Goal: Task Accomplishment & Management: Use online tool/utility

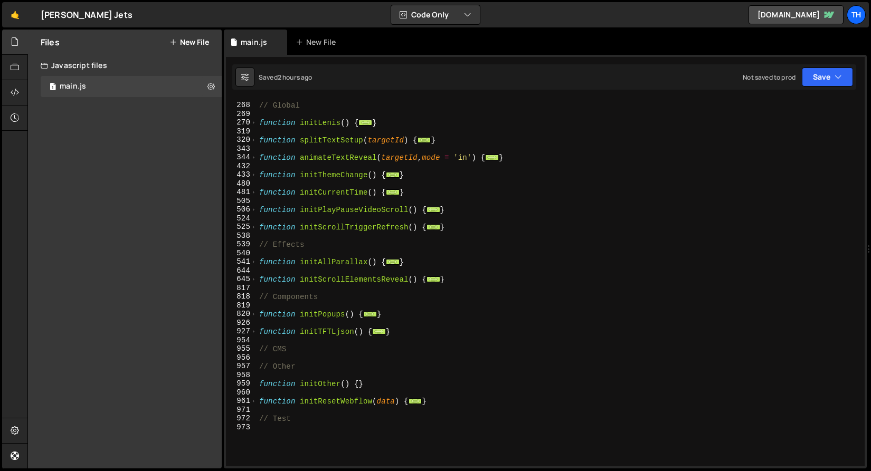
scroll to position [192, 0]
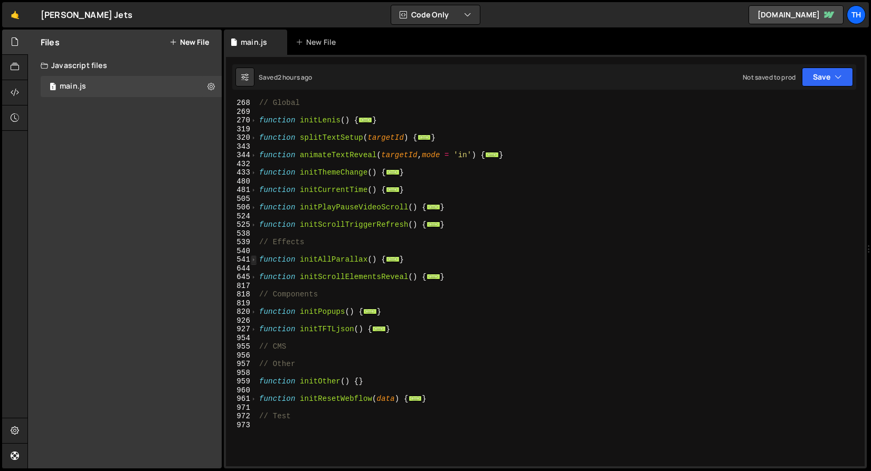
click at [252, 260] on span at bounding box center [254, 259] width 6 height 9
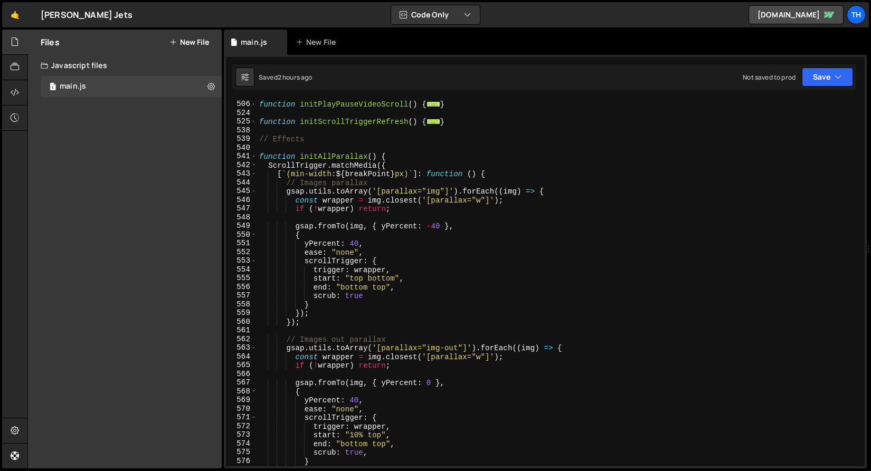
scroll to position [296, 0]
click at [354, 245] on div "function initPlayPauseVideoScroll ( ) { ... } function initScrollTriggerRefresh…" at bounding box center [558, 283] width 603 height 385
click at [439, 230] on div "function initPlayPauseVideoScroll ( ) { ... } function initScrollTriggerRefresh…" at bounding box center [558, 283] width 603 height 385
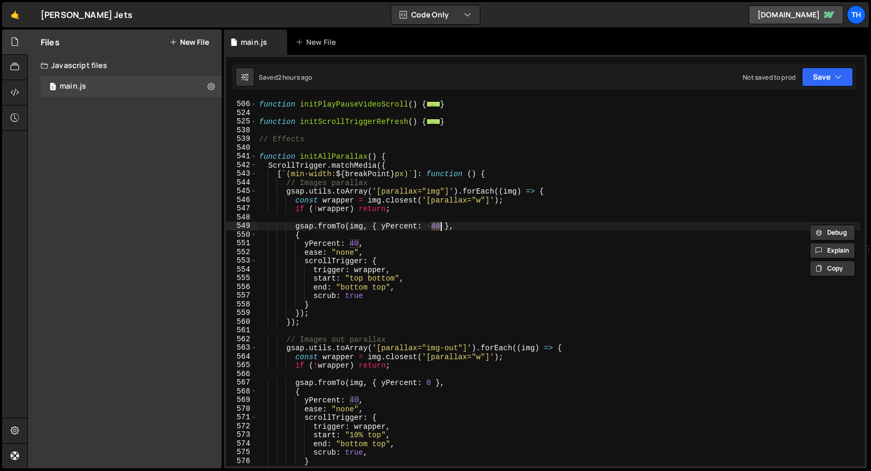
scroll to position [0, 12]
click at [355, 247] on div "function initPlayPauseVideoScroll ( ) { ... } function initScrollTriggerRefresh…" at bounding box center [558, 283] width 603 height 385
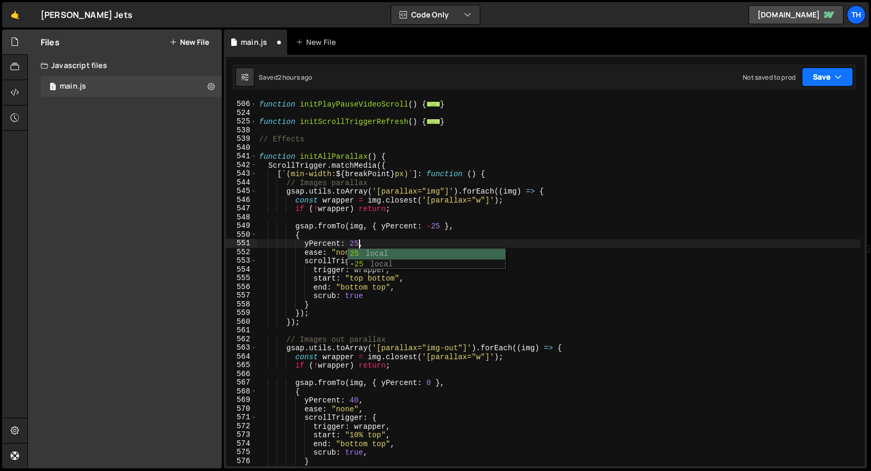
click at [839, 74] on icon "button" at bounding box center [837, 77] width 7 height 11
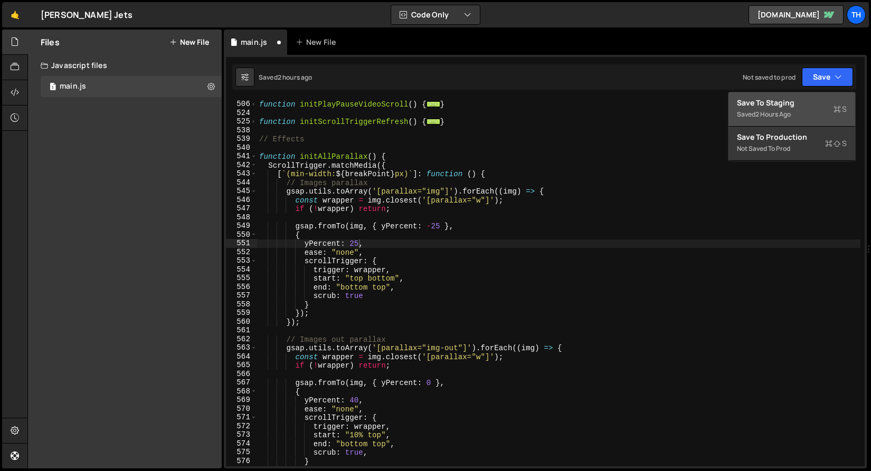
click at [806, 118] on div "Saved 2 hours ago" at bounding box center [792, 114] width 110 height 13
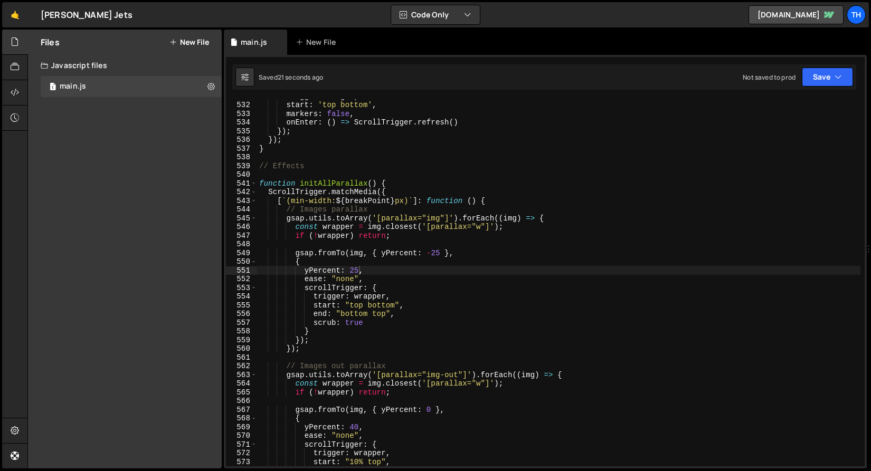
scroll to position [4633, 0]
click at [812, 79] on button "Save" at bounding box center [827, 77] width 51 height 19
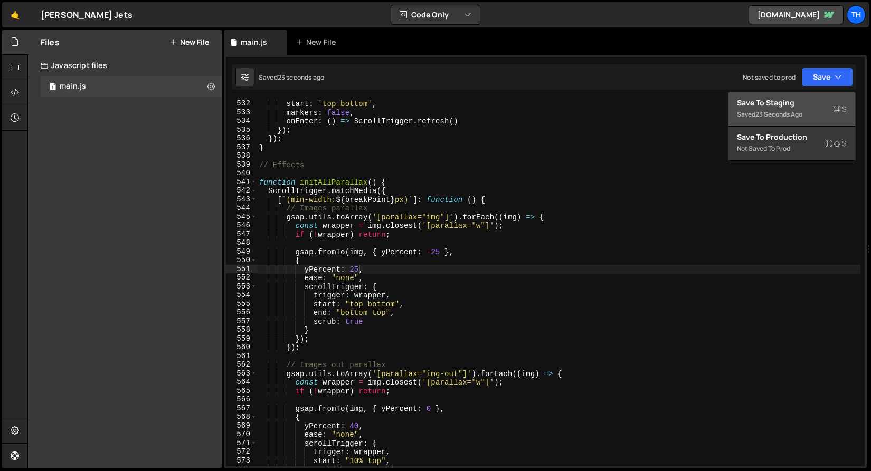
click at [772, 117] on div "23 seconds ago" at bounding box center [778, 114] width 47 height 9
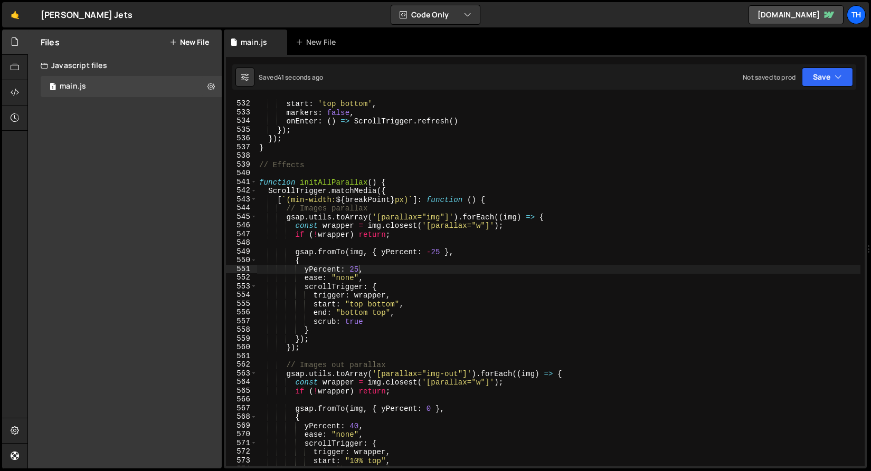
click at [433, 249] on div "trigger : target , start : 'top bottom' , markers : false , onEnter : ( ) => Sc…" at bounding box center [558, 283] width 603 height 385
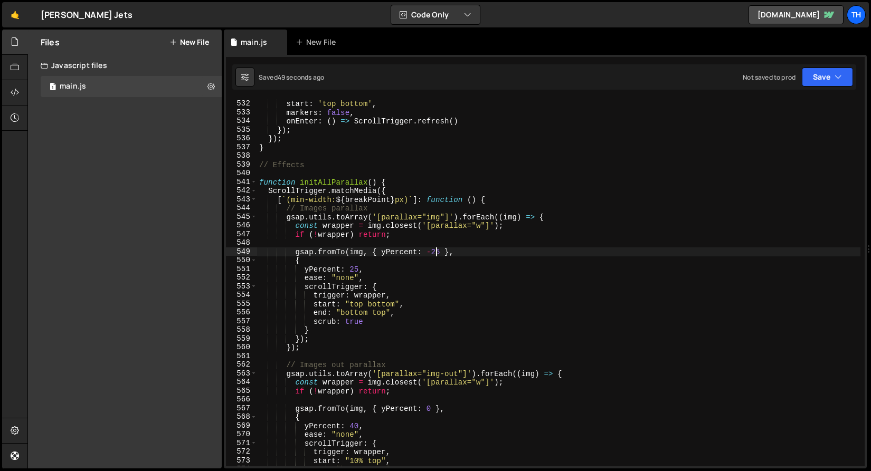
click at [436, 252] on div "trigger : target , start : 'top bottom' , markers : false , onEnter : ( ) => Sc…" at bounding box center [558, 283] width 603 height 385
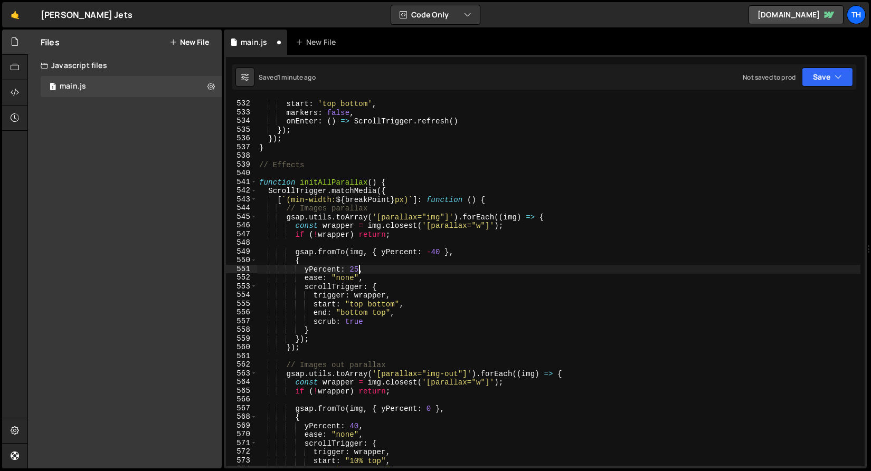
click at [358, 267] on div "trigger : target , start : 'top bottom' , markers : false , onEnter : ( ) => Sc…" at bounding box center [558, 283] width 603 height 385
click at [351, 267] on div "trigger : target , start : 'top bottom' , markers : false , onEnter : ( ) => Sc…" at bounding box center [558, 283] width 603 height 385
click at [457, 200] on div "trigger : target , start : 'top bottom' , markers : false , onEnter : ( ) => Sc…" at bounding box center [558, 283] width 603 height 385
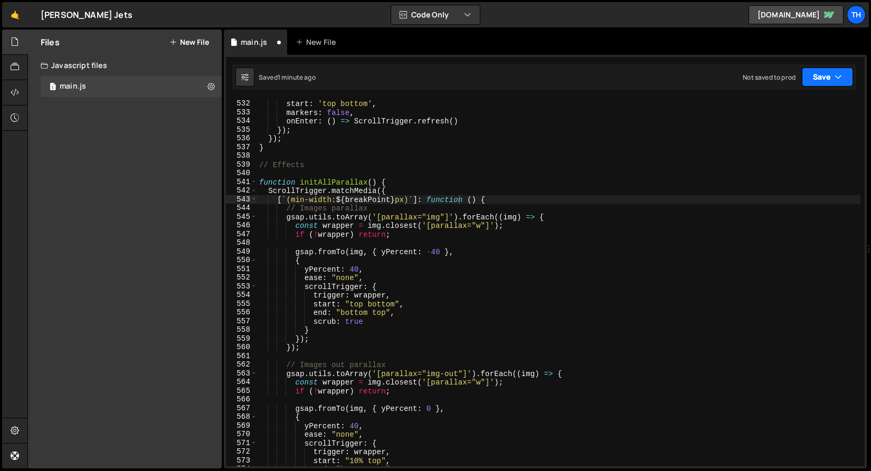
click at [834, 80] on icon "button" at bounding box center [837, 77] width 7 height 11
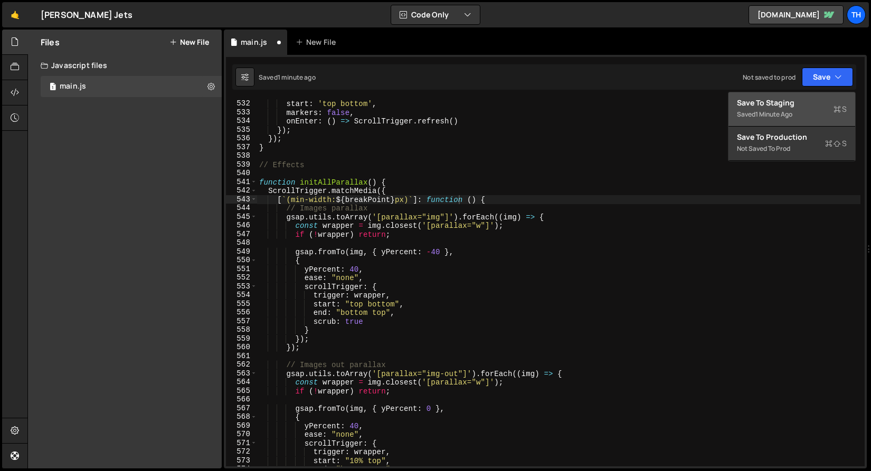
click at [825, 105] on div "Save to Staging S" at bounding box center [792, 103] width 110 height 11
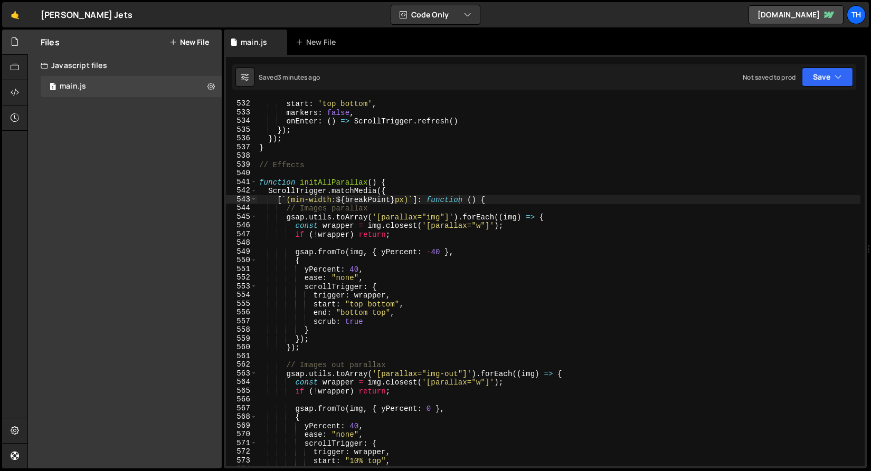
click at [248, 179] on div "541" at bounding box center [241, 182] width 31 height 9
click at [252, 179] on span at bounding box center [254, 182] width 6 height 9
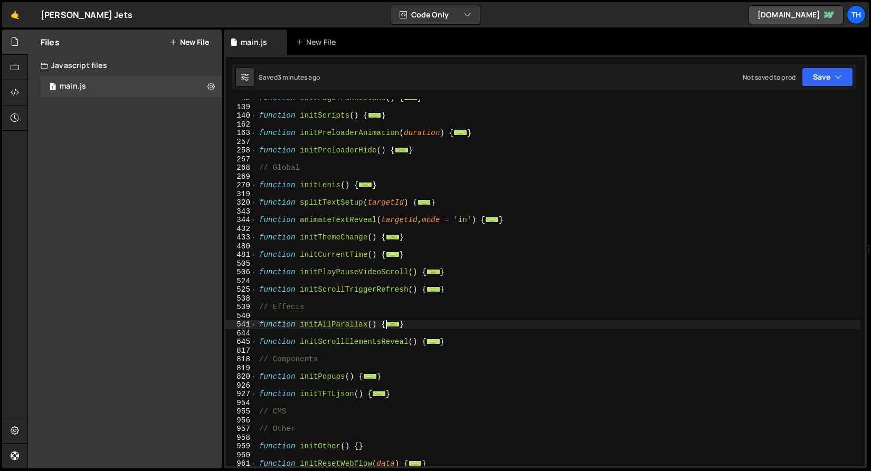
scroll to position [196, 0]
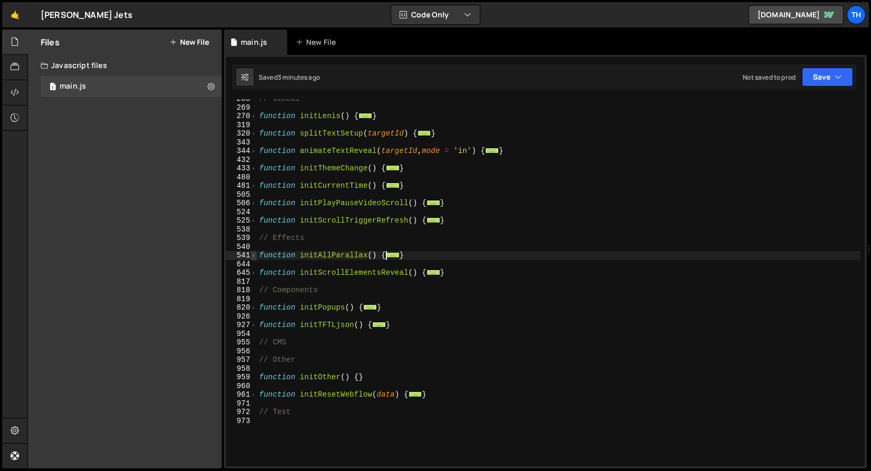
click at [254, 259] on span at bounding box center [254, 255] width 6 height 9
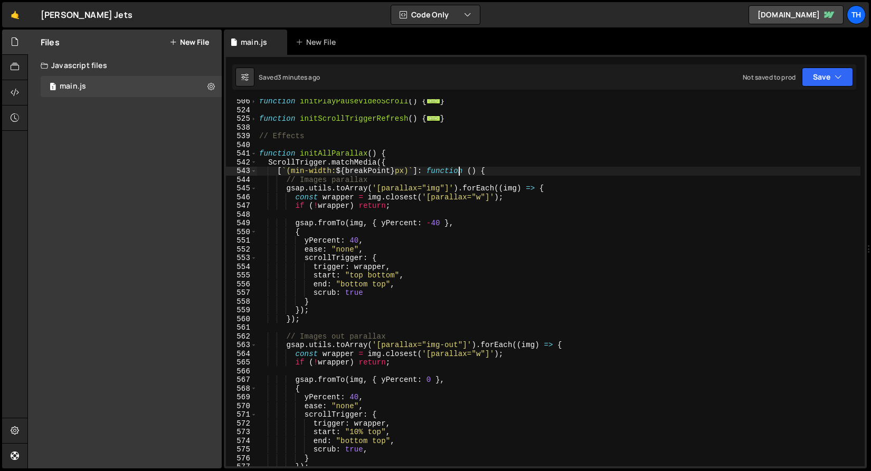
scroll to position [298, 0]
drag, startPoint x: 506, startPoint y: 170, endPoint x: 225, endPoint y: 166, distance: 281.3
click at [225, 166] on div "1 Type cmd + s to save your Javascript file. הההההההההההההההההההההההההההההההההה…" at bounding box center [545, 262] width 643 height 414
type textarea "ScrollTrigger.matchMedia({ [`(min-width: ${breakPoint}px)`]: function () {"
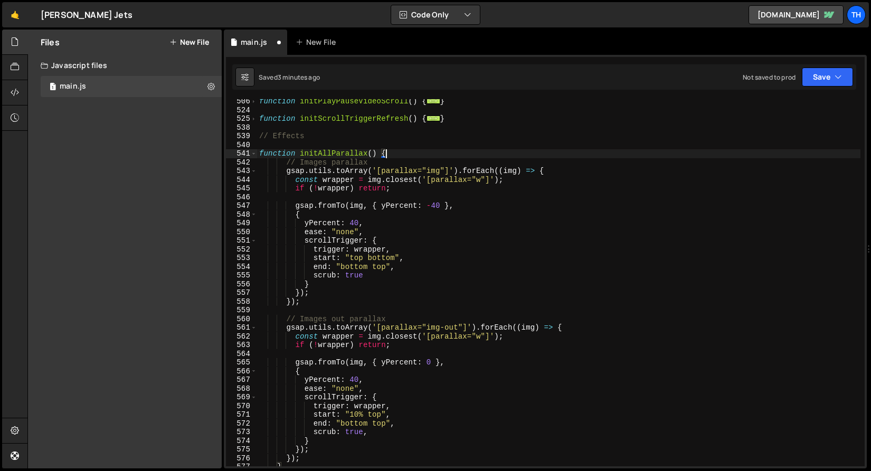
scroll to position [367, 0]
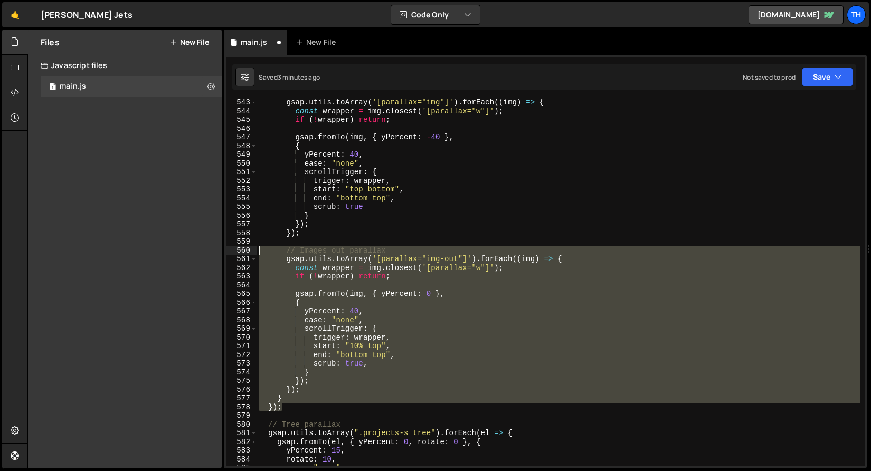
drag, startPoint x: 303, startPoint y: 407, endPoint x: 190, endPoint y: 250, distance: 193.6
click at [190, 250] on div "Files New File Javascript files 1 main.js 0 CSS files Copy share link Edit File…" at bounding box center [448, 250] width 843 height 440
type textarea "// Images out parallax gsap.utils.toArray('[parallax="img-out"]').forEach((img)…"
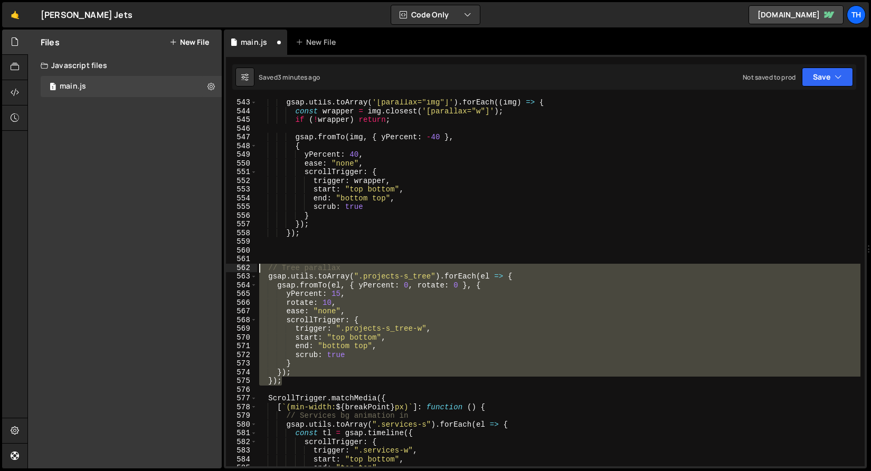
drag, startPoint x: 299, startPoint y: 380, endPoint x: 221, endPoint y: 251, distance: 150.6
click at [221, 252] on div "Files New File Javascript files 1 main.js 0 CSS files Copy share link Edit File…" at bounding box center [448, 250] width 843 height 440
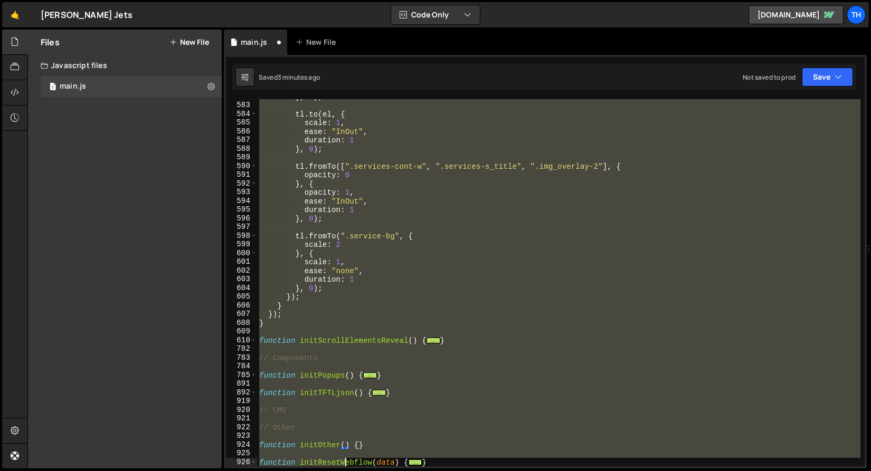
scroll to position [712, 0]
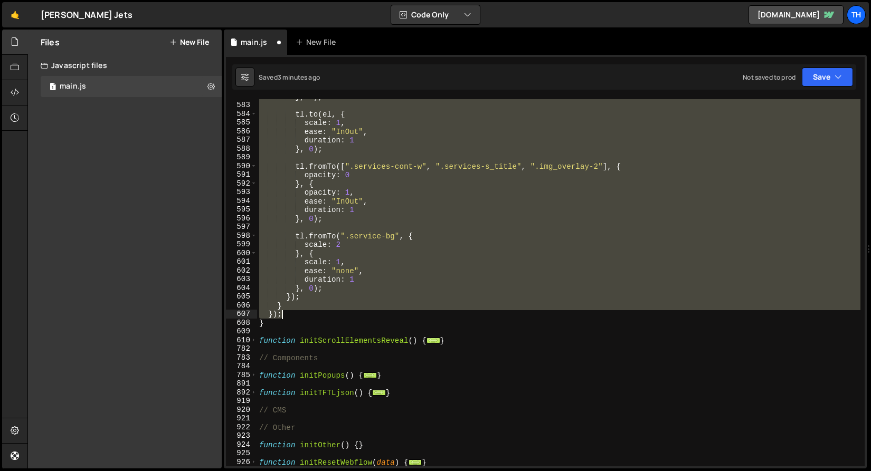
drag, startPoint x: 264, startPoint y: 112, endPoint x: 319, endPoint y: 316, distance: 210.3
click at [319, 316] on div "} , 0 ) ; tl . to ( el , { scale : 1 , ease : "InOut" , duration : 1 } , 0 ) ; …" at bounding box center [558, 284] width 603 height 385
type textarea "} });"
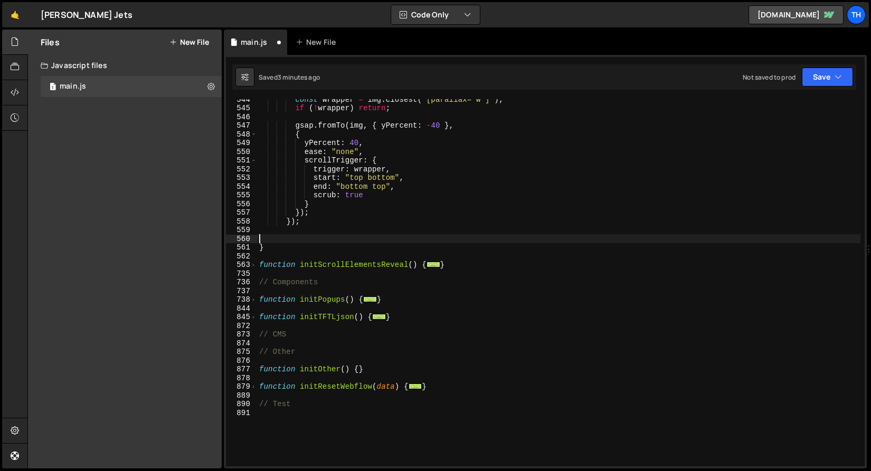
scroll to position [346, 0]
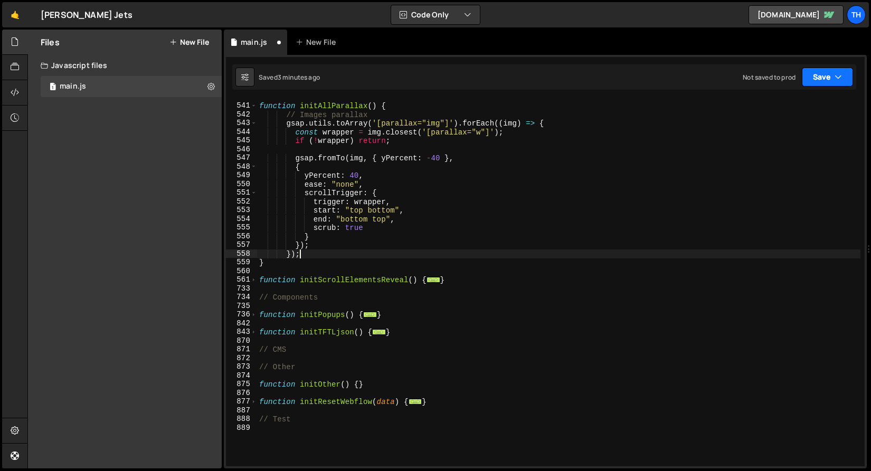
click at [816, 71] on button "Save" at bounding box center [827, 77] width 51 height 19
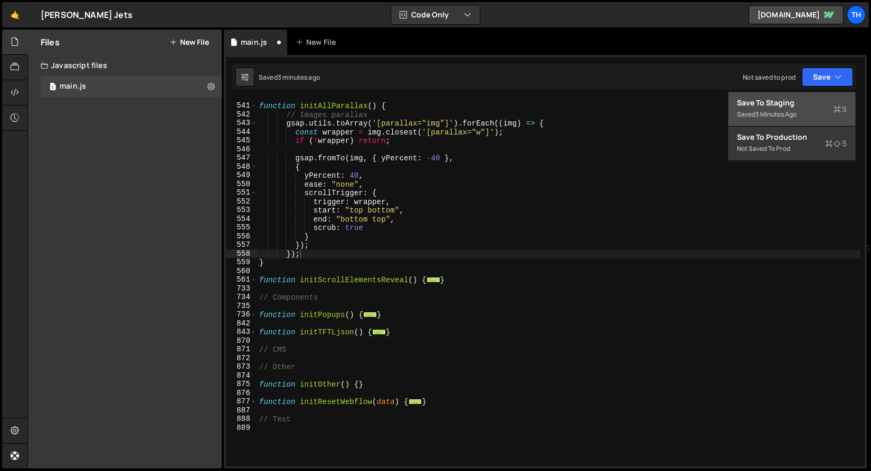
click at [814, 93] on div "Save to Staging S Saved 3 minutes ago Save to Production S Not saved to prod Sa…" at bounding box center [792, 127] width 128 height 70
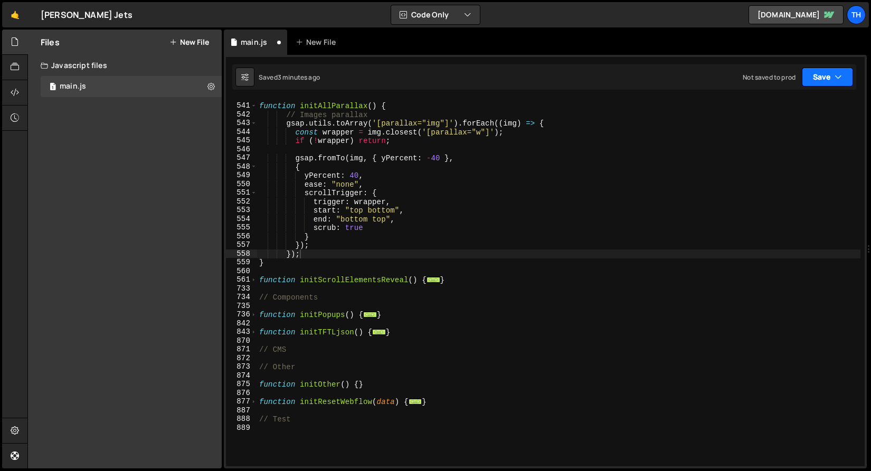
click at [822, 81] on button "Save" at bounding box center [827, 77] width 51 height 19
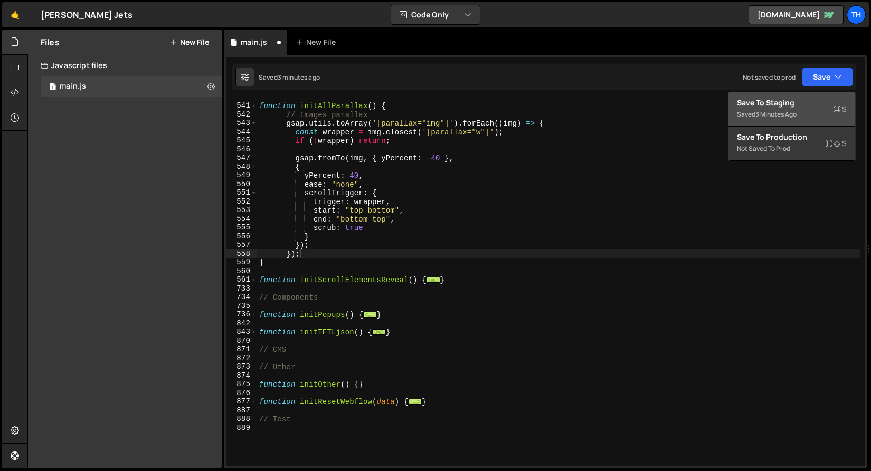
click at [817, 96] on button "Save to Staging S Saved 3 minutes ago" at bounding box center [791, 109] width 127 height 34
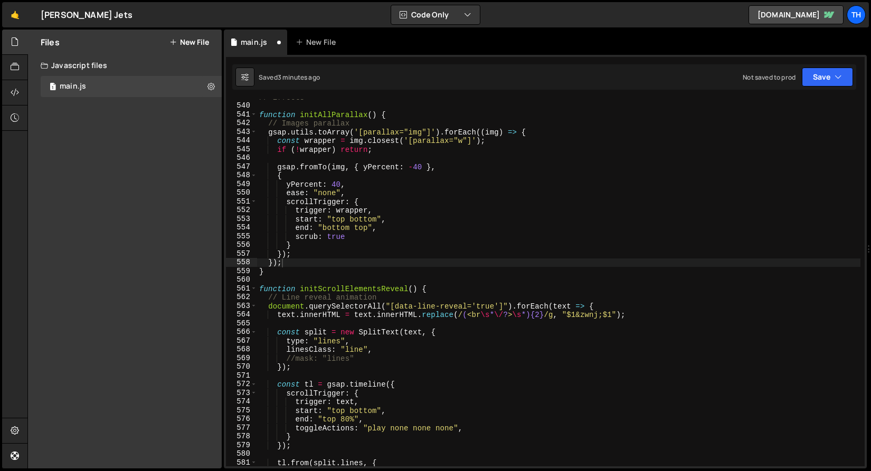
scroll to position [4700, 0]
click at [255, 289] on span at bounding box center [254, 288] width 6 height 9
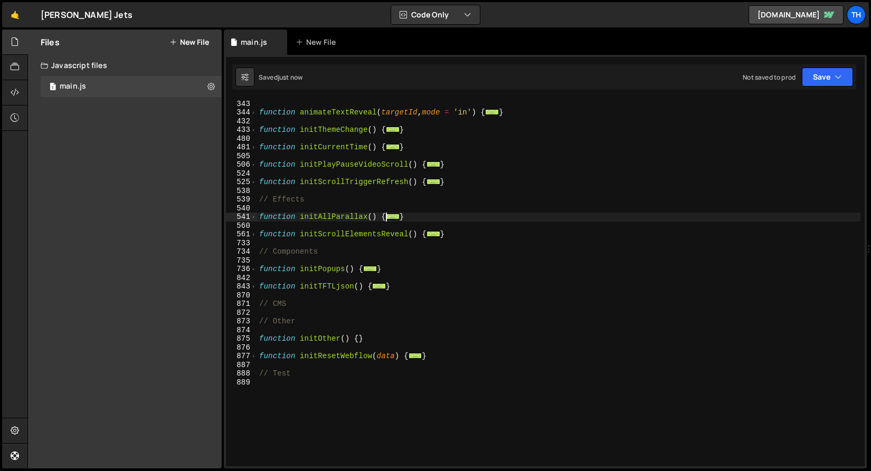
scroll to position [235, 0]
click at [303, 308] on div "function splitTextSetup ( targetId ) { ... } function animateTextReveal ( targe…" at bounding box center [558, 283] width 603 height 385
type textarea "// CMS"
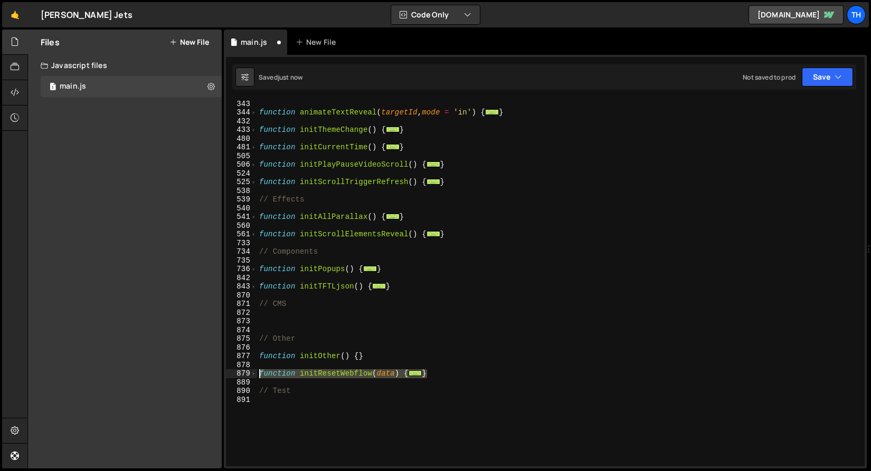
drag, startPoint x: 439, startPoint y: 374, endPoint x: 194, endPoint y: 374, distance: 244.9
click at [194, 374] on div "Files New File Javascript files 1 main.js 0 CSS files Copy share link Edit File…" at bounding box center [448, 250] width 843 height 440
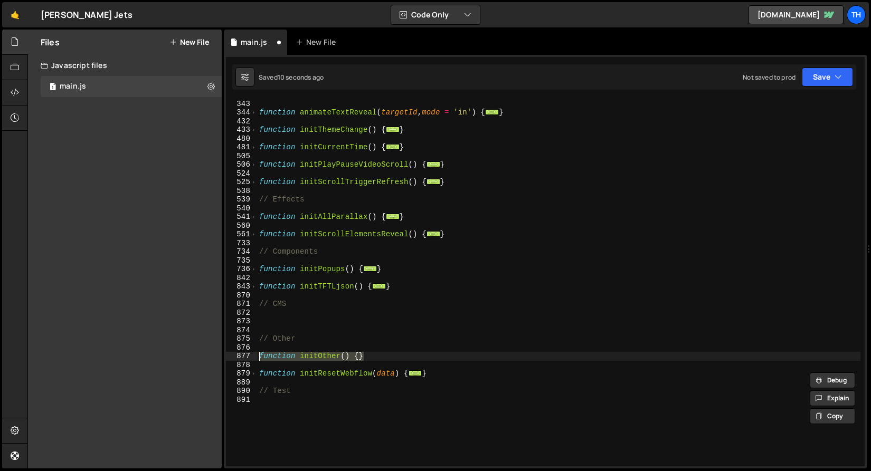
drag, startPoint x: 372, startPoint y: 357, endPoint x: 230, endPoint y: 356, distance: 142.0
click at [230, 356] on div "function initResetWebflow(data) { // Reset Webflow 320 343 344 432 433 480 481 …" at bounding box center [545, 282] width 639 height 367
type textarea "function initOther() {}"
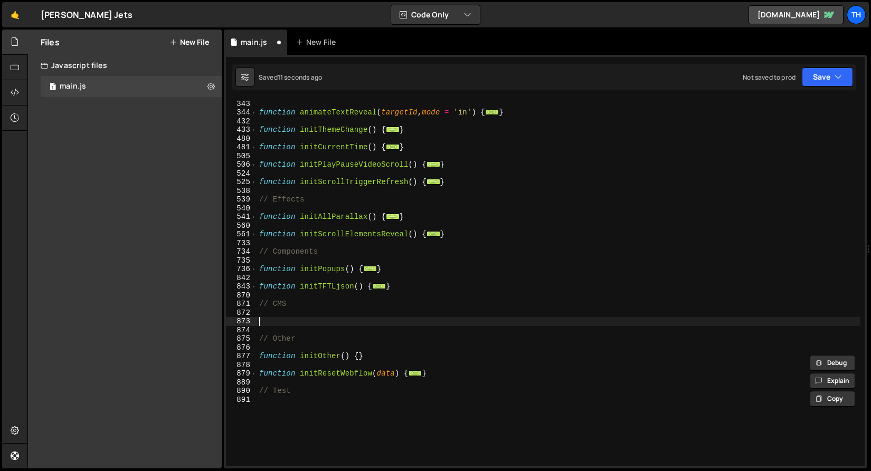
click at [280, 318] on div "function splitTextSetup ( targetId ) { ... } function animateTextReveal ( targe…" at bounding box center [558, 283] width 603 height 385
paste textarea "function initOther() {}"
type textarea "function initOther() {}"
click at [359, 318] on div "function splitTextSetup ( targetId ) { ... } function animateTextReveal ( targe…" at bounding box center [558, 283] width 603 height 385
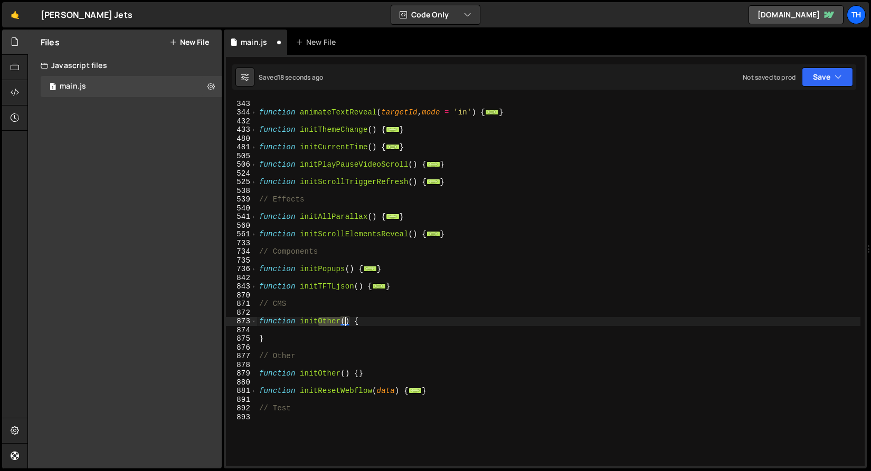
drag, startPoint x: 319, startPoint y: 321, endPoint x: 344, endPoint y: 323, distance: 24.9
click at [344, 323] on div "function splitTextSetup ( targetId ) { ... } function animateTextReveal ( targe…" at bounding box center [558, 283] width 603 height 385
click at [305, 301] on div "function splitTextSetup ( targetId ) { ... } function animateTextReveal ( targe…" at bounding box center [558, 283] width 603 height 385
type textarea "// CMS"
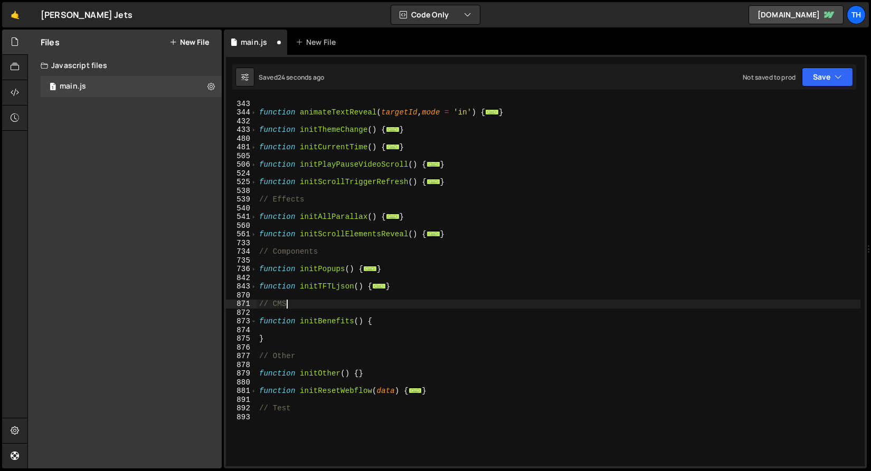
scroll to position [0, 1]
click at [275, 332] on div "function splitTextSetup ( targetId ) { ... } function animateTextReveal ( targe…" at bounding box center [558, 283] width 603 height 385
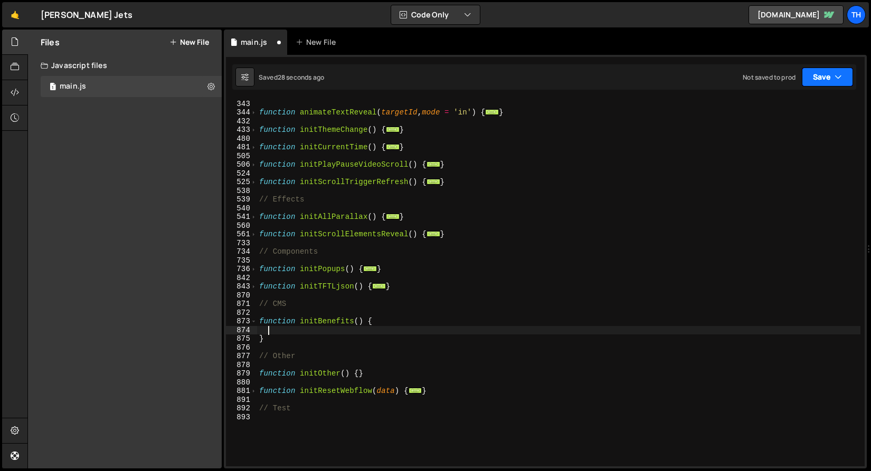
click at [816, 74] on button "Save" at bounding box center [827, 77] width 51 height 19
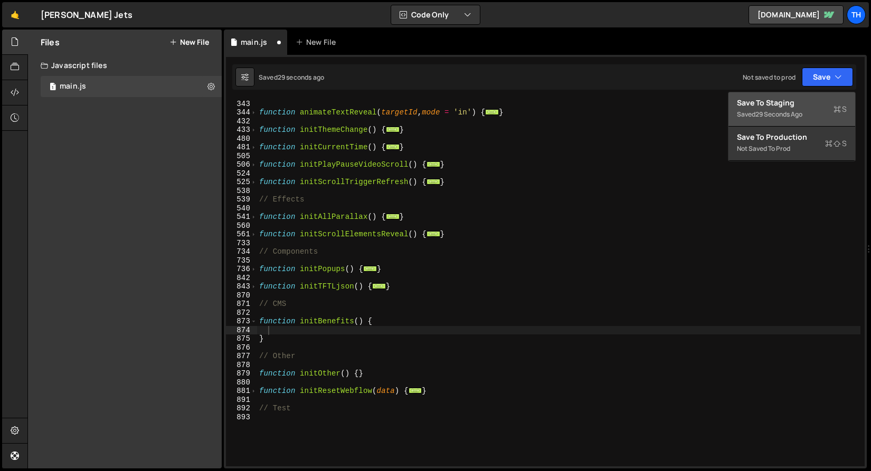
click at [811, 96] on button "Save to Staging S Saved 29 seconds ago" at bounding box center [791, 109] width 127 height 34
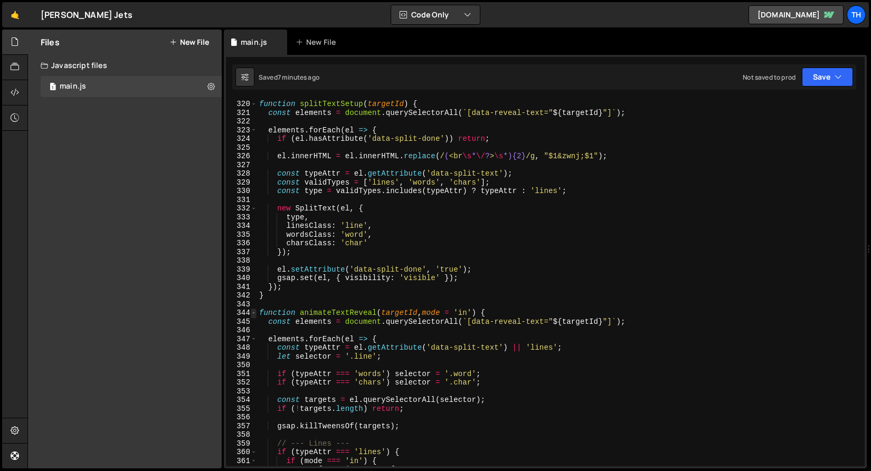
click at [255, 313] on span at bounding box center [254, 313] width 6 height 9
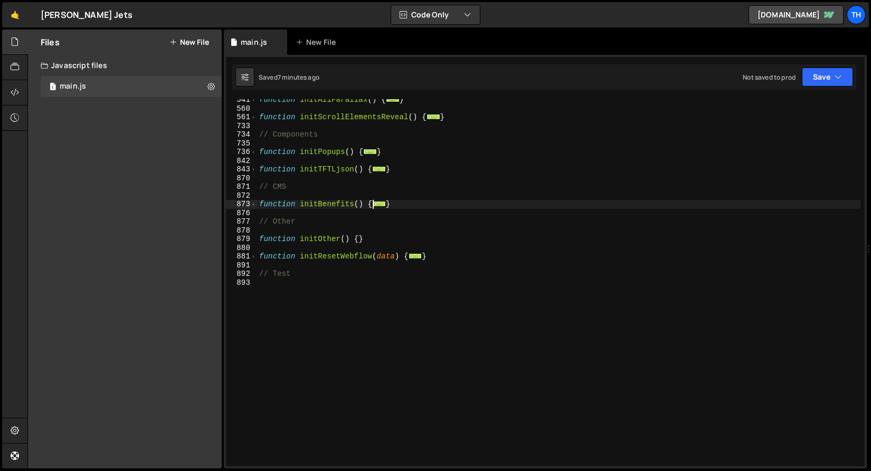
scroll to position [352, 0]
drag, startPoint x: 401, startPoint y: 201, endPoint x: 243, endPoint y: 203, distance: 157.8
click at [243, 203] on div "541 560 561 733 734 735 736 842 843 870 871 872 873 876 877 878 879 880 881 891…" at bounding box center [545, 282] width 639 height 367
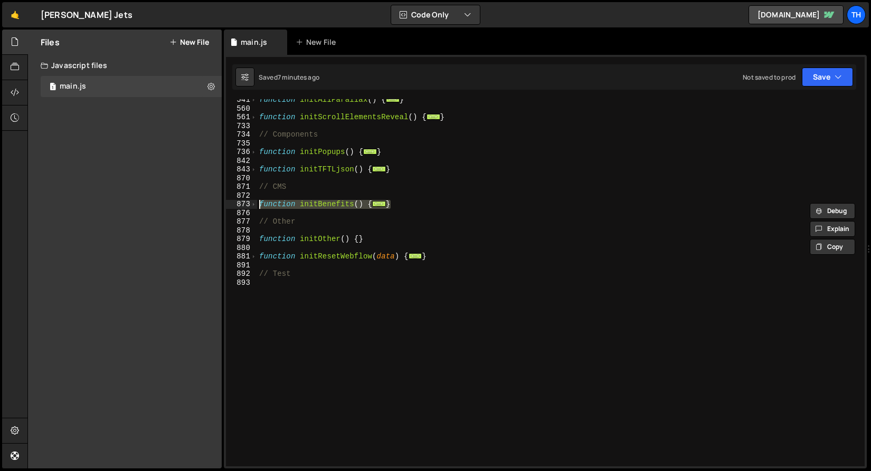
paste textarea "}"
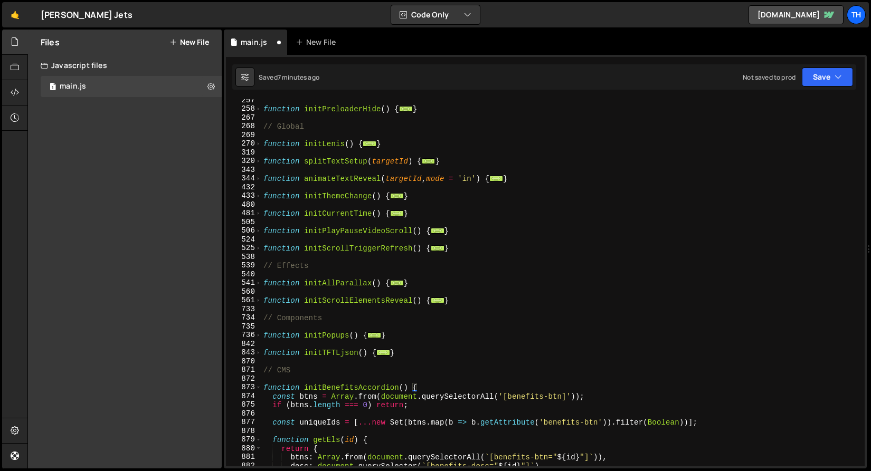
scroll to position [169, 0]
click at [363, 393] on div "function initPreloaderHide ( ) { ... } // Global function initLenis ( ) { ... }…" at bounding box center [560, 288] width 599 height 385
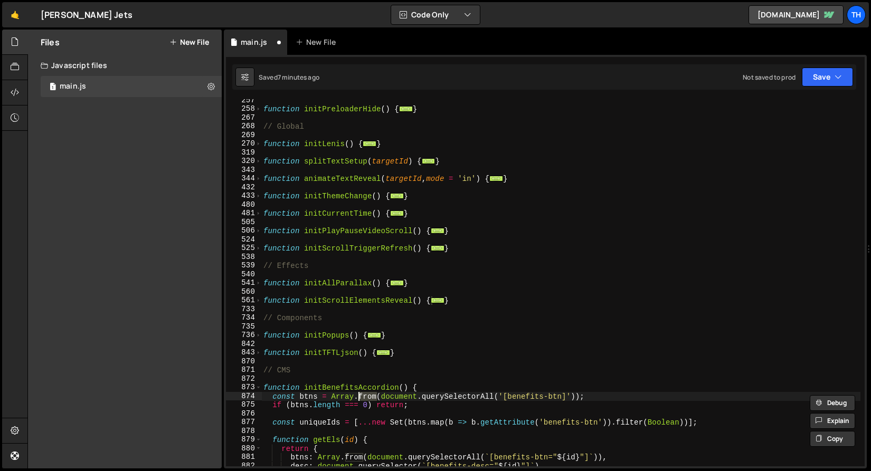
click at [362, 387] on div "function initPreloaderHide ( ) { ... } // Global function initLenis ( ) { ... }…" at bounding box center [560, 288] width 599 height 385
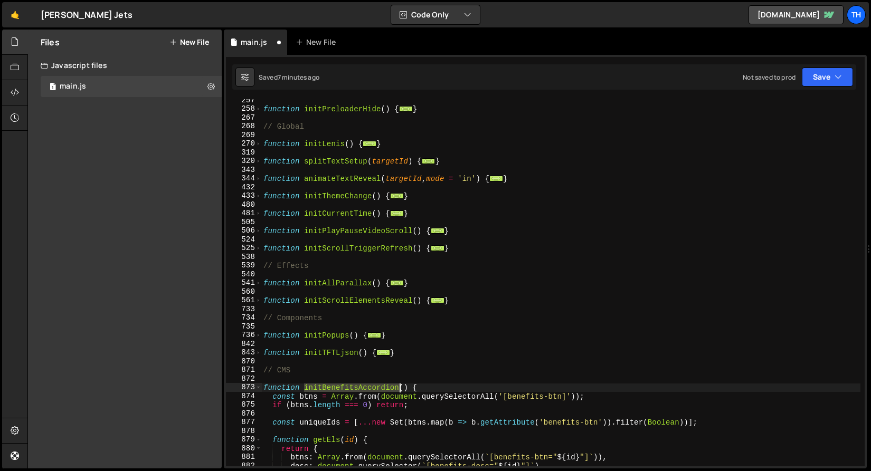
click at [362, 387] on div "function initPreloaderHide ( ) { ... } // Global function initLenis ( ) { ... }…" at bounding box center [560, 288] width 599 height 385
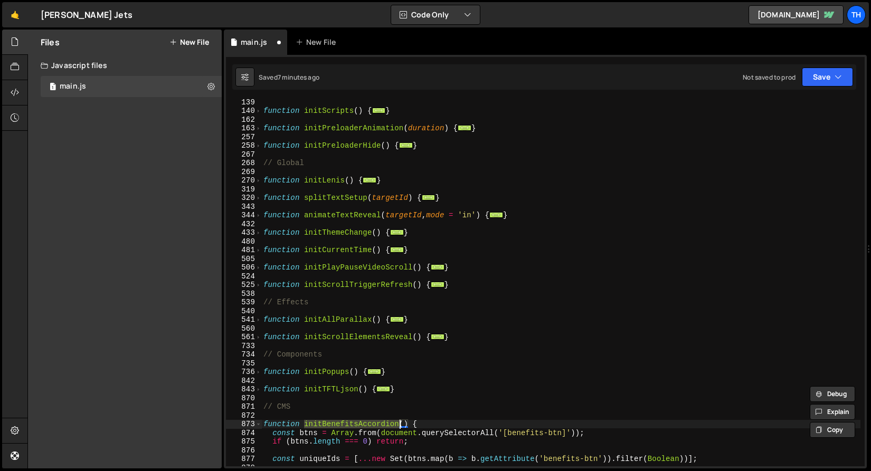
scroll to position [0, 0]
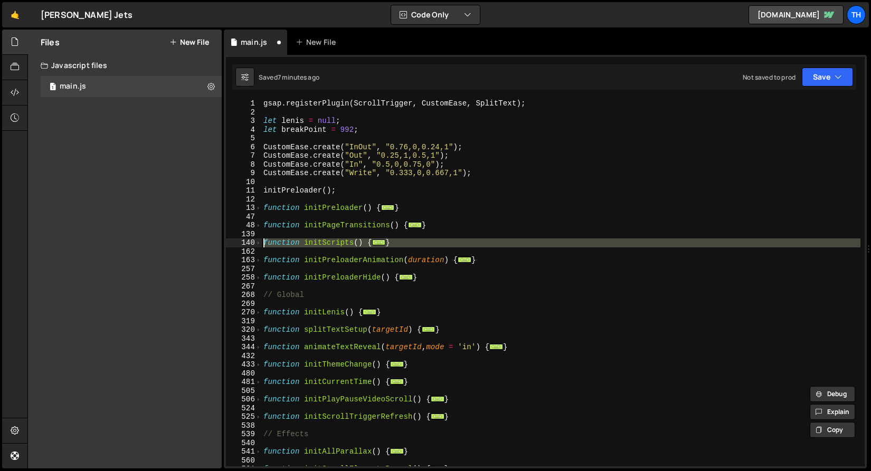
click at [253, 241] on div "140" at bounding box center [244, 243] width 36 height 9
type textarea "function initScripts() {"
click at [256, 242] on span at bounding box center [258, 243] width 6 height 9
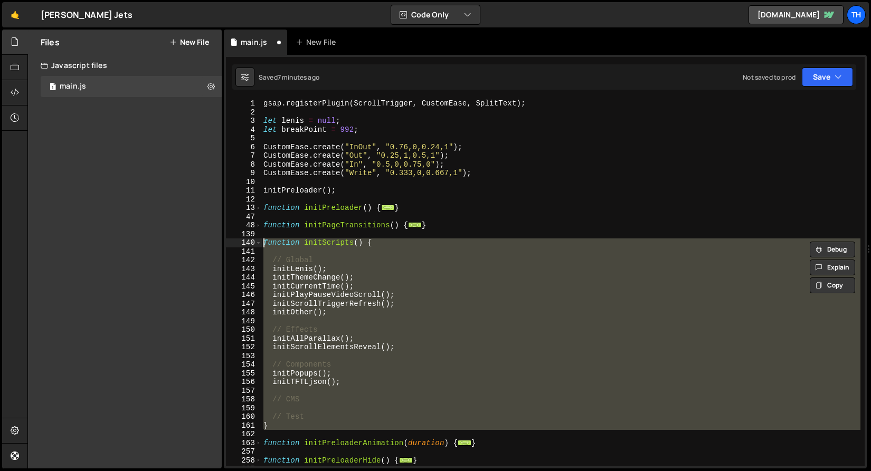
drag, startPoint x: 332, startPoint y: 410, endPoint x: 327, endPoint y: 405, distance: 6.4
click at [332, 410] on div "gsap . registerPlugin ( ScrollTrigger , CustomEase , SplitText ) ; let lenis = …" at bounding box center [560, 282] width 599 height 367
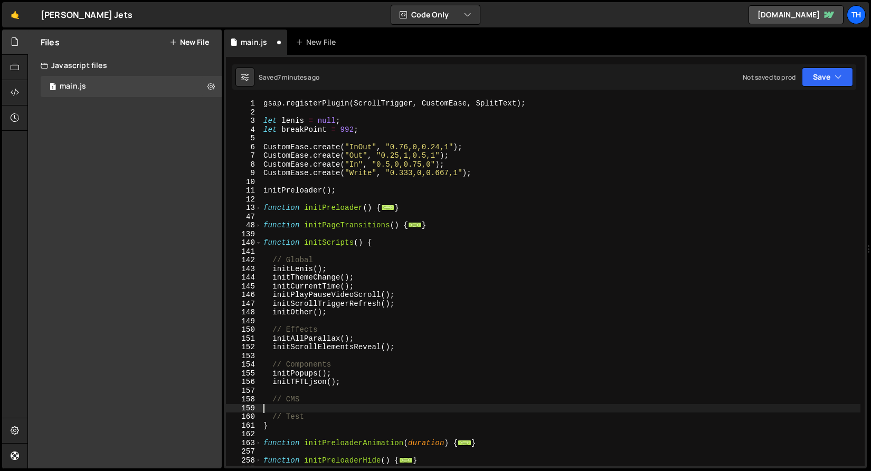
click at [323, 401] on div "gsap . registerPlugin ( ScrollTrigger , CustomEase , SplitText ) ; let lenis = …" at bounding box center [560, 291] width 599 height 385
type textarea "// CMS"
paste textarea "initBenefitsAccordion"
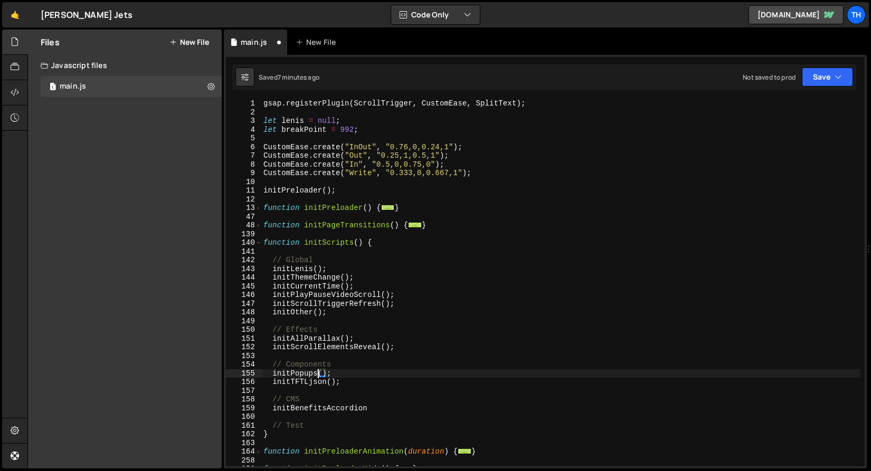
drag, startPoint x: 318, startPoint y: 374, endPoint x: 329, endPoint y: 374, distance: 11.1
click at [329, 374] on div "gsap . registerPlugin ( ScrollTrigger , CustomEase , SplitText ) ; let lenis = …" at bounding box center [560, 291] width 599 height 385
click at [374, 410] on div "gsap . registerPlugin ( ScrollTrigger , CustomEase , SplitText ) ; let lenis = …" at bounding box center [560, 291] width 599 height 385
paste textarea "();"
click at [839, 88] on div "Saved 7 minutes ago Not saved to prod Upgrade to Edit Save Save to Staging S Sa…" at bounding box center [544, 76] width 624 height 25
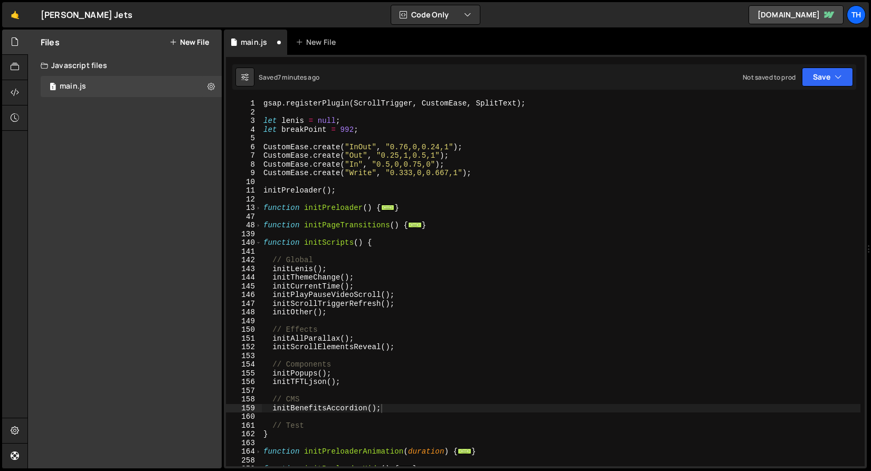
click at [839, 87] on div "Saved 7 minutes ago Not saved to prod Upgrade to Edit Save Save to Staging S Sa…" at bounding box center [544, 76] width 624 height 25
click at [839, 75] on icon "button" at bounding box center [837, 77] width 7 height 11
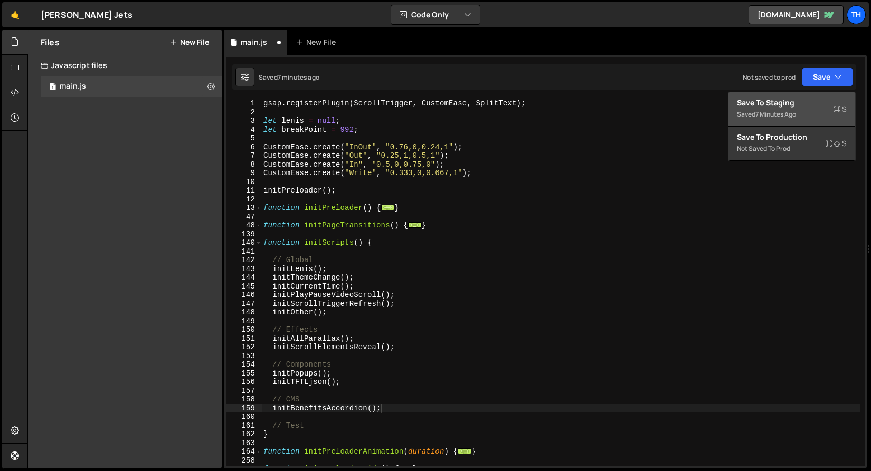
click at [830, 108] on div "Save to Staging S" at bounding box center [792, 103] width 110 height 11
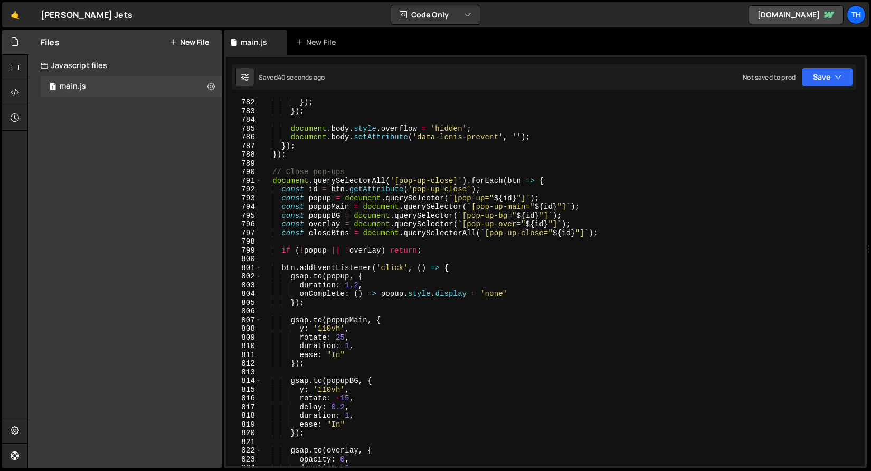
scroll to position [7820, 0]
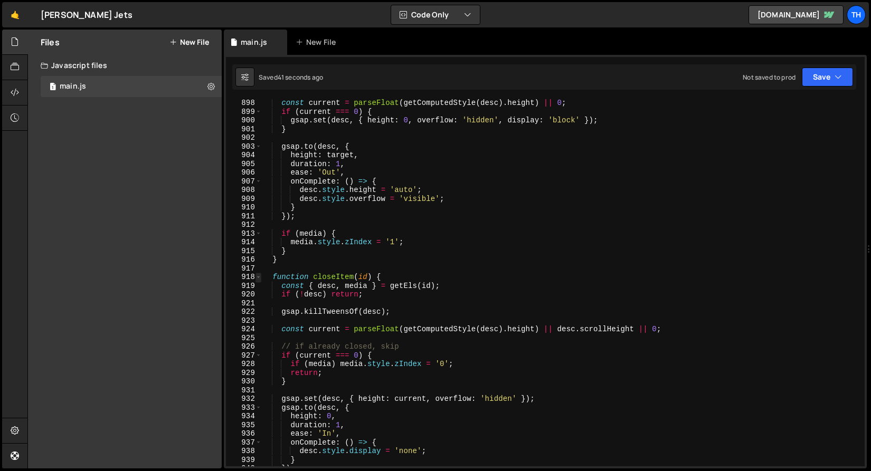
click at [258, 278] on span at bounding box center [258, 277] width 6 height 9
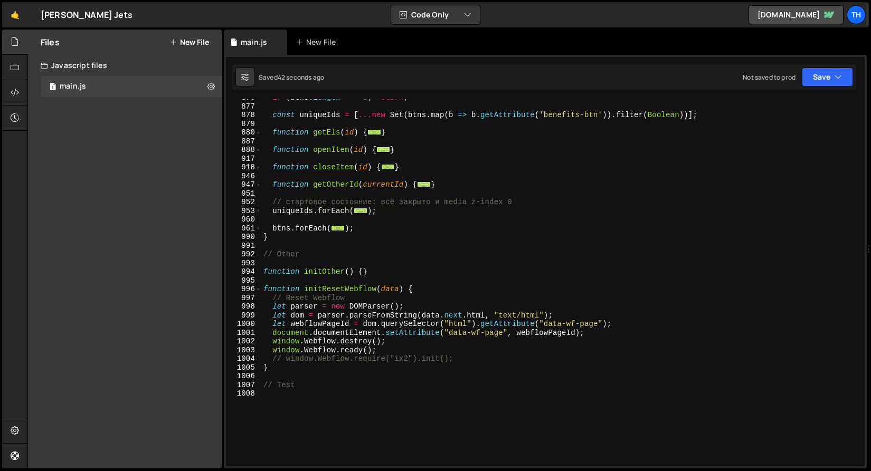
scroll to position [7493, 0]
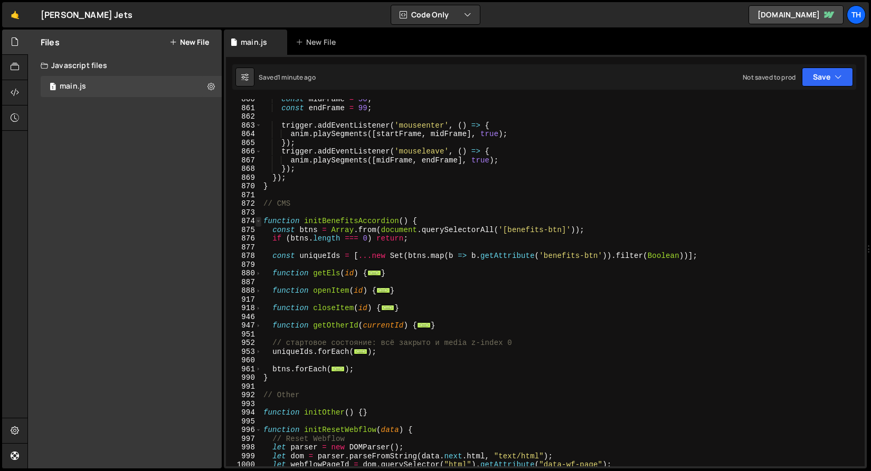
click at [260, 224] on span at bounding box center [258, 221] width 6 height 9
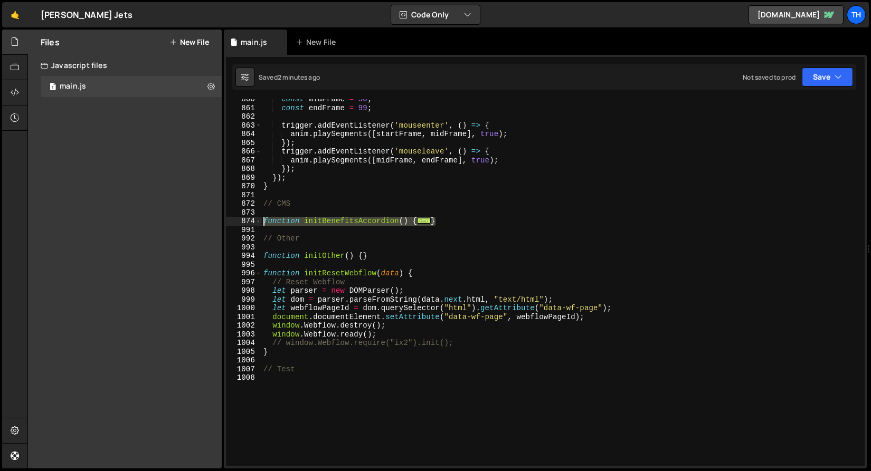
drag, startPoint x: 453, startPoint y: 221, endPoint x: 211, endPoint y: 224, distance: 242.3
click at [211, 224] on div "Files New File Javascript files 1 main.js 0 CSS files Copy share link Edit File…" at bounding box center [448, 250] width 843 height 440
paste textarea "}"
type textarea "}"
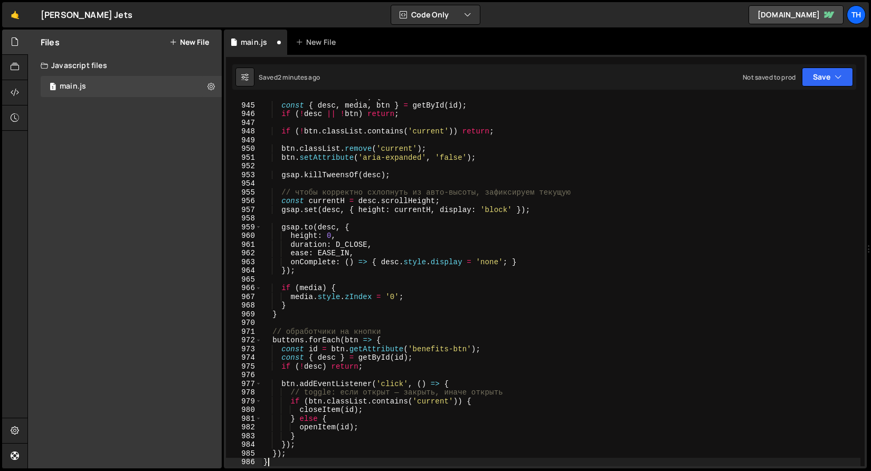
scroll to position [8227, 0]
drag, startPoint x: 807, startPoint y: 80, endPoint x: 804, endPoint y: 94, distance: 14.1
click at [807, 80] on button "Save" at bounding box center [827, 77] width 51 height 19
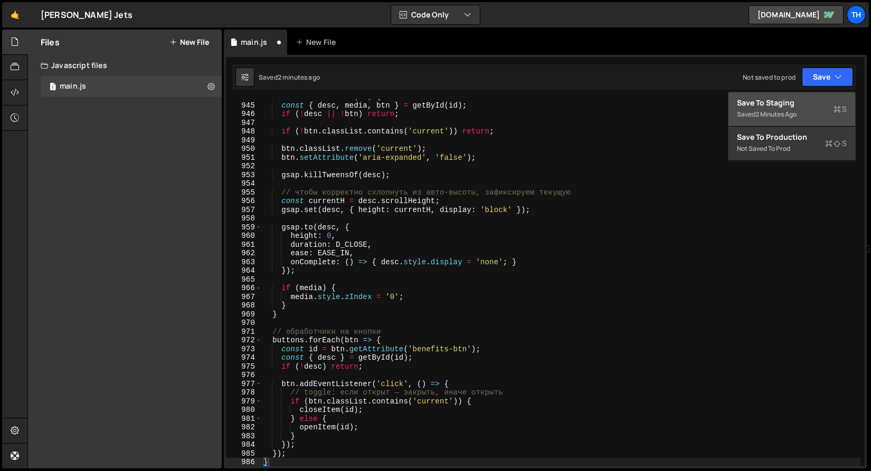
click at [804, 103] on div "Save to Staging S" at bounding box center [792, 103] width 110 height 11
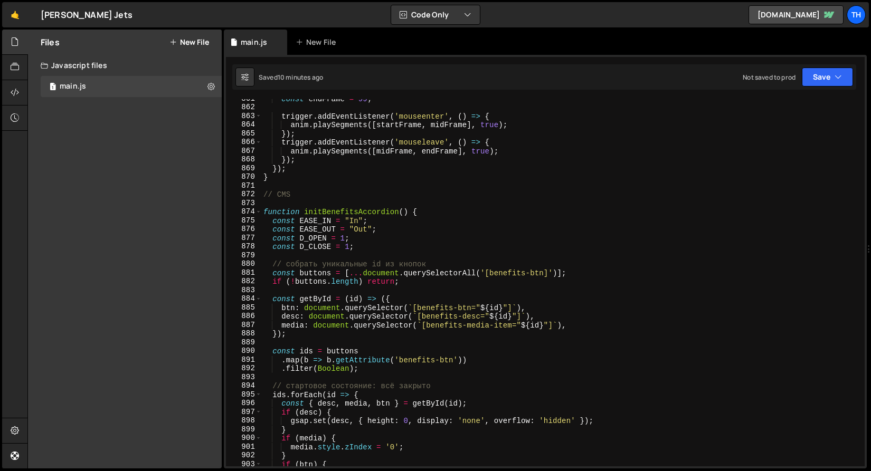
scroll to position [7470, 0]
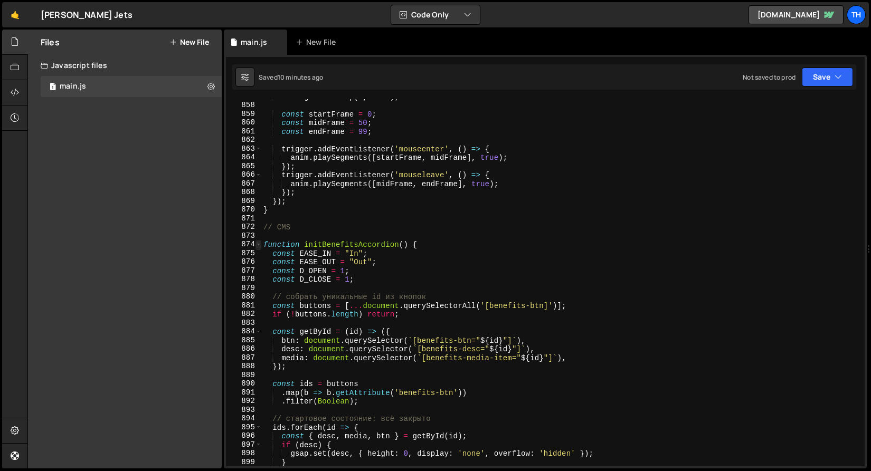
click at [258, 242] on span at bounding box center [258, 244] width 6 height 9
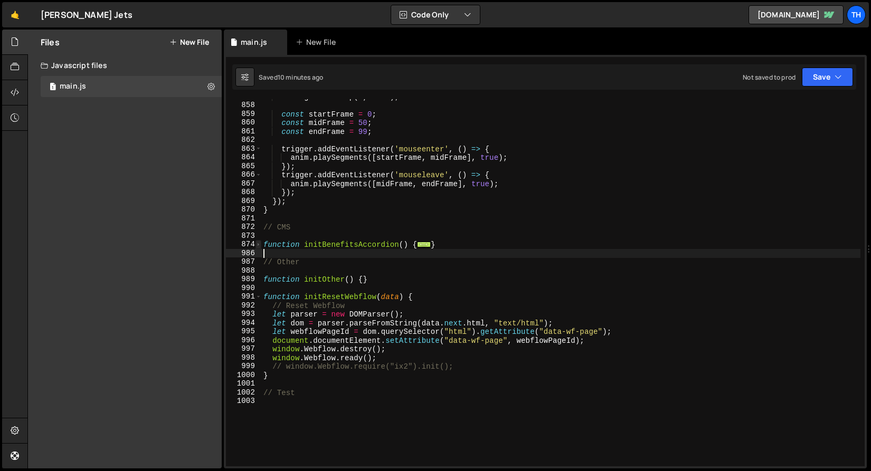
click at [259, 243] on span at bounding box center [258, 244] width 6 height 9
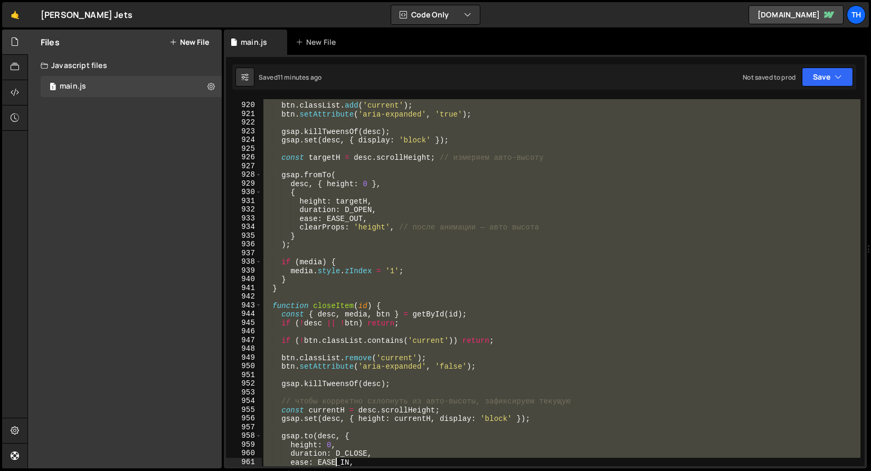
scroll to position [8376, 0]
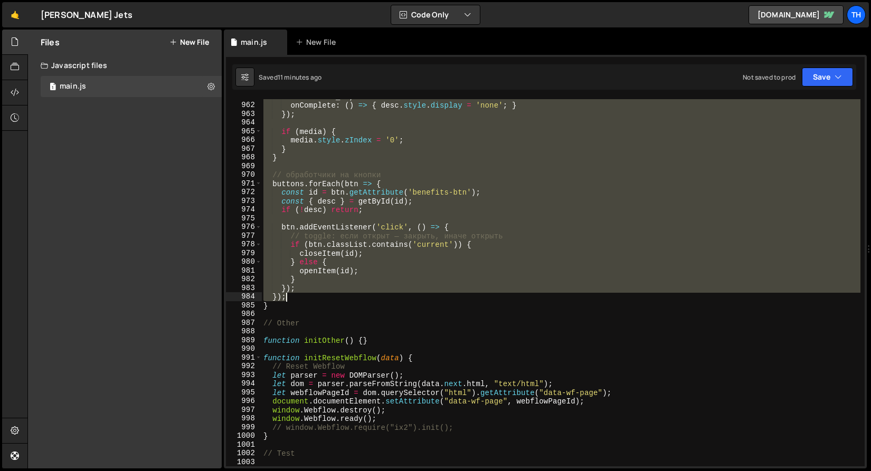
drag, startPoint x: 262, startPoint y: 253, endPoint x: 313, endPoint y: 299, distance: 68.8
click at [313, 299] on div "ease : EASE_IN , onComplete : ( ) => { desc . style . display = 'none' ; } }) ;…" at bounding box center [560, 284] width 599 height 385
paste textarea "}"
type textarea "}"
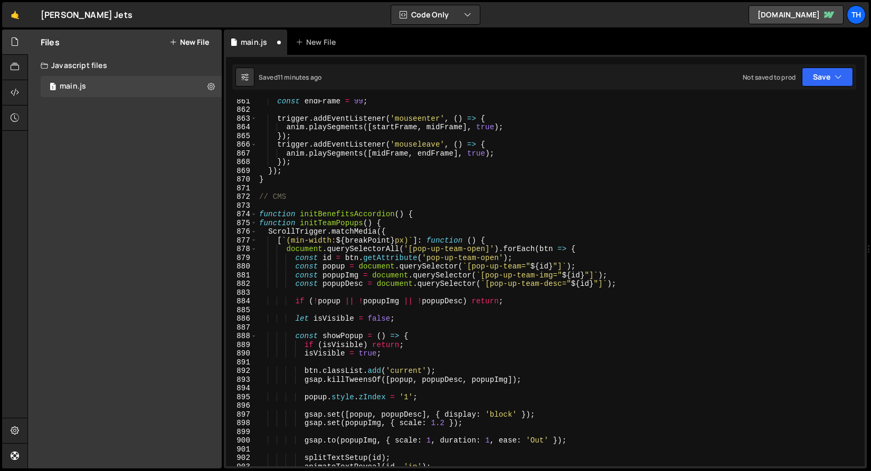
scroll to position [7500, 0]
drag, startPoint x: 397, startPoint y: 221, endPoint x: 146, endPoint y: 221, distance: 251.2
click at [146, 221] on div "Files New File Javascript files 1 main.js 0 CSS files Copy share link Edit File…" at bounding box center [448, 250] width 843 height 440
type textarea "function initTeamPopups() {"
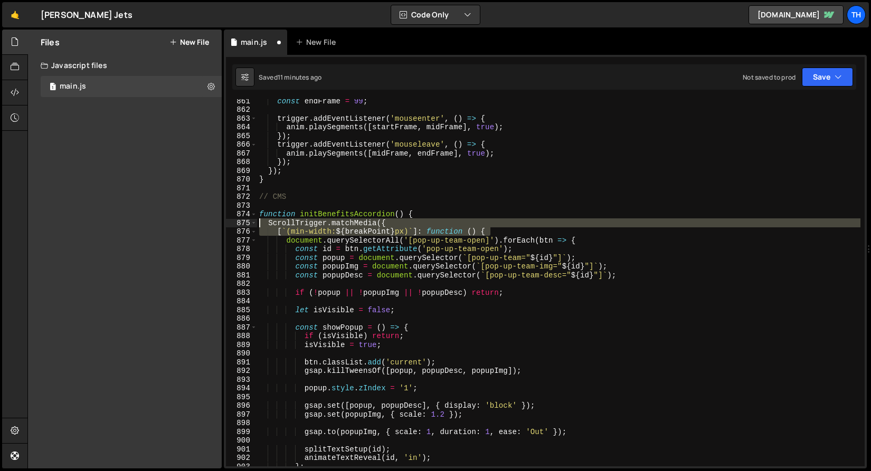
drag, startPoint x: 543, startPoint y: 233, endPoint x: 118, endPoint y: 226, distance: 425.4
click at [118, 226] on div "Files New File Javascript files 1 main.js 0 CSS files Copy share link Edit File…" at bounding box center [448, 250] width 843 height 440
type textarea "ScrollTrigger.matchMedia({ [`(min-width: ${breakPoint}px)`]: function () {"
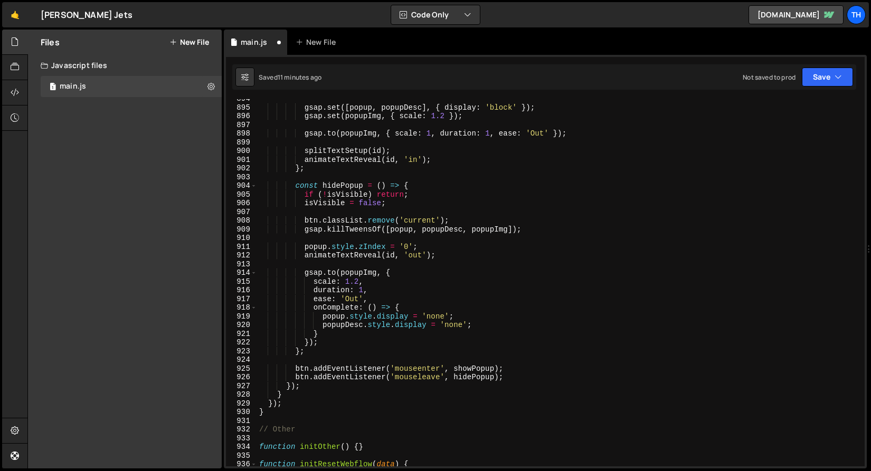
scroll to position [7794, 0]
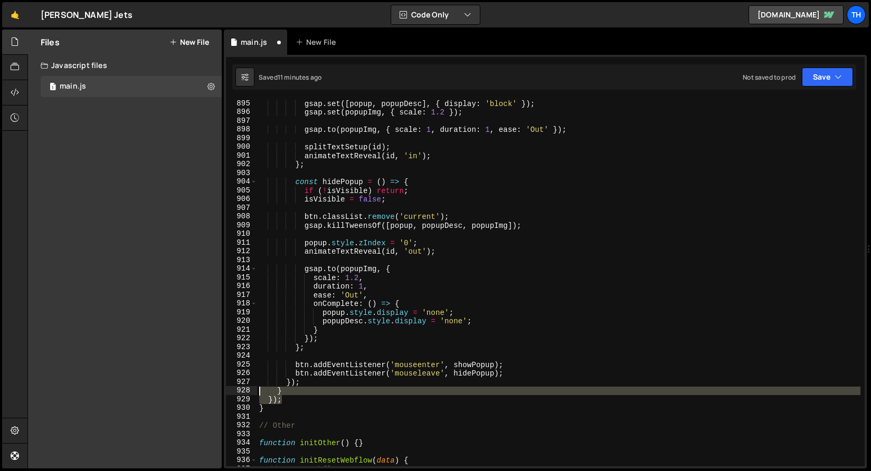
drag, startPoint x: 290, startPoint y: 400, endPoint x: 250, endPoint y: 394, distance: 40.5
click at [250, 394] on div "895 896 897 898 899 900 901 902 903 904 905 906 907 908 909 910 911 912 913 914…" at bounding box center [545, 282] width 639 height 367
type textarea "} });"
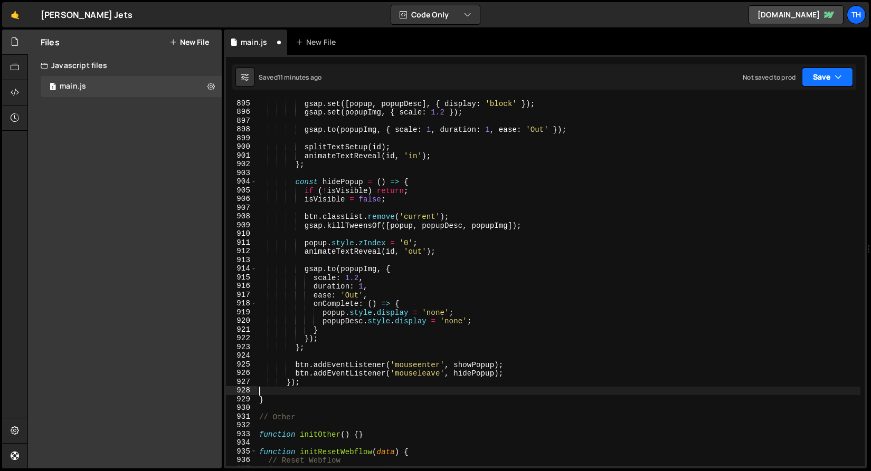
click at [803, 82] on button "Save" at bounding box center [827, 77] width 51 height 19
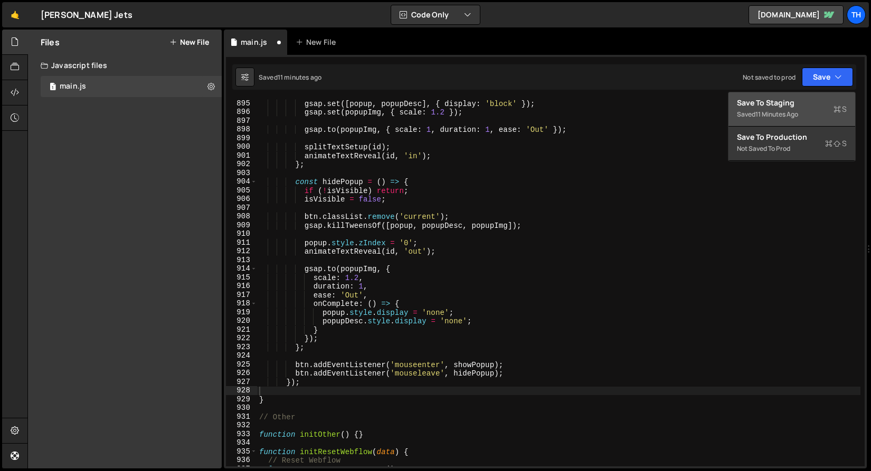
click at [783, 100] on div "Save to Staging S" at bounding box center [792, 103] width 110 height 11
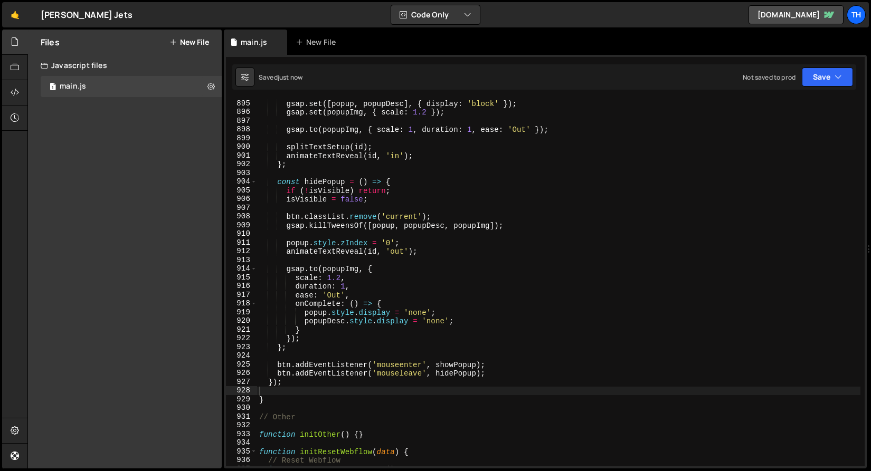
click at [290, 391] on div "gsap . set ([ popup , popupDesc ] , { display : 'block' }) ; gsap . set ( popup…" at bounding box center [558, 291] width 603 height 385
type textarea "});"
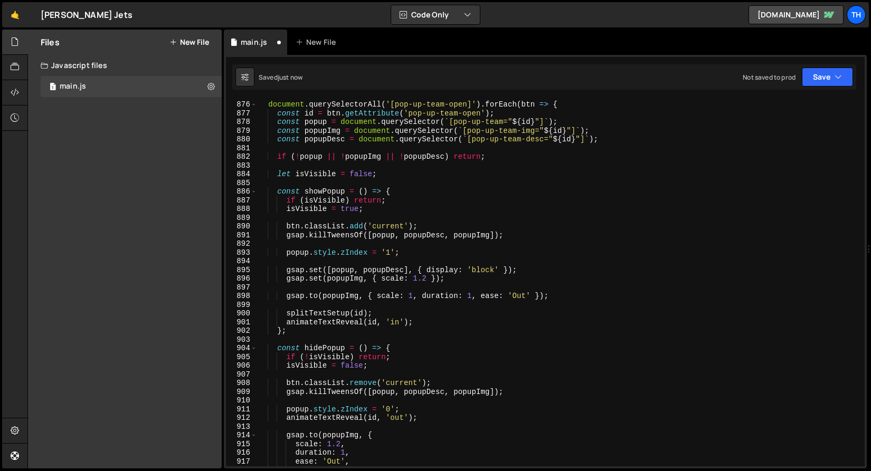
scroll to position [7576, 0]
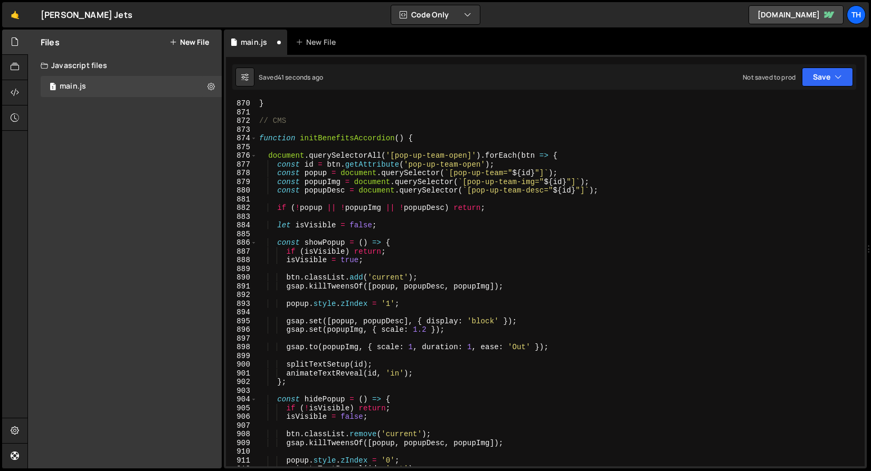
click at [317, 148] on div "} // CMS function initBenefitsAccordion ( ) { document . querySelectorAll ( '[p…" at bounding box center [558, 291] width 603 height 385
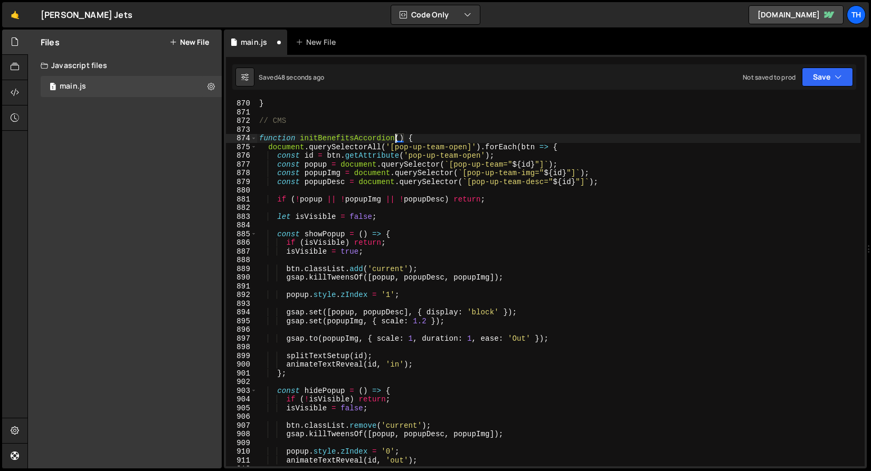
click at [394, 142] on div "} // CMS function initBenefitsAccordion ( ) { document . querySelectorAll ( '[p…" at bounding box center [558, 291] width 603 height 385
click at [396, 149] on div "} // CMS function initBenefitsAccordion ( ) { document . querySelectorAll ( '[p…" at bounding box center [558, 291] width 603 height 385
drag, startPoint x: 396, startPoint y: 149, endPoint x: 446, endPoint y: 150, distance: 49.6
click at [446, 150] on div "} // CMS function initBenefitsAccordion ( ) { document . querySelectorAll ( '[p…" at bounding box center [558, 291] width 603 height 385
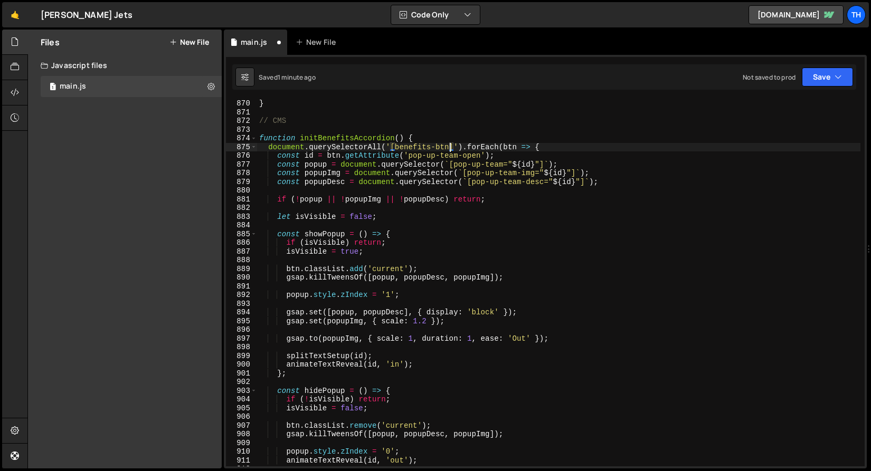
click at [425, 163] on div "} // CMS function initBenefitsAccordion ( ) { document . querySelectorAll ( '[b…" at bounding box center [558, 291] width 603 height 385
drag, startPoint x: 396, startPoint y: 145, endPoint x: 449, endPoint y: 149, distance: 52.9
click at [449, 149] on div "} // CMS function initBenefitsAccordion ( ) { document . querySelectorAll ( '[b…" at bounding box center [558, 291] width 603 height 385
click at [432, 160] on div "} // CMS function initBenefitsAccordion ( ) { document . querySelectorAll ( '[b…" at bounding box center [558, 291] width 603 height 385
drag, startPoint x: 408, startPoint y: 158, endPoint x: 481, endPoint y: 158, distance: 72.3
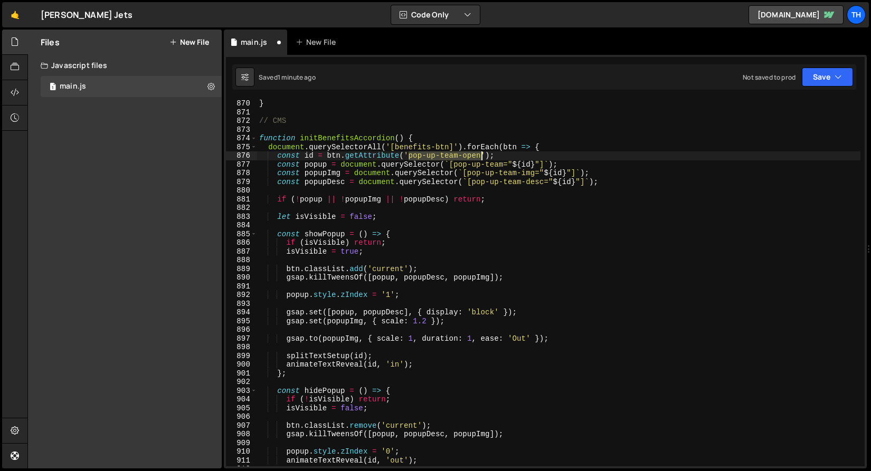
click at [481, 158] on div "} // CMS function initBenefitsAccordion ( ) { document . querySelectorAll ( '[b…" at bounding box center [558, 291] width 603 height 385
paste textarea "benefits-bt"
click at [432, 172] on div "} // CMS function initBenefitsAccordion ( ) { document . querySelectorAll ( '[b…" at bounding box center [558, 291] width 603 height 385
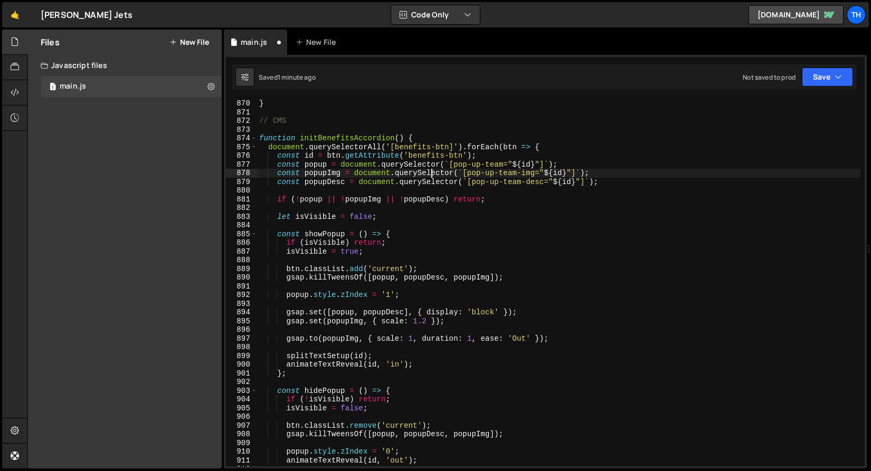
click at [322, 166] on div "} // CMS function initBenefitsAccordion ( ) { document . querySelectorAll ( '[b…" at bounding box center [558, 291] width 603 height 385
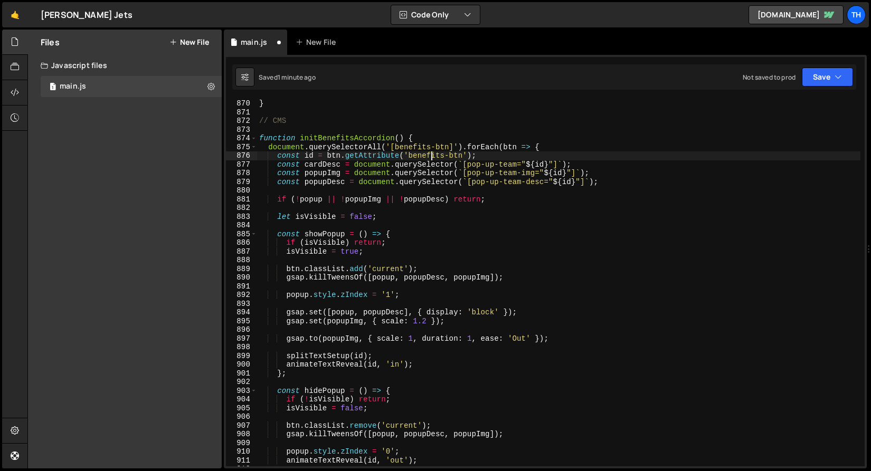
click at [431, 158] on div "} // CMS function initBenefitsAccordion ( ) { document . querySelectorAll ( '[b…" at bounding box center [558, 291] width 603 height 385
drag, startPoint x: 469, startPoint y: 166, endPoint x: 518, endPoint y: 166, distance: 48.6
click at [518, 166] on div "} // CMS function initBenefitsAccordion ( ) { document . querySelectorAll ( '[b…" at bounding box center [558, 291] width 603 height 385
paste textarea "benefits"
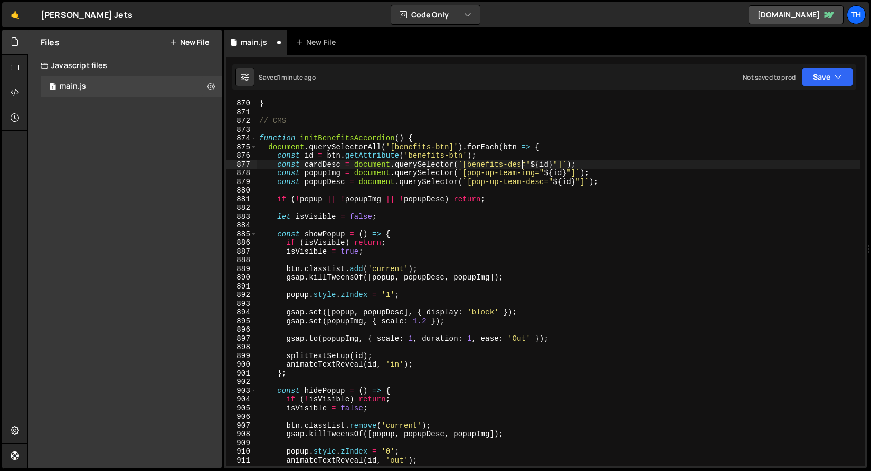
scroll to position [0, 18]
click at [311, 175] on div "} // CMS function initBenefitsAccordion ( ) { document . querySelectorAll ( '[b…" at bounding box center [558, 291] width 603 height 385
drag, startPoint x: 473, startPoint y: 173, endPoint x: 539, endPoint y: 174, distance: 65.5
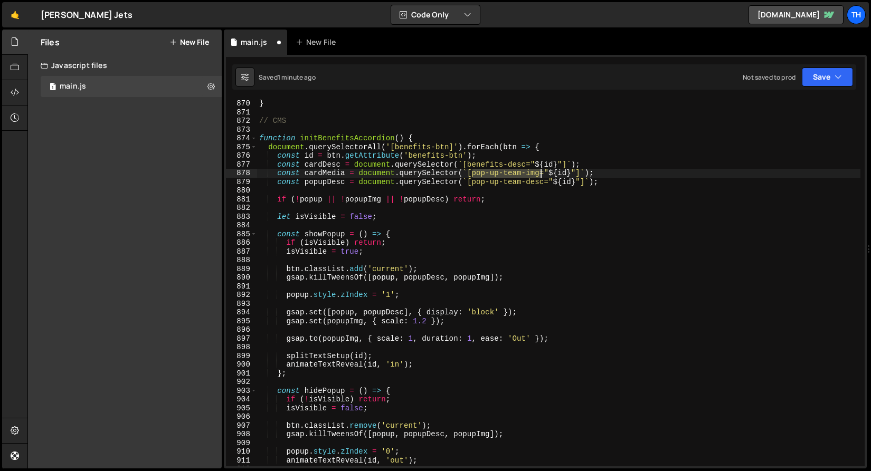
click at [539, 174] on div "} // CMS function initBenefitsAccordion ( ) { document . querySelectorAll ( '[b…" at bounding box center [558, 291] width 603 height 385
paste textarea "benefits-media-item"
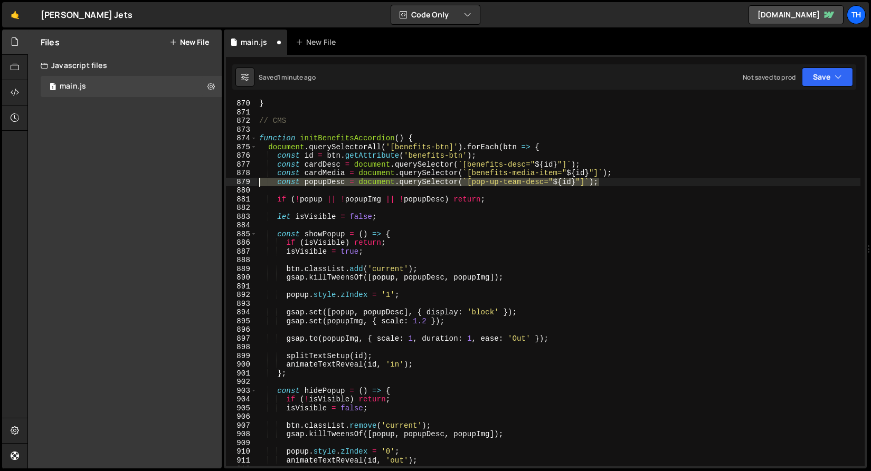
drag, startPoint x: 614, startPoint y: 184, endPoint x: 225, endPoint y: 180, distance: 389.5
click at [225, 181] on div "1 Type cmd + s to save your Javascript file. הההההההההההההההההההההההההההההההההה…" at bounding box center [545, 262] width 643 height 414
type textarea "const popupDesc = document.querySelector(`[pop-up-team-desc="${id}"]`);"
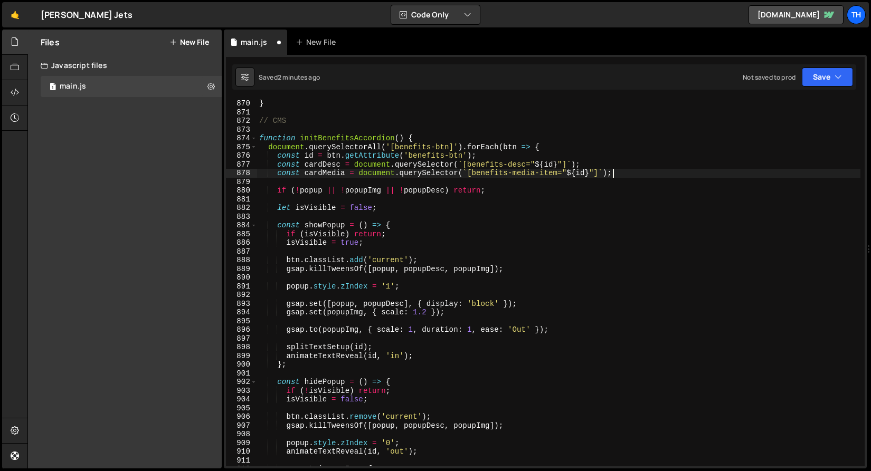
click at [317, 174] on div "} // CMS function initBenefitsAccordion ( ) { document . querySelectorAll ( '[b…" at bounding box center [558, 291] width 603 height 385
click at [315, 168] on div "} // CMS function initBenefitsAccordion ( ) { document . querySelectorAll ( '[b…" at bounding box center [558, 291] width 603 height 385
type textarea "const cardDesc = document.querySelector(`[benefits-desc="${id}"]`);"
click at [315, 168] on div "} // CMS function initBenefitsAccordion ( ) { document . querySelectorAll ( '[b…" at bounding box center [558, 291] width 603 height 385
click at [355, 195] on div "} // CMS function initBenefitsAccordion ( ) { document . querySelectorAll ( '[b…" at bounding box center [558, 291] width 603 height 385
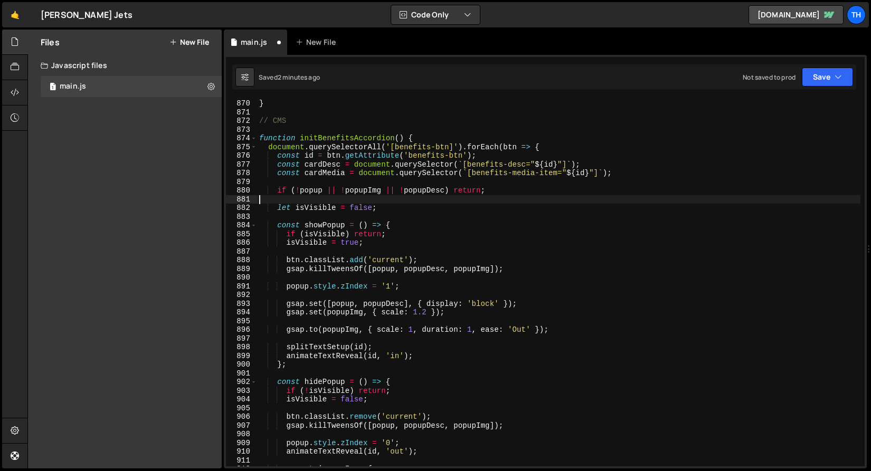
click at [306, 193] on div "} // CMS function initBenefitsAccordion ( ) { document . querySelectorAll ( '[b…" at bounding box center [558, 291] width 603 height 385
paste textarea "cardDesc"
type textarea "if (!cardDesc || !popupImg || !popupDesc) return;"
click at [367, 196] on div "} // CMS function initBenefitsAccordion ( ) { document . querySelectorAll ( '[b…" at bounding box center [558, 291] width 603 height 385
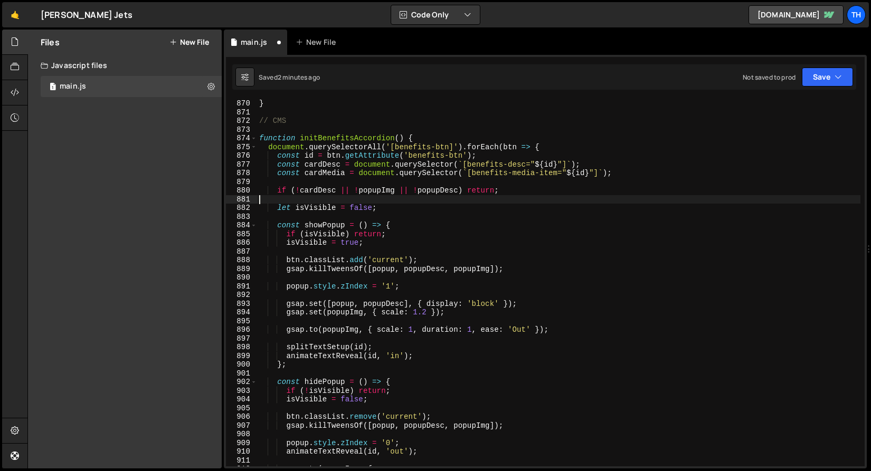
click at [367, 196] on div "} // CMS function initBenefitsAccordion ( ) { document . querySelectorAll ( '[b…" at bounding box center [558, 291] width 603 height 385
click at [370, 189] on div "} // CMS function initBenefitsAccordion ( ) { document . querySelectorAll ( '[b…" at bounding box center [558, 291] width 603 height 385
paste textarea "cardDesc"
drag, startPoint x: 395, startPoint y: 188, endPoint x: 458, endPoint y: 189, distance: 62.3
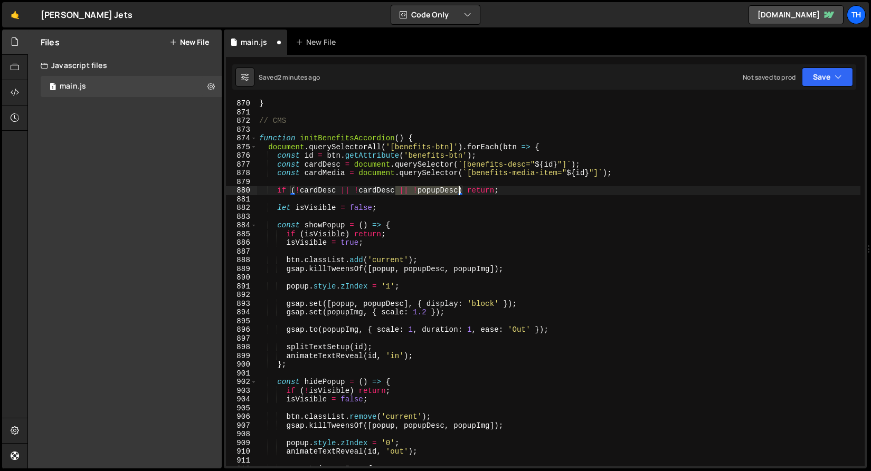
click at [458, 189] on div "} // CMS function initBenefitsAccordion ( ) { document . querySelectorAll ( '[b…" at bounding box center [558, 291] width 603 height 385
click at [325, 224] on div "} // CMS function initBenefitsAccordion ( ) { document . querySelectorAll ( '[b…" at bounding box center [558, 291] width 603 height 385
drag, startPoint x: 323, startPoint y: 226, endPoint x: 343, endPoint y: 225, distance: 20.1
click at [343, 225] on div "} // CMS function initBenefitsAccordion ( ) { document . querySelectorAll ( '[b…" at bounding box center [558, 291] width 603 height 385
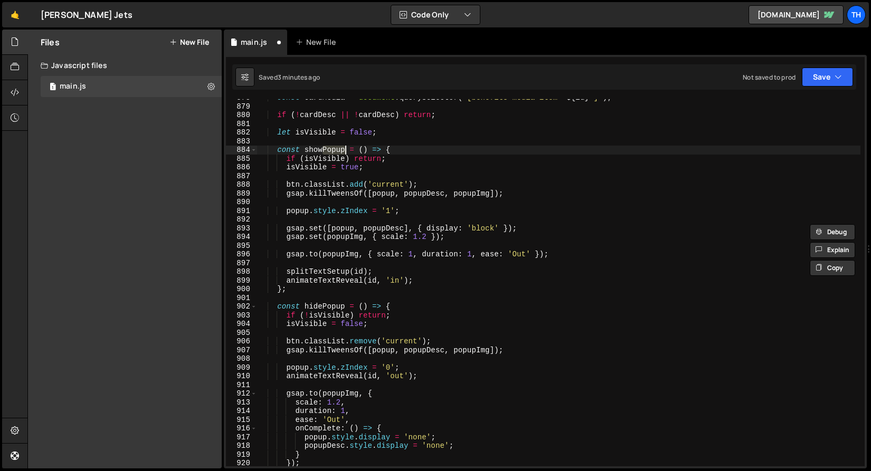
scroll to position [7652, 0]
click at [324, 155] on div "const cardMedia = document . querySelector ( ` [benefits-media-item=" ${ id } "…" at bounding box center [558, 285] width 603 height 385
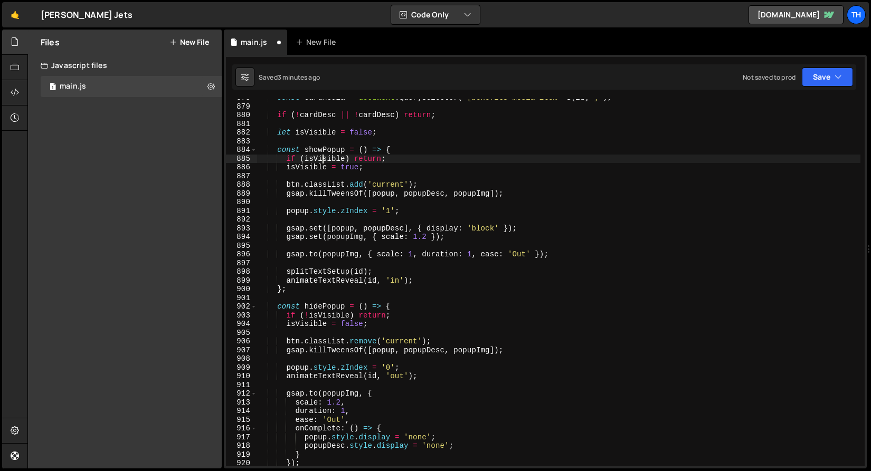
click at [324, 149] on div "const cardMedia = document . querySelector ( ` [benefits-media-item=" ${ id } "…" at bounding box center [558, 285] width 603 height 385
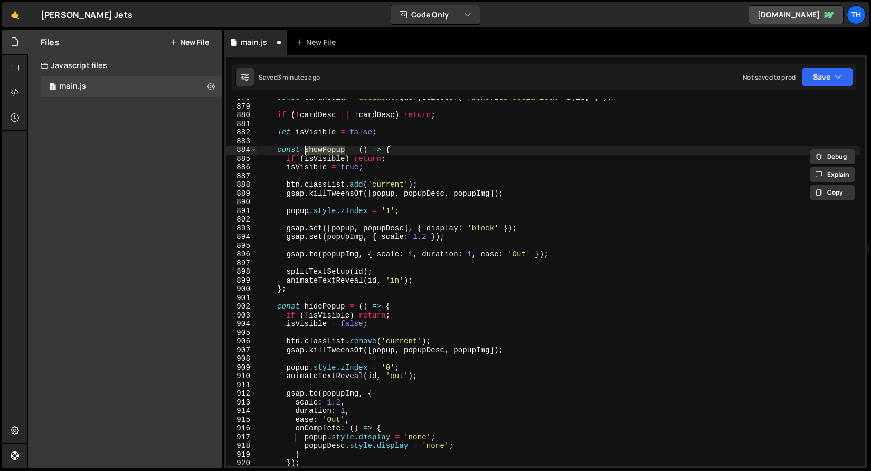
click at [336, 148] on div "const cardMedia = document . querySelector ( ` [benefits-media-item=" ${ id } "…" at bounding box center [558, 282] width 603 height 367
drag, startPoint x: 324, startPoint y: 151, endPoint x: 346, endPoint y: 154, distance: 22.3
click at [346, 154] on div "const cardMedia = document . querySelector ( ` [benefits-media-item=" ${ id } "…" at bounding box center [558, 285] width 603 height 385
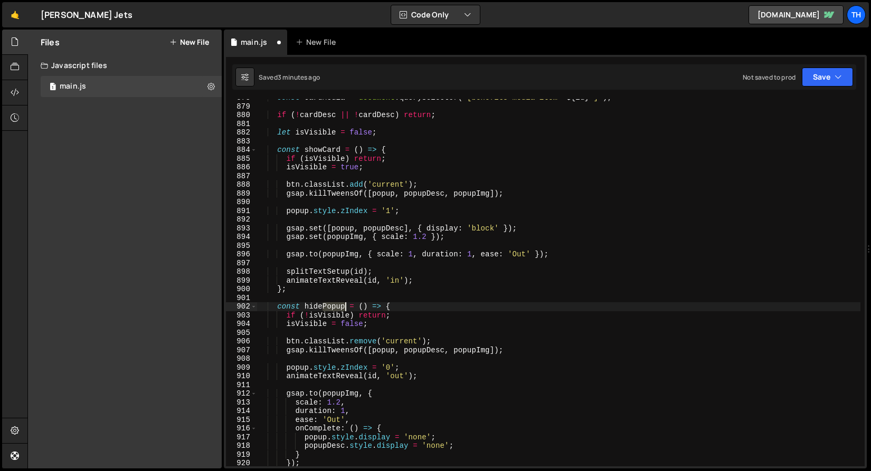
drag, startPoint x: 322, startPoint y: 306, endPoint x: 343, endPoint y: 308, distance: 20.7
click at [343, 308] on div "const cardMedia = document . querySelector ( ` [benefits-media-item=" ${ id } "…" at bounding box center [558, 285] width 603 height 385
click at [332, 153] on div "const cardMedia = document . querySelector ( ` [benefits-media-item=" ${ id } "…" at bounding box center [558, 285] width 603 height 385
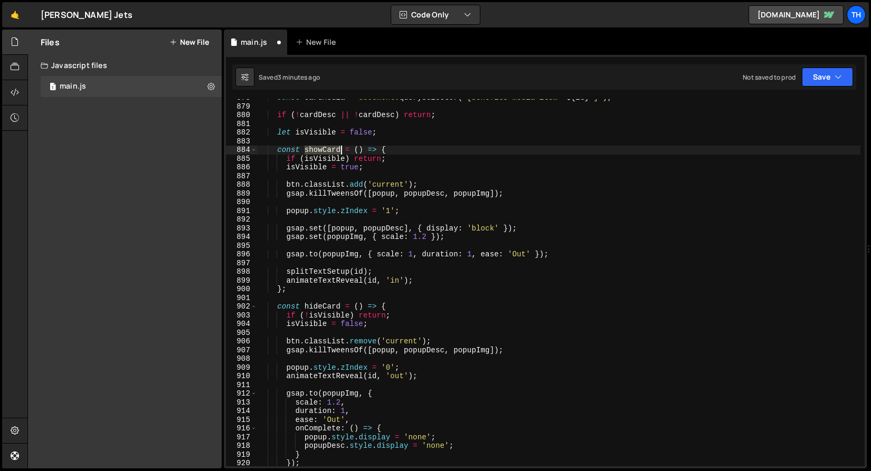
click at [332, 153] on div "const cardMedia = document . querySelector ( ` [benefits-media-item=" ${ id } "…" at bounding box center [558, 285] width 603 height 385
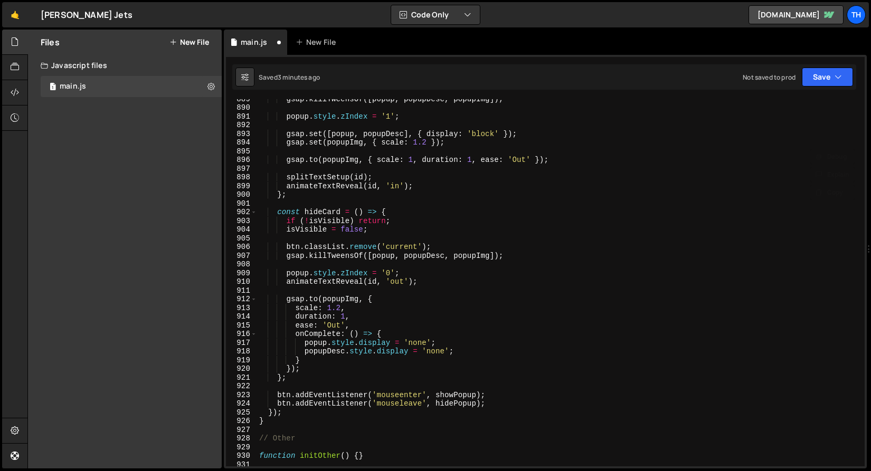
scroll to position [7755, 0]
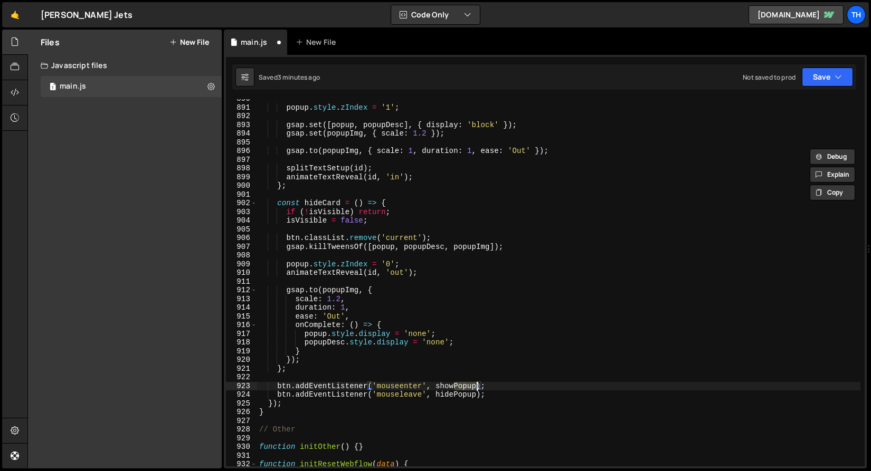
drag, startPoint x: 455, startPoint y: 385, endPoint x: 477, endPoint y: 386, distance: 21.1
click at [477, 386] on div "popup . style . zIndex = '1' ; gsap . set ([ popup , popupDesc ] , { display : …" at bounding box center [558, 286] width 603 height 385
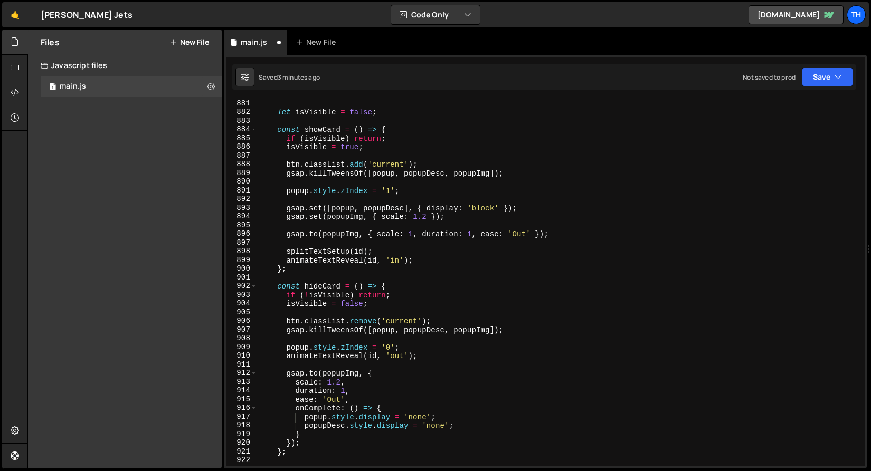
scroll to position [7668, 0]
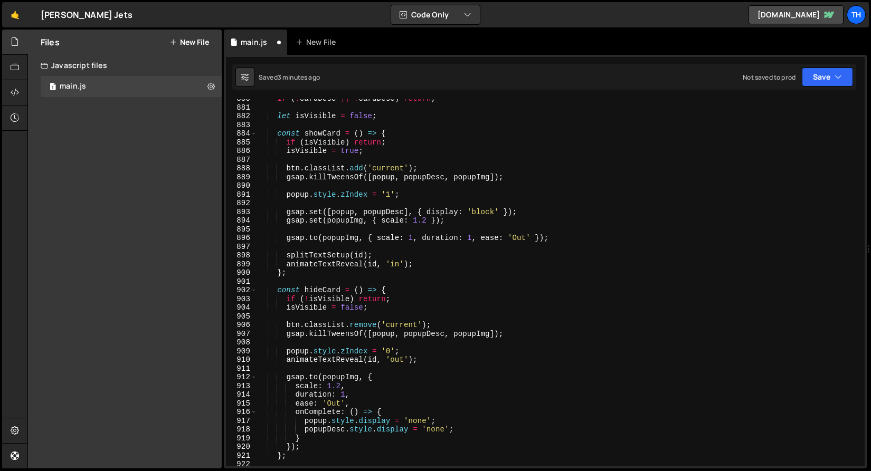
click at [399, 171] on div "if ( ! cardDesc || ! cardDesc ) return ; let isVisible = false ; const showCard…" at bounding box center [558, 286] width 603 height 385
type textarea "btn.classList.add('current');"
click at [399, 171] on div "if ( ! cardDesc || ! cardDesc ) return ; let isVisible = false ; const showCard…" at bounding box center [558, 286] width 603 height 385
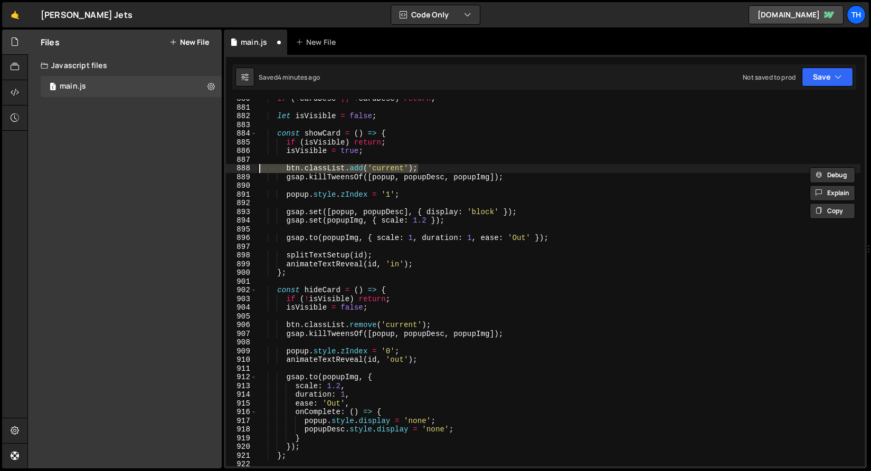
drag, startPoint x: 425, startPoint y: 168, endPoint x: 210, endPoint y: 170, distance: 215.3
click at [210, 170] on div "Files New File Javascript files 1 main.js 0 CSS files Copy share link Edit File…" at bounding box center [448, 250] width 843 height 440
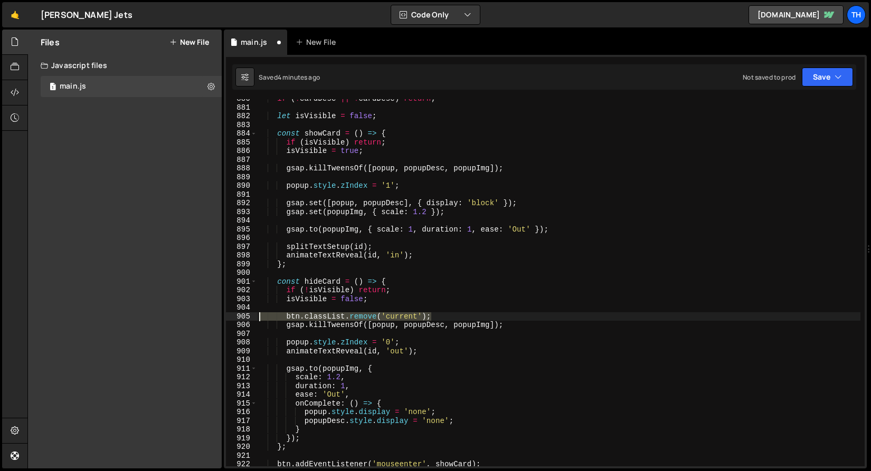
drag, startPoint x: 441, startPoint y: 318, endPoint x: 234, endPoint y: 316, distance: 206.9
click at [234, 316] on div "880 881 882 883 884 885 886 887 888 889 890 891 892 893 894 895 896 897 898 899…" at bounding box center [545, 282] width 639 height 367
type textarea "btn.classList.remove('current');"
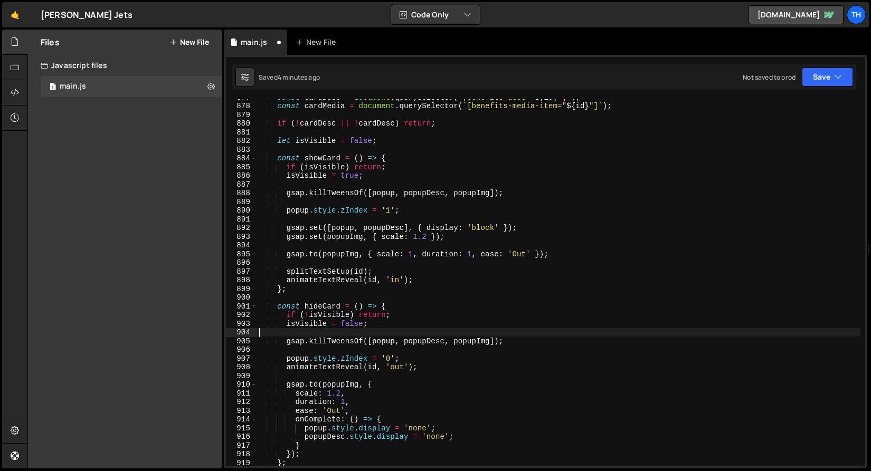
scroll to position [7625, 0]
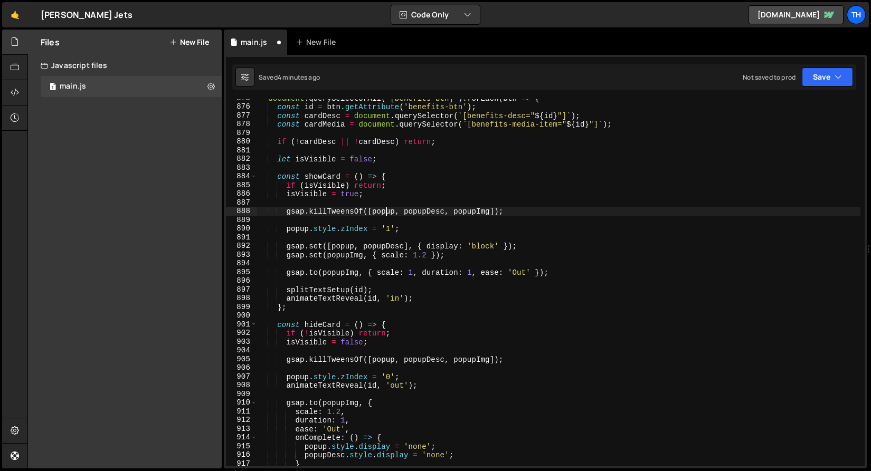
click at [387, 213] on div "document . querySelectorAll ( '[benefits-btn]' ) . forEach ( btn => { const id …" at bounding box center [558, 286] width 603 height 385
click at [333, 115] on div "document . querySelectorAll ( '[benefits-btn]' ) . forEach ( btn => { const id …" at bounding box center [558, 286] width 603 height 385
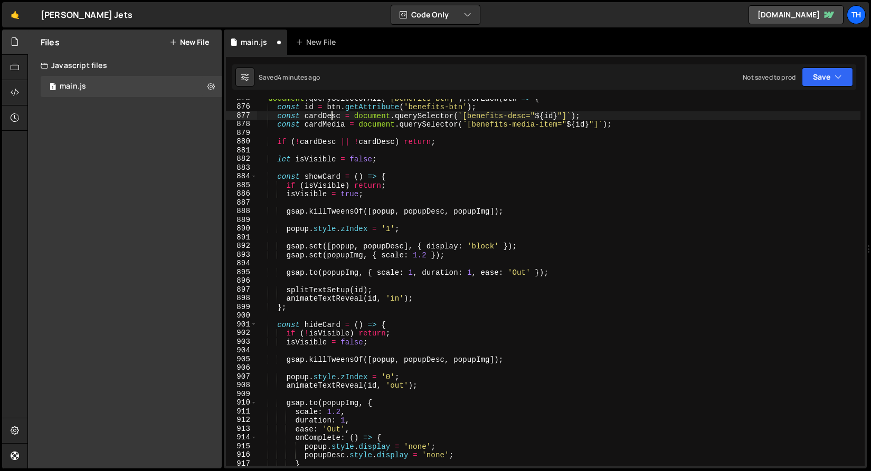
click at [333, 115] on div "document . querySelectorAll ( '[benefits-btn]' ) . forEach ( btn => { const id …" at bounding box center [558, 286] width 603 height 385
click at [392, 213] on div "document . querySelectorAll ( '[benefits-btn]' ) . forEach ( btn => { const id …" at bounding box center [558, 286] width 603 height 385
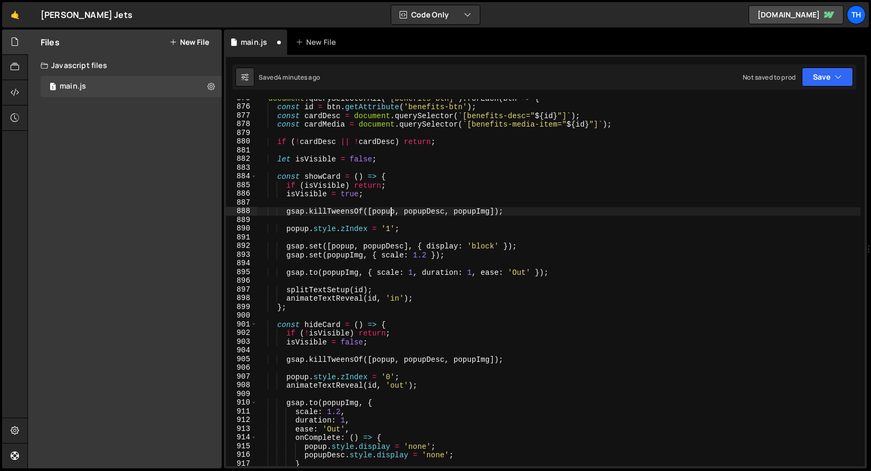
click at [393, 213] on div "document . querySelectorAll ( '[benefits-btn]' ) . forEach ( btn => { const id …" at bounding box center [558, 286] width 603 height 385
paste textarea "cardDesc"
click at [332, 125] on div "document . querySelectorAll ( '[benefits-btn]' ) . forEach ( btn => { const id …" at bounding box center [558, 286] width 603 height 385
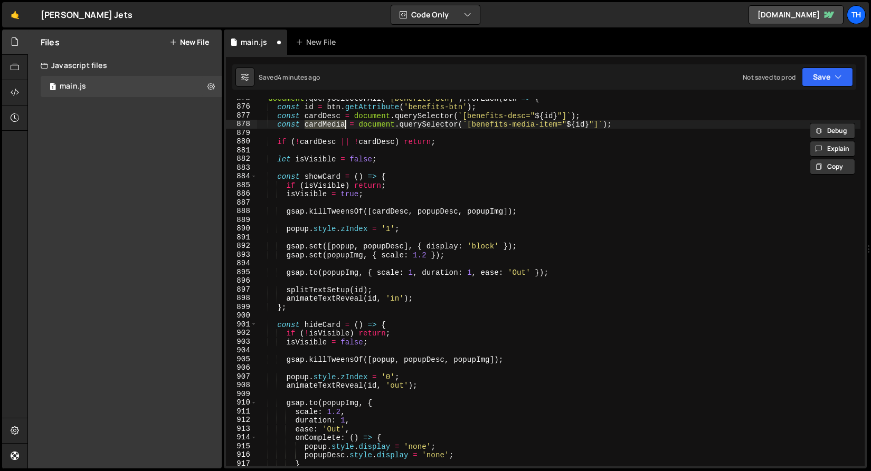
click at [433, 213] on div "document . querySelectorAll ( '[benefits-btn]' ) . forEach ( btn => { const id …" at bounding box center [558, 286] width 603 height 385
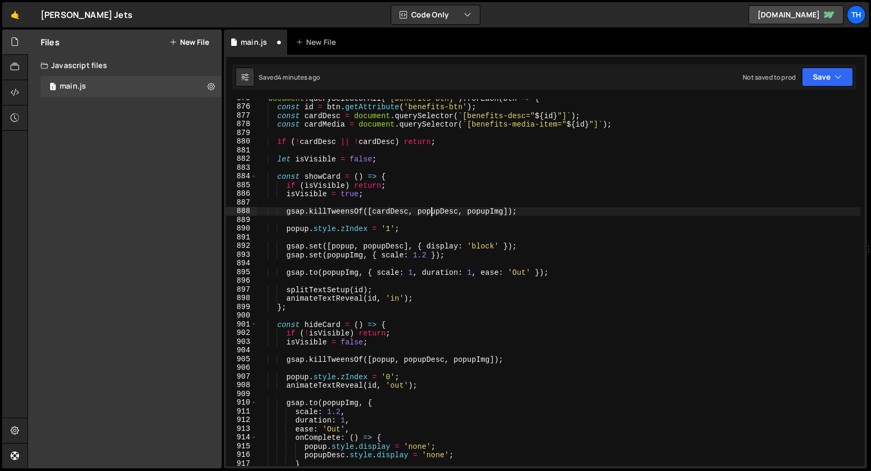
click at [433, 213] on div "document . querySelectorAll ( '[benefits-btn]' ) . forEach ( btn => { const id …" at bounding box center [558, 286] width 603 height 385
paste textarea "cardMedia"
drag, startPoint x: 460, startPoint y: 210, endPoint x: 503, endPoint y: 216, distance: 43.7
click at [503, 216] on div "document . querySelectorAll ( '[benefits-btn]' ) . forEach ( btn => { const id …" at bounding box center [558, 286] width 603 height 385
type textarea "gsap.killTweensOf([cardDesc, cardMedia, popupImg]);"
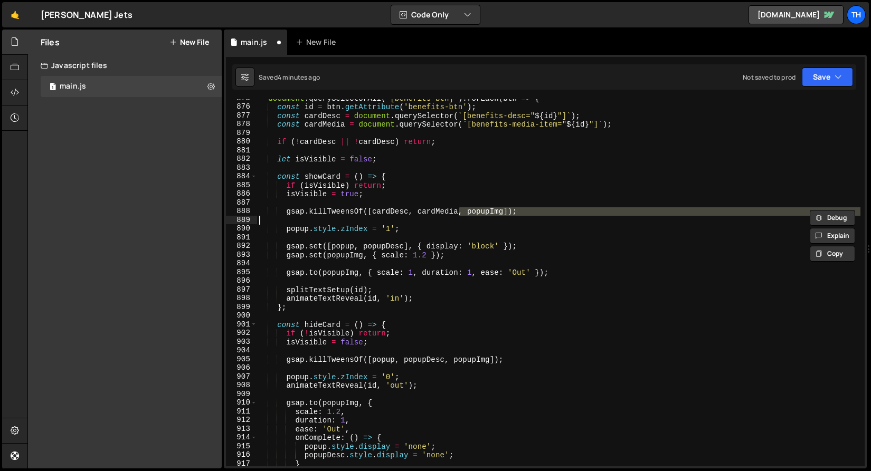
click at [506, 203] on div "document . querySelectorAll ( '[benefits-btn]' ) . forEach ( btn => { const id …" at bounding box center [558, 286] width 603 height 385
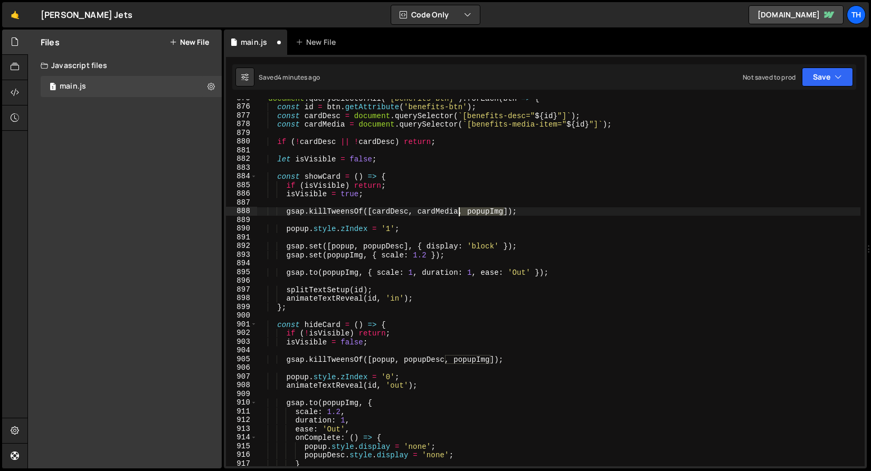
drag, startPoint x: 503, startPoint y: 211, endPoint x: 458, endPoint y: 211, distance: 45.4
click at [458, 211] on div "document . querySelectorAll ( '[benefits-btn]' ) . forEach ( btn => { const id …" at bounding box center [558, 286] width 603 height 385
drag, startPoint x: 481, startPoint y: 213, endPoint x: 287, endPoint y: 210, distance: 193.7
click at [287, 210] on div "document . querySelectorAll ( '[benefits-btn]' ) . forEach ( btn => { const id …" at bounding box center [558, 286] width 603 height 385
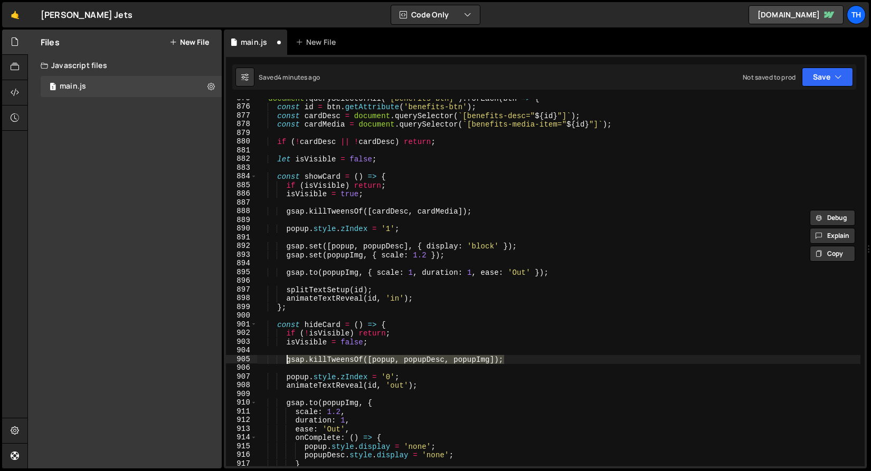
drag, startPoint x: 521, startPoint y: 360, endPoint x: 287, endPoint y: 362, distance: 234.9
click at [287, 362] on div "document . querySelectorAll ( '[benefits-btn]' ) . forEach ( btn => { const id …" at bounding box center [558, 286] width 603 height 385
paste textarea "cardDesc, cardMedia"
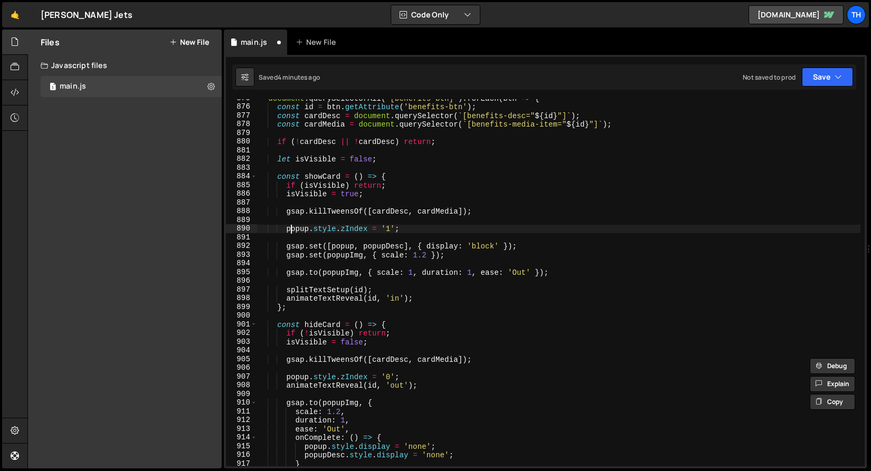
click at [293, 227] on div "document . querySelectorAll ( '[benefits-btn]' ) . forEach ( btn => { const id …" at bounding box center [558, 286] width 603 height 385
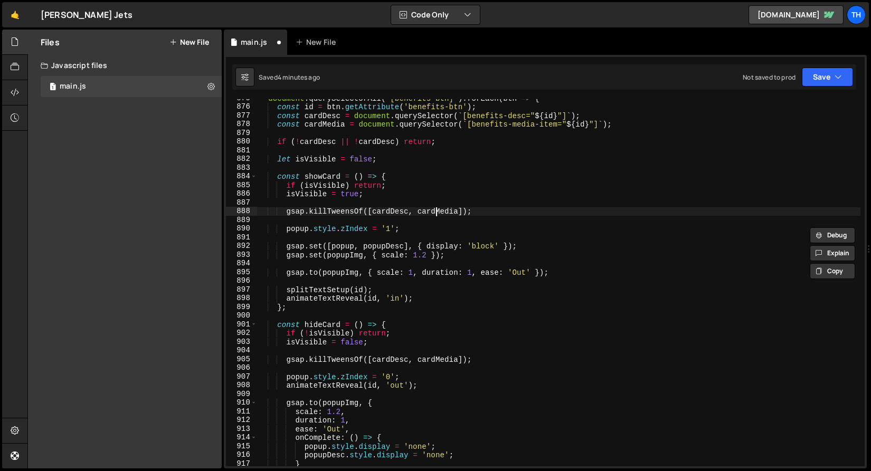
click at [437, 212] on div "document . querySelectorAll ( '[benefits-btn]' ) . forEach ( btn => { const id …" at bounding box center [558, 286] width 603 height 385
click at [299, 231] on div "document . querySelectorAll ( '[benefits-btn]' ) . forEach ( btn => { const id …" at bounding box center [558, 286] width 603 height 385
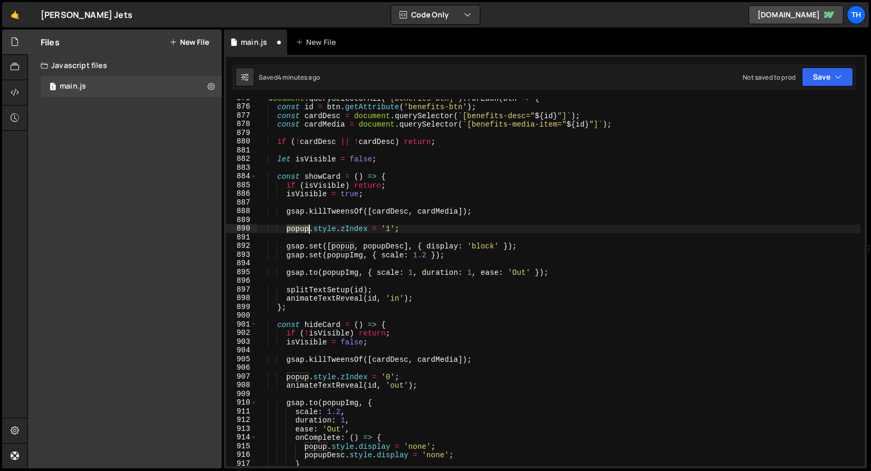
click at [299, 231] on div "document . querySelectorAll ( '[benefits-btn]' ) . forEach ( btn => { const id …" at bounding box center [558, 286] width 603 height 385
paste textarea "cardMedia"
click at [304, 377] on div "document . querySelectorAll ( '[benefits-btn]' ) . forEach ( btn => { const id …" at bounding box center [558, 286] width 603 height 385
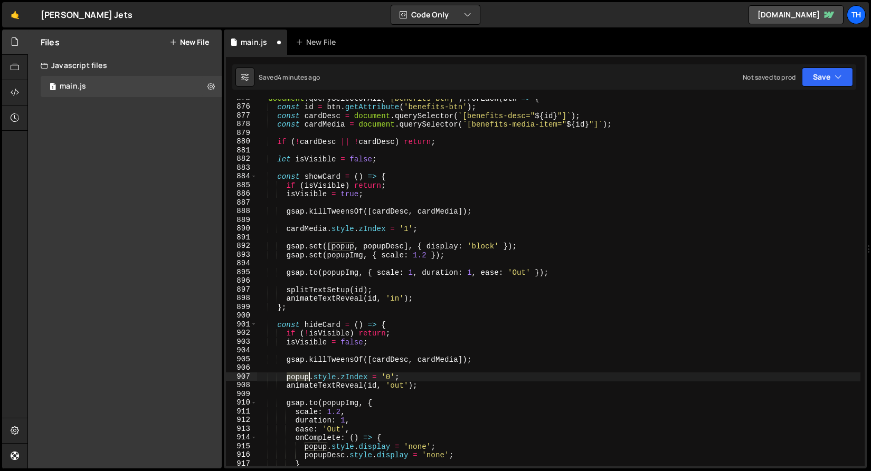
click at [304, 377] on div "document . querySelectorAll ( '[benefits-btn]' ) . forEach ( btn => { const id …" at bounding box center [558, 286] width 603 height 385
paste textarea "cardMedia"
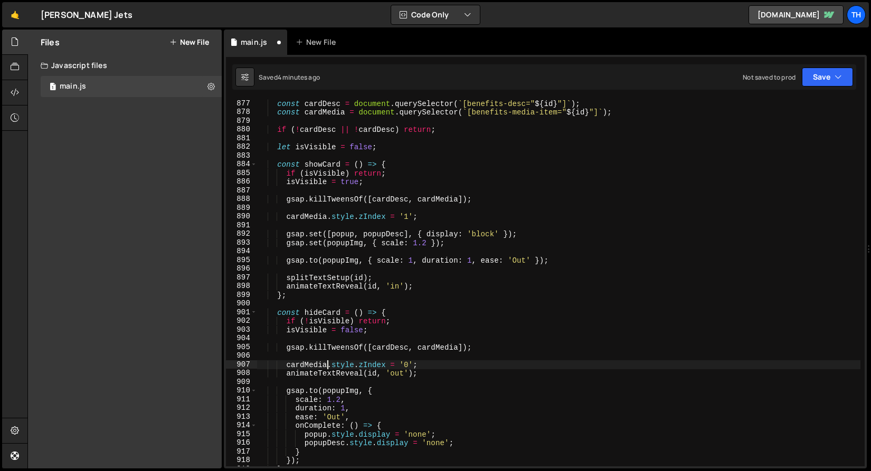
scroll to position [7637, 0]
drag, startPoint x: 426, startPoint y: 370, endPoint x: 288, endPoint y: 373, distance: 138.3
click at [288, 373] on div "const cardDesc = document . querySelector ( ` [benefits-desc=" ${ id } "] ` ) ;…" at bounding box center [558, 291] width 603 height 385
type textarea "animateTextReveal(id, 'out');"
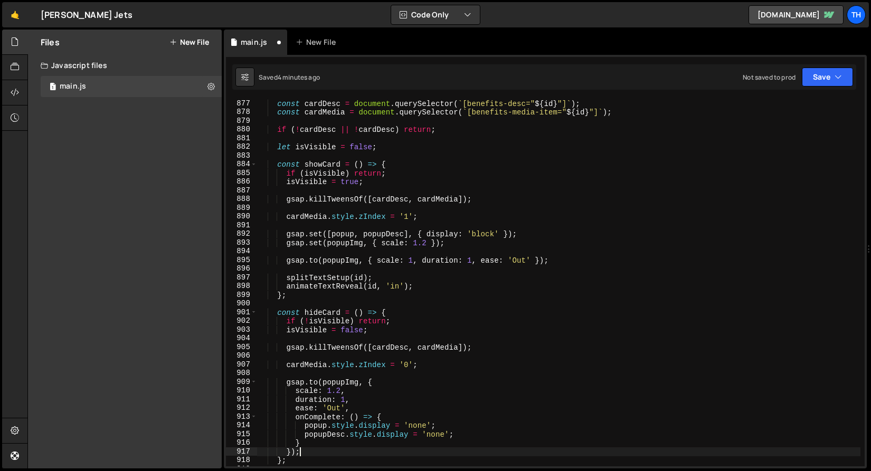
click at [312, 453] on div "const cardDesc = document . querySelector ( ` [benefits-desc=" ${ id } "] ` ) ;…" at bounding box center [558, 291] width 603 height 385
type textarea "});"
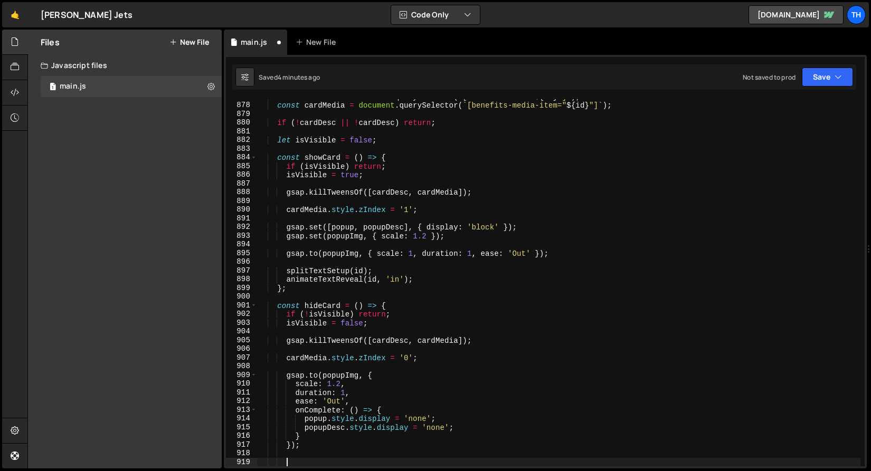
scroll to position [7644, 0]
paste textarea "animateTextReveal(id, 'out');"
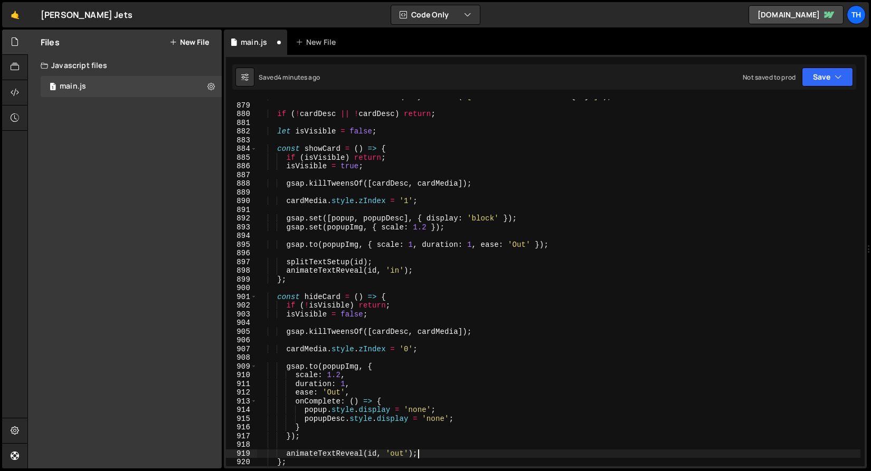
scroll to position [7656, 0]
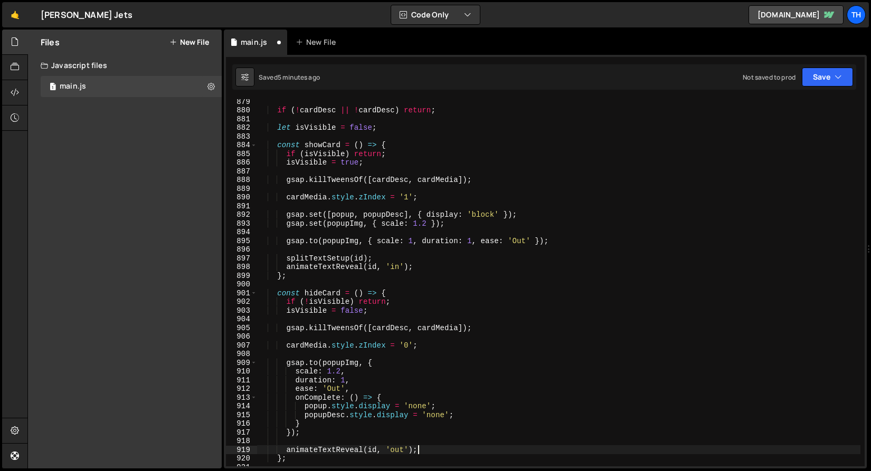
click at [376, 239] on div "if ( ! cardDesc || ! cardDesc ) return ; let isVisible = false ; const showCard…" at bounding box center [558, 289] width 603 height 385
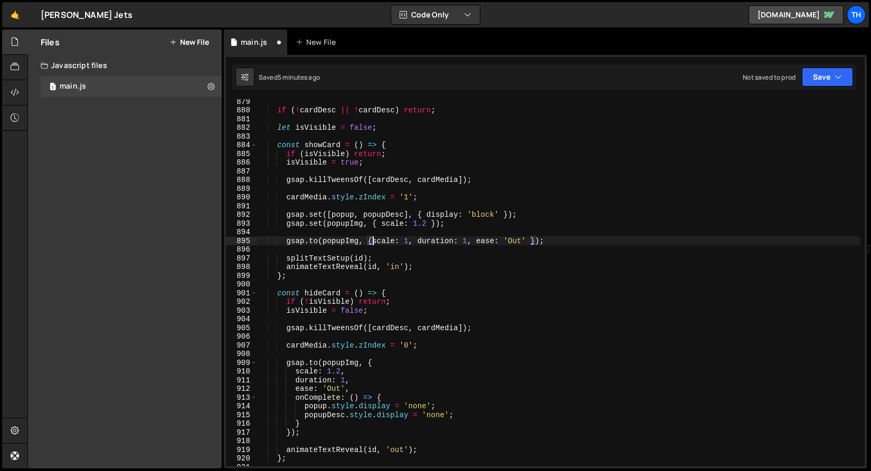
scroll to position [0, 2]
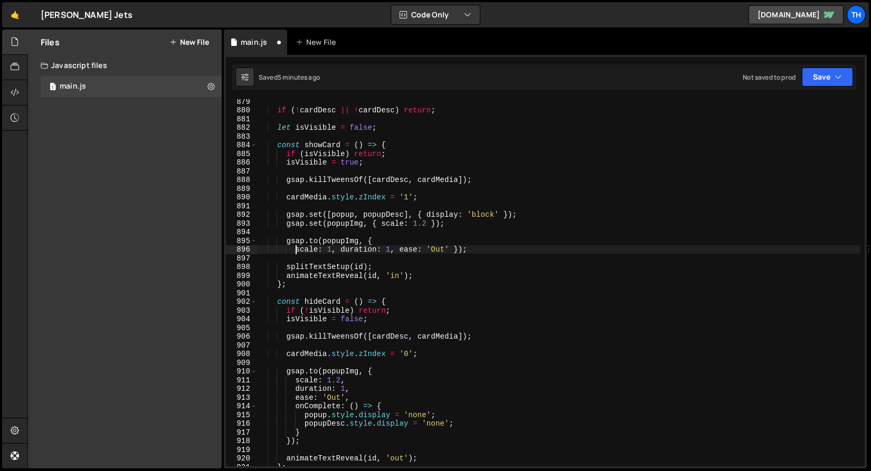
click at [341, 253] on div "if ( ! cardDesc || ! cardDesc ) return ; let isVisible = false ; const showCard…" at bounding box center [558, 289] width 603 height 385
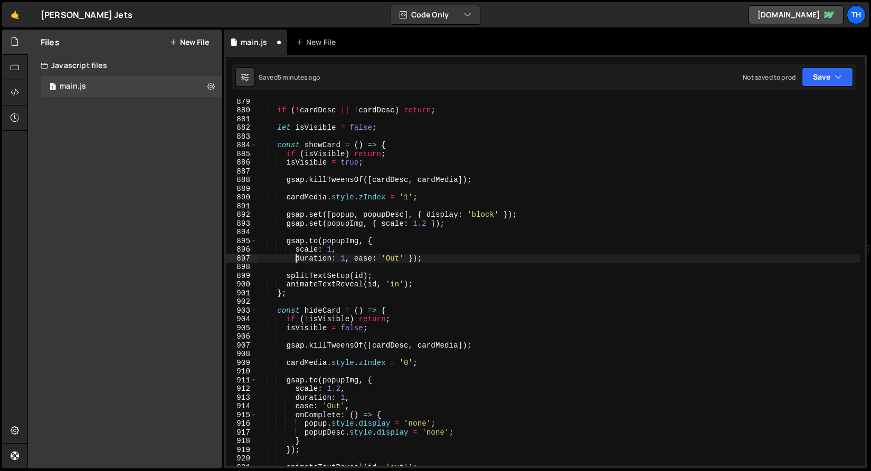
click at [356, 258] on div "if ( ! cardDesc || ! cardDesc ) return ; let isVisible = false ; const showCard…" at bounding box center [558, 289] width 603 height 385
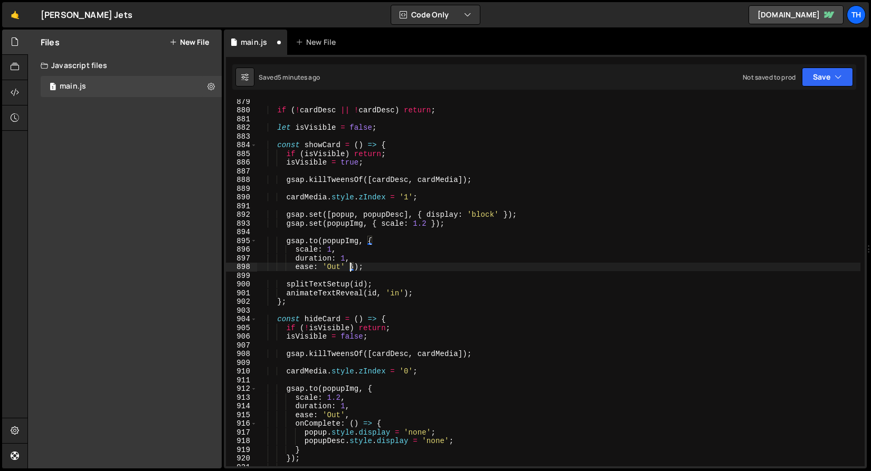
type textarea "ease: 'Out'});"
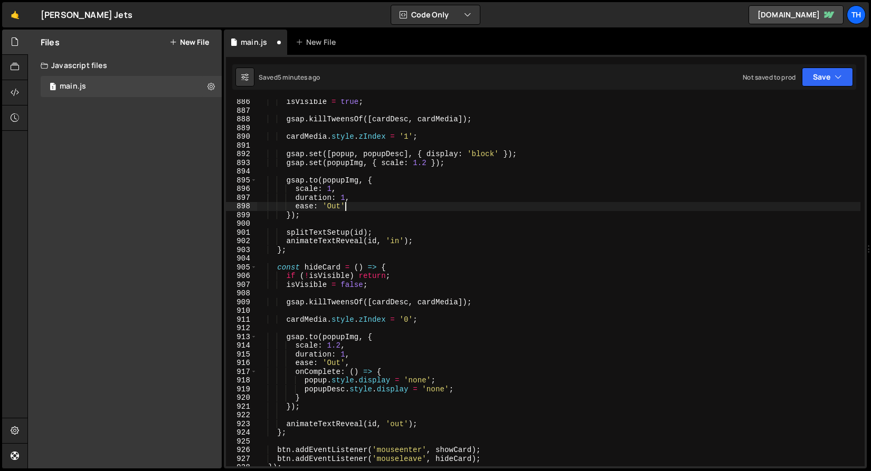
scroll to position [7750, 0]
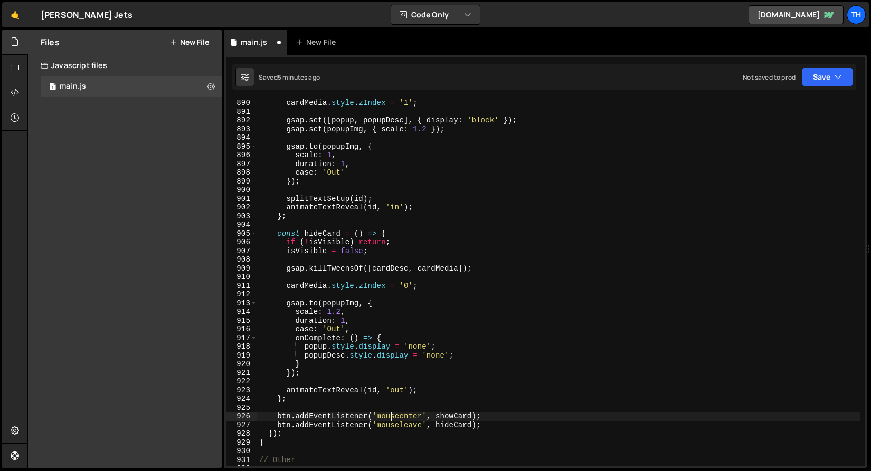
click at [391, 416] on div "cardMedia . style . zIndex = '1' ; gsap . set ([ popup , popupDesc ] , { displa…" at bounding box center [558, 291] width 603 height 385
click at [388, 417] on div "cardMedia . style . zIndex = '1' ; gsap . set ([ popup , popupDesc ] , { displa…" at bounding box center [558, 291] width 603 height 385
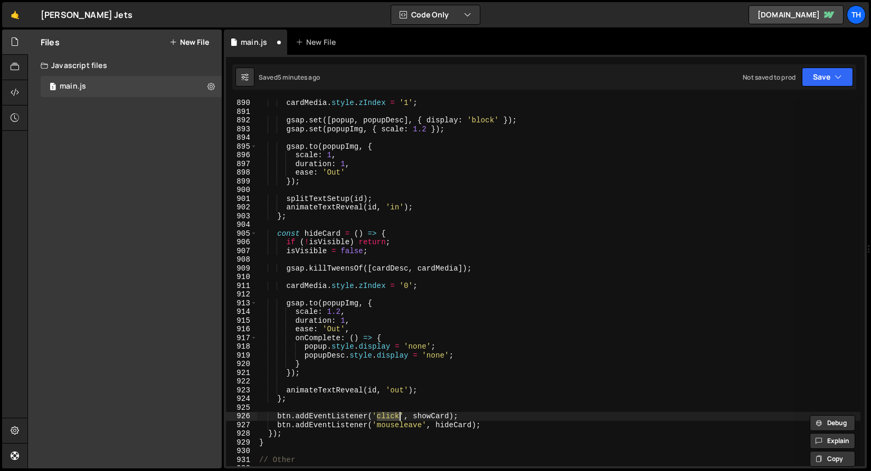
click at [393, 420] on div "cardMedia . style . zIndex = '1' ; gsap . set ([ popup , popupDesc ] , { displa…" at bounding box center [558, 282] width 603 height 367
click at [393, 422] on div "cardMedia . style . zIndex = '1' ; gsap . set ([ popup , popupDesc ] , { displa…" at bounding box center [558, 291] width 603 height 385
paste textarea "click"
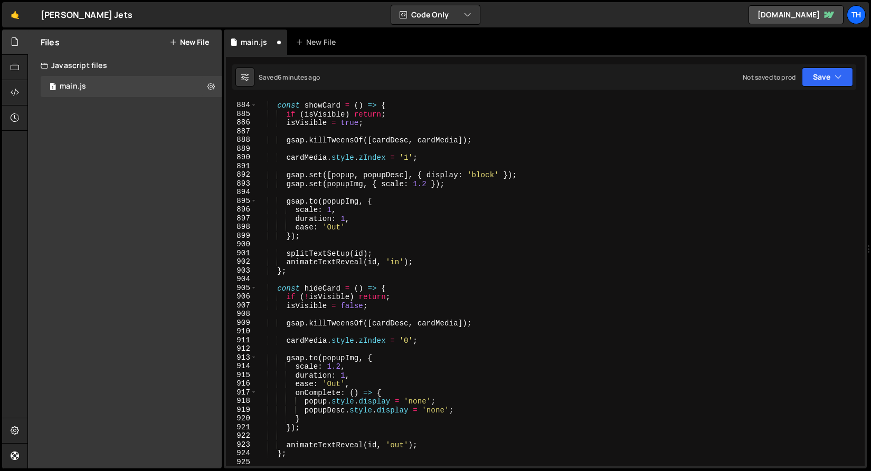
scroll to position [7688, 0]
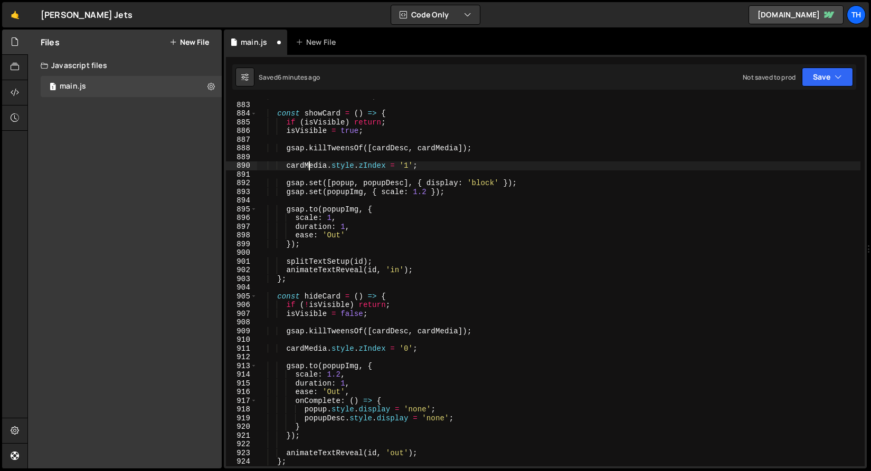
click at [308, 164] on div "let isVisible = false ; const showCard = ( ) => { if ( isVisible ) return ; isV…" at bounding box center [558, 284] width 603 height 385
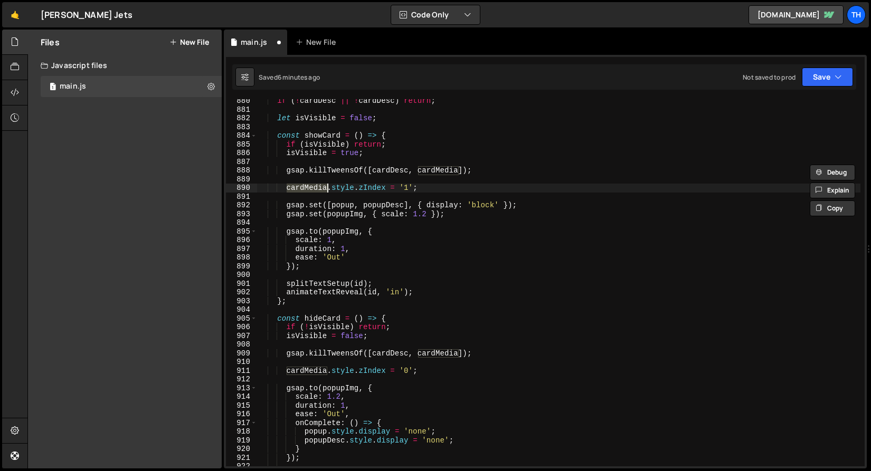
scroll to position [7608, 0]
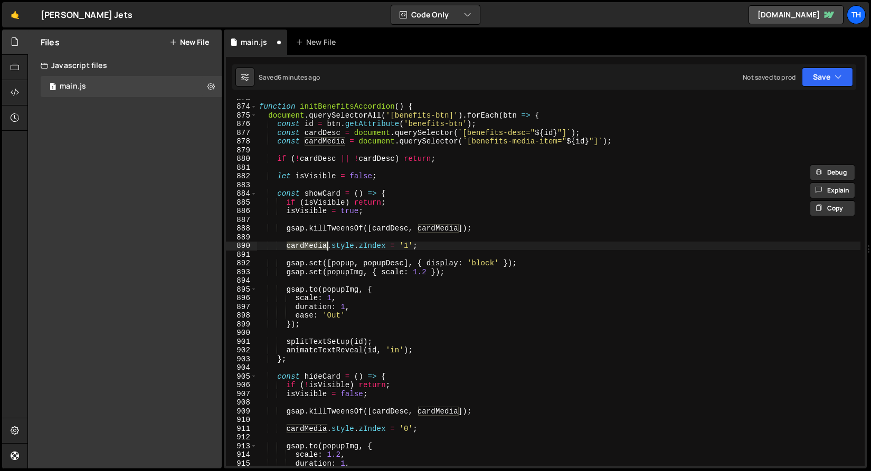
click at [407, 227] on div "function initBenefitsAccordion ( ) { document . querySelectorAll ( '[benefits-b…" at bounding box center [558, 285] width 603 height 385
type textarea "gsap.killTweensOf([cardDesc, cardMedia]);"
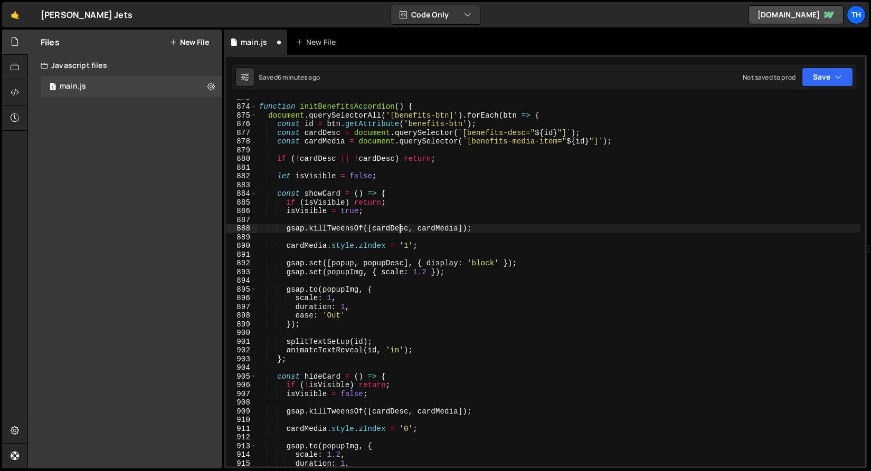
click at [400, 226] on div "function initBenefitsAccordion ( ) { document . querySelectorAll ( '[benefits-b…" at bounding box center [558, 285] width 603 height 385
click at [322, 277] on div "function initBenefitsAccordion ( ) { document . querySelectorAll ( '[benefits-b…" at bounding box center [558, 285] width 603 height 385
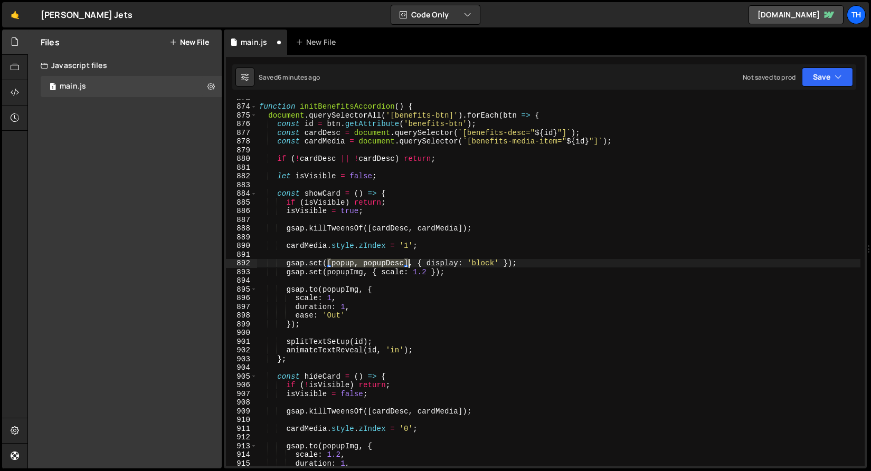
drag, startPoint x: 327, startPoint y: 265, endPoint x: 406, endPoint y: 264, distance: 79.7
click at [406, 264] on div "function initBenefitsAccordion ( ) { document . querySelectorAll ( '[benefits-b…" at bounding box center [558, 285] width 603 height 385
paste textarea "cardDesc"
click at [356, 276] on div "function initBenefitsAccordion ( ) { document . querySelectorAll ( '[benefits-b…" at bounding box center [558, 285] width 603 height 385
type textarea "gsap.set(popupImg, { scale: 1.2 });"
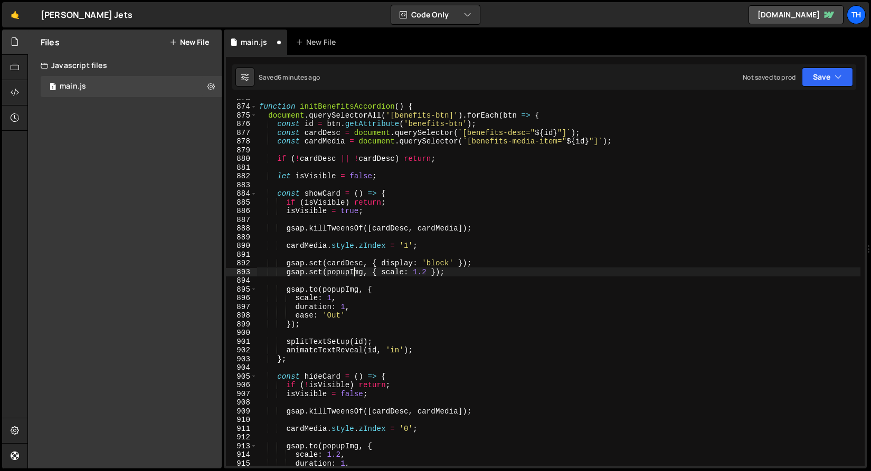
click at [436, 222] on div "function initBenefitsAccordion ( ) { document . querySelectorAll ( '[benefits-b…" at bounding box center [558, 285] width 603 height 385
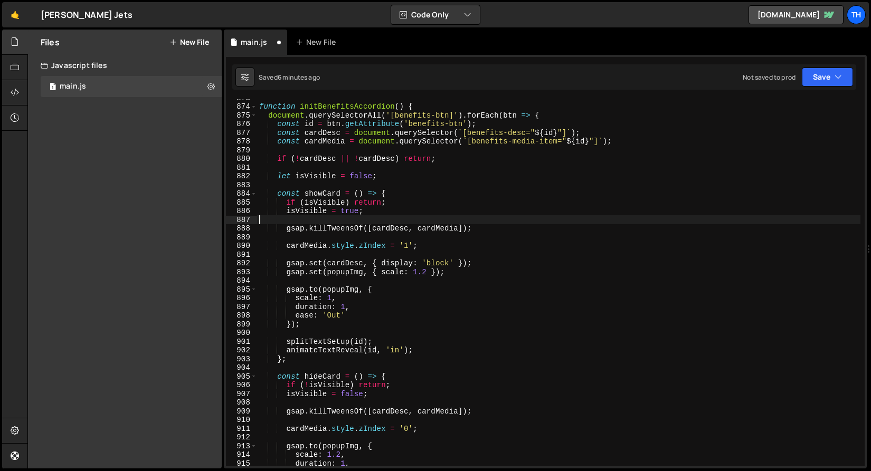
click at [435, 224] on div "function initBenefitsAccordion ( ) { document . querySelectorAll ( '[benefits-b…" at bounding box center [558, 285] width 603 height 385
click at [434, 230] on div "function initBenefitsAccordion ( ) { document . querySelectorAll ( '[benefits-b…" at bounding box center [558, 285] width 603 height 385
type textarea "gsap.killTweensOf([cardDesc, cardMedia]);"
click at [434, 230] on div "function initBenefitsAccordion ( ) { document . querySelectorAll ( '[benefits-b…" at bounding box center [558, 285] width 603 height 385
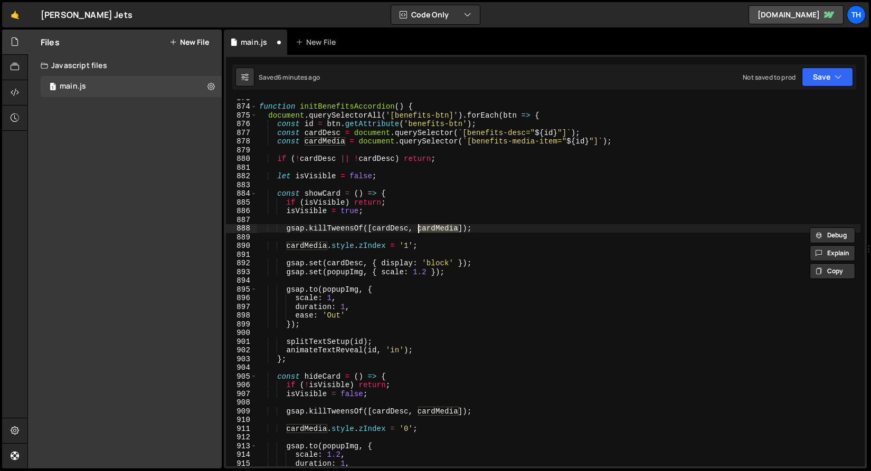
click at [353, 278] on div "function initBenefitsAccordion ( ) { document . querySelectorAll ( '[benefits-b…" at bounding box center [558, 285] width 603 height 385
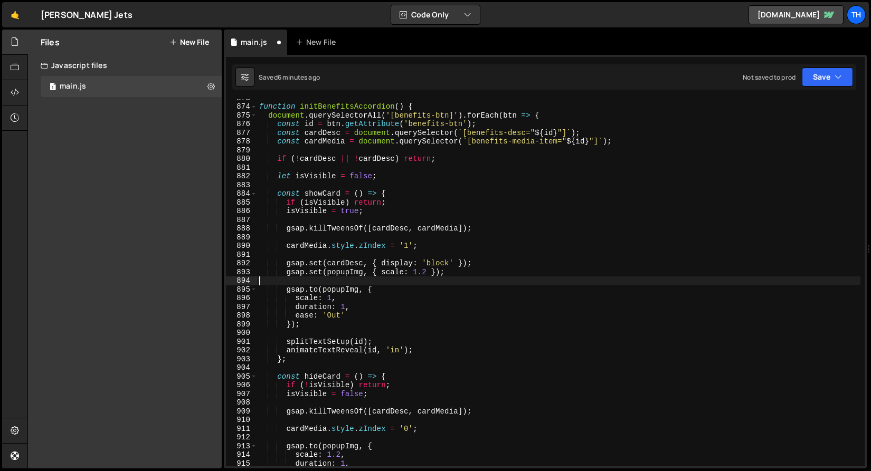
click at [353, 278] on div "function initBenefitsAccordion ( ) { document . querySelectorAll ( '[benefits-b…" at bounding box center [558, 285] width 603 height 385
click at [353, 273] on div "function initBenefitsAccordion ( ) { document . querySelectorAll ( '[benefits-b…" at bounding box center [558, 285] width 603 height 385
paste textarea "cardMedia"
click at [366, 291] on div "function initBenefitsAccordion ( ) { document . querySelectorAll ( '[benefits-b…" at bounding box center [558, 285] width 603 height 385
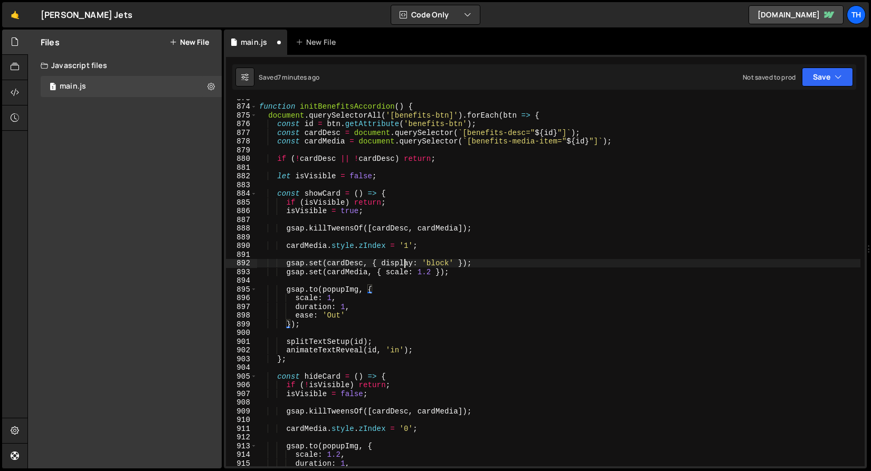
click at [405, 265] on div "function initBenefitsAccordion ( ) { document . querySelectorAll ( '[benefits-b…" at bounding box center [558, 285] width 603 height 385
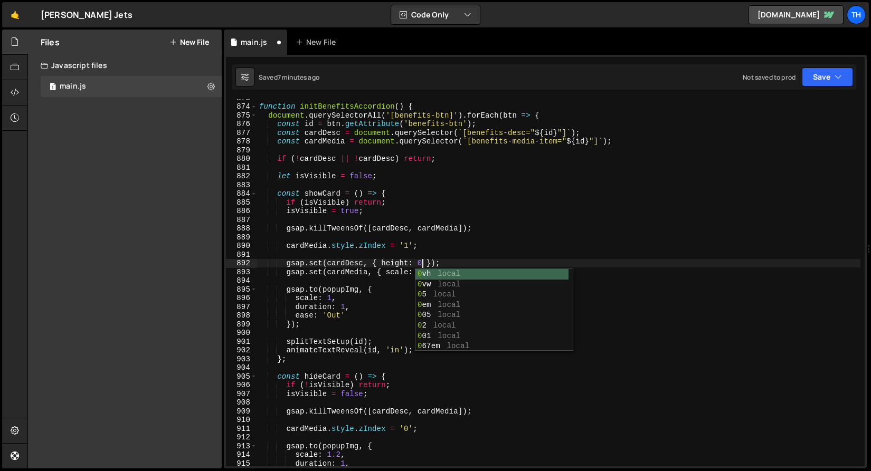
scroll to position [0, 11]
click at [386, 263] on div "function initBenefitsAccordion ( ) { document . querySelectorAll ( '[benefits-b…" at bounding box center [558, 285] width 603 height 385
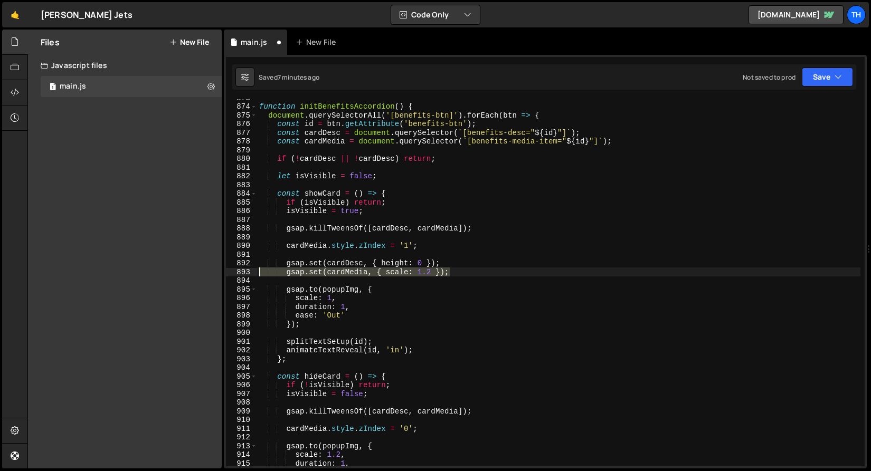
drag, startPoint x: 464, startPoint y: 270, endPoint x: 237, endPoint y: 274, distance: 226.5
click at [237, 274] on div "gsap.set(cardDesc, { height: 0 }); 873 874 875 876 877 878 879 880 881 882 883 …" at bounding box center [545, 282] width 639 height 367
type textarea "gsap.set(cardMedia, { scale: 1.2 });"
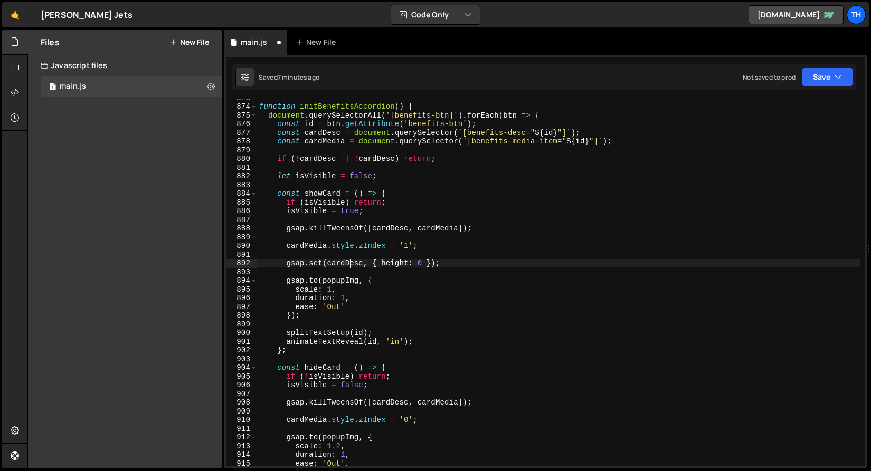
click at [349, 260] on div "function initBenefitsAccordion ( ) { document . querySelectorAll ( '[benefits-b…" at bounding box center [558, 285] width 603 height 385
click at [342, 285] on div "function initBenefitsAccordion ( ) { document . querySelectorAll ( '[benefits-b…" at bounding box center [558, 285] width 603 height 385
paste textarea "cardDesc"
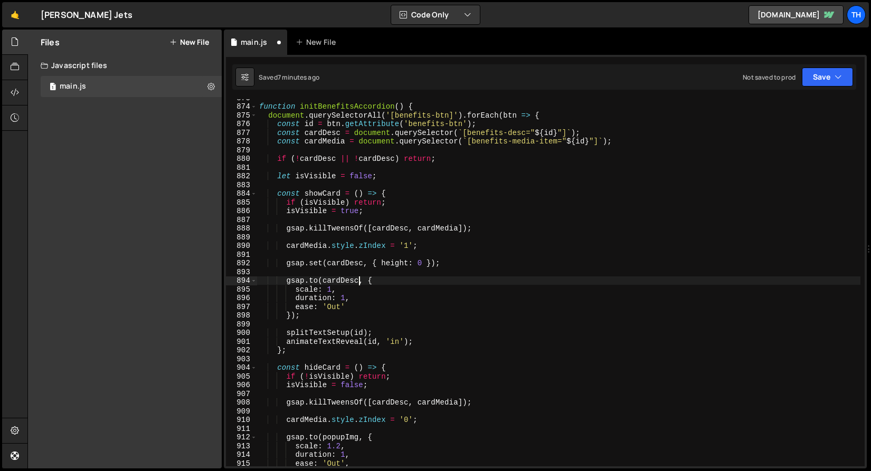
click at [400, 262] on div "function initBenefitsAccordion ( ) { document . querySelectorAll ( '[benefits-b…" at bounding box center [558, 285] width 603 height 385
click at [309, 296] on div "function initBenefitsAccordion ( ) { document . querySelectorAll ( '[benefits-b…" at bounding box center [558, 285] width 603 height 385
click at [309, 293] on div "function initBenefitsAccordion ( ) { document . querySelectorAll ( '[benefits-b…" at bounding box center [558, 285] width 603 height 385
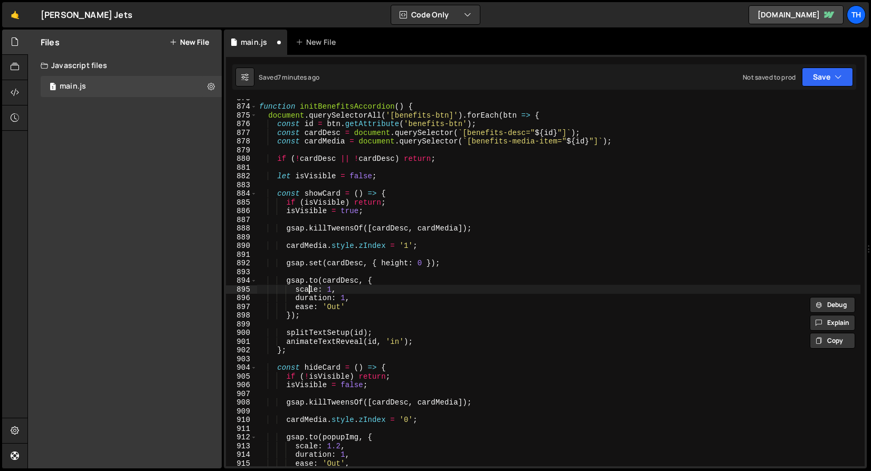
click at [309, 293] on div "function initBenefitsAccordion ( ) { document . querySelectorAll ( '[benefits-b…" at bounding box center [558, 285] width 603 height 385
paste textarea "height"
click at [334, 291] on div "function initBenefitsAccordion ( ) { document . querySelectorAll ( '[benefits-b…" at bounding box center [558, 285] width 603 height 385
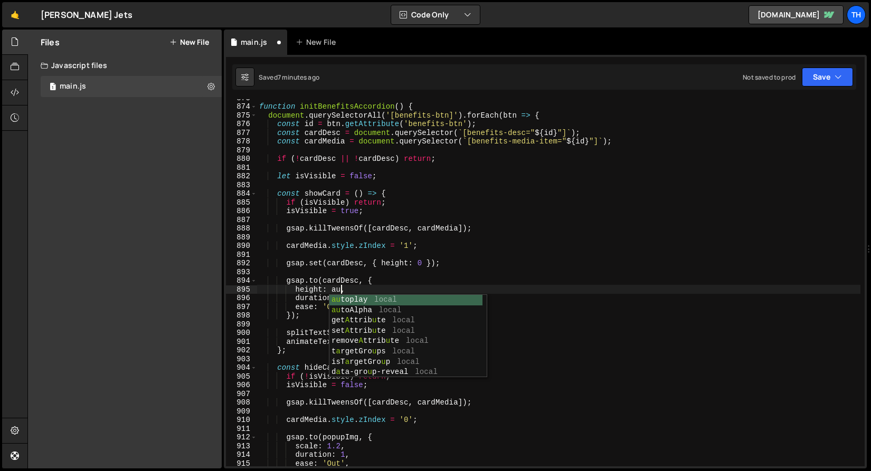
scroll to position [0, 6]
click at [378, 293] on div "function initBenefitsAccordion ( ) { document . querySelectorAll ( '[benefits-b…" at bounding box center [558, 285] width 603 height 385
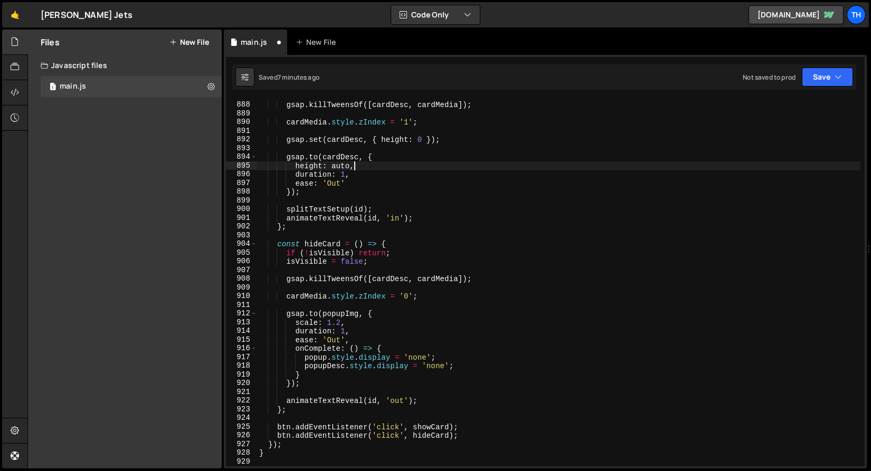
scroll to position [7733, 0]
click at [332, 152] on div "gsap . killTweensOf ([ cardDesc , cardMedia ]) ; cardMedia . style . zIndex = '…" at bounding box center [558, 291] width 603 height 385
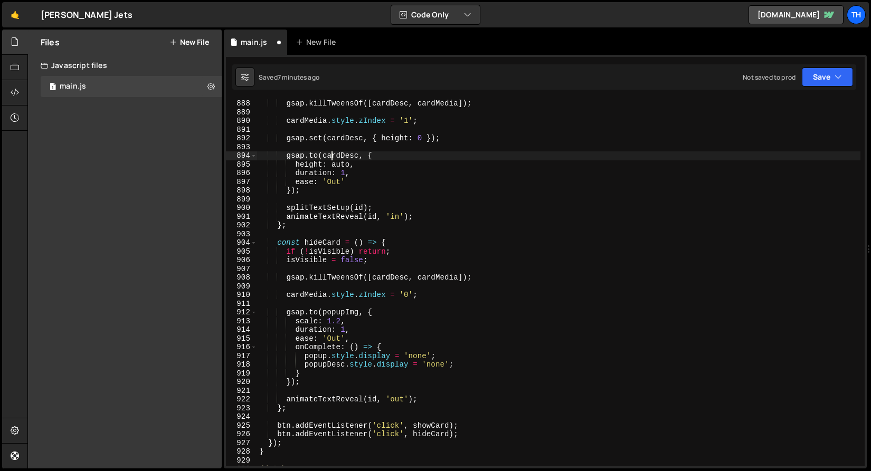
click at [332, 152] on div "gsap . killTweensOf ([ cardDesc , cardMedia ]) ; cardMedia . style . zIndex = '…" at bounding box center [558, 291] width 603 height 385
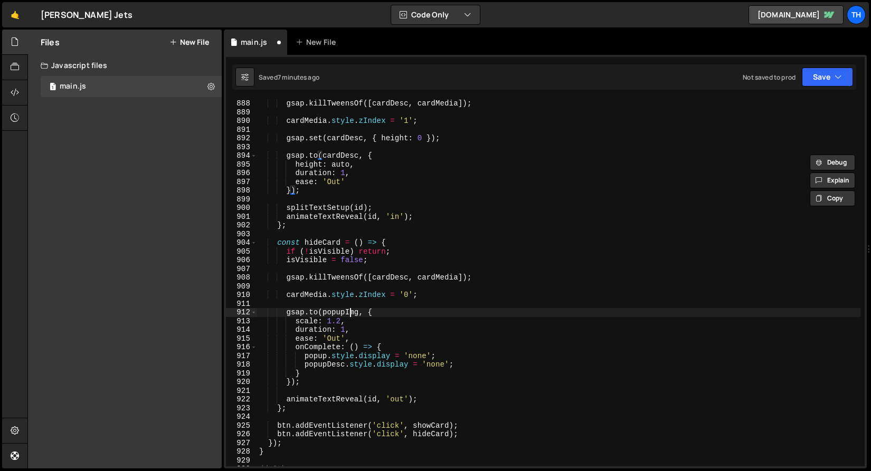
click at [348, 310] on div "gsap . killTweensOf ([ cardDesc , cardMedia ]) ; cardMedia . style . zIndex = '…" at bounding box center [558, 291] width 603 height 385
paste textarea "cardDesc"
click at [310, 320] on div "gsap . killTweensOf ([ cardDesc , cardMedia ]) ; cardMedia . style . zIndex = '…" at bounding box center [558, 291] width 603 height 385
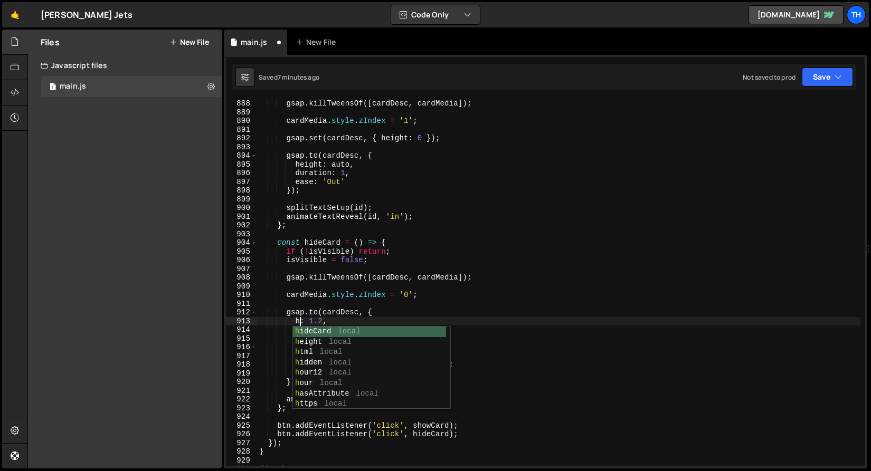
scroll to position [0, 3]
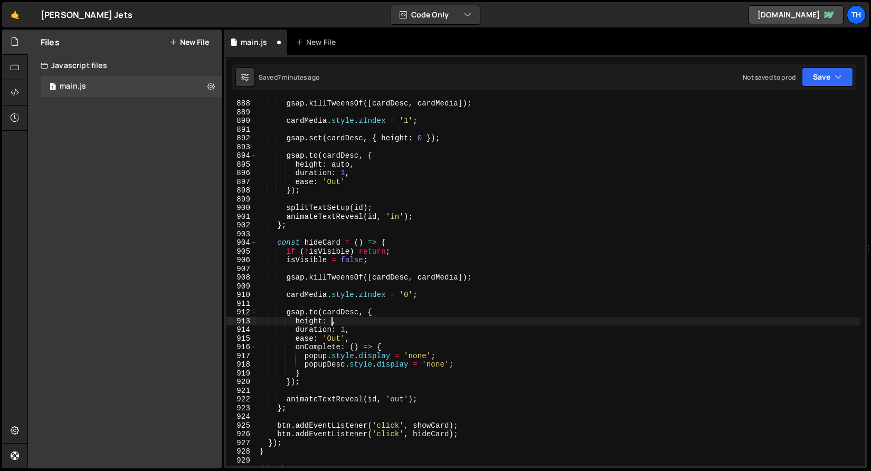
type textarea "height: 0,"
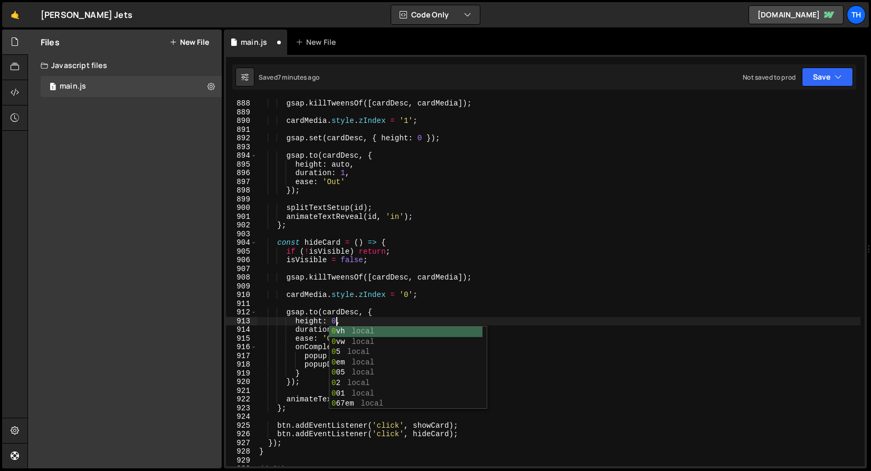
scroll to position [0, 5]
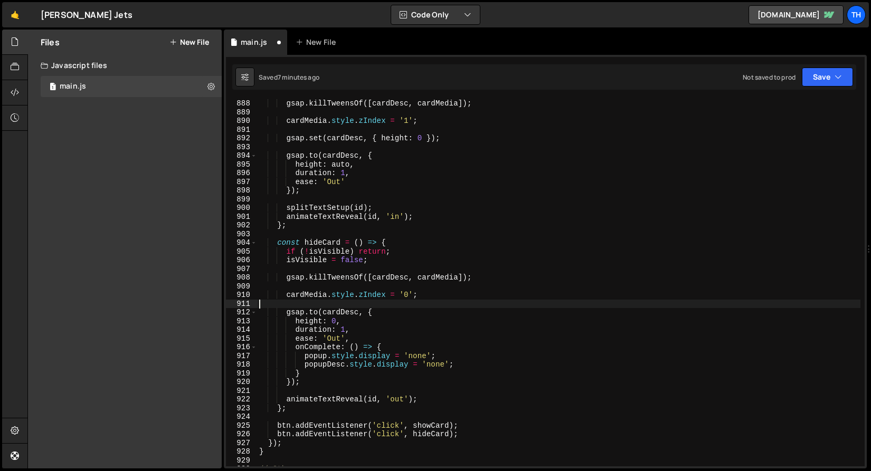
click at [299, 301] on div "gsap . killTweensOf ([ cardDesc , cardMedia ]) ; cardMedia . style . zIndex = '…" at bounding box center [558, 291] width 603 height 385
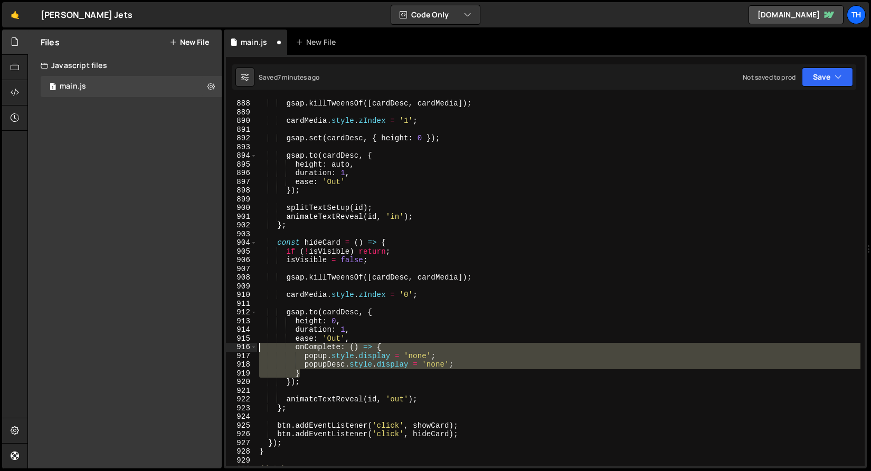
drag, startPoint x: 329, startPoint y: 376, endPoint x: 223, endPoint y: 350, distance: 109.2
click at [223, 350] on div "Files New File Javascript files 1 main.js 0 CSS files Copy share link Edit File…" at bounding box center [448, 250] width 843 height 440
type textarea "onComplete: () => { popup.style.display = 'none';"
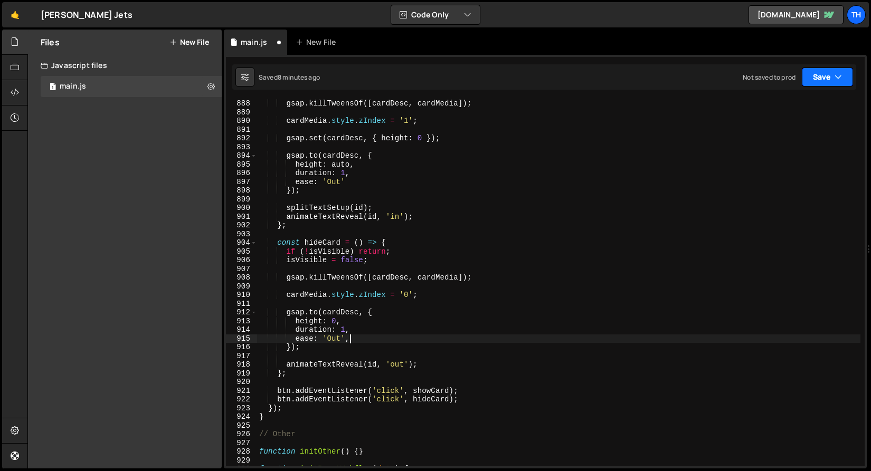
click at [821, 72] on button "Save" at bounding box center [827, 77] width 51 height 19
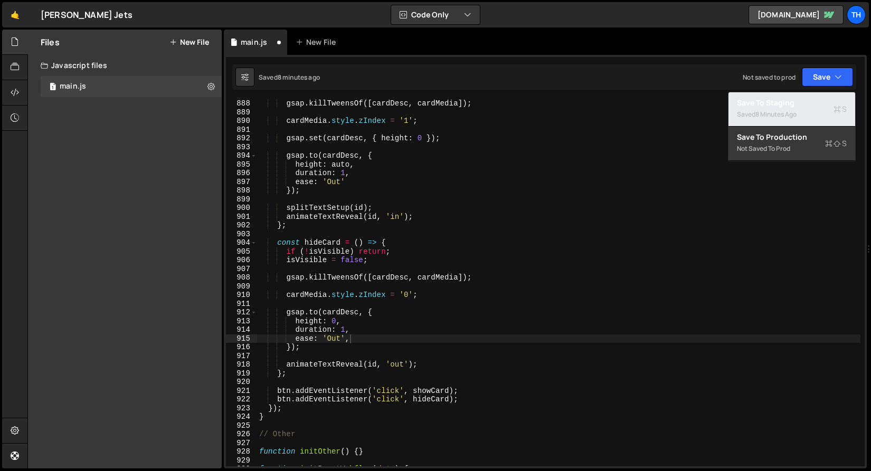
click at [798, 108] on div "Saved 8 minutes ago" at bounding box center [792, 114] width 110 height 13
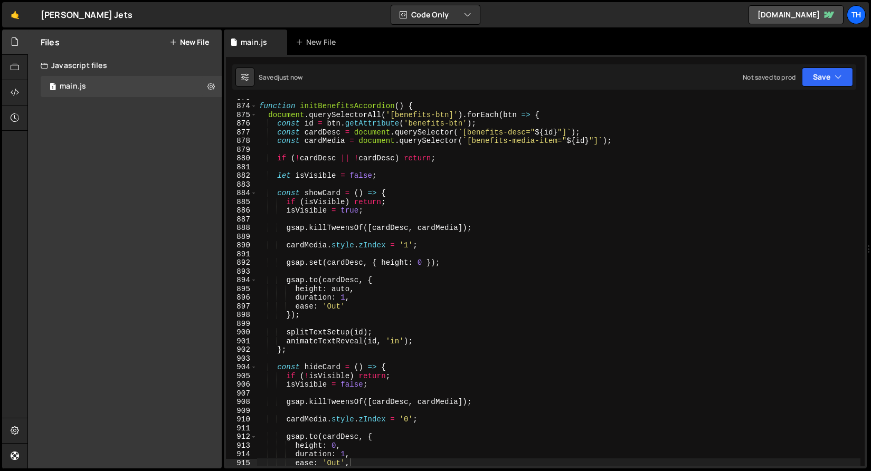
scroll to position [7571, 0]
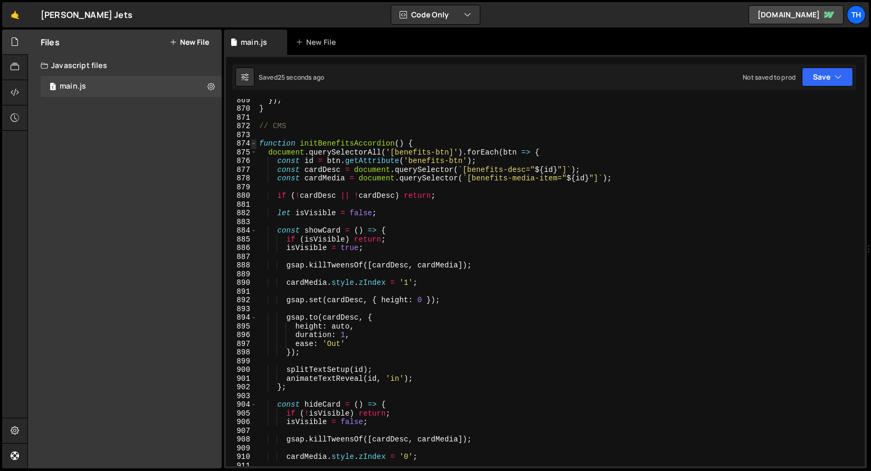
click at [255, 142] on span at bounding box center [254, 143] width 6 height 9
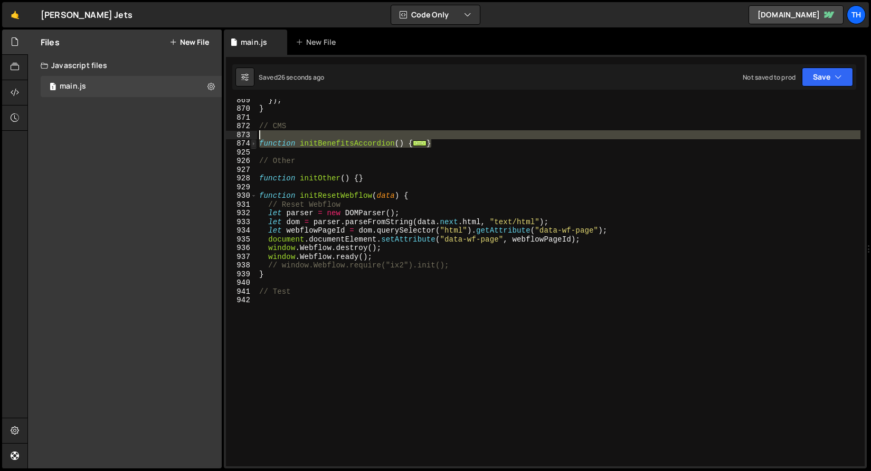
drag, startPoint x: 438, startPoint y: 144, endPoint x: 252, endPoint y: 139, distance: 186.4
click at [252, 139] on div "ease: 'Out', 869 870 871 872 873 874 925 926 927 928 929 930 931 932 933 934 93…" at bounding box center [545, 282] width 639 height 367
type textarea "function initBenefitsAccordion() {"
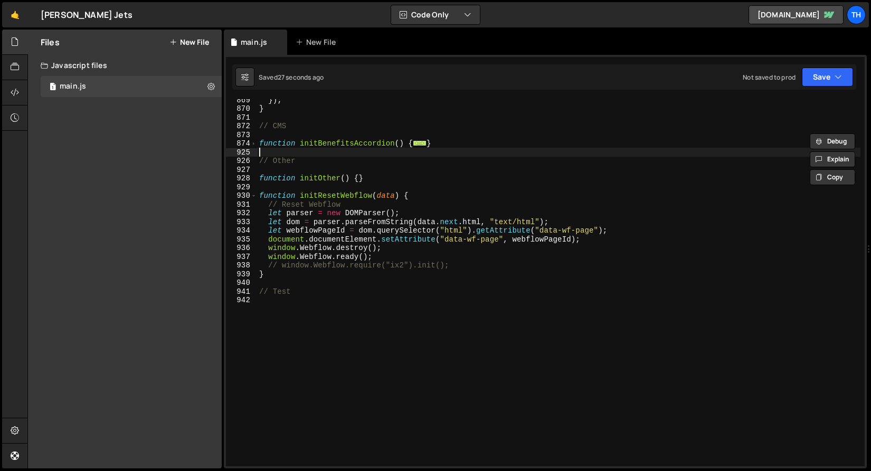
click at [327, 153] on div "}) ; } // CMS function initBenefitsAccordion ( ) { ... } // Other function init…" at bounding box center [558, 288] width 603 height 385
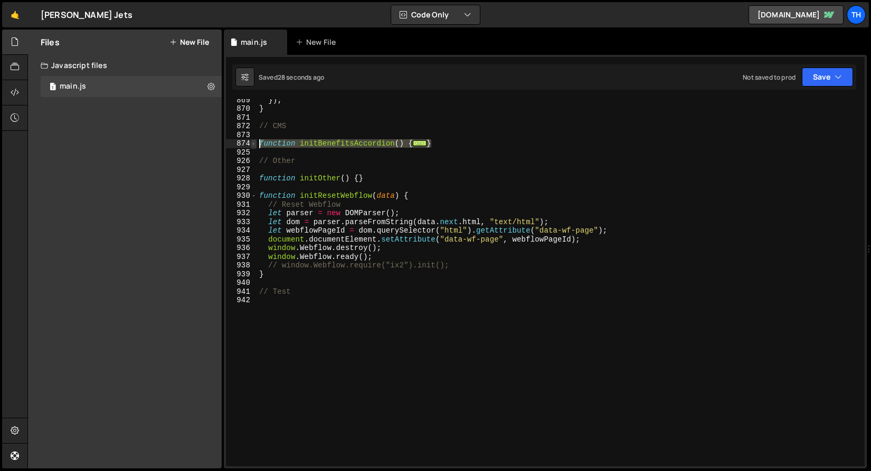
drag, startPoint x: 451, startPoint y: 146, endPoint x: 254, endPoint y: 143, distance: 196.3
click at [254, 143] on div "869 870 871 872 873 874 925 926 927 928 929 930 931 932 933 934 935 936 937 938…" at bounding box center [545, 282] width 639 height 367
paste textarea "}"
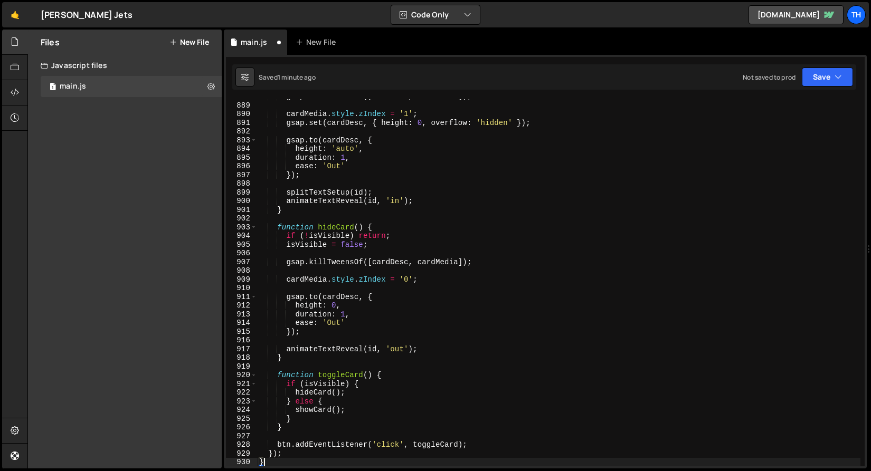
click at [831, 90] on div "1 Type cmd + s to save your Javascript file. הההההההההההההההההההההההההההההההההה…" at bounding box center [545, 262] width 643 height 414
click at [819, 79] on button "Save" at bounding box center [827, 77] width 51 height 19
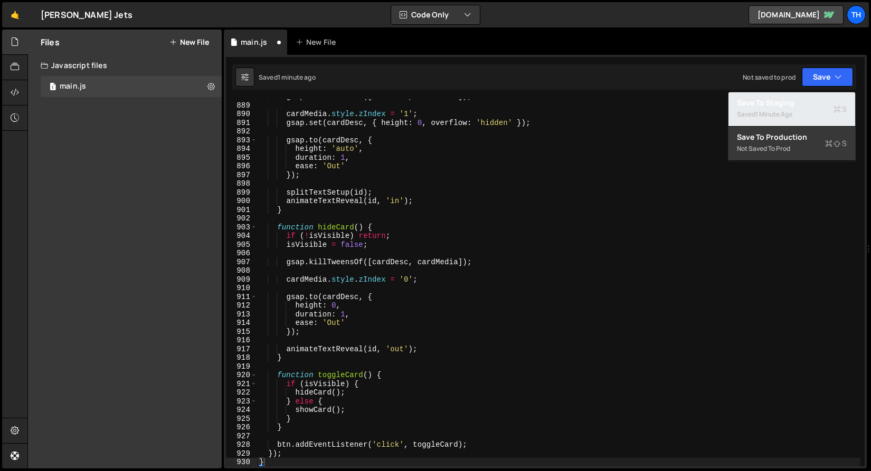
drag, startPoint x: 808, startPoint y: 102, endPoint x: 610, endPoint y: 60, distance: 202.4
click at [808, 102] on div "Save to Staging S" at bounding box center [792, 103] width 110 height 11
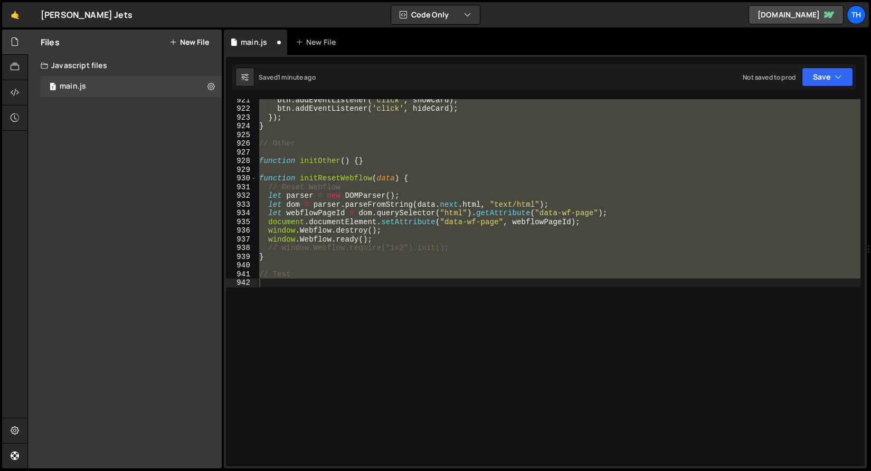
scroll to position [7819, 0]
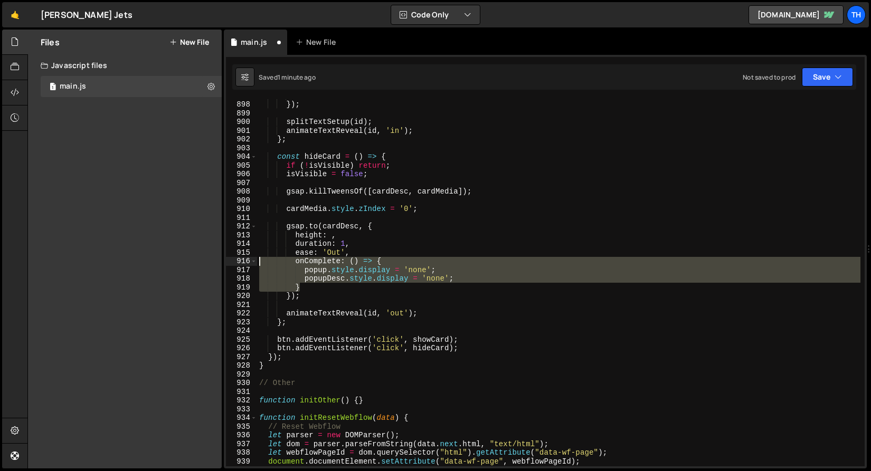
drag, startPoint x: 311, startPoint y: 287, endPoint x: 229, endPoint y: 260, distance: 87.1
click at [229, 260] on div "} 897 898 899 900 901 902 903 904 905 906 907 908 909 910 911 912 913 914 915 9…" at bounding box center [545, 282] width 639 height 367
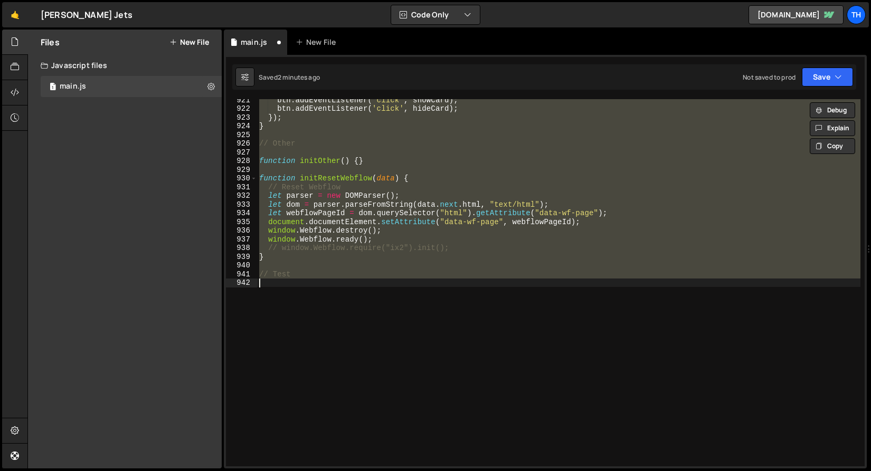
scroll to position [8024, 0]
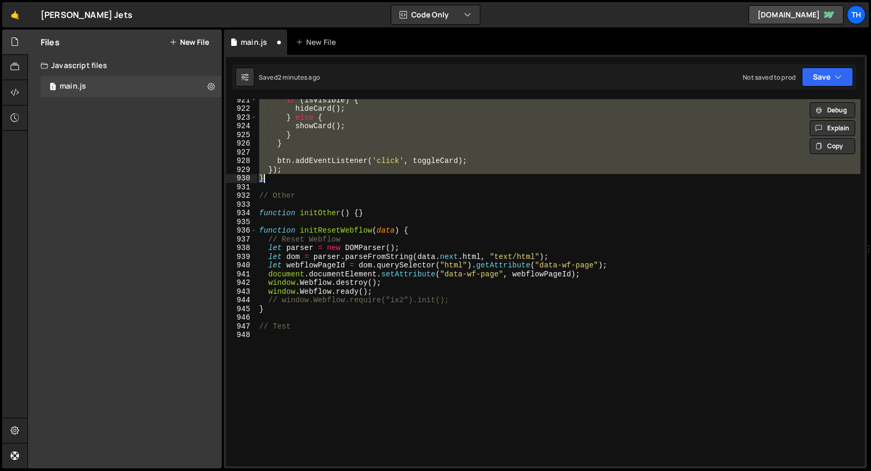
type textarea "// Test"
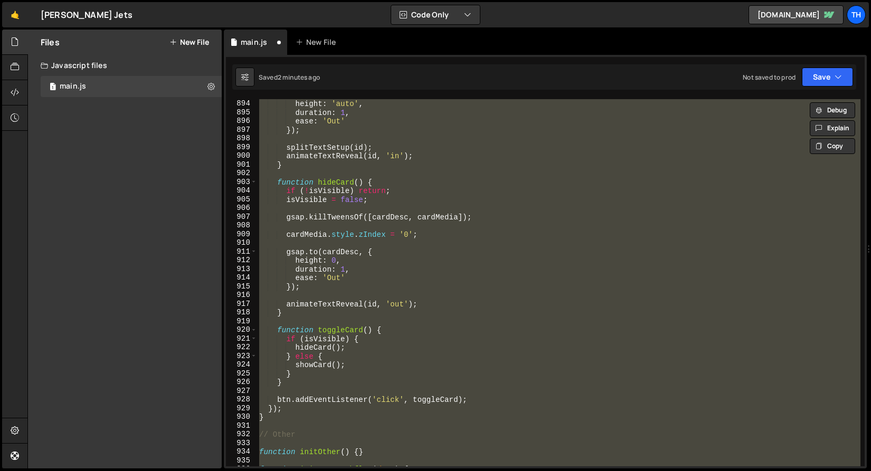
scroll to position [7752, 0]
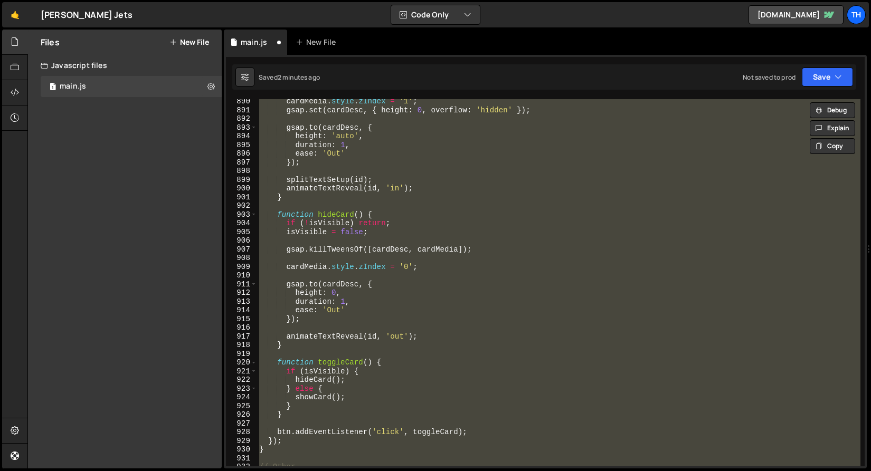
click at [319, 277] on div "cardMedia . style . zIndex = '1' ; gsap . set ( cardDesc , { height : 0 , overf…" at bounding box center [558, 282] width 603 height 367
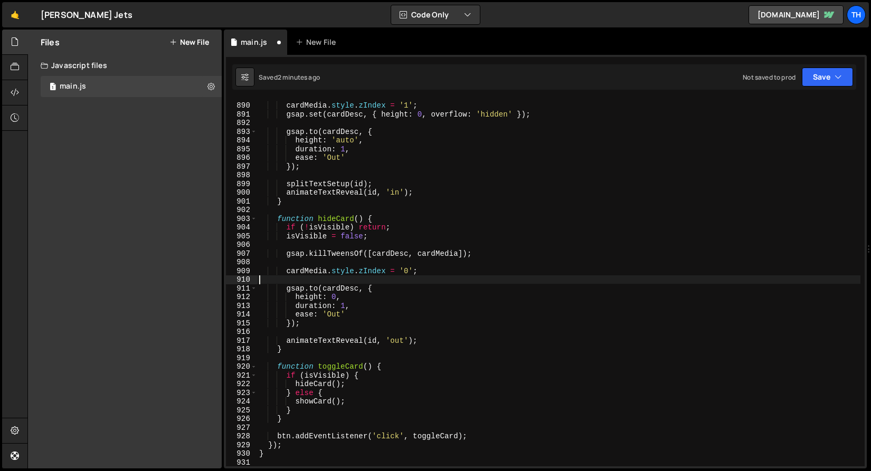
scroll to position [7618, 0]
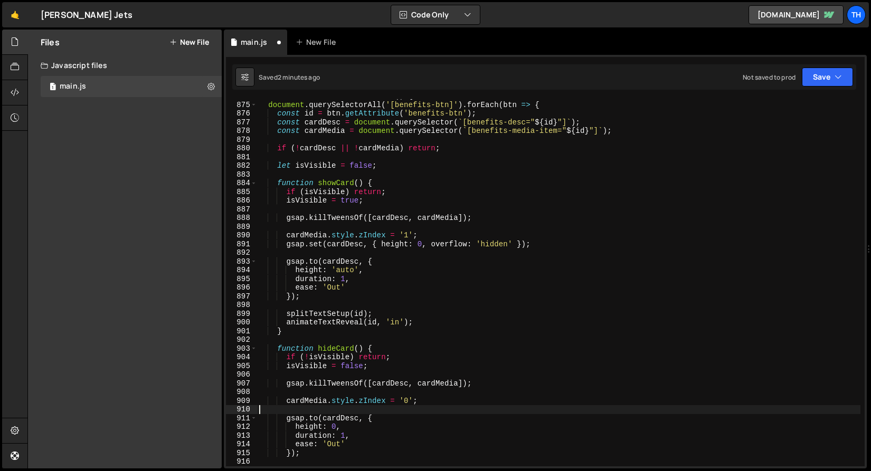
click at [363, 284] on div "function initBenefitsAccordion ( ) { document . querySelectorAll ( '[benefits-b…" at bounding box center [558, 284] width 603 height 385
type textarea "ease: 'Out'"
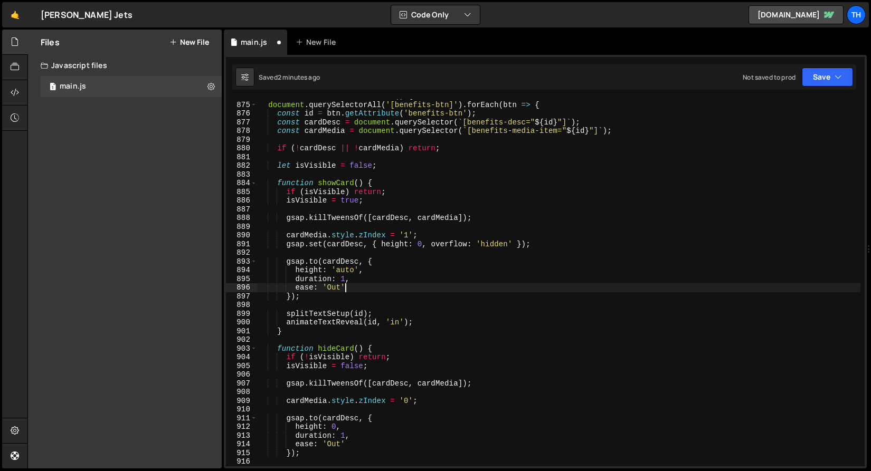
scroll to position [0, 2]
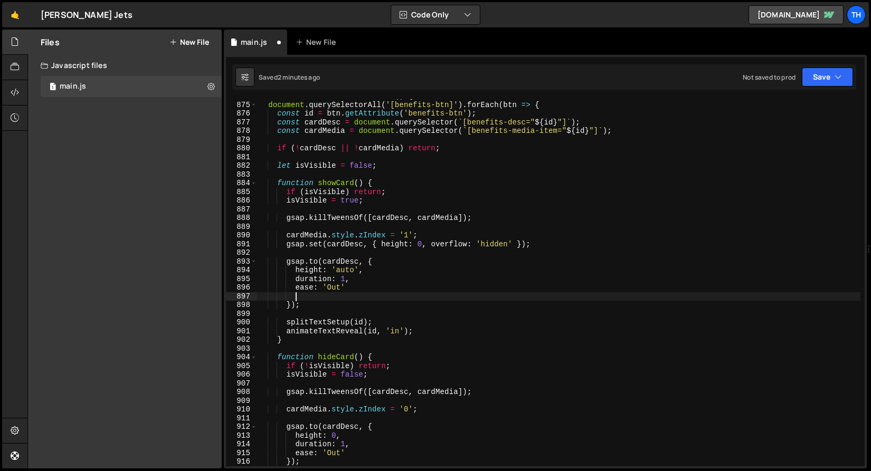
paste textarea "}"
type textarea "}"
drag, startPoint x: 305, startPoint y: 295, endPoint x: 183, endPoint y: 293, distance: 121.9
click at [183, 293] on div "Files New File Javascript files 1 main.js 0 CSS files Copy share link Edit File…" at bounding box center [448, 250] width 843 height 440
paste textarea "}"
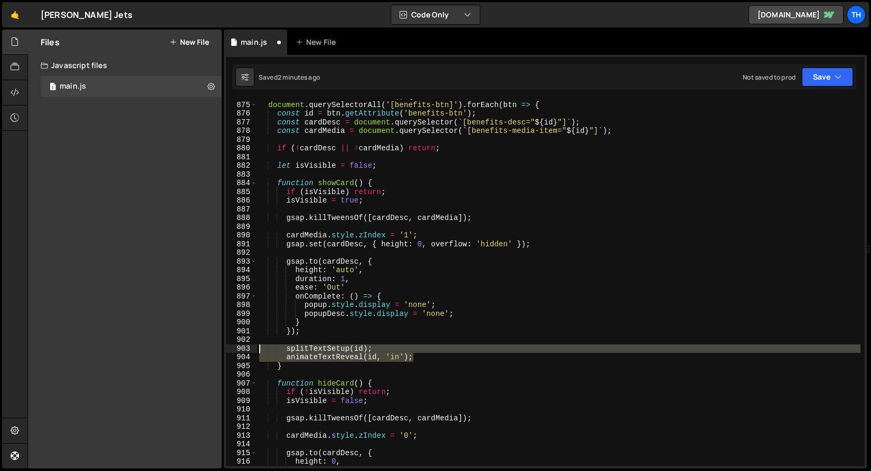
drag, startPoint x: 419, startPoint y: 359, endPoint x: 254, endPoint y: 349, distance: 164.4
click at [254, 349] on div "} 874 875 876 877 878 879 880 881 882 883 884 885 886 887 888 889 890 891 892 8…" at bounding box center [545, 282] width 639 height 367
type textarea "splitTextSetup(id); animateTextReveal(id, 'in');"
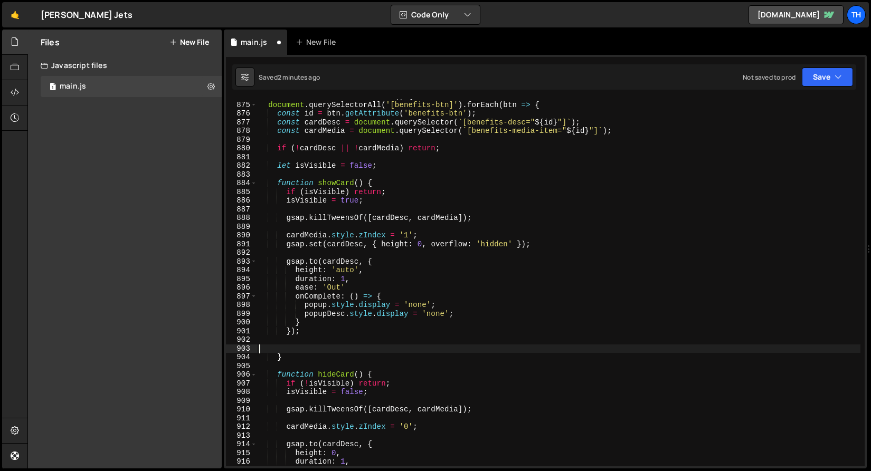
scroll to position [0, 0]
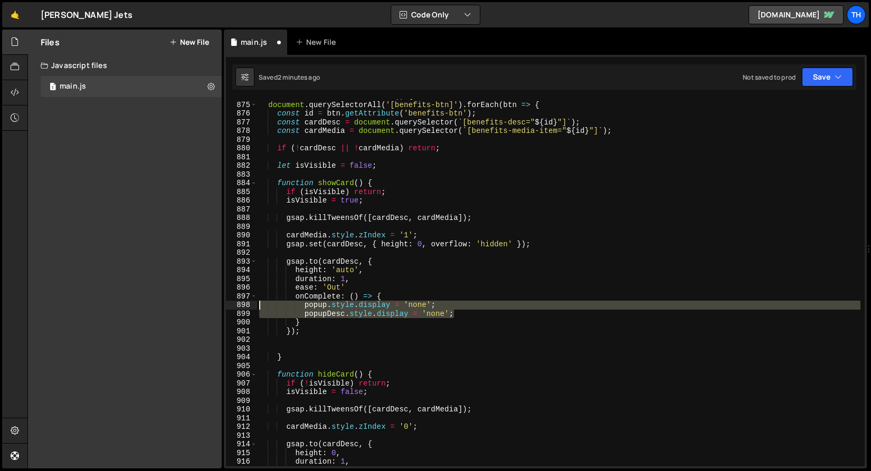
drag, startPoint x: 469, startPoint y: 312, endPoint x: 199, endPoint y: 307, distance: 270.3
click at [199, 307] on div "Files New File Javascript files 1 main.js 0 CSS files Copy share link Edit File…" at bounding box center [448, 250] width 843 height 440
paste textarea "animateTextReveal(id, 'in')"
drag, startPoint x: 425, startPoint y: 312, endPoint x: 168, endPoint y: 307, distance: 257.1
click at [168, 307] on div "Files New File Javascript files 1 main.js 0 CSS files Copy share link Edit File…" at bounding box center [448, 250] width 843 height 440
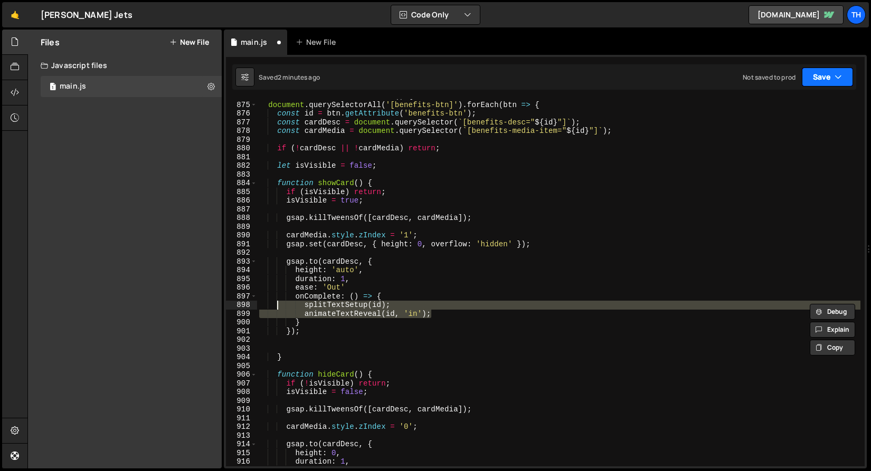
click at [820, 74] on button "Save" at bounding box center [827, 77] width 51 height 19
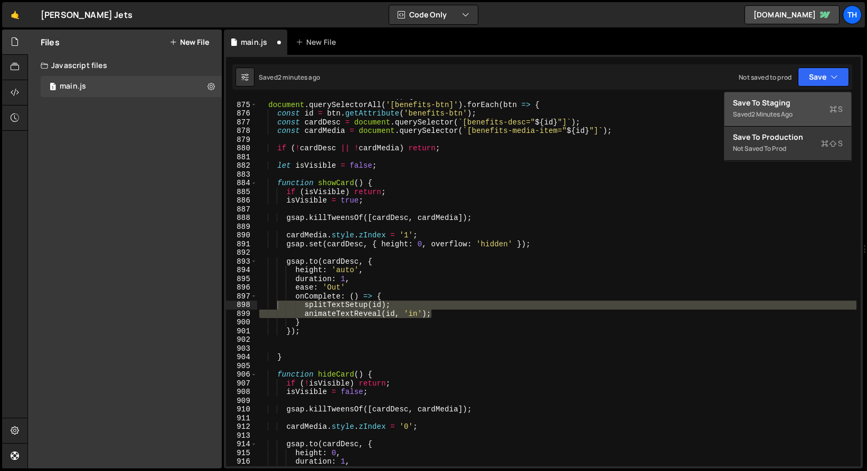
click at [802, 102] on div "Save to Staging S" at bounding box center [788, 103] width 110 height 11
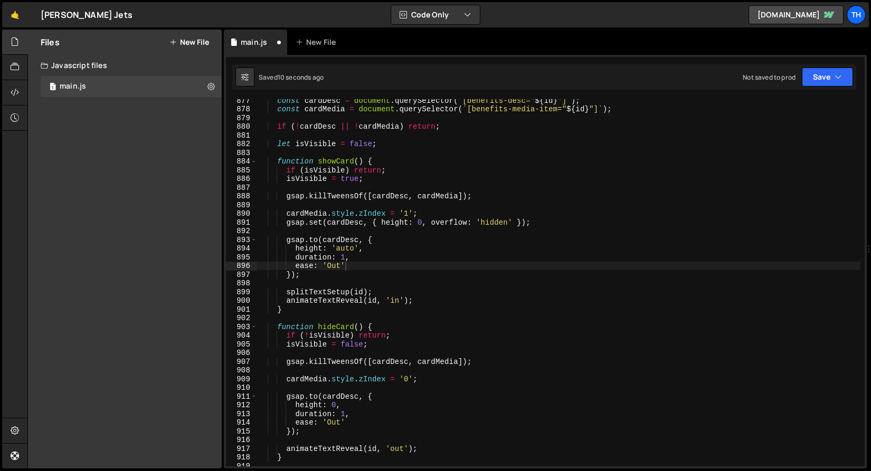
scroll to position [7668, 0]
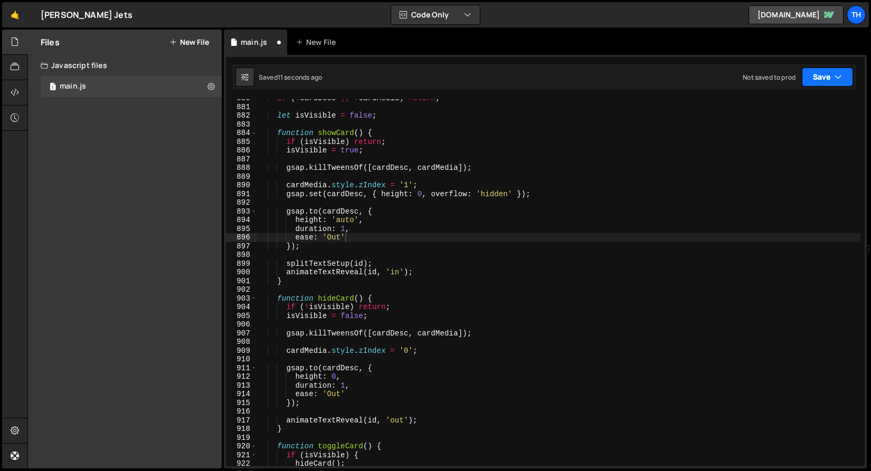
click at [826, 78] on button "Save" at bounding box center [827, 77] width 51 height 19
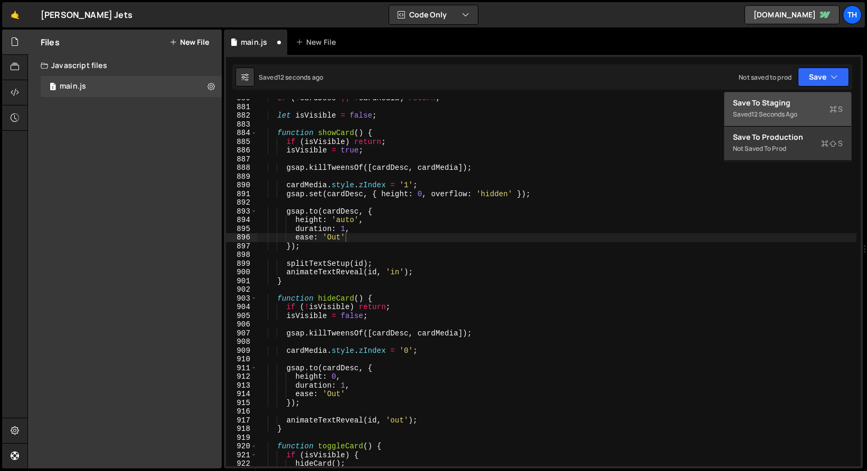
click at [810, 104] on div "Save to Staging S" at bounding box center [788, 103] width 110 height 11
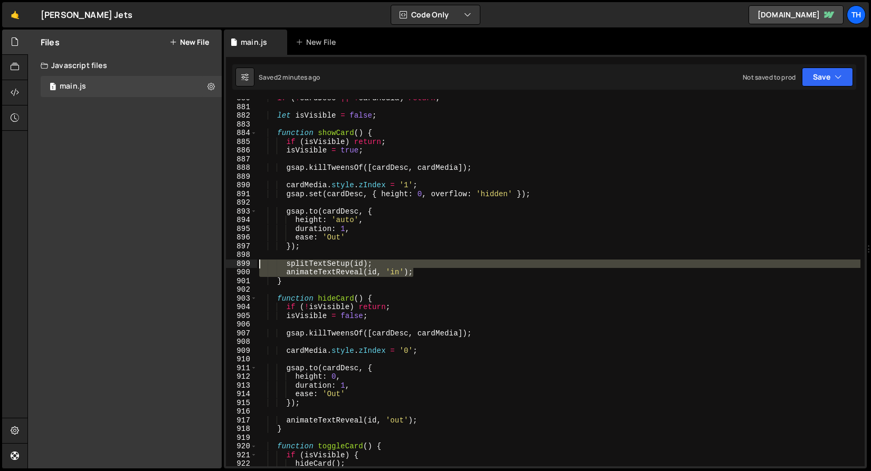
drag, startPoint x: 430, startPoint y: 272, endPoint x: 161, endPoint y: 265, distance: 268.2
click at [161, 265] on div "Files New File Javascript files 1 main.js 0 CSS files Copy share link Edit File…" at bounding box center [448, 250] width 843 height 440
paste textarea "}, 6"
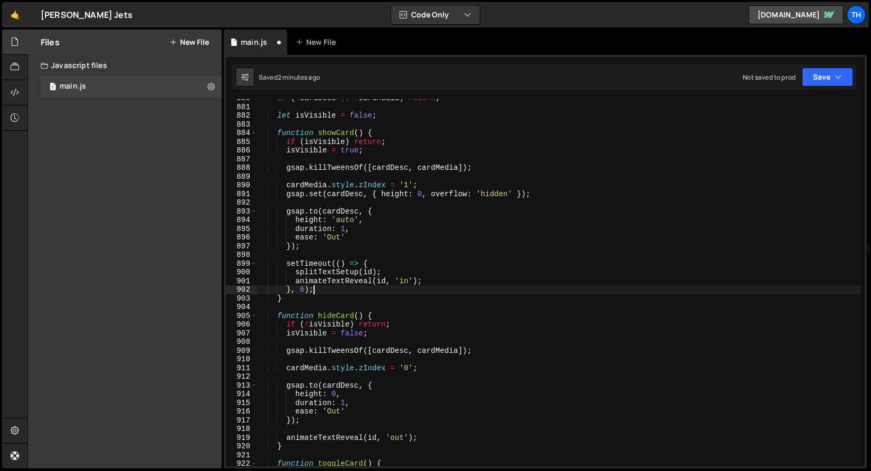
click at [302, 293] on div "if ( ! cardDesc || ! cardMedia ) return ; let isVisible = false ; function show…" at bounding box center [558, 286] width 603 height 385
click at [472, 269] on div "if ( ! cardDesc || ! cardMedia ) return ; let isVisible = false ; function show…" at bounding box center [558, 286] width 603 height 385
type textarea "splitTextSetup(id);"
click at [819, 76] on button "Save" at bounding box center [827, 77] width 51 height 19
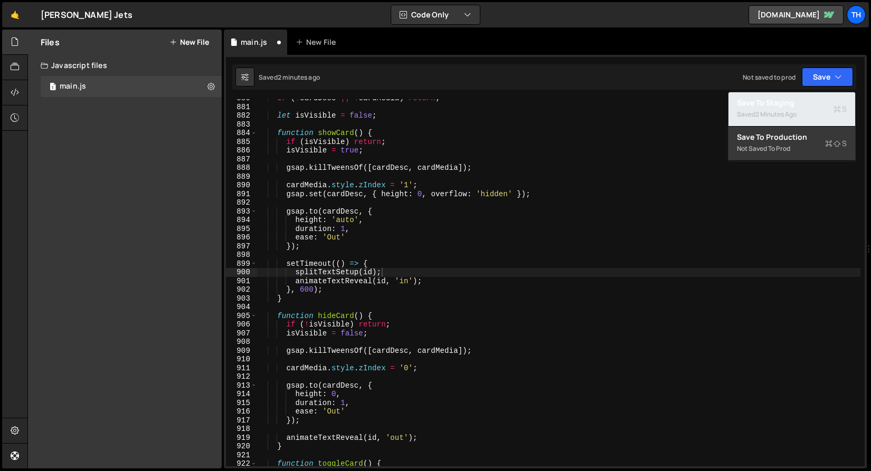
click at [801, 112] on div "Saved 2 minutes ago" at bounding box center [792, 114] width 110 height 13
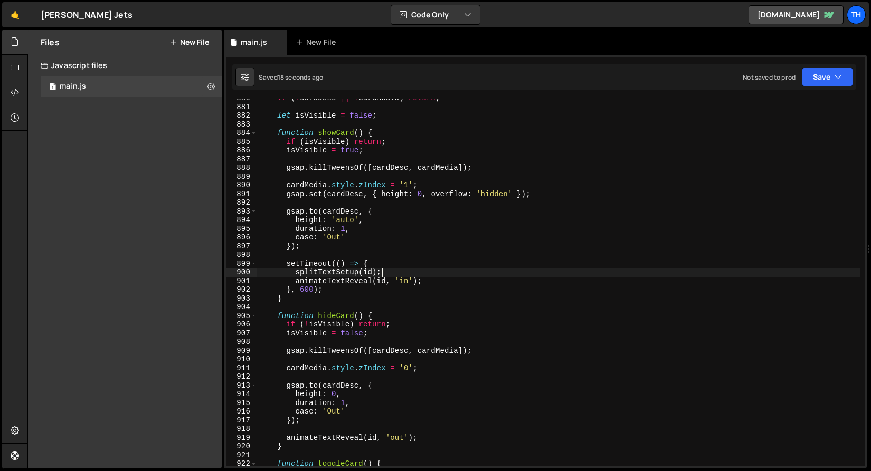
click at [241, 167] on div "888" at bounding box center [241, 168] width 31 height 9
drag, startPoint x: 389, startPoint y: 274, endPoint x: 296, endPoint y: 271, distance: 93.5
click at [296, 271] on div "if ( ! cardDesc || ! cardMedia ) return ; let isVisible = false ; function show…" at bounding box center [558, 286] width 603 height 385
type textarea "\"
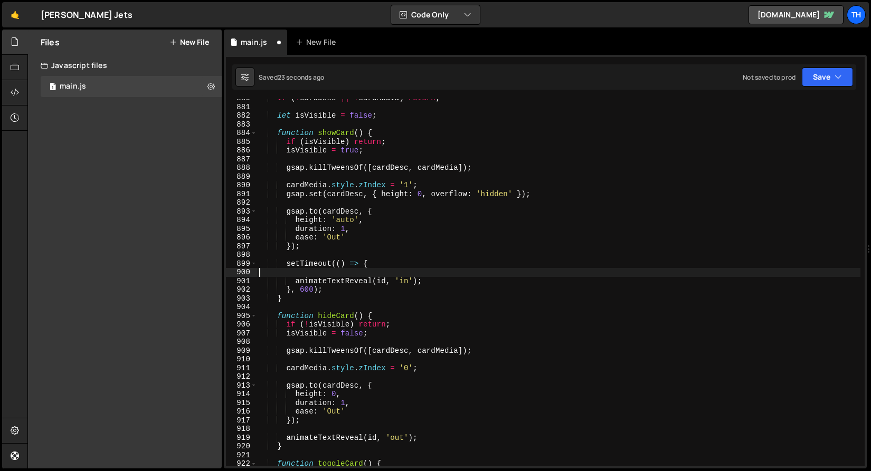
type textarea "setTimeout(() => {"
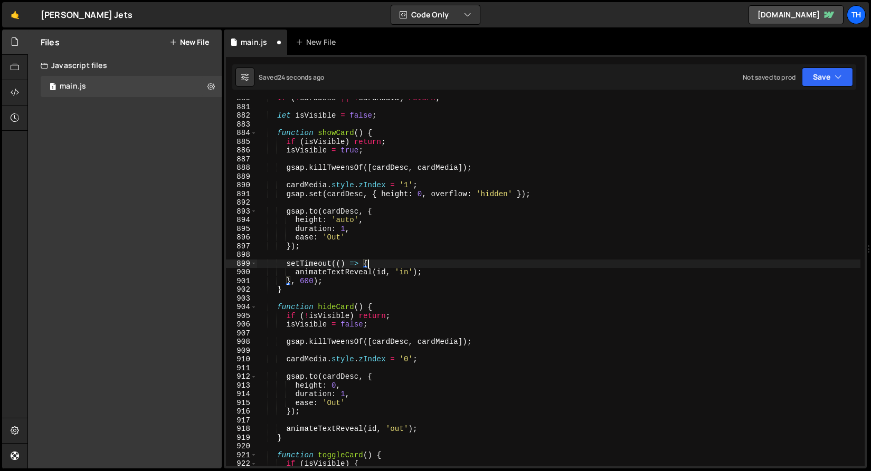
click at [322, 255] on div "if ( ! cardDesc || ! cardMedia ) return ; let isVisible = false ; function show…" at bounding box center [558, 286] width 603 height 385
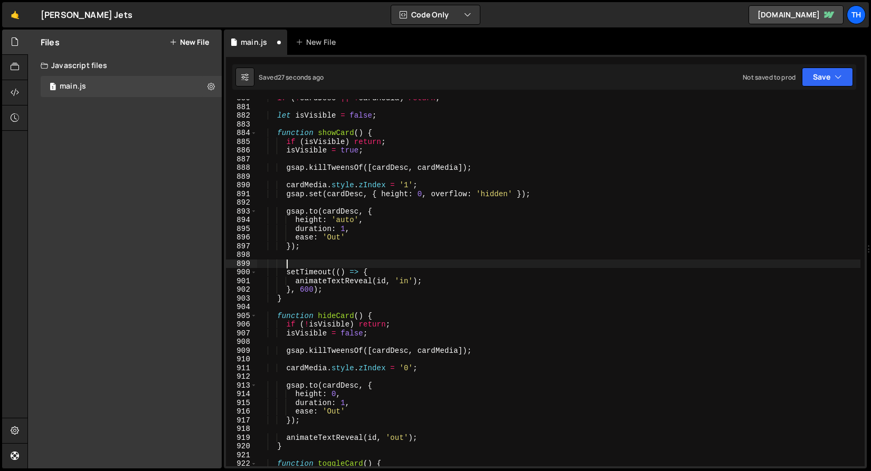
paste textarea "splitTextSetup(id);"
click at [809, 83] on button "Save" at bounding box center [827, 77] width 51 height 19
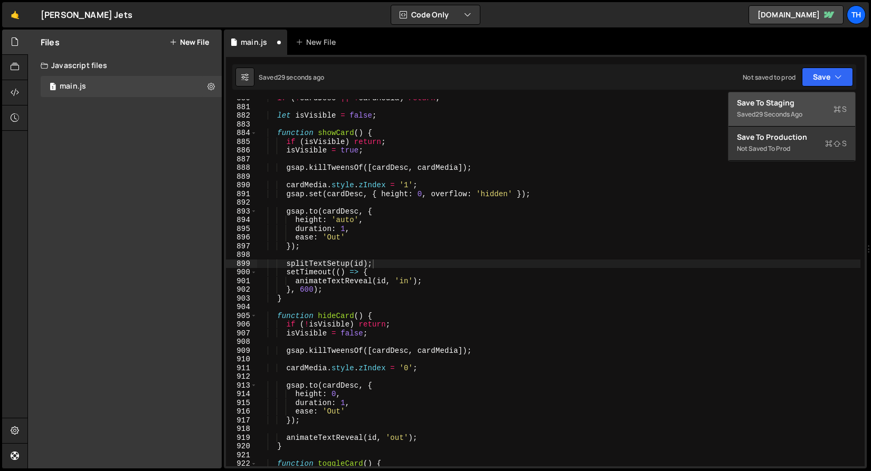
click at [803, 103] on div "Save to Staging S" at bounding box center [792, 103] width 110 height 11
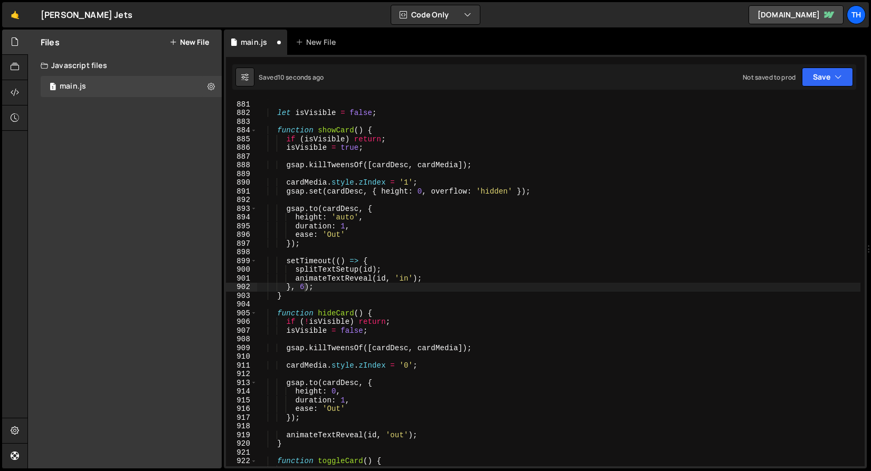
scroll to position [7671, 0]
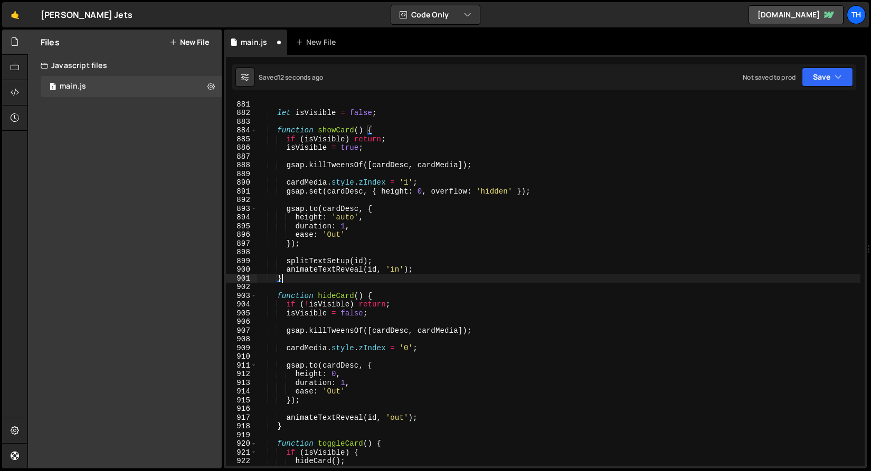
click at [338, 281] on div "if ( ! cardDesc || ! cardMedia ) return ; let isVisible = false ; function show…" at bounding box center [558, 283] width 603 height 385
click at [804, 85] on button "Save" at bounding box center [827, 77] width 51 height 19
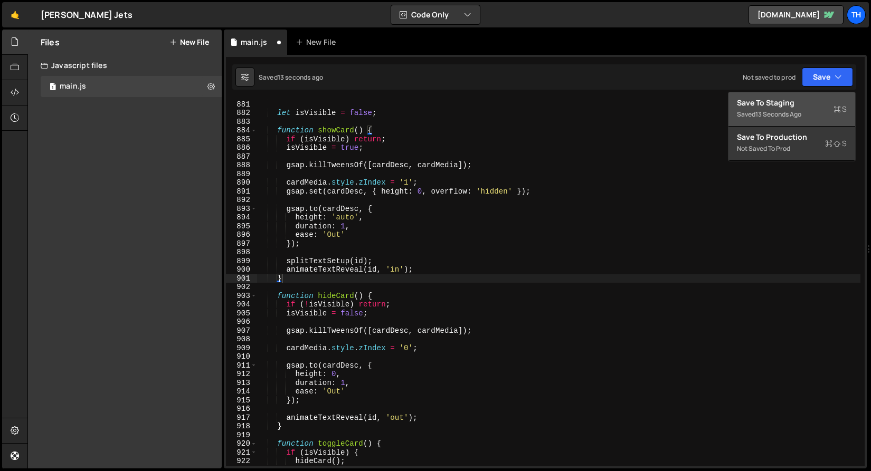
click at [785, 110] on div "13 seconds ago" at bounding box center [778, 114] width 46 height 9
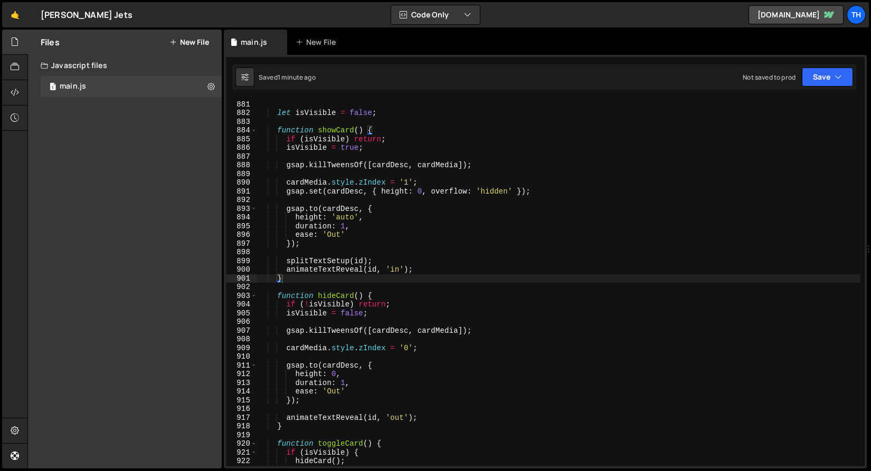
scroll to position [7561, 0]
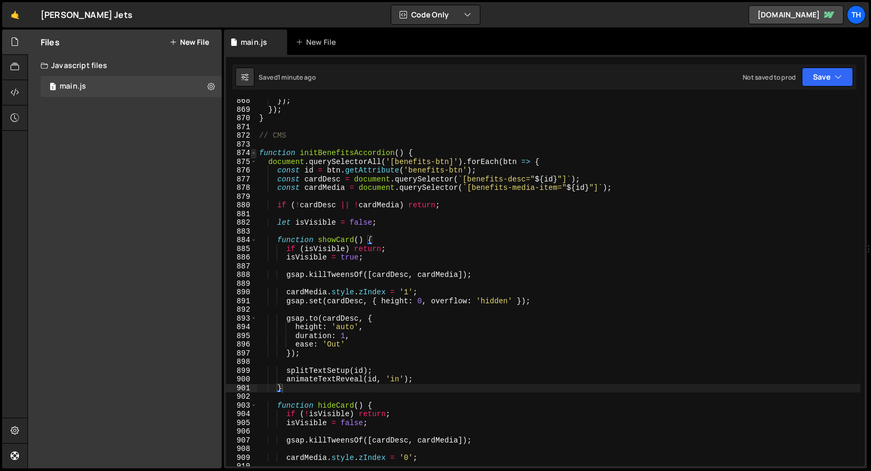
click at [255, 153] on span at bounding box center [254, 153] width 6 height 9
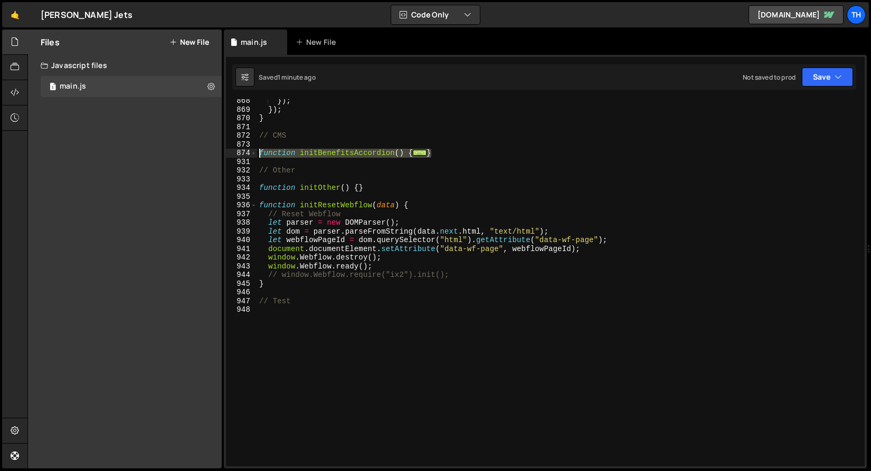
drag, startPoint x: 451, startPoint y: 157, endPoint x: 211, endPoint y: 153, distance: 239.6
click at [211, 153] on div "Files New File Javascript files 1 main.js 0 CSS files Copy share link Edit File…" at bounding box center [448, 250] width 843 height 440
paste textarea "</script>"
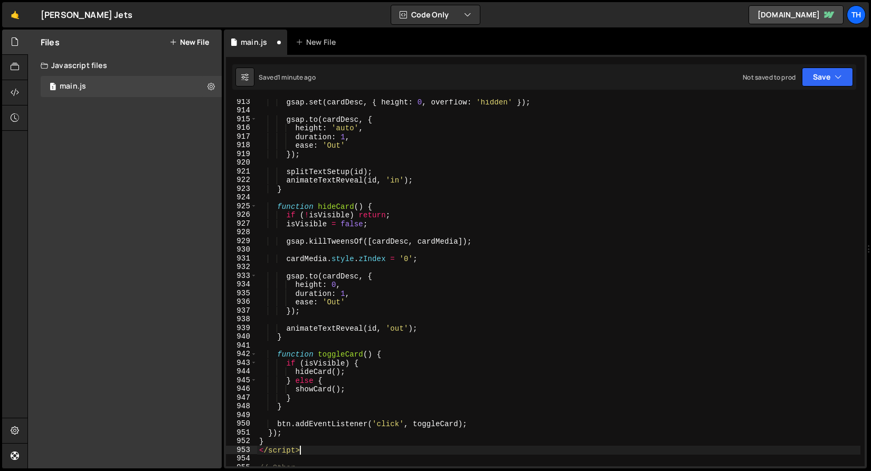
scroll to position [7952, 0]
click at [242, 443] on div "</script> 913 914 915 916 917 918 919 920 921 922 923 924 925 926 927 928 929 9…" at bounding box center [545, 282] width 639 height 367
drag, startPoint x: 296, startPoint y: 452, endPoint x: 225, endPoint y: 452, distance: 70.2
click at [225, 452] on div "1 Type cmd + s to save your Javascript file. הההההההההההההההההההההההההההההההההה…" at bounding box center [545, 262] width 643 height 414
type textarea "</script>"
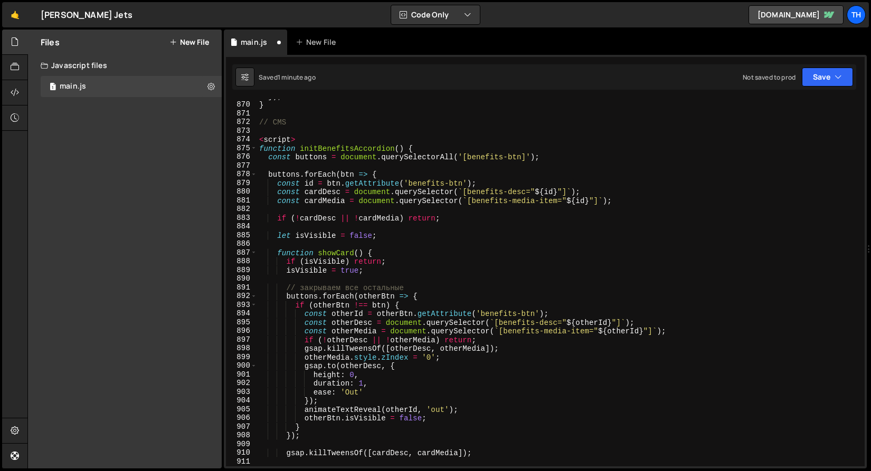
scroll to position [7575, 0]
drag, startPoint x: 302, startPoint y: 143, endPoint x: 225, endPoint y: 142, distance: 77.1
click at [225, 142] on div "1 Type cmd + s to save your Javascript file. הההההההההההההההההההההההההההההההההה…" at bounding box center [545, 262] width 643 height 414
type textarea "<script>"
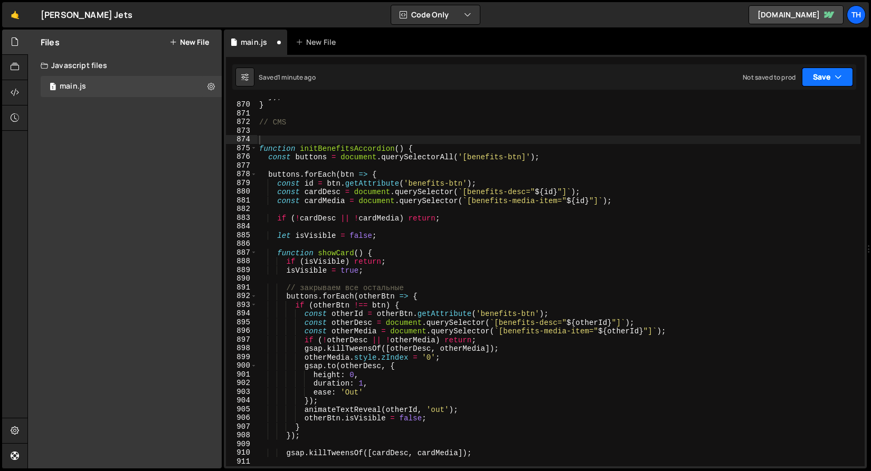
click at [836, 75] on icon "button" at bounding box center [837, 77] width 7 height 11
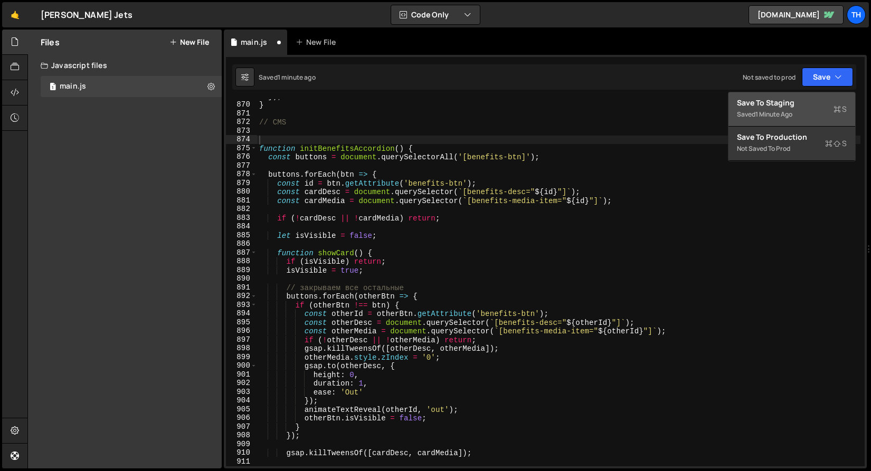
click at [797, 104] on div "Save to Staging S" at bounding box center [792, 103] width 110 height 11
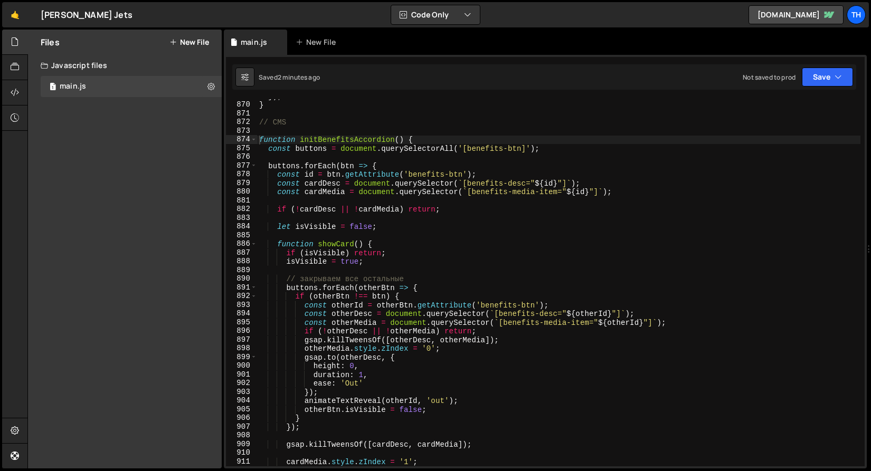
click at [246, 166] on div "877" at bounding box center [241, 165] width 31 height 9
click at [253, 165] on span at bounding box center [254, 165] width 6 height 9
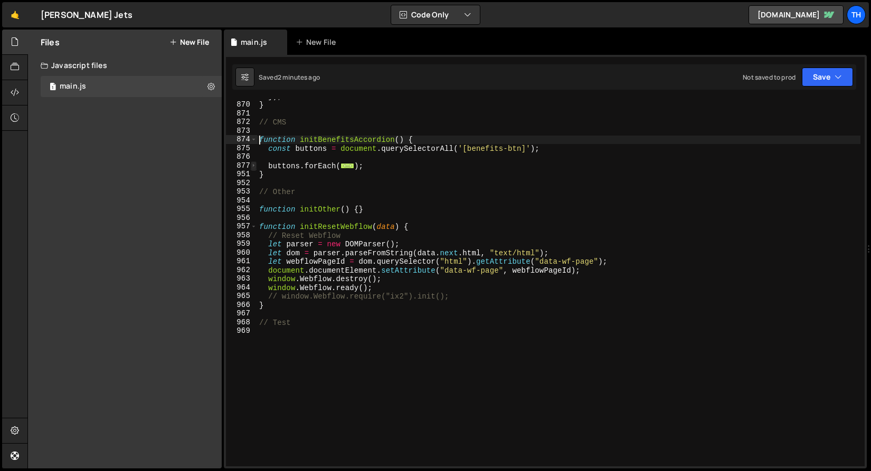
click at [253, 165] on span at bounding box center [254, 165] width 6 height 9
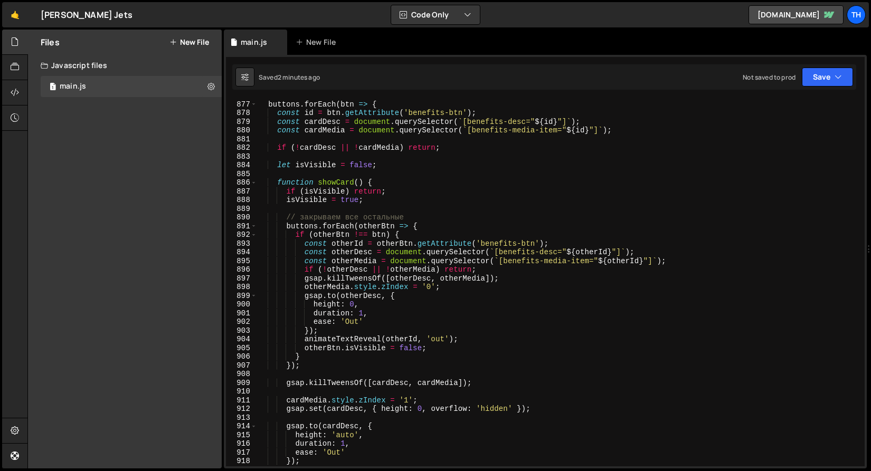
scroll to position [7641, 0]
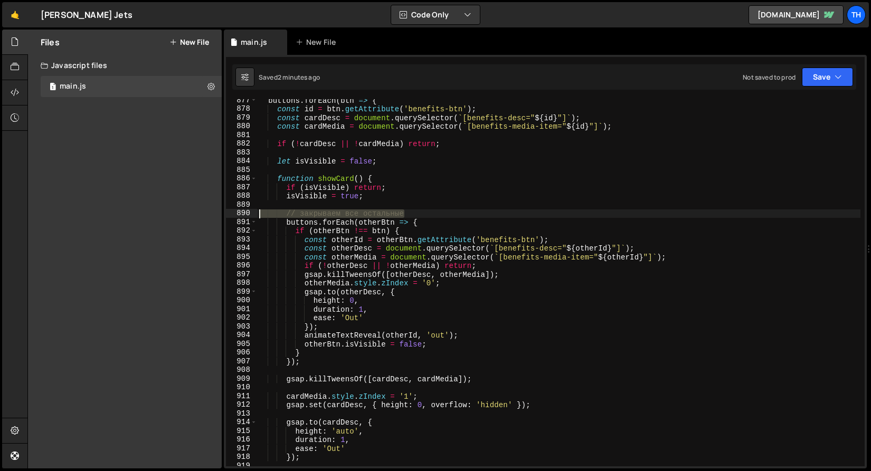
drag, startPoint x: 427, startPoint y: 215, endPoint x: 183, endPoint y: 213, distance: 243.8
click at [183, 213] on div "Files New File Javascript files 1 main.js 0 CSS files Copy share link Edit File…" at bounding box center [448, 250] width 843 height 440
type textarea "// закрываем все остальные"
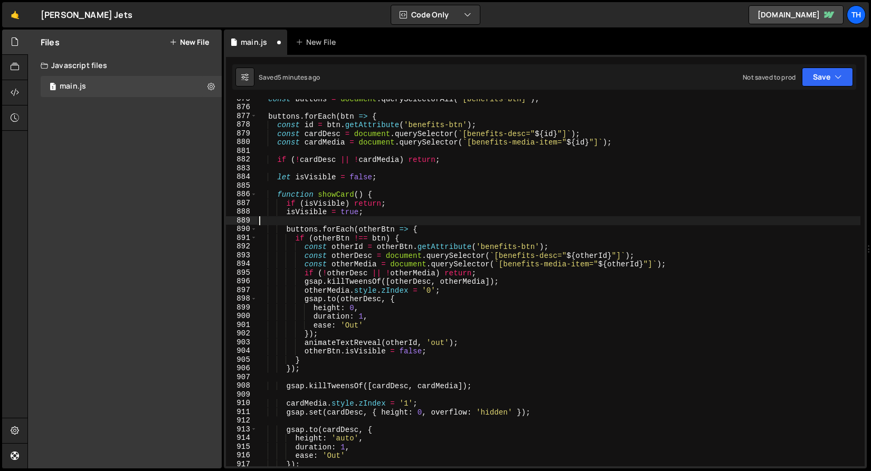
scroll to position [7592, 0]
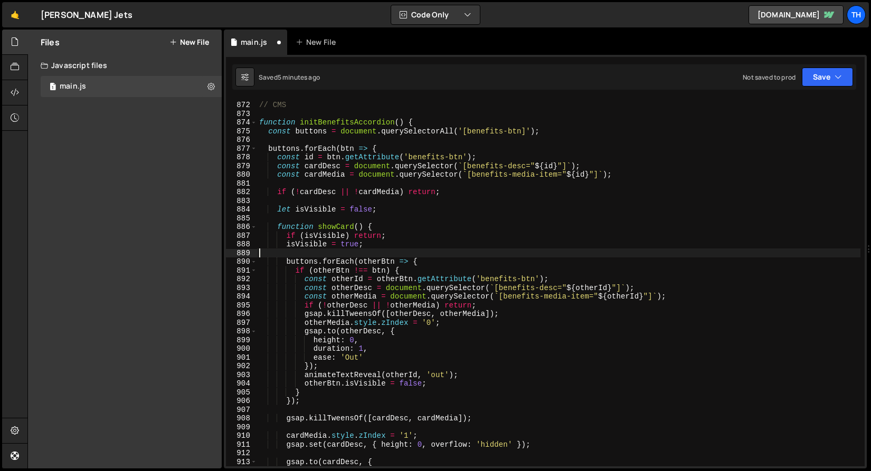
click at [256, 127] on div "875" at bounding box center [241, 131] width 31 height 9
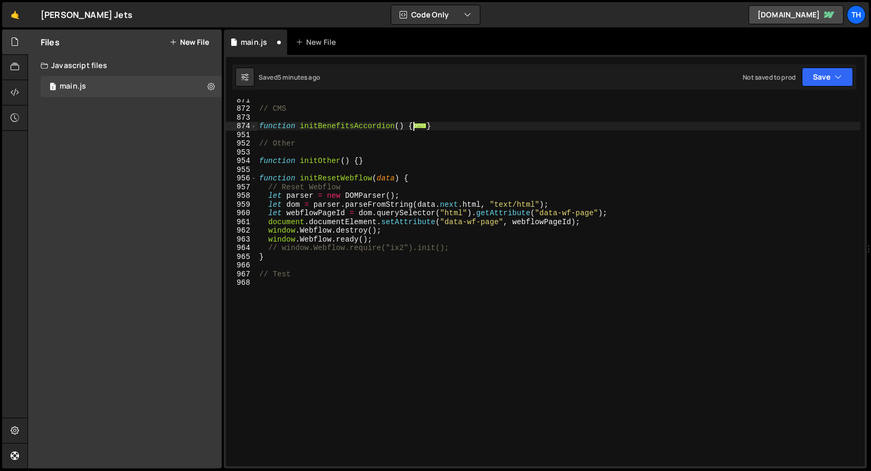
scroll to position [7588, 0]
drag, startPoint x: 480, startPoint y: 125, endPoint x: 202, endPoint y: 127, distance: 278.1
click at [202, 127] on div "Files New File Javascript files 1 main.js 0 CSS files Copy share link Edit File…" at bounding box center [448, 250] width 843 height 440
paste textarea "</script>"
type textarea "</script>"
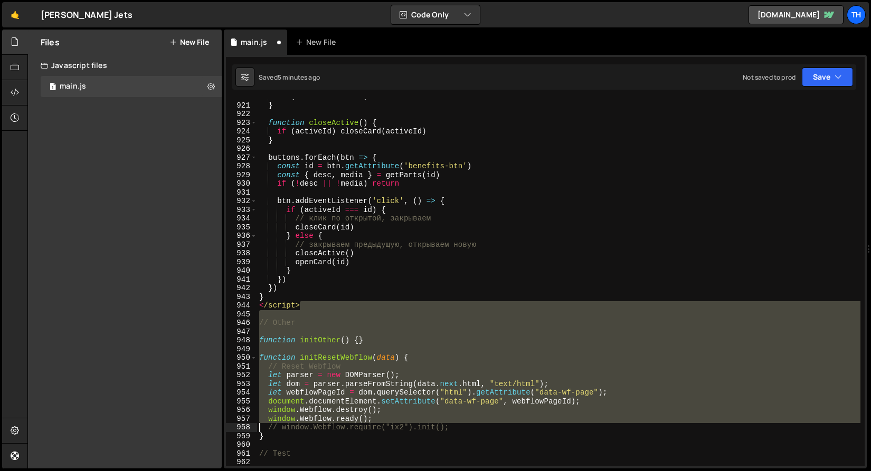
scroll to position [8018, 0]
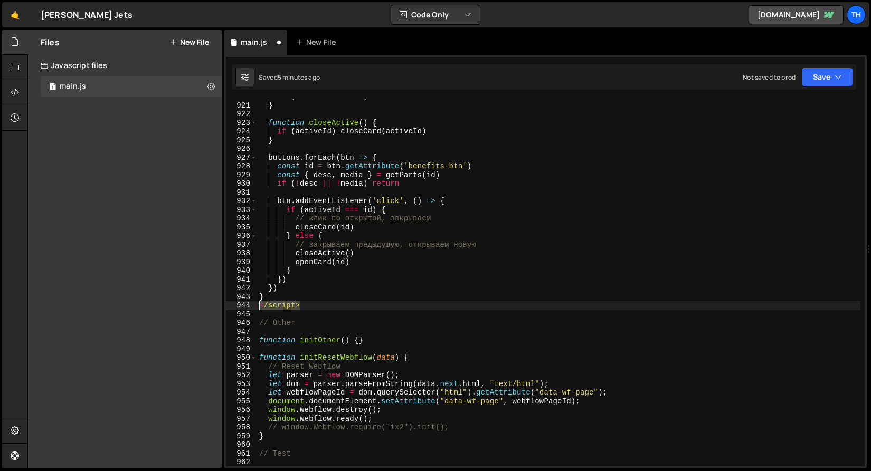
drag, startPoint x: 324, startPoint y: 462, endPoint x: 202, endPoint y: 303, distance: 200.3
click at [202, 303] on div "Files New File Javascript files 1 main.js 0 CSS files Copy share link Edit File…" at bounding box center [448, 250] width 843 height 440
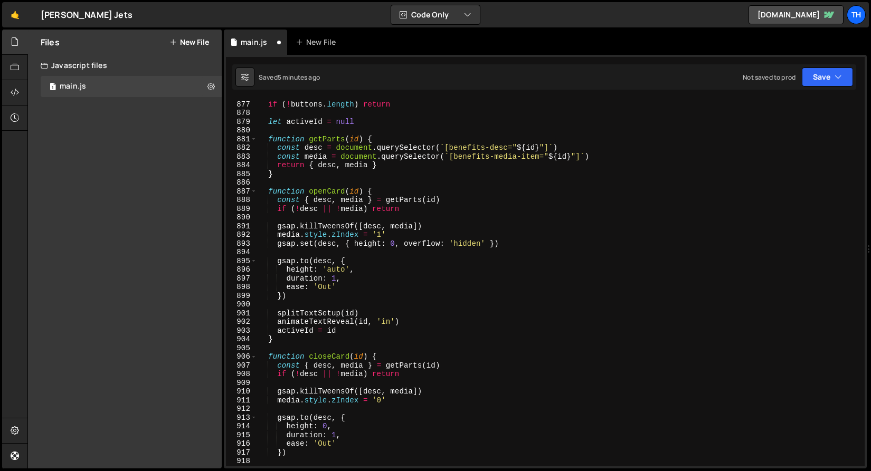
scroll to position [7539, 0]
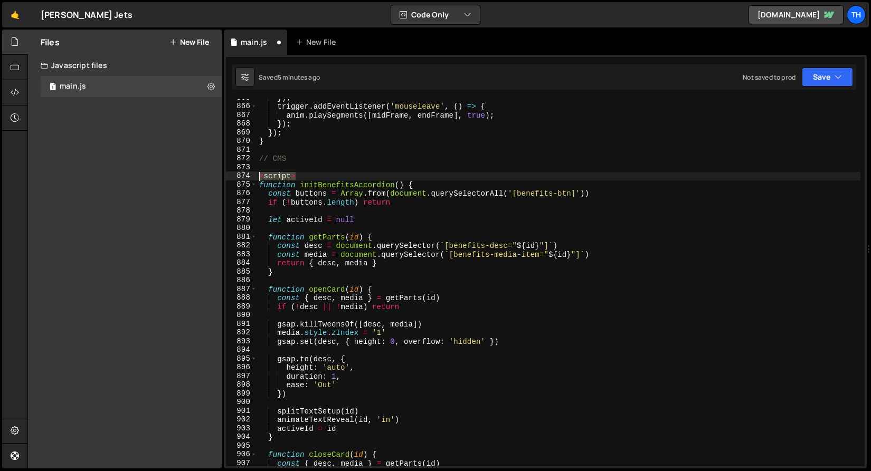
drag, startPoint x: 301, startPoint y: 178, endPoint x: 244, endPoint y: 175, distance: 57.1
click at [244, 175] on div "865 866 867 868 869 870 871 872 873 874 875 876 877 878 879 880 881 882 883 884…" at bounding box center [545, 282] width 639 height 367
type textarea "<script>"
click at [807, 78] on button "Save" at bounding box center [827, 77] width 51 height 19
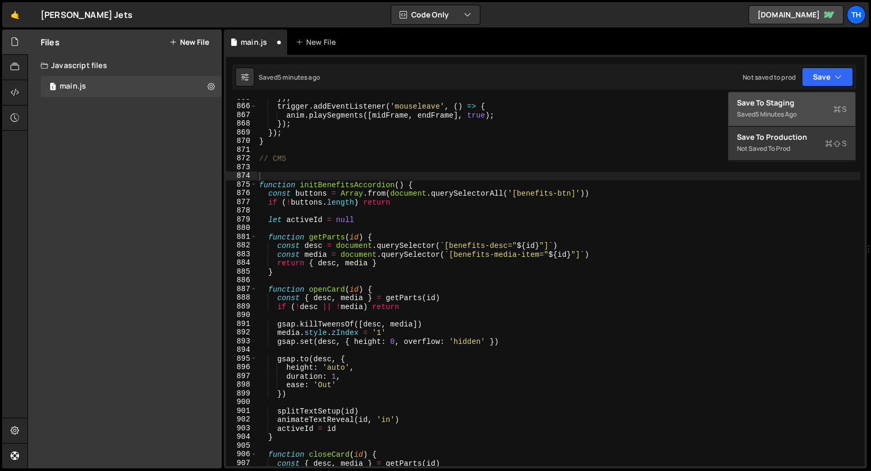
click at [797, 96] on button "Save to Staging S Saved 5 minutes ago" at bounding box center [791, 109] width 127 height 34
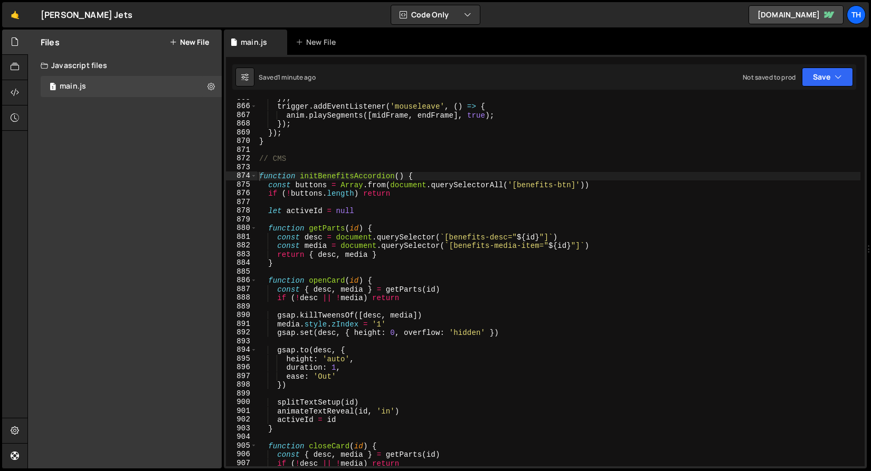
click at [373, 225] on div "}) ; trigger . addEventListener ( 'mouseleave' , ( ) => { anim . playSegments (…" at bounding box center [558, 285] width 603 height 385
click at [321, 281] on div "}) ; trigger . addEventListener ( 'mouseleave' , ( ) => { anim . playSegments (…" at bounding box center [558, 285] width 603 height 385
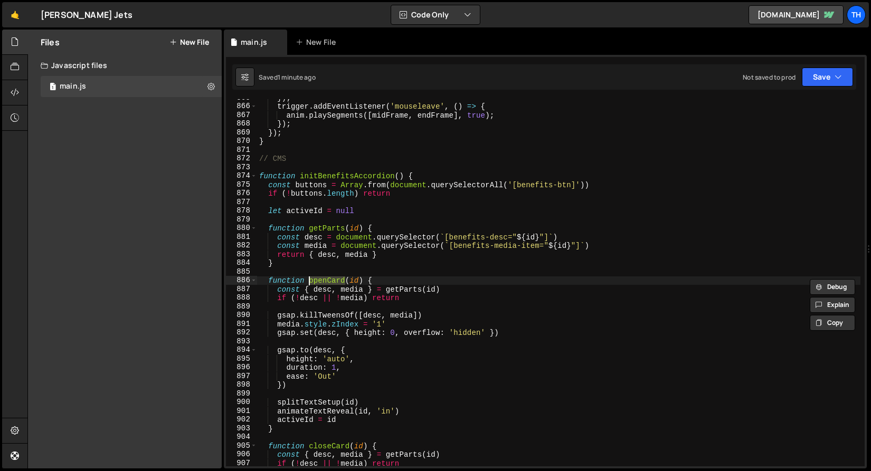
click at [365, 280] on div "}) ; trigger . addEventListener ( 'mouseleave' , ( ) => { anim . playSegments (…" at bounding box center [558, 285] width 603 height 385
click at [601, 249] on div "}) ; trigger . addEventListener ( 'mouseleave' , ( ) => { anim . playSegments (…" at bounding box center [558, 285] width 603 height 385
type textarea "const media = document.querySelector(`[benefits-media-item="${id}"]`)"
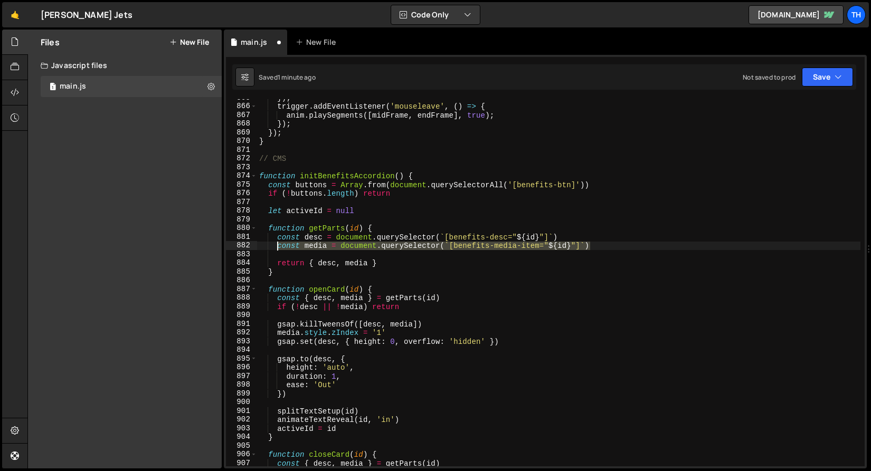
drag, startPoint x: 612, startPoint y: 249, endPoint x: 278, endPoint y: 248, distance: 334.1
click at [278, 248] on div "}) ; trigger . addEventListener ( 'mouseleave' , ( ) => { anim . playSegments (…" at bounding box center [558, 285] width 603 height 385
type textarea "const media = document.querySelector(`[benefits-media-item="${id}"]`)"
click at [287, 254] on div "}) ; trigger . addEventListener ( 'mouseleave' , ( ) => { anim . playSegments (…" at bounding box center [558, 285] width 603 height 385
paste textarea "const media = document.querySelector(`[benefits-media-item="${id}"]`)"
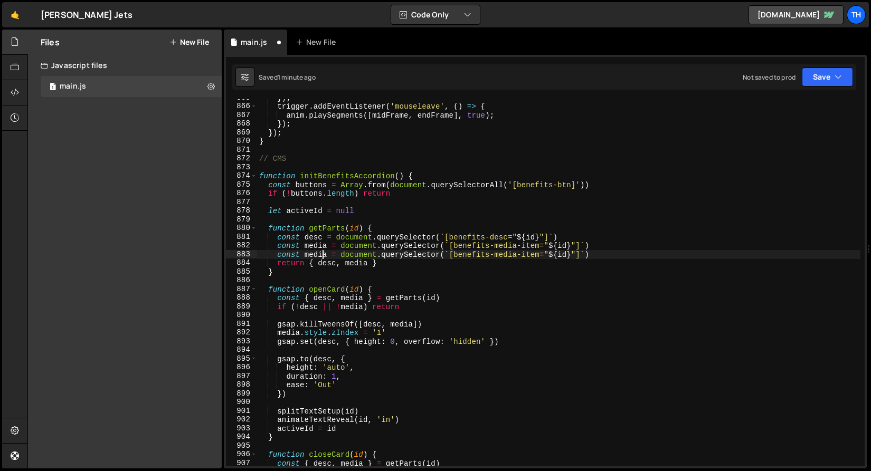
click at [322, 256] on div "}) ; trigger . addEventListener ( 'mouseleave' , ( ) => { anim . playSegments (…" at bounding box center [558, 285] width 603 height 385
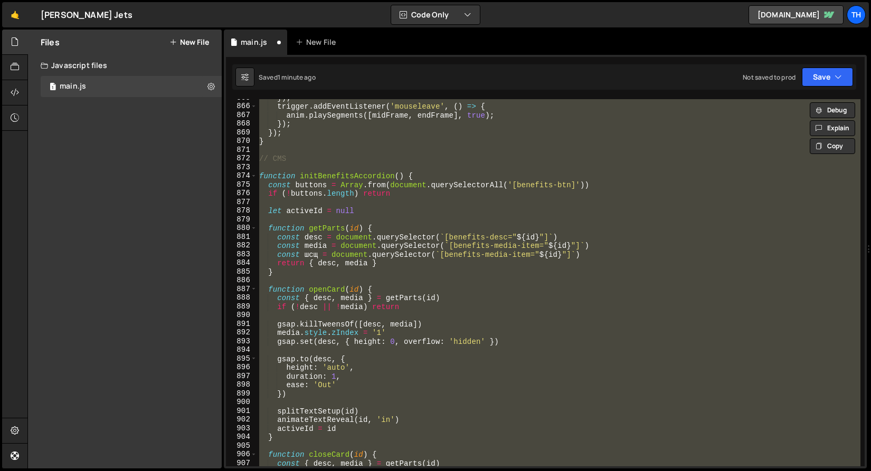
click at [308, 254] on div "}) ; trigger . addEventListener ( 'mouseleave' , ( ) => { anim . playSegments (…" at bounding box center [558, 282] width 603 height 367
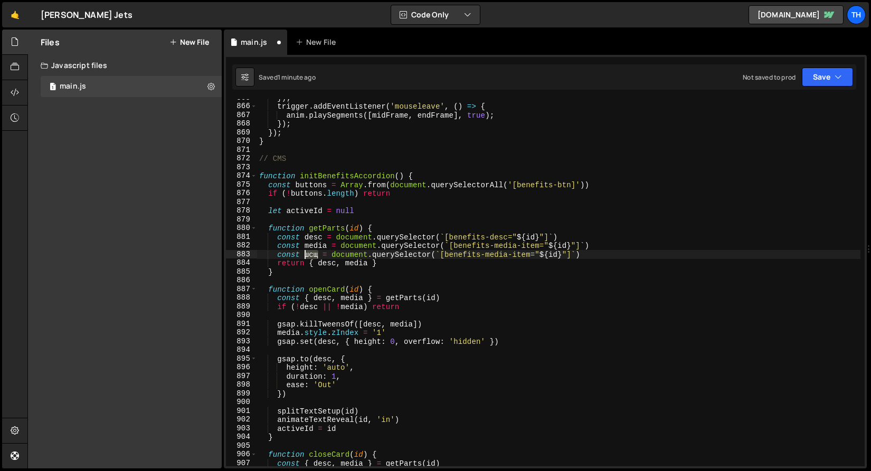
click at [308, 254] on div "}) ; trigger . addEventListener ( 'mouseleave' , ( ) => { anim . playSegments (…" at bounding box center [558, 285] width 603 height 385
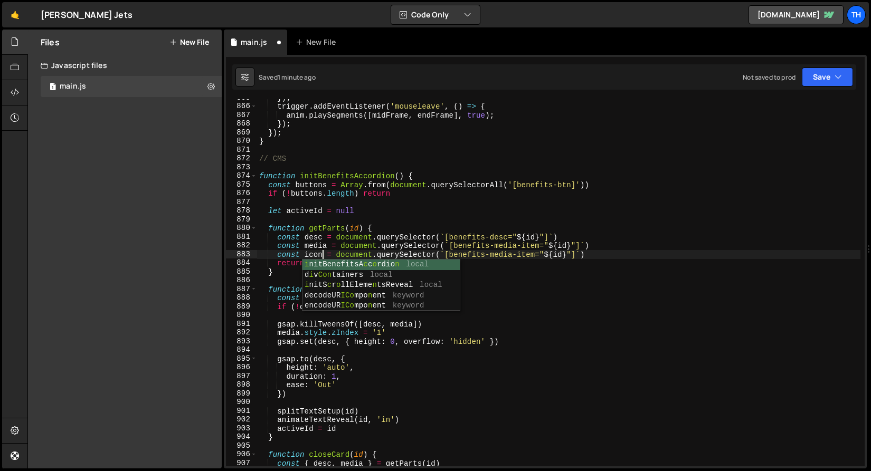
scroll to position [0, 4]
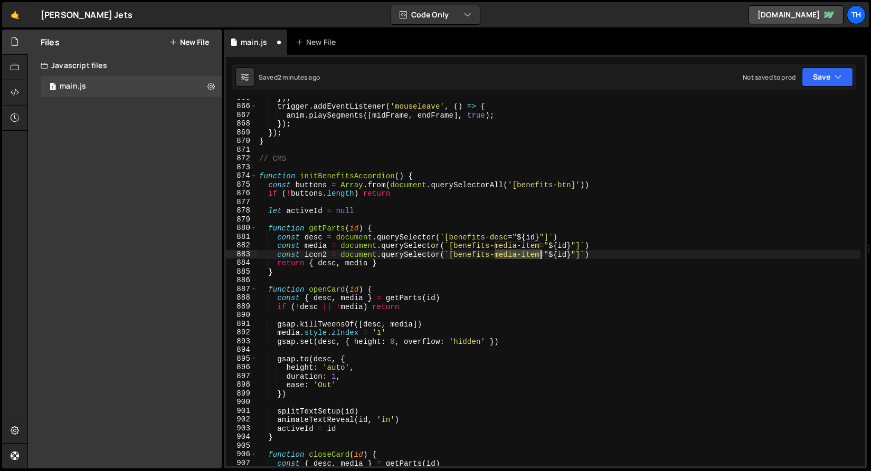
drag, startPoint x: 494, startPoint y: 256, endPoint x: 538, endPoint y: 255, distance: 44.3
click at [538, 255] on div "}) ; trigger . addEventListener ( 'mouseleave' , ( ) => { anim . playSegments (…" at bounding box center [558, 285] width 603 height 385
drag, startPoint x: 522, startPoint y: 254, endPoint x: 454, endPoint y: 255, distance: 68.1
click at [454, 255] on div "}) ; trigger . addEventListener ( 'mouseleave' , ( ) => { anim . playSegments (…" at bounding box center [558, 285] width 603 height 385
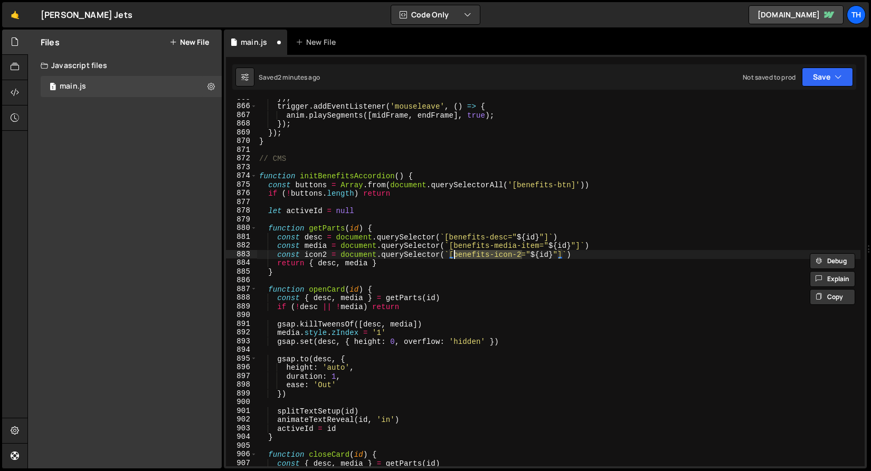
type textarea "const icon2 = document.querySelector(`[benefits-icon-2="${id}"]`)"
click at [319, 205] on div "}) ; trigger . addEventListener ( 'mouseleave' , ( ) => { anim . playSegments (…" at bounding box center [558, 285] width 603 height 385
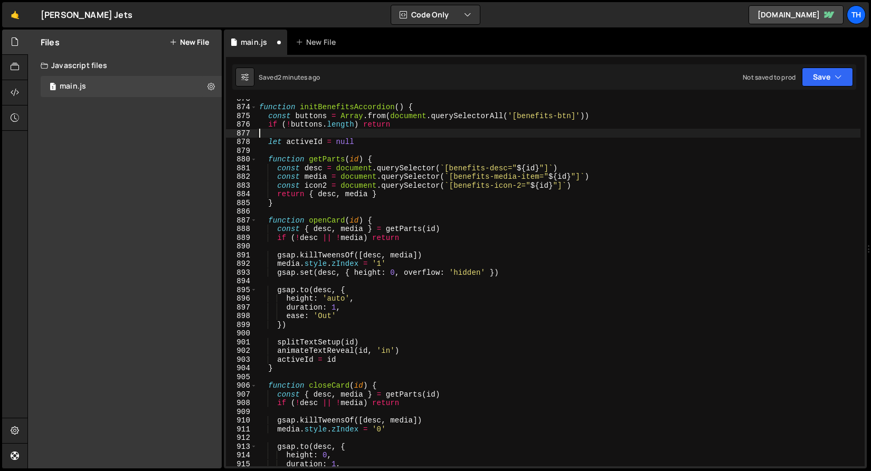
scroll to position [7607, 0]
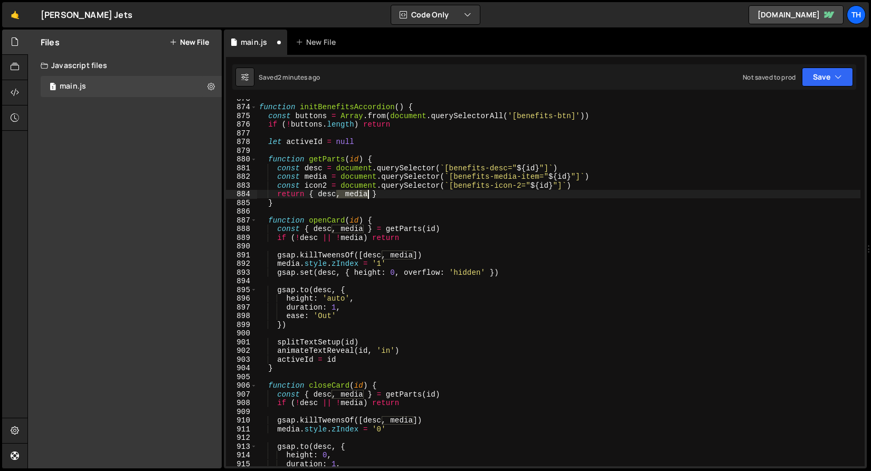
drag, startPoint x: 336, startPoint y: 196, endPoint x: 366, endPoint y: 194, distance: 30.1
click at [366, 194] on div "function initBenefitsAccordion ( ) { const buttons = Array . from ( document . …" at bounding box center [558, 286] width 603 height 385
click at [369, 196] on div "function initBenefitsAccordion ( ) { const buttons = Array . from ( document . …" at bounding box center [558, 282] width 603 height 367
paste textarea ", media"
click at [315, 188] on div "function initBenefitsAccordion ( ) { const buttons = Array . from ( document . …" at bounding box center [558, 286] width 603 height 385
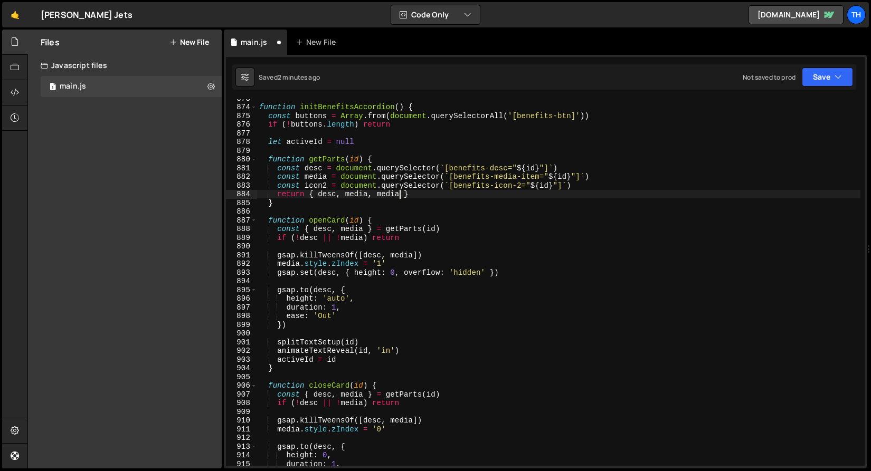
click at [315, 188] on div "function initBenefitsAccordion ( ) { const buttons = Array . from ( document . …" at bounding box center [558, 286] width 603 height 385
click at [388, 198] on div "function initBenefitsAccordion ( ) { const buttons = Array . from ( document . …" at bounding box center [558, 286] width 603 height 385
drag, startPoint x: 388, startPoint y: 198, endPoint x: 389, endPoint y: 210, distance: 12.2
click at [388, 198] on div "function initBenefitsAccordion ( ) { const buttons = Array . from ( document . …" at bounding box center [558, 286] width 603 height 385
paste textarea "icon2"
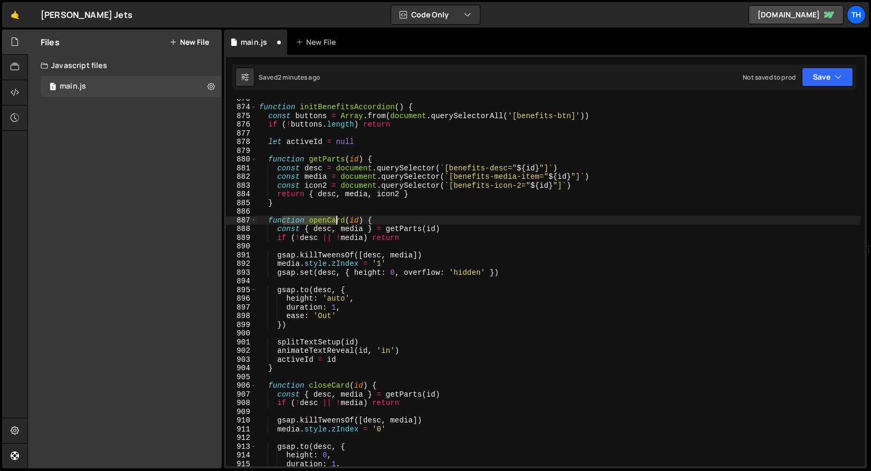
drag, startPoint x: 280, startPoint y: 218, endPoint x: 337, endPoint y: 218, distance: 57.0
click at [337, 218] on div "function initBenefitsAccordion ( ) { const buttons = Array . from ( document . …" at bounding box center [558, 286] width 603 height 385
click at [337, 218] on div "function initBenefitsAccordion ( ) { const buttons = Array . from ( document . …" at bounding box center [558, 282] width 603 height 367
click at [337, 218] on div "function initBenefitsAccordion ( ) { const buttons = Array . from ( document . …" at bounding box center [558, 286] width 603 height 385
click at [330, 235] on div "function initBenefitsAccordion ( ) { const buttons = Array . from ( document . …" at bounding box center [558, 286] width 603 height 385
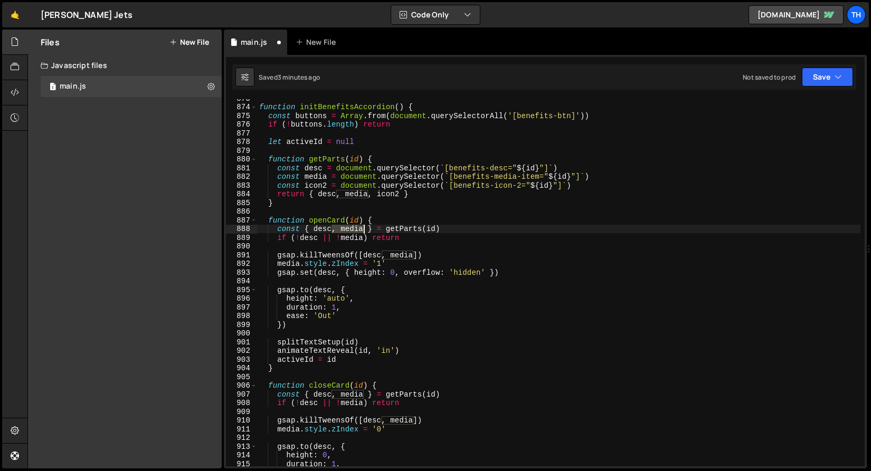
drag, startPoint x: 332, startPoint y: 229, endPoint x: 365, endPoint y: 229, distance: 32.2
click at [365, 229] on div "function initBenefitsAccordion ( ) { const buttons = Array . from ( document . …" at bounding box center [558, 286] width 603 height 385
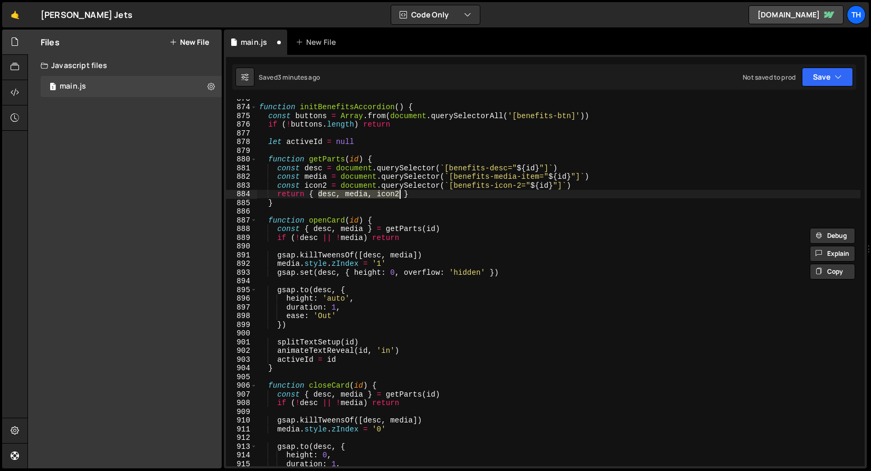
drag, startPoint x: 318, startPoint y: 194, endPoint x: 394, endPoint y: 196, distance: 76.6
click at [398, 194] on div "function initBenefitsAccordion ( ) { const buttons = Array . from ( document . …" at bounding box center [558, 286] width 603 height 385
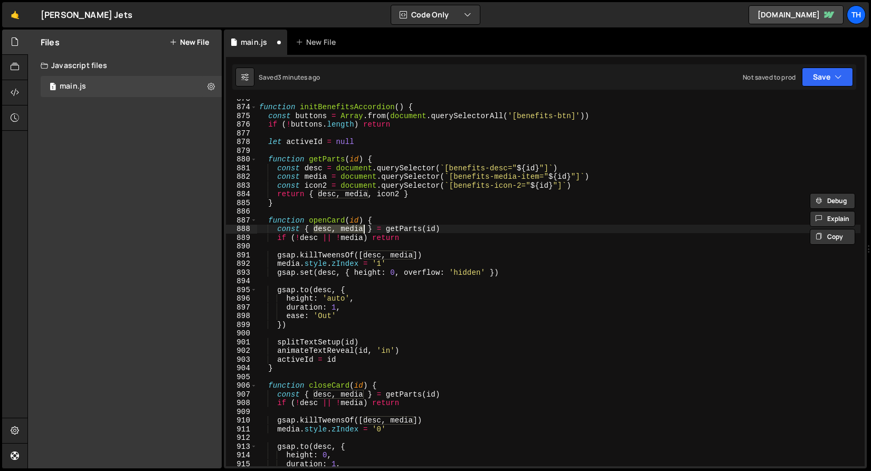
drag, startPoint x: 314, startPoint y: 230, endPoint x: 362, endPoint y: 229, distance: 48.0
click at [362, 229] on div "function initBenefitsAccordion ( ) { const buttons = Array . from ( document . …" at bounding box center [558, 286] width 603 height 385
paste textarea ", icon2"
drag, startPoint x: 323, startPoint y: 240, endPoint x: 363, endPoint y: 242, distance: 39.6
click at [363, 242] on div "function initBenefitsAccordion ( ) { const buttons = Array . from ( document . …" at bounding box center [558, 286] width 603 height 385
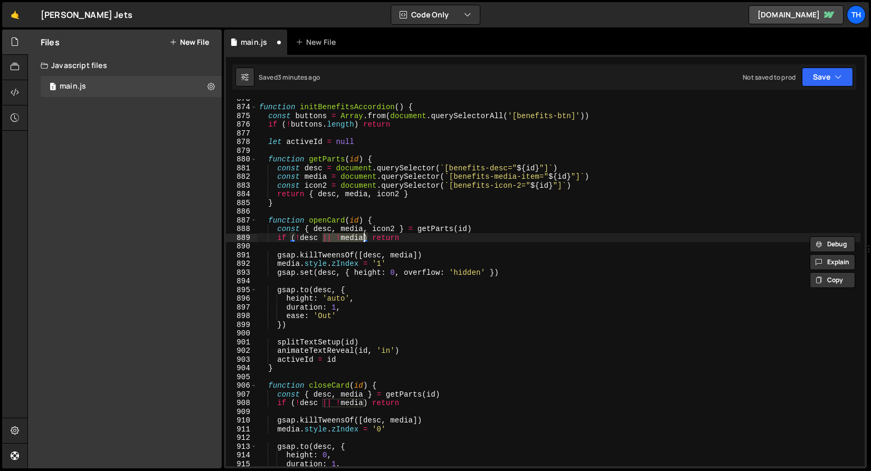
click at [364, 239] on div "function initBenefitsAccordion ( ) { const buttons = Array . from ( document . …" at bounding box center [558, 282] width 603 height 367
paste textarea "|| !media"
click at [383, 231] on div "function initBenefitsAccordion ( ) { const buttons = Array . from ( document . …" at bounding box center [558, 286] width 603 height 385
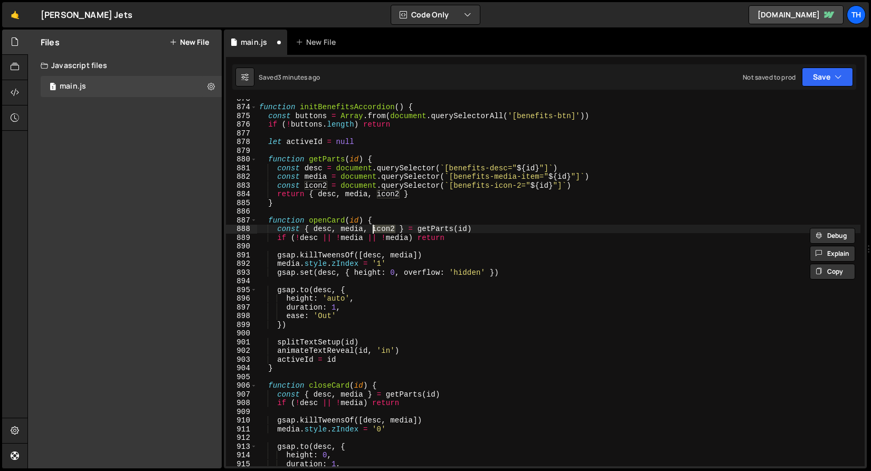
click at [401, 232] on div "function initBenefitsAccordion ( ) { const buttons = Array . from ( document . …" at bounding box center [558, 286] width 603 height 385
click at [398, 237] on div "function initBenefitsAccordion ( ) { const buttons = Array . from ( document . …" at bounding box center [558, 286] width 603 height 385
paste textarea "icon2"
click at [326, 229] on div "function initBenefitsAccordion ( ) { const buttons = Array . from ( document . …" at bounding box center [558, 286] width 603 height 385
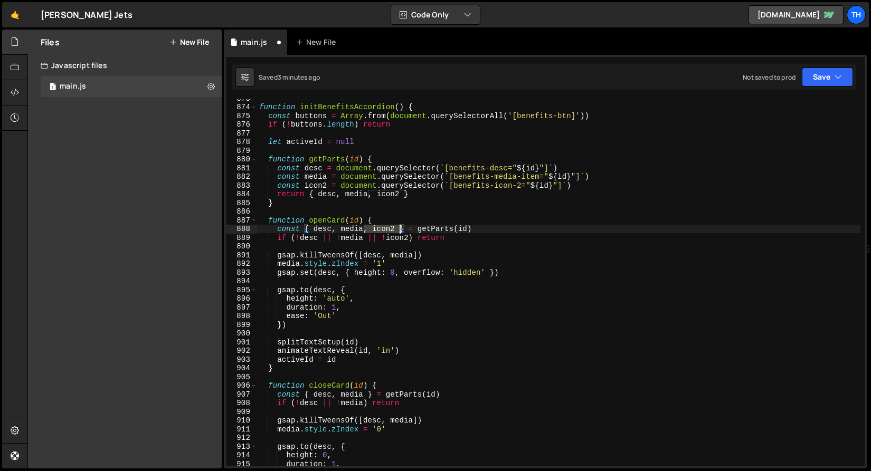
drag, startPoint x: 364, startPoint y: 230, endPoint x: 400, endPoint y: 230, distance: 35.9
click at [400, 230] on div "function initBenefitsAccordion ( ) { const buttons = Array . from ( document . …" at bounding box center [558, 286] width 603 height 385
click at [428, 223] on div "function initBenefitsAccordion ( ) { const buttons = Array . from ( document . …" at bounding box center [558, 286] width 603 height 385
click at [416, 256] on div "function initBenefitsAccordion ( ) { const buttons = Array . from ( document . …" at bounding box center [558, 286] width 603 height 385
click at [414, 256] on div "function initBenefitsAccordion ( ) { const buttons = Array . from ( document . …" at bounding box center [558, 286] width 603 height 385
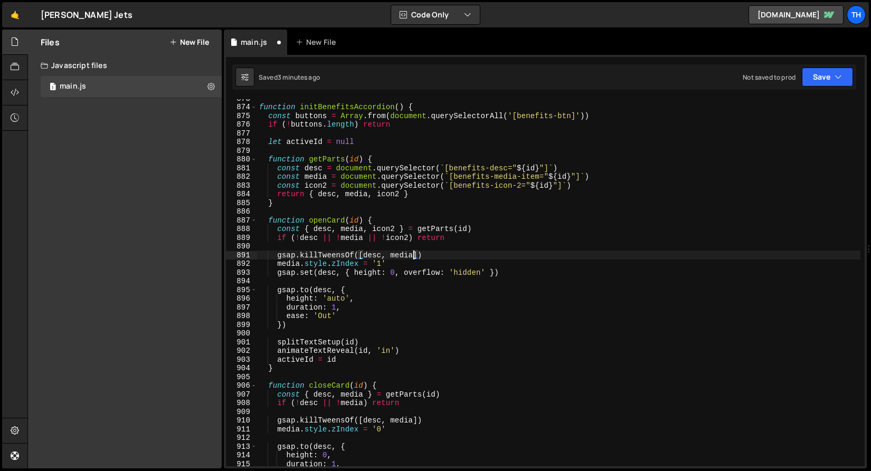
paste textarea ", icon2"
drag, startPoint x: 509, startPoint y: 273, endPoint x: 278, endPoint y: 272, distance: 231.2
click at [278, 272] on div "function initBenefitsAccordion ( ) { const buttons = Array . from ( document . …" at bounding box center [558, 286] width 603 height 385
type textarea "gsap.set(desc, { height: 0, overflow: 'hidden' })"
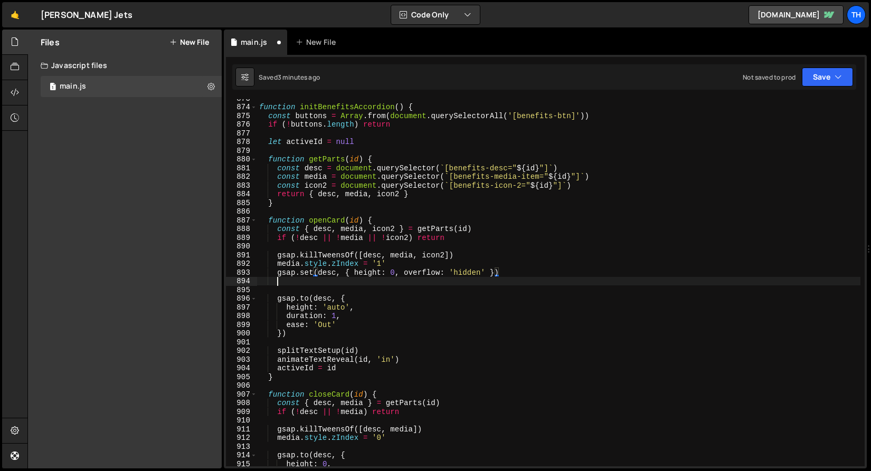
scroll to position [0, 1]
paste textarea "gsap.set(desc, { height: 0, overflow: 'hidden' })"
click at [437, 255] on div "function initBenefitsAccordion ( ) { const buttons = Array . from ( document . …" at bounding box center [558, 286] width 603 height 385
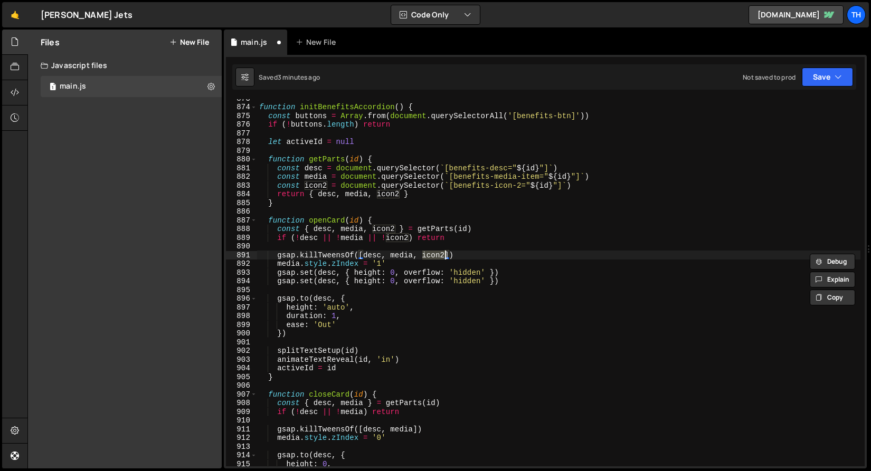
click at [322, 283] on div "function initBenefitsAccordion ( ) { const buttons = Array . from ( document . …" at bounding box center [558, 286] width 603 height 385
paste textarea "icon2"
click at [364, 283] on div "function initBenefitsAccordion ( ) { const buttons = Array . from ( document . …" at bounding box center [558, 286] width 603 height 385
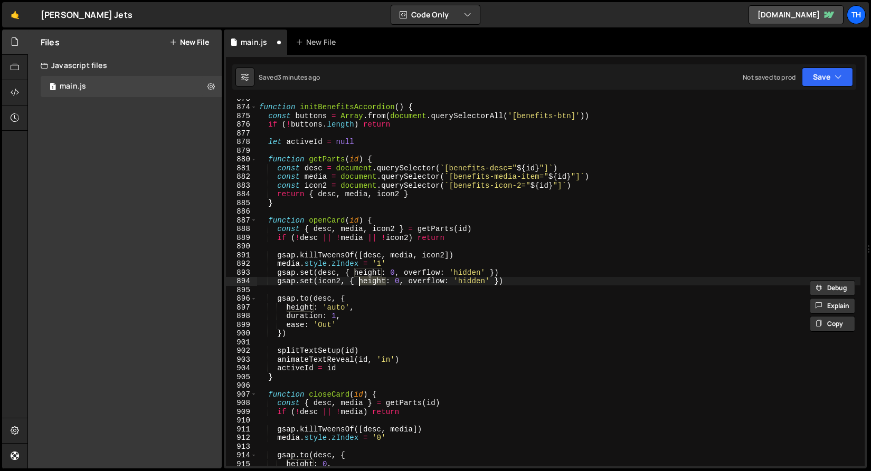
scroll to position [0, 7]
click at [399, 284] on div "function initBenefitsAccordion ( ) { const buttons = Array . from ( document . …" at bounding box center [558, 286] width 603 height 385
click at [489, 284] on div "function initBenefitsAccordion ( ) { const buttons = Array . from ( document . …" at bounding box center [558, 286] width 603 height 385
drag, startPoint x: 490, startPoint y: 283, endPoint x: 401, endPoint y: 283, distance: 89.2
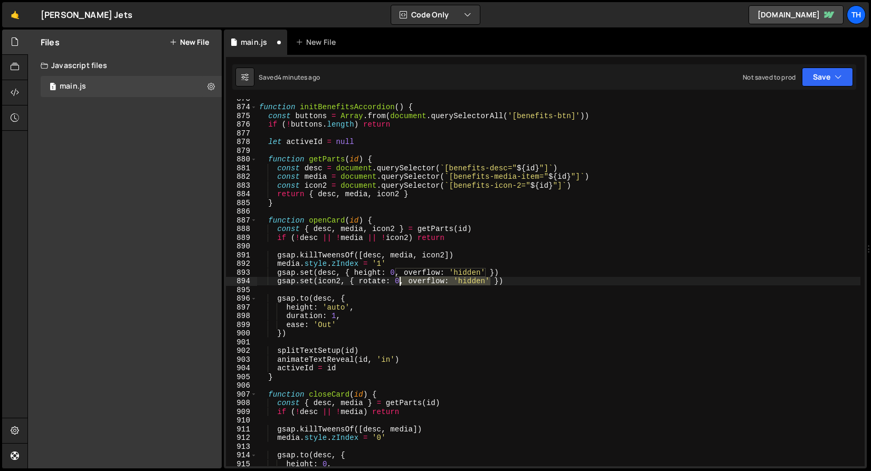
click at [401, 283] on div "function initBenefitsAccordion ( ) { const buttons = Array . from ( document . …" at bounding box center [558, 286] width 603 height 385
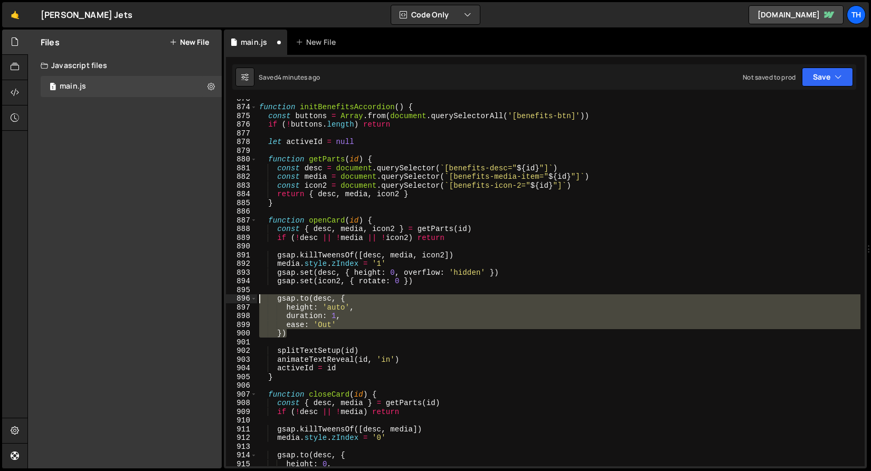
drag, startPoint x: 313, startPoint y: 333, endPoint x: 225, endPoint y: 301, distance: 94.3
click at [224, 301] on div "1 Type cmd + s to save your Javascript file. הההההההההההההההההההההההההההההההההה…" at bounding box center [545, 262] width 643 height 414
type textarea "})"
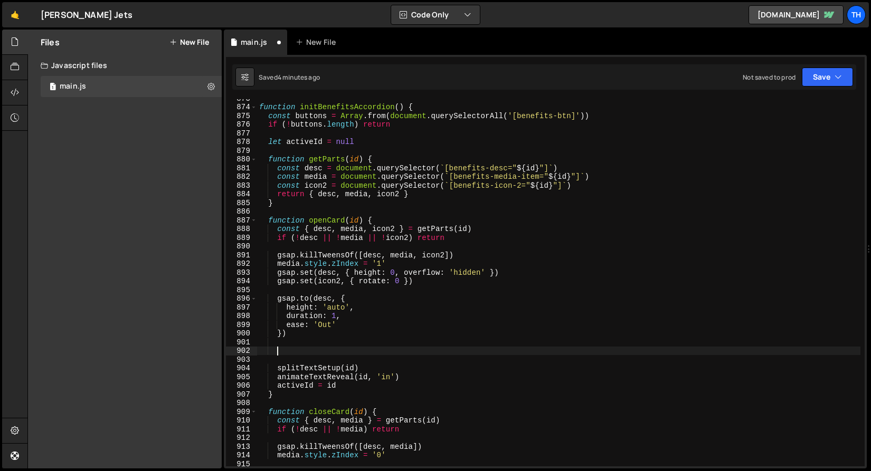
scroll to position [0, 0]
paste textarea "})"
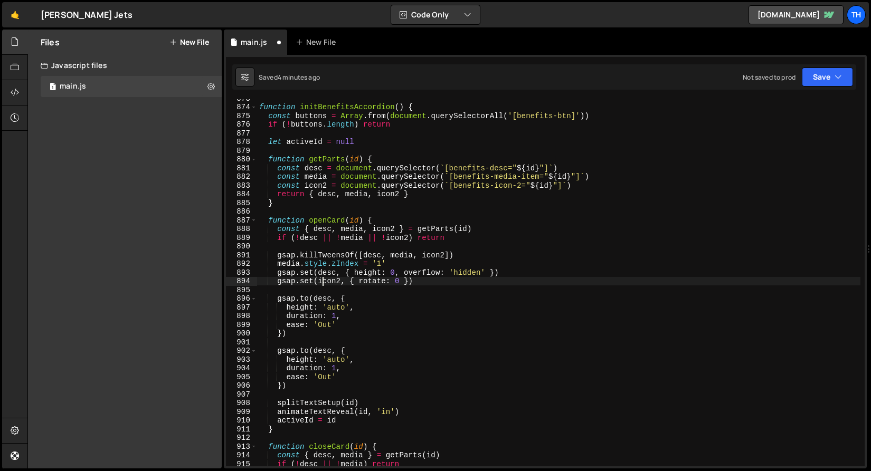
click at [323, 280] on div "function initBenefitsAccordion ( ) { const buttons = Array . from ( document . …" at bounding box center [558, 286] width 603 height 385
click at [322, 352] on div "function initBenefitsAccordion ( ) { const buttons = Array . from ( document . …" at bounding box center [558, 286] width 603 height 385
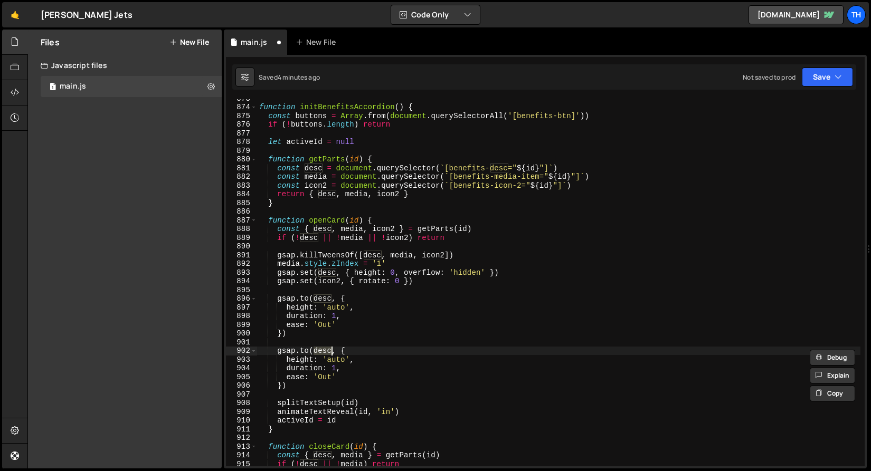
paste textarea "icon2"
click at [306, 361] on div "function initBenefitsAccordion ( ) { const buttons = Array . from ( document . …" at bounding box center [558, 286] width 603 height 385
drag, startPoint x: 348, startPoint y: 361, endPoint x: 322, endPoint y: 361, distance: 25.3
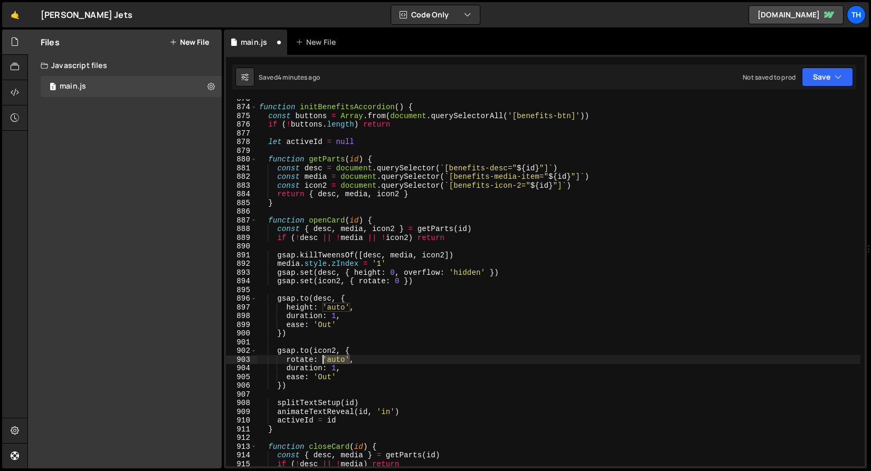
click at [322, 361] on div "function initBenefitsAccordion ( ) { const buttons = Array . from ( document . …" at bounding box center [558, 286] width 603 height 385
type textarea "rotate: 90,"
click at [372, 394] on div "function initBenefitsAccordion ( ) { const buttons = Array . from ( document . …" at bounding box center [558, 286] width 603 height 385
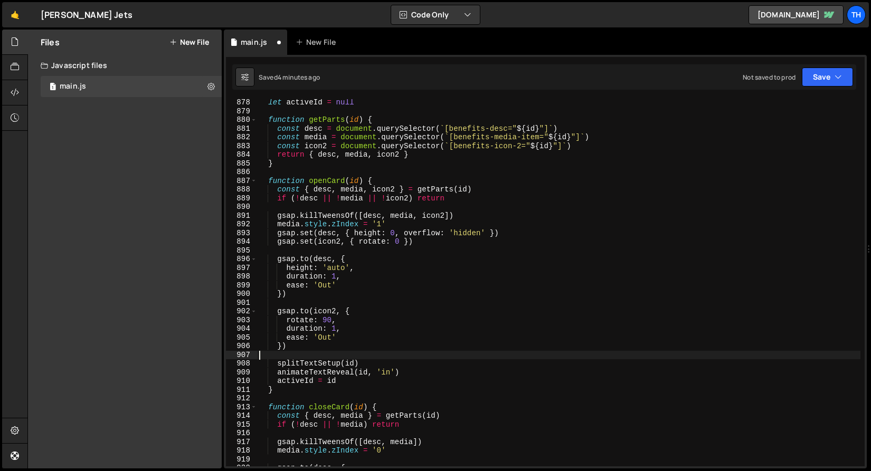
scroll to position [7646, 0]
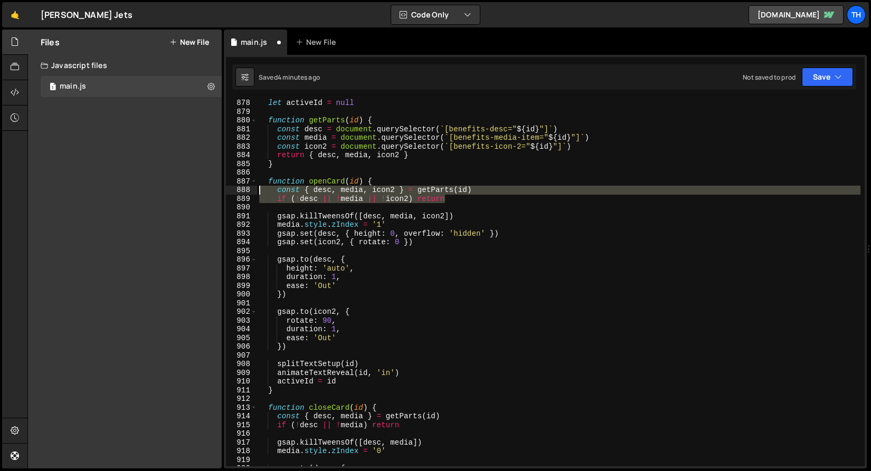
drag, startPoint x: 455, startPoint y: 197, endPoint x: 221, endPoint y: 189, distance: 234.5
click at [221, 189] on div "Files New File Javascript files 1 main.js 0 CSS files Copy share link Edit File…" at bounding box center [448, 250] width 843 height 440
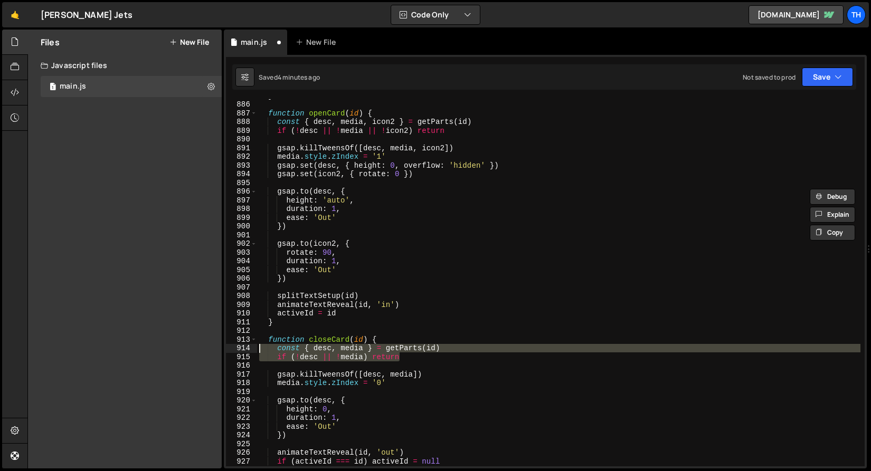
drag, startPoint x: 417, startPoint y: 359, endPoint x: 192, endPoint y: 353, distance: 225.5
click at [192, 353] on div "Files New File Javascript files 1 main.js 0 CSS files Copy share link Edit File…" at bounding box center [448, 250] width 843 height 440
paste textarea "if (!desc || !media || !icon2"
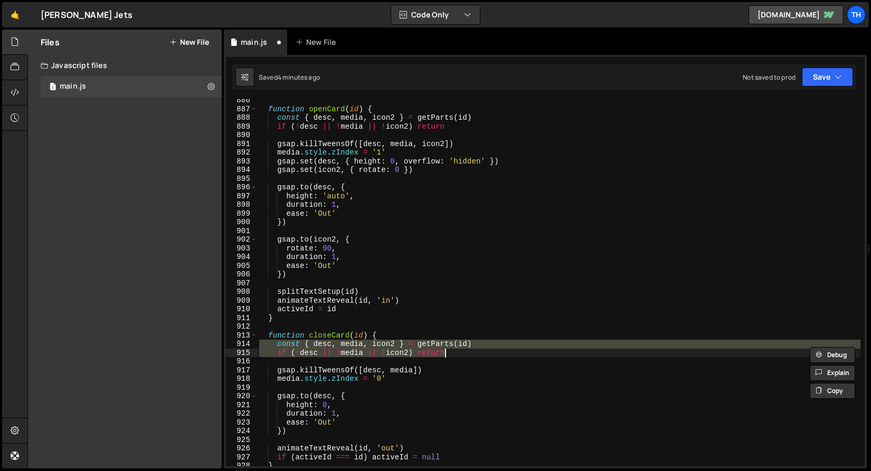
scroll to position [7627, 0]
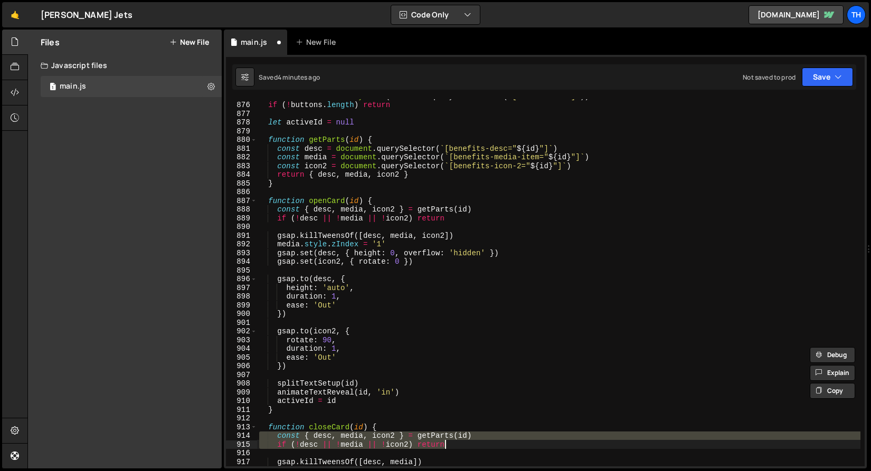
click at [415, 252] on div "const buttons = Array . from ( document . querySelectorAll ( '[benefits-btn]' )…" at bounding box center [558, 284] width 603 height 385
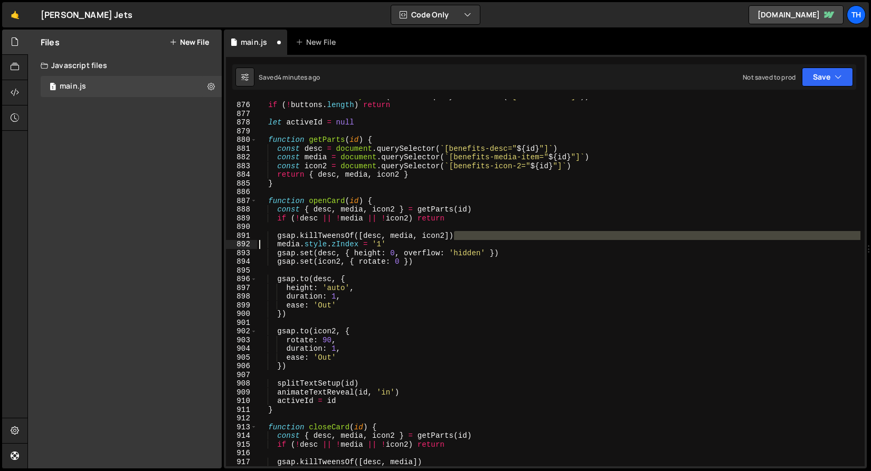
drag, startPoint x: 463, startPoint y: 233, endPoint x: 222, endPoint y: 241, distance: 241.8
click at [222, 241] on div "Files New File Javascript files 1 main.js 0 CSS files Copy share link Edit File…" at bounding box center [448, 250] width 843 height 440
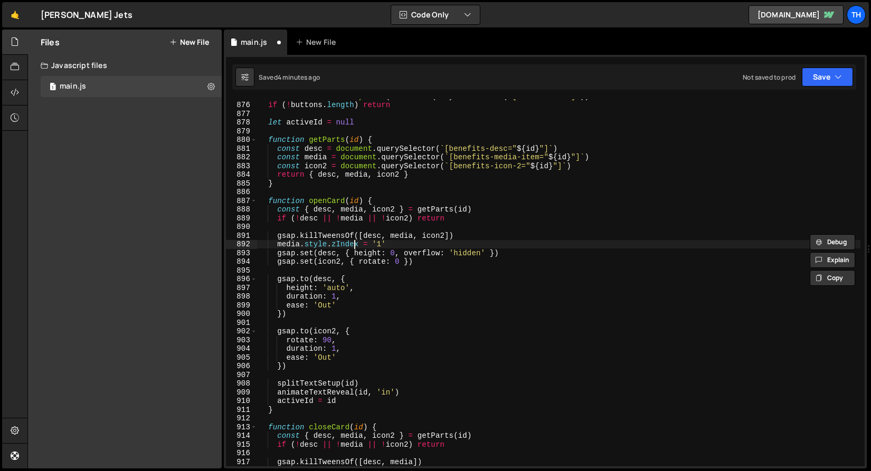
click at [354, 240] on div "const buttons = Array . from ( document . querySelectorAll ( '[benefits-btn]' )…" at bounding box center [558, 284] width 603 height 385
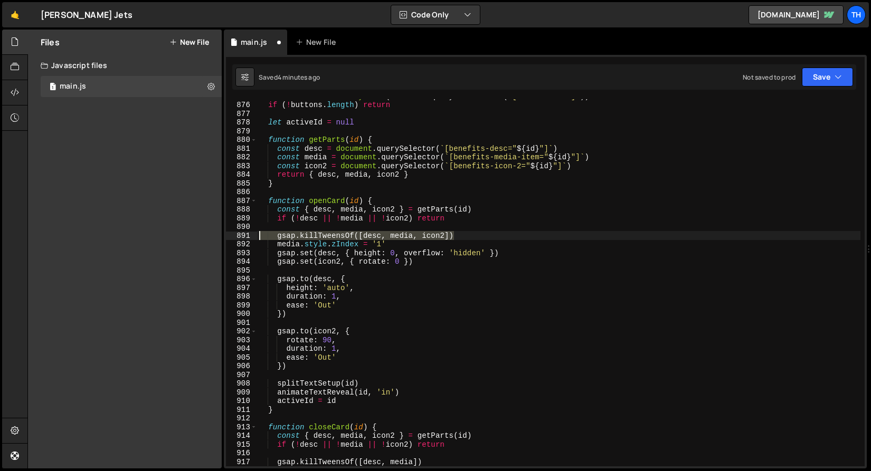
drag, startPoint x: 435, startPoint y: 232, endPoint x: 246, endPoint y: 235, distance: 189.0
click at [246, 235] on div "media.style.zIndex = '1' 875 876 877 878 879 880 881 882 883 884 885 886 887 88…" at bounding box center [545, 282] width 639 height 367
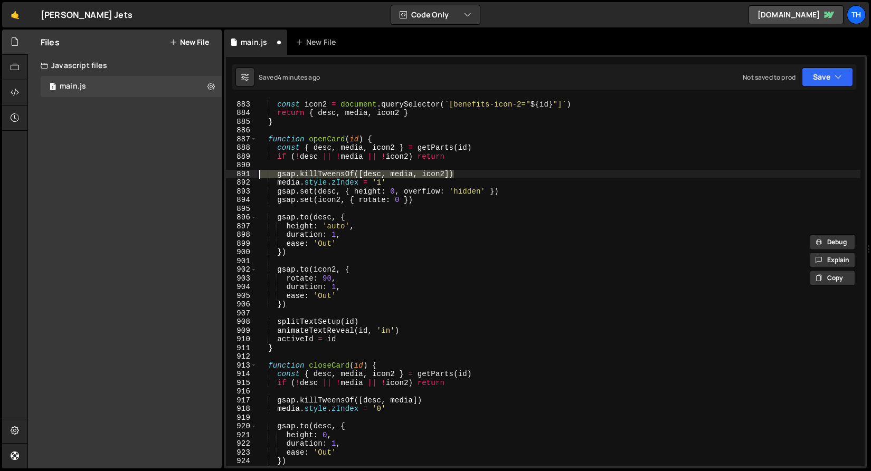
scroll to position [7689, 0]
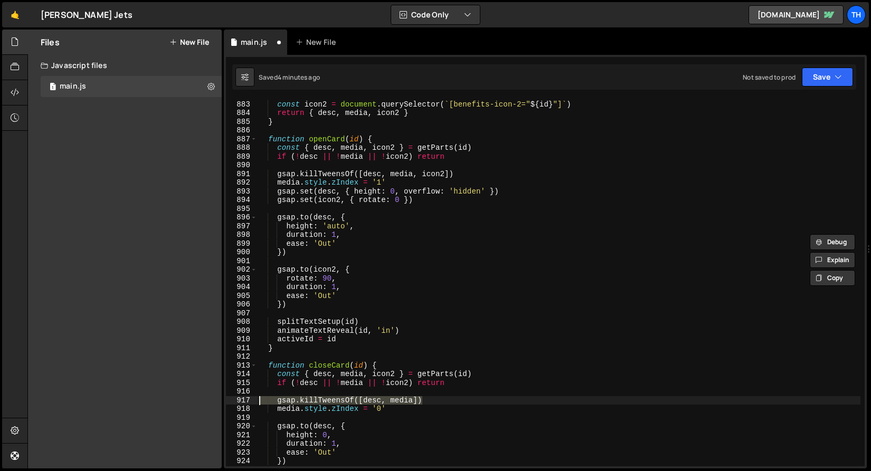
drag, startPoint x: 438, startPoint y: 398, endPoint x: 196, endPoint y: 399, distance: 241.2
click at [196, 399] on div "Files New File Javascript files 1 main.js 0 CSS files Copy share link Edit File…" at bounding box center [448, 250] width 843 height 440
paste textarea ", icon2"
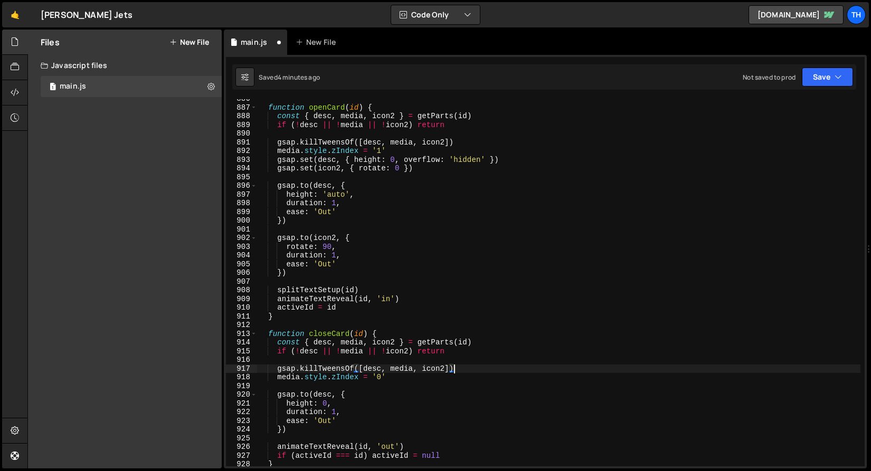
scroll to position [7724, 0]
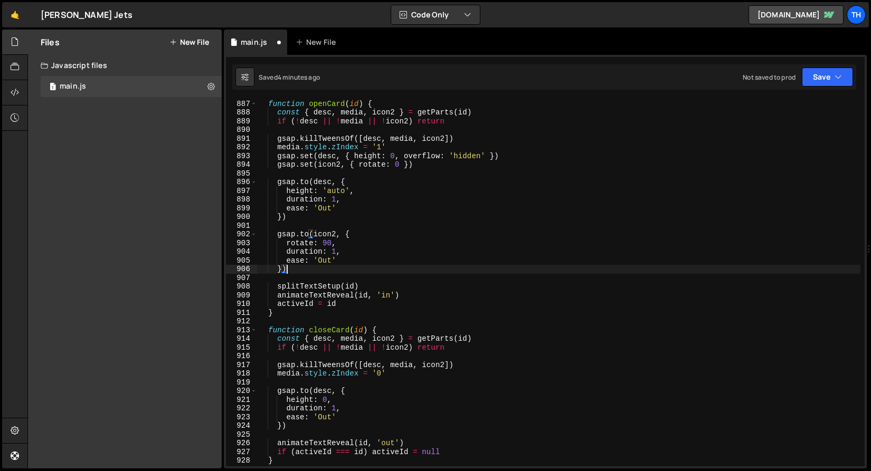
click at [296, 267] on div "function openCard ( id ) { const { desc , media , icon2 } = getParts ( id ) if …" at bounding box center [558, 283] width 603 height 385
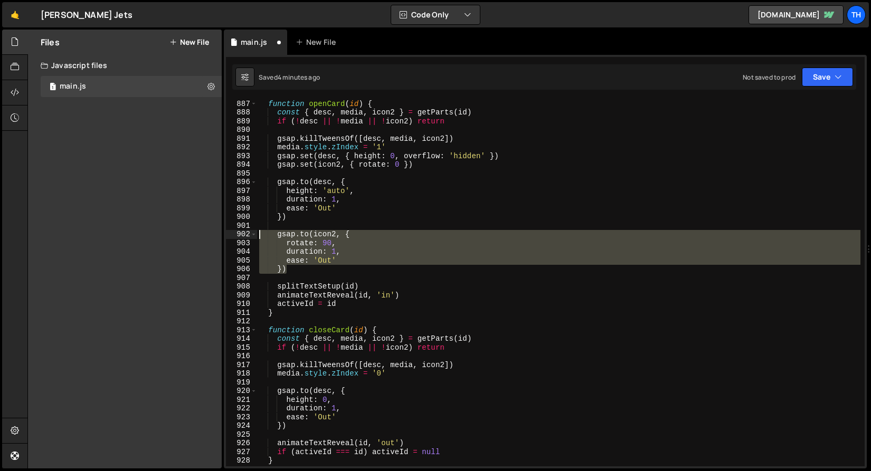
drag, startPoint x: 290, startPoint y: 268, endPoint x: 217, endPoint y: 230, distance: 81.9
click at [217, 230] on div "Files New File Javascript files 1 main.js 0 CSS files Copy share link Edit File…" at bounding box center [448, 250] width 843 height 440
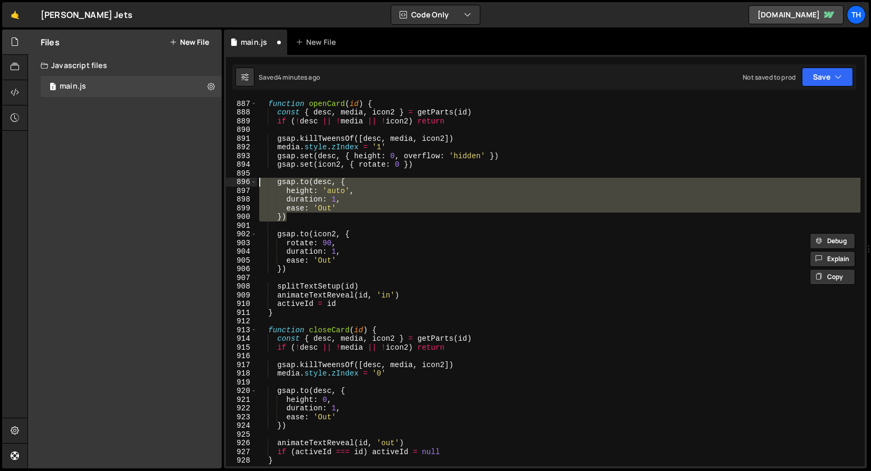
drag, startPoint x: 291, startPoint y: 214, endPoint x: 224, endPoint y: 183, distance: 73.9
click at [224, 183] on div "1 Type cmd + s to save your Javascript file. הההההההההההההההההההההההההההההההההה…" at bounding box center [545, 262] width 643 height 414
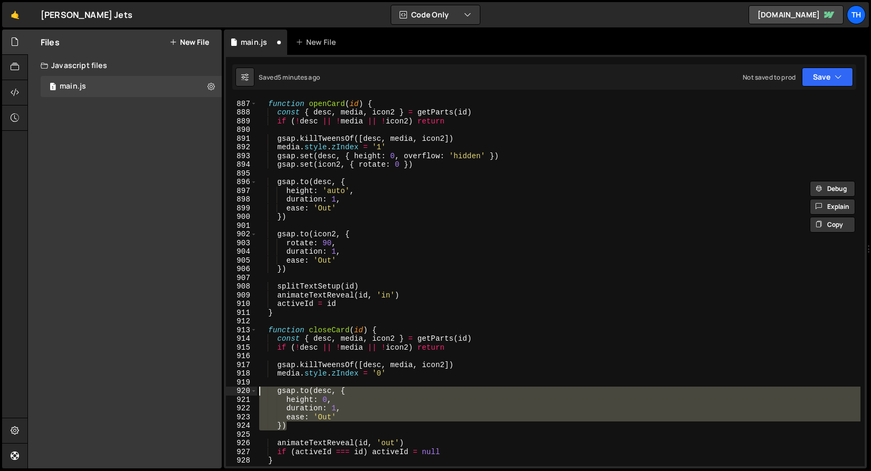
drag, startPoint x: 294, startPoint y: 423, endPoint x: 228, endPoint y: 393, distance: 72.5
click at [228, 393] on div "gsap.to(desc, { height: 'auto', 886 887 888 889 890 891 892 893 894 895 896 897…" at bounding box center [545, 282] width 639 height 367
paste textarea "})"
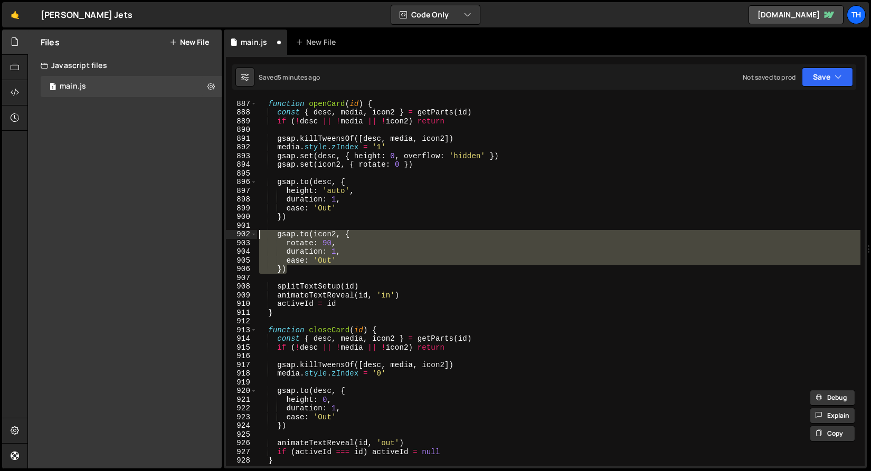
drag, startPoint x: 293, startPoint y: 269, endPoint x: 218, endPoint y: 237, distance: 81.1
click at [218, 237] on div "Files New File Javascript files 1 main.js 0 CSS files Copy share link Edit File…" at bounding box center [448, 250] width 843 height 440
type textarea "gsap.to(icon2, { rotate: 90,"
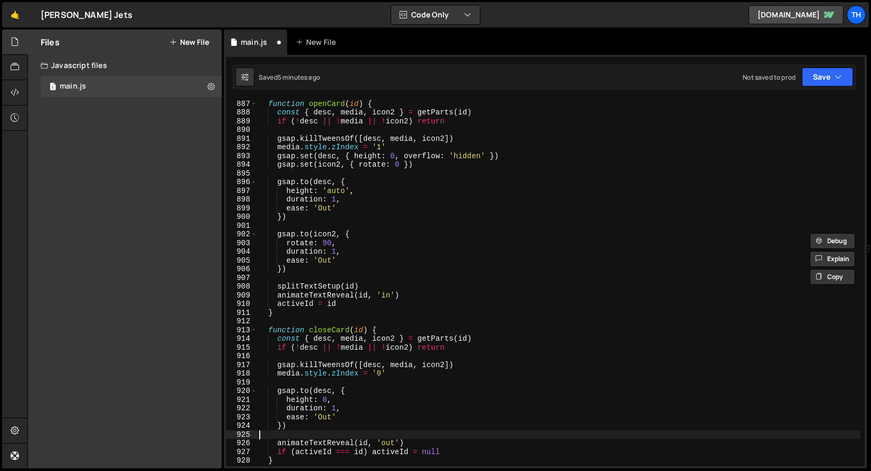
click at [300, 431] on div "function openCard ( id ) { const { desc , media , icon2 } = getParts ( id ) if …" at bounding box center [558, 283] width 603 height 385
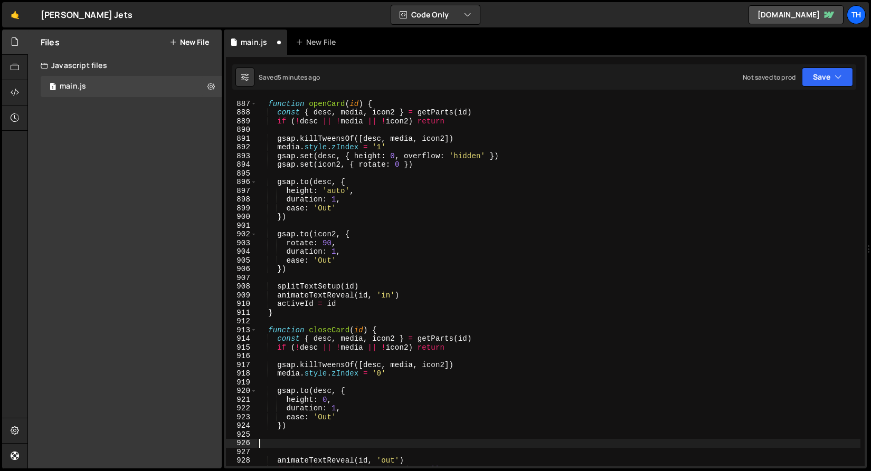
paste textarea "})"
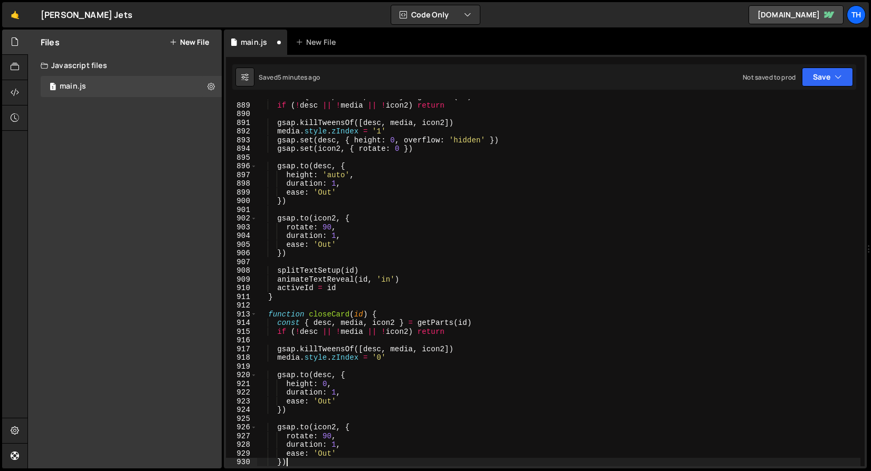
scroll to position [7740, 0]
click at [328, 435] on div "const { desc , media , icon2 } = getParts ( id ) if ( ! desc || ! media || ! ic…" at bounding box center [558, 284] width 603 height 385
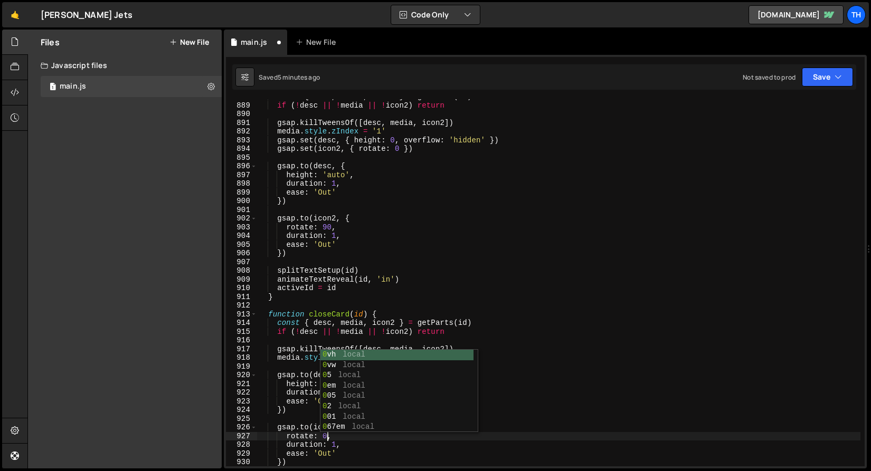
scroll to position [0, 4]
click at [286, 387] on div "const { desc , media , icon2 } = getParts ( id ) if ( ! desc || ! media || ! ic…" at bounding box center [558, 284] width 603 height 385
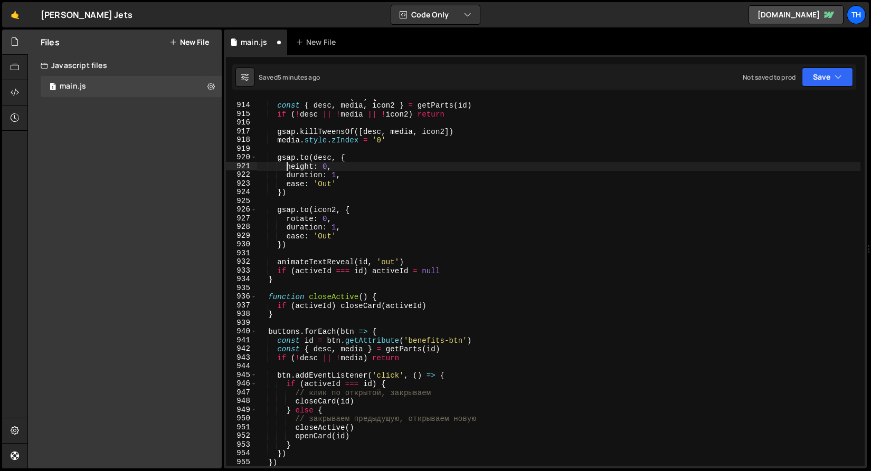
scroll to position [7954, 0]
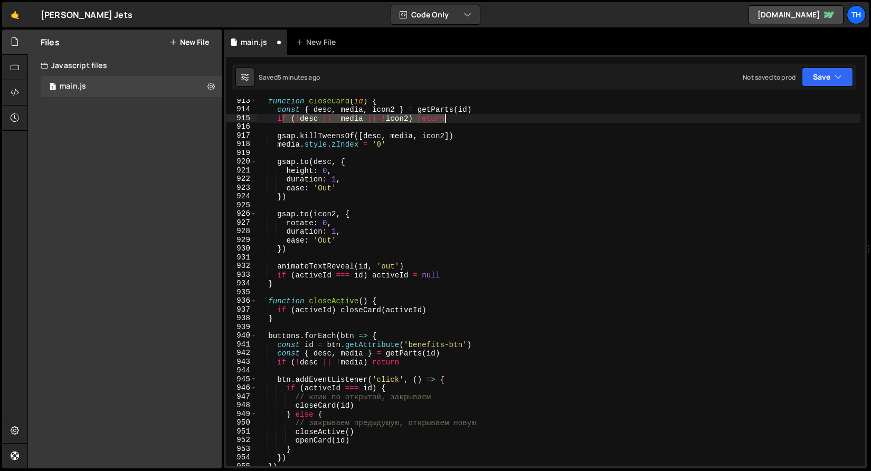
drag, startPoint x: 280, startPoint y: 120, endPoint x: 472, endPoint y: 120, distance: 192.6
click at [472, 120] on div "function closeCard ( id ) { const { desc , media , icon2 } = getParts ( id ) if…" at bounding box center [558, 289] width 603 height 385
click at [441, 119] on div "function closeCard ( id ) { const { desc , media , icon2 } = getParts ( id ) if…" at bounding box center [558, 282] width 603 height 367
drag, startPoint x: 451, startPoint y: 119, endPoint x: 278, endPoint y: 114, distance: 173.2
click at [278, 114] on div "function closeCard ( id ) { const { desc , media , icon2 } = getParts ( id ) if…" at bounding box center [558, 289] width 603 height 385
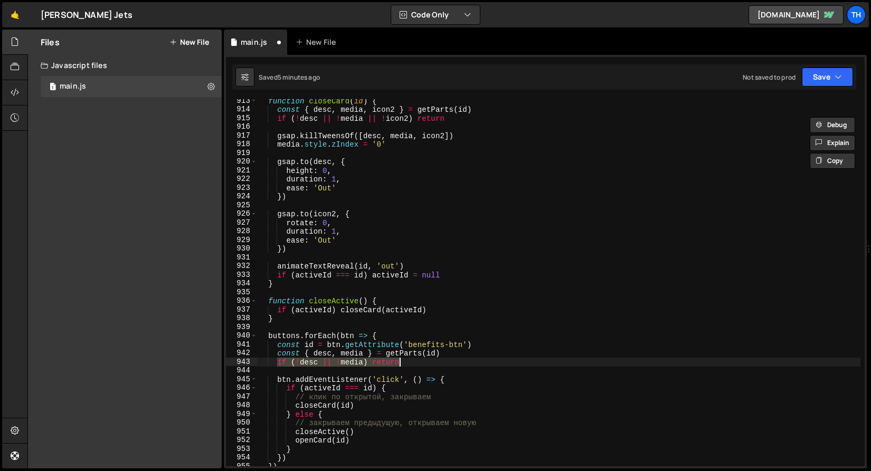
drag, startPoint x: 275, startPoint y: 362, endPoint x: 466, endPoint y: 362, distance: 191.1
click at [466, 362] on div "function closeCard ( id ) { const { desc , media , icon2 } = getParts ( id ) if…" at bounding box center [558, 289] width 603 height 385
paste textarea "|| !icon2"
click at [397, 394] on div "function closeCard ( id ) { const { desc , media , icon2 } = getParts ( id ) if…" at bounding box center [558, 289] width 603 height 385
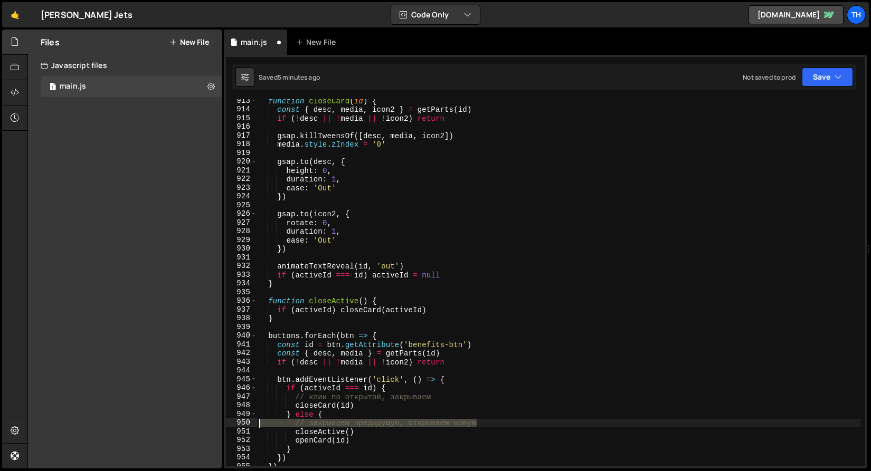
drag, startPoint x: 487, startPoint y: 427, endPoint x: 195, endPoint y: 422, distance: 291.4
click at [195, 422] on div "Files New File Javascript files 1 main.js 0 CSS files Copy share link Edit File…" at bounding box center [448, 250] width 843 height 440
type textarea "// закрываем предыдущую, открываем новую"
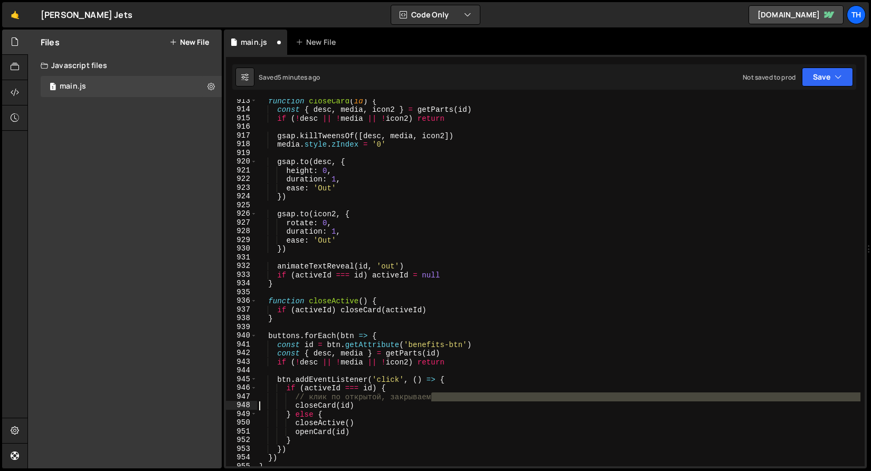
drag, startPoint x: 452, startPoint y: 396, endPoint x: 184, endPoint y: 405, distance: 268.3
click at [184, 405] on div "Files New File Javascript files 1 main.js 0 CSS files Copy share link Edit File…" at bounding box center [448, 250] width 843 height 440
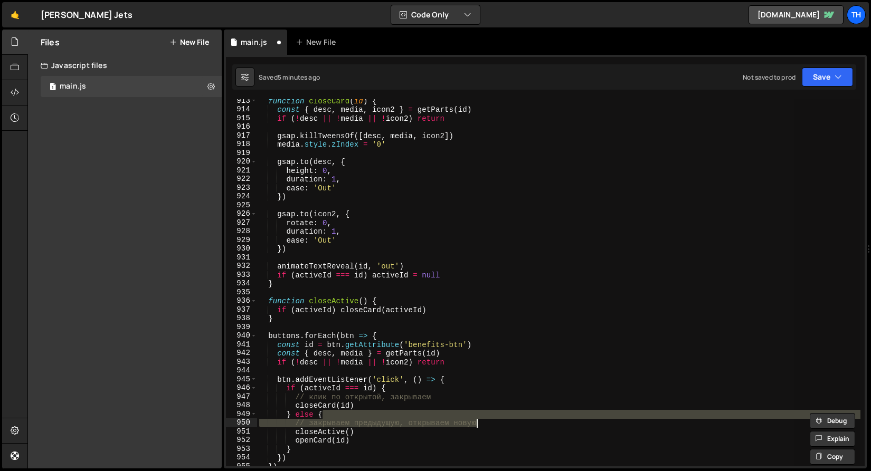
click at [333, 424] on div "function closeCard ( id ) { const { desc , media , icon2 } = getParts ( id ) if…" at bounding box center [558, 282] width 603 height 367
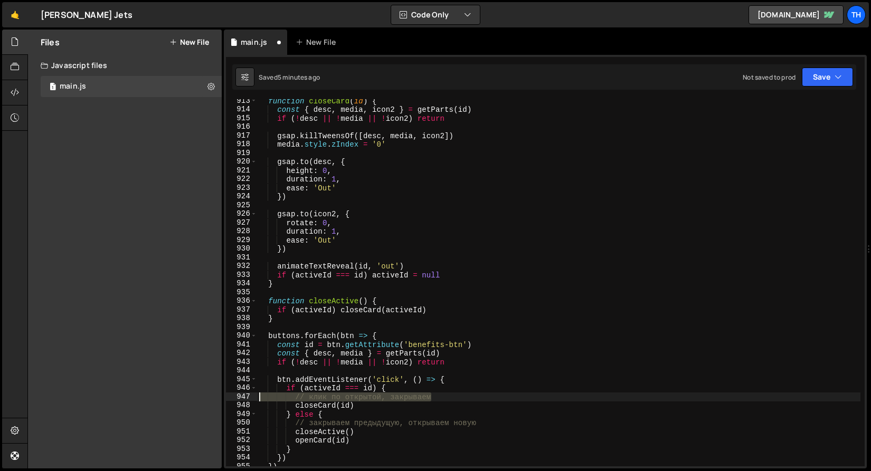
drag, startPoint x: 460, startPoint y: 398, endPoint x: 208, endPoint y: 398, distance: 251.2
click at [208, 398] on div "Files New File Javascript files 1 main.js 0 CSS files Copy share link Edit File…" at bounding box center [448, 250] width 843 height 440
type textarea "// клик по открытой, закрываем"
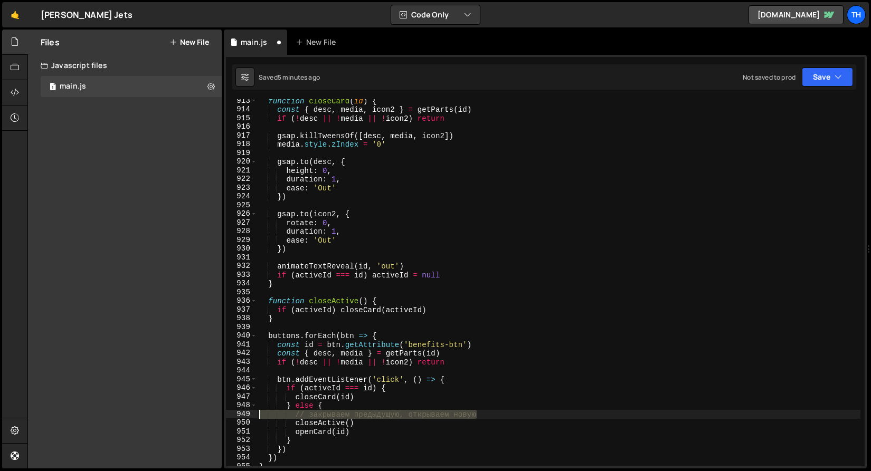
drag, startPoint x: 496, startPoint y: 414, endPoint x: 204, endPoint y: 412, distance: 291.9
click at [204, 412] on div "Files New File Javascript files 1 main.js 0 CSS files Copy share link Edit File…" at bounding box center [448, 250] width 843 height 440
type textarea "// закрываем предыдущую, открываем новую"
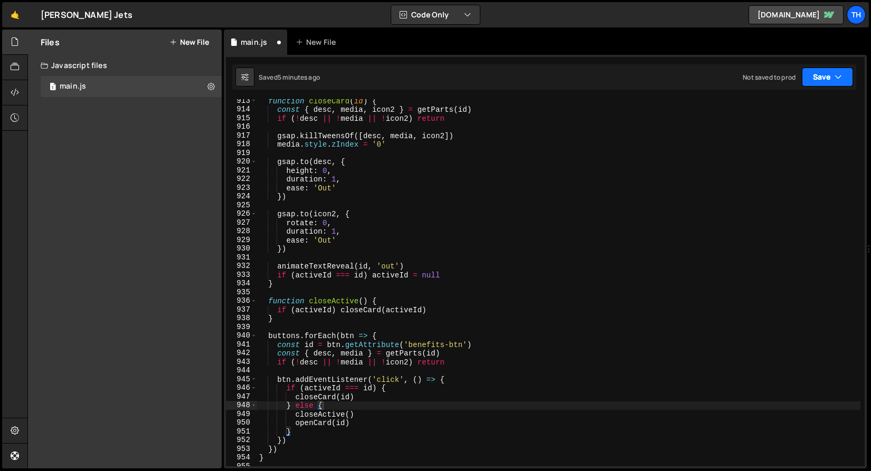
click at [802, 84] on button "Save" at bounding box center [827, 77] width 51 height 19
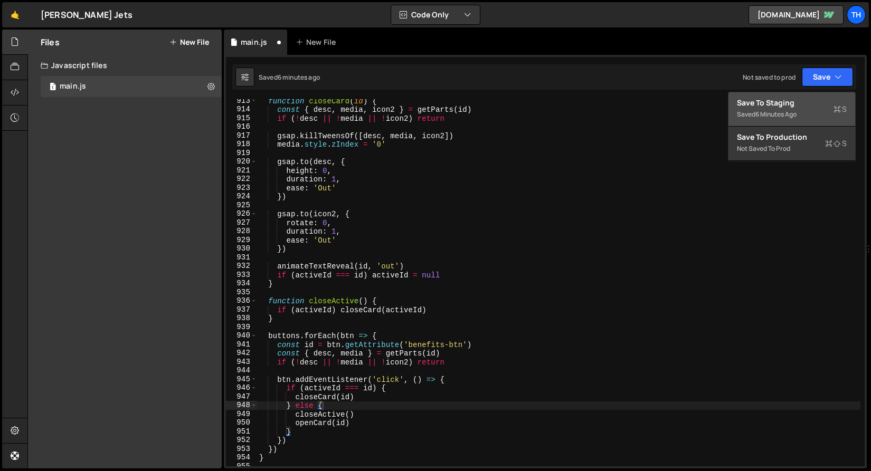
click at [774, 123] on button "Save to Staging S Saved 6 minutes ago" at bounding box center [791, 109] width 127 height 34
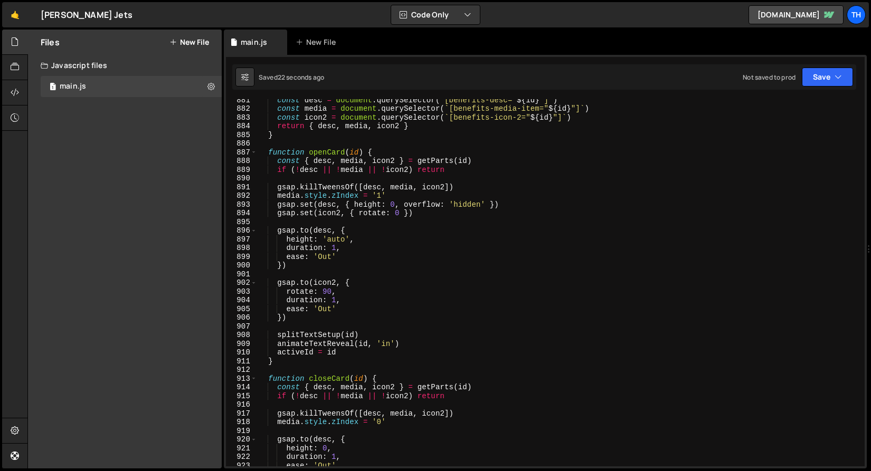
scroll to position [7610, 0]
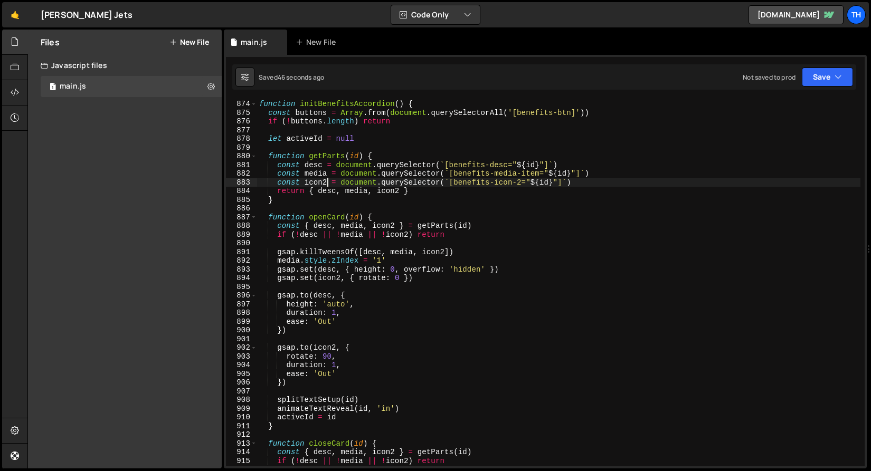
click at [326, 184] on div "function initBenefitsAccordion ( ) { const buttons = Array . from ( document . …" at bounding box center [558, 283] width 603 height 385
click at [314, 186] on div "function initBenefitsAccordion ( ) { const buttons = Array . from ( document . …" at bounding box center [558, 283] width 603 height 385
click at [325, 184] on div "function initBenefitsAccordion ( ) { const buttons = Array . from ( document . …" at bounding box center [558, 282] width 603 height 367
click at [400, 193] on div "function initBenefitsAccordion ( ) { const buttons = Array . from ( document . …" at bounding box center [558, 283] width 603 height 385
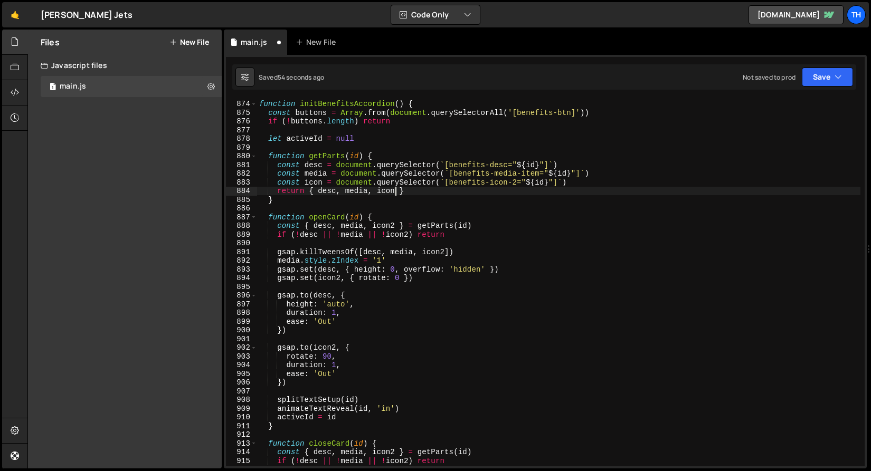
click at [408, 235] on div "function initBenefitsAccordion ( ) { const buttons = Array . from ( document . …" at bounding box center [558, 283] width 603 height 385
click at [395, 227] on div "function initBenefitsAccordion ( ) { const buttons = Array . from ( document . …" at bounding box center [558, 283] width 603 height 385
click at [445, 254] on div "function initBenefitsAccordion ( ) { const buttons = Array . from ( document . …" at bounding box center [558, 283] width 603 height 385
click at [340, 277] on div "function initBenefitsAccordion ( ) { const buttons = Array . from ( document . …" at bounding box center [558, 283] width 603 height 385
type textarea "gsap.set(icon, { rotate: 0 })"
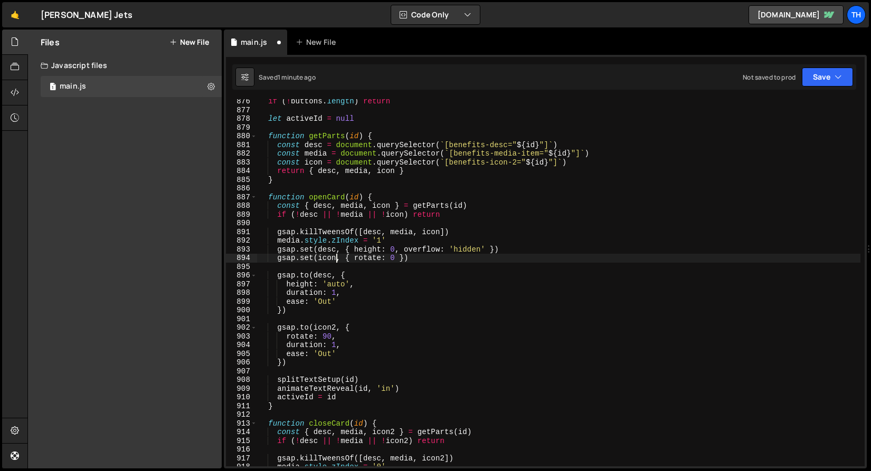
scroll to position [7638, 0]
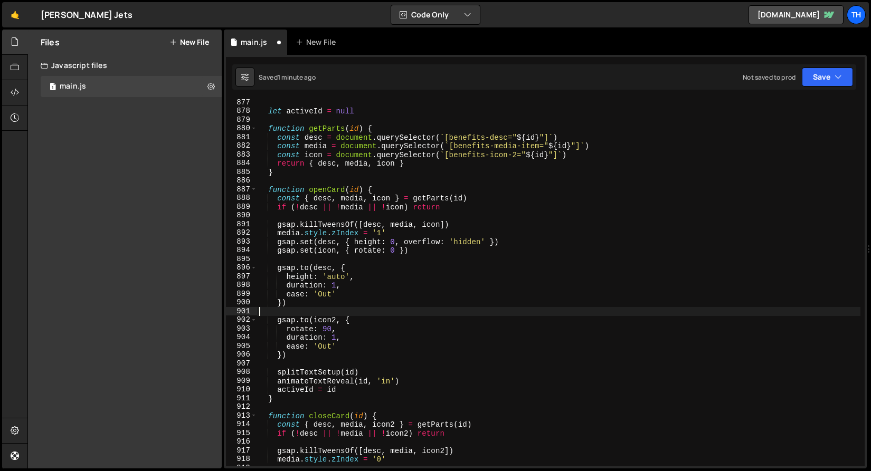
click at [337, 313] on div "let activeId = null function getParts ( id ) { const desc = document . querySel…" at bounding box center [558, 290] width 603 height 385
click at [338, 316] on div "let activeId = null function getParts ( id ) { const desc = document . querySel…" at bounding box center [558, 290] width 603 height 385
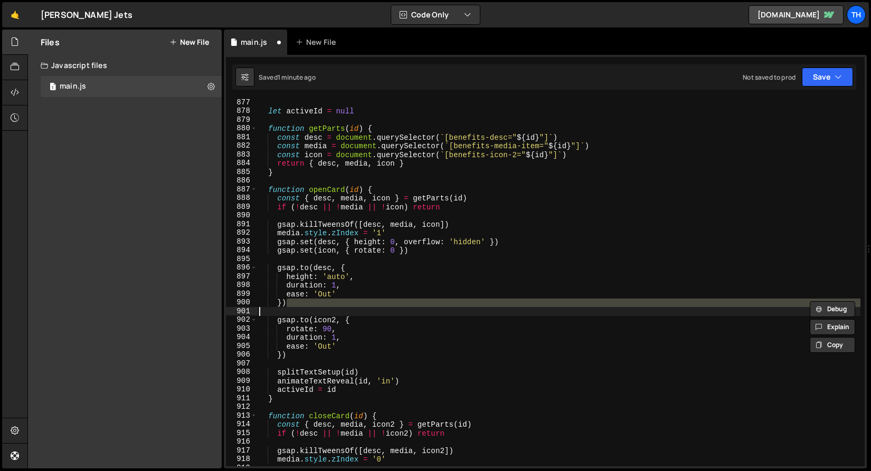
click at [335, 316] on div "let activeId = null function getParts ( id ) { const desc = document . querySel…" at bounding box center [558, 282] width 603 height 367
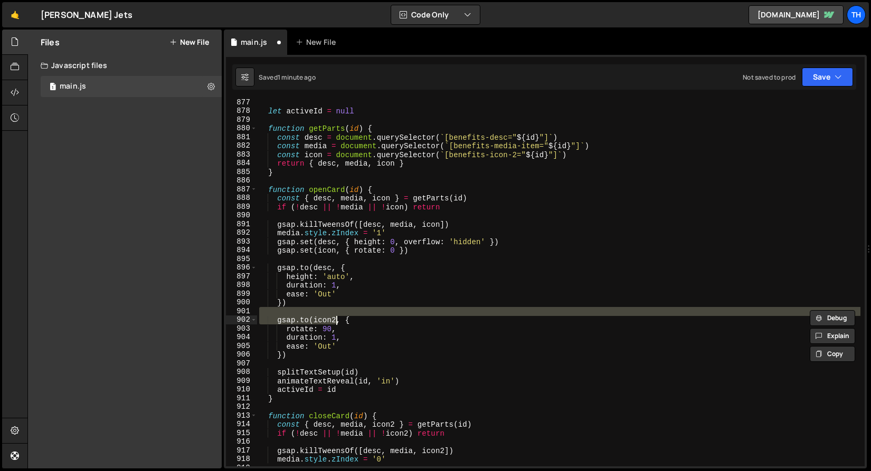
click at [336, 324] on div "let activeId = null function getParts ( id ) { const desc = document . querySel…" at bounding box center [558, 282] width 603 height 367
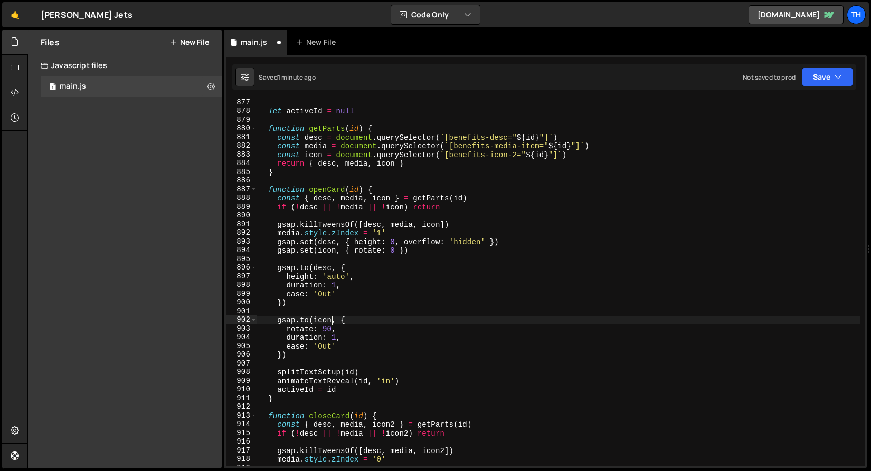
scroll to position [7702, 0]
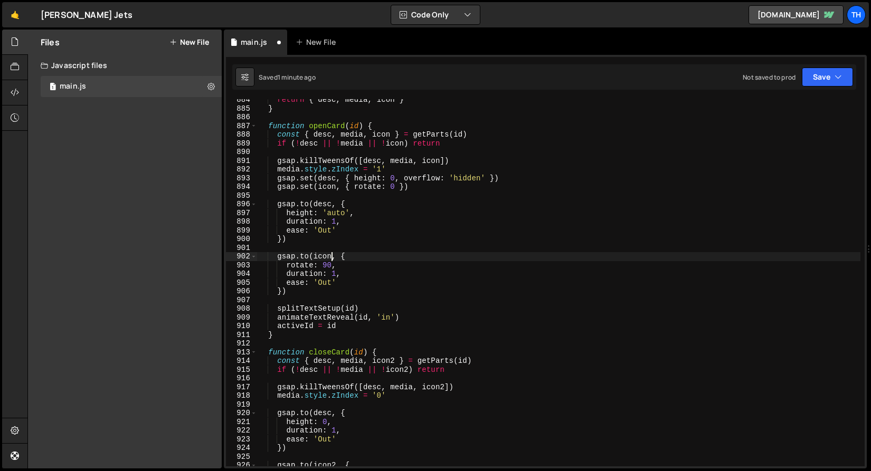
click at [395, 362] on div "return { desc , media , icon } } function openCard ( id ) { const { desc , medi…" at bounding box center [558, 288] width 603 height 385
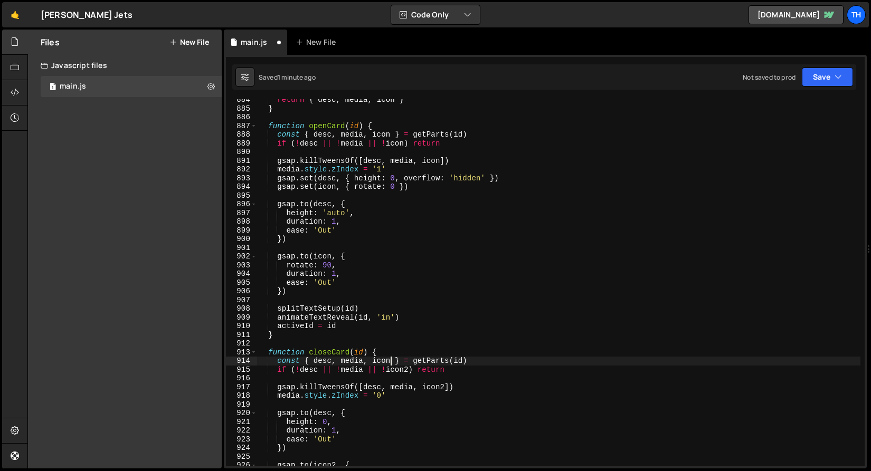
click at [410, 370] on div "return { desc , media , icon } } function openCard ( id ) { const { desc , medi…" at bounding box center [558, 288] width 603 height 385
click at [444, 389] on div "return { desc , media , icon } } function openCard ( id ) { const { desc , medi…" at bounding box center [558, 288] width 603 height 385
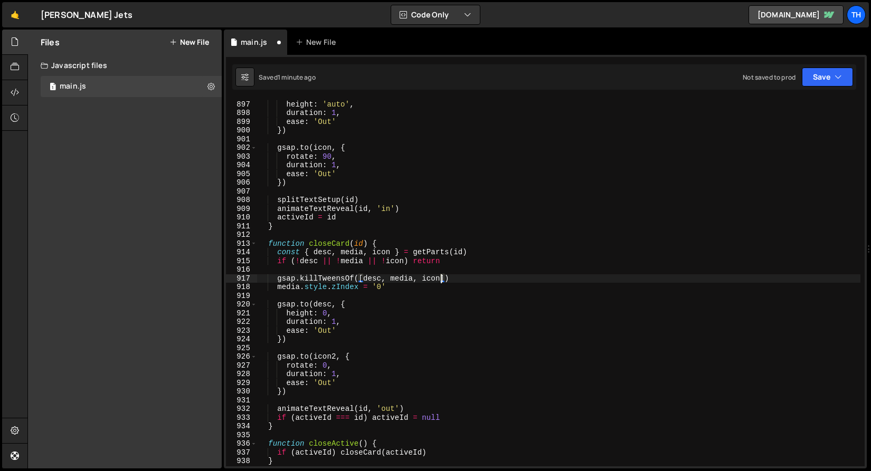
click at [334, 359] on div "gsap . to ( desc , { height : 'auto' , duration : 1 , ease : 'Out' }) gsap . to…" at bounding box center [558, 283] width 603 height 385
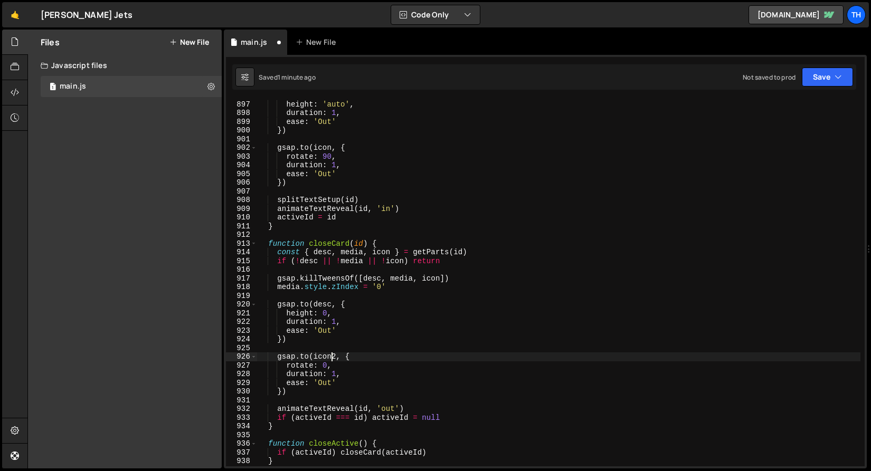
click at [334, 359] on div "gsap . to ( desc , { height : 'auto' , duration : 1 , ease : 'Out' }) gsap . to…" at bounding box center [558, 283] width 603 height 385
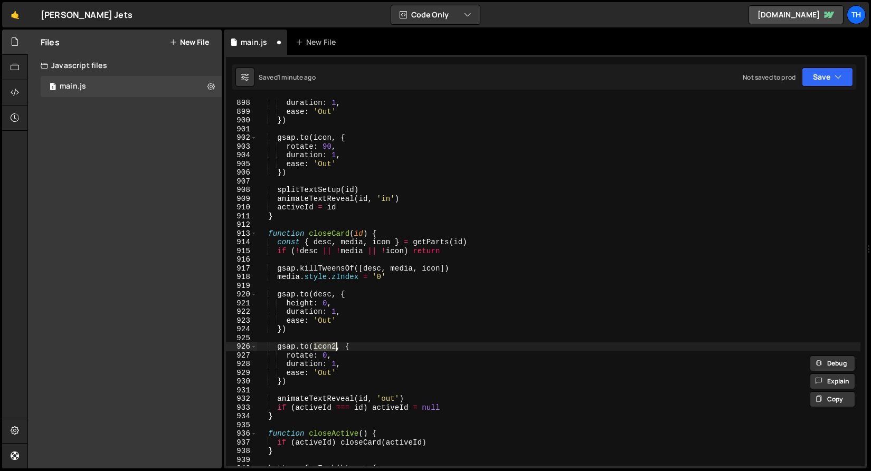
scroll to position [7848, 0]
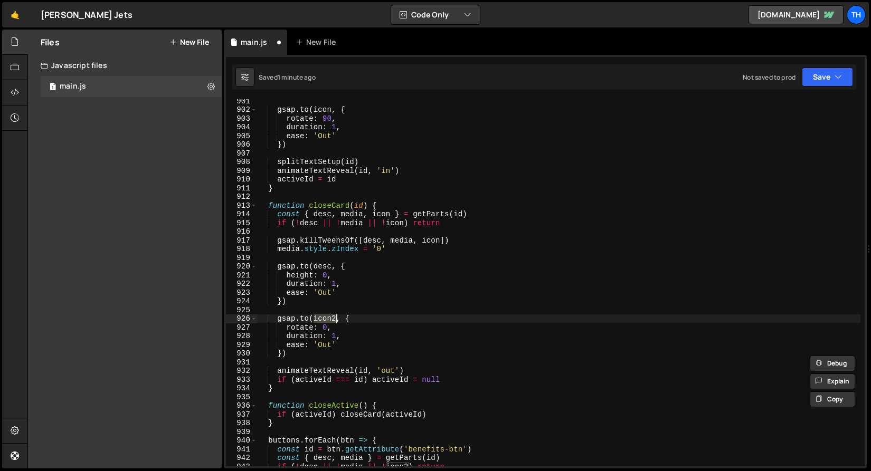
click at [338, 320] on div "gsap . to ( icon , { rotate : 90 , duration : 1 , ease : 'Out' }) splitTextSetu…" at bounding box center [558, 282] width 603 height 367
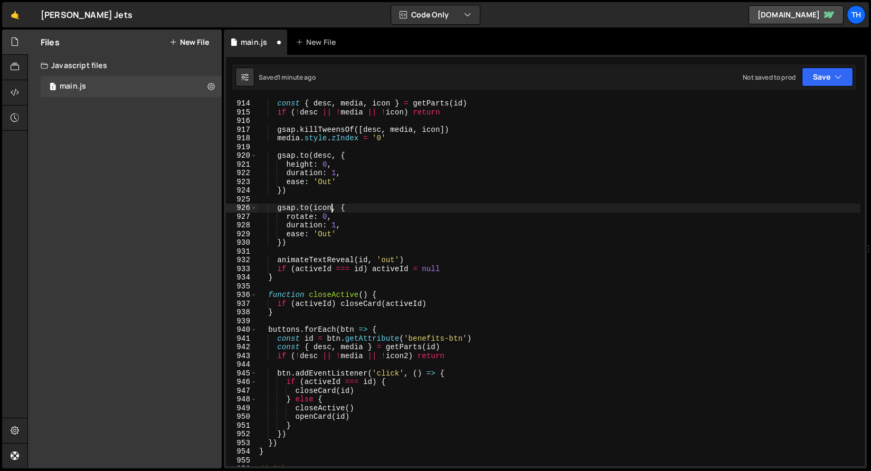
click at [410, 356] on div "const { desc , media , icon } = getParts ( id ) if ( ! desc || ! media || ! ico…" at bounding box center [558, 291] width 603 height 385
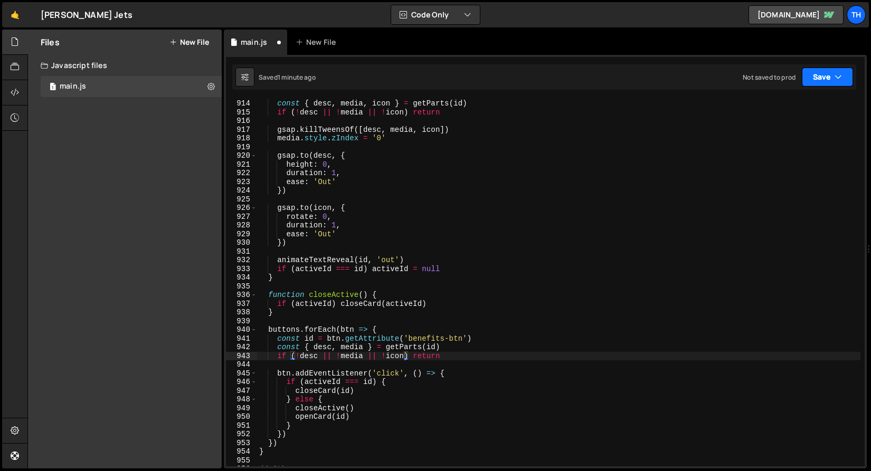
click at [842, 75] on button "Save" at bounding box center [827, 77] width 51 height 19
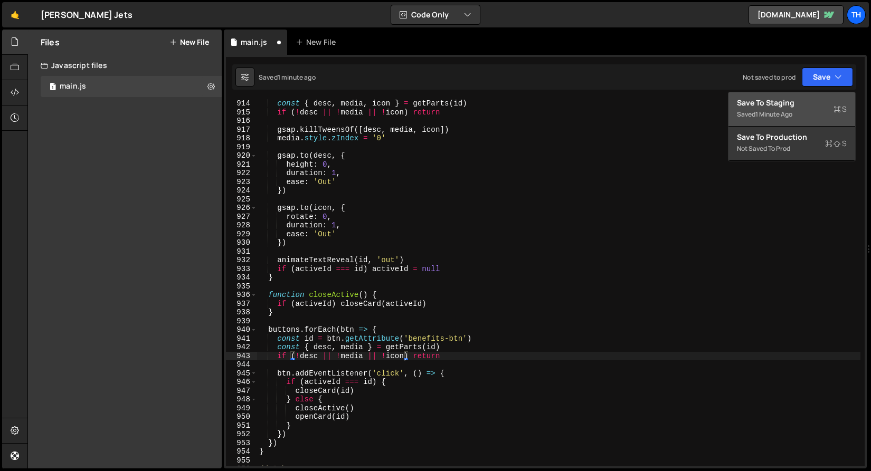
click at [821, 100] on div "Save to Staging S" at bounding box center [792, 103] width 110 height 11
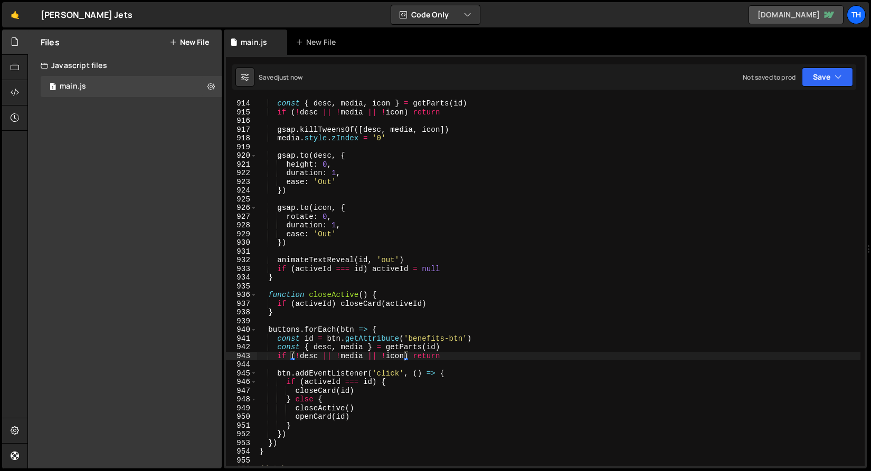
click at [806, 24] on link "jeskojets.webflow.io" at bounding box center [795, 14] width 95 height 19
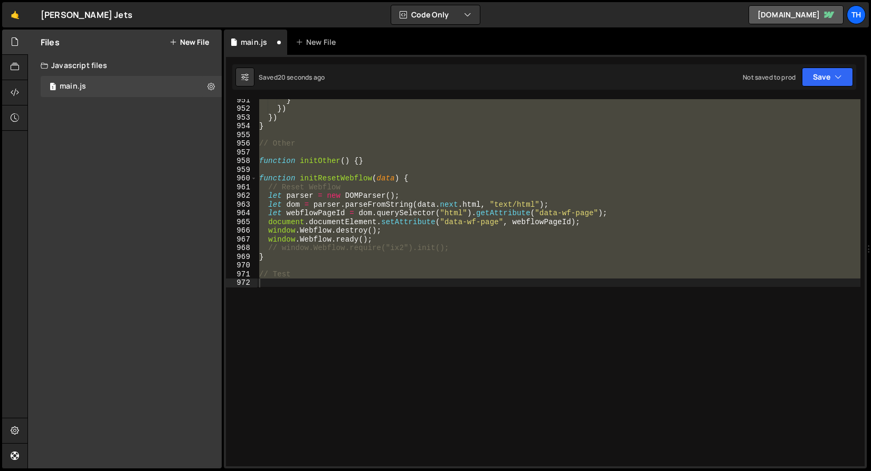
scroll to position [7505, 0]
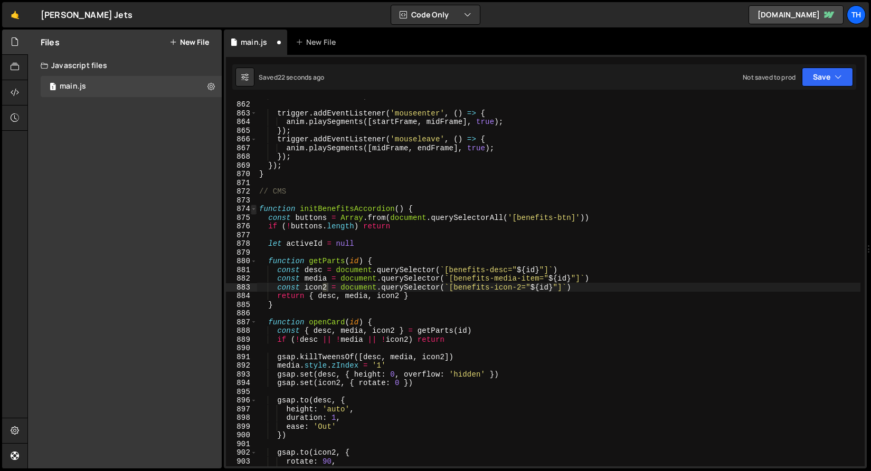
click at [254, 209] on span at bounding box center [254, 209] width 6 height 9
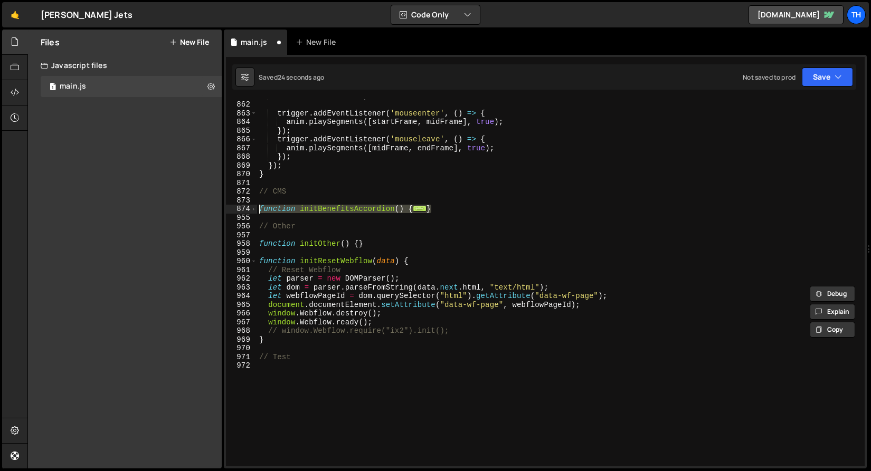
drag, startPoint x: 423, startPoint y: 207, endPoint x: 222, endPoint y: 206, distance: 201.1
click at [222, 206] on div "Files New File Javascript files 1 main.js 0 CSS files Copy share link Edit File…" at bounding box center [448, 250] width 843 height 440
paste textarea "}"
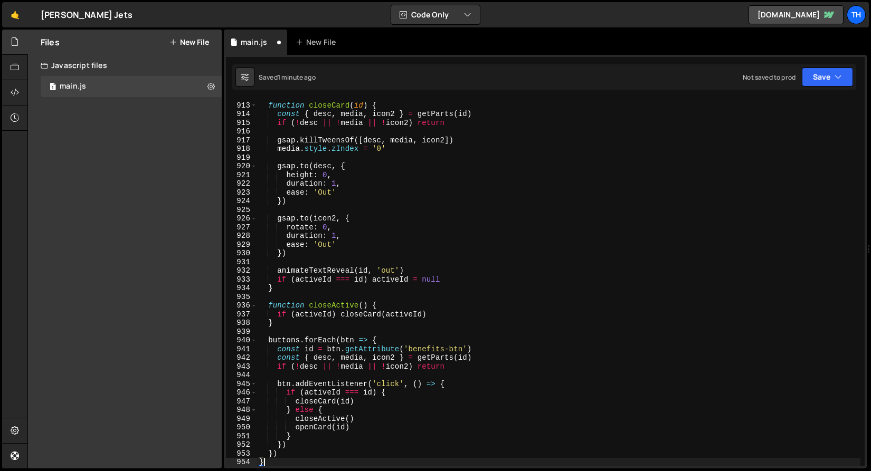
scroll to position [7949, 0]
click at [809, 82] on button "Save" at bounding box center [827, 77] width 51 height 19
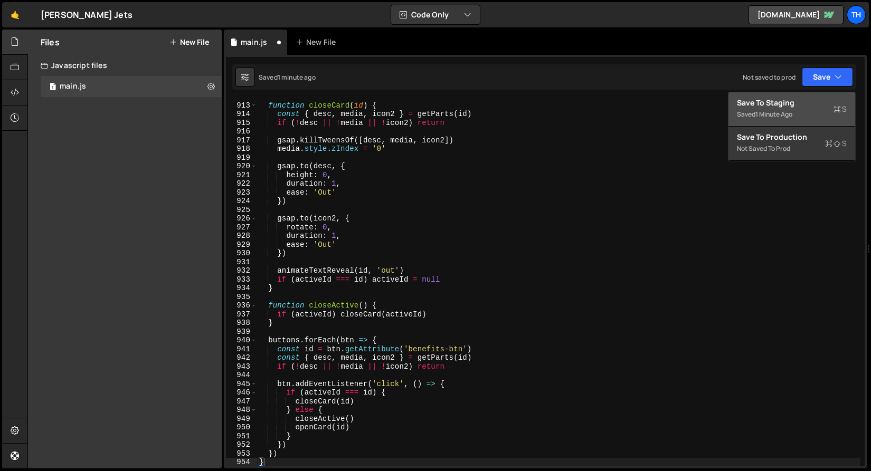
click at [796, 101] on div "Save to Staging S" at bounding box center [792, 103] width 110 height 11
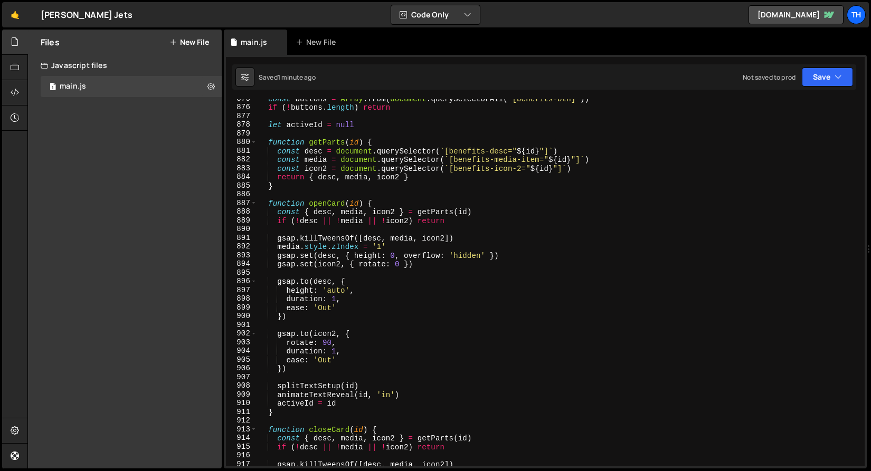
scroll to position [7490, 0]
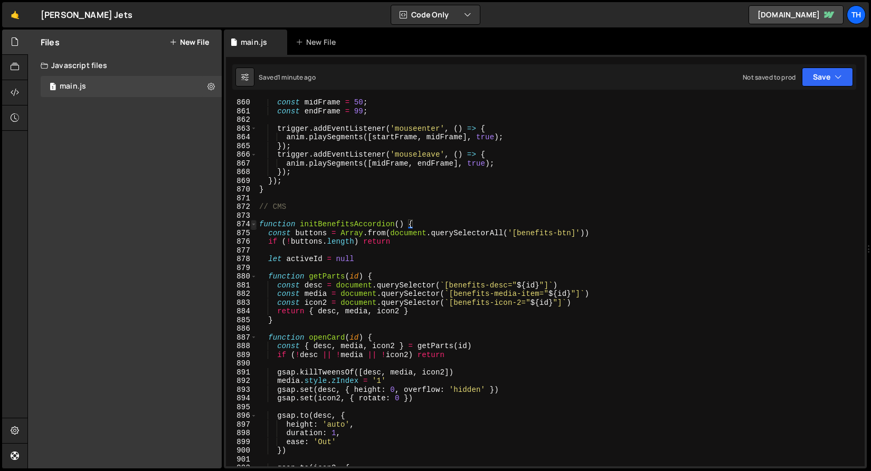
click at [254, 220] on span at bounding box center [254, 224] width 6 height 9
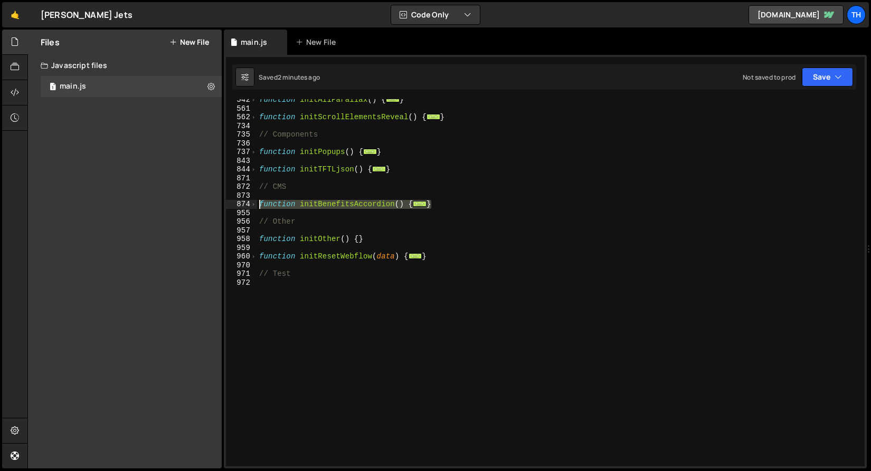
drag, startPoint x: 412, startPoint y: 206, endPoint x: 195, endPoint y: 206, distance: 216.4
click at [195, 206] on div "Files New File Javascript files 1 main.js 0 CSS files Copy share link Edit File…" at bounding box center [448, 250] width 843 height 440
paste textarea "}"
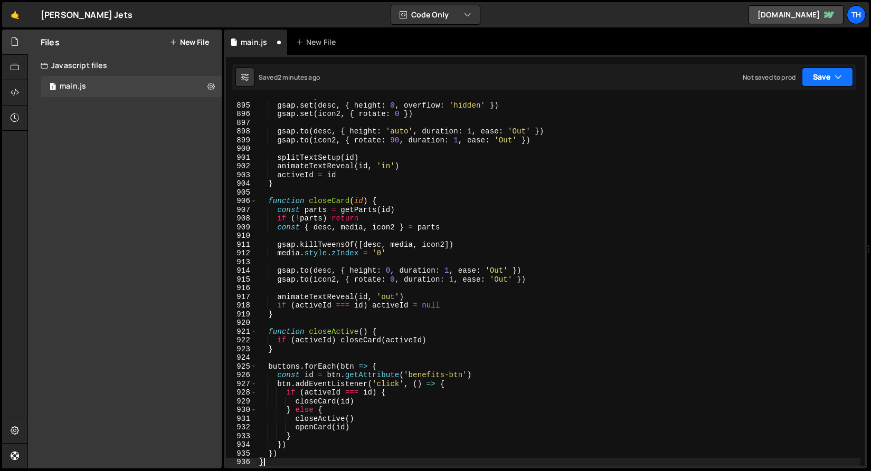
click at [833, 77] on button "Save" at bounding box center [827, 77] width 51 height 19
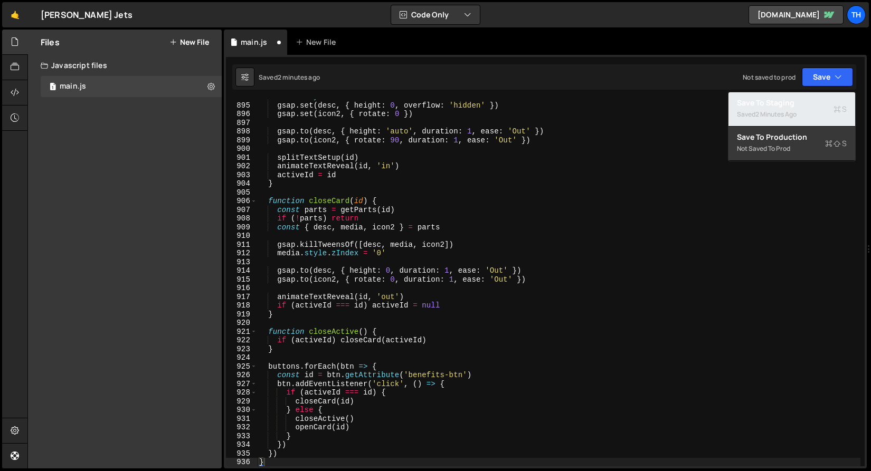
click at [812, 109] on div "Saved 2 minutes ago" at bounding box center [792, 114] width 110 height 13
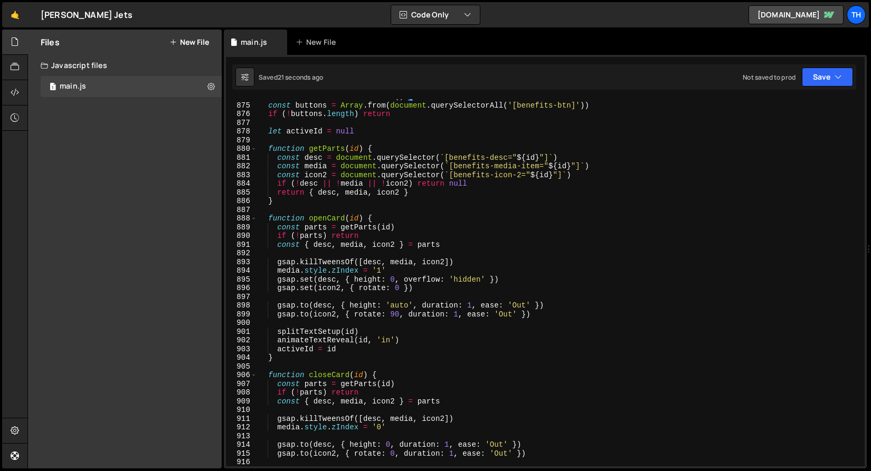
scroll to position [7682, 0]
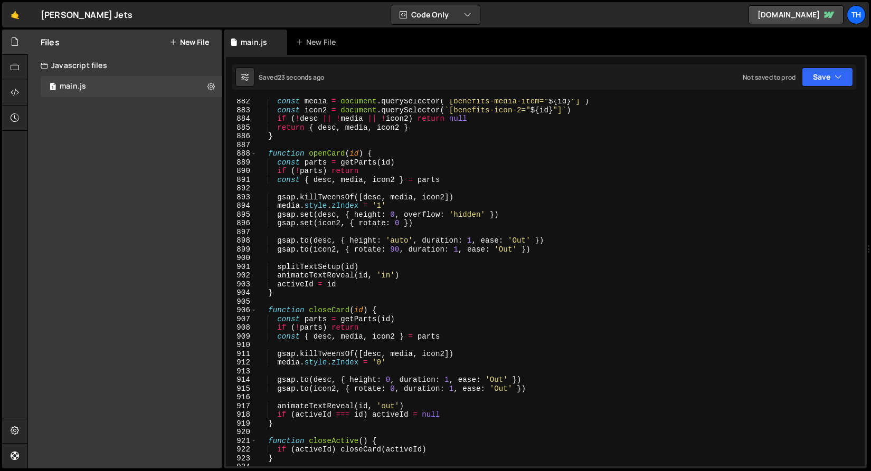
type textarea "if (!parts) return"
drag, startPoint x: 368, startPoint y: 172, endPoint x: 168, endPoint y: 167, distance: 199.6
click at [168, 167] on div "Files New File Javascript files 1 main.js 0 CSS files Copy share link Edit File…" at bounding box center [448, 250] width 843 height 440
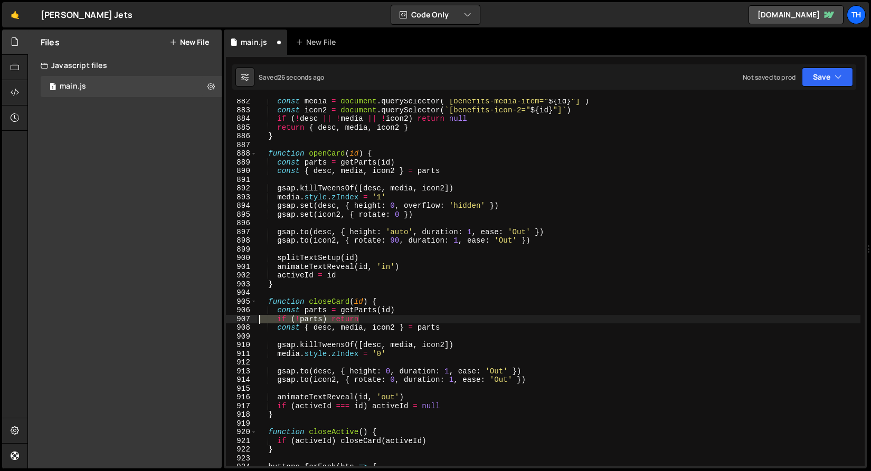
drag, startPoint x: 369, startPoint y: 321, endPoint x: 230, endPoint y: 321, distance: 138.8
click at [230, 321] on div "const parts = getParts(id) 882 883 884 885 886 887 888 889 890 891 892 893 894 …" at bounding box center [545, 282] width 639 height 367
type textarea "if (!parts) return"
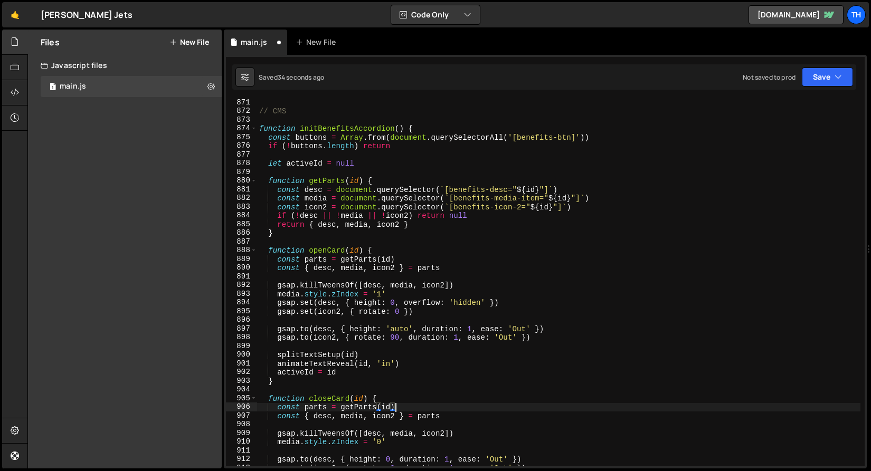
scroll to position [7578, 0]
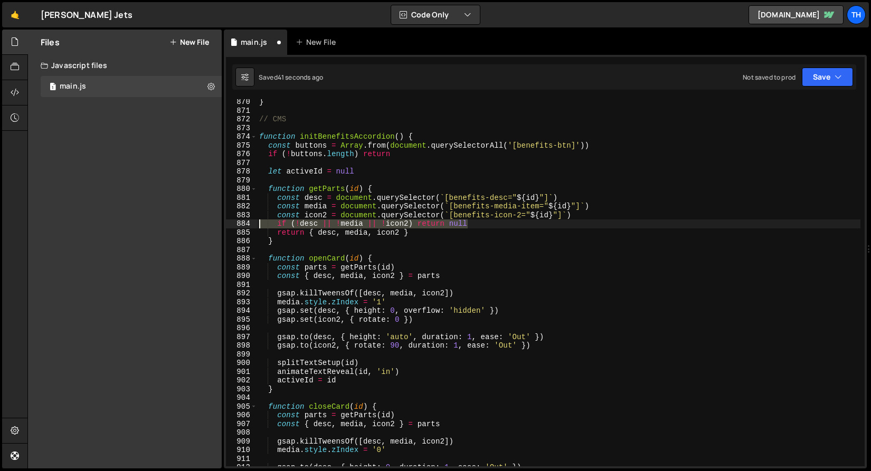
drag, startPoint x: 491, startPoint y: 223, endPoint x: 218, endPoint y: 224, distance: 272.9
click at [218, 224] on div "Files New File Javascript files 1 main.js 0 CSS files Copy share link Edit File…" at bounding box center [448, 250] width 843 height 440
type textarea "if (!desc || !media || !icon2) return null"
click at [365, 252] on div "} // CMS function initBenefitsAccordion ( ) { const buttons = Array . from ( do…" at bounding box center [558, 290] width 603 height 385
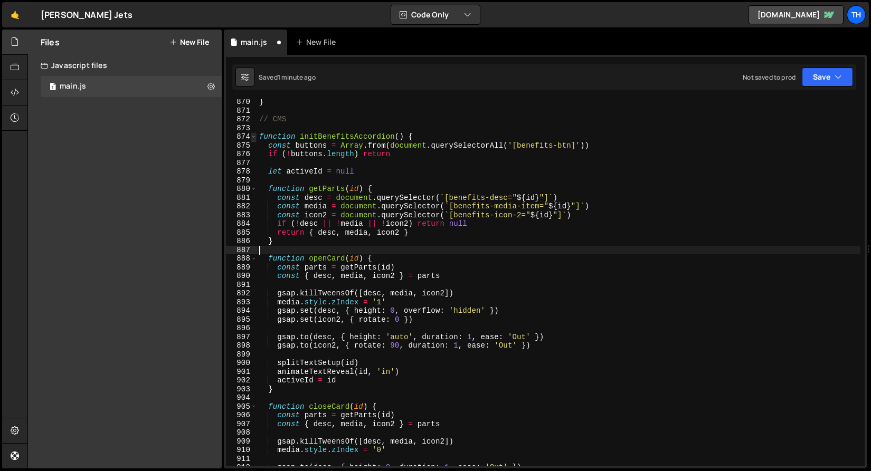
click at [255, 137] on span at bounding box center [254, 136] width 6 height 9
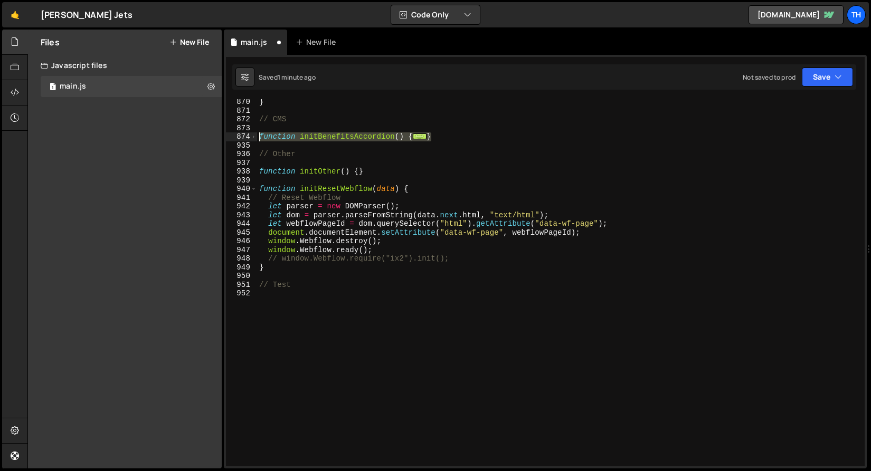
drag, startPoint x: 447, startPoint y: 137, endPoint x: 193, endPoint y: 135, distance: 253.9
click at [193, 135] on div "Files New File Javascript files 1 main.js 0 CSS files Copy share link Edit File…" at bounding box center [448, 250] width 843 height 440
paste textarea "}"
type textarea "}"
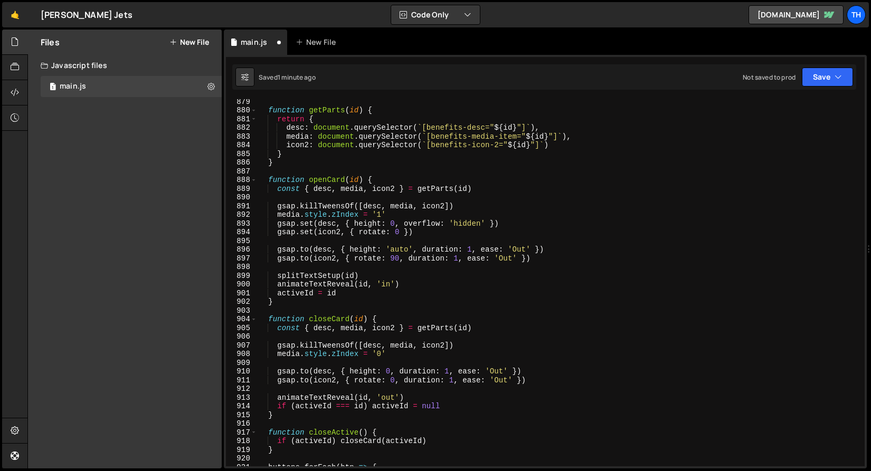
scroll to position [7562, 0]
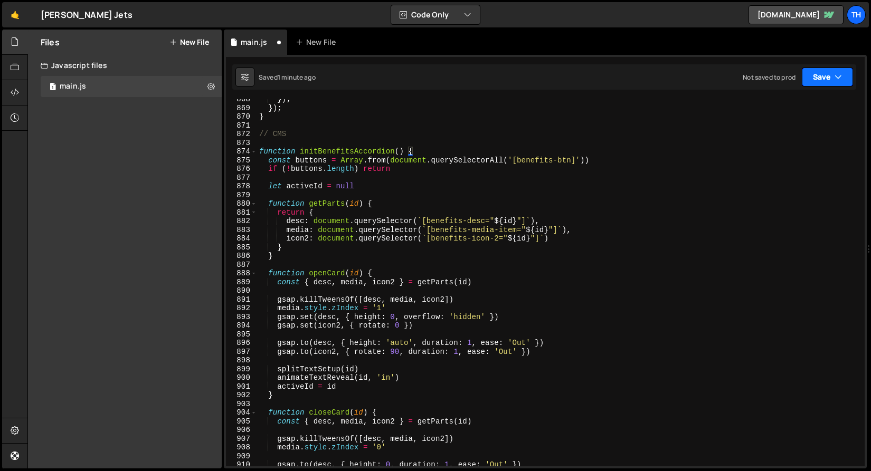
drag, startPoint x: 845, startPoint y: 82, endPoint x: 840, endPoint y: 84, distance: 5.5
click at [845, 82] on button "Save" at bounding box center [827, 77] width 51 height 19
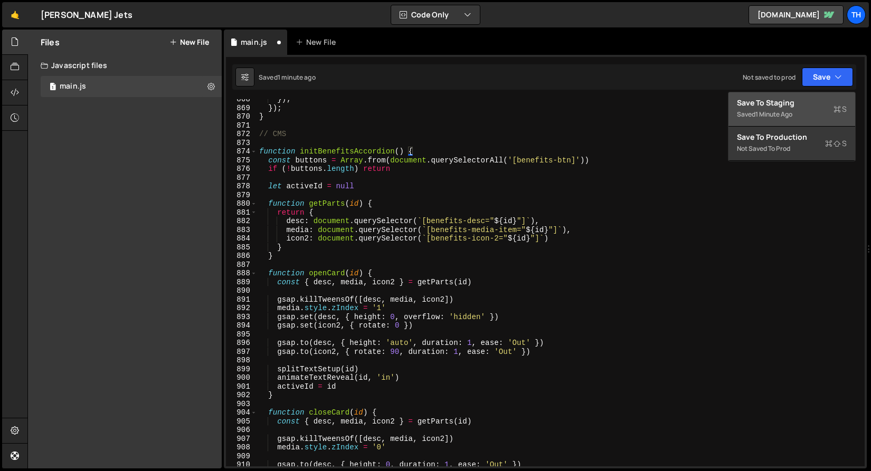
click at [829, 92] on button "Save to Staging S Saved 1 minute ago" at bounding box center [791, 109] width 127 height 34
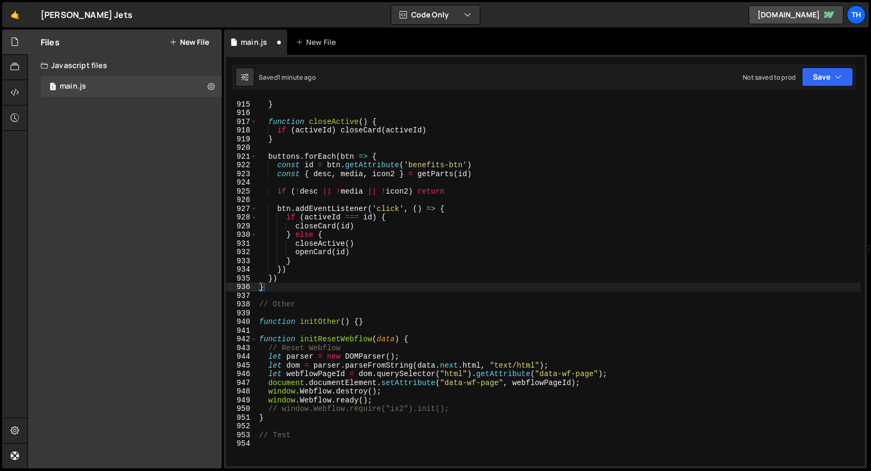
scroll to position [7967, 0]
click at [829, 79] on button "Save" at bounding box center [827, 77] width 51 height 19
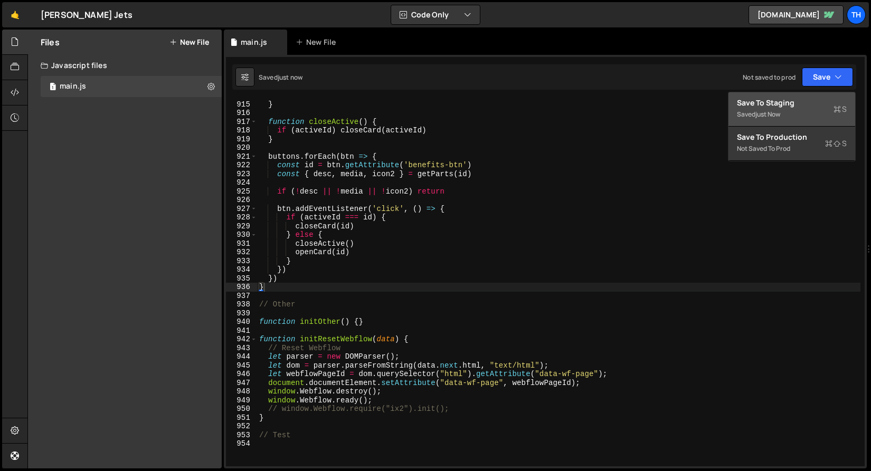
click at [815, 103] on div "Save to Staging S" at bounding box center [792, 103] width 110 height 11
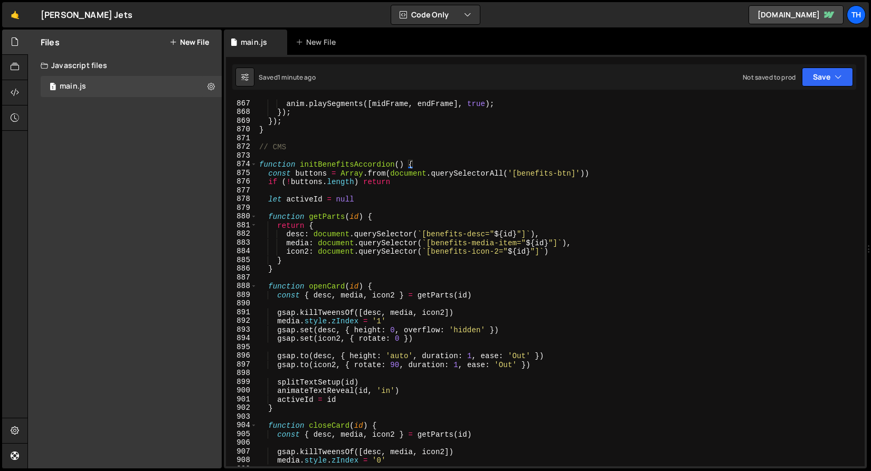
scroll to position [7554, 0]
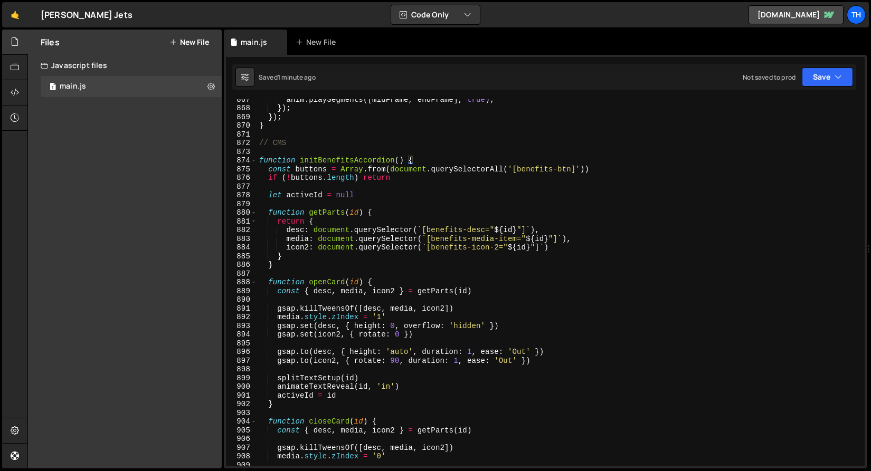
click at [276, 301] on div "anim . playSegments ([ midFrame , endFrame ] , true ) ; }) ; }) ; } // CMS func…" at bounding box center [558, 287] width 603 height 385
click at [410, 320] on div "anim . playSegments ([ midFrame , endFrame ] , true ) ; }) ; }) ; } // CMS func…" at bounding box center [558, 287] width 603 height 385
click at [422, 350] on div "anim . playSegments ([ midFrame , endFrame ] , true ) ; }) ; }) ; } // CMS func…" at bounding box center [558, 287] width 603 height 385
click at [350, 354] on div "anim . playSegments ([ midFrame , endFrame ] , true ) ; }) ; }) ; } // CMS func…" at bounding box center [558, 287] width 603 height 385
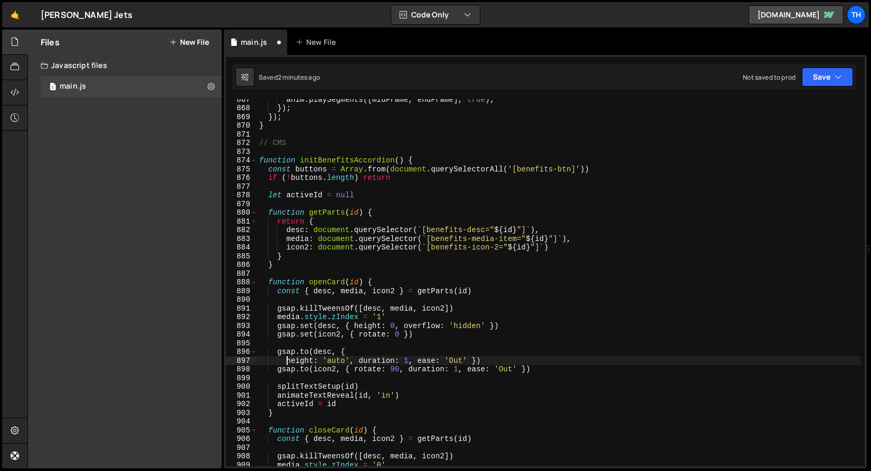
click at [360, 364] on div "anim . playSegments ([ midFrame , endFrame ] , true ) ; }) ; }) ; } // CMS func…" at bounding box center [558, 287] width 603 height 385
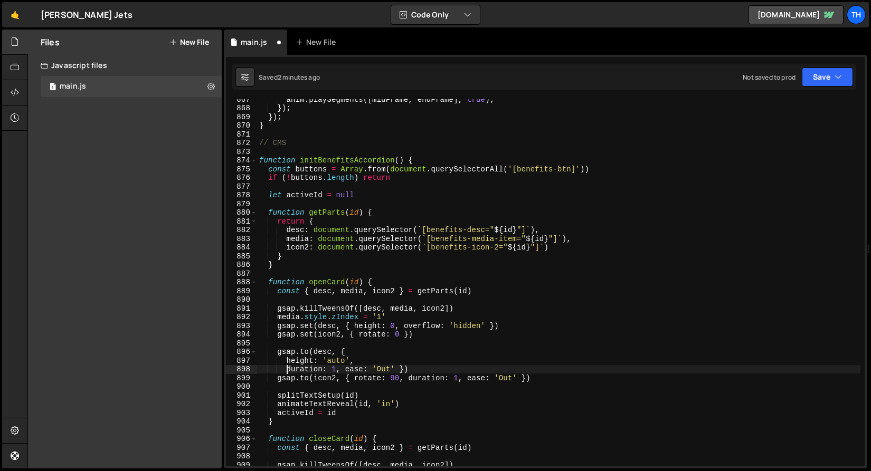
click at [344, 370] on div "anim . playSegments ([ midFrame , endFrame ] , true ) ; }) ; }) ; } // CMS func…" at bounding box center [558, 287] width 603 height 385
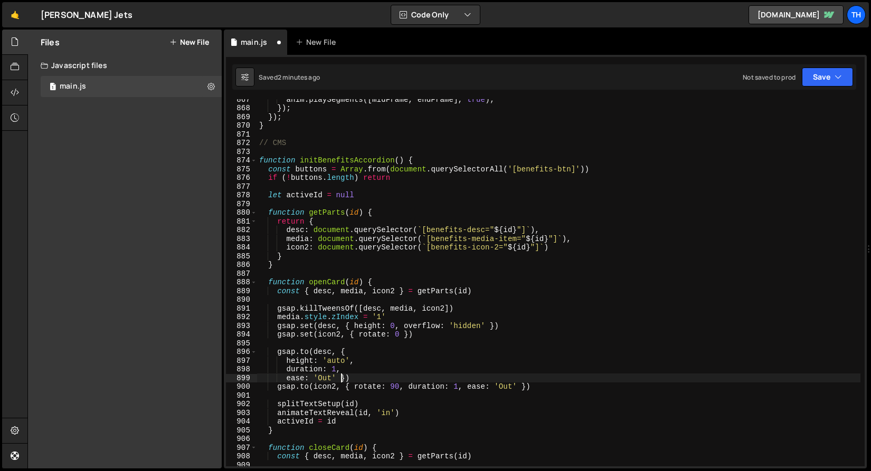
click at [341, 381] on div "anim . playSegments ([ midFrame , endFrame ] , true ) ; }) ; }) ; } // CMS func…" at bounding box center [558, 287] width 603 height 385
type textarea "ease: 'Out'})"
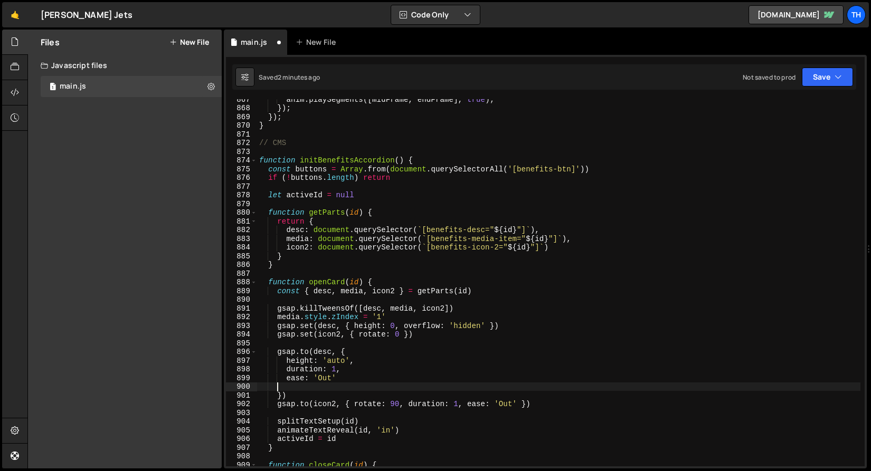
scroll to position [0, 0]
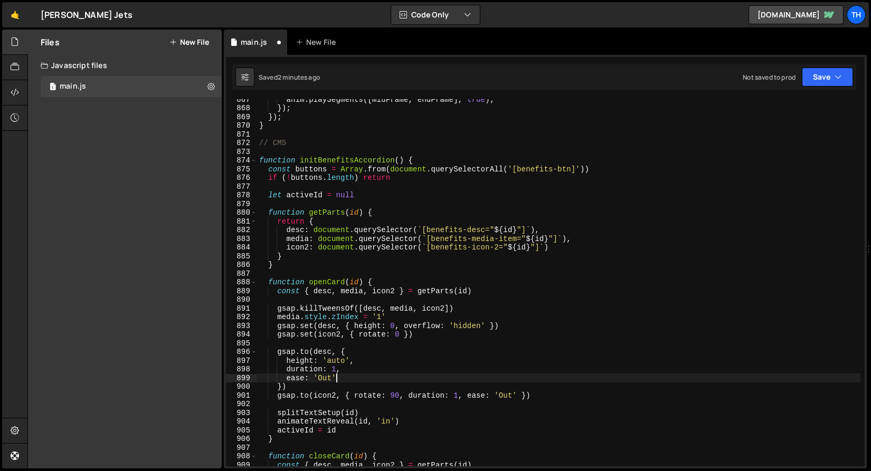
type textarea "})"
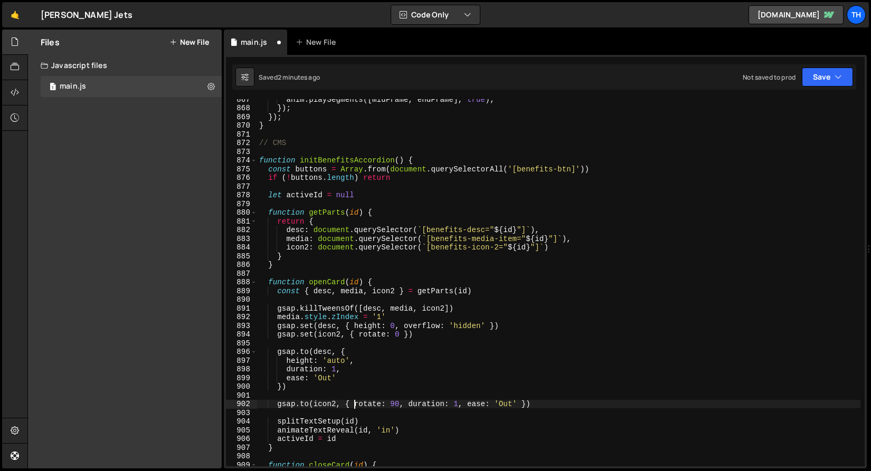
click at [354, 405] on div "anim . playSegments ([ midFrame , endFrame ] , true ) ; }) ; }) ; } // CMS func…" at bounding box center [558, 287] width 603 height 385
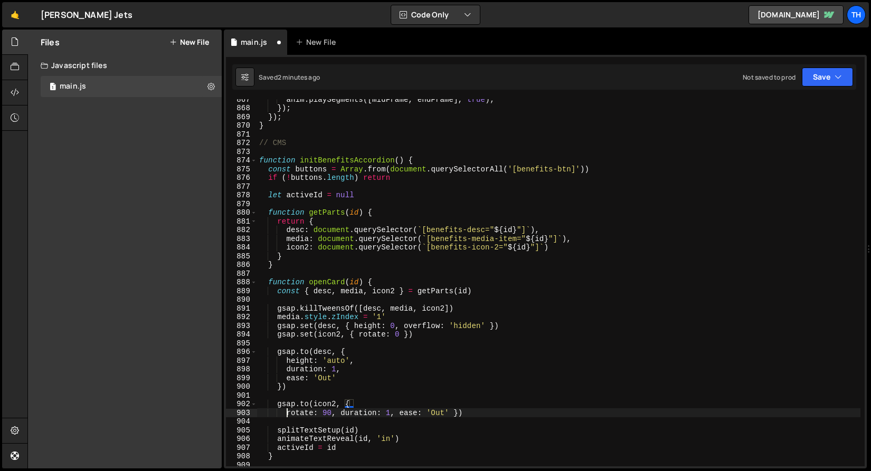
scroll to position [0, 2]
click at [340, 413] on div "anim . playSegments ([ midFrame , endFrame ] , true ) ; }) ; }) ; } // CMS func…" at bounding box center [558, 287] width 603 height 385
click at [346, 426] on div "anim . playSegments ([ midFrame , endFrame ] , true ) ; }) ; }) ; } // CMS func…" at bounding box center [558, 287] width 603 height 385
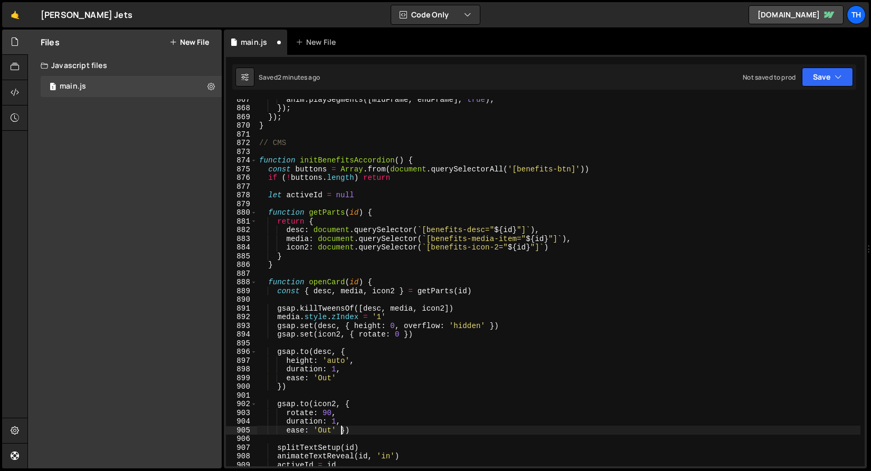
click at [339, 432] on div "anim . playSegments ([ midFrame , endFrame ] , true ) ; }) ; }) ; } // CMS func…" at bounding box center [558, 287] width 603 height 385
type textarea "ease: 'Out'})"
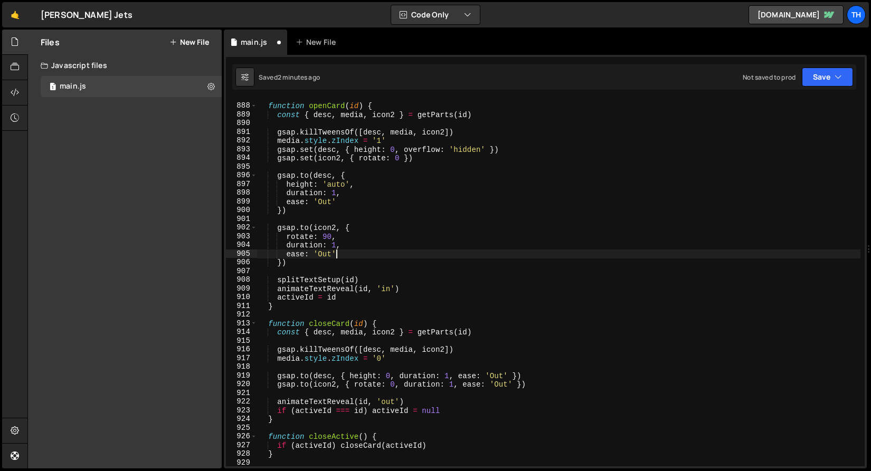
scroll to position [7733, 0]
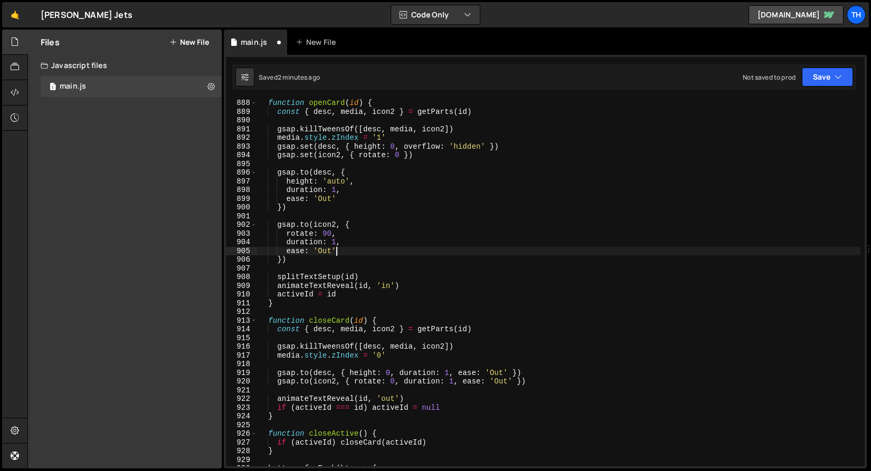
click at [347, 372] on div "function openCard ( id ) { const { desc , media , icon2 } = getParts ( id ) gsa…" at bounding box center [558, 291] width 603 height 385
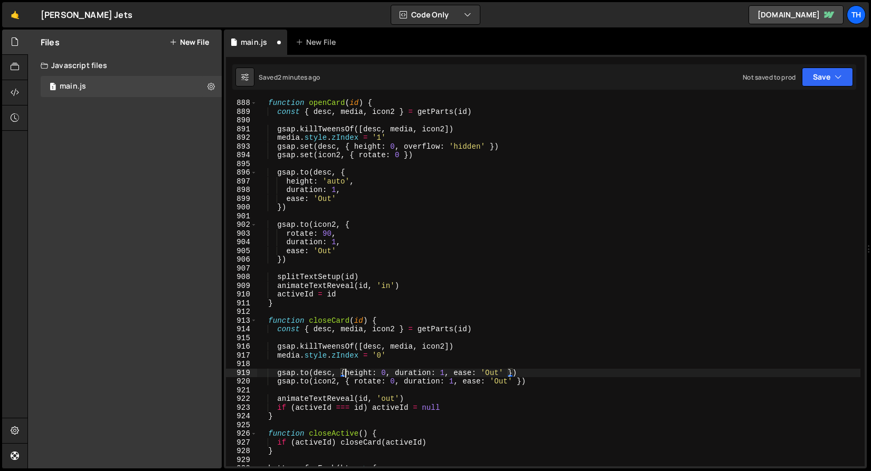
scroll to position [0, 2]
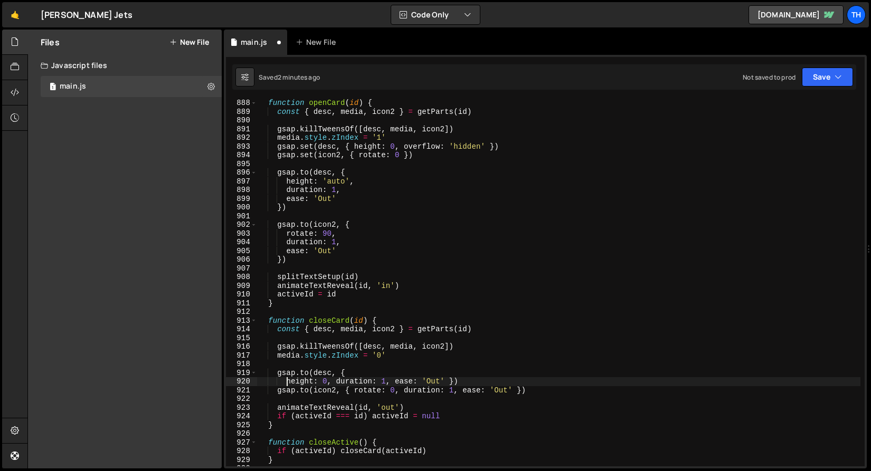
click at [336, 383] on div "function openCard ( id ) { const { desc , media , icon2 } = getParts ( id ) gsa…" at bounding box center [558, 291] width 603 height 385
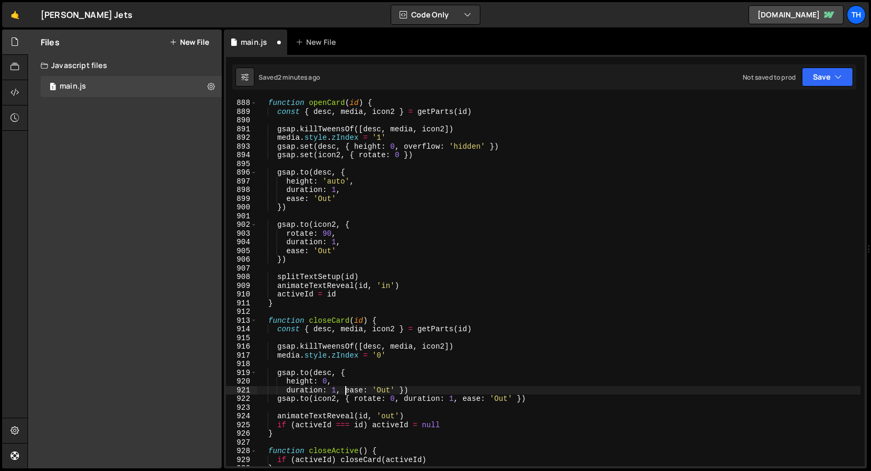
click at [344, 391] on div "function openCard ( id ) { const { desc , media , icon2 } = getParts ( id ) gsa…" at bounding box center [558, 291] width 603 height 385
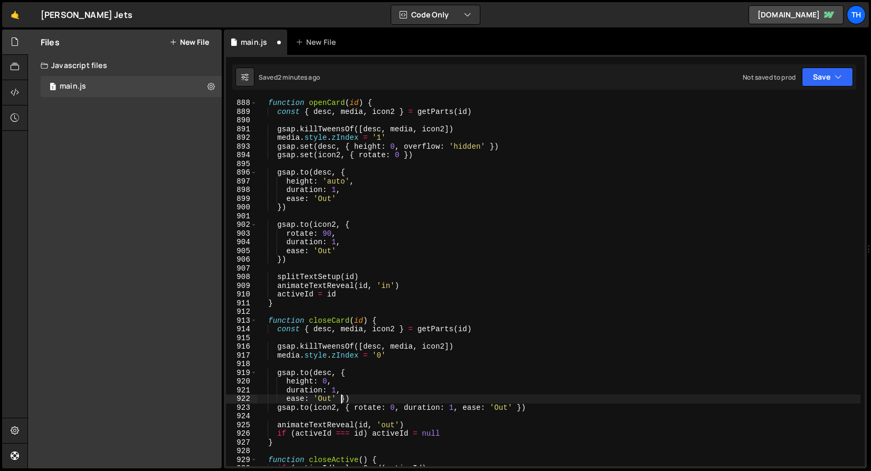
click at [339, 398] on div "function openCard ( id ) { const { desc , media , icon2 } = getParts ( id ) gsa…" at bounding box center [558, 291] width 603 height 385
type textarea "ease: 'Out'})"
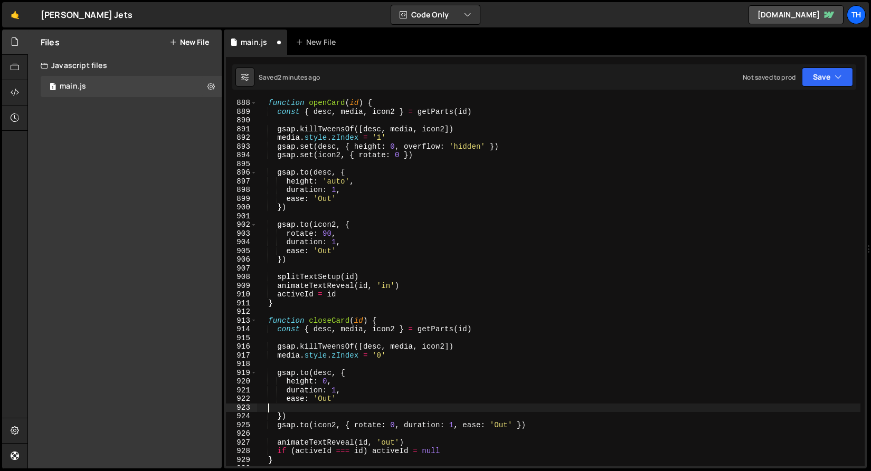
scroll to position [0, 0]
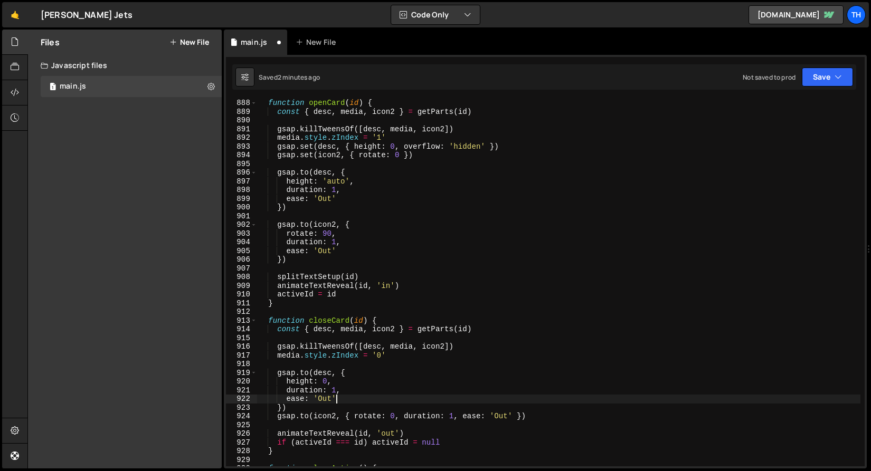
type textarea "})"
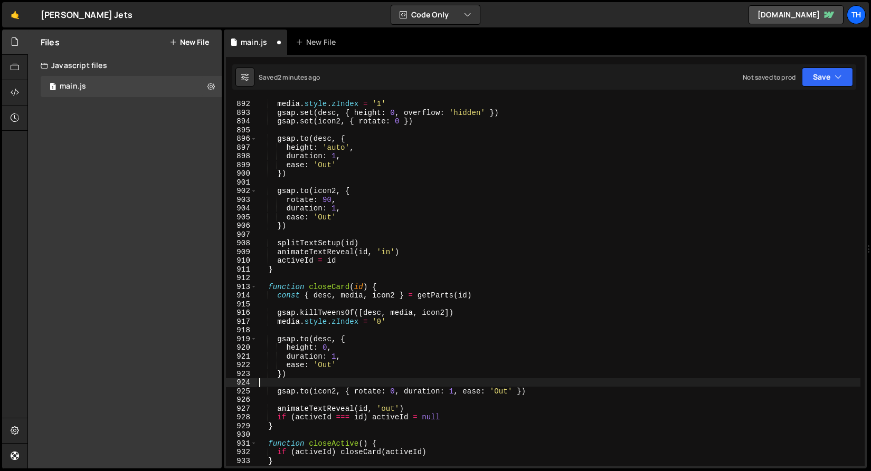
scroll to position [7769, 0]
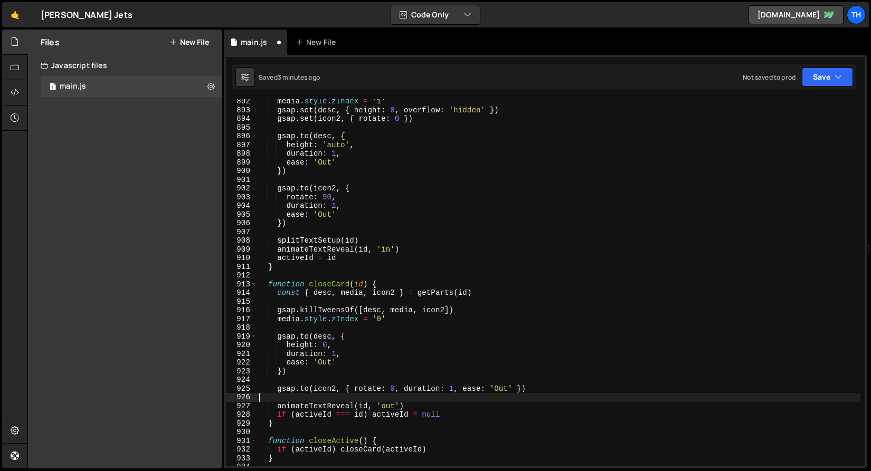
click at [353, 395] on div "media . style . zIndex = '1' gsap . set ( desc , { height : 0 , overflow : 'hid…" at bounding box center [558, 289] width 603 height 385
click at [354, 387] on div "media . style . zIndex = '1' gsap . set ( desc , { height : 0 , overflow : 'hid…" at bounding box center [558, 289] width 603 height 385
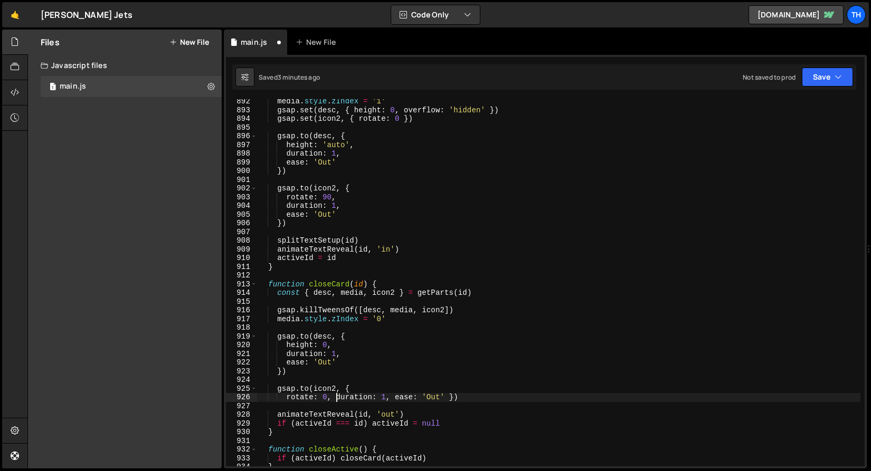
click at [337, 395] on div "media . style . zIndex = '1' gsap . set ( desc , { height : 0 , overflow : 'hid…" at bounding box center [558, 289] width 603 height 385
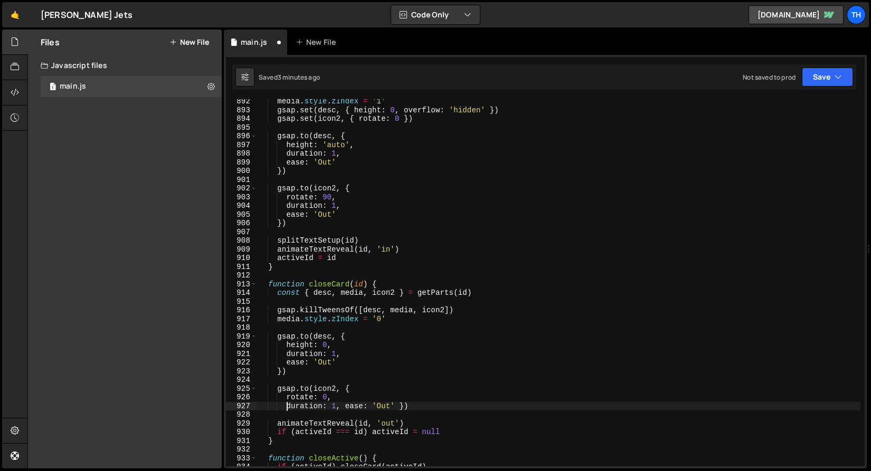
click at [344, 408] on div "media . style . zIndex = '1' gsap . set ( desc , { height : 0 , overflow : 'hid…" at bounding box center [558, 289] width 603 height 385
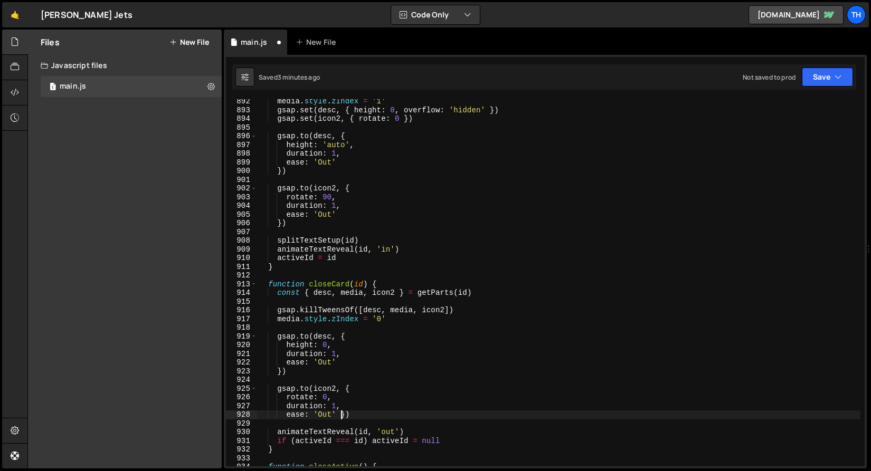
click at [342, 413] on div "media . style . zIndex = '1' gsap . set ( desc , { height : 0 , overflow : 'hid…" at bounding box center [558, 289] width 603 height 385
type textarea "ease: 'Out'})"
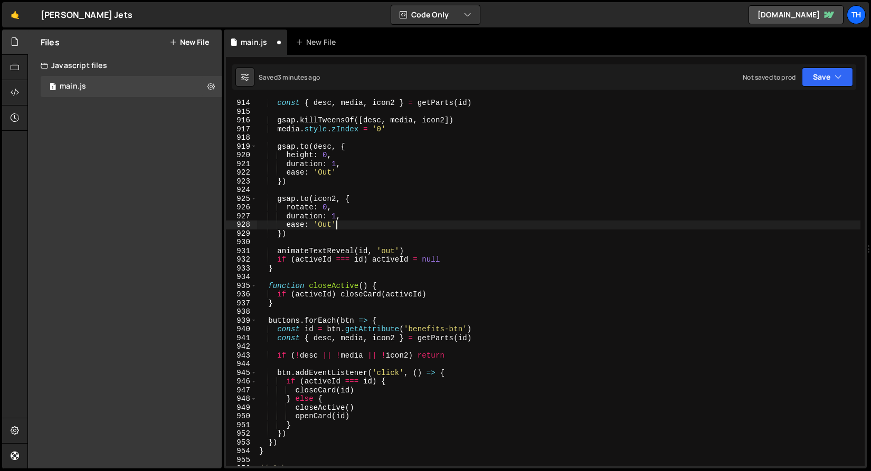
scroll to position [7962, 0]
click at [348, 283] on div "const { desc , media , icon2 } = getParts ( id ) gsap . killTweensOf ([ desc , …" at bounding box center [558, 289] width 603 height 385
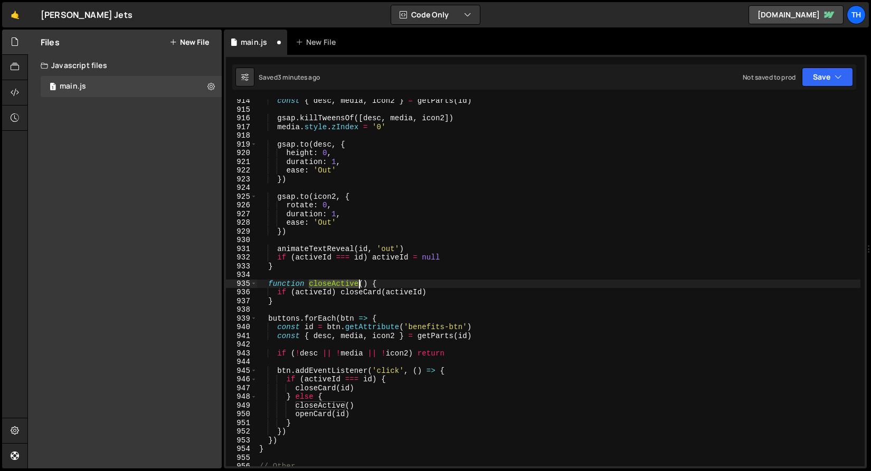
click at [348, 283] on div "const { desc , media , icon2 } = getParts ( id ) gsap . killTweensOf ([ desc , …" at bounding box center [558, 289] width 603 height 385
click at [344, 293] on div "const { desc , media , icon2 } = getParts ( id ) gsap . killTweensOf ([ desc , …" at bounding box center [558, 289] width 603 height 385
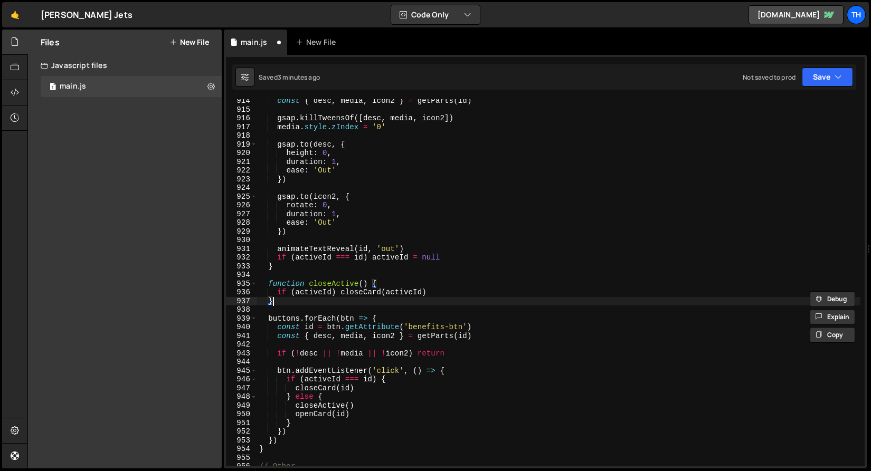
click at [351, 301] on div "const { desc , media , icon2 } = getParts ( id ) gsap . killTweensOf ([ desc , …" at bounding box center [558, 289] width 603 height 385
click at [353, 295] on div "const { desc , media , icon2 } = getParts ( id ) gsap . killTweensOf ([ desc , …" at bounding box center [558, 289] width 603 height 385
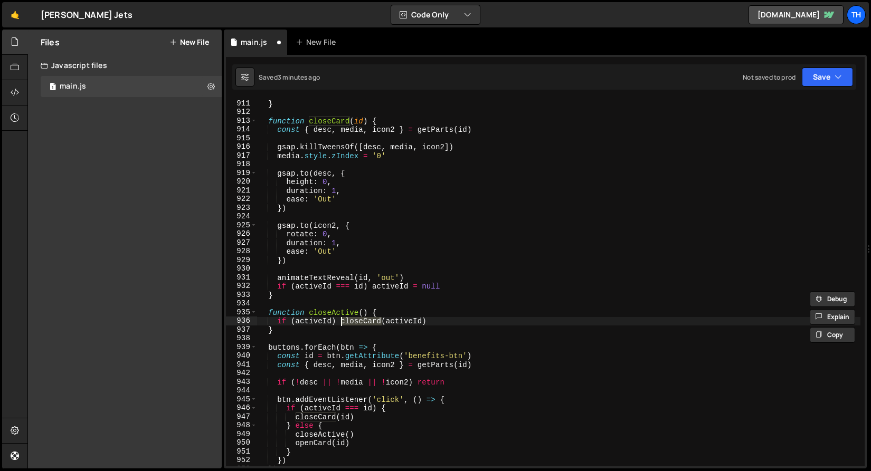
scroll to position [7945, 0]
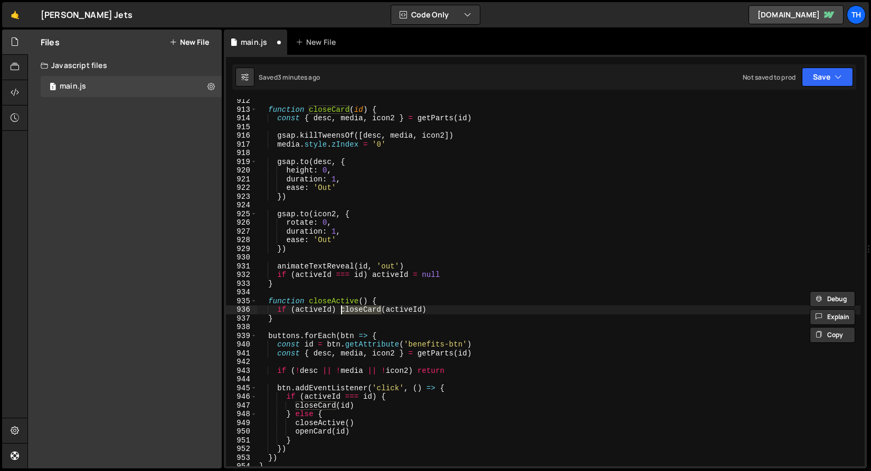
click at [395, 318] on div "function closeCard ( id ) { const { desc , media , icon2 } = getParts ( id ) gs…" at bounding box center [558, 289] width 603 height 385
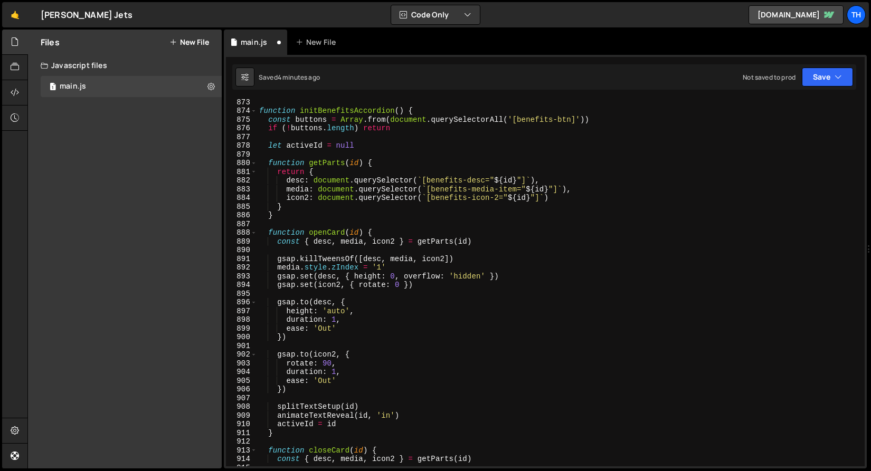
scroll to position [7599, 0]
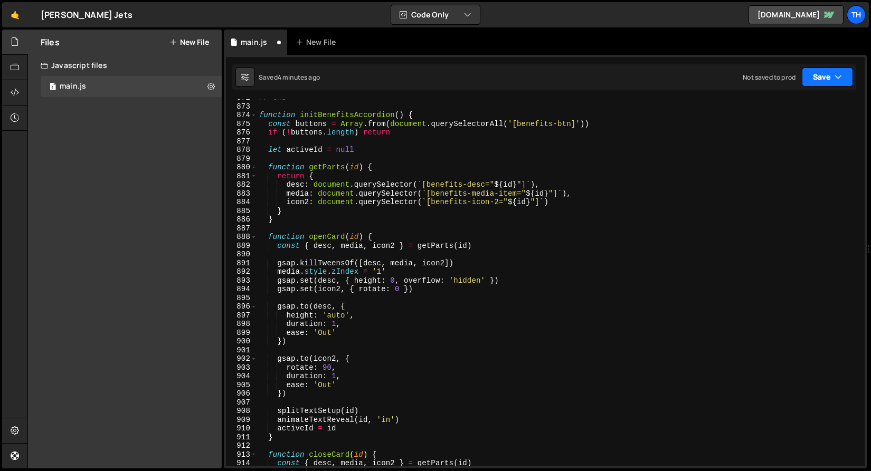
click at [822, 78] on button "Save" at bounding box center [827, 77] width 51 height 19
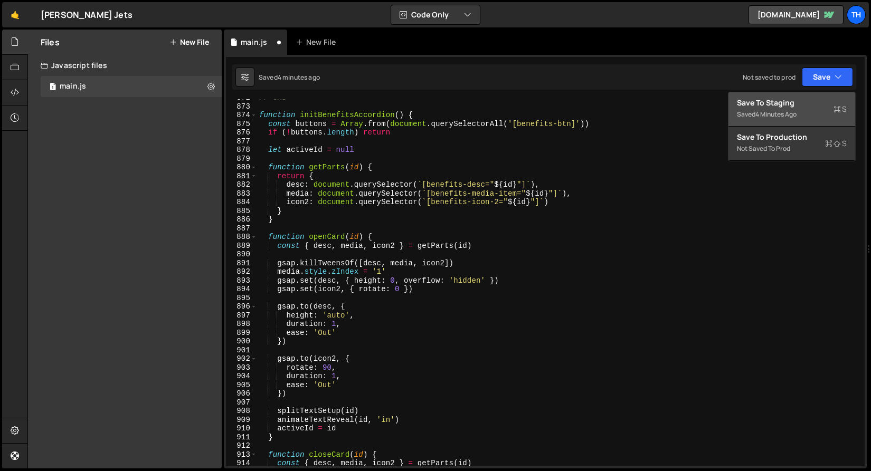
click at [799, 100] on div "Save to Staging S" at bounding box center [792, 103] width 110 height 11
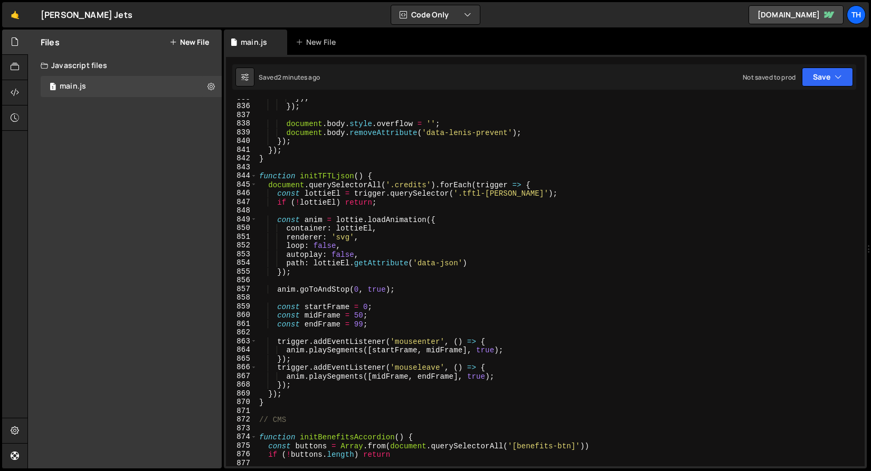
scroll to position [7277, 0]
click at [254, 434] on span at bounding box center [254, 437] width 6 height 9
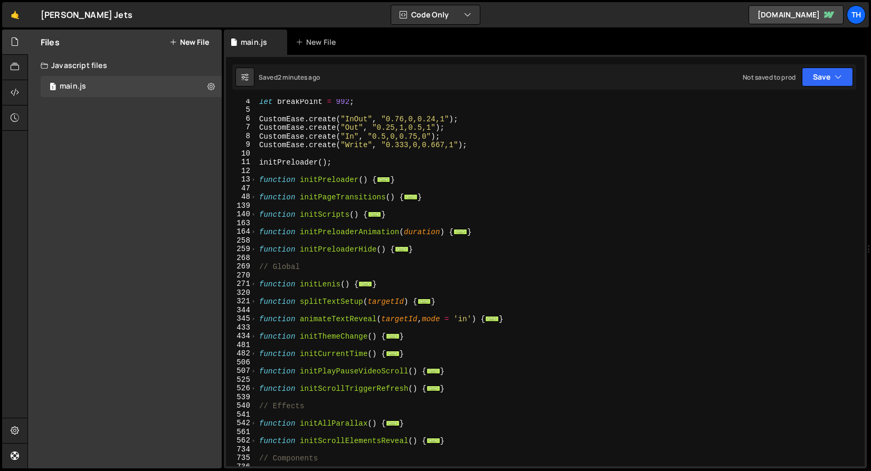
scroll to position [65, 0]
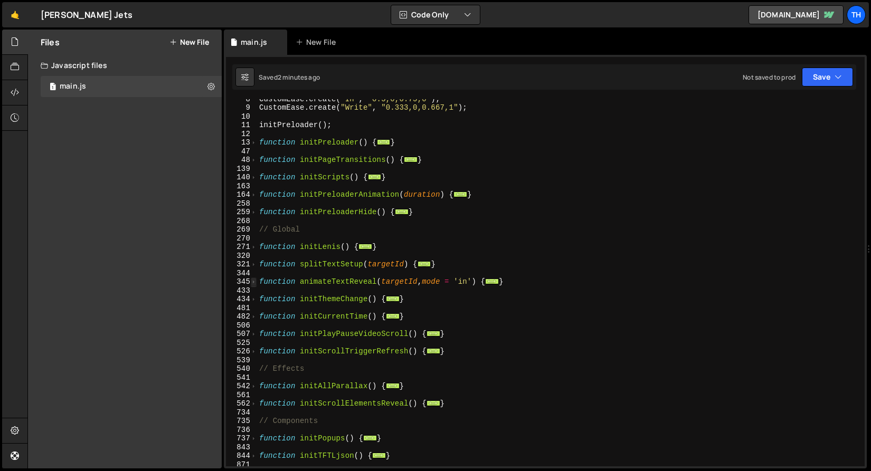
click at [254, 282] on span at bounding box center [254, 282] width 6 height 9
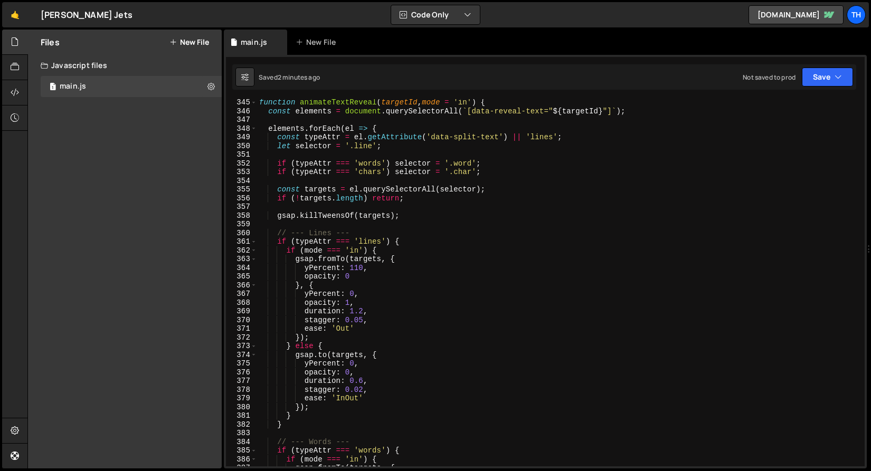
scroll to position [263, 0]
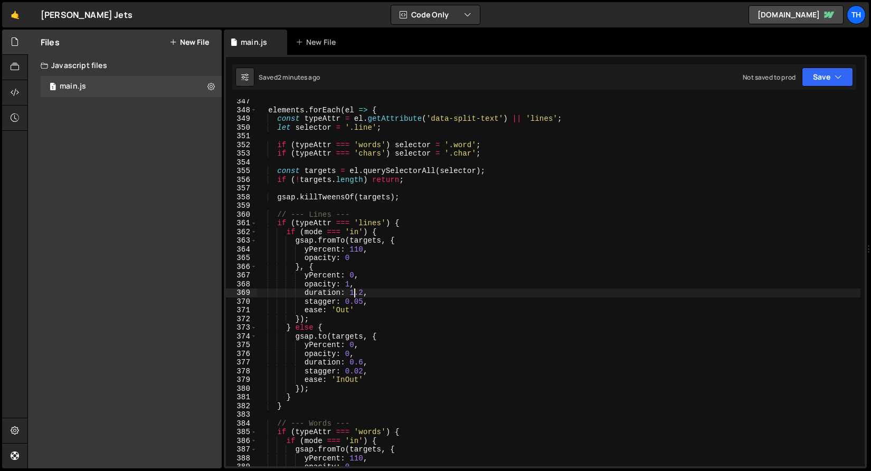
click at [352, 294] on div "elements . forEach ( el => { const typeAttr = el . getAttribute ( 'data-split-t…" at bounding box center [558, 289] width 603 height 385
drag, startPoint x: 352, startPoint y: 292, endPoint x: 363, endPoint y: 295, distance: 11.4
click at [363, 295] on div "elements . forEach ( el => { const typeAttr = el . getAttribute ( 'data-split-t…" at bounding box center [558, 289] width 603 height 385
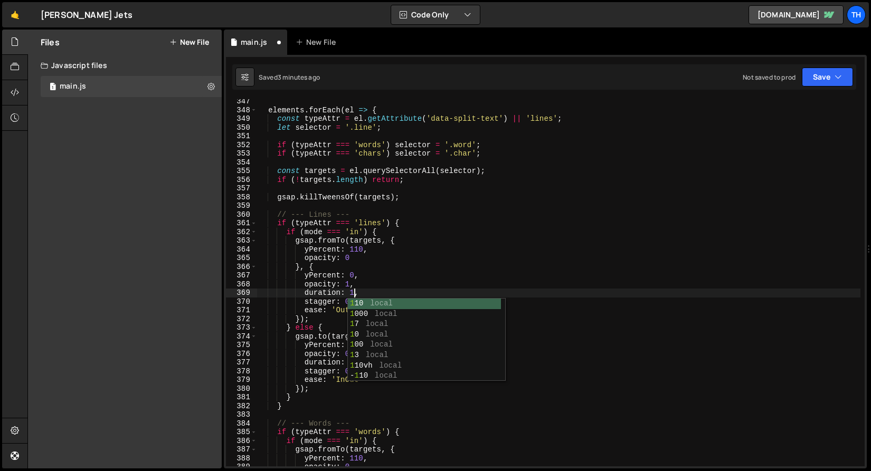
click at [371, 277] on div "elements . forEach ( el => { const typeAttr = el . getAttribute ( 'data-split-t…" at bounding box center [558, 289] width 603 height 385
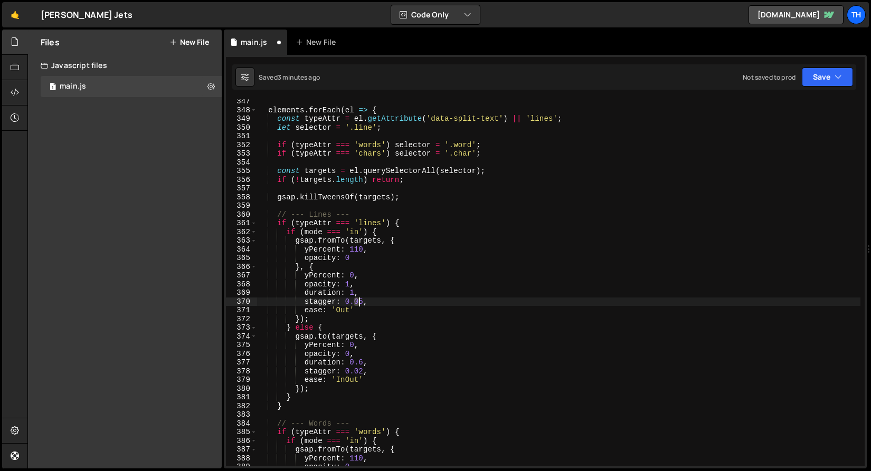
drag, startPoint x: 354, startPoint y: 302, endPoint x: 361, endPoint y: 303, distance: 7.4
click at [361, 303] on div "elements . forEach ( el => { const typeAttr = el . getAttribute ( 'data-split-t…" at bounding box center [558, 289] width 603 height 385
click at [368, 297] on div "elements . forEach ( el => { const typeAttr = el . getAttribute ( 'data-split-t…" at bounding box center [558, 289] width 603 height 385
drag, startPoint x: 363, startPoint y: 301, endPoint x: 353, endPoint y: 302, distance: 9.6
click at [353, 302] on div "elements . forEach ( el => { const typeAttr = el . getAttribute ( 'data-split-t…" at bounding box center [558, 289] width 603 height 385
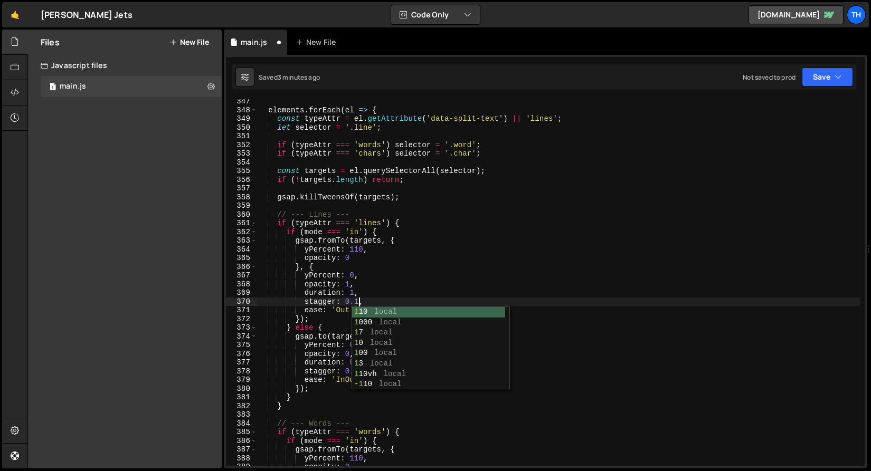
click at [372, 288] on div "elements . forEach ( el => { const typeAttr = el . getAttribute ( 'data-split-t…" at bounding box center [558, 289] width 603 height 385
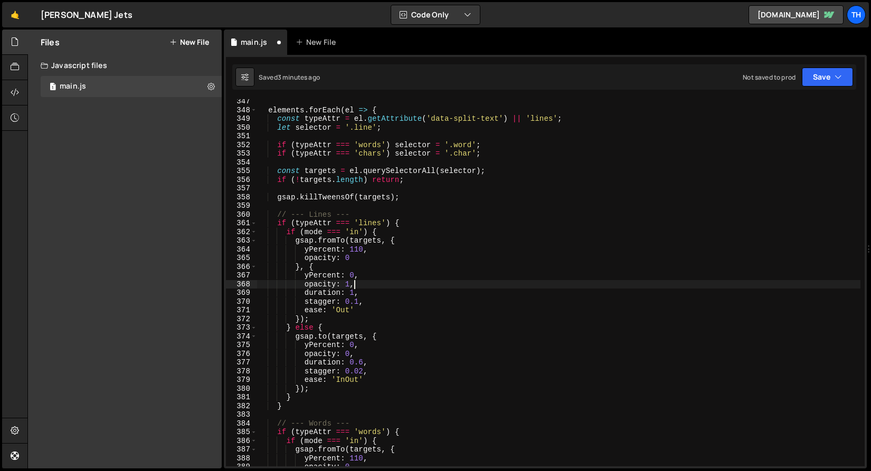
click at [353, 251] on div "elements . forEach ( el => { const typeAttr = el . getAttribute ( 'data-split-t…" at bounding box center [558, 289] width 603 height 385
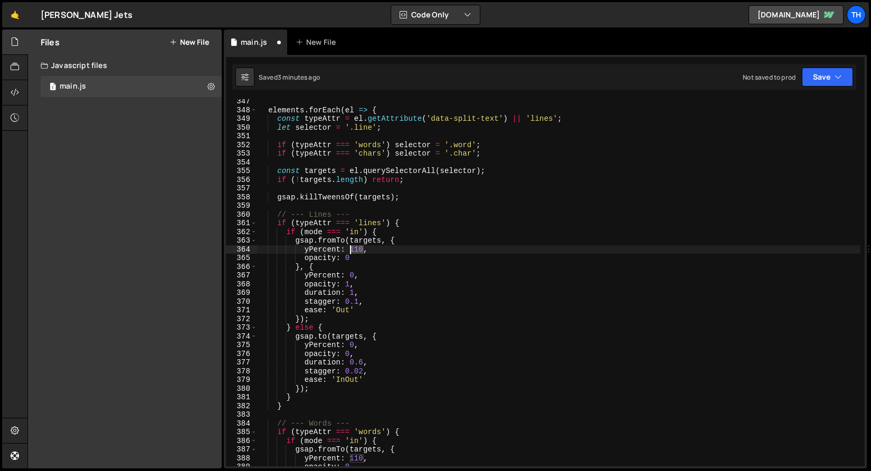
click at [354, 251] on div "elements . forEach ( el => { const typeAttr = el . getAttribute ( 'data-split-t…" at bounding box center [558, 289] width 603 height 385
click at [353, 341] on div "elements . forEach ( el => { const typeAttr = el . getAttribute ( 'data-split-t…" at bounding box center [558, 289] width 603 height 385
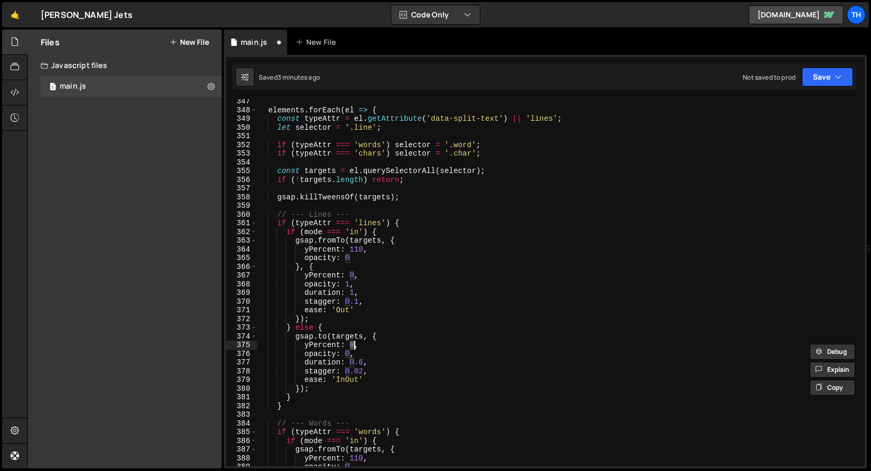
paste textarea "11"
click at [361, 373] on div "elements . forEach ( el => { const typeAttr = el . getAttribute ( 'data-split-t…" at bounding box center [558, 289] width 603 height 385
click at [359, 374] on div "elements . forEach ( el => { const typeAttr = el . getAttribute ( 'data-split-t…" at bounding box center [558, 289] width 603 height 385
click at [357, 393] on div "elements . forEach ( el => { const typeAttr = el . getAttribute ( 'data-split-t…" at bounding box center [558, 289] width 603 height 385
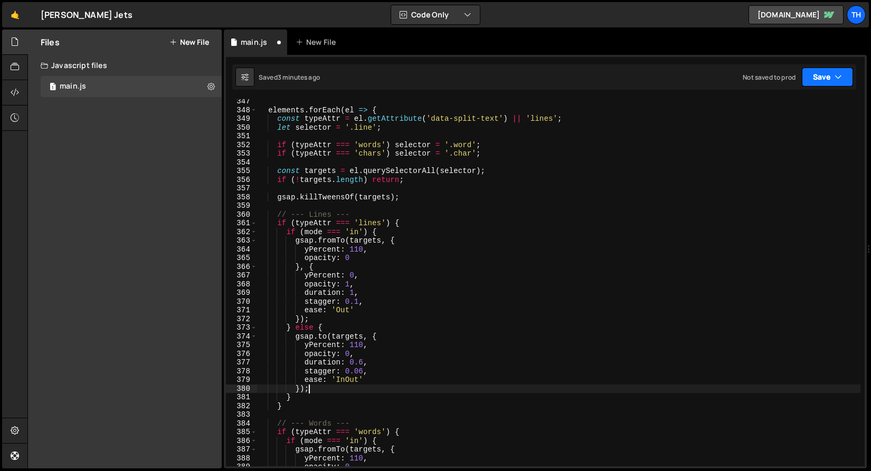
click at [812, 83] on button "Save" at bounding box center [827, 77] width 51 height 19
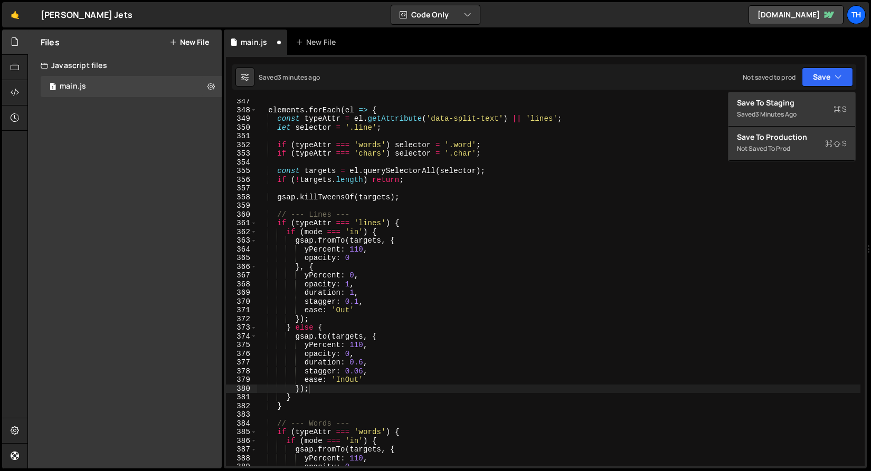
click at [399, 338] on div "elements . forEach ( el => { const typeAttr = el . getAttribute ( 'data-split-t…" at bounding box center [558, 289] width 603 height 385
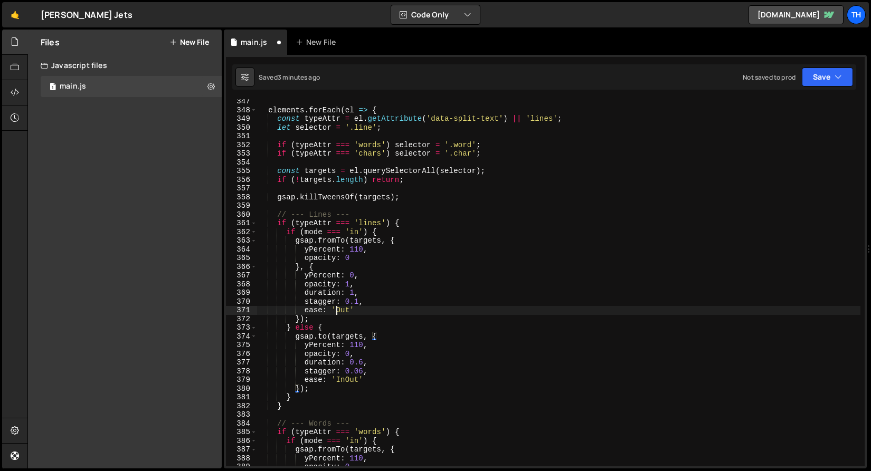
click at [337, 311] on div "elements . forEach ( el => { const typeAttr = el . getAttribute ( 'data-split-t…" at bounding box center [558, 289] width 603 height 385
click at [348, 308] on div "elements . forEach ( el => { const typeAttr = el . getAttribute ( 'data-split-t…" at bounding box center [558, 289] width 603 height 385
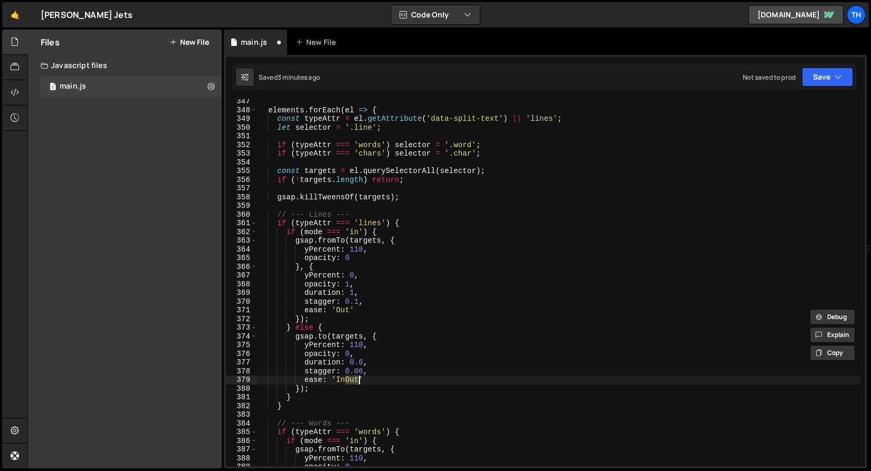
drag, startPoint x: 345, startPoint y: 381, endPoint x: 358, endPoint y: 383, distance: 12.8
click at [358, 383] on div "elements . forEach ( el => { const typeAttr = el . getAttribute ( 'data-split-t…" at bounding box center [558, 289] width 603 height 385
click at [429, 332] on div "elements . forEach ( el => { const typeAttr = el . getAttribute ( 'data-split-t…" at bounding box center [558, 289] width 603 height 385
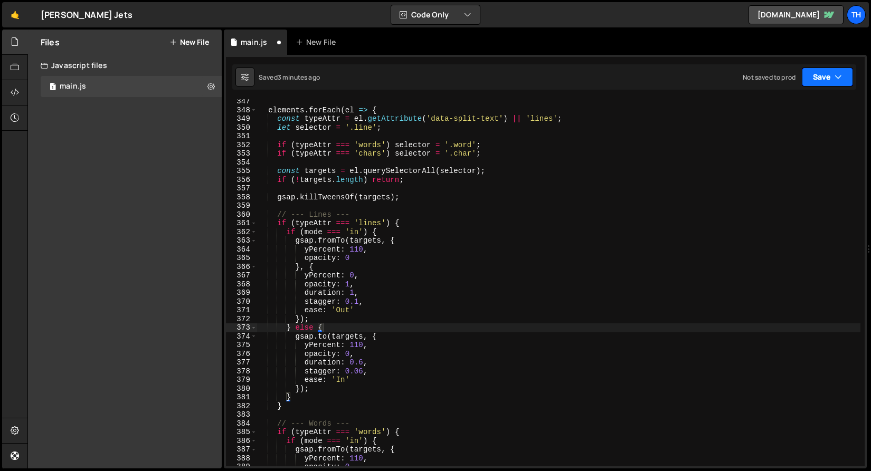
click at [813, 80] on button "Save" at bounding box center [827, 77] width 51 height 19
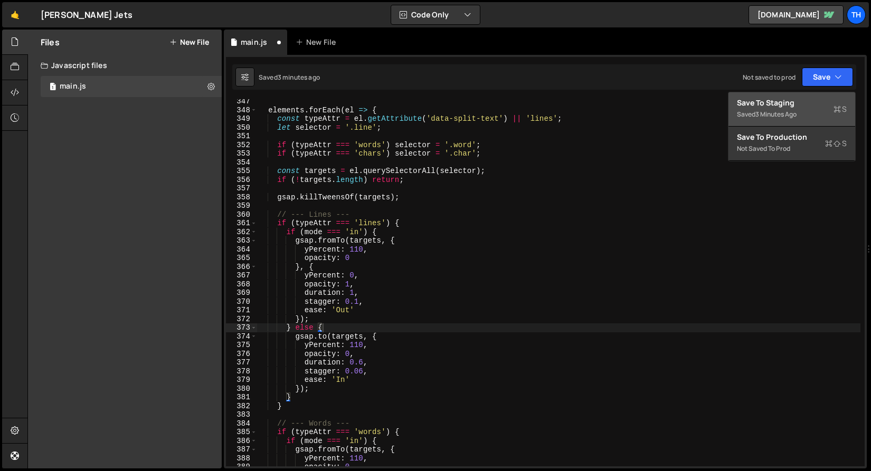
click at [804, 101] on div "Save to Staging S" at bounding box center [792, 103] width 110 height 11
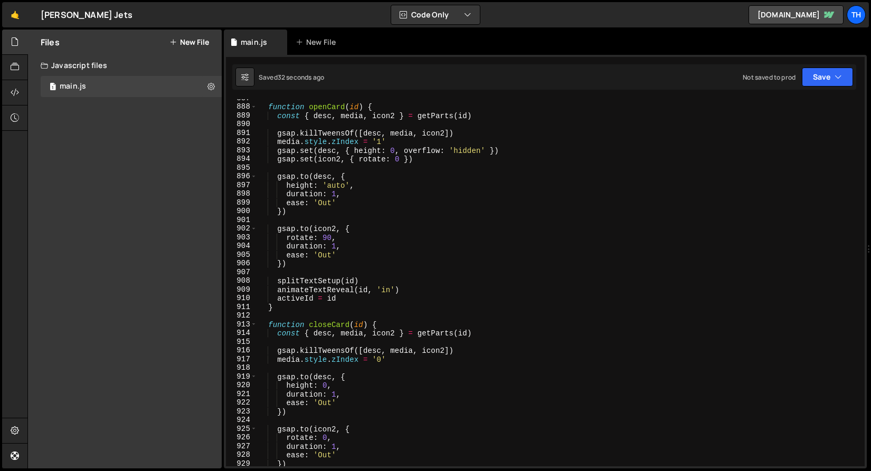
scroll to position [7664, 0]
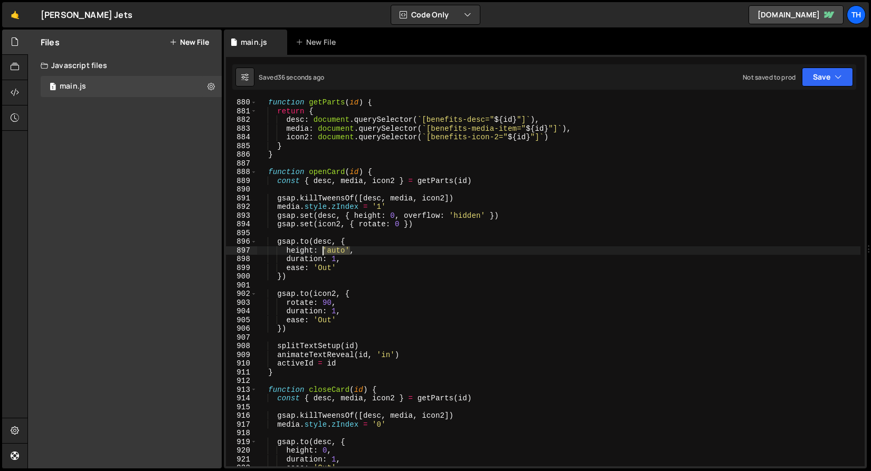
drag, startPoint x: 348, startPoint y: 251, endPoint x: 323, endPoint y: 253, distance: 25.5
click at [323, 253] on div "function getParts ( id ) { return { desc : document . querySelector ( ` [benefi…" at bounding box center [558, 290] width 603 height 385
click at [343, 239] on div "function getParts ( id ) { return { desc : document . querySelector ( ` [benefi…" at bounding box center [558, 290] width 603 height 385
drag, startPoint x: 323, startPoint y: 250, endPoint x: 348, endPoint y: 253, distance: 25.0
click at [348, 253] on div "function getParts ( id ) { return { desc : document . querySelector ( ` [benefi…" at bounding box center [558, 290] width 603 height 385
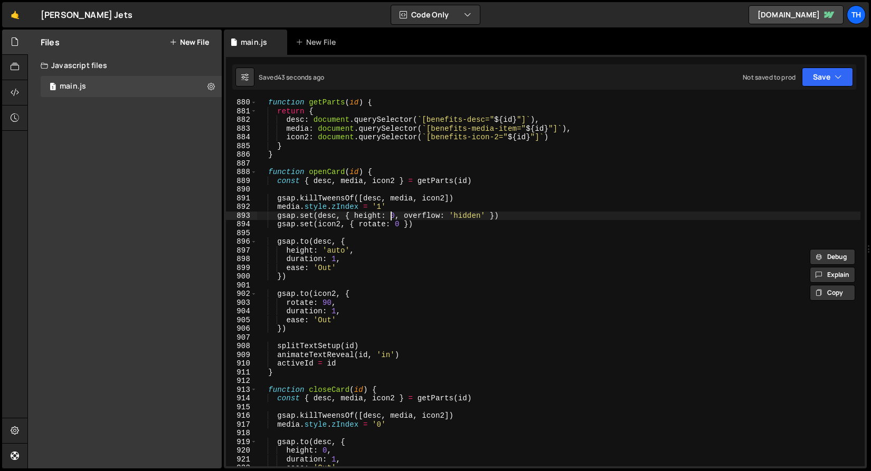
click at [393, 216] on div "function getParts ( id ) { return { desc : document . querySelector ( ` [benefi…" at bounding box center [558, 290] width 603 height 385
paste textarea "'auto'"
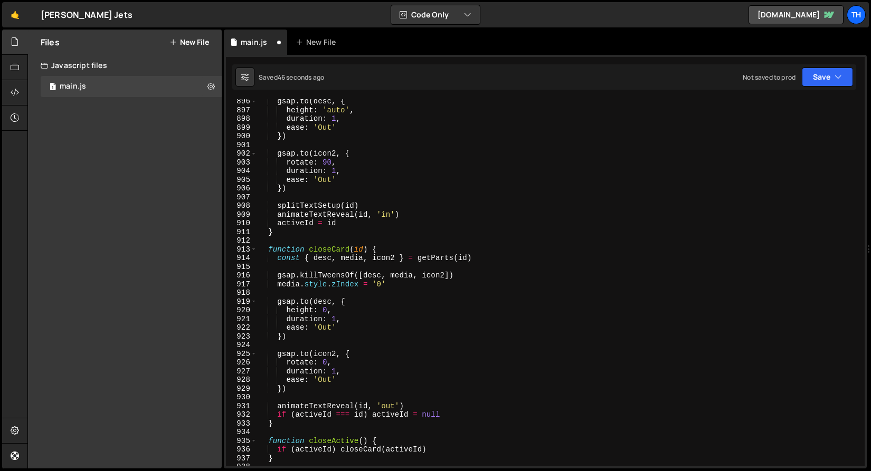
scroll to position [7864, 0]
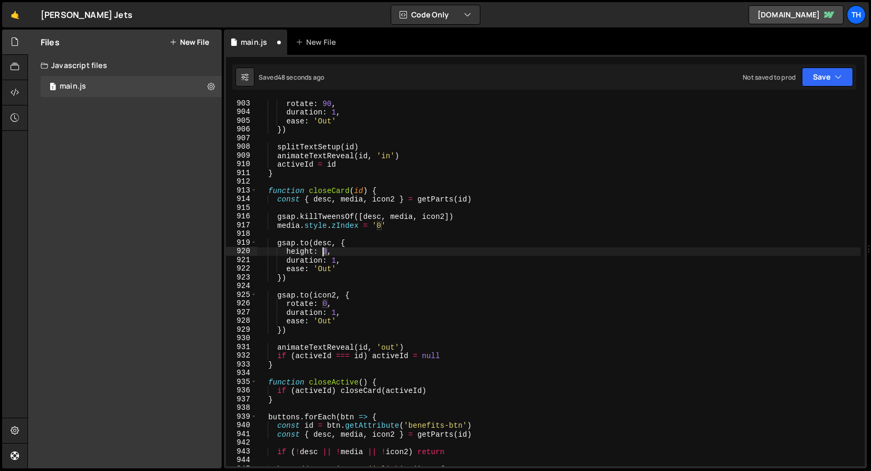
click at [324, 252] on div "rotate : 90 , duration : 1 , ease : 'Out' }) splitTextSetup ( id ) animateTextR…" at bounding box center [558, 291] width 603 height 385
paste textarea "'auto'"
click at [816, 74] on button "Save" at bounding box center [827, 77] width 51 height 19
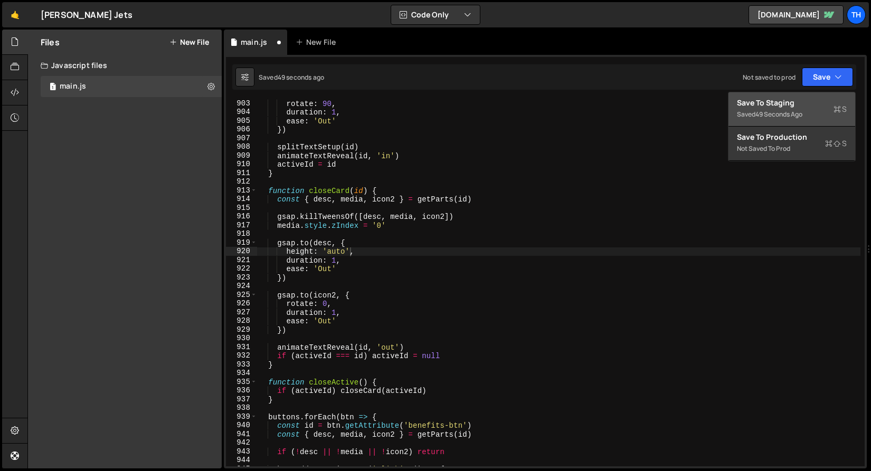
click at [796, 99] on div "Save to Staging S" at bounding box center [792, 103] width 110 height 11
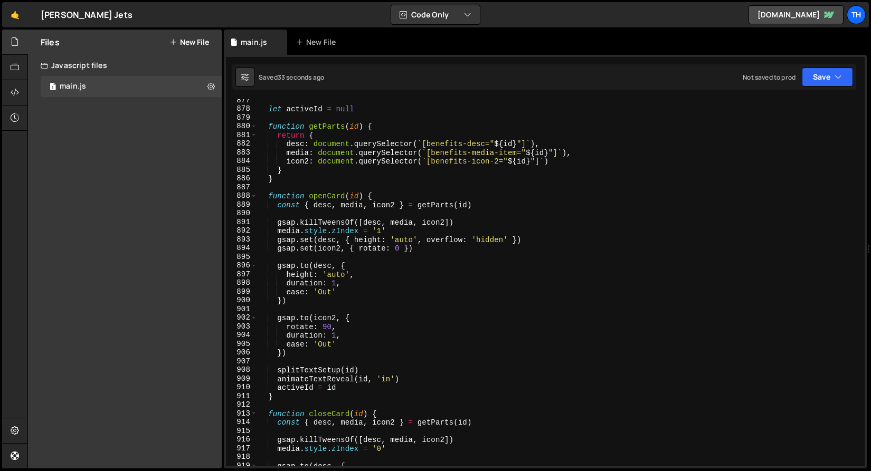
scroll to position [7477, 0]
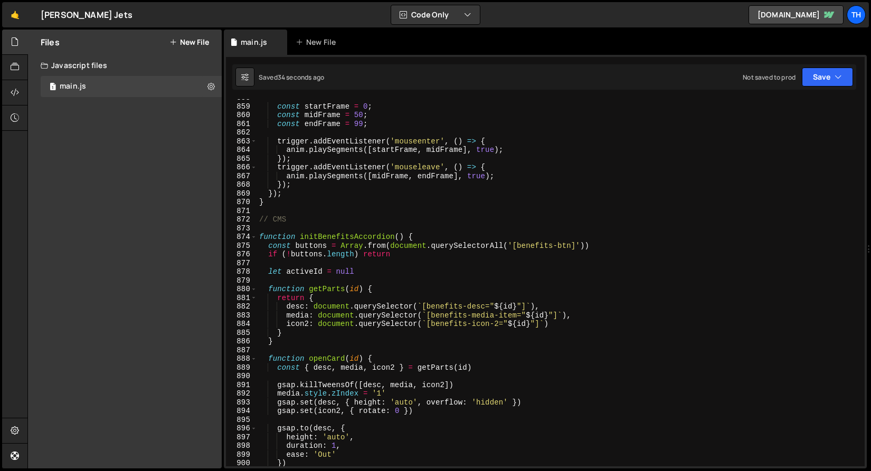
click at [255, 235] on span at bounding box center [254, 237] width 6 height 9
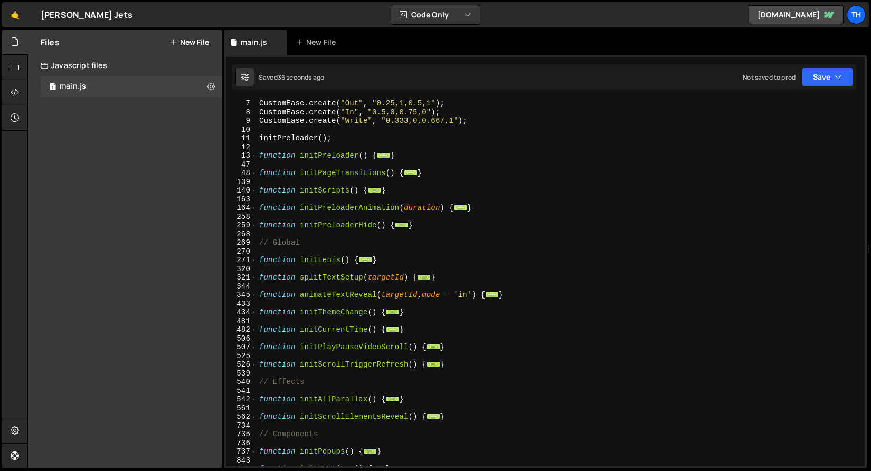
scroll to position [52, 0]
click at [254, 295] on span at bounding box center [254, 295] width 6 height 9
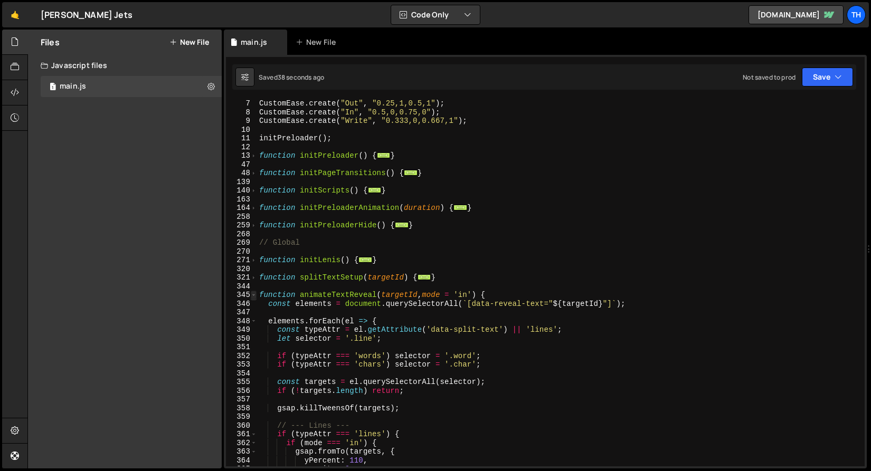
click at [254, 294] on span at bounding box center [254, 295] width 6 height 9
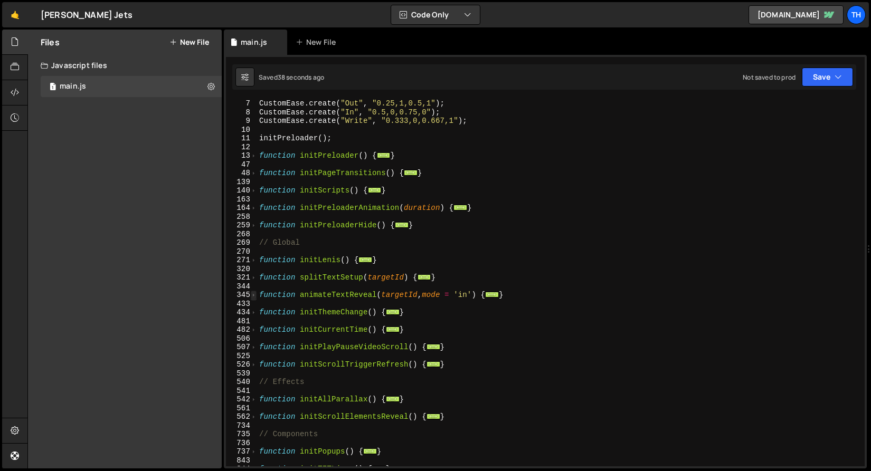
click at [254, 294] on span at bounding box center [254, 295] width 6 height 9
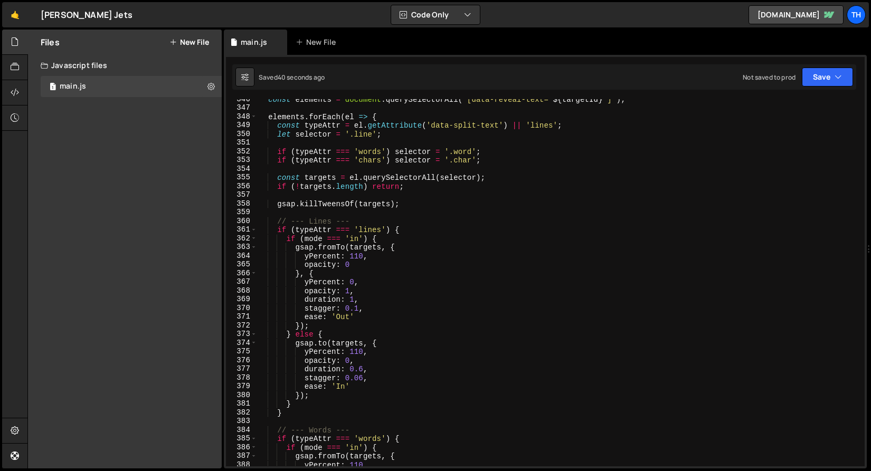
scroll to position [256, 0]
drag, startPoint x: 350, startPoint y: 348, endPoint x: 357, endPoint y: 373, distance: 25.2
click at [350, 348] on div "const elements = document . querySelectorAll ( ` [data-reveal-text=" ${ targetI…" at bounding box center [558, 287] width 603 height 385
type textarea "yPercent: -110,"
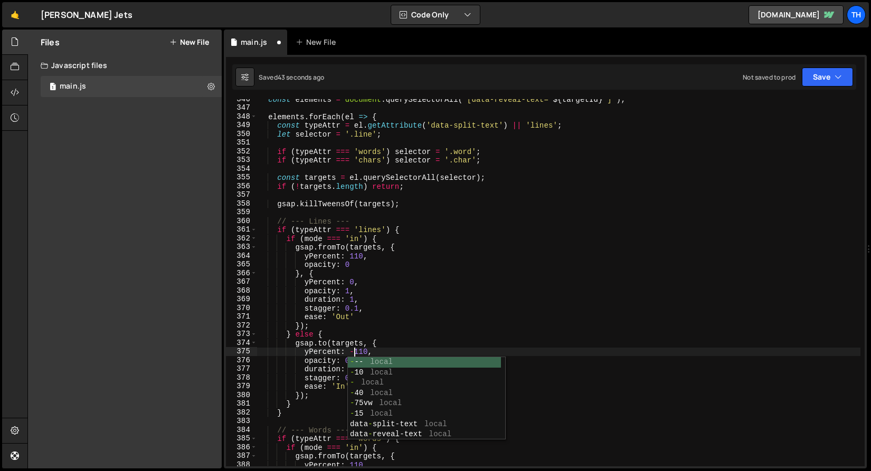
drag, startPoint x: 657, startPoint y: 111, endPoint x: 662, endPoint y: 109, distance: 5.5
click at [657, 111] on div "const elements = document . querySelectorAll ( ` [data-reveal-text=" ${ targetI…" at bounding box center [558, 287] width 603 height 385
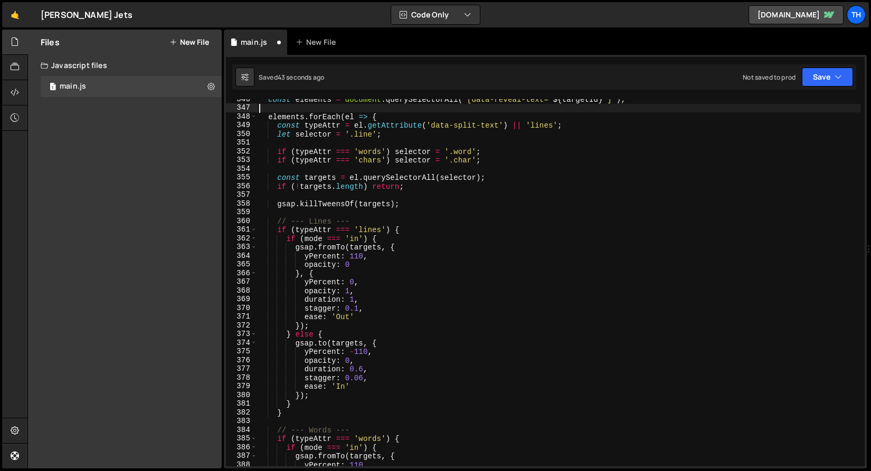
scroll to position [0, 0]
click at [801, 87] on div "Saved 44 seconds ago Not saved to prod Upgrade to Edit Save Save to Staging S S…" at bounding box center [544, 76] width 624 height 25
click at [818, 77] on button "Save" at bounding box center [827, 77] width 51 height 19
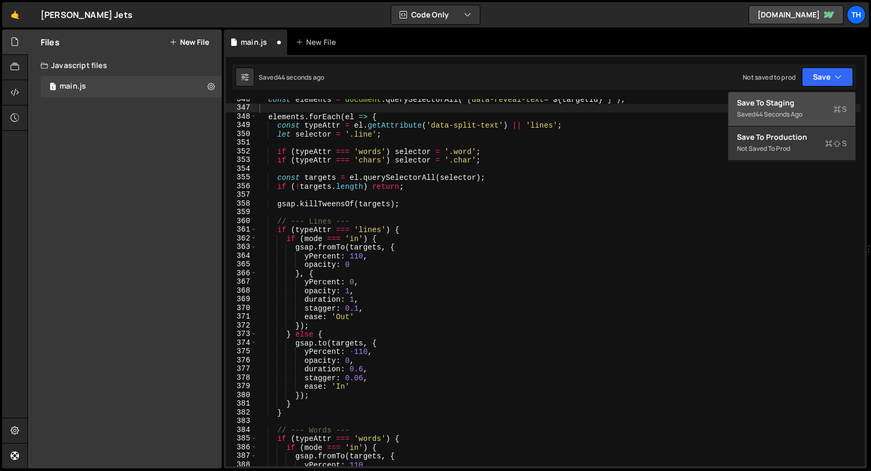
click at [806, 108] on button "Save to Staging S Saved 44 seconds ago" at bounding box center [791, 109] width 127 height 34
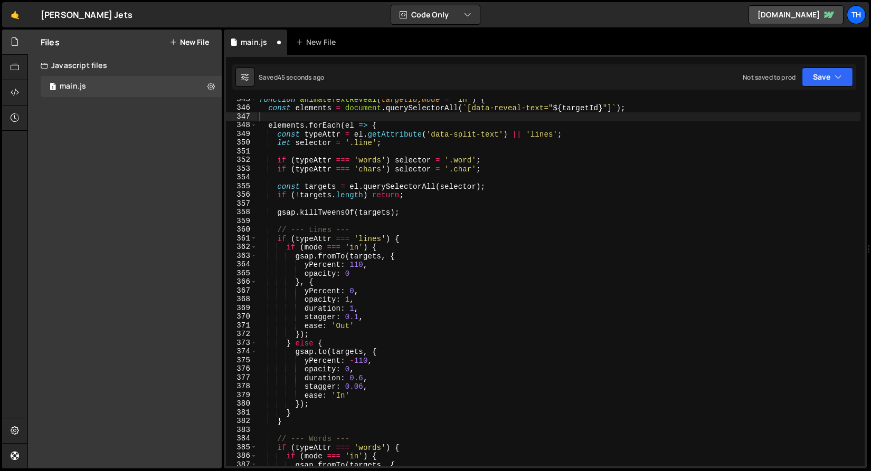
scroll to position [3008, 0]
click at [256, 102] on span at bounding box center [254, 99] width 6 height 9
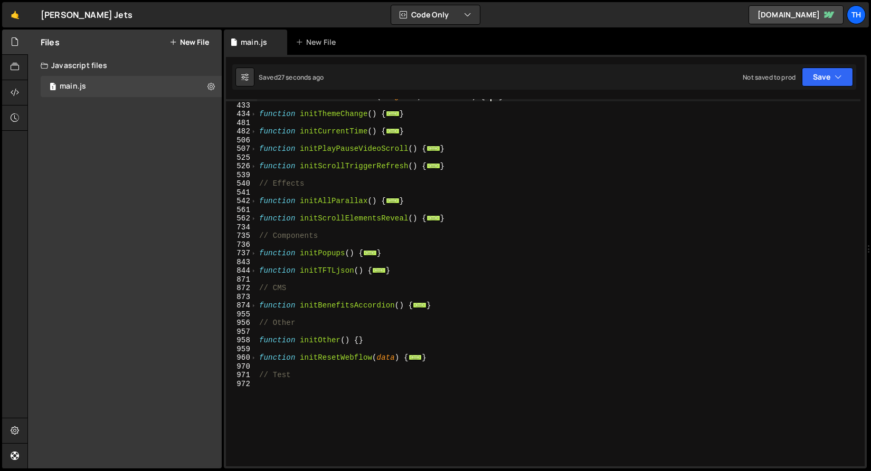
scroll to position [251, 0]
click at [258, 303] on div "function animateTextReveal ( targetId , mode = 'in' ) { ... } function initThem…" at bounding box center [558, 284] width 603 height 385
click at [254, 306] on span at bounding box center [254, 305] width 6 height 9
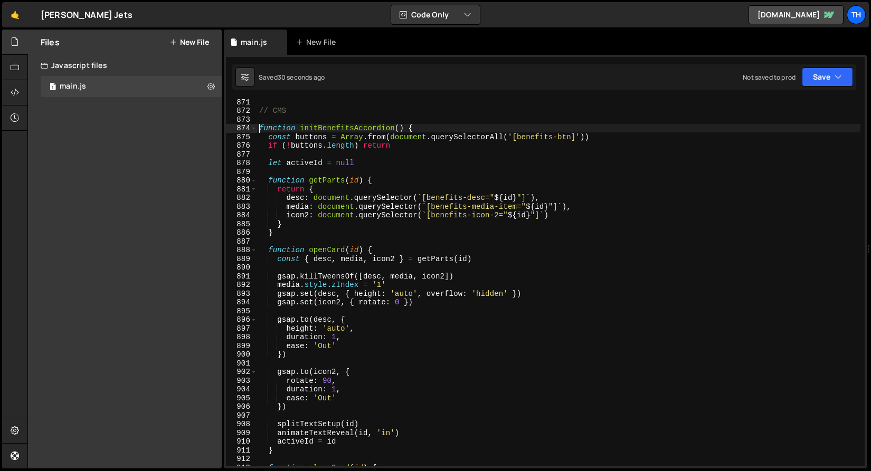
scroll to position [444, 0]
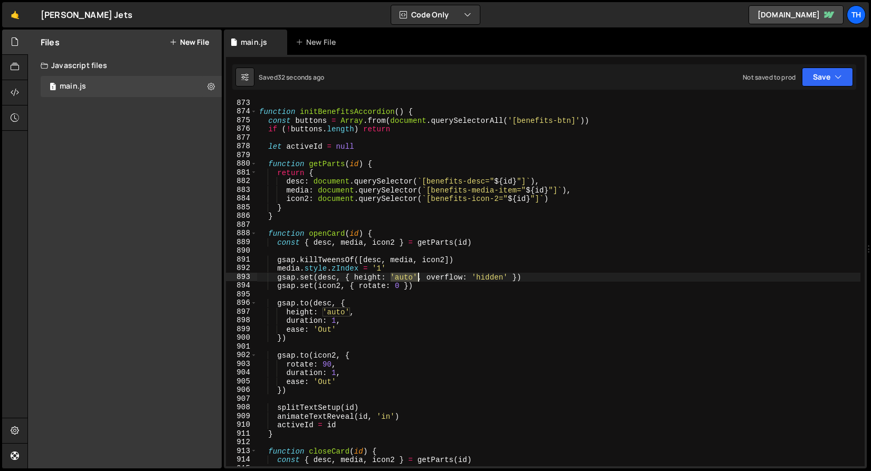
drag, startPoint x: 392, startPoint y: 278, endPoint x: 416, endPoint y: 278, distance: 24.3
click at [416, 278] on div "function initBenefitsAccordion ( ) { const buttons = Array . from ( document . …" at bounding box center [558, 291] width 603 height 385
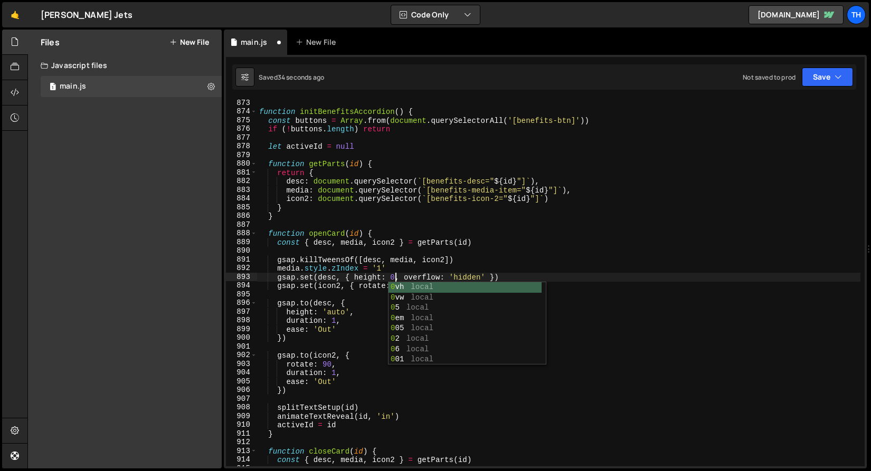
click at [355, 316] on div "function initBenefitsAccordion ( ) { const buttons = Array . from ( document . …" at bounding box center [558, 291] width 603 height 385
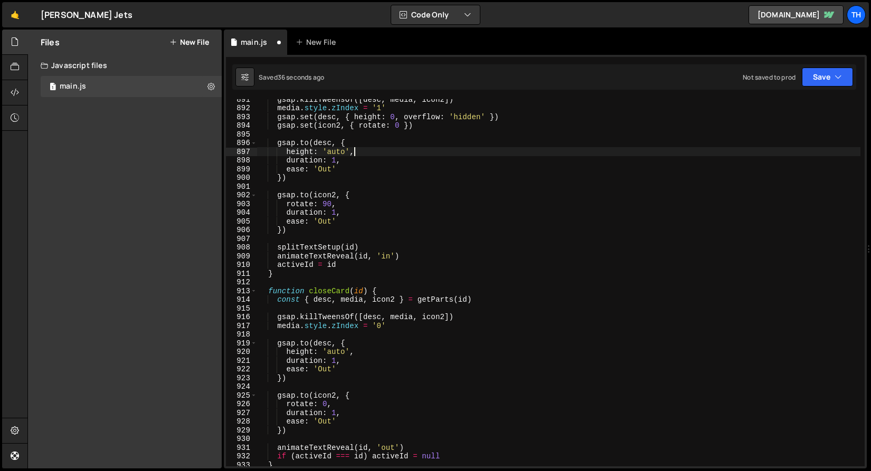
scroll to position [605, 0]
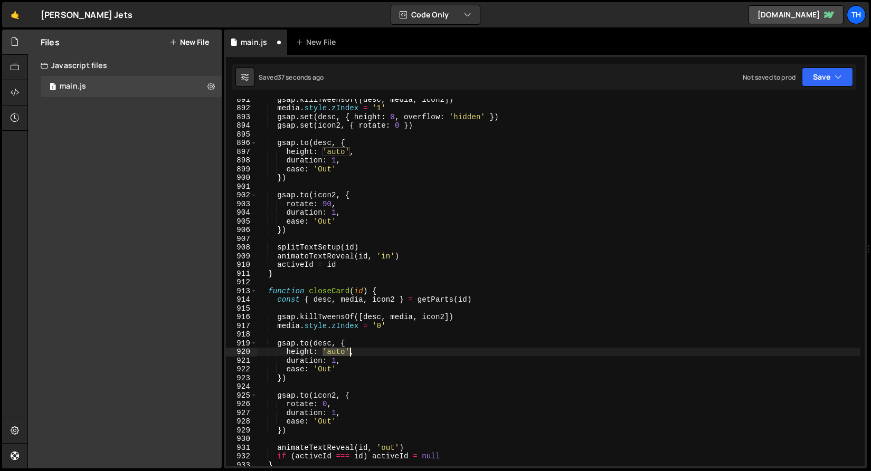
drag, startPoint x: 324, startPoint y: 355, endPoint x: 348, endPoint y: 353, distance: 24.9
click at [348, 353] on div "gsap . killTweensOf ([ desc , media , icon2 ]) media . style . zIndex = '1' gsa…" at bounding box center [558, 287] width 603 height 385
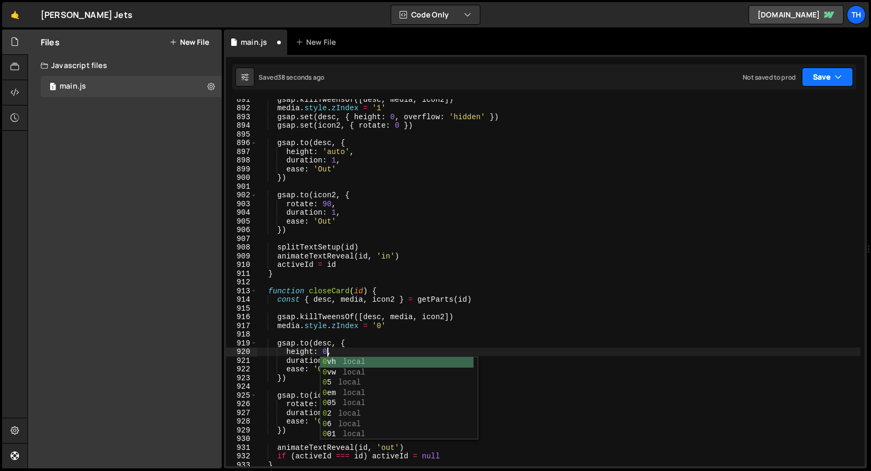
drag, startPoint x: 845, startPoint y: 61, endPoint x: 833, endPoint y: 80, distance: 23.0
click at [844, 64] on div "Debug Explain Copy main.js New File Saved 38 seconds ago Not saved to prod Upgr…" at bounding box center [545, 250] width 643 height 440
click at [833, 80] on button "Save" at bounding box center [827, 77] width 51 height 19
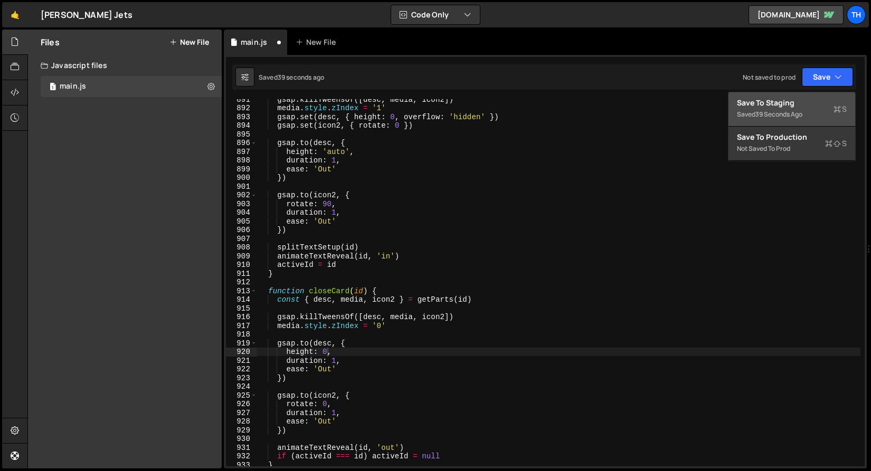
click at [814, 96] on button "Save to Staging S Saved 39 seconds ago" at bounding box center [791, 109] width 127 height 34
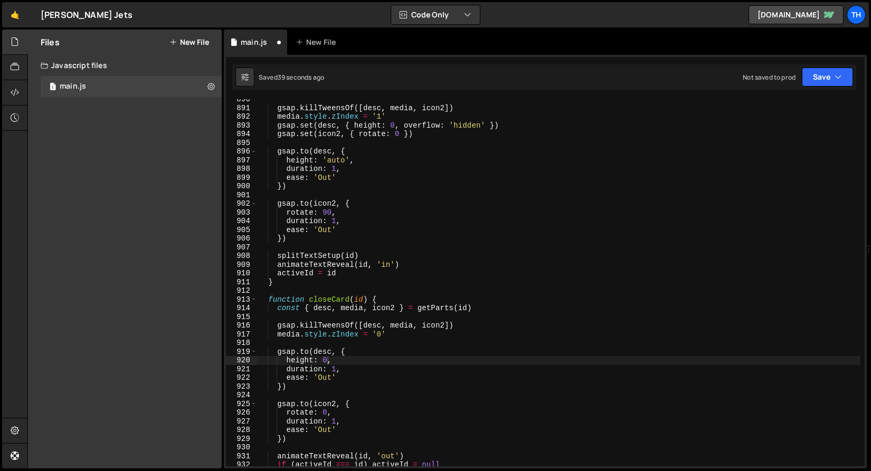
scroll to position [7754, 0]
drag, startPoint x: 826, startPoint y: 78, endPoint x: 822, endPoint y: 89, distance: 12.1
click at [826, 78] on button "Save" at bounding box center [827, 77] width 51 height 19
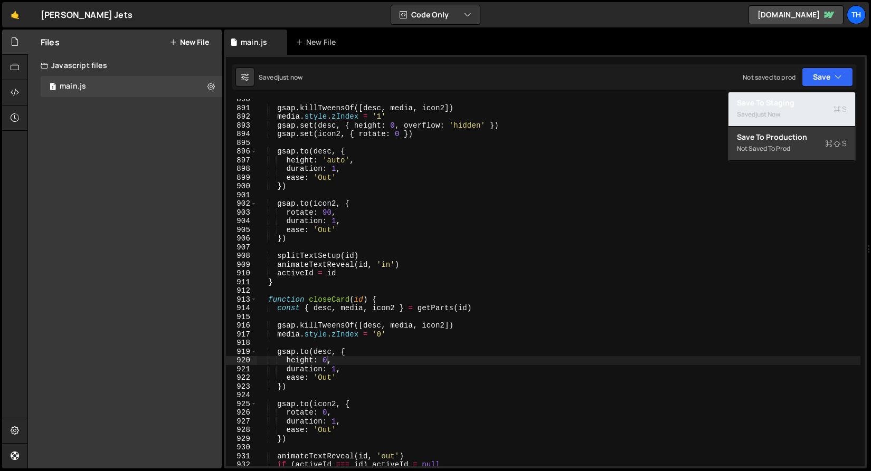
click at [813, 101] on div "Save to Staging S" at bounding box center [792, 103] width 110 height 11
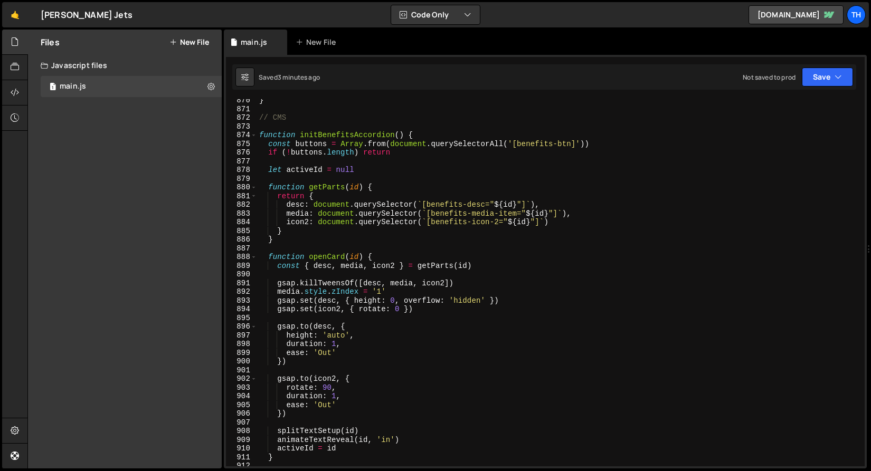
scroll to position [7579, 0]
click at [252, 255] on span at bounding box center [254, 257] width 6 height 9
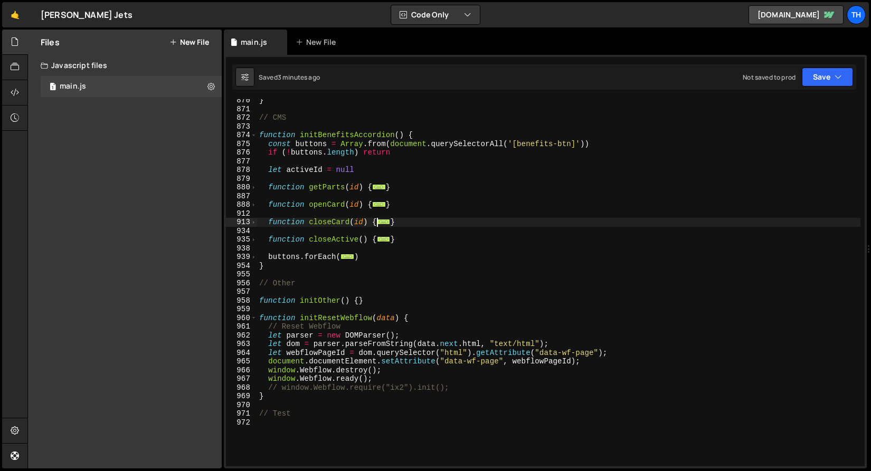
click at [258, 137] on div "} // CMS function initBenefitsAccordion ( ) { const buttons = Array . from ( do…" at bounding box center [558, 288] width 603 height 385
click at [255, 136] on span at bounding box center [254, 135] width 6 height 9
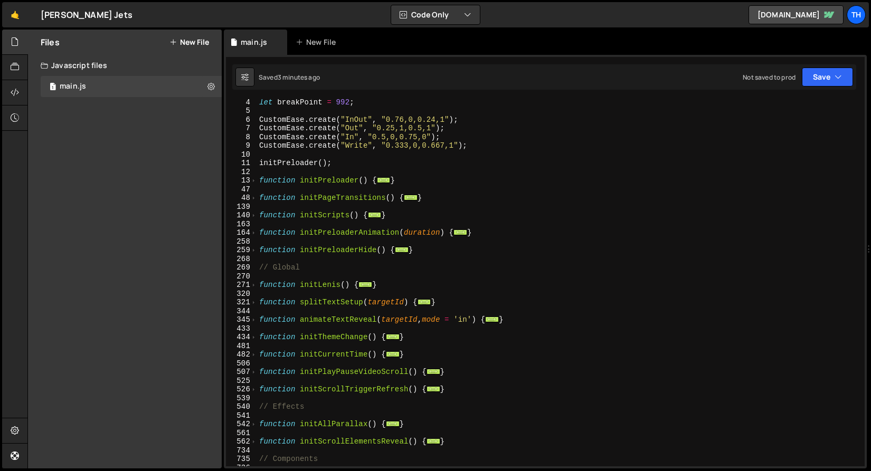
scroll to position [0, 0]
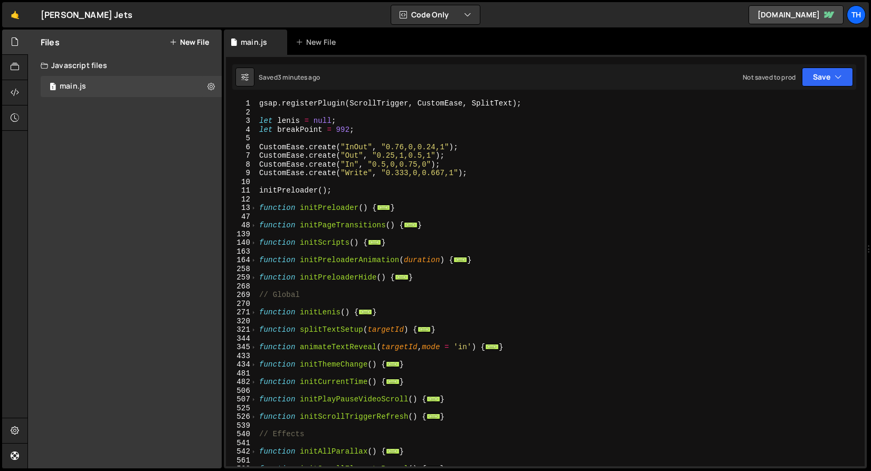
click at [259, 360] on div "gsap . registerPlugin ( ScrollTrigger , CustomEase , SplitText ) ; let lenis = …" at bounding box center [558, 291] width 603 height 385
type textarea "function initThemeChange() {"
click at [258, 357] on div "gsap . registerPlugin ( ScrollTrigger , CustomEase , SplitText ) ; let lenis = …" at bounding box center [558, 291] width 603 height 385
click at [256, 350] on div "1 2 3 4 5 6 7 8 9 10 11 12 13 47 48 139 140 163 164 258 259 268 269 270 271 320…" at bounding box center [545, 282] width 639 height 367
click at [254, 347] on span at bounding box center [254, 347] width 6 height 9
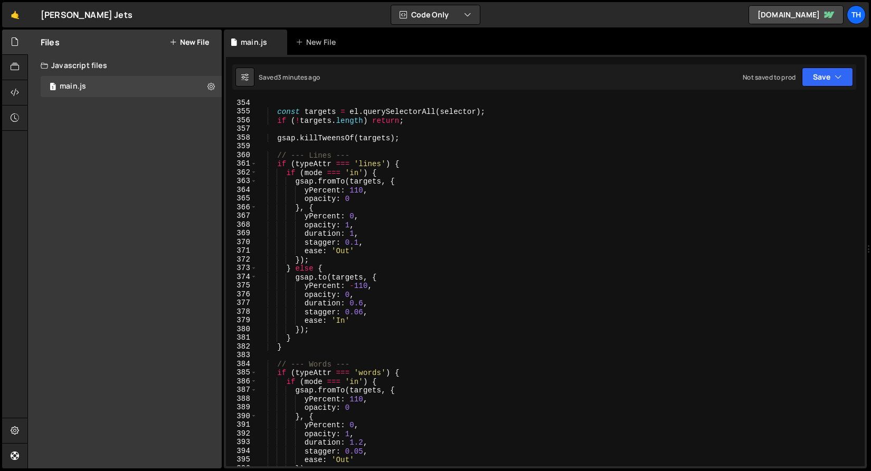
scroll to position [290, 0]
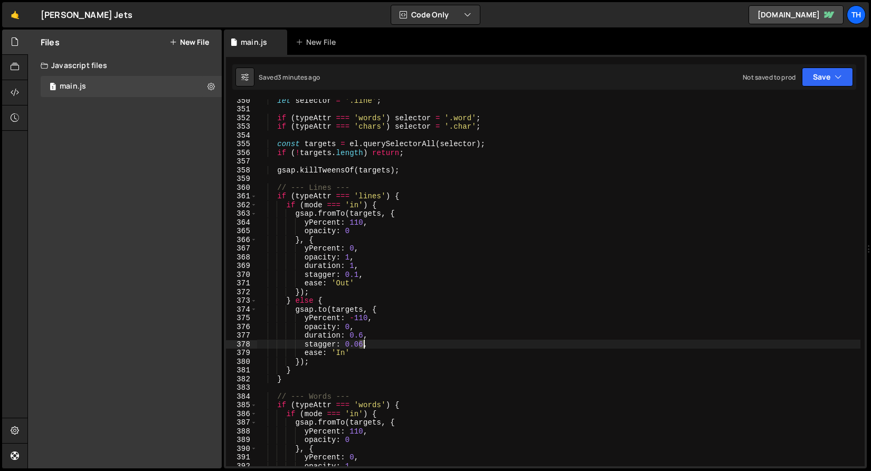
click at [362, 344] on div "let selector = '.line' ; if ( typeAttr === 'words' ) selector = '.word' ; if ( …" at bounding box center [558, 288] width 603 height 385
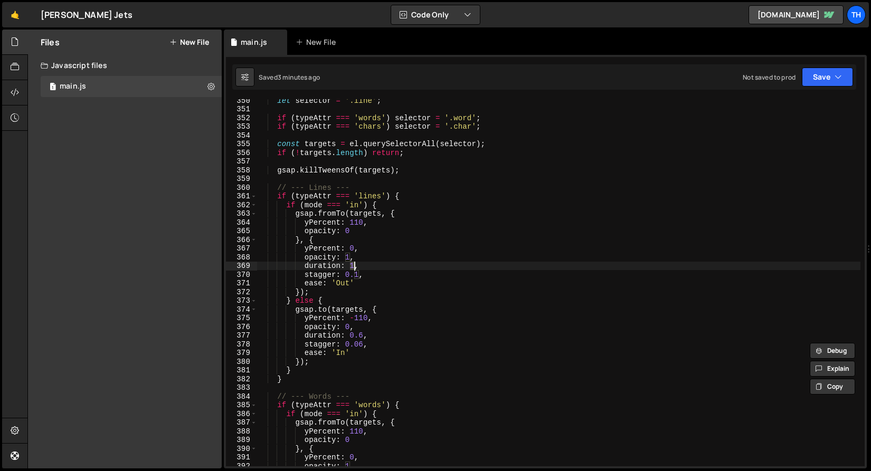
click at [353, 268] on div "let selector = '.line' ; if ( typeAttr === 'words' ) selector = '.word' ; if ( …" at bounding box center [558, 288] width 603 height 385
click at [344, 319] on div "let selector = '.line' ; if ( typeAttr === 'words' ) selector = '.word' ; if ( …" at bounding box center [558, 288] width 603 height 385
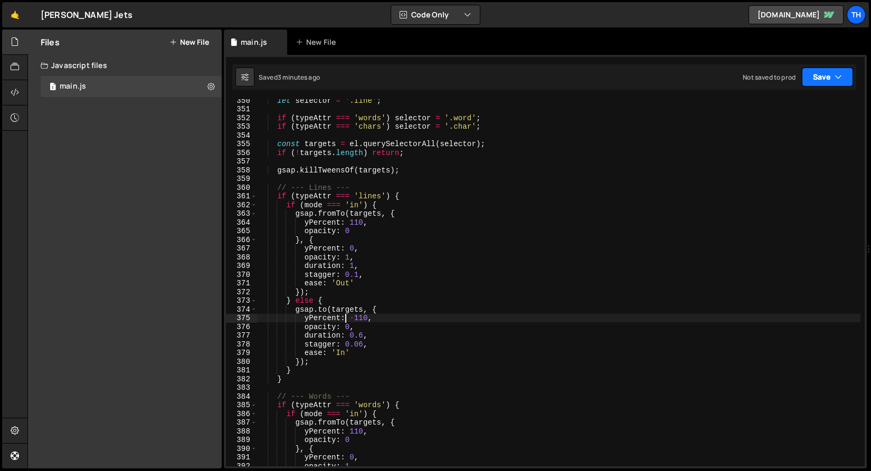
click at [844, 85] on button "Save" at bounding box center [827, 77] width 51 height 19
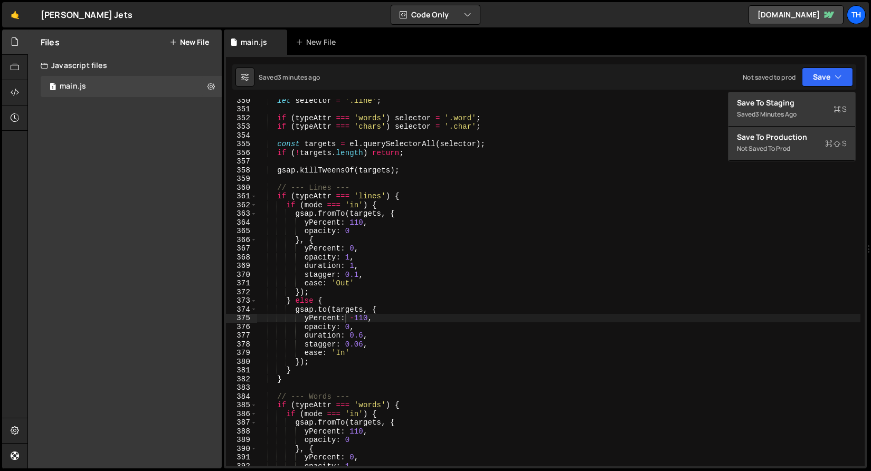
click at [346, 327] on div "let selector = '.line' ; if ( typeAttr === 'words' ) selector = '.word' ; if ( …" at bounding box center [558, 288] width 603 height 385
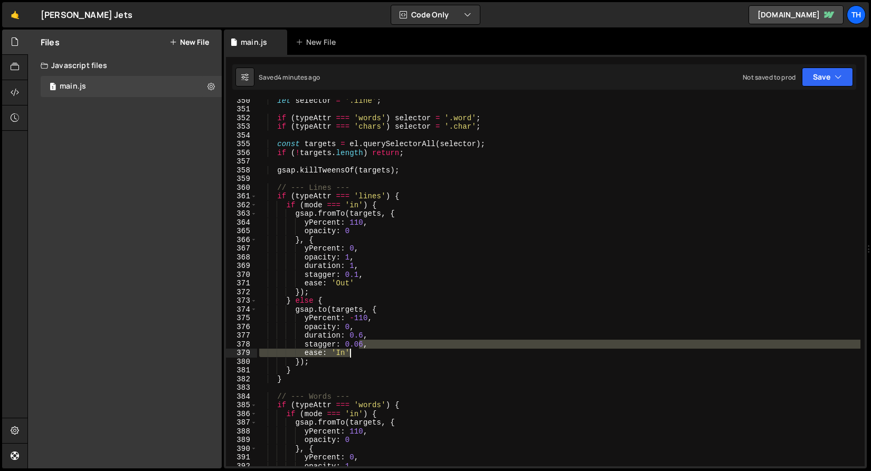
drag, startPoint x: 361, startPoint y: 343, endPoint x: 362, endPoint y: 350, distance: 6.9
click at [362, 350] on div "let selector = '.line' ; if ( typeAttr === 'words' ) selector = '.word' ; if ( …" at bounding box center [558, 288] width 603 height 385
click at [362, 346] on div "let selector = '.line' ; if ( typeAttr === 'words' ) selector = '.word' ; if ( …" at bounding box center [558, 282] width 603 height 367
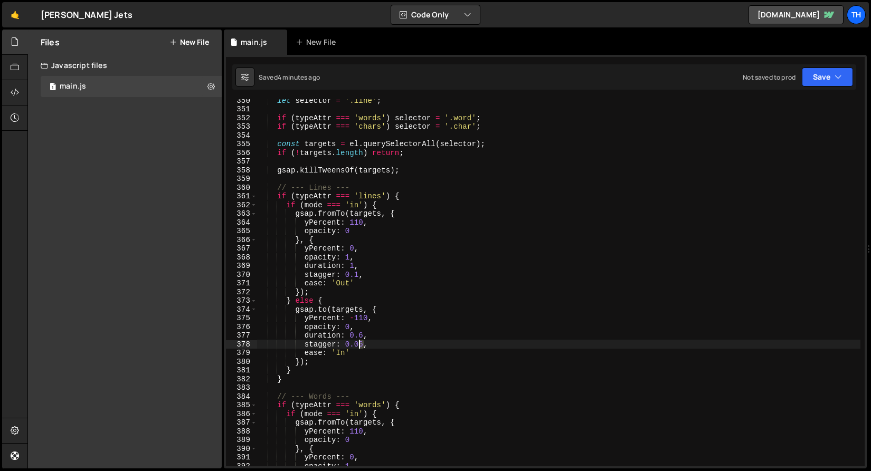
click at [361, 346] on div "let selector = '.line' ; if ( typeAttr === 'words' ) selector = '.word' ; if ( …" at bounding box center [558, 288] width 603 height 385
click at [398, 325] on div "let selector = '.line' ; if ( typeAttr === 'words' ) selector = '.word' ; if ( …" at bounding box center [558, 288] width 603 height 385
click at [802, 84] on button "Save" at bounding box center [827, 77] width 51 height 19
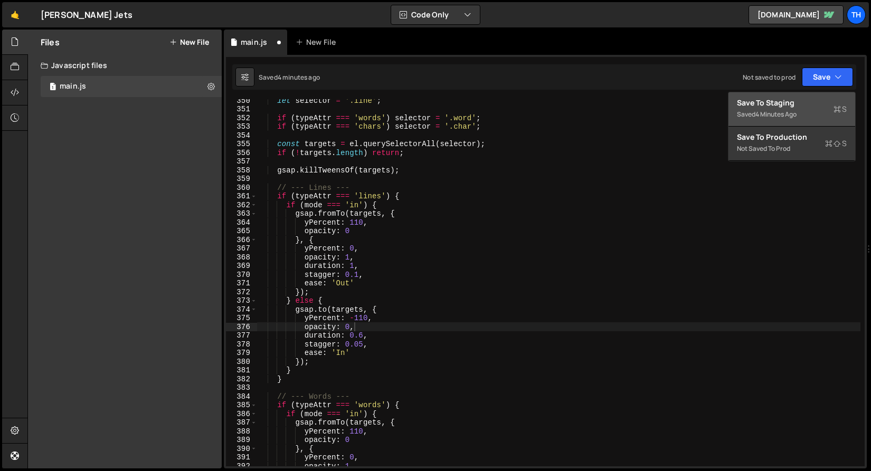
click at [796, 106] on div "Save to Staging S" at bounding box center [792, 103] width 110 height 11
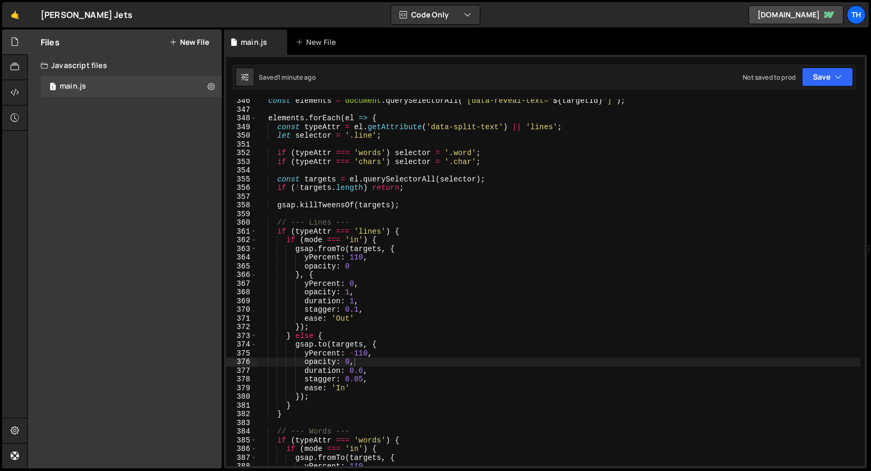
scroll to position [2918, 0]
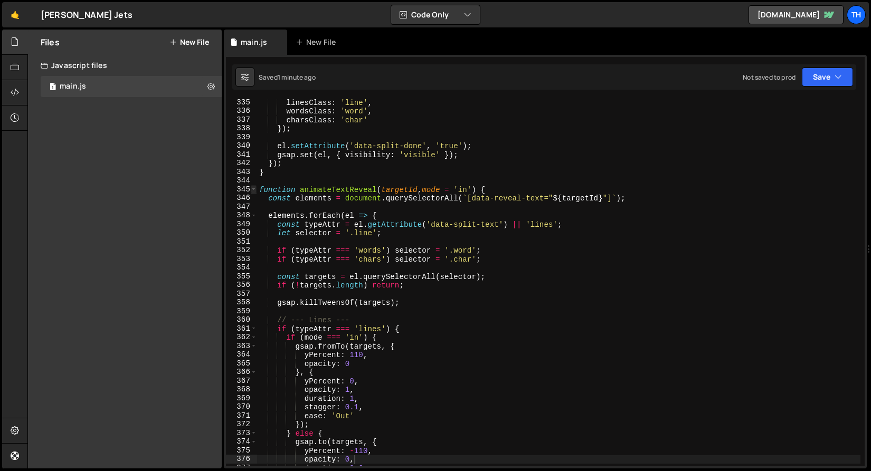
click at [255, 185] on span at bounding box center [254, 189] width 6 height 9
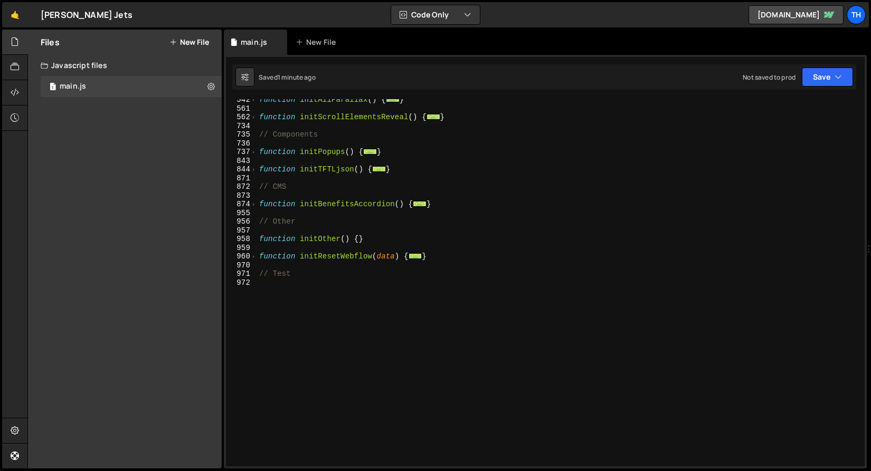
scroll to position [284, 0]
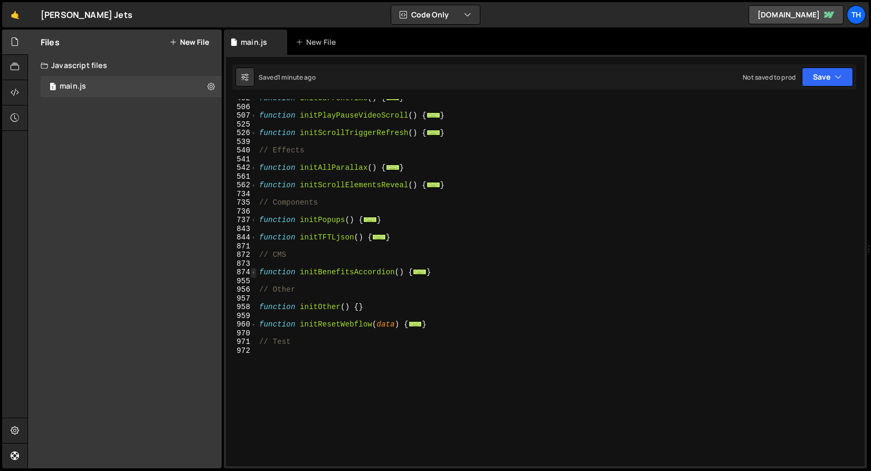
click at [251, 272] on span at bounding box center [254, 272] width 6 height 9
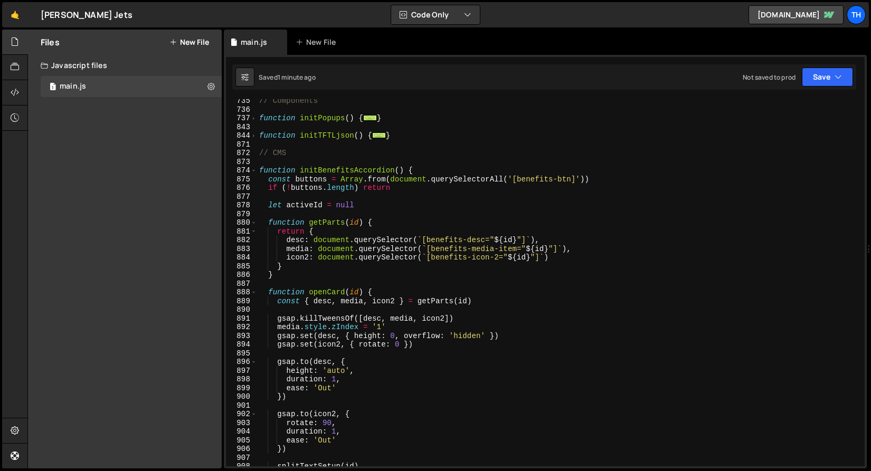
scroll to position [394, 0]
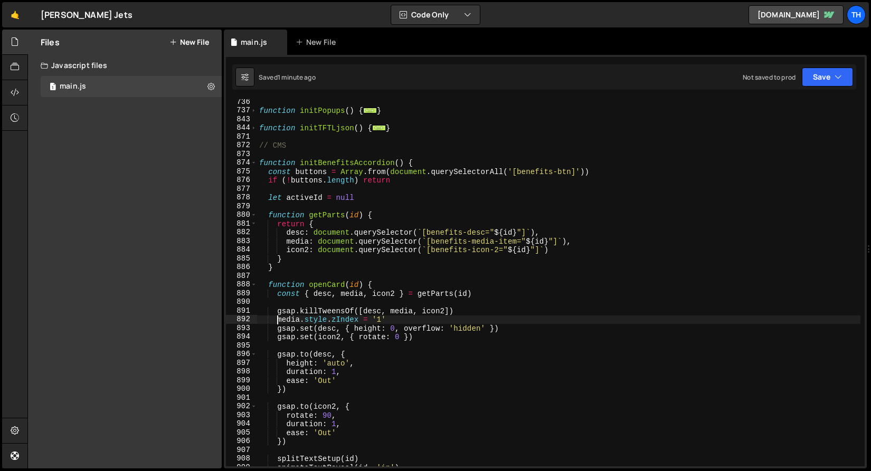
click at [280, 319] on div "function initPopups ( ) { ... } function initTFTLjson ( ) { ... } // CMS functi…" at bounding box center [558, 290] width 603 height 385
click at [279, 321] on div "function initPopups ( ) { ... } function initTFTLjson ( ) { ... } // CMS functi…" at bounding box center [558, 282] width 603 height 367
drag, startPoint x: 293, startPoint y: 321, endPoint x: 392, endPoint y: 324, distance: 99.3
click at [392, 324] on div "function initPopups ( ) { ... } function initTFTLjson ( ) { ... } // CMS functi…" at bounding box center [558, 290] width 603 height 385
click at [306, 315] on div "function initPopups ( ) { ... } function initTFTLjson ( ) { ... } // CMS functi…" at bounding box center [558, 290] width 603 height 385
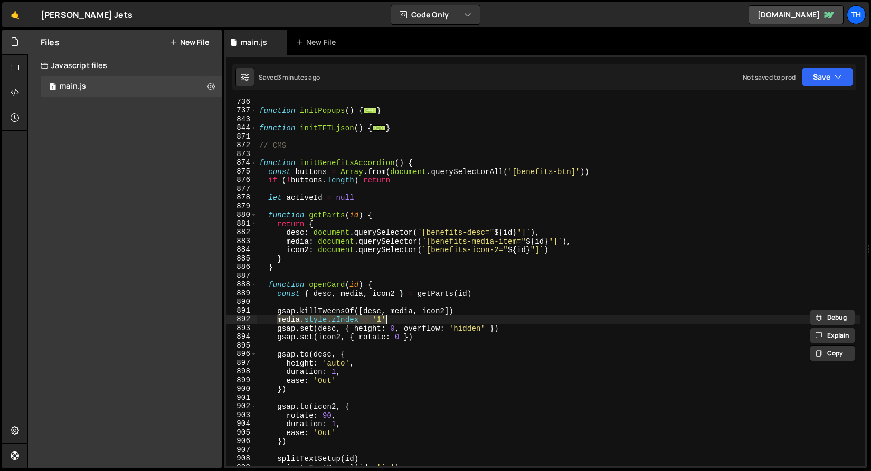
drag, startPoint x: 338, startPoint y: 320, endPoint x: 443, endPoint y: 321, distance: 105.0
click at [443, 321] on div "function initPopups ( ) { ... } function initTFTLjson ( ) { ... } // CMS functi…" at bounding box center [558, 290] width 603 height 385
paste textarea "(parseInt(media.style.zIndex) || 0) + 1;"
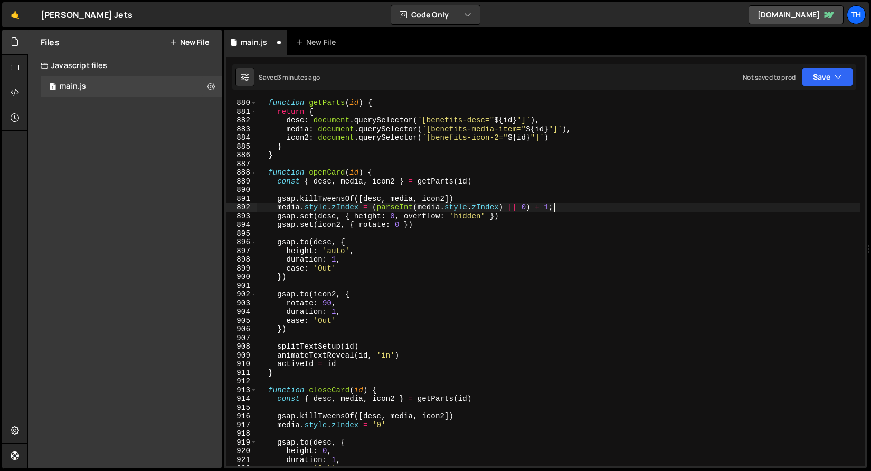
scroll to position [668, 0]
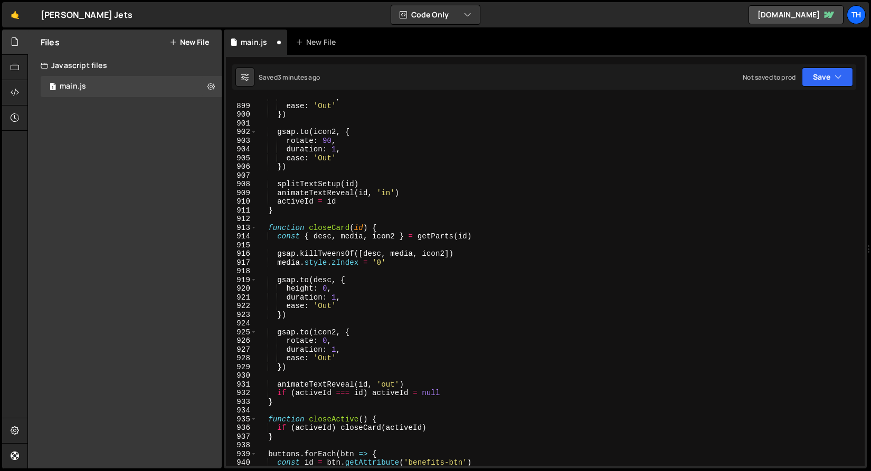
drag, startPoint x: 277, startPoint y: 262, endPoint x: 282, endPoint y: 269, distance: 8.3
click at [277, 262] on div "duration : 1 , ease : 'Out' }) gsap . to ( icon2 , { rotate : 90 , duration : 1…" at bounding box center [558, 285] width 603 height 385
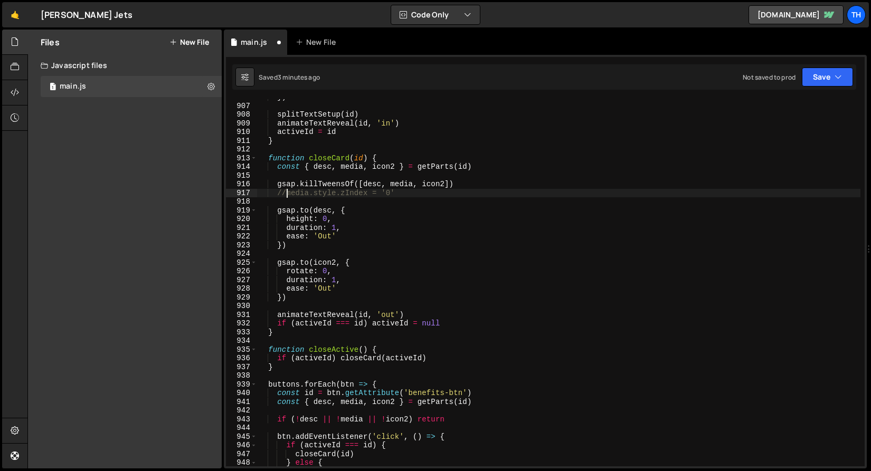
scroll to position [781, 0]
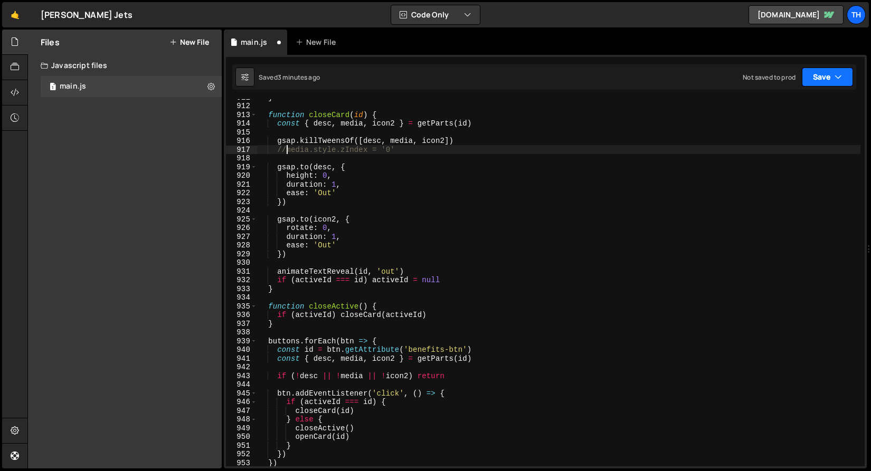
drag, startPoint x: 834, startPoint y: 78, endPoint x: 812, endPoint y: 97, distance: 29.1
click at [834, 78] on button "Save" at bounding box center [827, 77] width 51 height 19
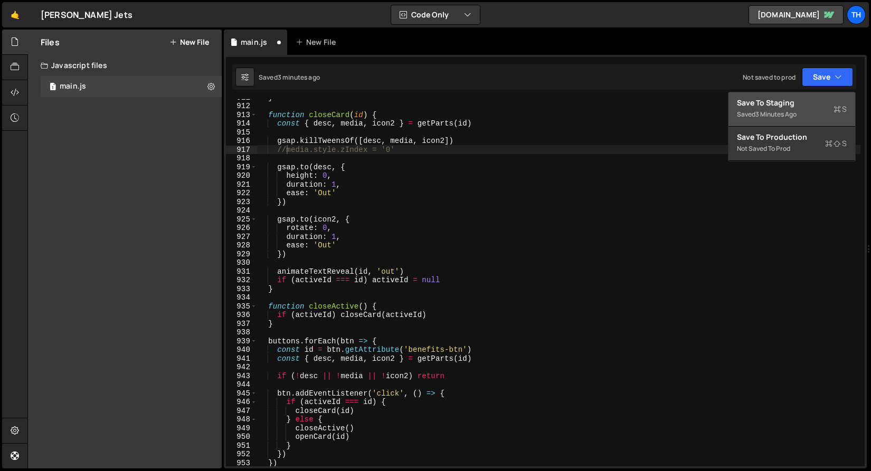
click at [791, 116] on div "3 minutes ago" at bounding box center [775, 114] width 41 height 9
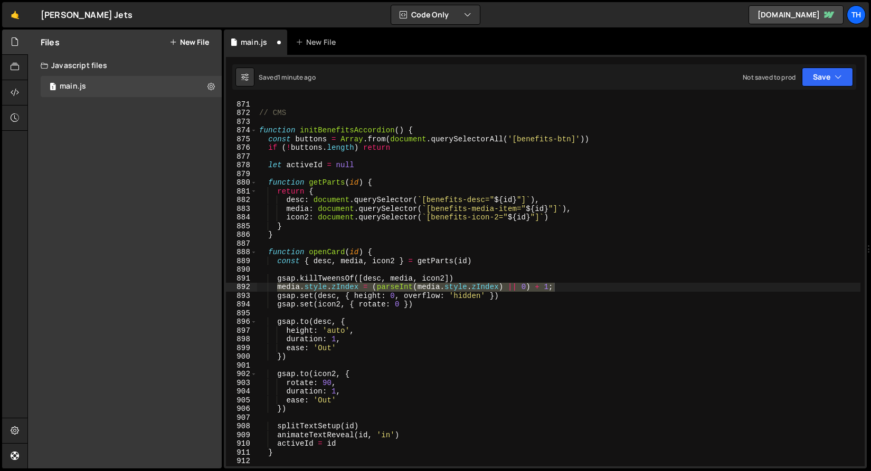
scroll to position [7584, 0]
click at [379, 184] on div "} // CMS function initBenefitsAccordion ( ) { const buttons = Array . from ( do…" at bounding box center [558, 283] width 603 height 385
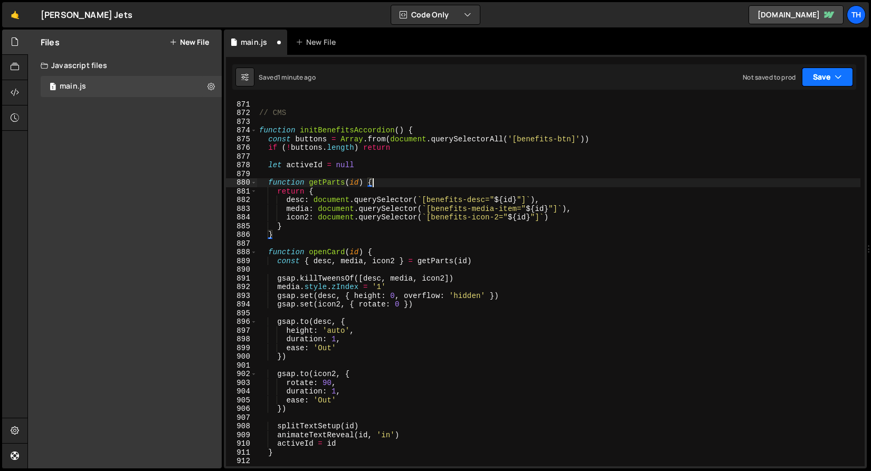
click at [812, 77] on button "Save" at bounding box center [827, 77] width 51 height 19
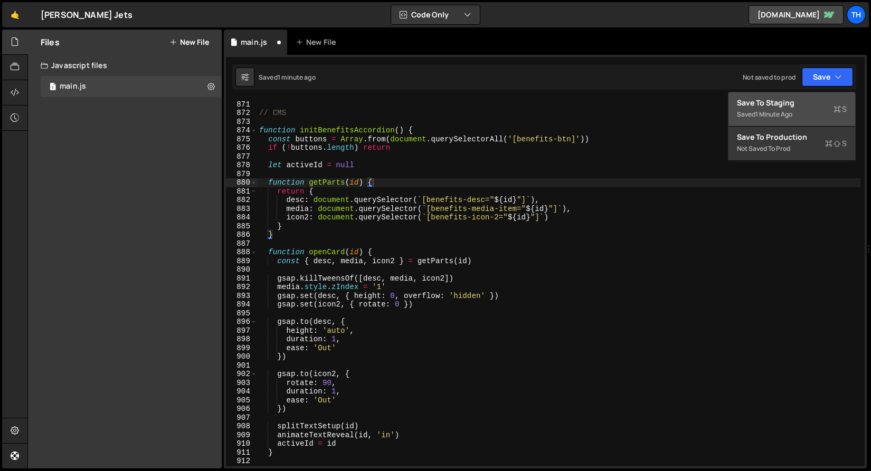
click at [784, 119] on div "Saved 1 minute ago" at bounding box center [792, 114] width 110 height 13
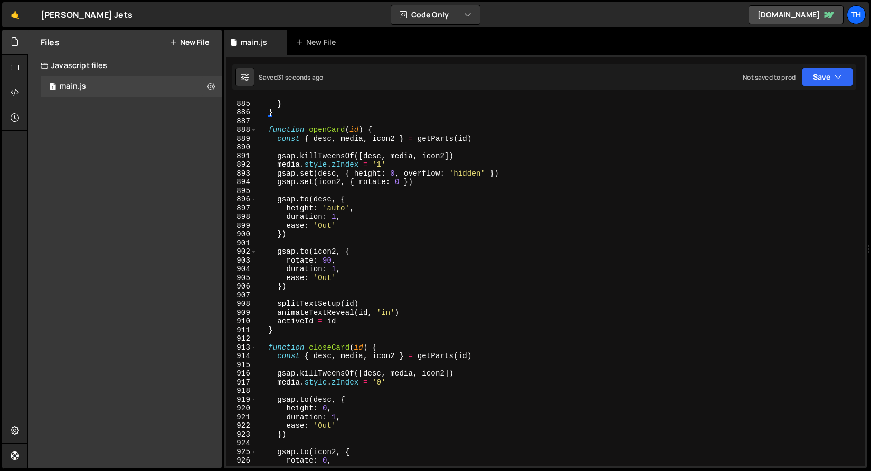
scroll to position [7706, 0]
click at [327, 272] on div "icon2 : document . querySelector ( ` [benefits-icon-2=" ${ id } "] ` ) } } func…" at bounding box center [558, 283] width 603 height 385
click at [325, 274] on div "icon2 : document . querySelector ( ` [benefits-icon-2=" ${ id } "] ` ) } } func…" at bounding box center [558, 283] width 603 height 385
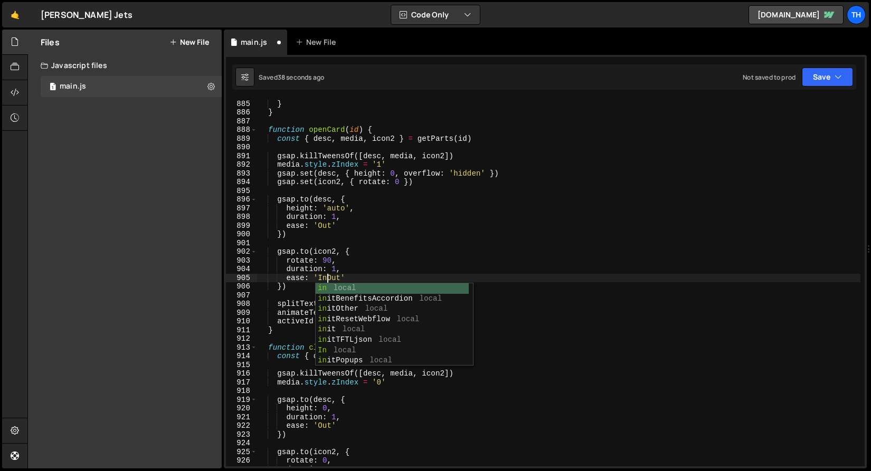
click at [393, 96] on div "1 Type cmd + s to save your Javascript file. הההההההההההההההההההההההההההההההההה…" at bounding box center [545, 262] width 643 height 414
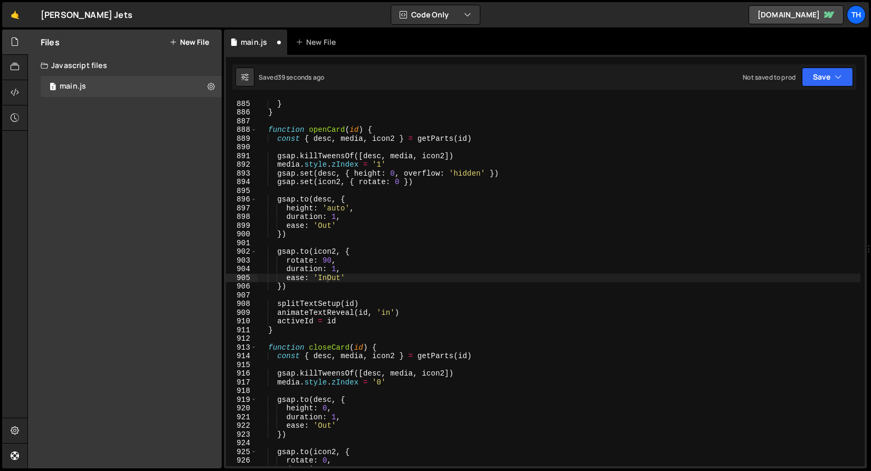
click at [332, 277] on div "icon2 : document . querySelector ( ` [benefits-icon-2=" ${ id } "] ` ) } } func…" at bounding box center [558, 283] width 603 height 385
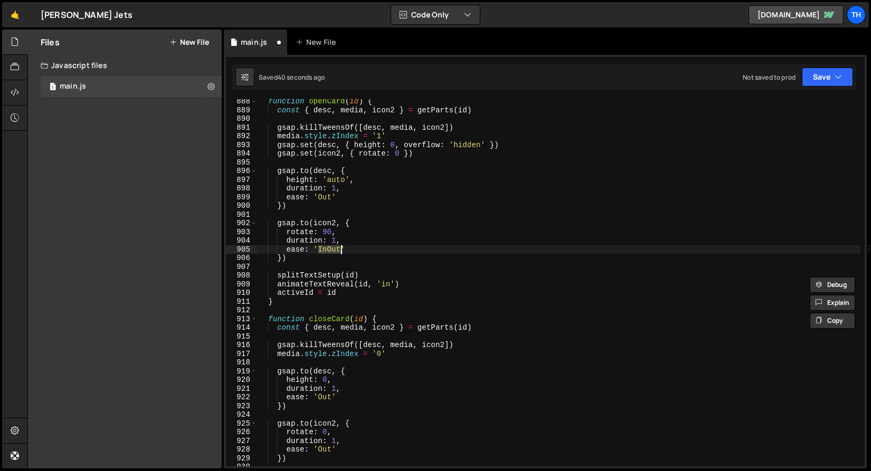
scroll to position [7827, 0]
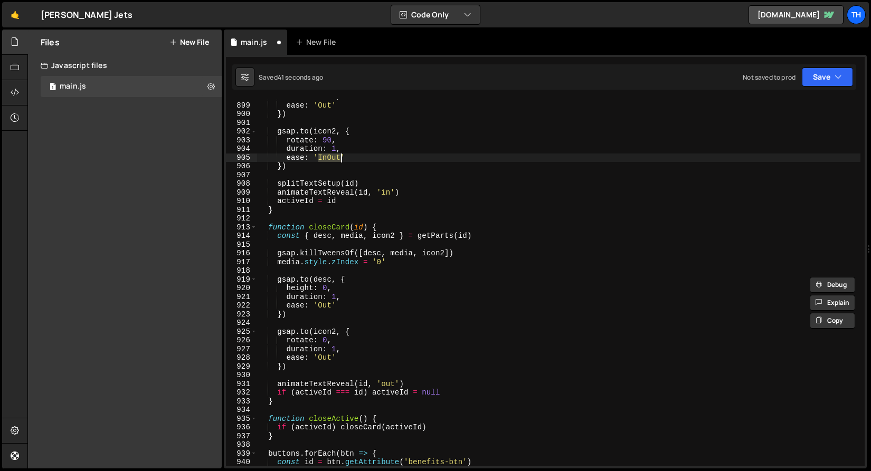
click at [332, 357] on div "duration : 1 , ease : 'Out' }) gsap . to ( icon2 , { rotate : 90 , duration : 1…" at bounding box center [558, 284] width 603 height 385
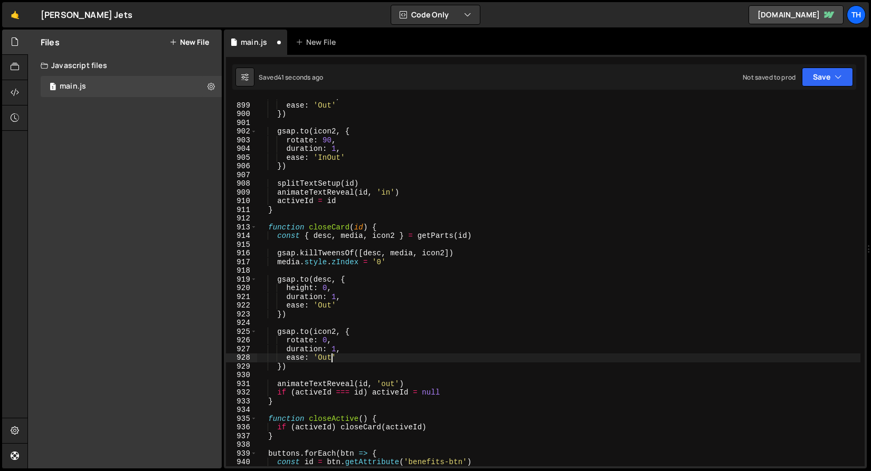
click at [326, 359] on div "duration : 1 , ease : 'Out' }) gsap . to ( icon2 , { rotate : 90 , duration : 1…" at bounding box center [558, 284] width 603 height 385
paste textarea "In"
click at [802, 68] on button "Save" at bounding box center [827, 77] width 51 height 19
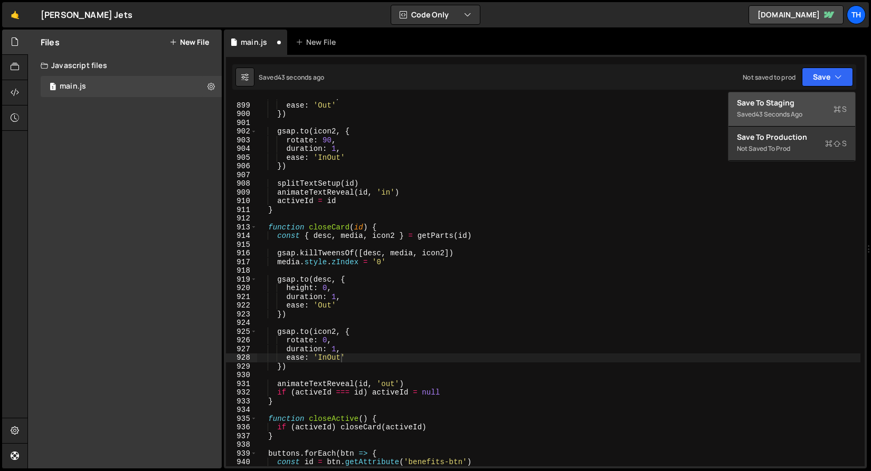
click at [789, 112] on div "43 seconds ago" at bounding box center [778, 114] width 47 height 9
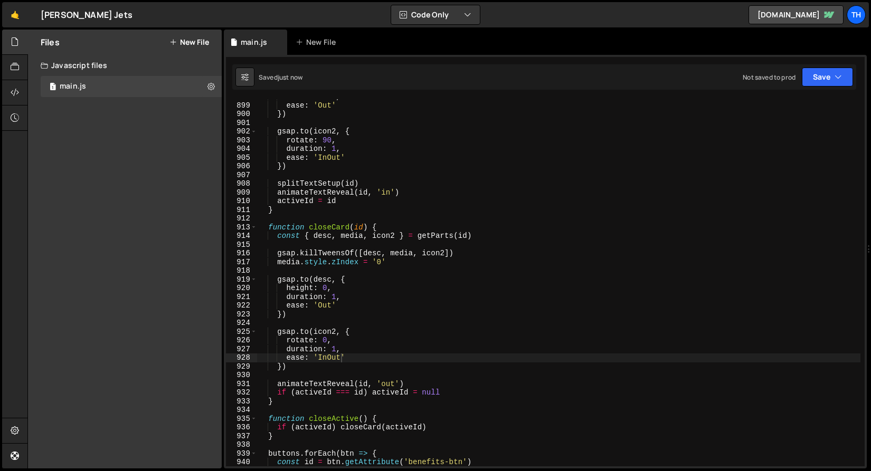
click at [333, 348] on div "duration : 1 , ease : 'Out' }) gsap . to ( icon2 , { rotate : 90 , duration : 1…" at bounding box center [558, 284] width 603 height 385
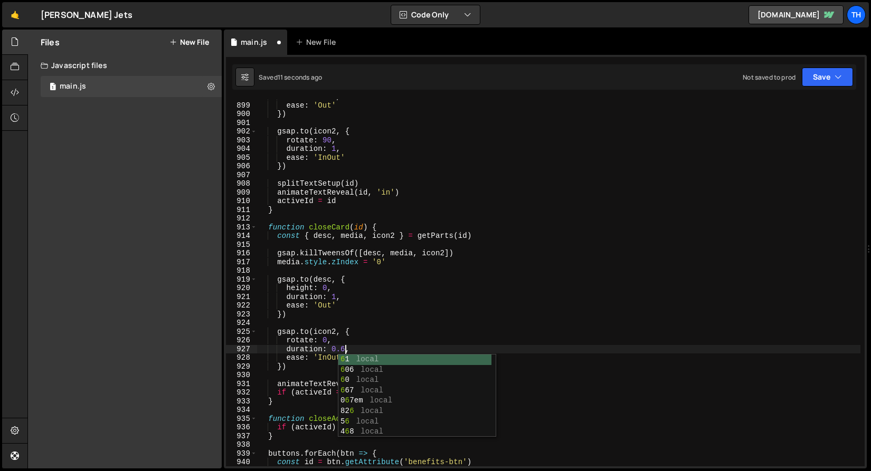
scroll to position [0, 6]
click at [335, 296] on div "duration : 1 , ease : 'Out' }) gsap . to ( icon2 , { rotate : 90 , duration : 1…" at bounding box center [558, 284] width 603 height 385
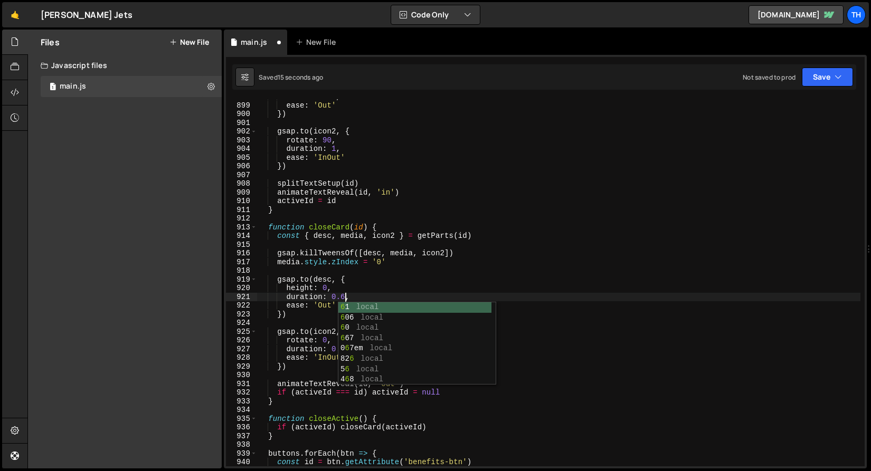
click at [404, 230] on div "duration : 1 , ease : 'Out' }) gsap . to ( icon2 , { rotate : 90 , duration : 1…" at bounding box center [558, 284] width 603 height 385
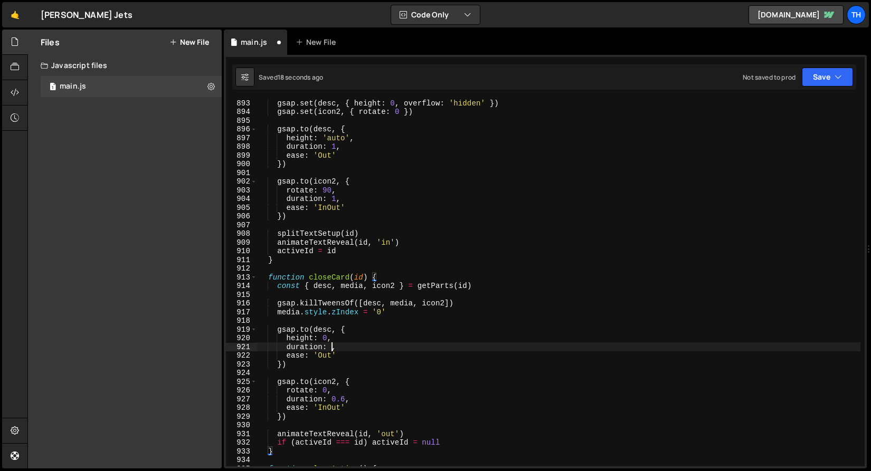
scroll to position [0, 5]
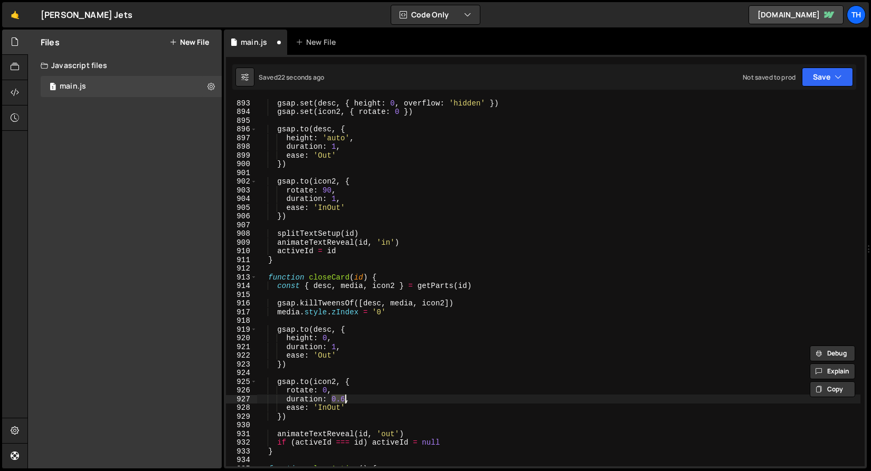
drag, startPoint x: 331, startPoint y: 403, endPoint x: 344, endPoint y: 402, distance: 12.7
click at [344, 402] on div "gsap . set ( desc , { height : 0 , overflow : 'hidden' }) gsap . set ( icon2 , …" at bounding box center [558, 291] width 603 height 385
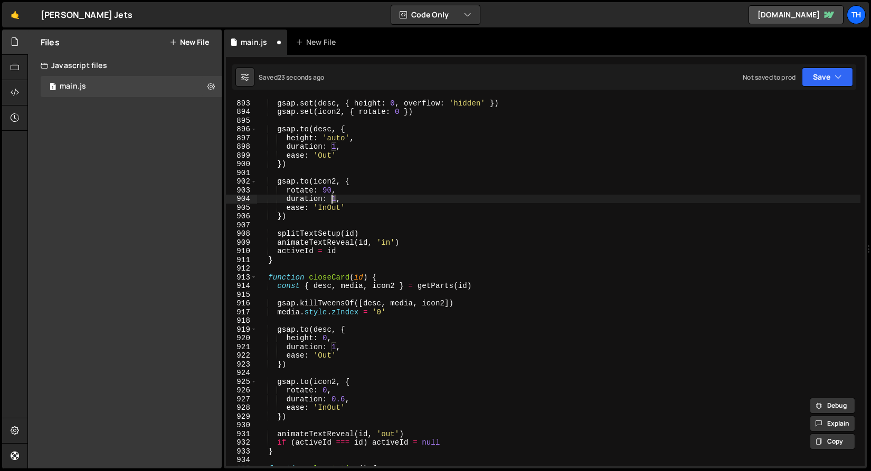
click at [332, 201] on div "gsap . set ( desc , { height : 0 , overflow : 'hidden' }) gsap . set ( icon2 , …" at bounding box center [558, 291] width 603 height 385
paste textarea "0.6"
click at [831, 75] on button "Save" at bounding box center [827, 77] width 51 height 19
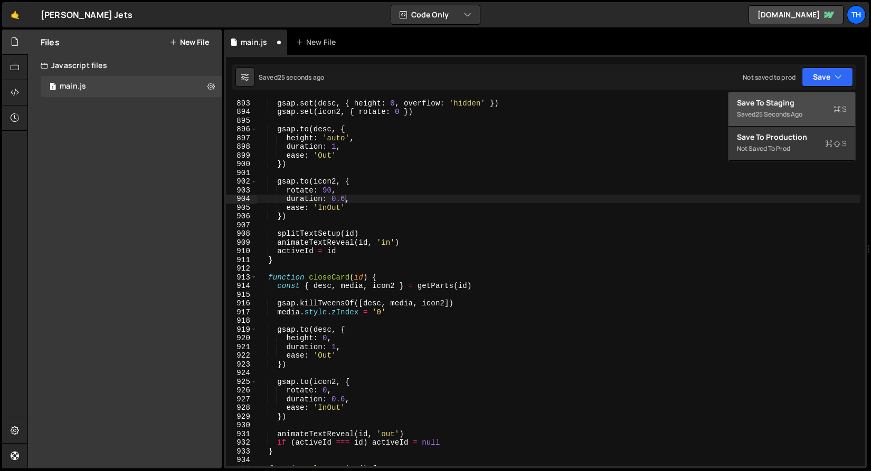
click at [779, 110] on div "25 seconds ago" at bounding box center [778, 114] width 47 height 9
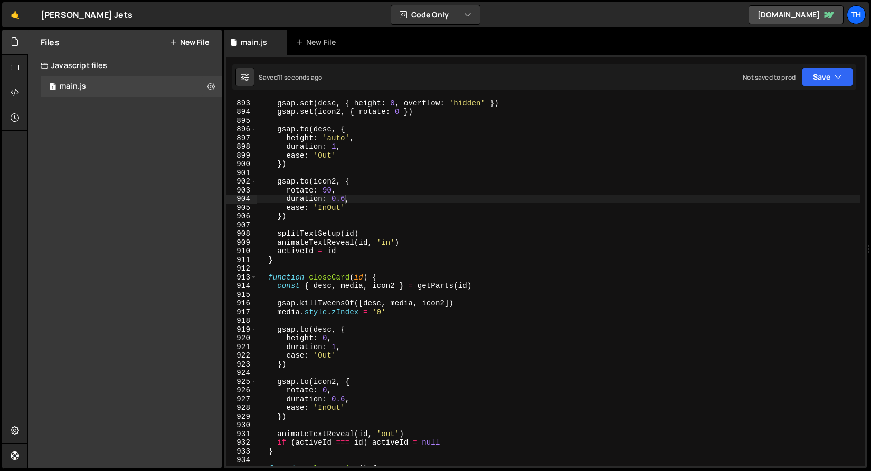
click at [322, 389] on div "gsap . set ( desc , { height : 0 , overflow : 'hidden' }) gsap . set ( icon2 , …" at bounding box center [558, 291] width 603 height 385
click at [369, 366] on div "gsap . set ( desc , { height : 0 , overflow : 'hidden' }) gsap . set ( icon2 , …" at bounding box center [558, 291] width 603 height 385
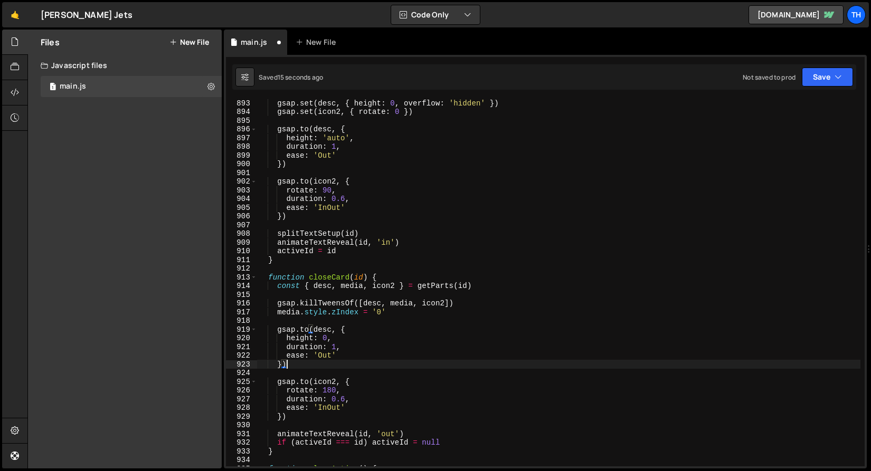
scroll to position [0, 1]
click at [831, 88] on div "Saved 15 seconds ago Not saved to prod Upgrade to Edit Save Save to Staging S S…" at bounding box center [544, 76] width 624 height 25
drag, startPoint x: 829, startPoint y: 80, endPoint x: 825, endPoint y: 85, distance: 6.4
click at [829, 80] on button "Save" at bounding box center [827, 77] width 51 height 19
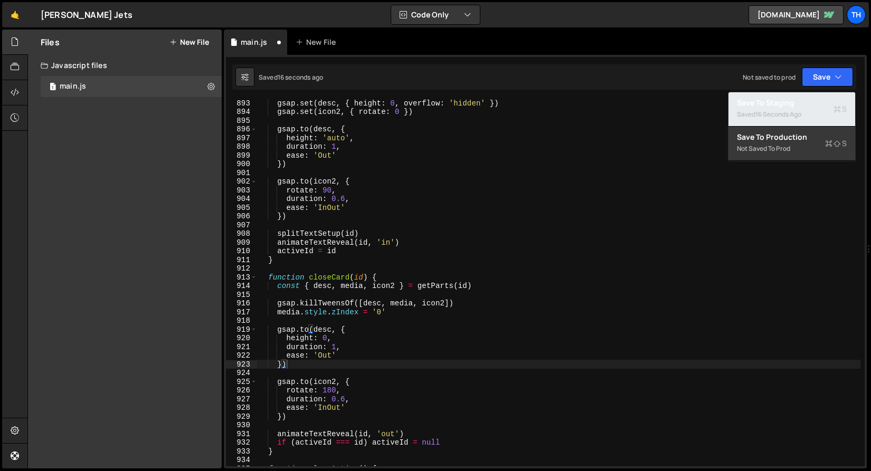
click at [809, 100] on div "Save to Staging S" at bounding box center [792, 103] width 110 height 11
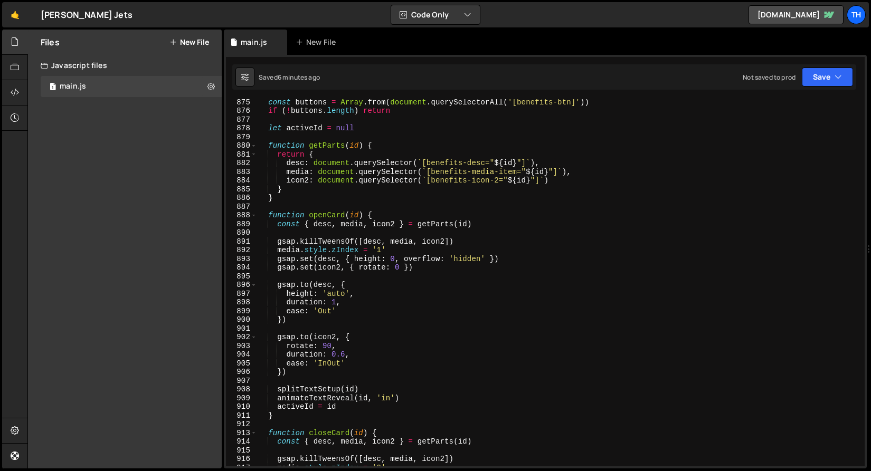
scroll to position [7511, 0]
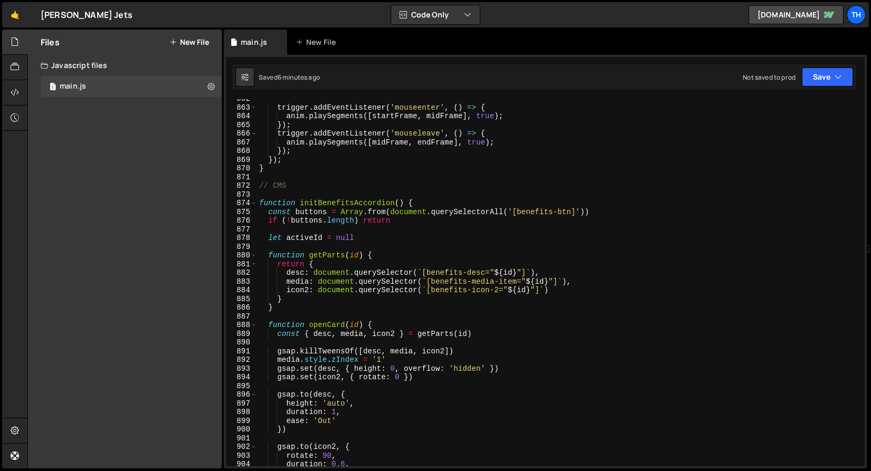
click at [565, 290] on div "trigger . addEventListener ( 'mouseenter' , ( ) => { anim . playSegments ([ sta…" at bounding box center [558, 286] width 603 height 385
click at [578, 282] on div "trigger . addEventListener ( 'mouseenter' , ( ) => { anim . playSegments ([ sta…" at bounding box center [558, 286] width 603 height 385
type textarea "media: document.querySelector(`[benefits-media-item="${id}"]`),"
drag, startPoint x: 579, startPoint y: 281, endPoint x: 291, endPoint y: 283, distance: 288.2
click at [291, 283] on div "trigger . addEventListener ( 'mouseenter' , ( ) => { anim . playSegments ([ sta…" at bounding box center [558, 286] width 603 height 385
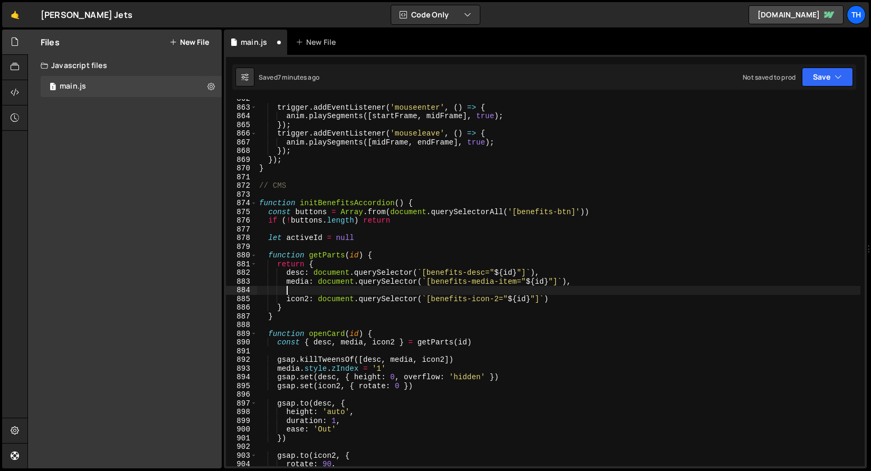
paste textarea "media: document.querySelector(`[benefits-media-item="${id}"]`),"
click at [303, 285] on div "trigger . addEventListener ( 'mouseenter' , ( ) => { anim . playSegments ([ sta…" at bounding box center [558, 286] width 603 height 385
click at [300, 291] on div "trigger . addEventListener ( 'mouseenter' , ( ) => { anim . playSegments ([ sta…" at bounding box center [558, 286] width 603 height 385
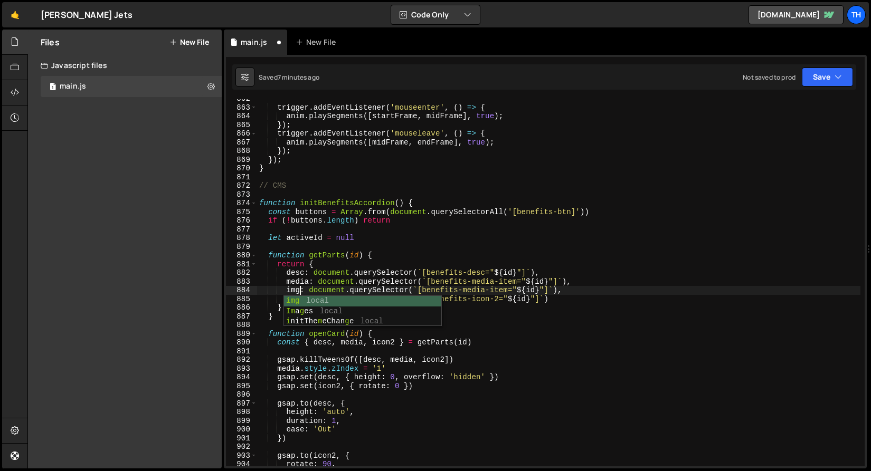
scroll to position [0, 3]
click at [318, 301] on div "trigger . addEventListener ( 'mouseenter' , ( ) => { anim . playSegments ([ sta…" at bounding box center [558, 286] width 603 height 385
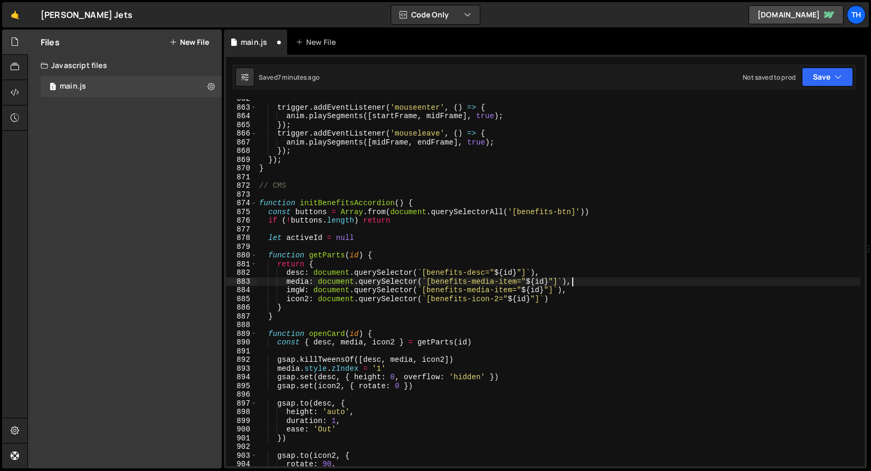
click at [577, 281] on div "trigger . addEventListener ( 'mouseenter' , ( ) => { anim . playSegments ([ sta…" at bounding box center [558, 286] width 603 height 385
click at [574, 288] on div "trigger . addEventListener ( 'mouseenter' , ( ) => { anim . playSegments ([ sta…" at bounding box center [558, 286] width 603 height 385
type textarea "imgW: document.querySelector(`[benefits-media-item="${id}"]`),"
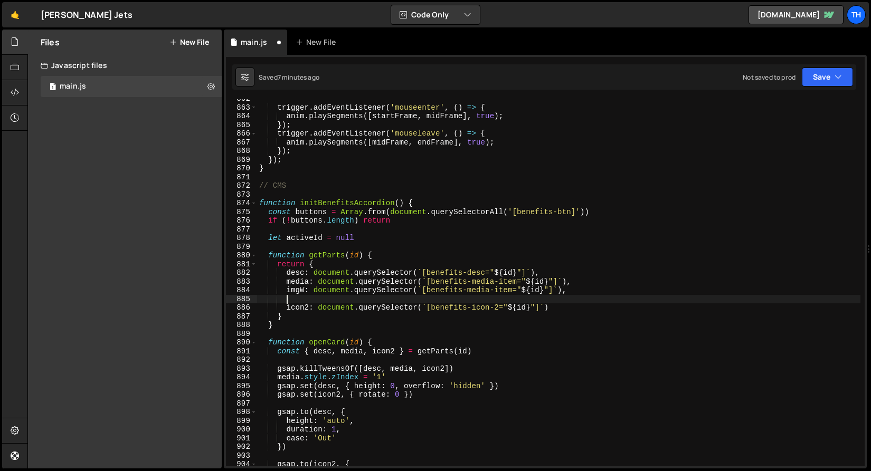
paste textarea "media: document.querySelector(`[benefits-media-item="${id}"]`),"
click at [291, 300] on div "trigger . addEventListener ( 'mouseenter' , ( ) => { anim . playSegments ([ sta…" at bounding box center [558, 286] width 603 height 385
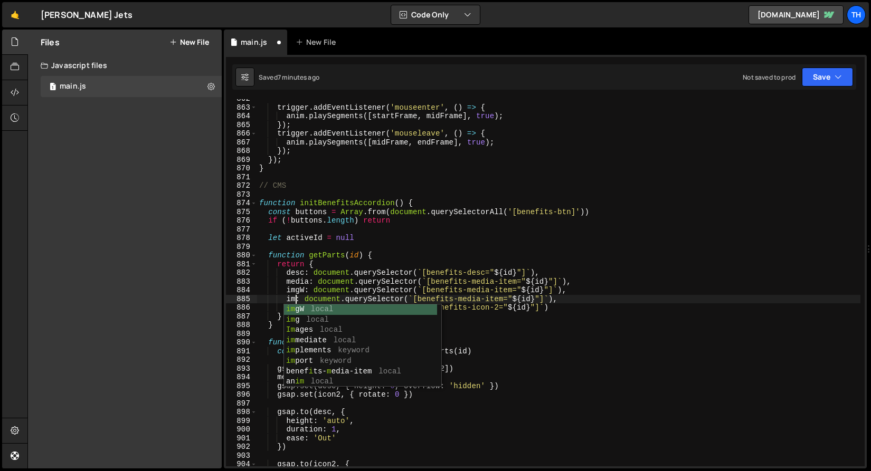
scroll to position [0, 3]
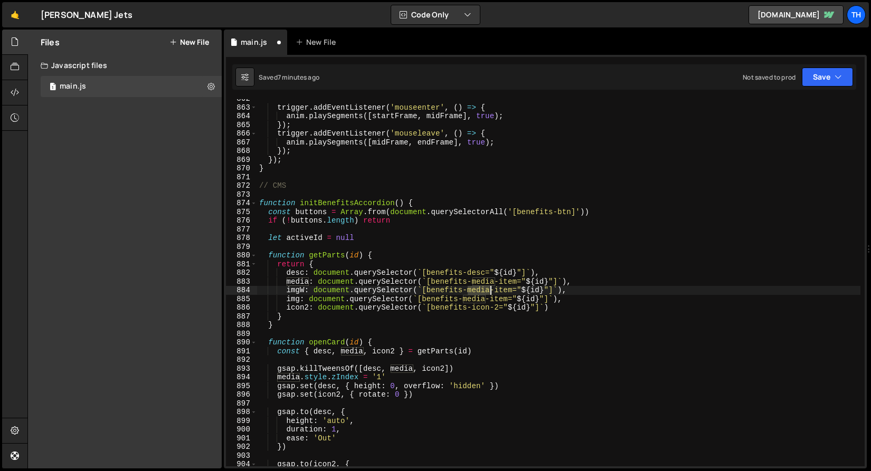
drag, startPoint x: 468, startPoint y: 291, endPoint x: 490, endPoint y: 293, distance: 21.7
click at [490, 293] on div "trigger . addEventListener ( 'mouseenter' , ( ) => { anim . playSegments ([ sta…" at bounding box center [558, 286] width 603 height 385
drag, startPoint x: 462, startPoint y: 299, endPoint x: 508, endPoint y: 298, distance: 45.9
click at [508, 298] on div "trigger . addEventListener ( 'mouseenter' , ( ) => { anim . playSegments ([ sta…" at bounding box center [558, 286] width 603 height 385
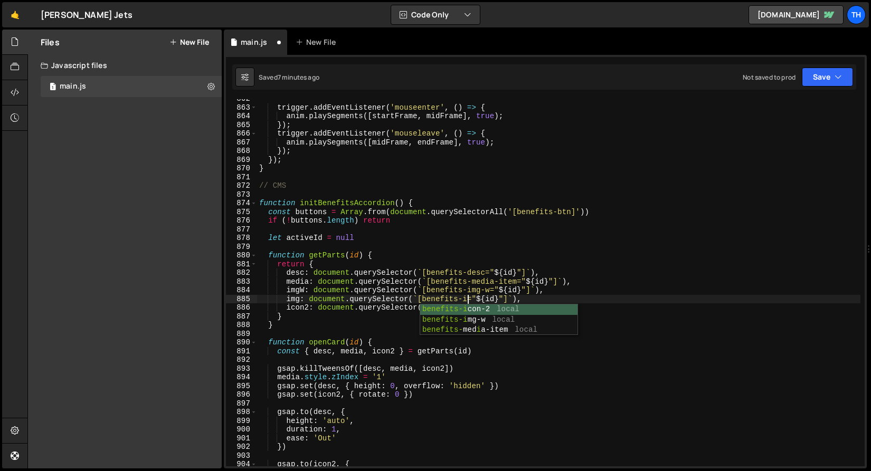
type textarea "img: document.querySelector(`[benefits-img="${id}"]`),"
click at [491, 245] on div "trigger . addEventListener ( 'mouseenter' , ( ) => { anim . playSegments ([ sta…" at bounding box center [558, 286] width 603 height 385
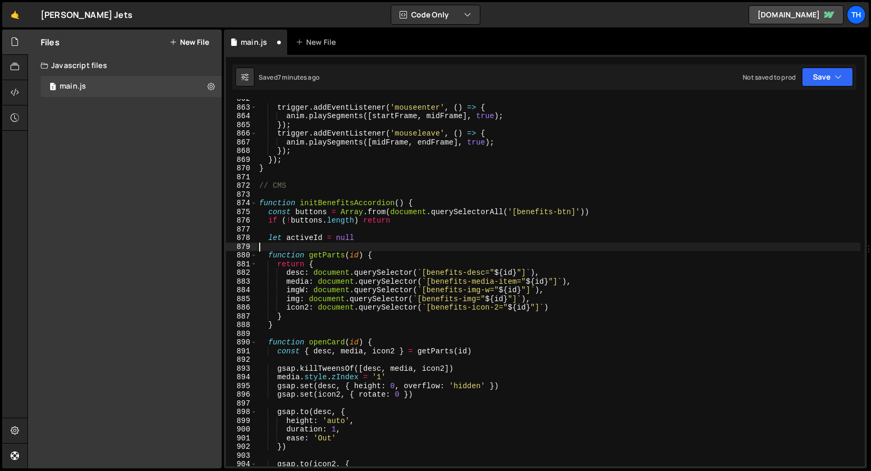
scroll to position [0, 0]
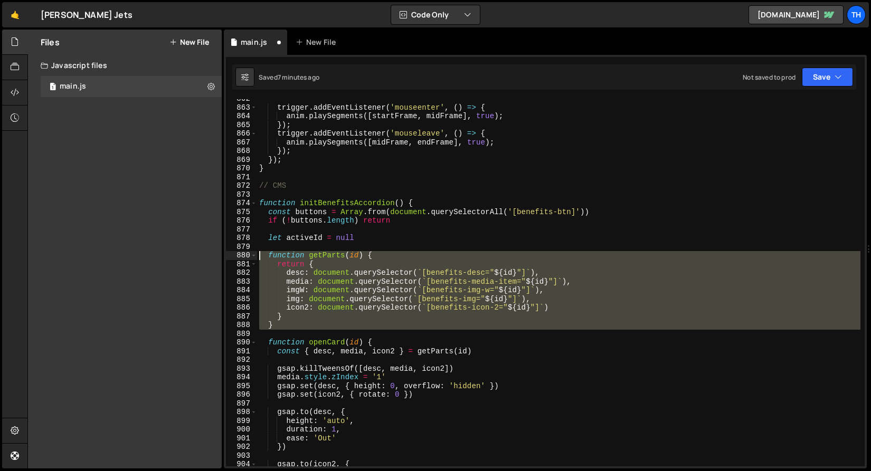
drag, startPoint x: 300, startPoint y: 331, endPoint x: 230, endPoint y: 253, distance: 105.8
click at [230, 252] on div "862 863 864 865 866 867 868 869 870 871 872 873 874 875 876 877 878 879 880 881…" at bounding box center [545, 282] width 639 height 367
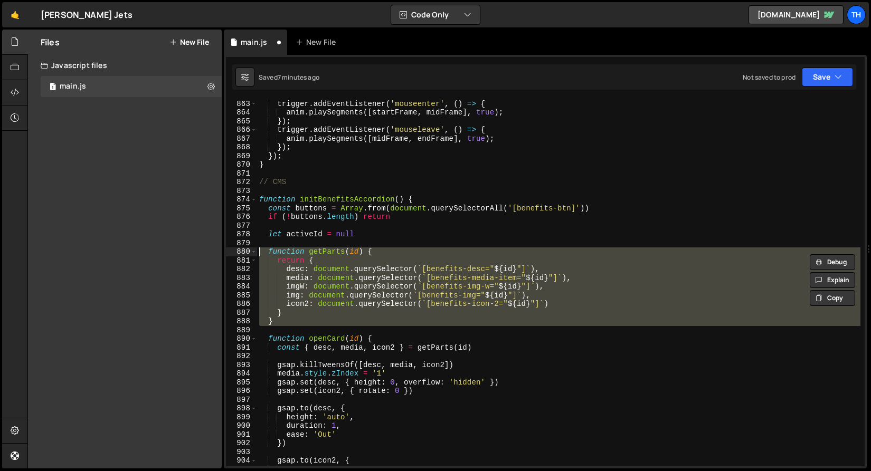
scroll to position [7546, 0]
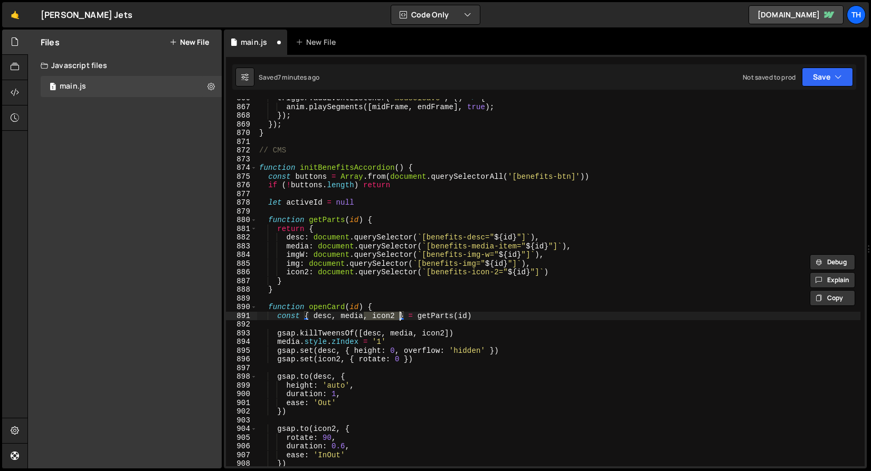
drag, startPoint x: 363, startPoint y: 316, endPoint x: 400, endPoint y: 313, distance: 37.5
click at [400, 313] on div "trigger . addEventListener ( 'mouseleave' , ( ) => { anim . playSegments ([ mid…" at bounding box center [558, 286] width 603 height 385
type textarea "const { desc, media, icon2 } = getParts(id)"
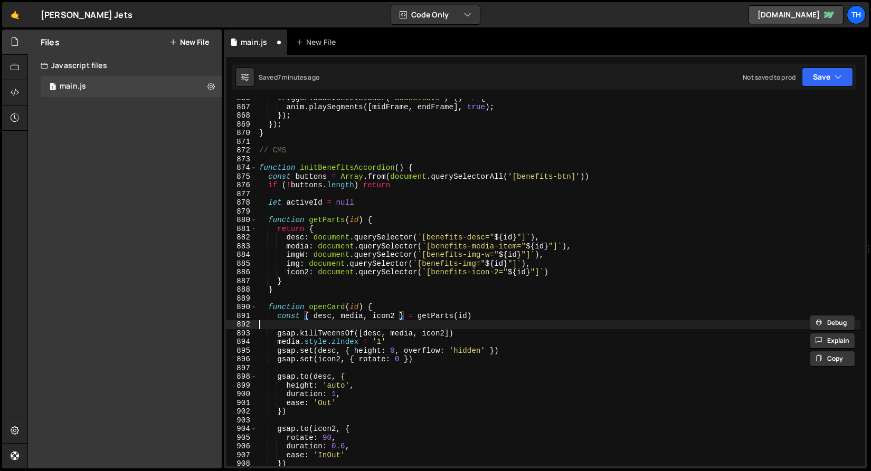
click at [373, 321] on div "trigger . addEventListener ( 'mouseleave' , ( ) => { anim . playSegments ([ mid…" at bounding box center [558, 286] width 603 height 385
drag, startPoint x: 365, startPoint y: 313, endPoint x: 396, endPoint y: 316, distance: 31.2
click at [396, 316] on div "trigger . addEventListener ( 'mouseleave' , ( ) => { anim . playSegments ([ mid…" at bounding box center [558, 286] width 603 height 385
paste textarea ", icon2"
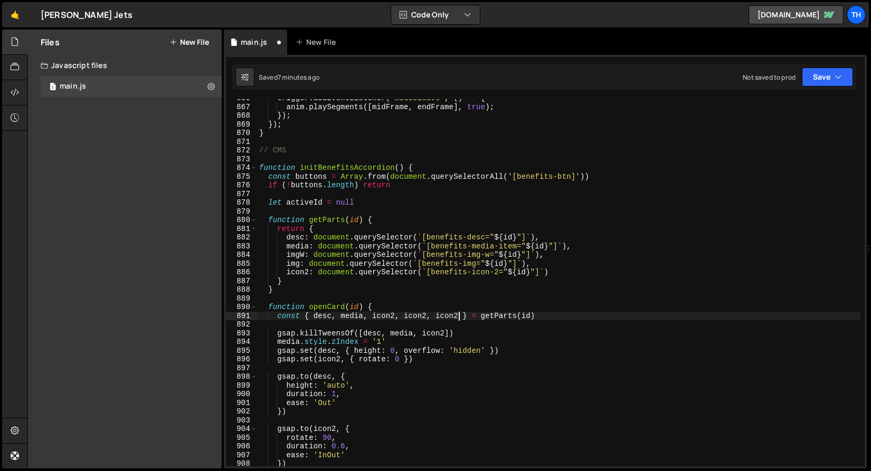
click at [294, 258] on div "trigger . addEventListener ( 'mouseleave' , ( ) => { anim . playSegments ([ mid…" at bounding box center [558, 286] width 603 height 385
click at [384, 318] on div "trigger . addEventListener ( 'mouseleave' , ( ) => { anim . playSegments ([ mid…" at bounding box center [558, 286] width 603 height 385
paste textarea "mgW"
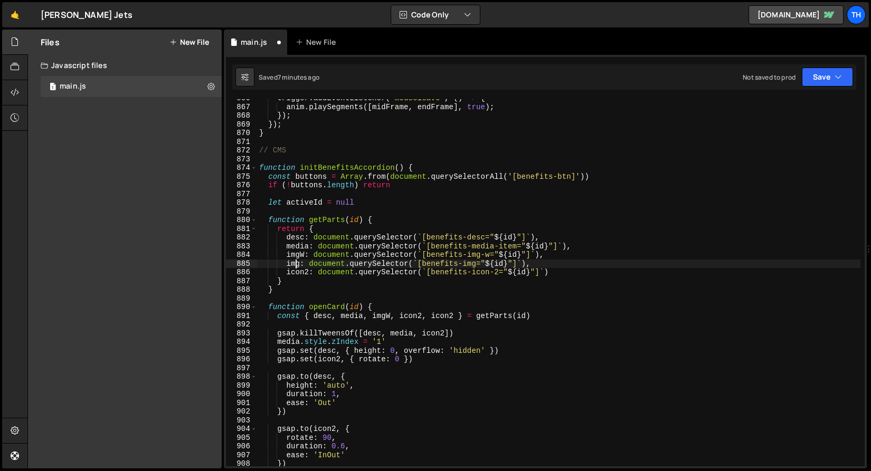
click at [294, 264] on div "trigger . addEventListener ( 'mouseleave' , ( ) => { anim . playSegments ([ mid…" at bounding box center [558, 286] width 603 height 385
click at [417, 315] on div "trigger . addEventListener ( 'mouseleave' , ( ) => { anim . playSegments ([ mid…" at bounding box center [558, 286] width 603 height 385
paste textarea "mg"
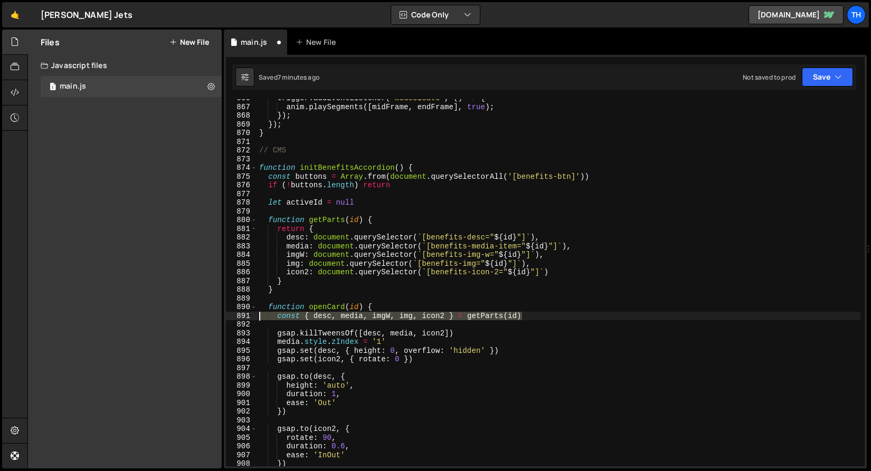
drag, startPoint x: 536, startPoint y: 317, endPoint x: 192, endPoint y: 318, distance: 344.6
click at [192, 318] on div "Files New File Javascript files 1 main.js 0 CSS files Copy share link Edit File…" at bounding box center [448, 250] width 843 height 440
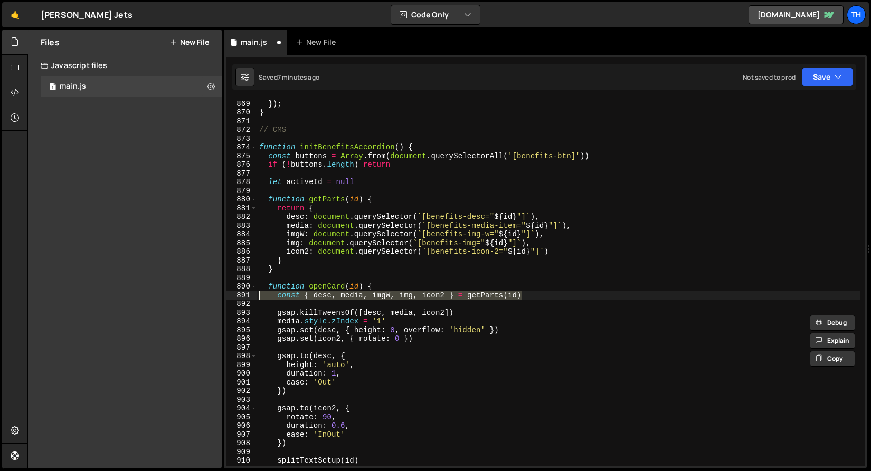
scroll to position [7724, 0]
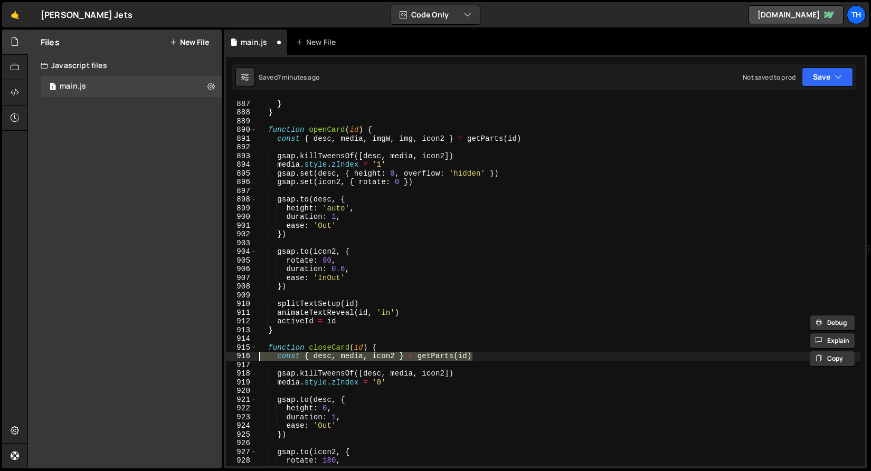
drag, startPoint x: 470, startPoint y: 358, endPoint x: 196, endPoint y: 359, distance: 273.9
click at [196, 359] on div "Files New File Javascript files 1 main.js 0 CSS files Copy share link Edit File…" at bounding box center [448, 250] width 843 height 440
paste textarea "mgW, img, i"
type textarea "const { desc, media, imgW, img, icon2 } = getParts(id)"
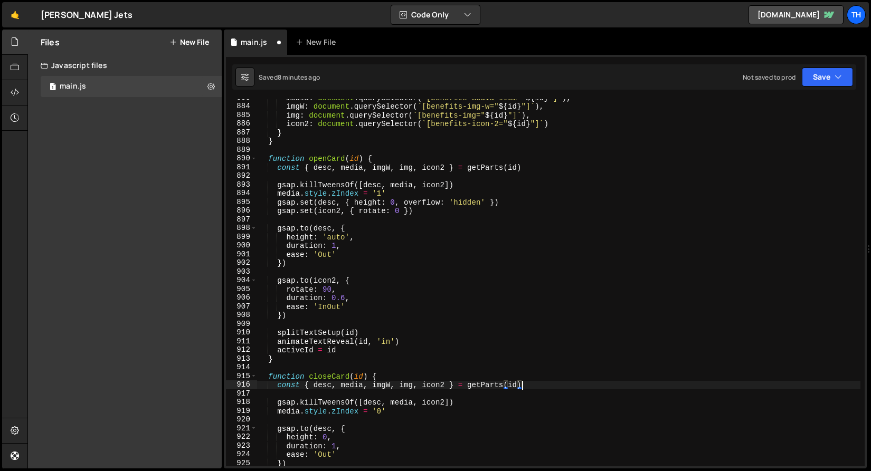
scroll to position [7691, 0]
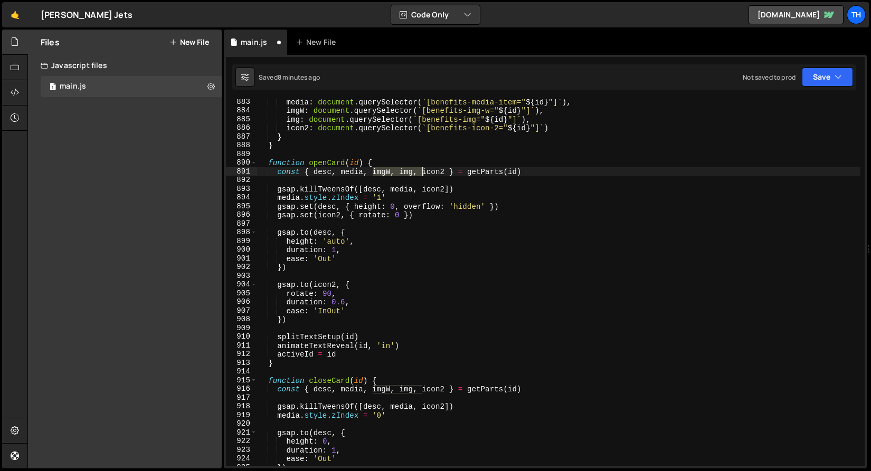
drag, startPoint x: 373, startPoint y: 172, endPoint x: 422, endPoint y: 169, distance: 49.2
click at [422, 169] on div "media : document . querySelector ( ` [benefits-media-item=" ${ id } "] ` ) , im…" at bounding box center [558, 290] width 603 height 385
click at [417, 177] on div "media : document . querySelector ( ` [benefits-media-item=" ${ id } "] ` ) , im…" at bounding box center [558, 290] width 603 height 385
click at [423, 188] on div "media : document . querySelector ( ` [benefits-media-item=" ${ id } "] ` ) , im…" at bounding box center [558, 290] width 603 height 385
paste textarea "mgW, img, i"
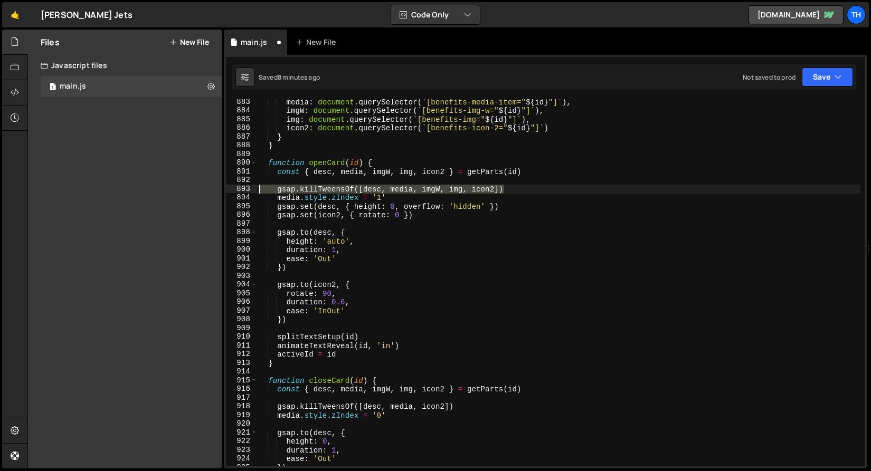
drag, startPoint x: 508, startPoint y: 189, endPoint x: 231, endPoint y: 192, distance: 277.6
click at [231, 192] on div "gsap.killTweensOf([desc, media, imgW, img, icon2]) 883 884 885 886 887 888 889 …" at bounding box center [545, 282] width 639 height 367
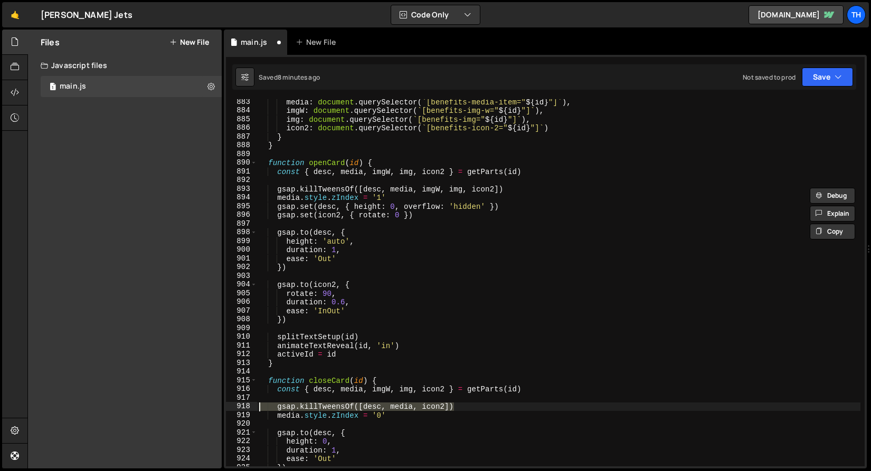
drag, startPoint x: 472, startPoint y: 405, endPoint x: 202, endPoint y: 409, distance: 270.8
click at [202, 409] on div "Files New File Javascript files 1 main.js 0 CSS files Copy share link Edit File…" at bounding box center [448, 250] width 843 height 440
paste textarea "mgW, img, i"
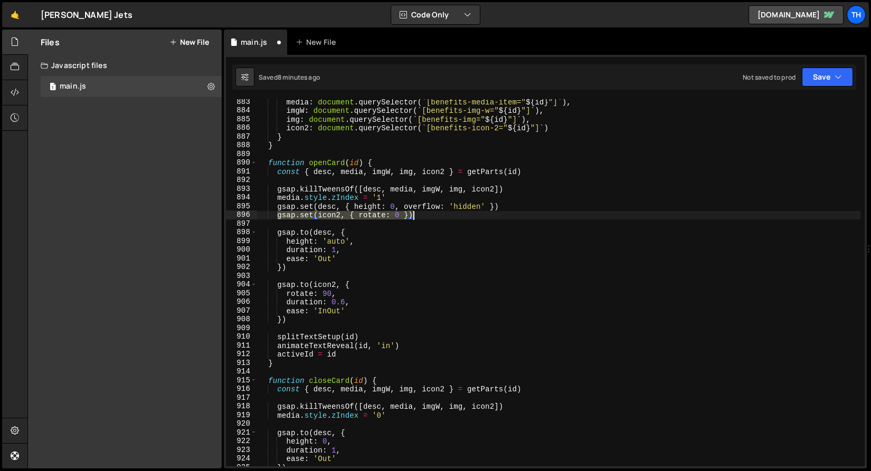
drag, startPoint x: 276, startPoint y: 216, endPoint x: 450, endPoint y: 212, distance: 173.7
click at [450, 212] on div "media : document . querySelector ( ` [benefits-media-item=" ${ id } "] ` ) , im…" at bounding box center [558, 290] width 603 height 385
click at [279, 215] on div "media : document . querySelector ( ` [benefits-media-item=" ${ id } "] ` ) , im…" at bounding box center [558, 282] width 603 height 367
type textarea "gsap.set(icon2, { rotate: 0 })"
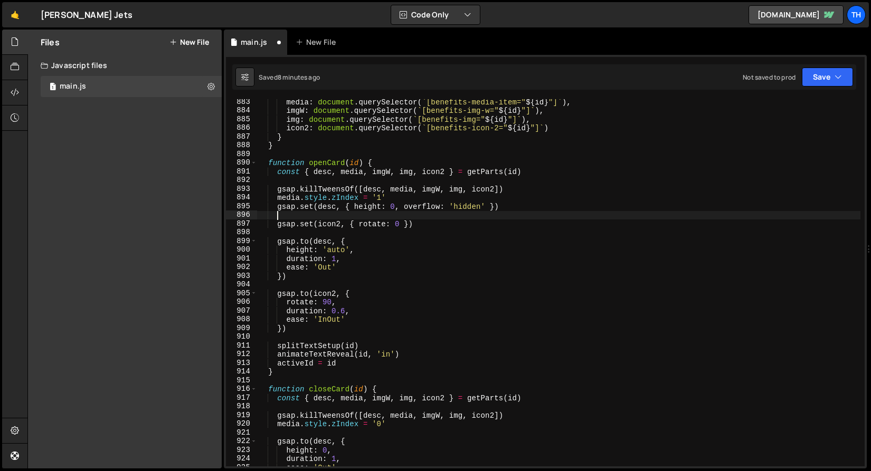
scroll to position [0, 1]
paste textarea "gsap.set(icon2, { rotate: 0 })"
type textarea "gsap.set(icon2, { rotate: 0 })"
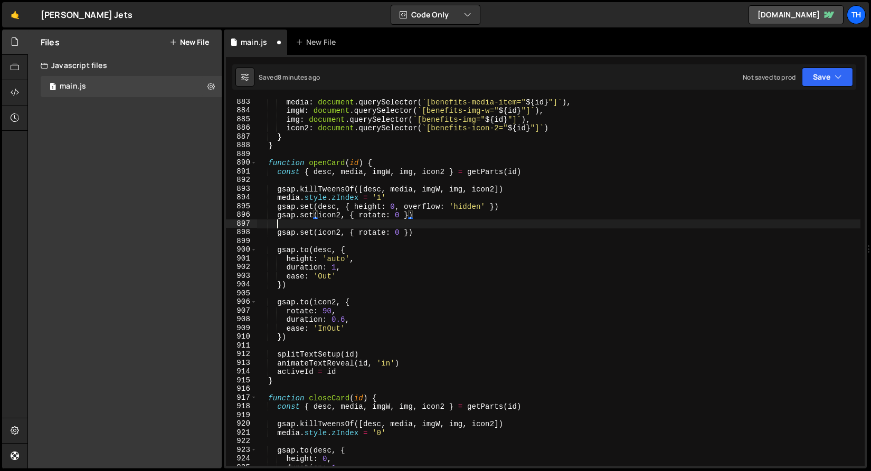
paste textarea "gsap.set(icon2, { rotate: 0 })"
click at [385, 170] on div "media : document . querySelector ( ` [benefits-media-item=" ${ id } "] ` ) , im…" at bounding box center [558, 290] width 603 height 385
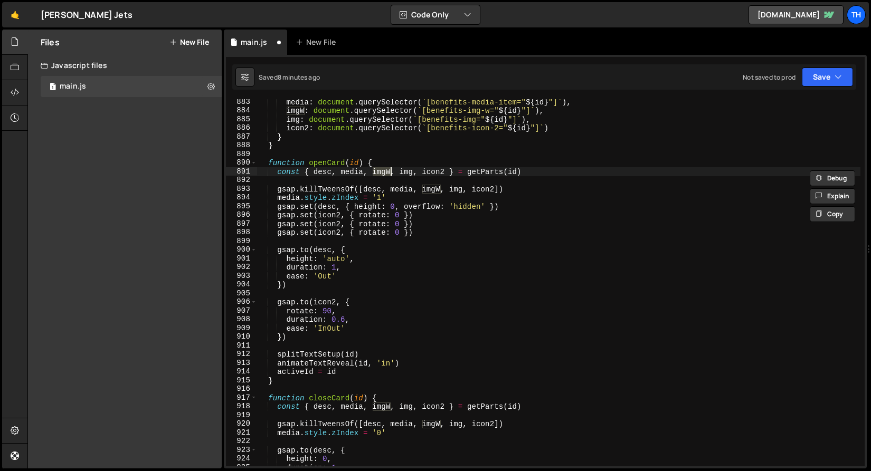
click at [332, 216] on div "media : document . querySelector ( ` [benefits-media-item=" ${ id } "] ` ) , im…" at bounding box center [558, 290] width 603 height 385
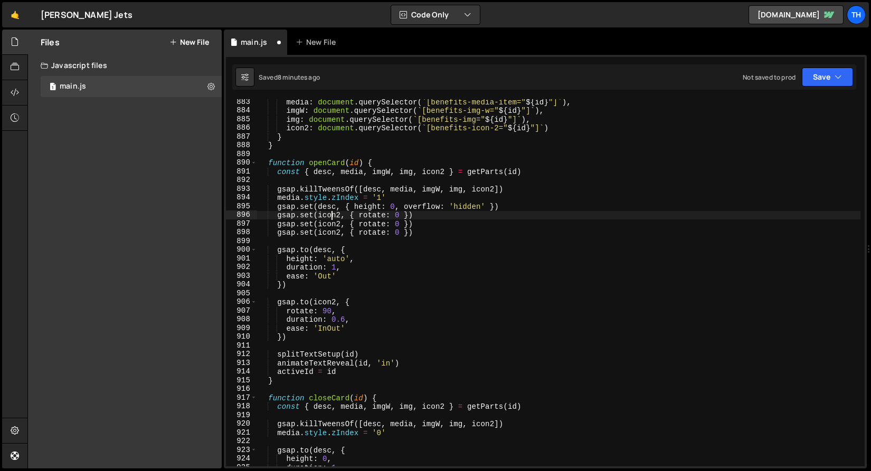
click at [332, 216] on div "media : document . querySelector ( ` [benefits-media-item=" ${ id } "] ` ) , im…" at bounding box center [558, 290] width 603 height 385
paste textarea "mgW"
click at [412, 169] on div "media : document . querySelector ( ` [benefits-media-item=" ${ id } "] ` ) , im…" at bounding box center [558, 290] width 603 height 385
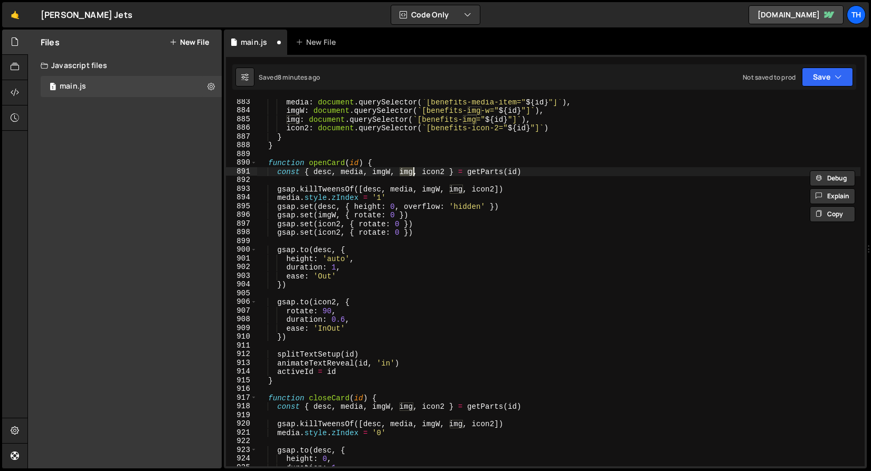
click at [330, 225] on div "media : document . querySelector ( ` [benefits-media-item=" ${ id } "] ` ) , im…" at bounding box center [558, 290] width 603 height 385
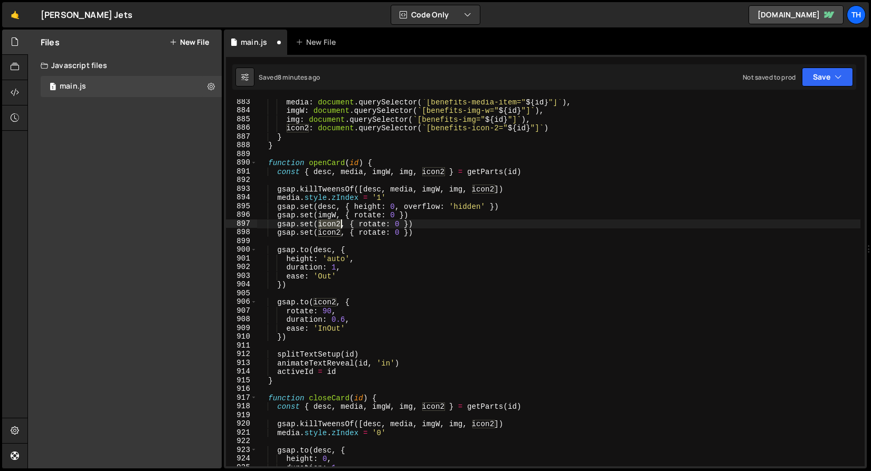
click at [330, 225] on div "media : document . querySelector ( ` [benefits-media-item=" ${ id } "] ` ) , im…" at bounding box center [558, 290] width 603 height 385
paste textarea "mg"
click at [364, 211] on div "media : document . querySelector ( ` [benefits-media-item=" ${ id } "] ` ) , im…" at bounding box center [558, 290] width 603 height 385
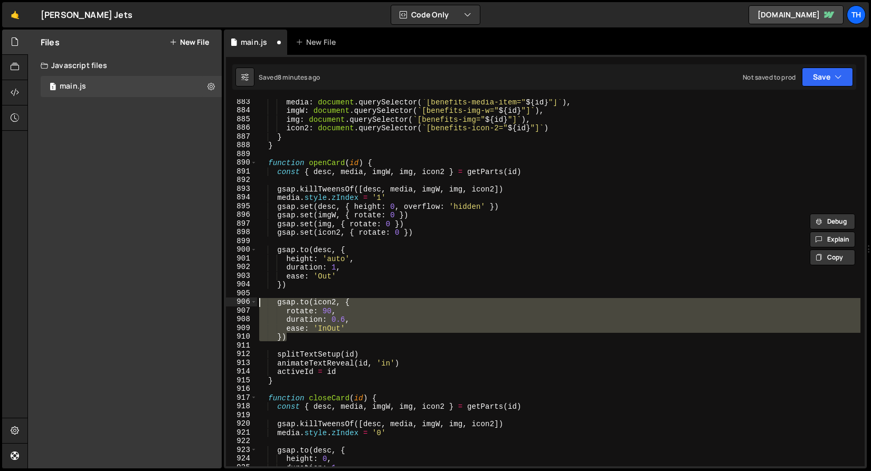
drag, startPoint x: 311, startPoint y: 334, endPoint x: 243, endPoint y: 302, distance: 75.3
click at [243, 302] on div "gsap.set(imgW, { rotate: 0 }) 883 884 885 886 887 888 889 890 891 892 893 894 8…" at bounding box center [545, 282] width 639 height 367
click at [316, 219] on div "media : document . querySelector ( ` [benefits-media-item=" ${ id } "] ` ) , im…" at bounding box center [558, 290] width 603 height 385
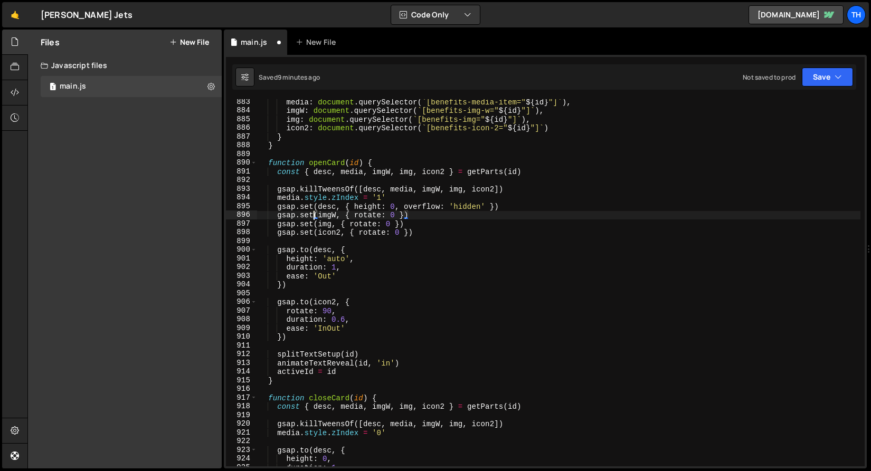
click at [363, 217] on div "media : document . querySelector ( ` [benefits-media-item=" ${ id } "] ` ) , im…" at bounding box center [558, 290] width 603 height 385
paste textarea "xPercent"
click at [405, 215] on div "media : document . querySelector ( ` [benefits-media-item=" ${ id } "] ` ) , im…" at bounding box center [558, 290] width 603 height 385
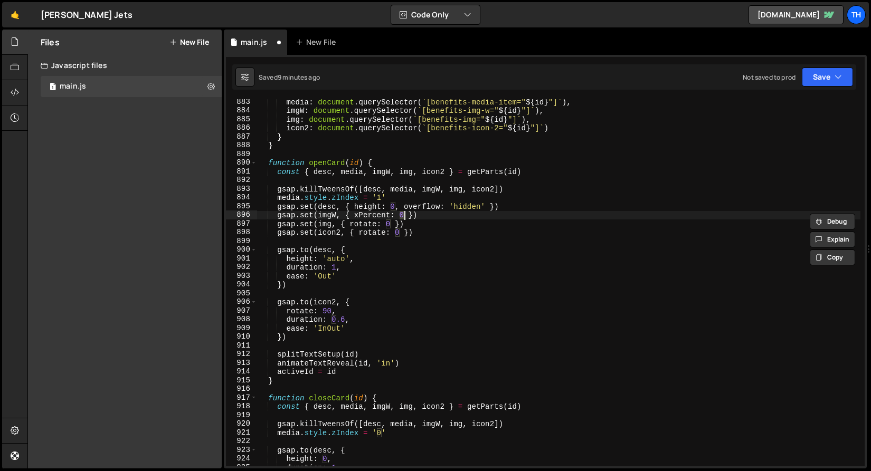
scroll to position [0, 10]
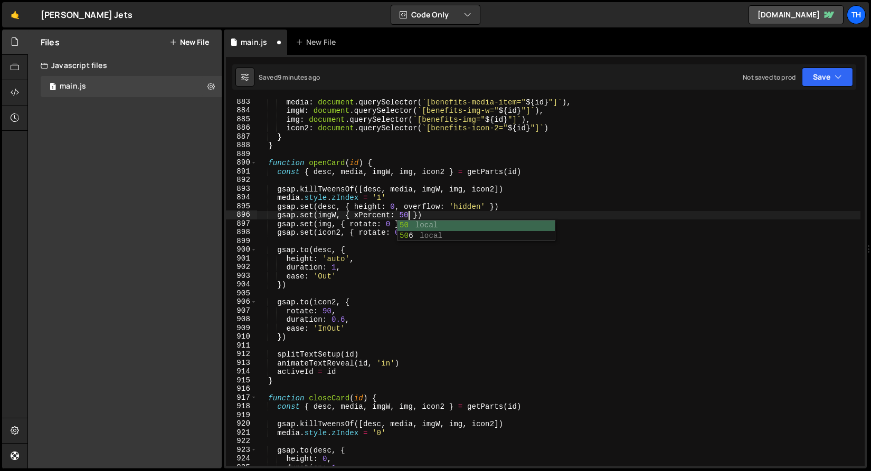
click at [346, 205] on div "media : document . querySelector ( ` [benefits-media-item=" ${ id } "] ` ) , im…" at bounding box center [558, 290] width 603 height 385
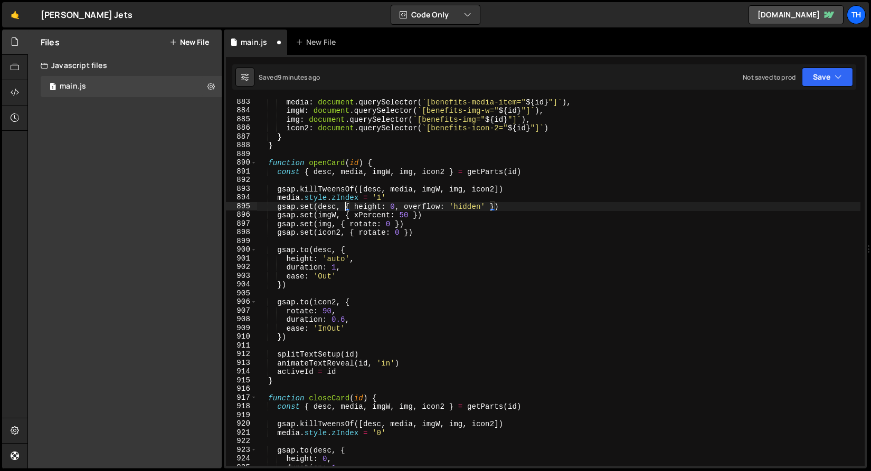
click at [359, 224] on div "media : document . querySelector ( ` [benefits-media-item=" ${ id } "] ` ) , im…" at bounding box center [558, 290] width 603 height 385
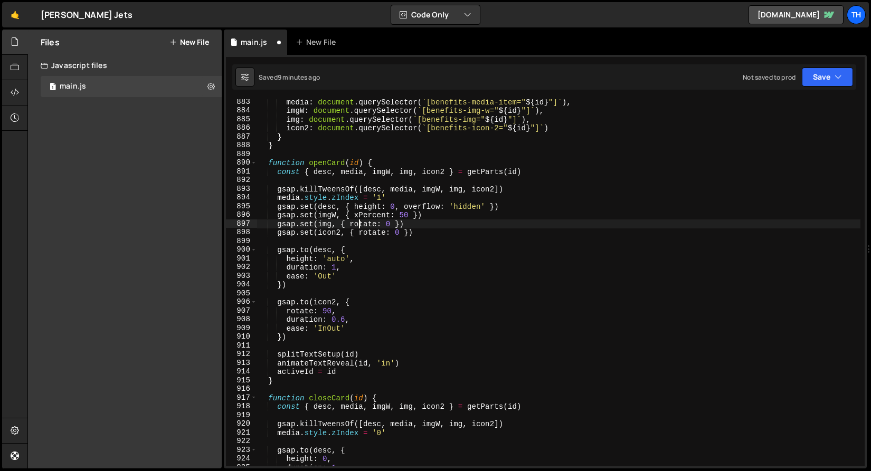
click at [359, 224] on div "media : document . querySelector ( ` [benefits-media-item=" ${ id } "] ` ) , im…" at bounding box center [558, 290] width 603 height 385
click at [384, 224] on div "media : document . querySelector ( ` [benefits-media-item=" ${ id } "] ` ) , im…" at bounding box center [558, 290] width 603 height 385
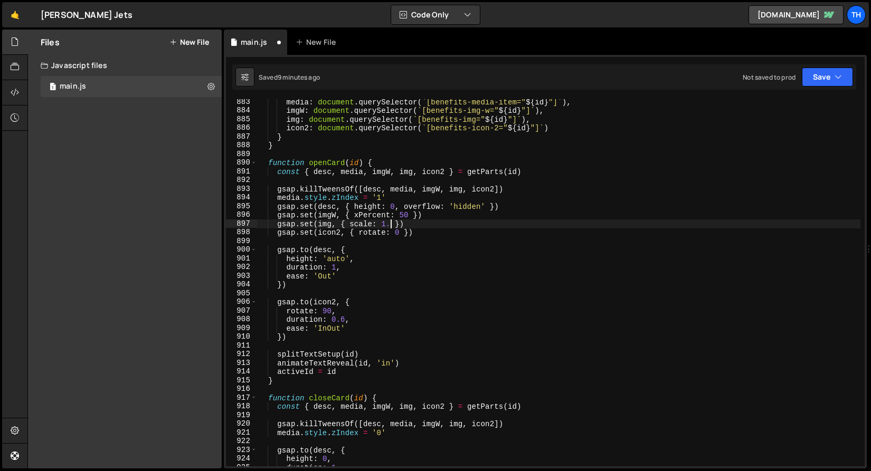
type textarea "gsap.set(img, { scale: 1.5 })"
click at [364, 178] on div "media : document . querySelector ( ` [benefits-media-item=" ${ id } "] ` ) , im…" at bounding box center [558, 290] width 603 height 385
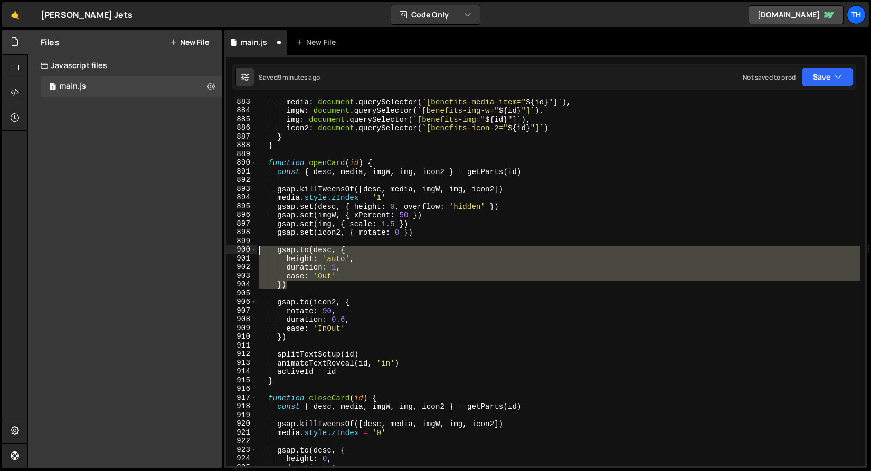
drag, startPoint x: 294, startPoint y: 281, endPoint x: 232, endPoint y: 249, distance: 69.9
click at [232, 249] on div "883 884 885 886 887 888 889 890 891 892 893 894 895 896 897 898 899 900 901 902…" at bounding box center [545, 282] width 639 height 367
type textarea "gsap.to(desc, { height: 'auto',"
click at [292, 293] on div "media : document . querySelector ( ` [benefits-media-item=" ${ id } "] ` ) , im…" at bounding box center [558, 290] width 603 height 385
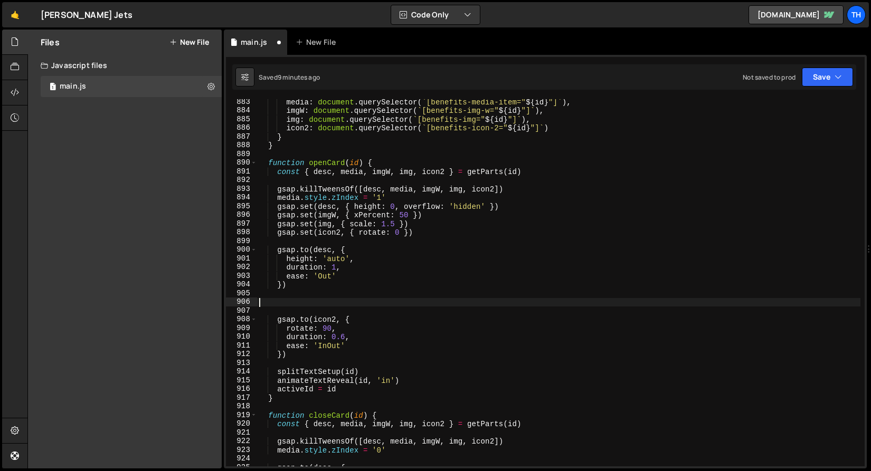
paste textarea "})"
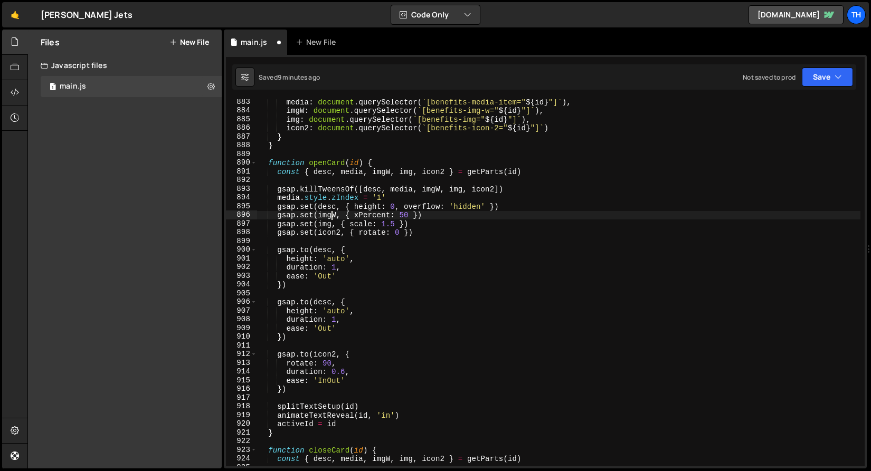
click at [329, 216] on div "media : document . querySelector ( ` [benefits-media-item=" ${ id } "] ` ) , im…" at bounding box center [558, 290] width 603 height 385
click at [318, 304] on div "media : document . querySelector ( ` [benefits-media-item=" ${ id } "] ` ) , im…" at bounding box center [558, 290] width 603 height 385
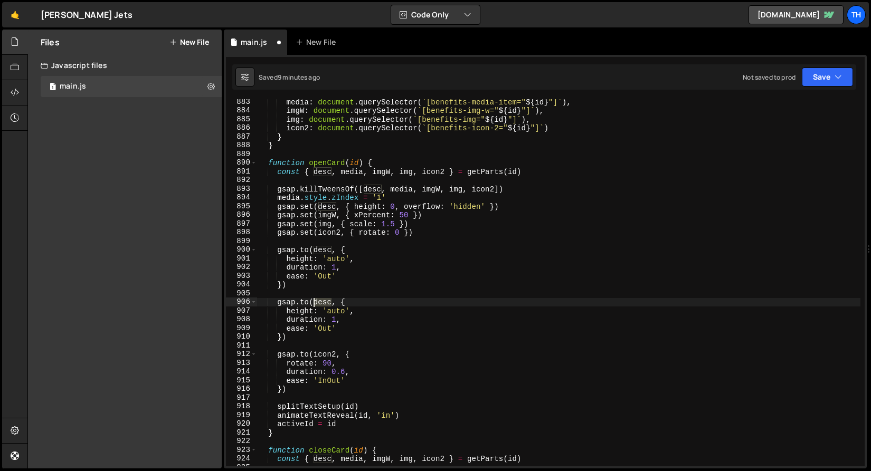
click at [318, 304] on div "media : document . querySelector ( ` [benefits-media-item=" ${ id } "] ` ) , im…" at bounding box center [558, 290] width 603 height 385
paste textarea "imgW"
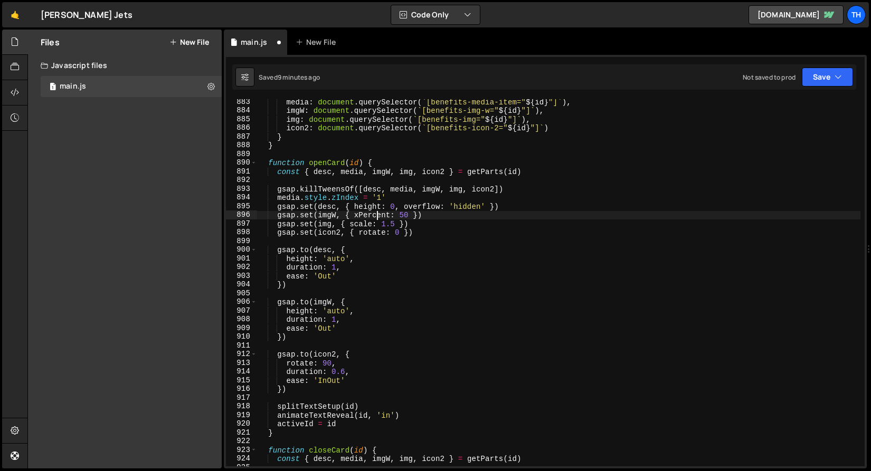
click at [378, 216] on div "media : document . querySelector ( ` [benefits-media-item=" ${ id } "] ` ) , im…" at bounding box center [558, 290] width 603 height 385
click at [305, 314] on div "media : document . querySelector ( ` [benefits-media-item=" ${ id } "] ` ) , im…" at bounding box center [558, 290] width 603 height 385
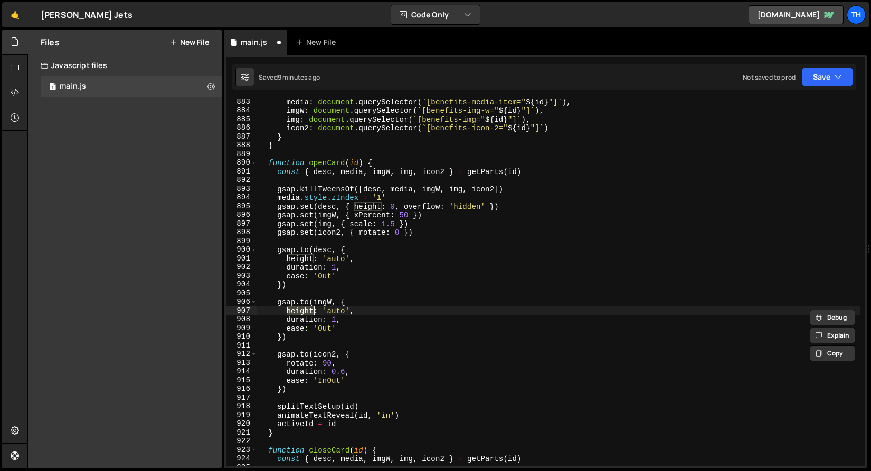
paste textarea "xPercen"
click at [398, 216] on div "media : document . querySelector ( ` [benefits-media-item=" ${ id } "] ` ) , im…" at bounding box center [558, 290] width 603 height 385
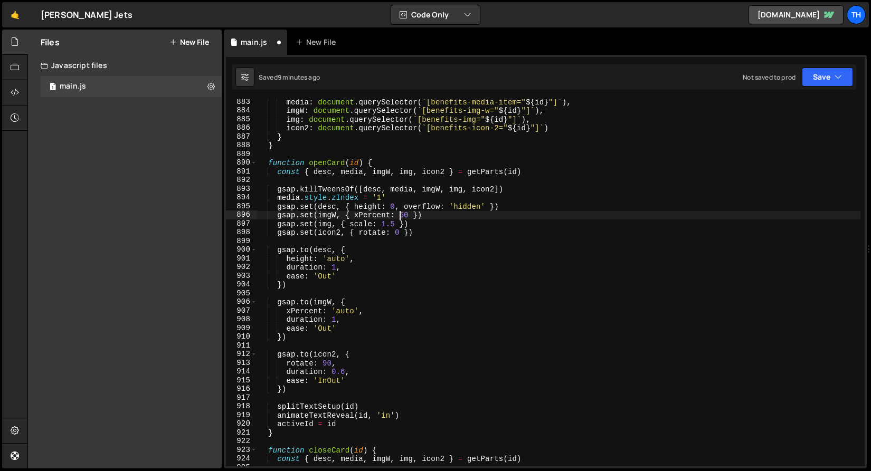
click at [398, 216] on div "media : document . querySelector ( ` [benefits-media-item=" ${ id } "] ` ) , im…" at bounding box center [558, 290] width 603 height 385
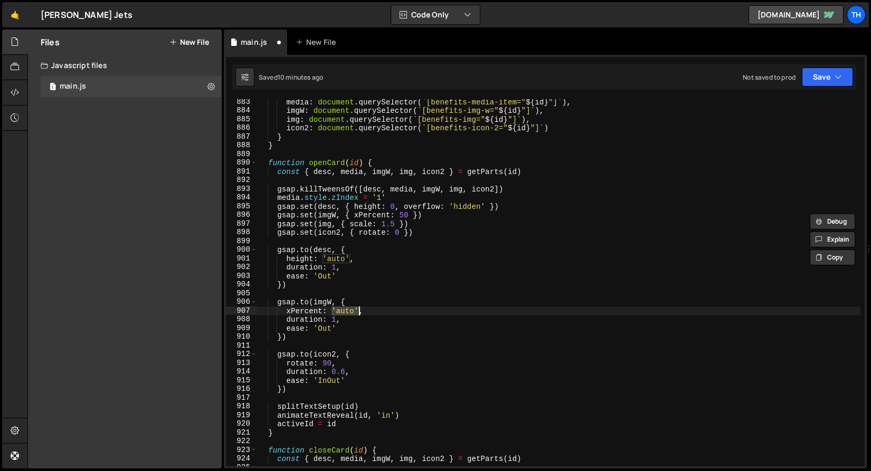
drag, startPoint x: 332, startPoint y: 311, endPoint x: 358, endPoint y: 312, distance: 25.4
click at [358, 312] on div "media : document . querySelector ( ` [benefits-media-item=" ${ id } "] ` ) , im…" at bounding box center [558, 290] width 603 height 385
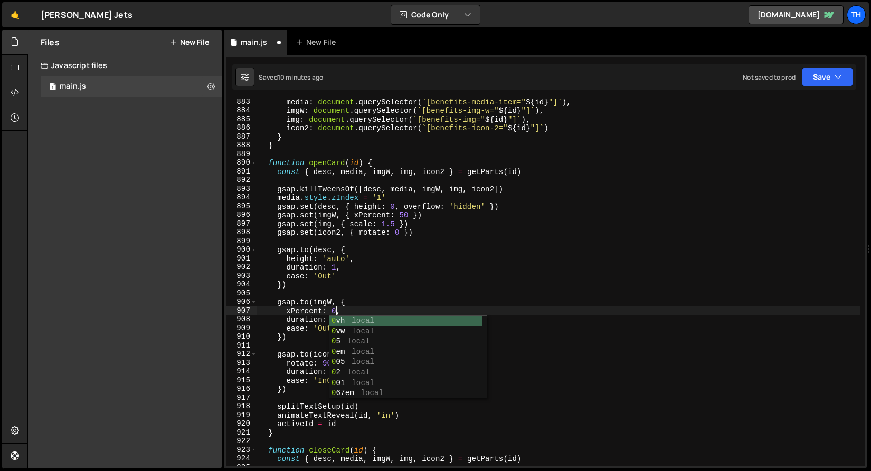
click at [353, 277] on div "media : document . querySelector ( ` [benefits-media-item=" ${ id } "] ` ) , im…" at bounding box center [558, 290] width 603 height 385
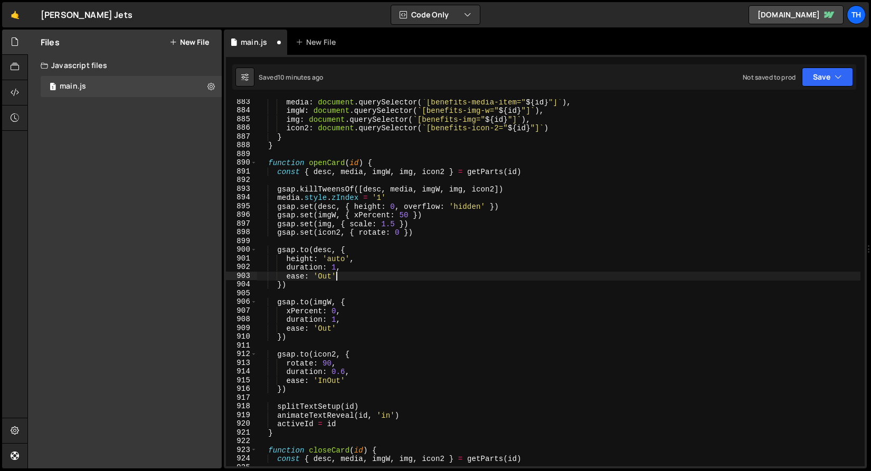
scroll to position [0, 5]
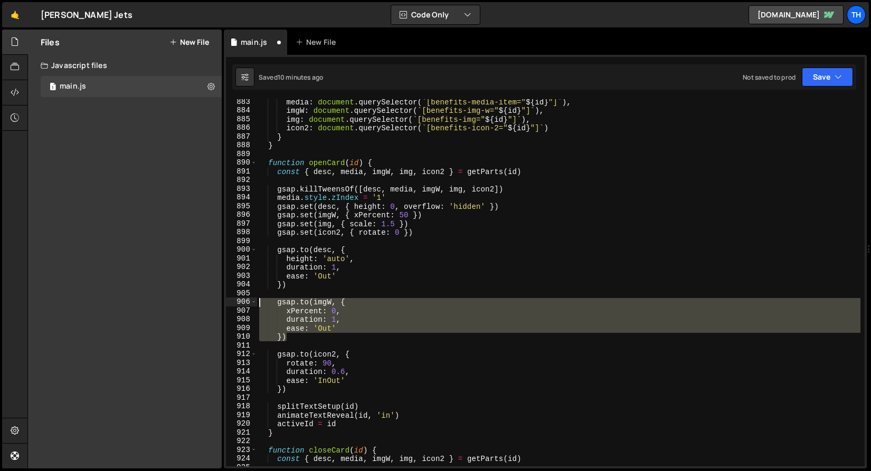
drag, startPoint x: 310, startPoint y: 337, endPoint x: 207, endPoint y: 306, distance: 107.5
click at [207, 306] on div "Files New File Javascript files 1 main.js 0 CSS files Copy share link Edit File…" at bounding box center [448, 250] width 843 height 440
type textarea "})"
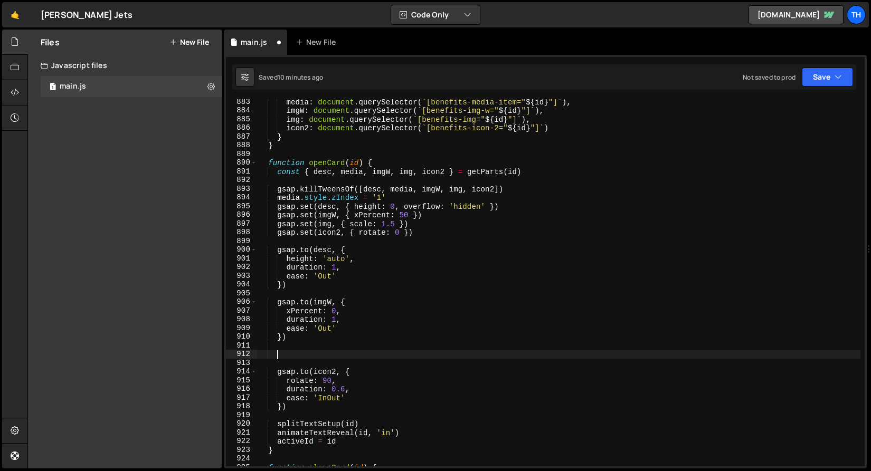
scroll to position [0, 0]
paste textarea "})"
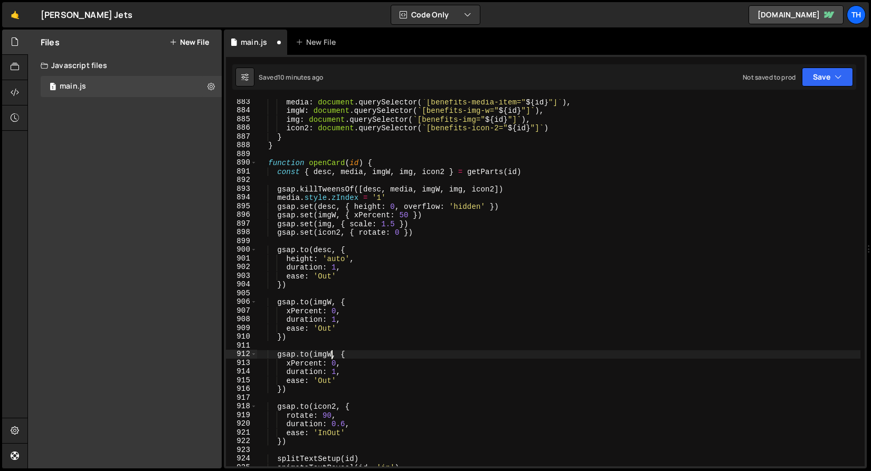
click at [331, 353] on div "media : document . querySelector ( ` [benefits-media-item=" ${ id } "] ` ) , im…" at bounding box center [558, 290] width 603 height 385
click at [317, 362] on div "media : document . querySelector ( ` [benefits-media-item=" ${ id } "] ` ) , im…" at bounding box center [558, 290] width 603 height 385
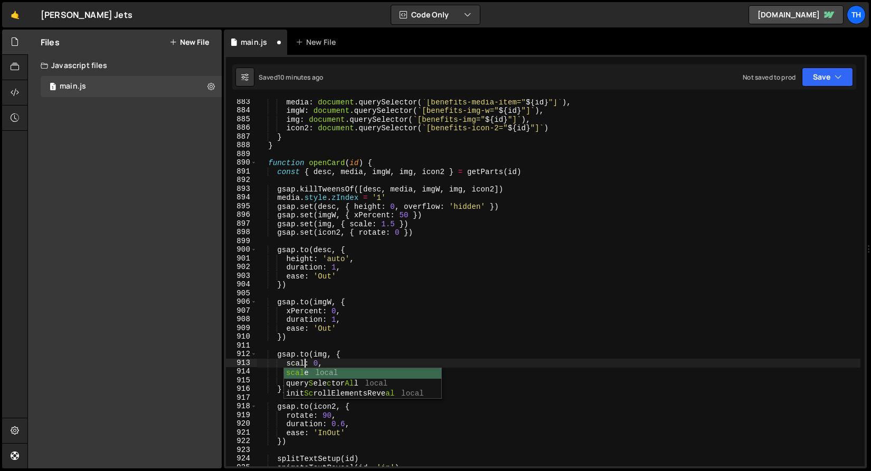
scroll to position [0, 3]
click at [325, 365] on div "media : document . querySelector ( ` [benefits-media-item=" ${ id } "] ` ) , im…" at bounding box center [558, 290] width 603 height 385
click at [322, 363] on div "media : document . querySelector ( ` [benefits-media-item=" ${ id } "] ` ) , im…" at bounding box center [558, 290] width 603 height 385
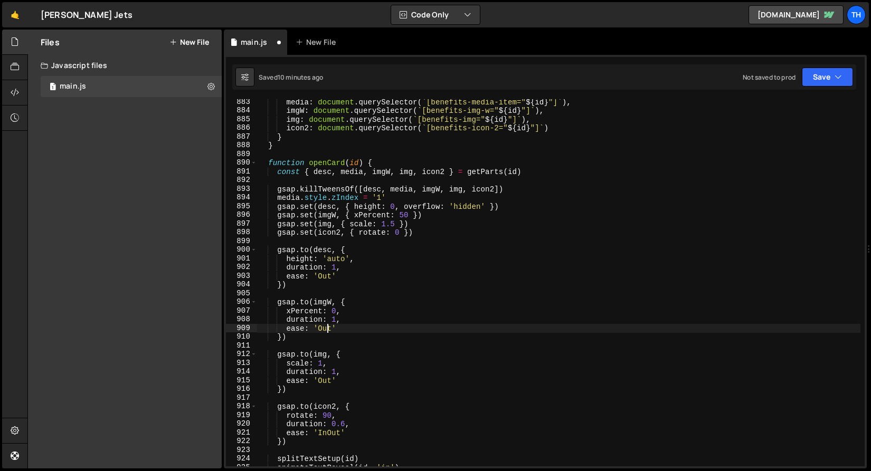
click at [326, 329] on div "media : document . querySelector ( ` [benefits-media-item=" ${ id } "] ` ) , im…" at bounding box center [558, 290] width 603 height 385
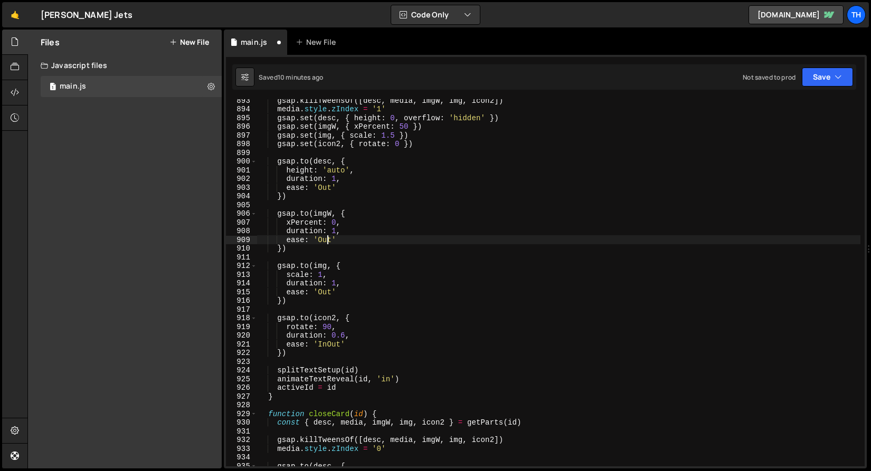
scroll to position [7779, 0]
click at [827, 77] on button "Save" at bounding box center [827, 77] width 51 height 19
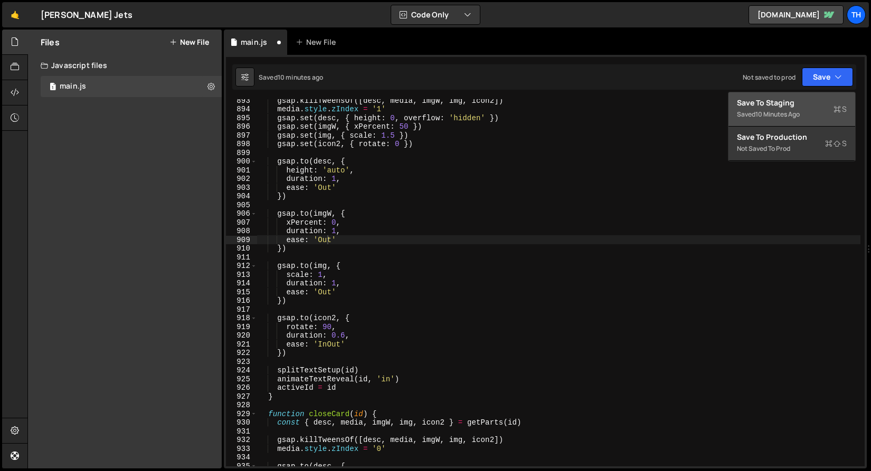
click at [812, 94] on button "Save to Staging S Saved 10 minutes ago" at bounding box center [791, 109] width 127 height 34
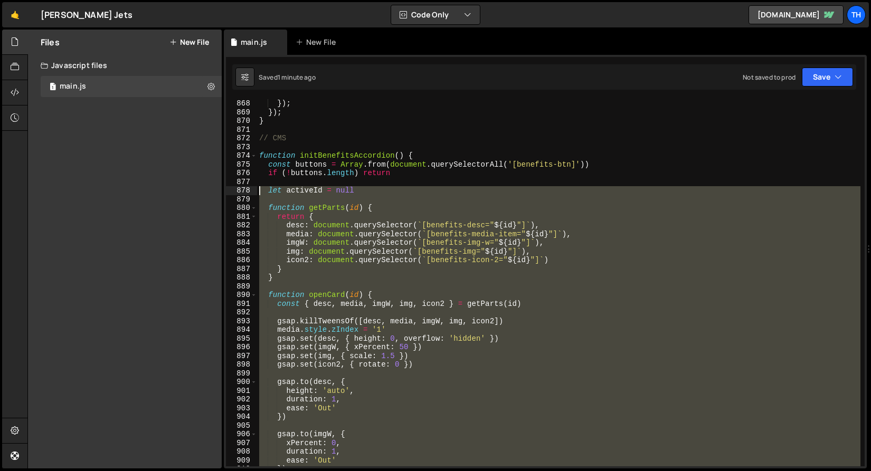
scroll to position [7559, 0]
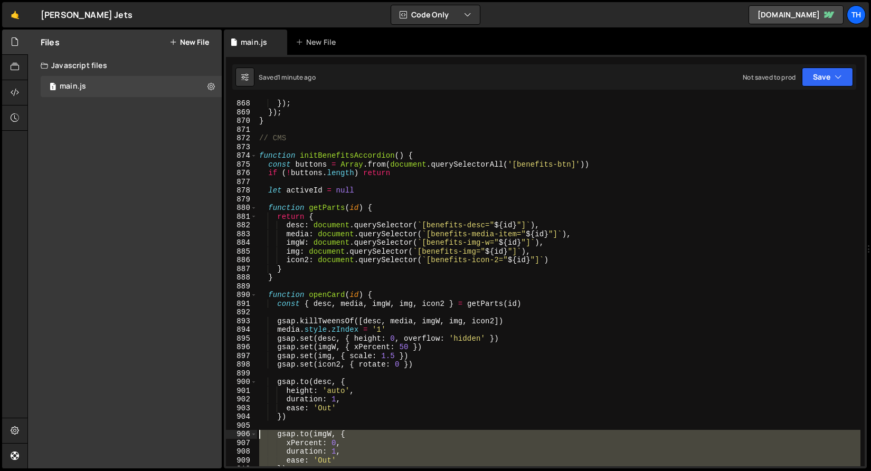
drag, startPoint x: 296, startPoint y: 183, endPoint x: 223, endPoint y: 432, distance: 259.5
click at [223, 432] on div "Files New File Javascript files 1 main.js 0 CSS files Copy share link Edit File…" at bounding box center [448, 250] width 843 height 440
type textarea "gsap.to(imgW, { xPercent: 0,"
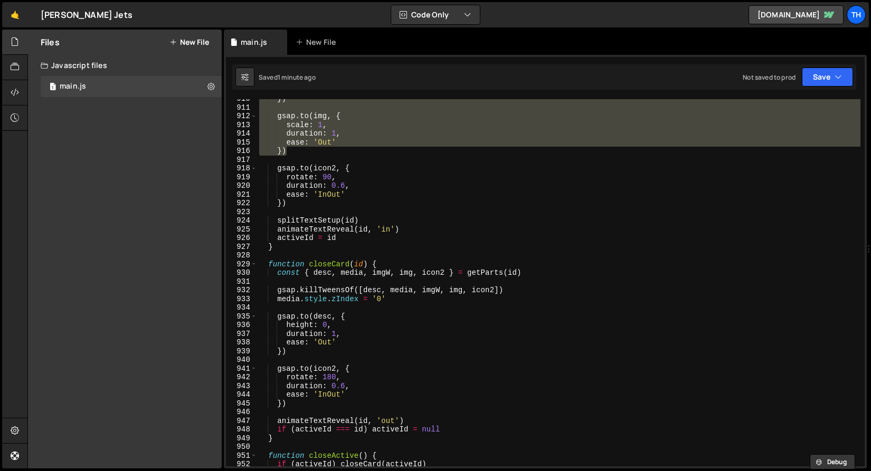
scroll to position [7942, 0]
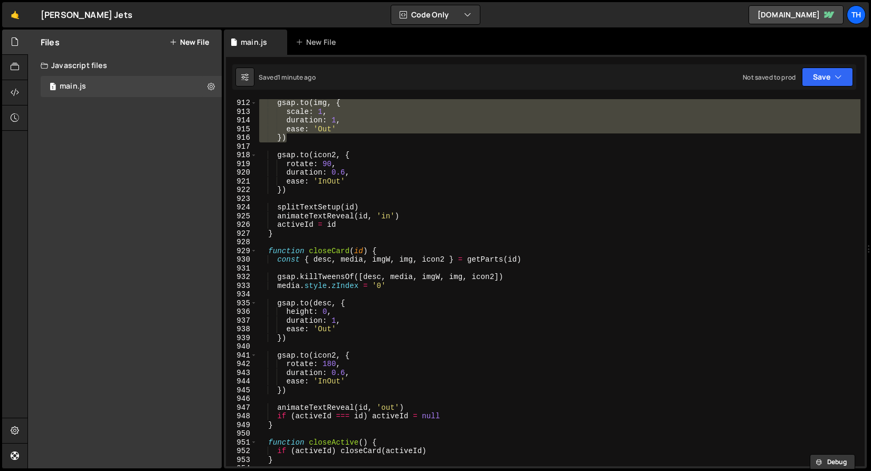
click at [300, 348] on div "gsap . to ( img , { scale : 1 , duration : 1 , ease : 'Out' }) gsap . to ( icon…" at bounding box center [558, 291] width 603 height 385
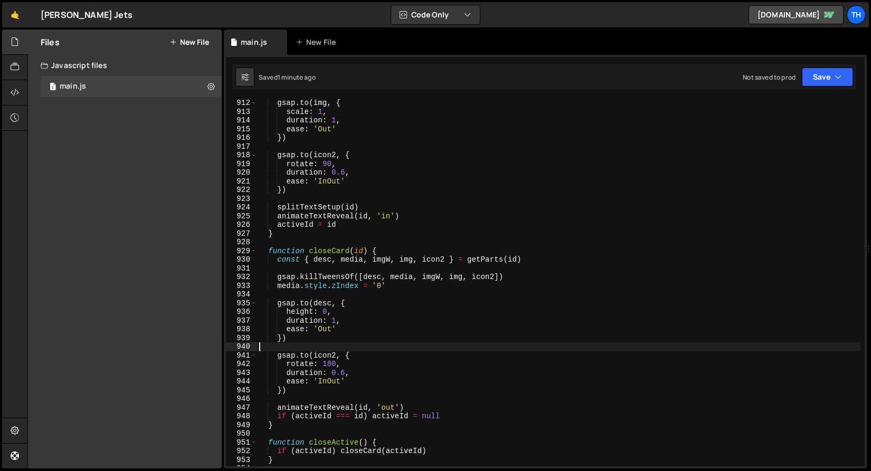
scroll to position [0, 0]
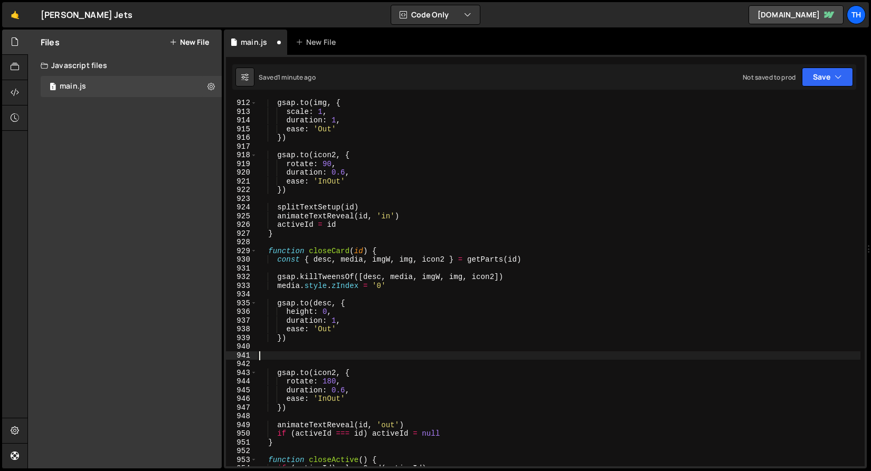
paste textarea "})"
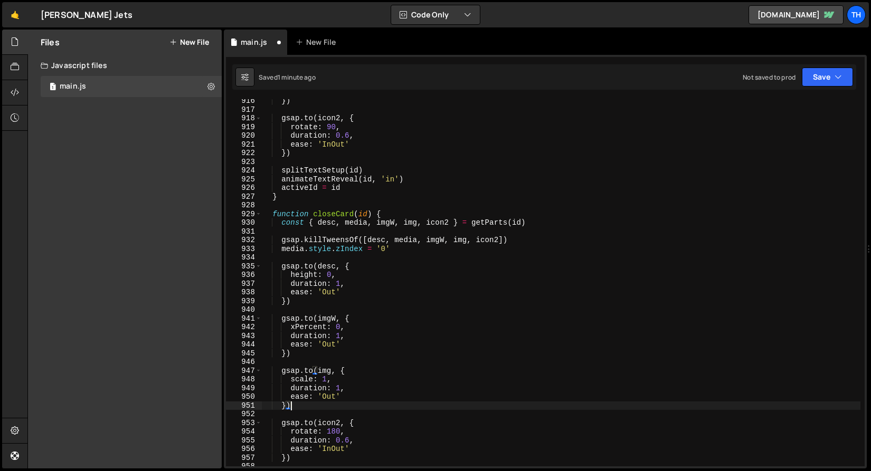
scroll to position [8048, 0]
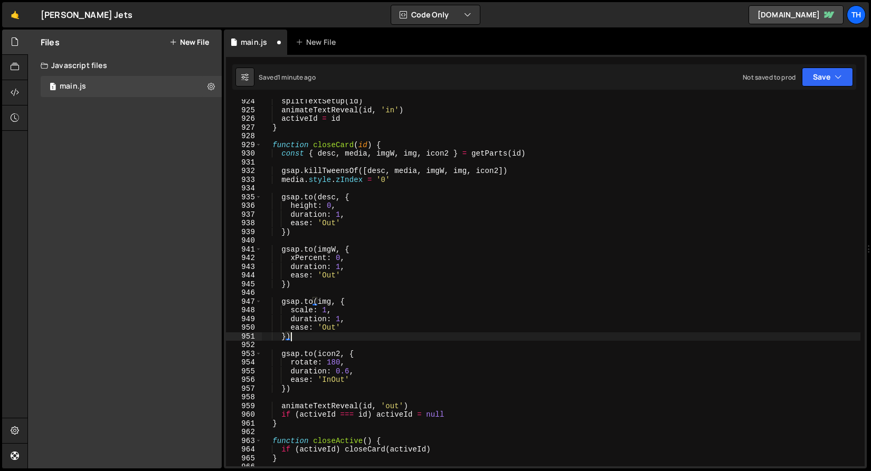
click at [297, 254] on div "splitTextSetup ( id ) animateTextReveal ( id , 'in' ) activeId = id } function …" at bounding box center [560, 289] width 599 height 385
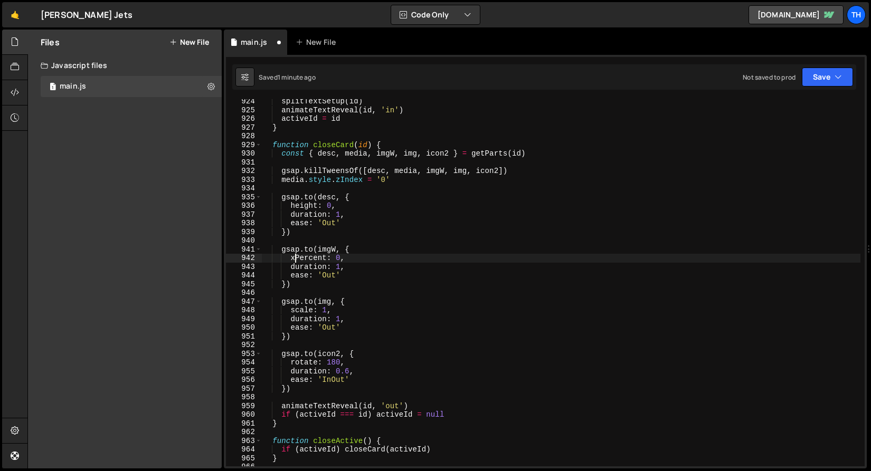
click at [301, 254] on div "splitTextSetup ( id ) animateTextReveal ( id , 'in' ) activeId = id } function …" at bounding box center [560, 289] width 599 height 385
click at [335, 259] on div "splitTextSetup ( id ) animateTextReveal ( id , 'in' ) activeId = id } function …" at bounding box center [560, 289] width 599 height 385
click at [318, 255] on div "splitTextSetup ( id ) animateTextReveal ( id , 'in' ) activeId = id } function …" at bounding box center [560, 289] width 599 height 385
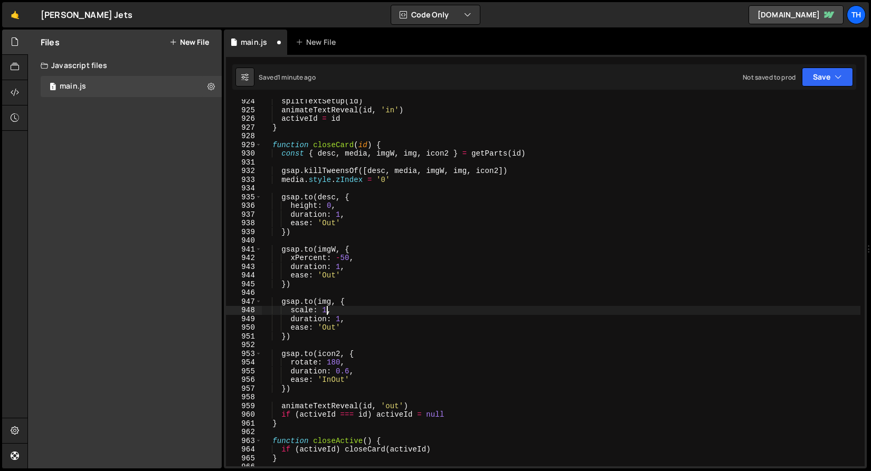
click at [325, 309] on div "splitTextSetup ( id ) animateTextReveal ( id , 'in' ) activeId = id } function …" at bounding box center [560, 289] width 599 height 385
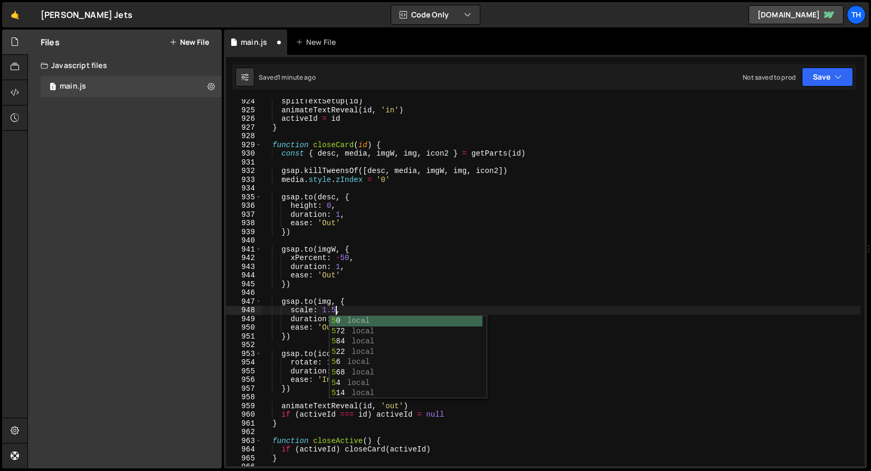
click at [501, 245] on div "splitTextSetup ( id ) animateTextReveal ( id , 'in' ) activeId = id } function …" at bounding box center [560, 289] width 599 height 385
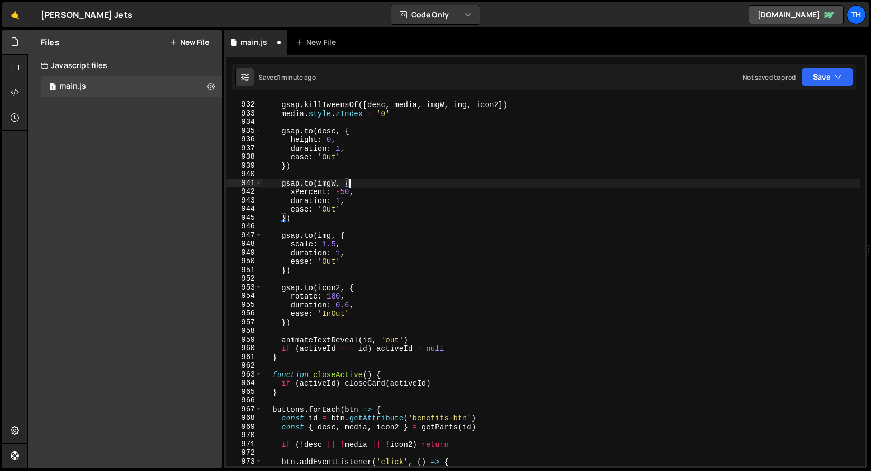
scroll to position [8282, 0]
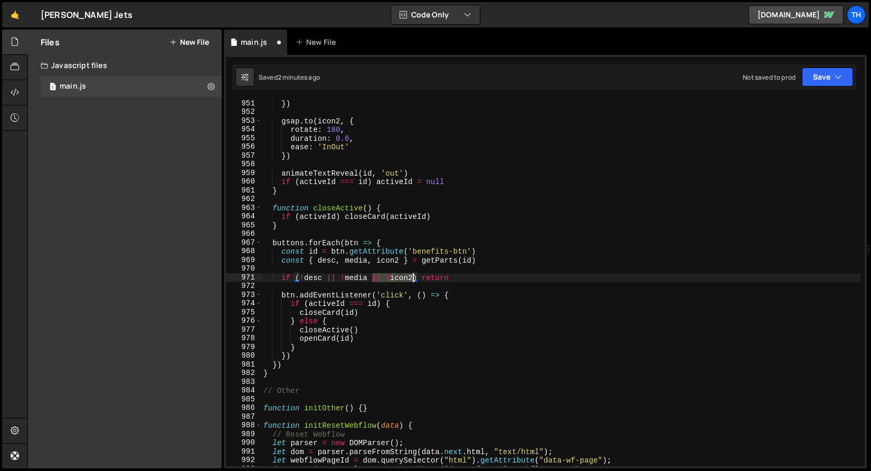
drag, startPoint x: 373, startPoint y: 278, endPoint x: 411, endPoint y: 275, distance: 38.7
click at [411, 275] on div "}) gsap . to ( icon2 , { rotate : 180 , duration : 0.6 , ease : 'InOut' }) anim…" at bounding box center [560, 291] width 599 height 385
drag, startPoint x: 369, startPoint y: 275, endPoint x: 412, endPoint y: 277, distance: 42.8
click at [411, 277] on div "}) gsap . to ( icon2 , { rotate : 180 , duration : 0.6 , ease : 'InOut' }) anim…" at bounding box center [560, 291] width 599 height 385
paste textarea "|| !icon2"
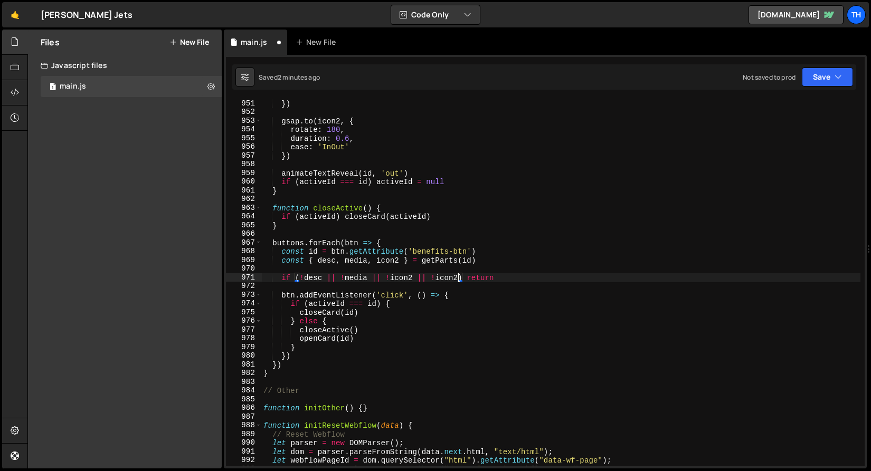
paste textarea "|| !icon2"
click at [405, 278] on div "}) gsap . to ( icon2 , { rotate : 180 , duration : 0.6 , ease : 'InOut' }) anim…" at bounding box center [560, 291] width 599 height 385
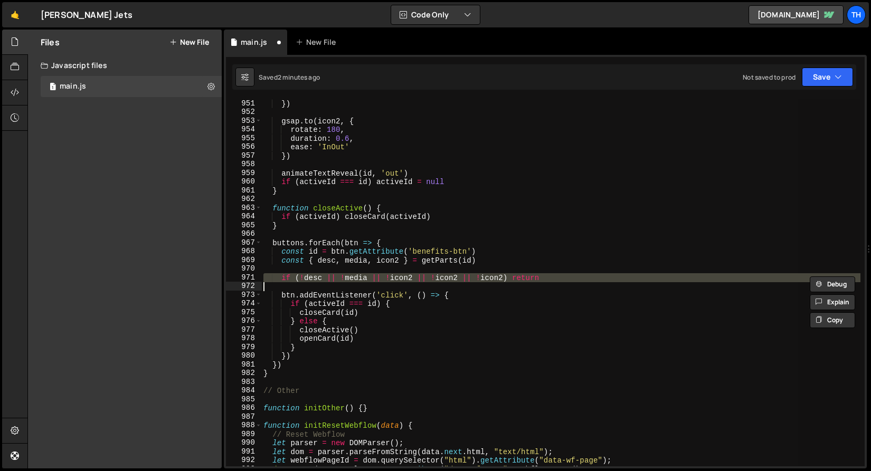
click at [409, 277] on div "}) gsap . to ( icon2 , { rotate : 180 , duration : 0.6 , ease : 'InOut' }) anim…" at bounding box center [560, 282] width 599 height 367
click at [409, 277] on div "}) gsap . to ( icon2 , { rotate : 180 , duration : 0.6 , ease : 'InOut' }) anim…" at bounding box center [560, 291] width 599 height 385
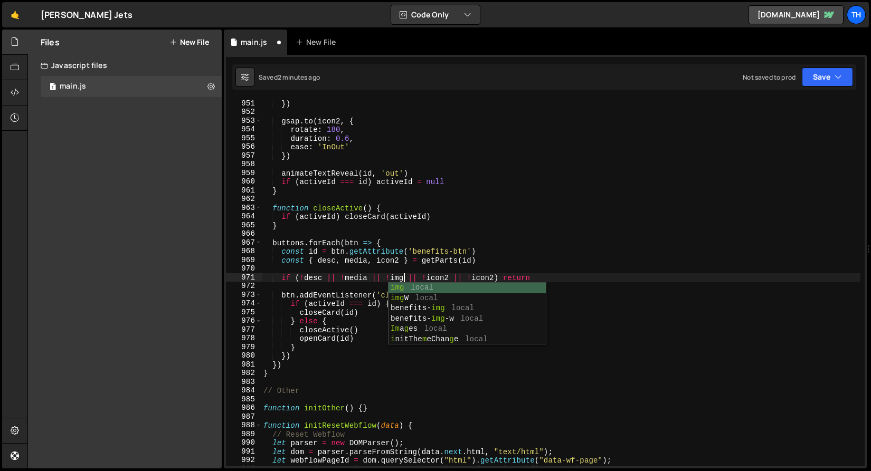
scroll to position [0, 10]
click at [444, 282] on div "}) gsap . to ( icon2 , { rotate : 180 , duration : 0.6 , ease : 'InOut' }) anim…" at bounding box center [560, 291] width 599 height 385
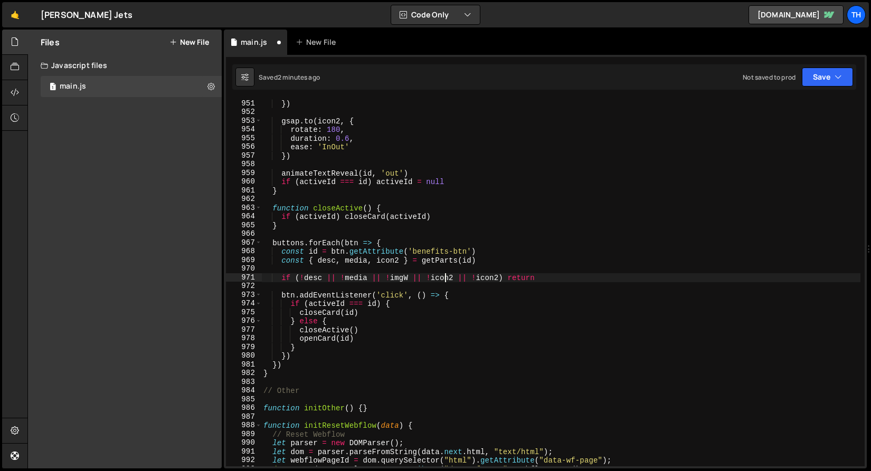
click at [444, 281] on div "}) gsap . to ( icon2 , { rotate : 180 , duration : 0.6 , ease : 'InOut' }) anim…" at bounding box center [560, 291] width 599 height 385
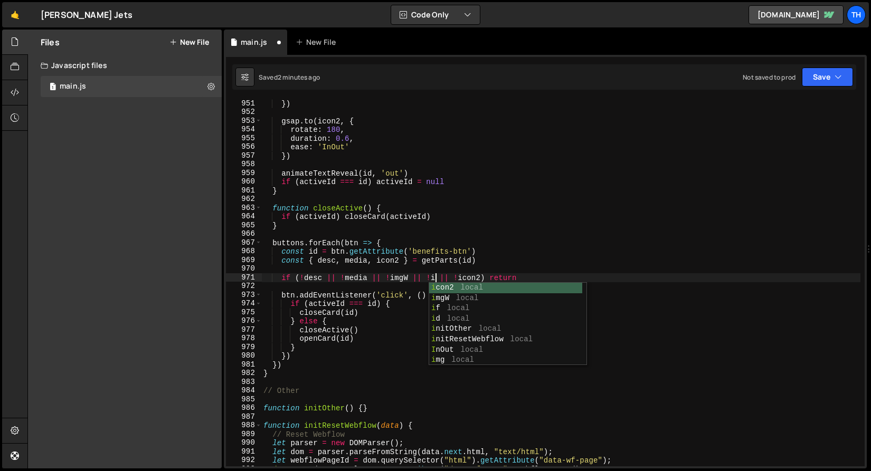
type textarea "if (!desc || !media || !imgW || !img || !icon2) return"
click at [394, 268] on div "}) gsap . to ( icon2 , { rotate : 180 , duration : 0.6 , ease : 'InOut' }) anim…" at bounding box center [560, 291] width 599 height 385
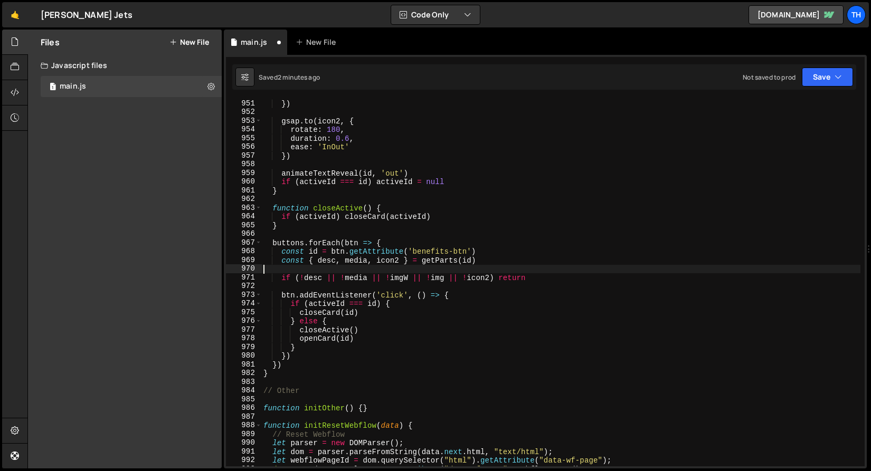
scroll to position [0, 0]
click at [833, 75] on button "Save" at bounding box center [827, 77] width 51 height 19
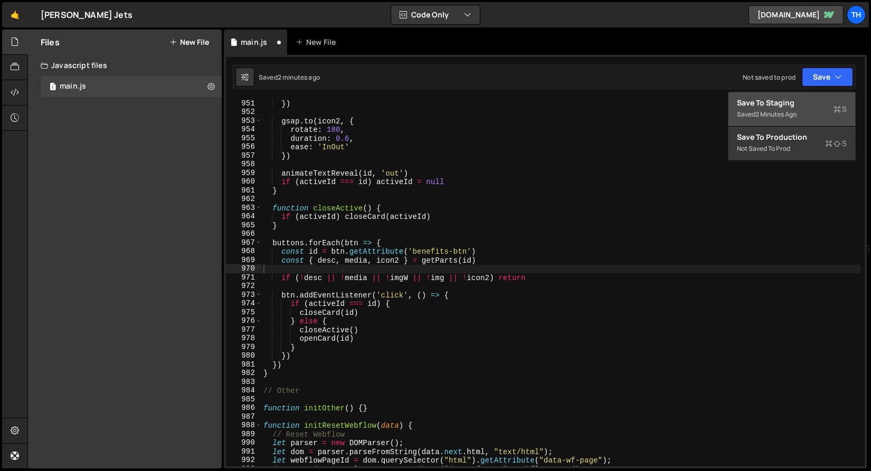
click at [803, 98] on div "Save to Staging S" at bounding box center [792, 103] width 110 height 11
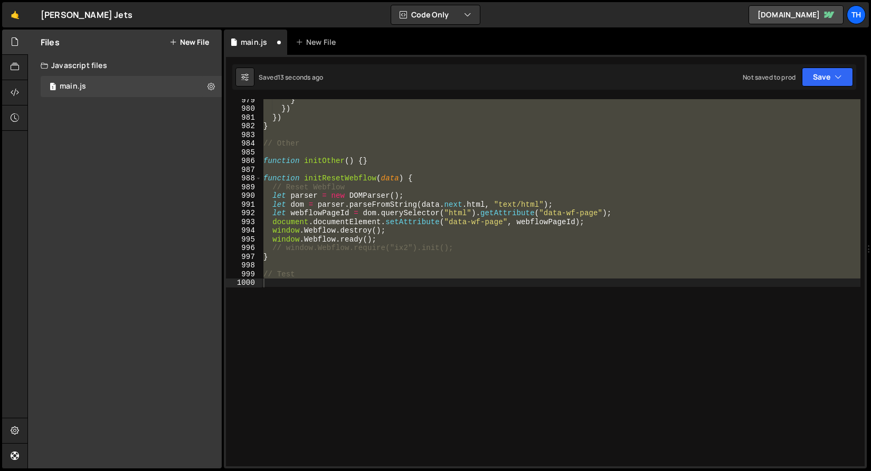
scroll to position [8272, 0]
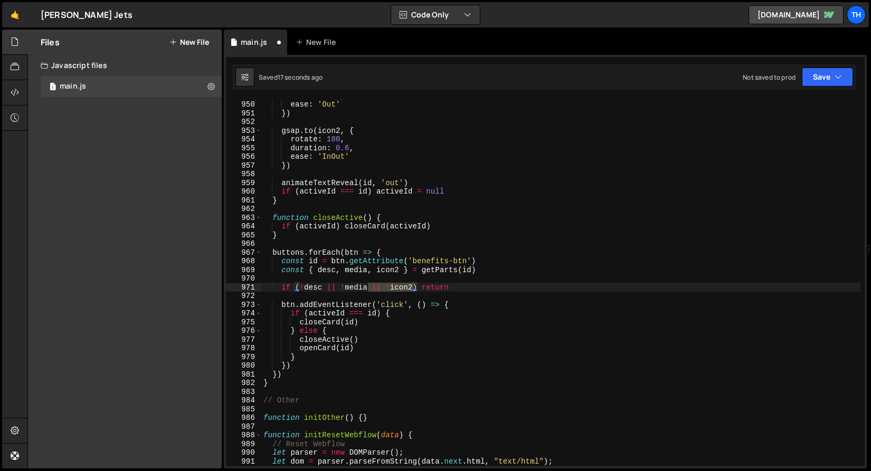
click at [499, 309] on div "duration : 1 , ease : 'Out' }) gsap . to ( icon2 , { rotate : 180 , duration : …" at bounding box center [560, 283] width 599 height 385
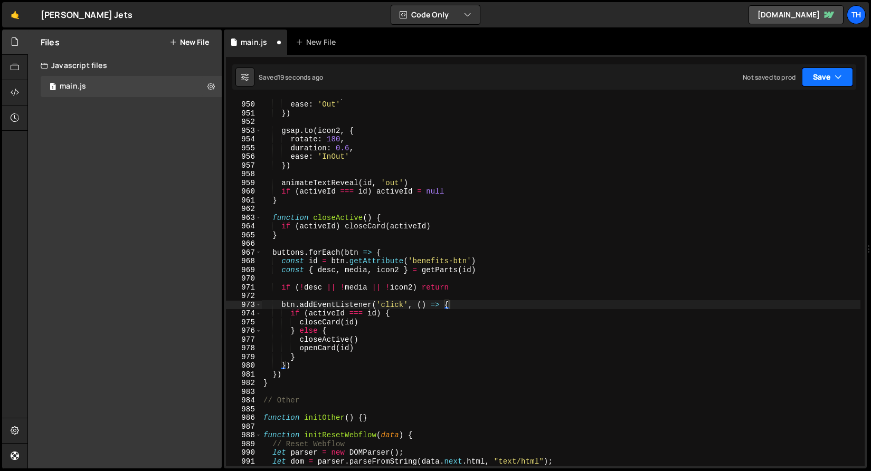
click at [822, 77] on button "Save" at bounding box center [827, 77] width 51 height 19
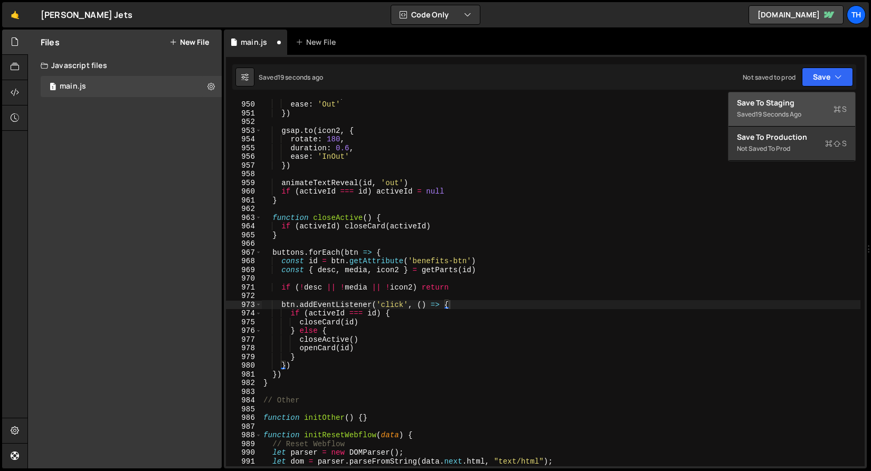
click at [796, 103] on div "Save to Staging S" at bounding box center [792, 103] width 110 height 11
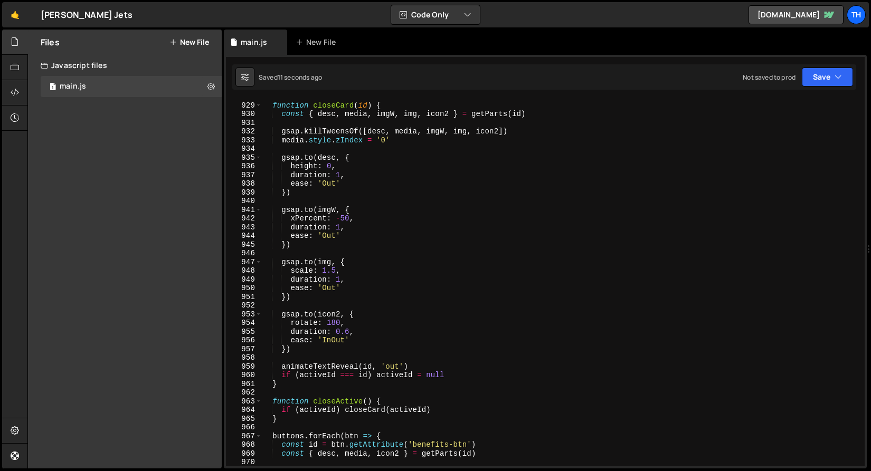
scroll to position [8080, 0]
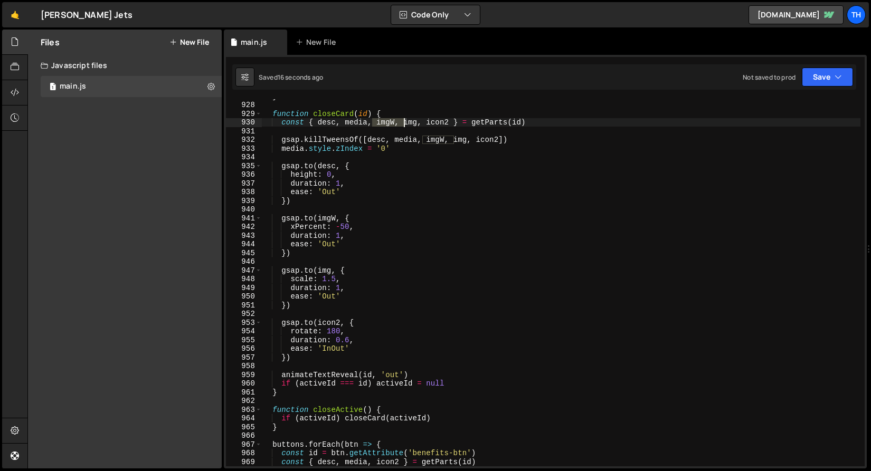
drag, startPoint x: 371, startPoint y: 122, endPoint x: 406, endPoint y: 126, distance: 35.0
click at [406, 126] on div "} function closeCard ( id ) { const { desc , media , imgW , img , icon2 } = get…" at bounding box center [560, 284] width 599 height 385
click at [327, 216] on div "} function closeCard ( id ) { const { desc , media , imgW , img , icon2 } = get…" at bounding box center [560, 284] width 599 height 385
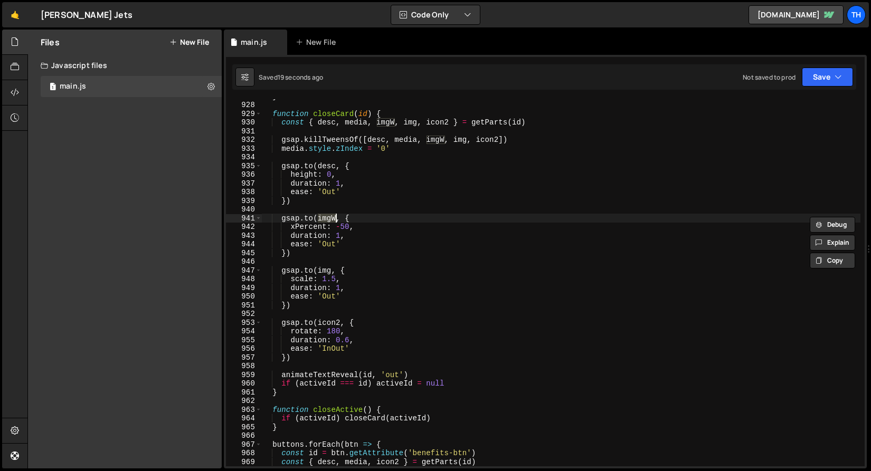
click at [305, 283] on div "} function closeCard ( id ) { const { desc , media , imgW , img , icon2 } = get…" at bounding box center [560, 284] width 599 height 385
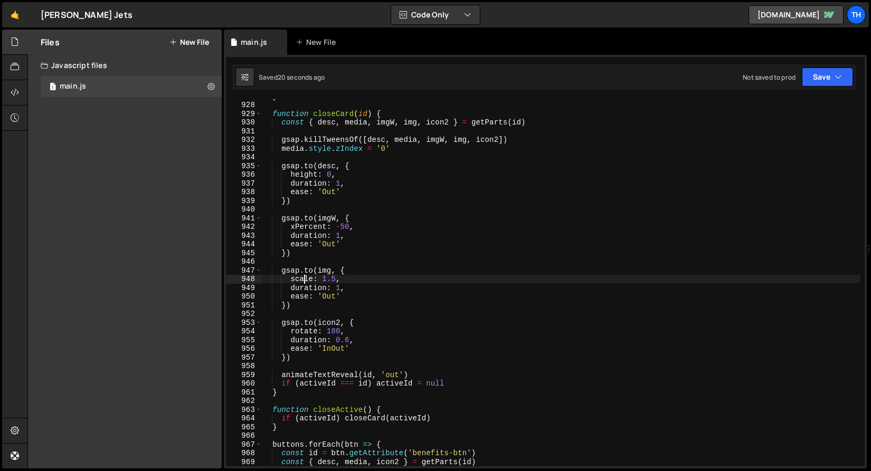
click at [328, 272] on div "} function closeCard ( id ) { const { desc , media , imgW , img , icon2 } = get…" at bounding box center [560, 284] width 599 height 385
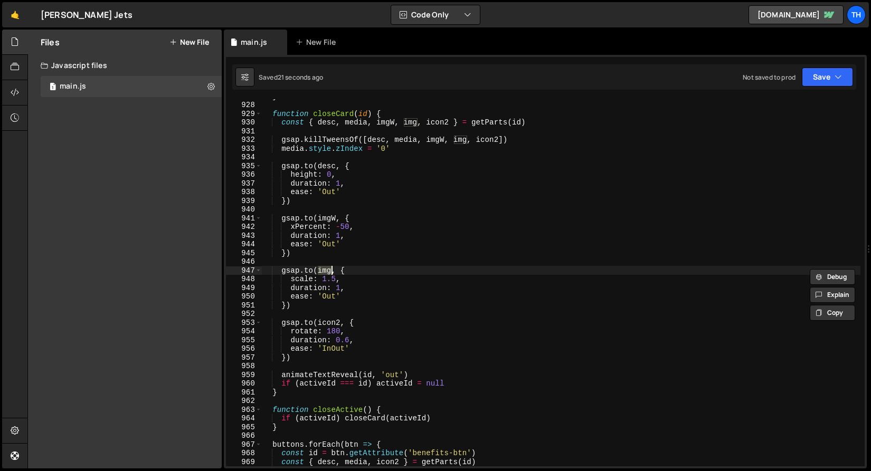
click at [817, 88] on div "Saved 21 seconds ago Not saved to prod Upgrade to Edit Save Save to Staging S S…" at bounding box center [544, 76] width 624 height 25
click at [817, 86] on button "Save" at bounding box center [827, 77] width 51 height 19
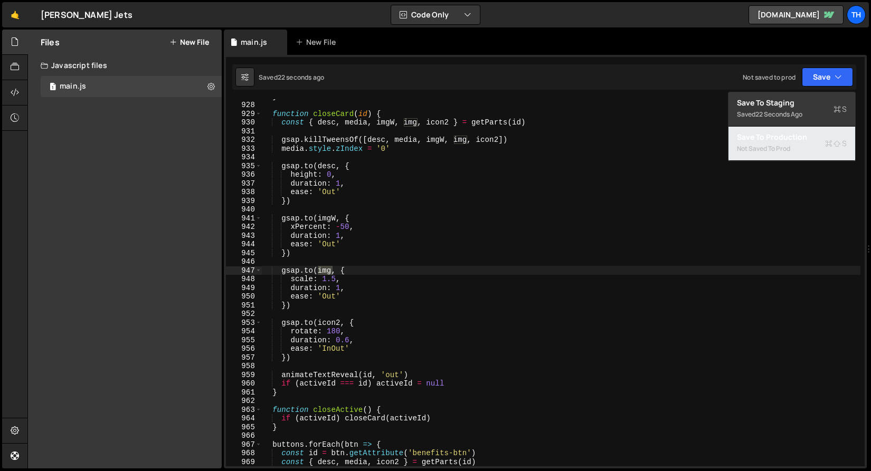
click at [790, 139] on div "Save to Production S" at bounding box center [792, 137] width 110 height 11
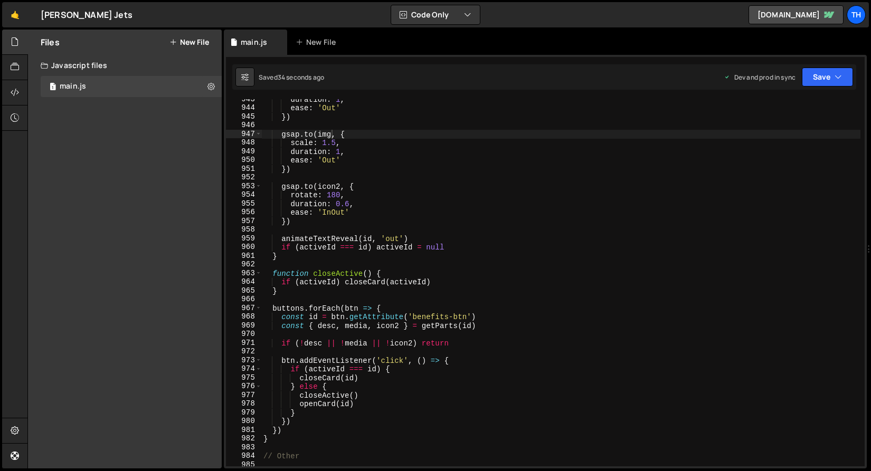
scroll to position [8216, 0]
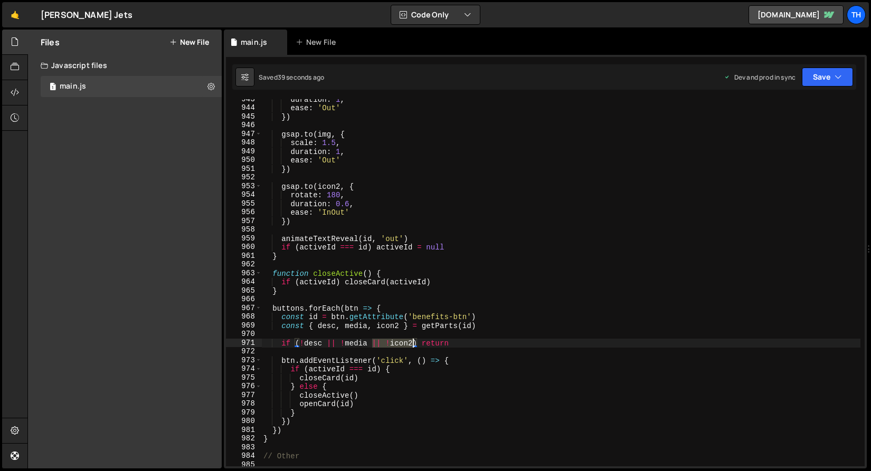
drag, startPoint x: 371, startPoint y: 344, endPoint x: 412, endPoint y: 341, distance: 40.7
click at [412, 341] on div "duration : 1 , ease : 'Out' }) gsap . to ( img , { scale : 1.5 , duration : 1 ,…" at bounding box center [560, 287] width 599 height 385
paste textarea "|| !icon2"
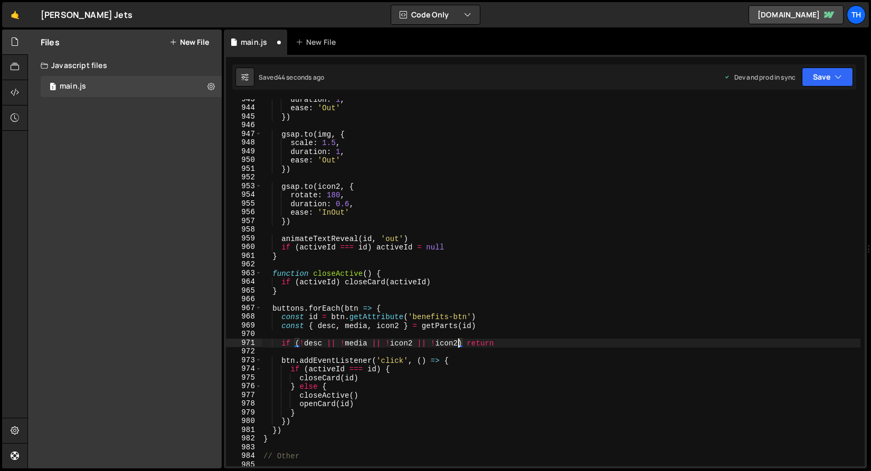
click at [446, 345] on div "duration : 1 , ease : 'Out' }) gsap . to ( img , { scale : 1.5 , duration : 1 ,…" at bounding box center [560, 287] width 599 height 385
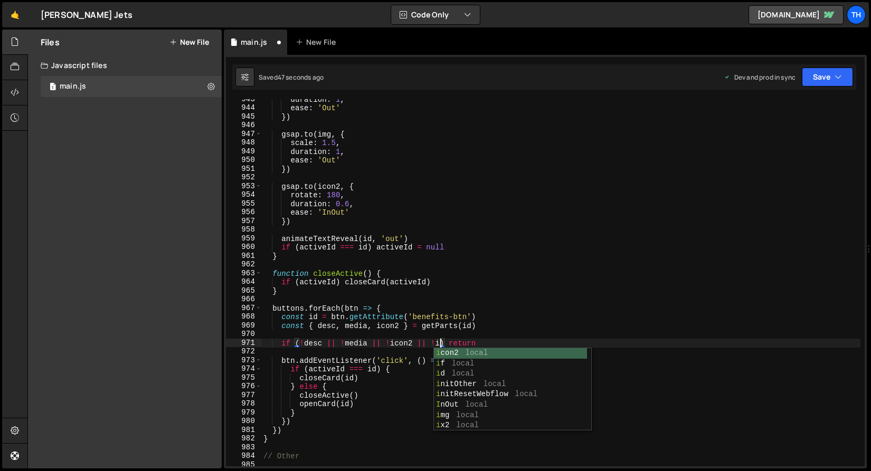
scroll to position [0, 12]
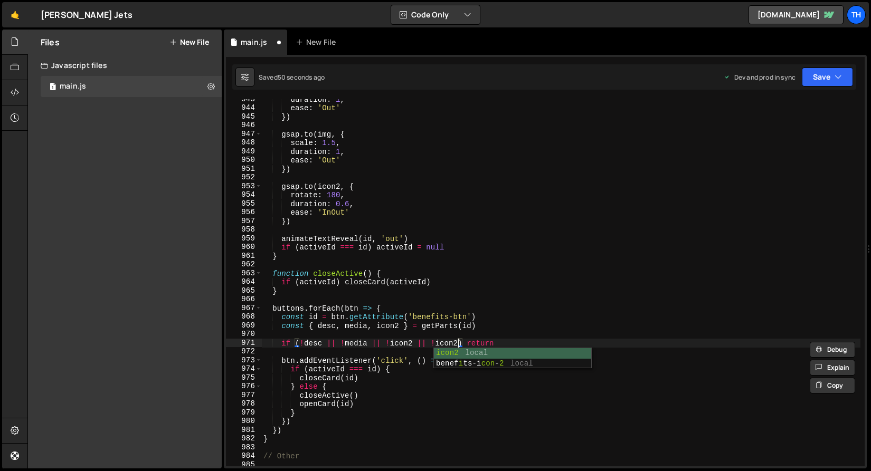
paste textarea "|| !icon2"
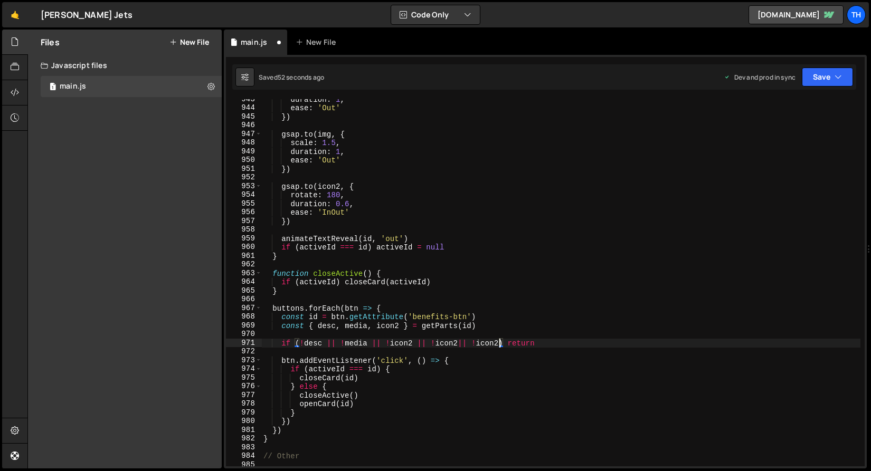
click at [460, 345] on div "duration : 1 , ease : 'Out' }) gsap . to ( img , { scale : 1.5 , duration : 1 ,…" at bounding box center [560, 287] width 599 height 385
click at [404, 341] on div "duration : 1 , ease : 'Out' }) gsap . to ( img , { scale : 1.5 , duration : 1 ,…" at bounding box center [560, 287] width 599 height 385
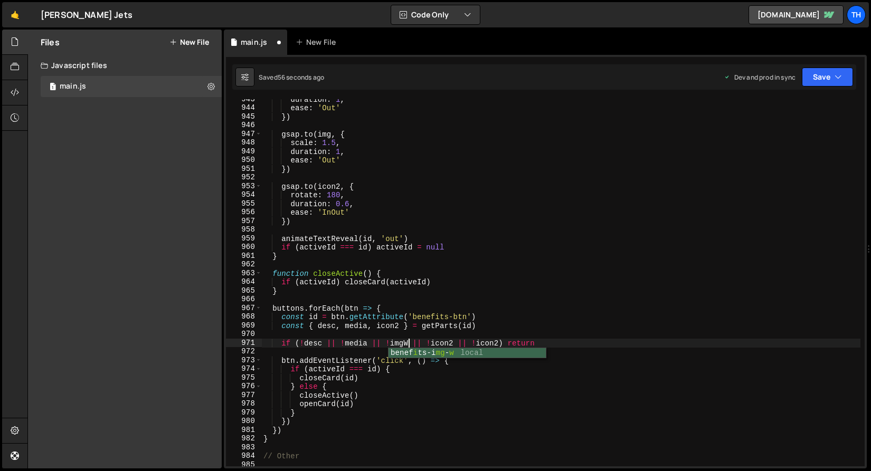
click at [442, 342] on div "duration : 1 , ease : 'Out' }) gsap . to ( img , { scale : 1.5 , duration : 1 ,…" at bounding box center [560, 287] width 599 height 385
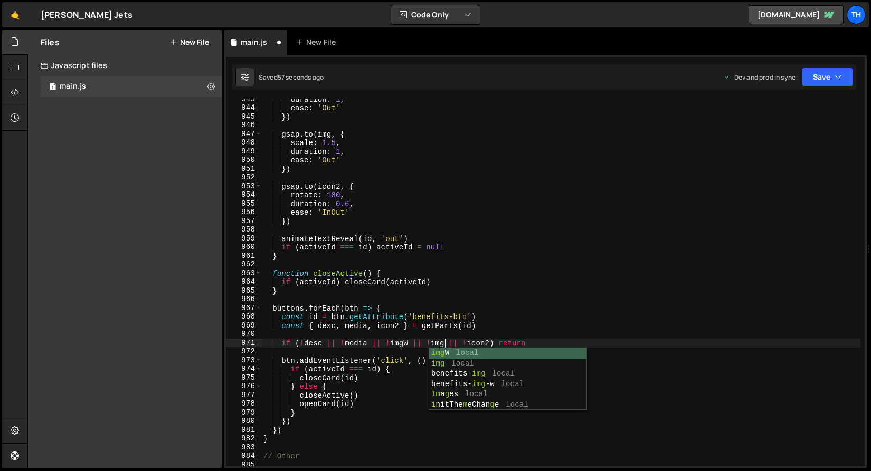
scroll to position [0, 12]
click at [482, 290] on div "duration : 1 , ease : 'Out' }) gsap . to ( img , { scale : 1.5 , duration : 1 ,…" at bounding box center [560, 287] width 599 height 385
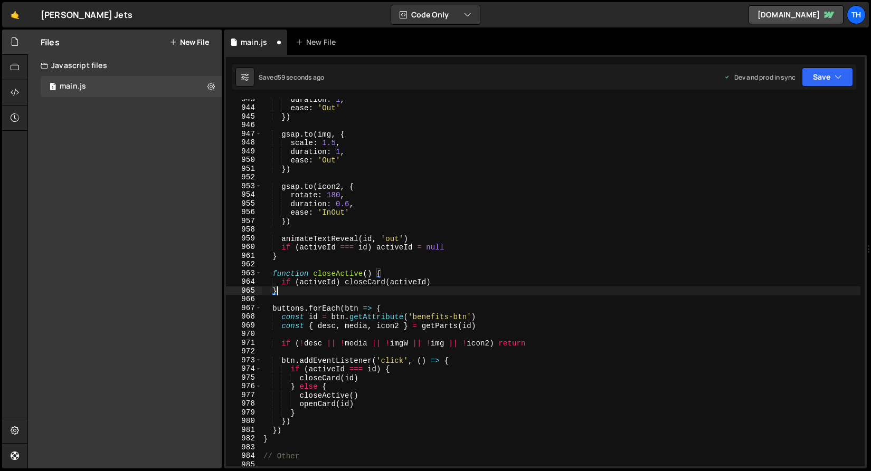
scroll to position [0, 1]
click at [827, 62] on div "1 Type cmd + s to save your Javascript file. הההההההההההההההההההההההההההההההההה…" at bounding box center [545, 262] width 643 height 414
click at [824, 73] on button "Save" at bounding box center [827, 77] width 51 height 19
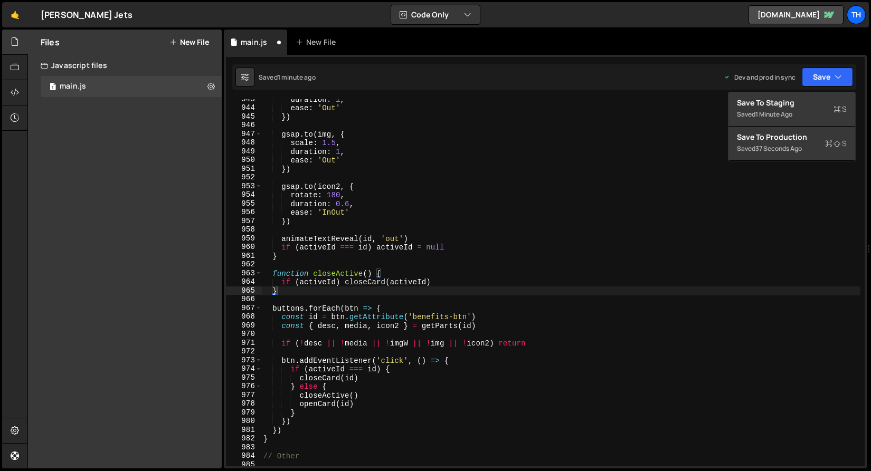
click at [814, 89] on div "Saved 1 minute ago Dev and prod in sync Upgrade to Edit Save Save to Staging S …" at bounding box center [544, 76] width 624 height 25
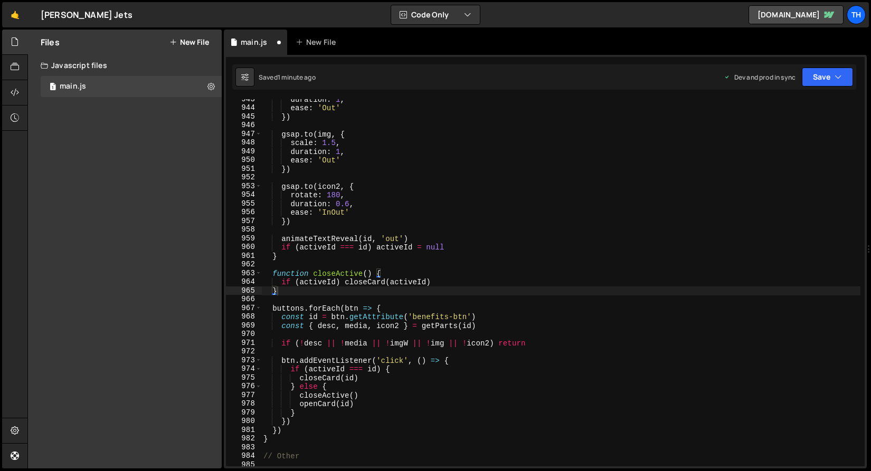
click at [815, 87] on div "Saved 1 minute ago Dev and prod in sync Upgrade to Edit Save Save to Staging S …" at bounding box center [544, 76] width 624 height 25
click at [813, 91] on div "1 Type cmd + s to save your Javascript file. הההההההההההההההההההההההההההההההההה…" at bounding box center [545, 262] width 643 height 414
click at [814, 87] on div "Saved 1 minute ago Dev and prod in sync Upgrade to Edit Save Save to Staging S …" at bounding box center [544, 76] width 624 height 25
click at [821, 79] on button "Save" at bounding box center [827, 77] width 51 height 19
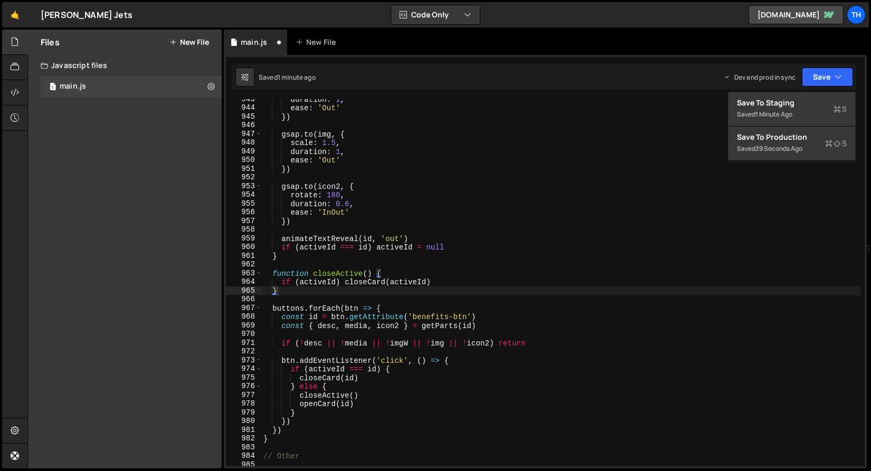
click at [811, 91] on div "Debug Explain Copy main.js New File Saved 1 minute ago Dev and prod in sync Upg…" at bounding box center [545, 250] width 643 height 440
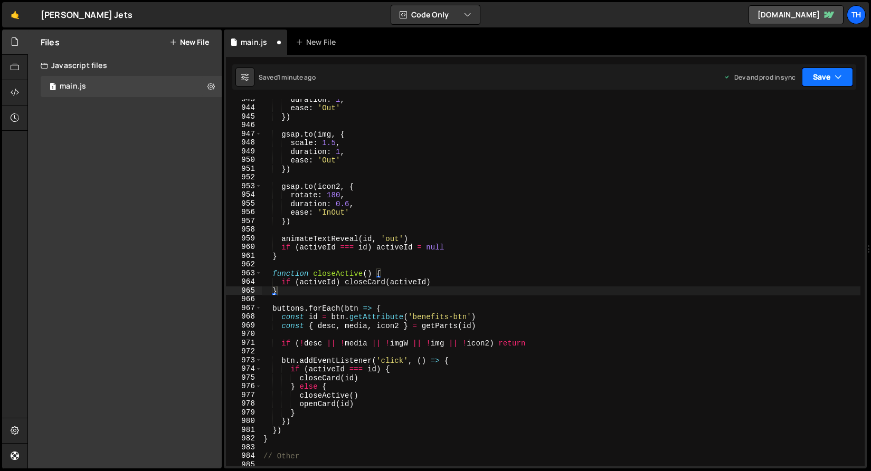
click at [815, 81] on button "Save" at bounding box center [827, 77] width 51 height 19
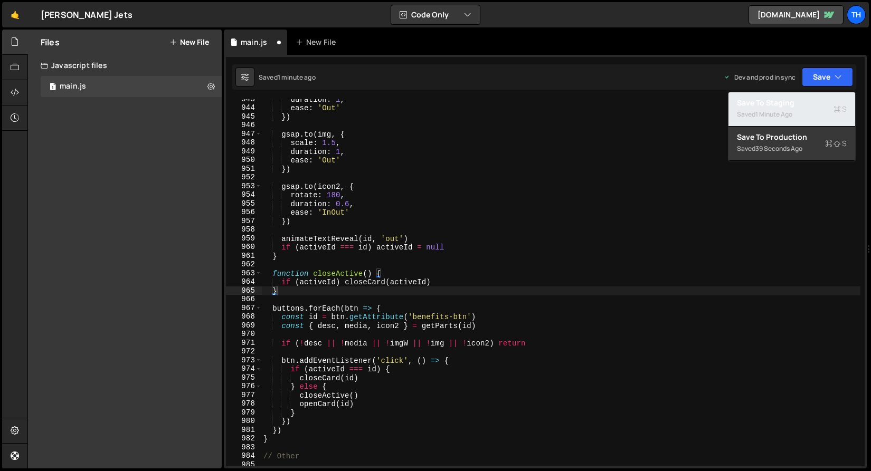
click at [811, 98] on div "Save to Staging S" at bounding box center [792, 103] width 110 height 11
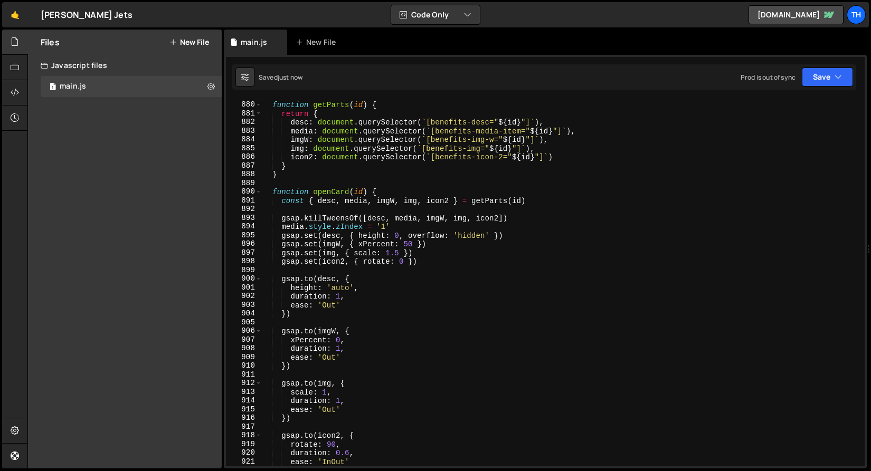
scroll to position [7662, 0]
click at [257, 104] on span at bounding box center [258, 104] width 6 height 9
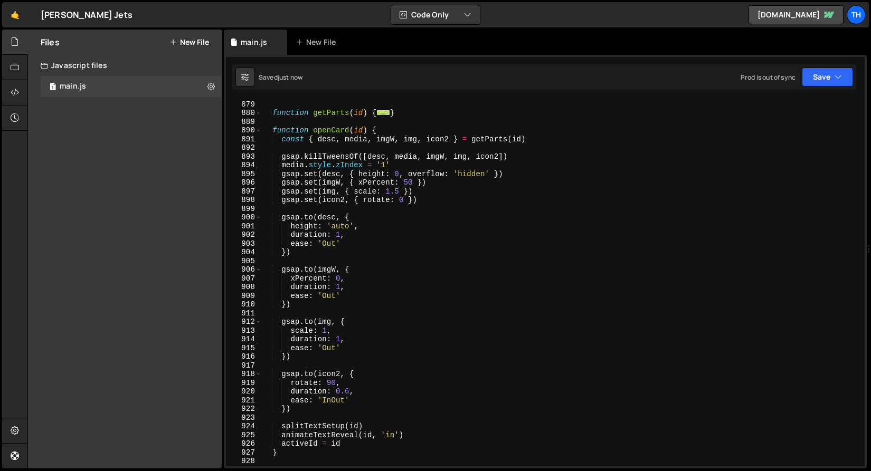
scroll to position [7560, 0]
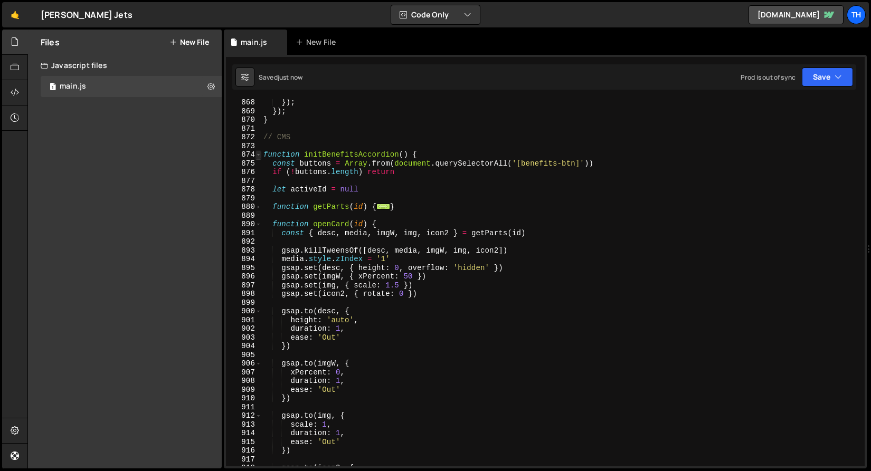
click at [260, 154] on span at bounding box center [258, 154] width 6 height 9
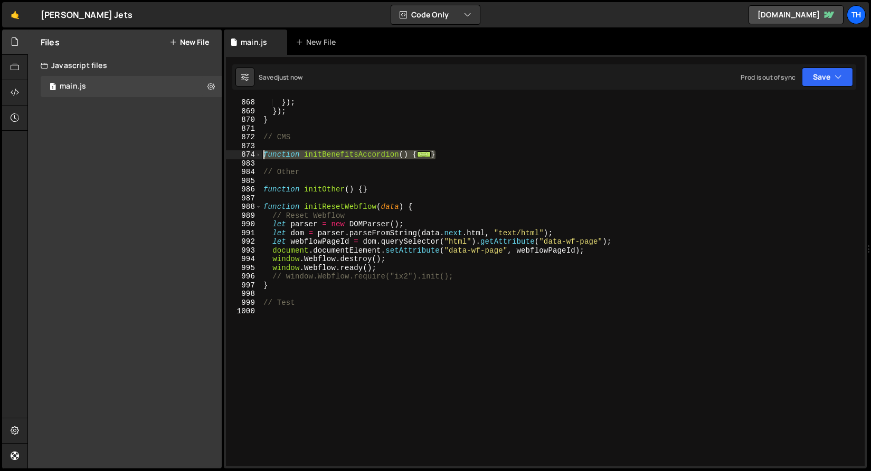
drag, startPoint x: 459, startPoint y: 155, endPoint x: 241, endPoint y: 154, distance: 218.5
click at [241, 154] on div "} 868 869 870 871 872 873 874 983 984 985 986 987 988 989 990 991 992 993 994 9…" at bounding box center [545, 282] width 639 height 367
paste textarea "</script>"
type textarea "</script>"
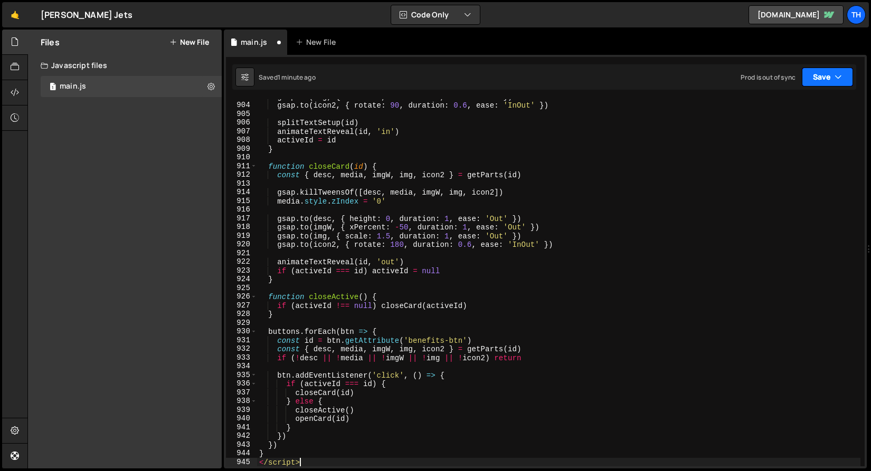
click at [824, 72] on button "Save" at bounding box center [827, 77] width 51 height 19
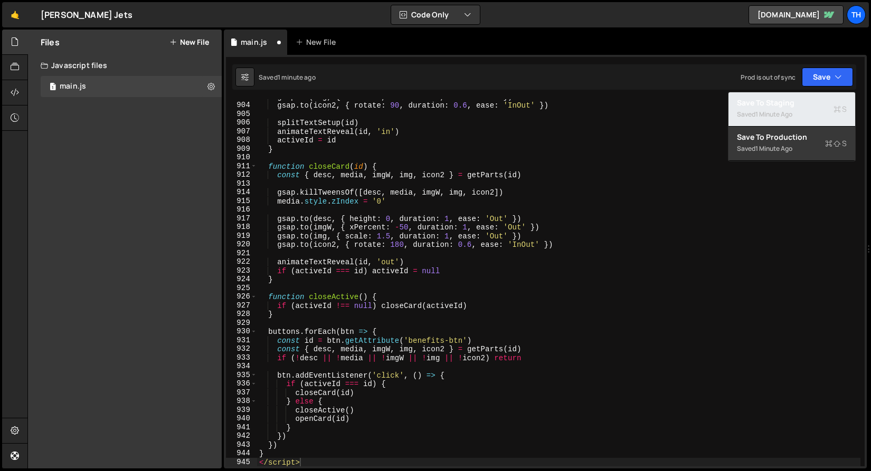
click at [810, 109] on div "Saved 1 minute ago" at bounding box center [792, 114] width 110 height 13
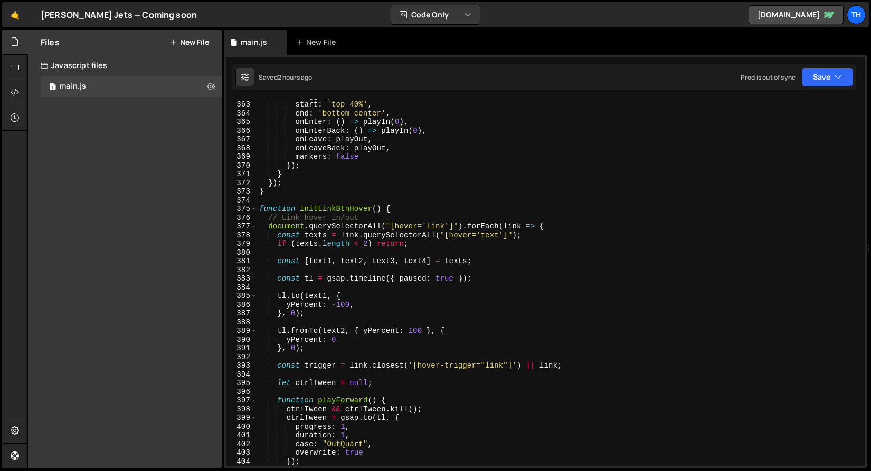
scroll to position [3119, 0]
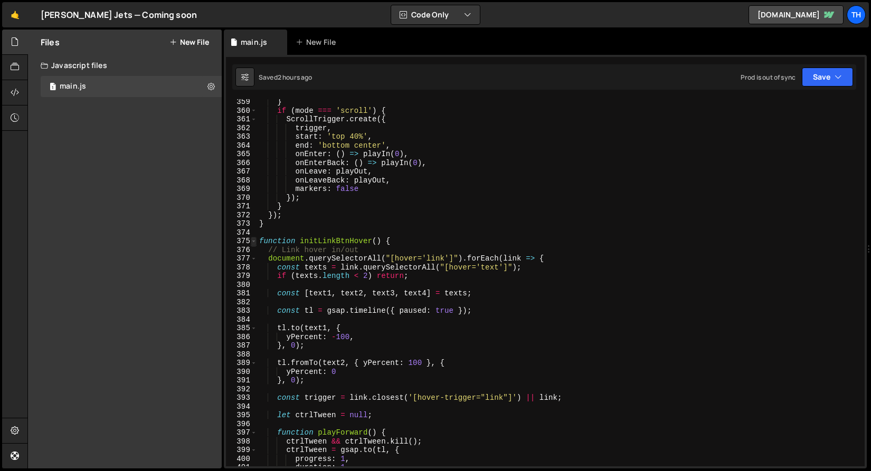
click at [254, 242] on span at bounding box center [254, 241] width 6 height 9
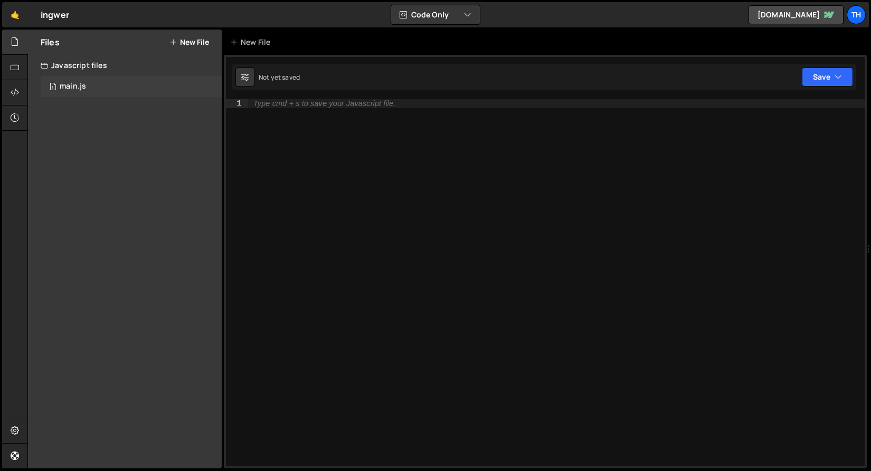
drag, startPoint x: 130, startPoint y: 104, endPoint x: 124, endPoint y: 85, distance: 20.5
click at [130, 104] on div "Files New File Javascript files 1 main.js 0 CSS files Copy share link Edit File…" at bounding box center [125, 249] width 194 height 439
click at [123, 80] on div "1 main.js 0" at bounding box center [131, 86] width 181 height 21
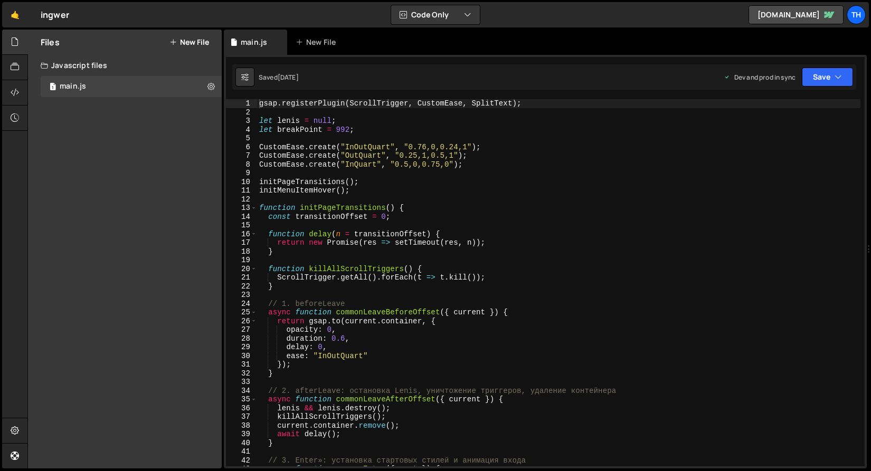
scroll to position [899, 0]
click at [60, 18] on div "ingwer ⚠️ Code is being edited in another browser" at bounding box center [55, 14] width 28 height 13
click at [21, 10] on link "🤙" at bounding box center [15, 14] width 26 height 25
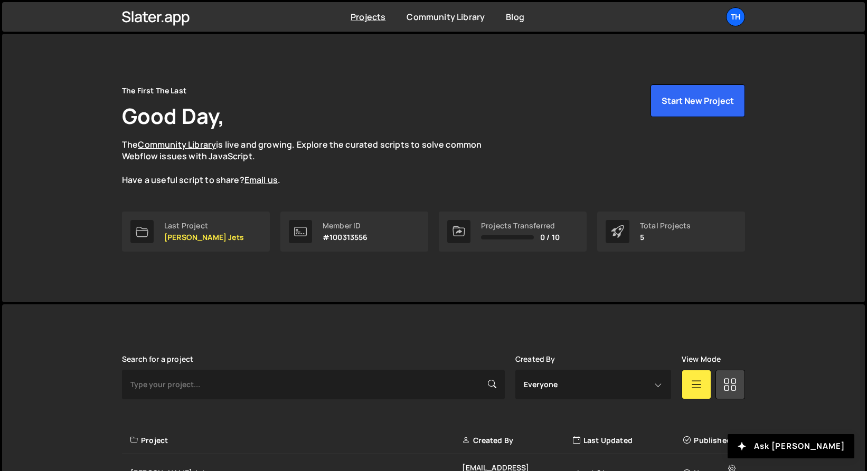
scroll to position [174, 0]
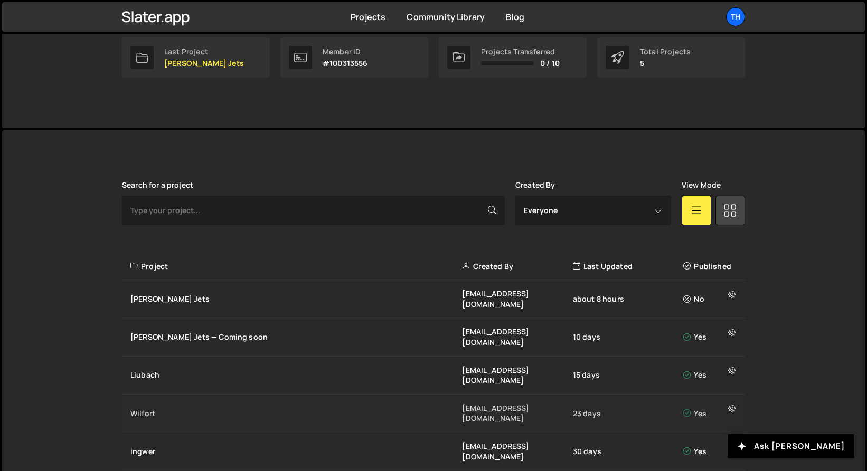
click at [180, 395] on div "Wilfort [EMAIL_ADDRESS][DOMAIN_NAME] 23 days Yes" at bounding box center [433, 414] width 623 height 38
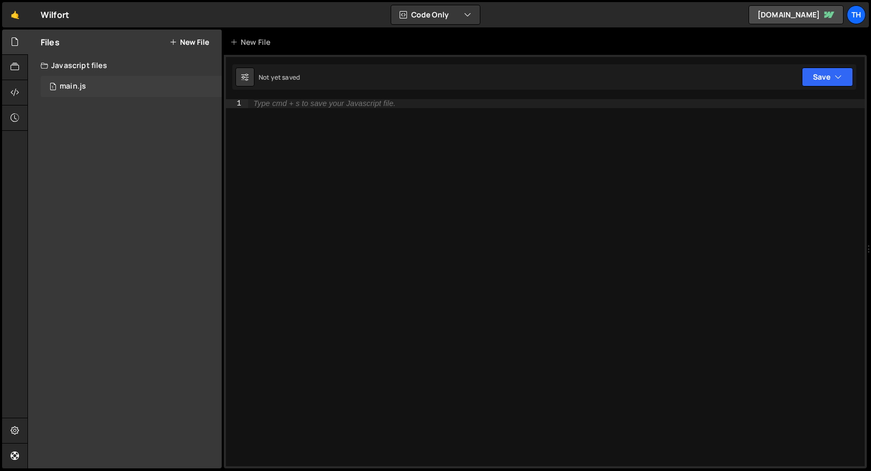
click at [112, 84] on div "1 main.js 0" at bounding box center [131, 86] width 181 height 21
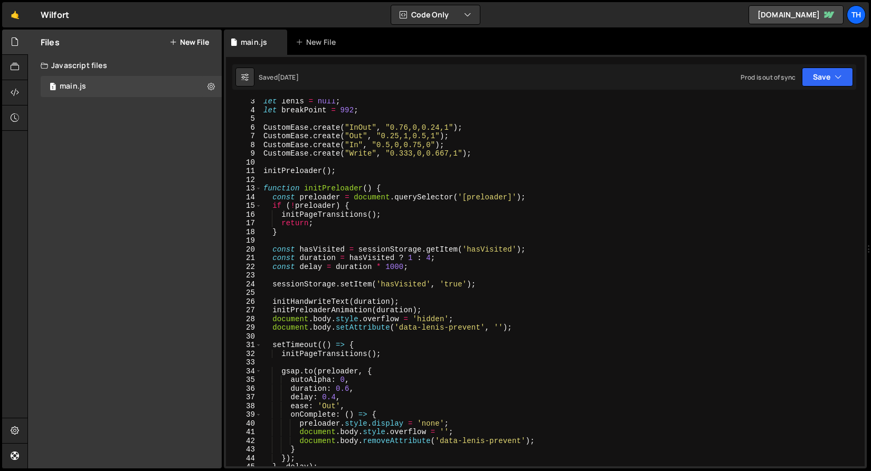
scroll to position [19, 0]
click at [262, 188] on div "let lenis = null ; let breakPoint = 992 ; CustomEase . create ( "InOut" , "0.76…" at bounding box center [560, 289] width 599 height 385
click at [257, 191] on span at bounding box center [258, 188] width 6 height 9
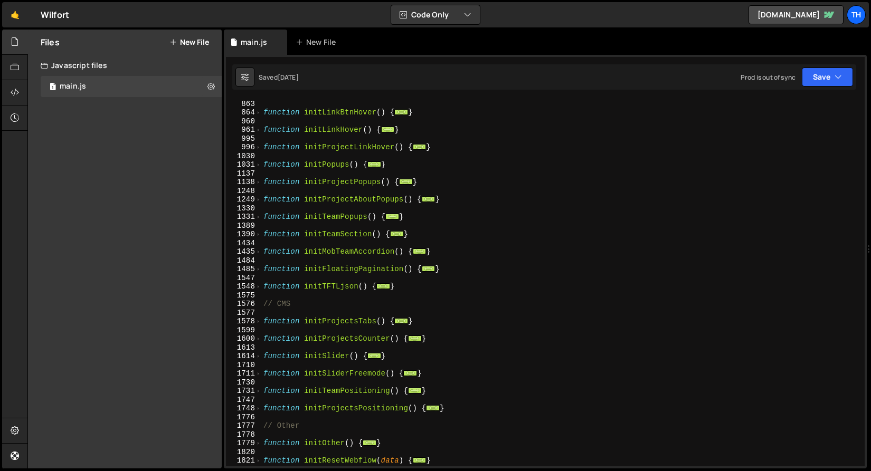
scroll to position [359, 0]
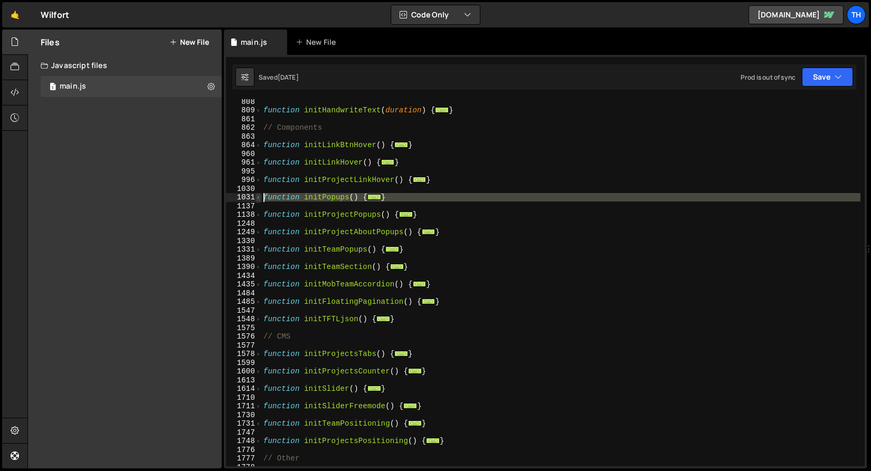
click at [255, 198] on span at bounding box center [258, 197] width 6 height 9
type textarea "function initPopups() { // Open pop-ups"
click at [260, 178] on span at bounding box center [258, 180] width 6 height 9
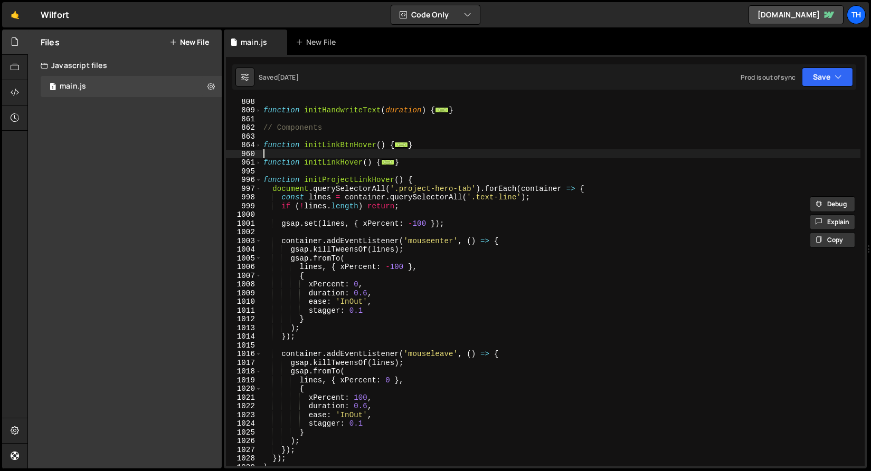
click at [272, 156] on div "function initHandwriteText ( duration ) { ... } // Components function initLink…" at bounding box center [560, 289] width 599 height 385
click at [255, 180] on span at bounding box center [258, 180] width 6 height 9
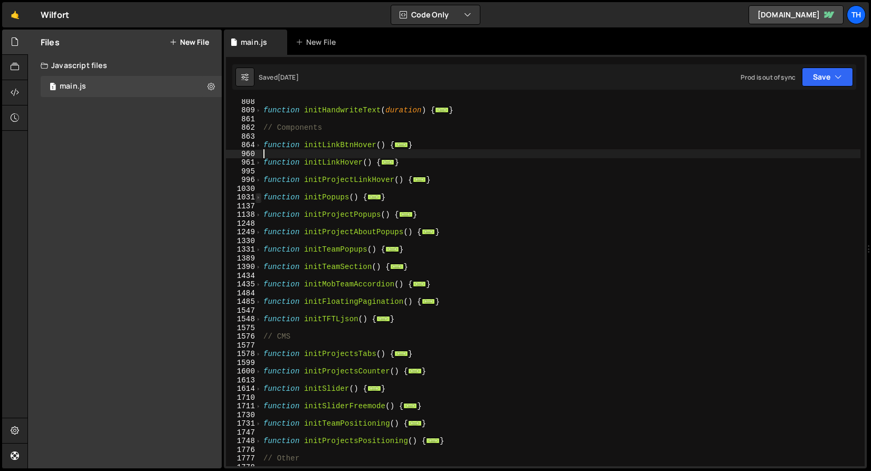
click at [258, 194] on span at bounding box center [258, 197] width 6 height 9
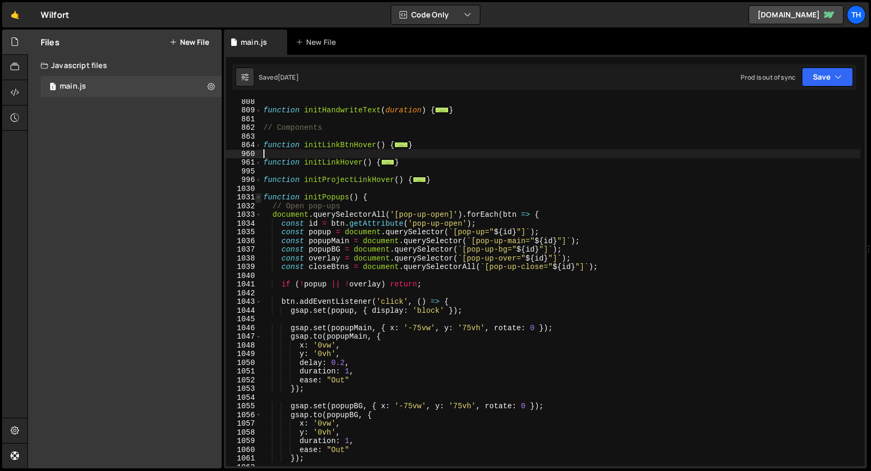
click at [258, 194] on span at bounding box center [258, 197] width 6 height 9
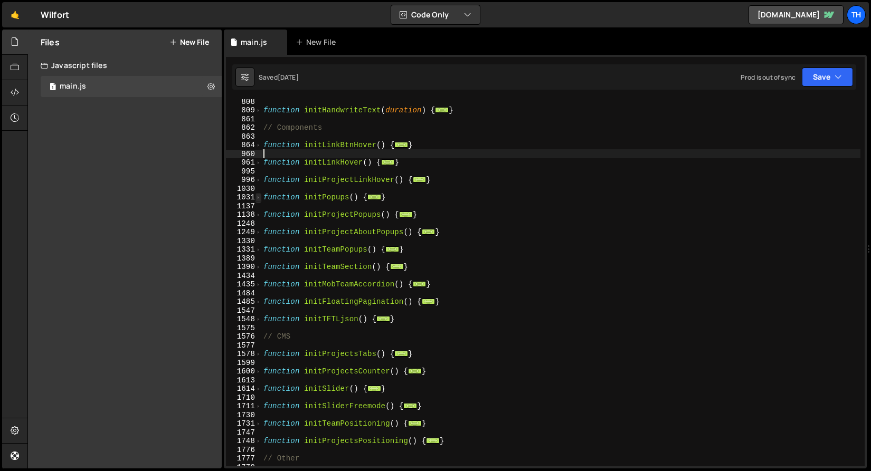
click at [258, 194] on span at bounding box center [258, 197] width 6 height 9
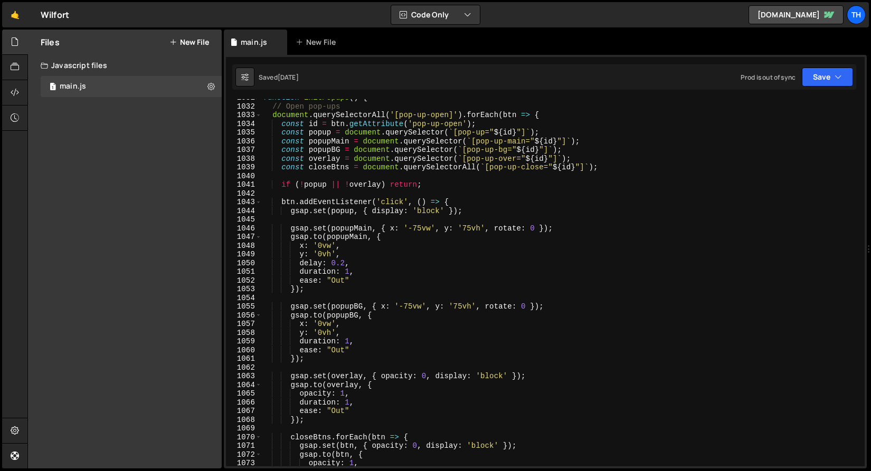
scroll to position [438, 0]
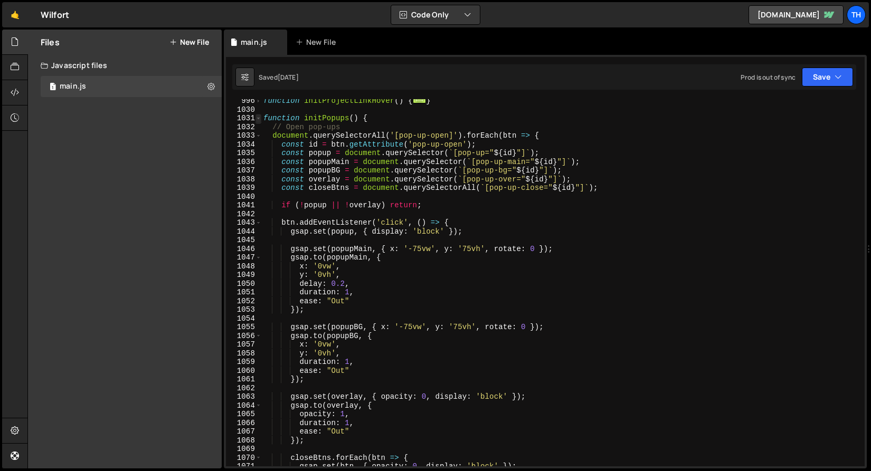
click at [256, 121] on span at bounding box center [258, 118] width 6 height 9
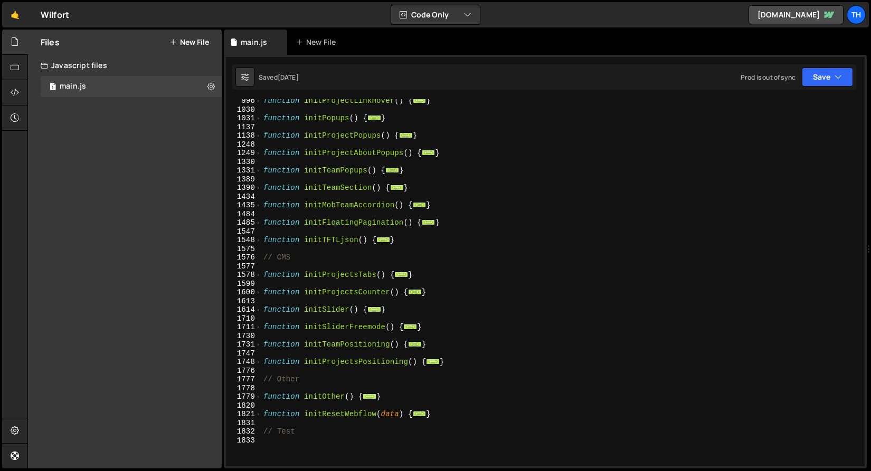
click at [261, 168] on div "1331" at bounding box center [244, 170] width 36 height 9
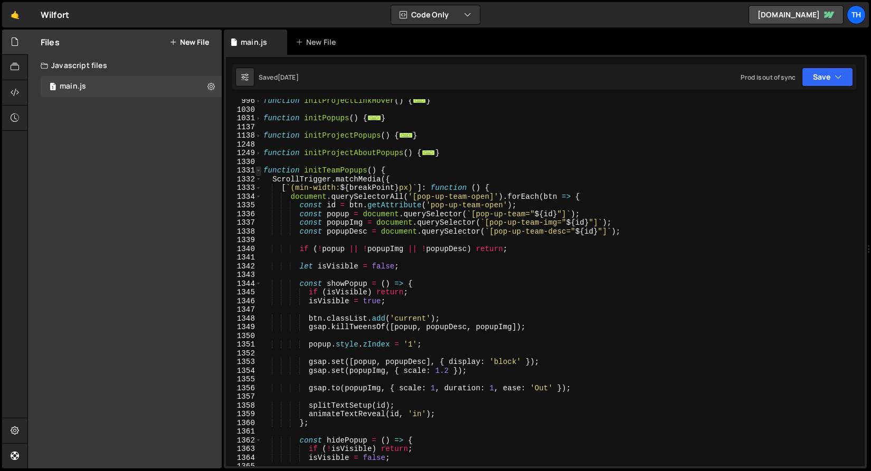
click at [260, 169] on span at bounding box center [258, 170] width 6 height 9
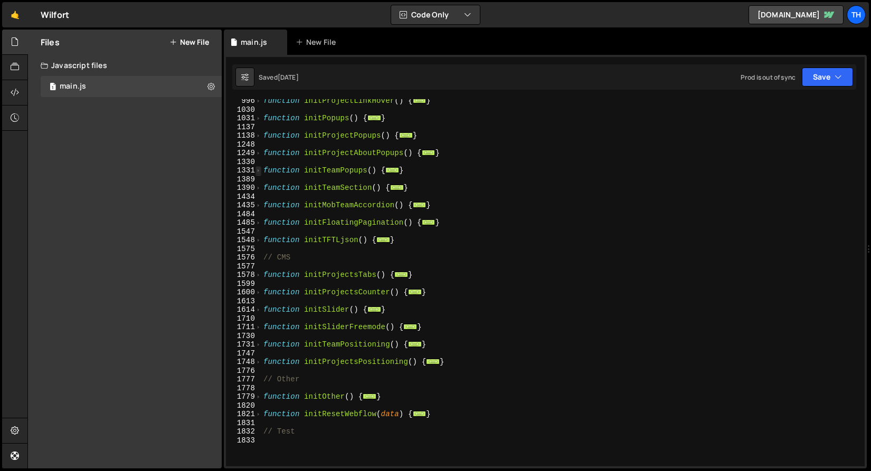
click at [260, 169] on span at bounding box center [258, 170] width 6 height 9
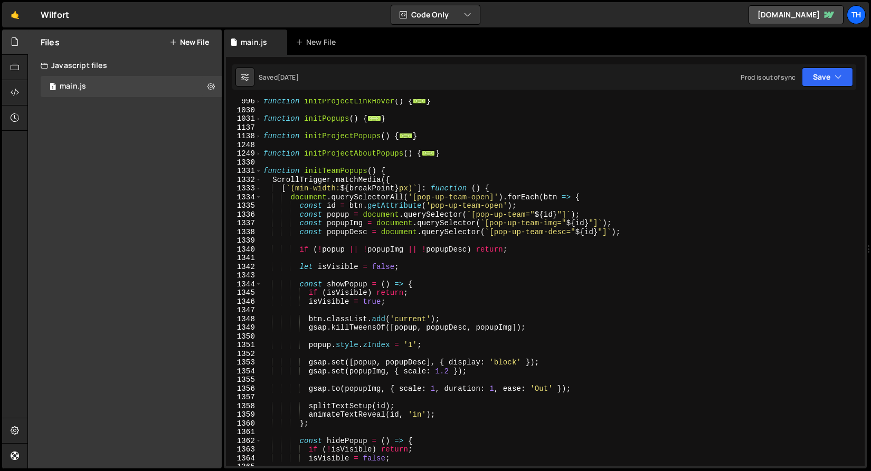
scroll to position [405, 0]
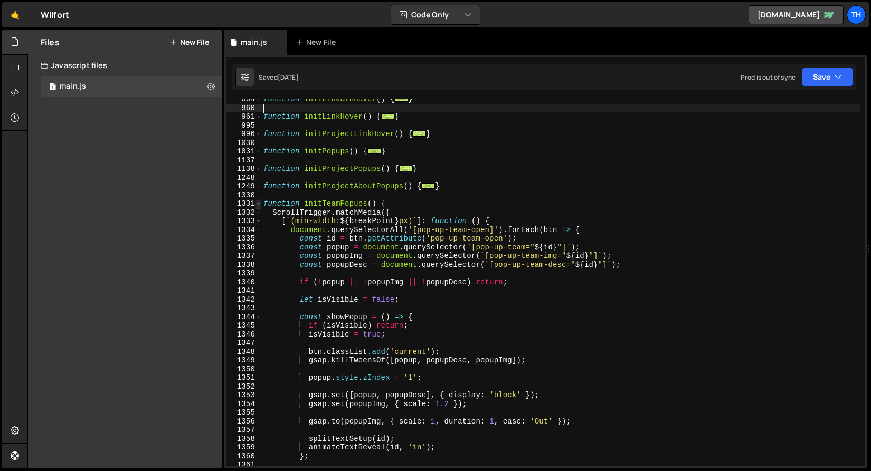
click at [259, 203] on span at bounding box center [258, 203] width 6 height 9
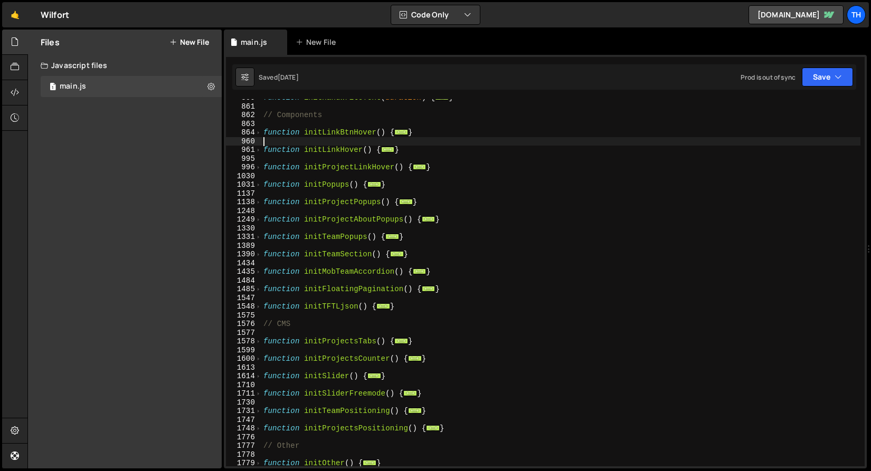
scroll to position [372, 0]
click at [322, 170] on div "function initHandwriteText ( duration ) { ... } // Components function initLink…" at bounding box center [560, 285] width 599 height 385
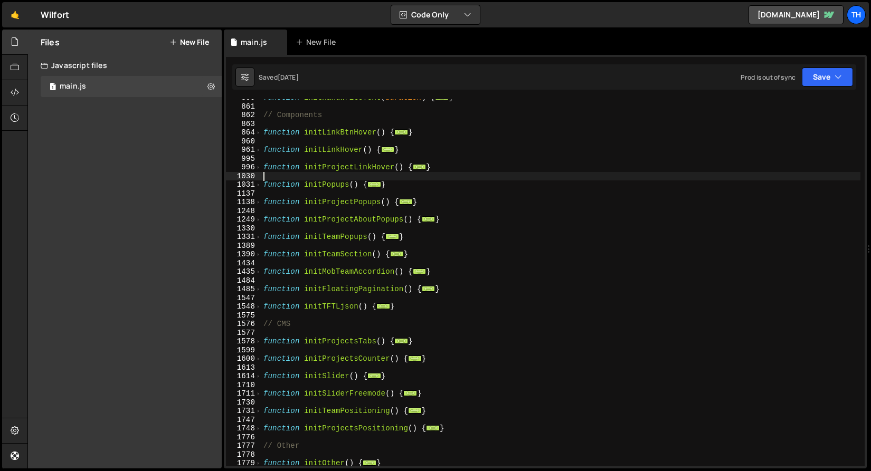
drag, startPoint x: 403, startPoint y: 179, endPoint x: 365, endPoint y: 184, distance: 37.8
click at [365, 184] on div "function initHandwriteText ( duration ) { ... } // Components function initLink…" at bounding box center [560, 285] width 599 height 385
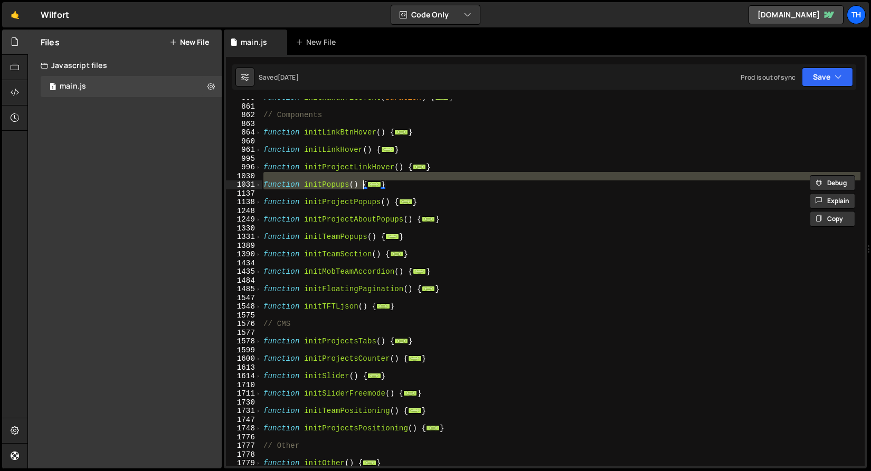
click at [375, 186] on span "..." at bounding box center [374, 185] width 14 height 6
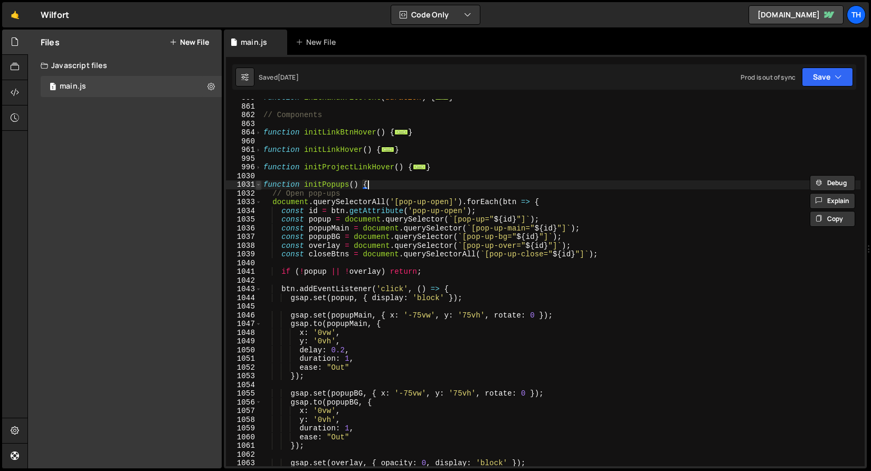
click at [259, 184] on span at bounding box center [258, 184] width 6 height 9
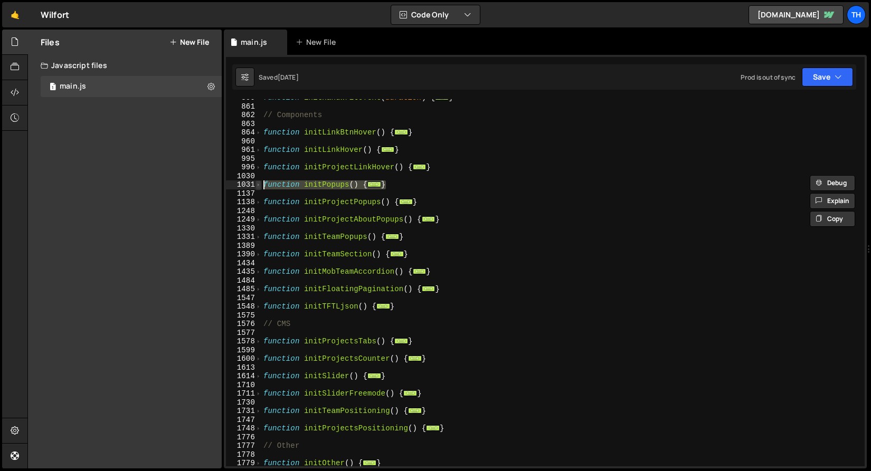
drag, startPoint x: 402, startPoint y: 185, endPoint x: 255, endPoint y: 187, distance: 146.7
click at [255, 187] on div "function initPopups() { 809 861 862 863 864 960 961 995 996 1030 1031 1137 1138…" at bounding box center [545, 282] width 639 height 367
click at [331, 221] on div "function initHandwriteText ( duration ) { ... } // Components function initLink…" at bounding box center [560, 285] width 599 height 385
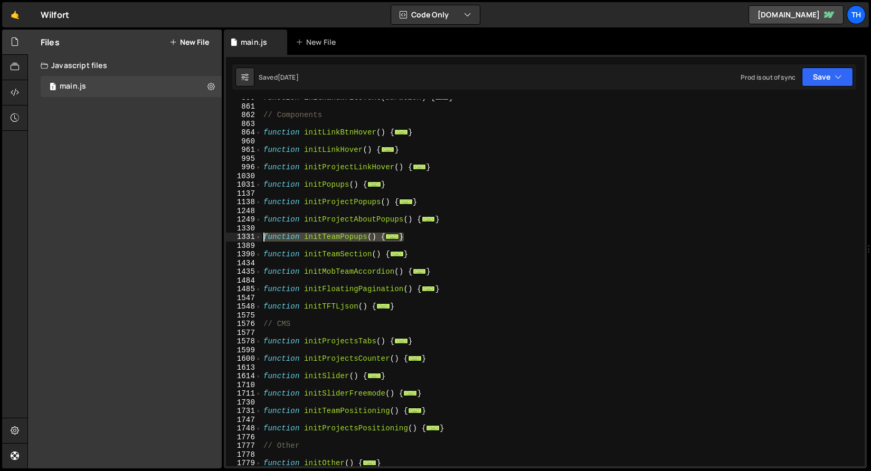
drag, startPoint x: 416, startPoint y: 241, endPoint x: 227, endPoint y: 236, distance: 189.0
click at [227, 236] on div "function initProjectAboutPopups() { 809 861 862 863 864 960 961 995 996 1030 10…" at bounding box center [545, 282] width 639 height 367
type textarea "function initTeamPopups() { ScrollTrigger.matchMedia({"
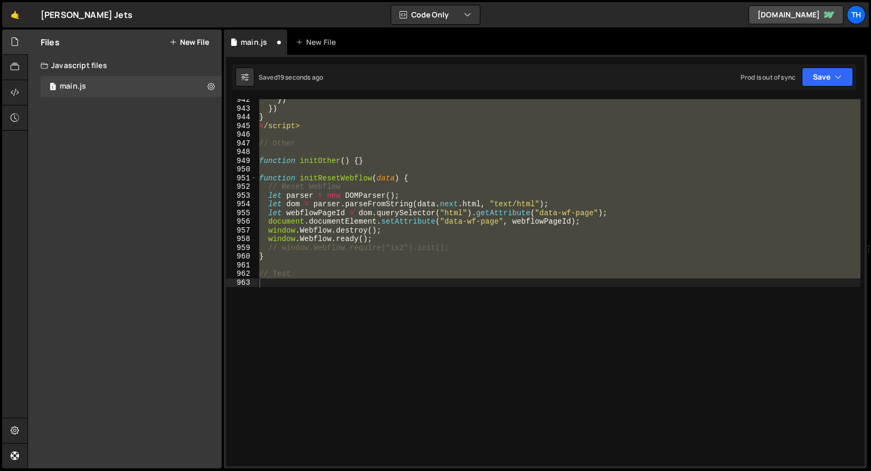
scroll to position [7427, 0]
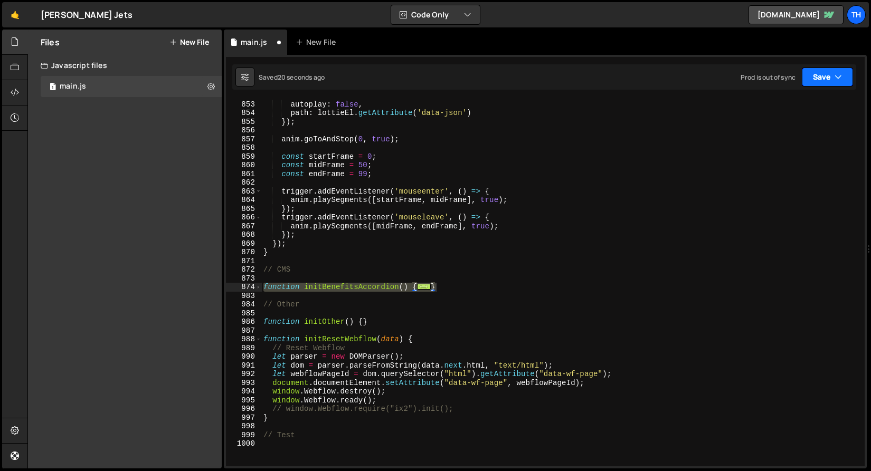
click at [830, 74] on button "Save" at bounding box center [827, 77] width 51 height 19
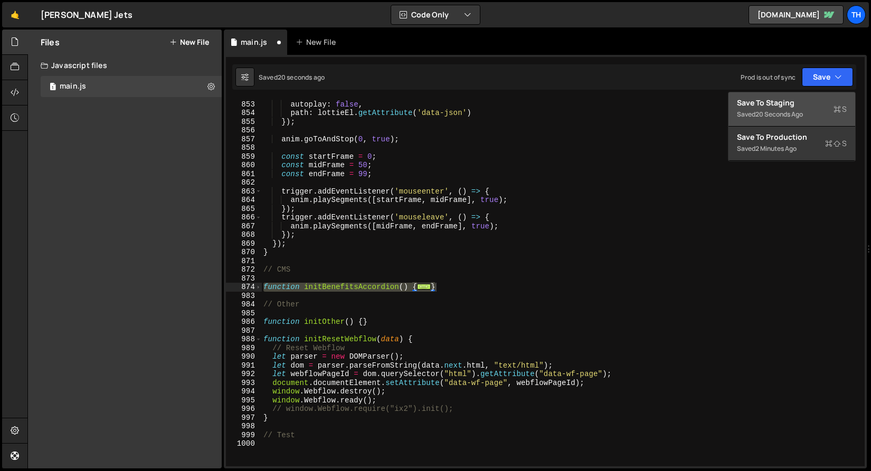
click at [802, 95] on button "Save to Staging S Saved 20 seconds ago" at bounding box center [791, 109] width 127 height 34
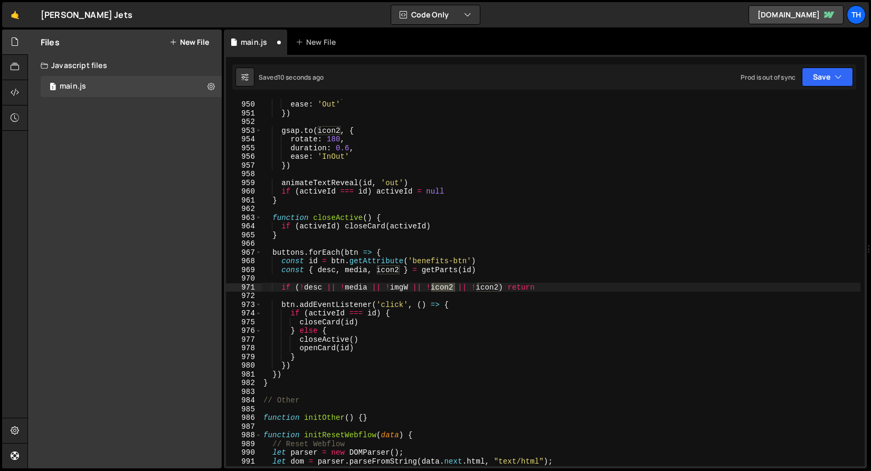
scroll to position [8272, 0]
click at [812, 84] on button "Save" at bounding box center [827, 77] width 51 height 19
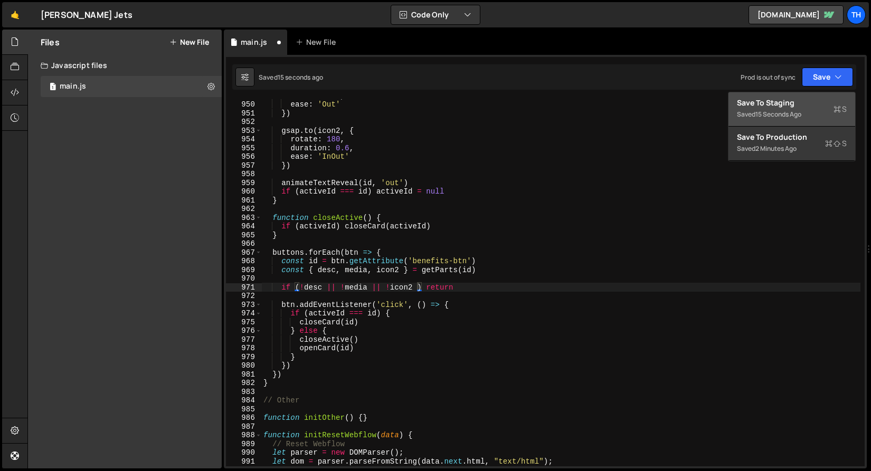
click at [789, 108] on div "Save to Staging S" at bounding box center [792, 103] width 110 height 11
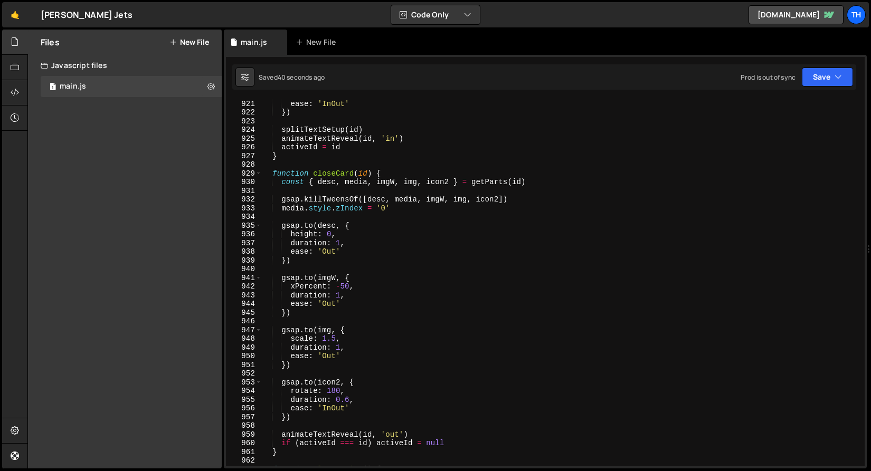
scroll to position [8020, 0]
click at [382, 208] on div "duration : 0.6 , ease : 'InOut' }) splitTextSetup ( id ) animateTextReveal ( id…" at bounding box center [560, 283] width 599 height 385
click at [382, 211] on div "duration : 0.6 , ease : 'InOut' }) splitTextSetup ( id ) animateTextReveal ( id…" at bounding box center [560, 283] width 599 height 385
click at [383, 210] on div "duration : 0.6 , ease : 'InOut' }) splitTextSetup ( id ) animateTextReveal ( id…" at bounding box center [560, 282] width 599 height 367
click at [383, 210] on div "duration : 0.6 , ease : 'InOut' }) splitTextSetup ( id ) animateTextReveal ( id…" at bounding box center [560, 283] width 599 height 385
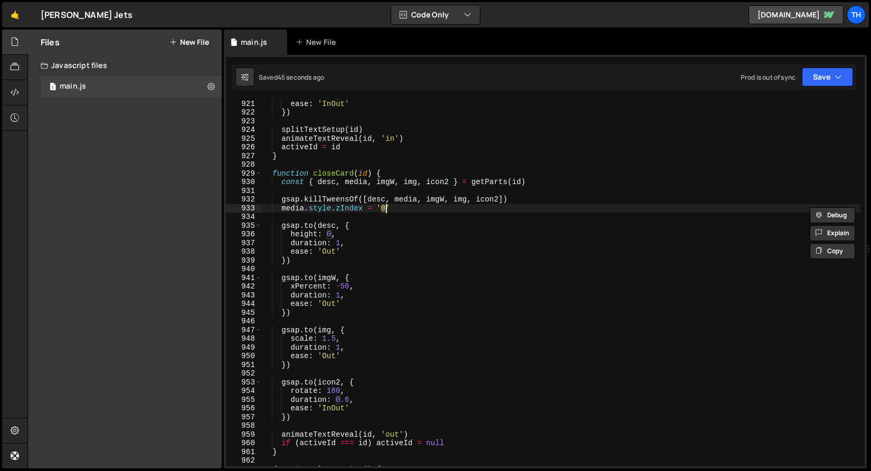
click at [384, 213] on div "duration : 0.6 , ease : 'InOut' }) splitTextSetup ( id ) animateTextReveal ( id…" at bounding box center [560, 283] width 599 height 385
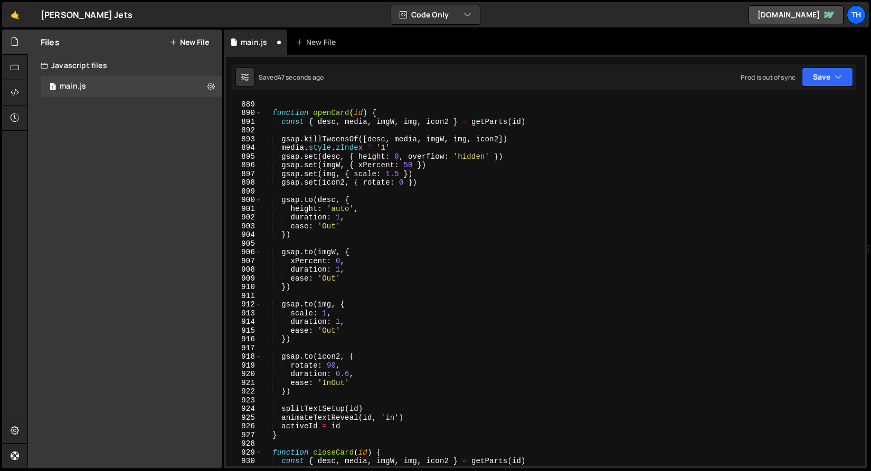
scroll to position [7708, 0]
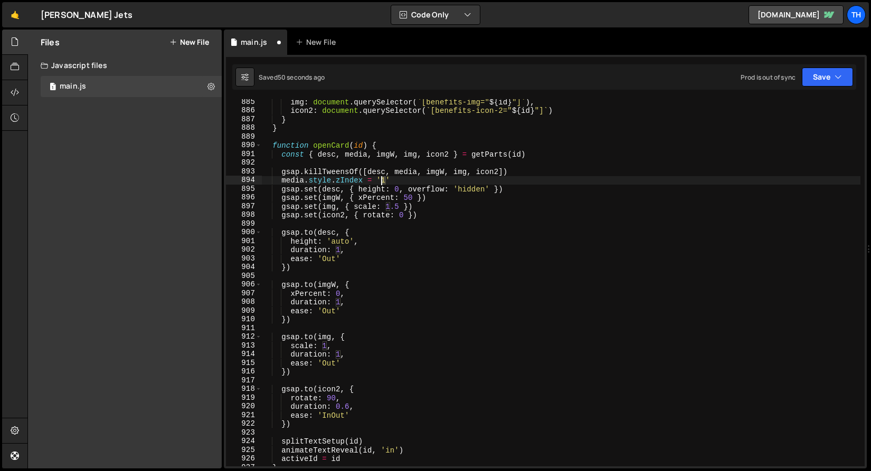
click at [382, 181] on div "img : document . querySelector ( ` [benefits-img=" ${ id } "] ` ) , icon2 : doc…" at bounding box center [560, 290] width 599 height 385
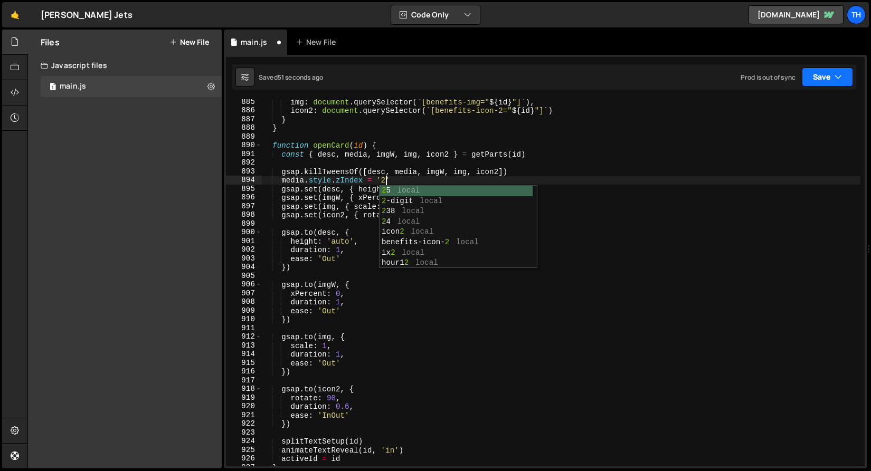
click at [806, 73] on button "Save" at bounding box center [827, 77] width 51 height 19
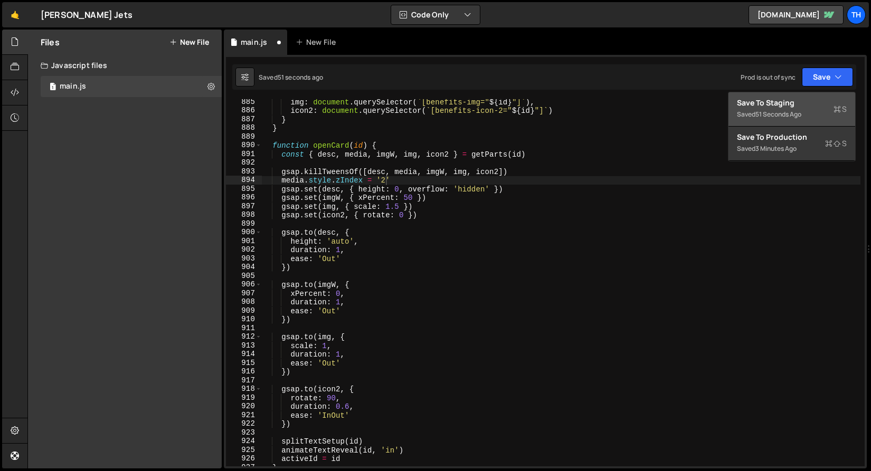
click at [786, 105] on div "Save to Staging S" at bounding box center [792, 103] width 110 height 11
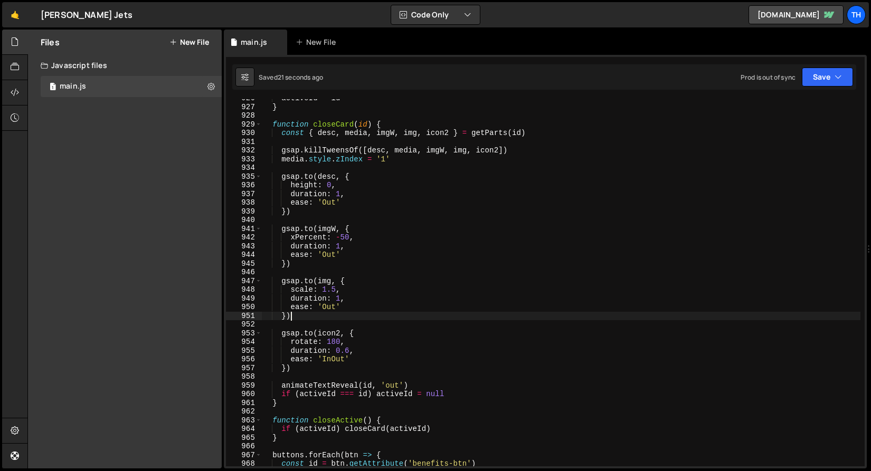
scroll to position [0, 1]
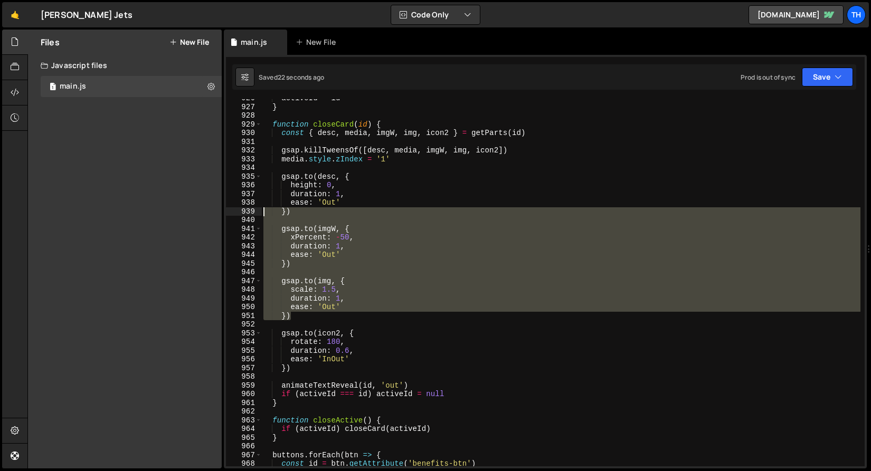
drag, startPoint x: 307, startPoint y: 319, endPoint x: 228, endPoint y: 214, distance: 130.8
click at [228, 214] on div "}) 926 927 928 929 930 931 932 933 934 935 936 937 938 939 940 941 942 943 944 …" at bounding box center [545, 282] width 639 height 367
type textarea "})"
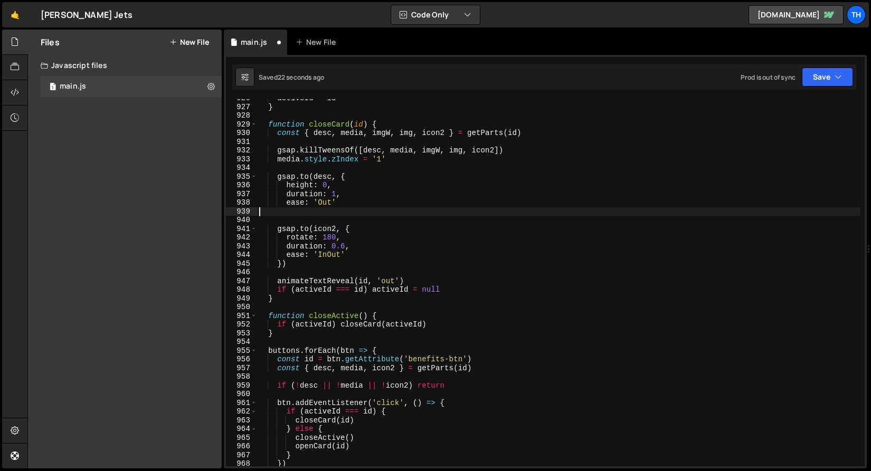
scroll to position [0, 0]
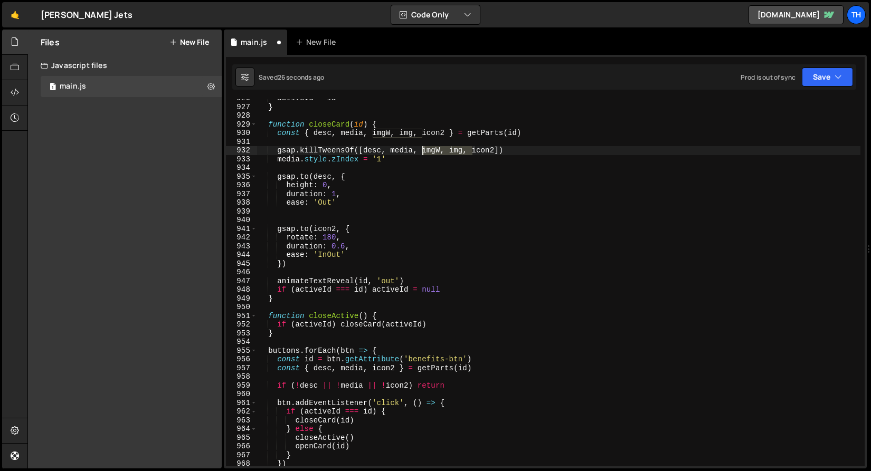
drag, startPoint x: 473, startPoint y: 149, endPoint x: 423, endPoint y: 150, distance: 50.7
click at [423, 150] on div "activeId = id } function closeCard ( id ) { const { desc , media , imgW , img ,…" at bounding box center [558, 286] width 603 height 385
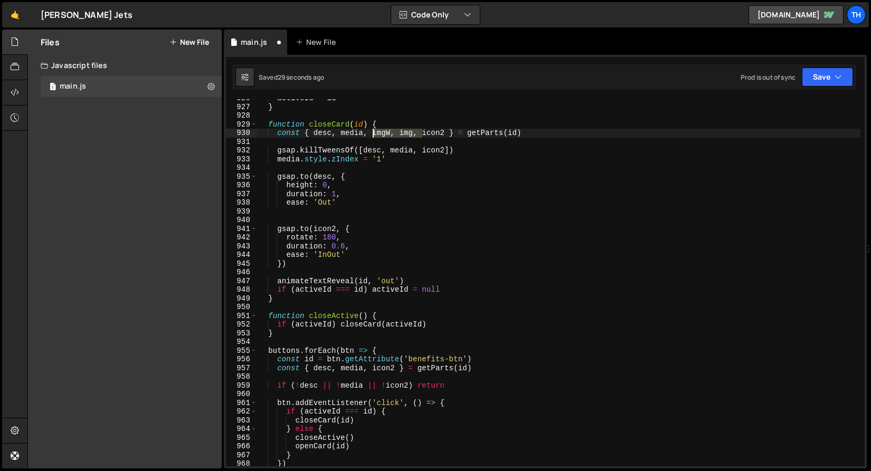
drag, startPoint x: 423, startPoint y: 133, endPoint x: 373, endPoint y: 133, distance: 49.6
click at [373, 133] on div "activeId = id } function closeCard ( id ) { const { desc , media , imgW , img ,…" at bounding box center [558, 286] width 603 height 385
click at [813, 85] on button "Save" at bounding box center [827, 77] width 51 height 19
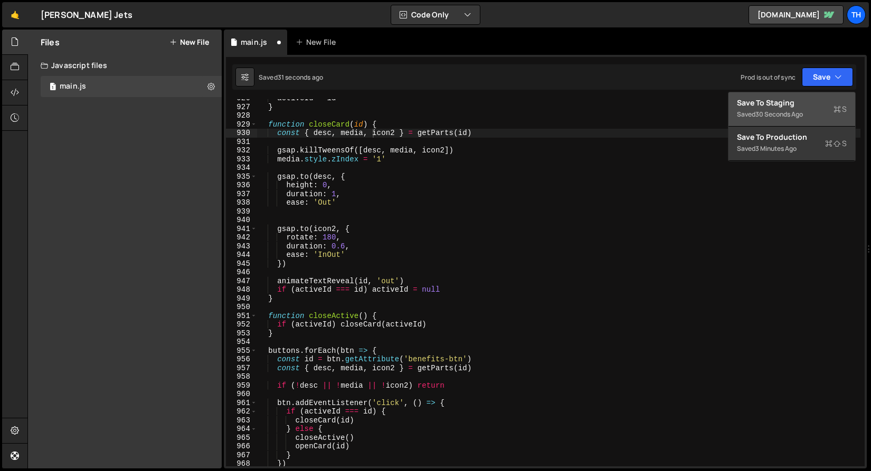
click at [803, 96] on button "Save to Staging S Saved 30 seconds ago" at bounding box center [791, 109] width 127 height 34
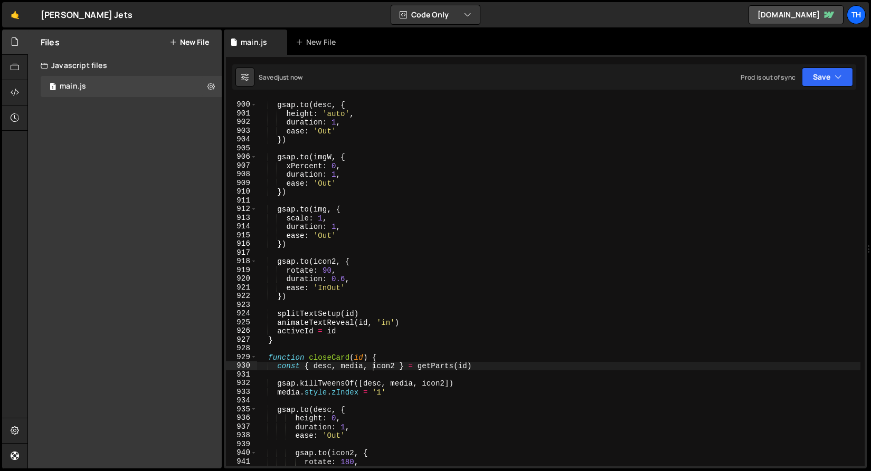
scroll to position [7771, 0]
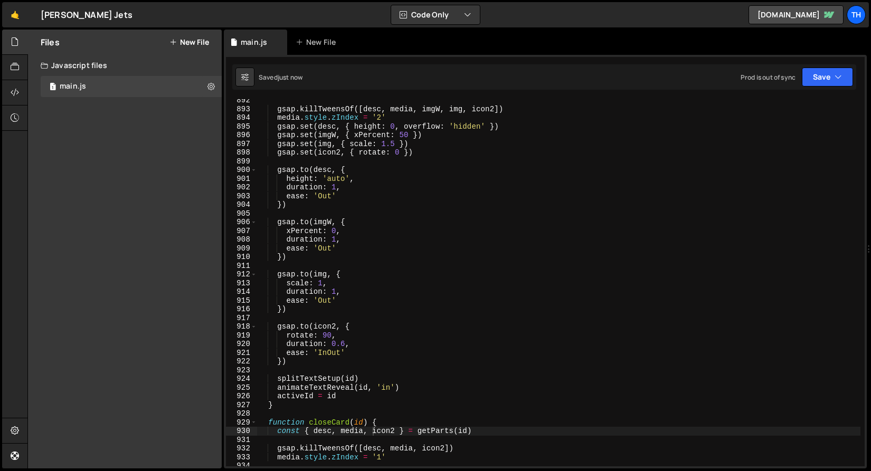
click at [324, 251] on div "gsap . killTweensOf ([ desc , media , imgW , img , icon2 ]) media . style . zIn…" at bounding box center [558, 288] width 603 height 385
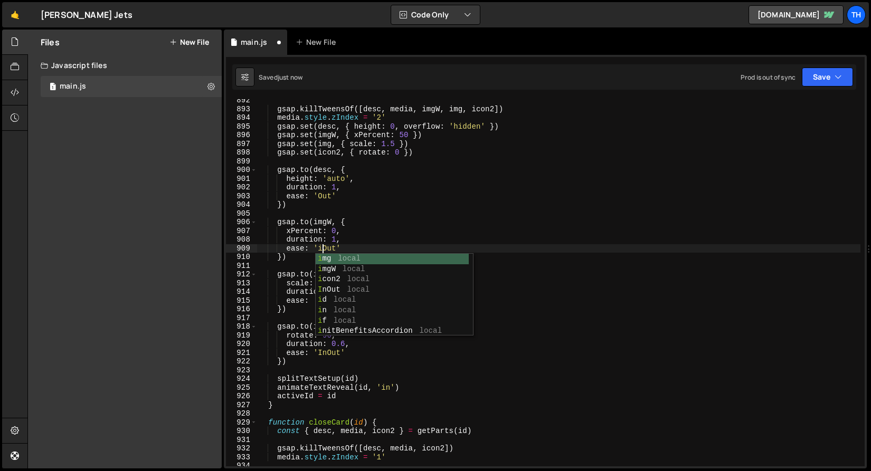
scroll to position [0, 4]
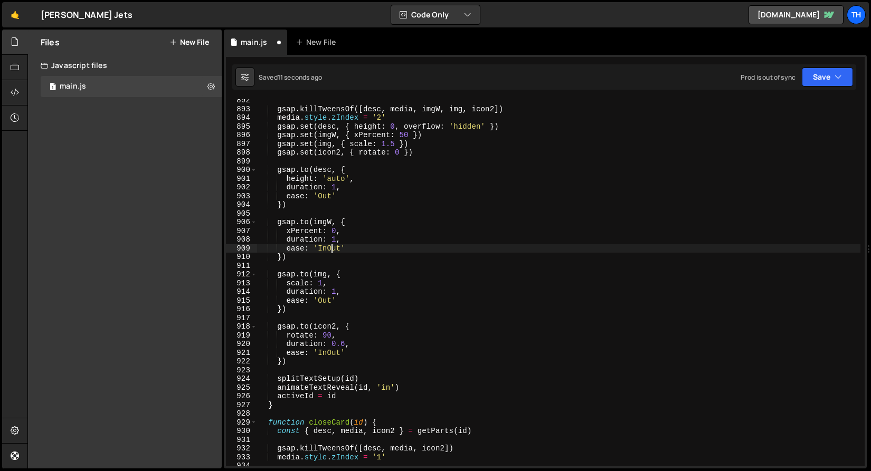
click at [332, 248] on div "gsap . killTweensOf ([ desc , media , imgW , img , icon2 ]) media . style . zIn…" at bounding box center [558, 288] width 603 height 385
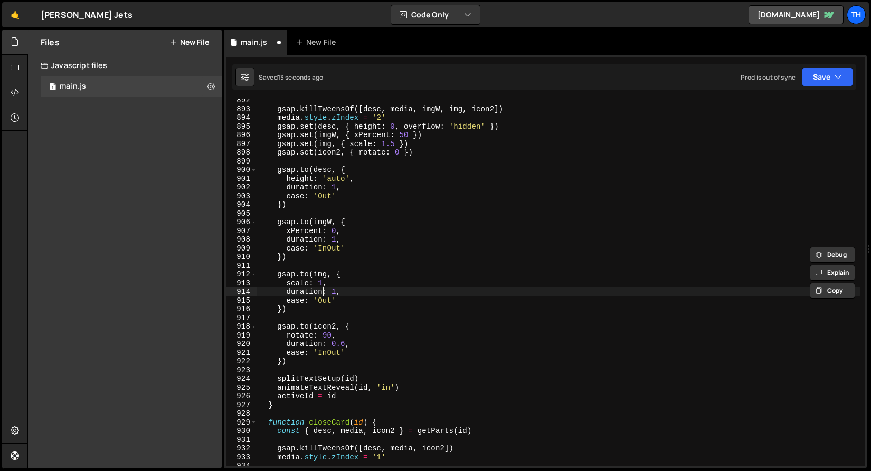
click at [324, 296] on div "gsap . killTweensOf ([ desc , media , imgW , img , icon2 ]) media . style . zIn…" at bounding box center [558, 288] width 603 height 385
click at [324, 300] on div "gsap . killTweensOf ([ desc , media , imgW , img , icon2 ]) media . style . zIn…" at bounding box center [558, 288] width 603 height 385
paste textarea "In"
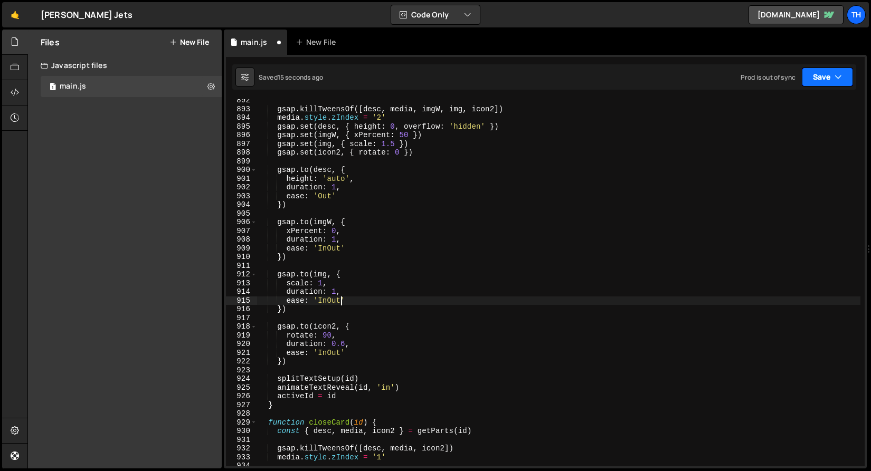
click at [817, 81] on button "Save" at bounding box center [827, 77] width 51 height 19
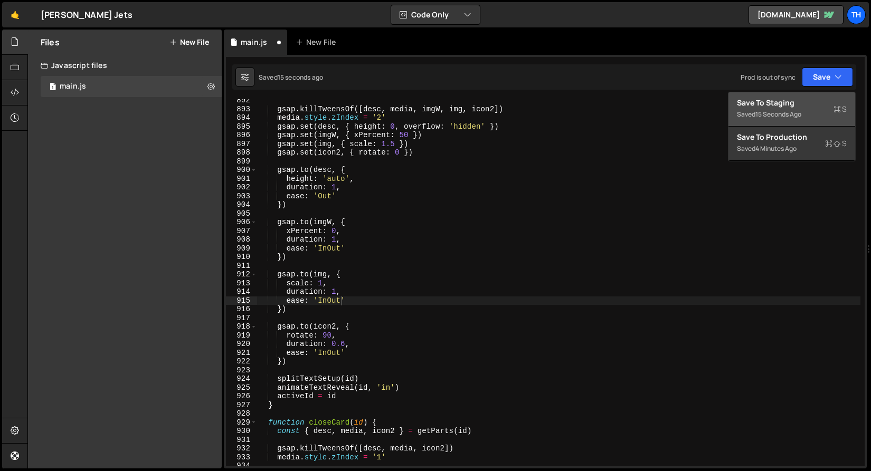
click at [810, 94] on button "Save to Staging S Saved 15 seconds ago" at bounding box center [791, 109] width 127 height 34
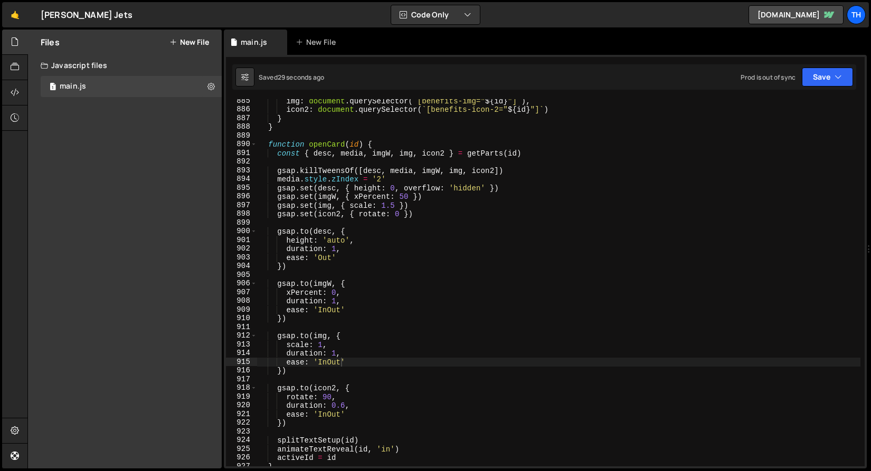
scroll to position [7710, 0]
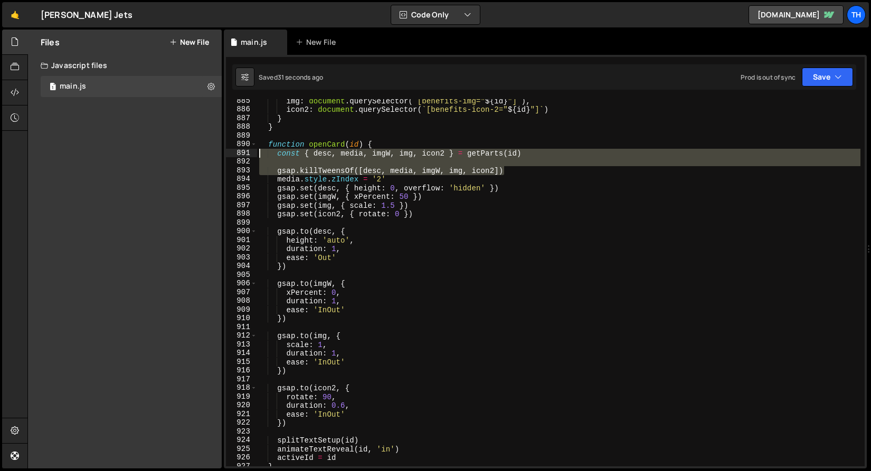
drag, startPoint x: 506, startPoint y: 169, endPoint x: 212, endPoint y: 150, distance: 294.1
click at [212, 150] on div "Files New File Javascript files 1 main.js 0 CSS files Copy share link Edit File…" at bounding box center [448, 250] width 843 height 440
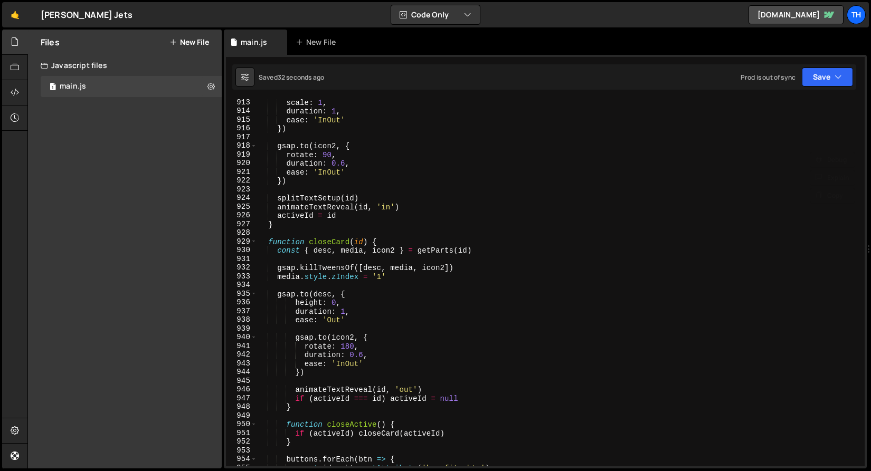
scroll to position [7984, 0]
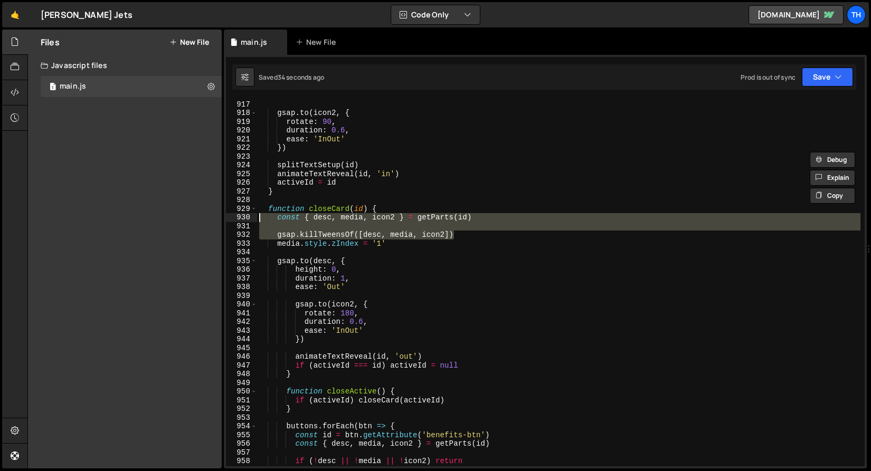
drag, startPoint x: 477, startPoint y: 236, endPoint x: 237, endPoint y: 217, distance: 240.8
click at [237, 217] on div "const { desc, media, imgW, img, icon2 } = getParts(id) 916 917 918 919 920 921 …" at bounding box center [545, 282] width 639 height 367
paste textarea "gsap.killTweensOf([desc, media, imgW, img, icon2])"
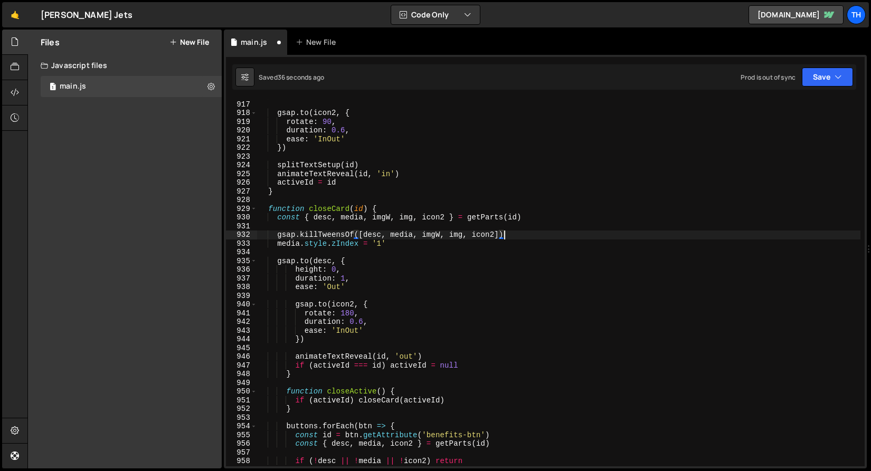
scroll to position [8053, 0]
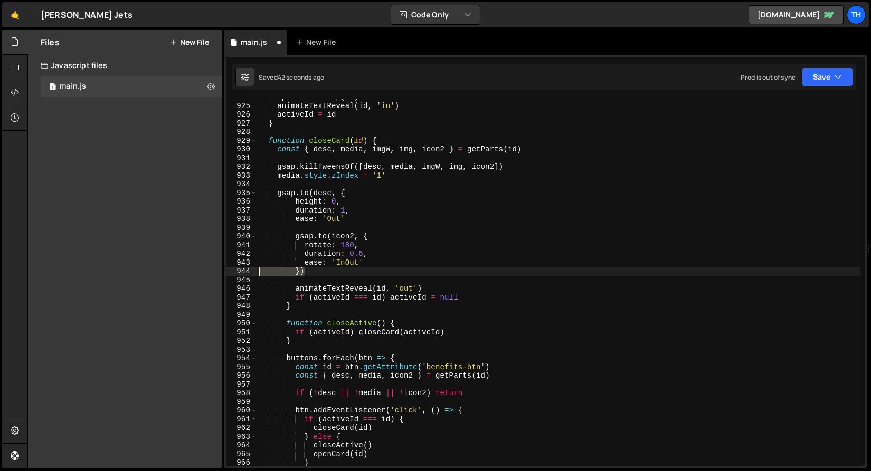
drag, startPoint x: 311, startPoint y: 274, endPoint x: 211, endPoint y: 273, distance: 100.8
click at [187, 275] on div "Files New File Javascript files 1 main.js 0 CSS files Copy share link Edit File…" at bounding box center [448, 250] width 843 height 440
click at [302, 272] on div "splitTextSetup ( id ) animateTextReveal ( id , 'in' ) activeId = id } function …" at bounding box center [558, 285] width 603 height 385
drag, startPoint x: 309, startPoint y: 272, endPoint x: 297, endPoint y: 271, distance: 12.8
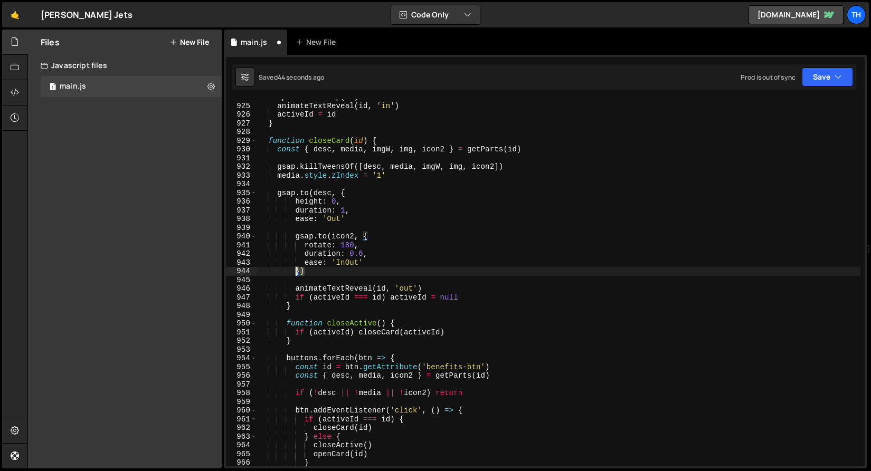
click at [297, 271] on div "splitTextSetup ( id ) animateTextReveal ( id , 'in' ) activeId = id } function …" at bounding box center [558, 285] width 603 height 385
click at [297, 271] on div "splitTextSetup ( id ) animateTextReveal ( id , 'in' ) activeId = id } function …" at bounding box center [558, 282] width 603 height 367
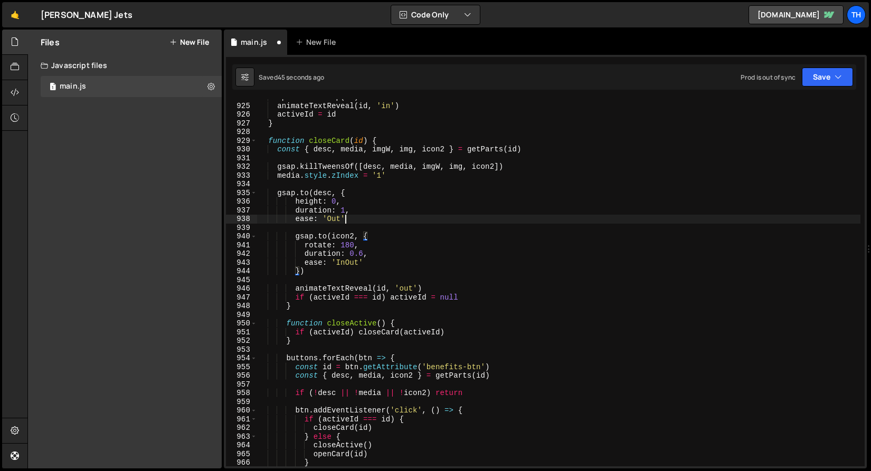
click at [362, 216] on div "splitTextSetup ( id ) animateTextReveal ( id , 'in' ) activeId = id } function …" at bounding box center [558, 285] width 603 height 385
type textarea "ease: 'Out'"
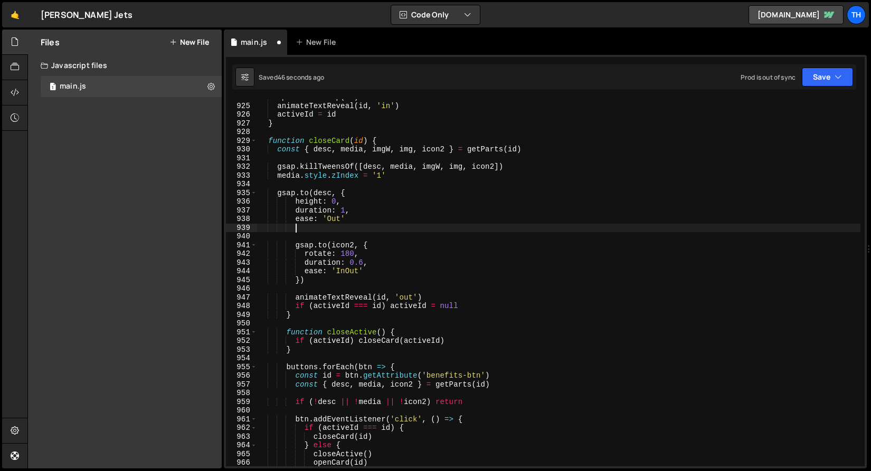
paste textarea "})"
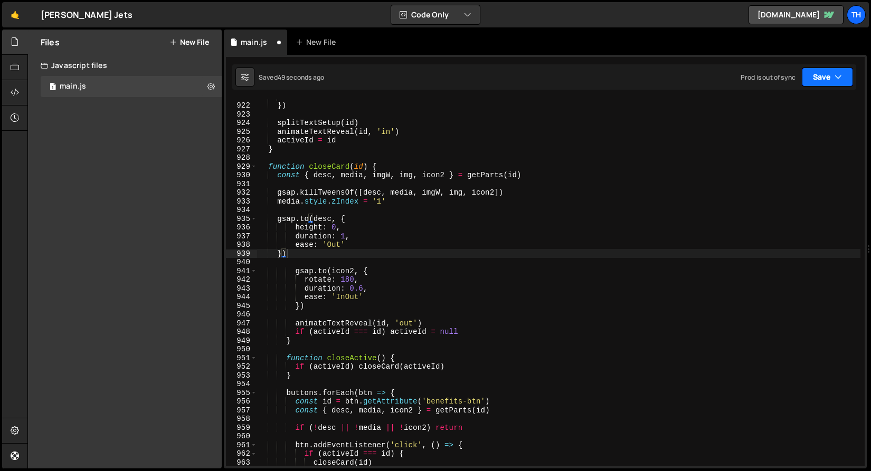
drag, startPoint x: 832, startPoint y: 71, endPoint x: 822, endPoint y: 81, distance: 13.8
click at [832, 71] on button "Save" at bounding box center [827, 77] width 51 height 19
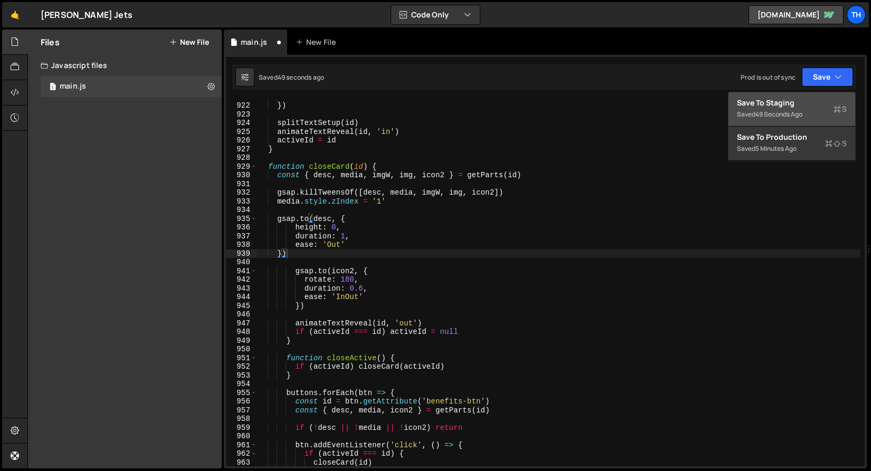
click at [802, 98] on div "Save to Staging S" at bounding box center [792, 103] width 110 height 11
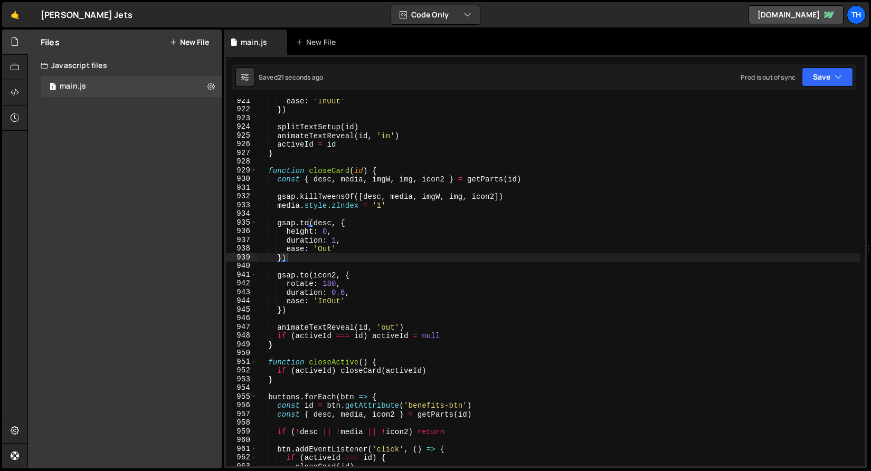
scroll to position [8023, 0]
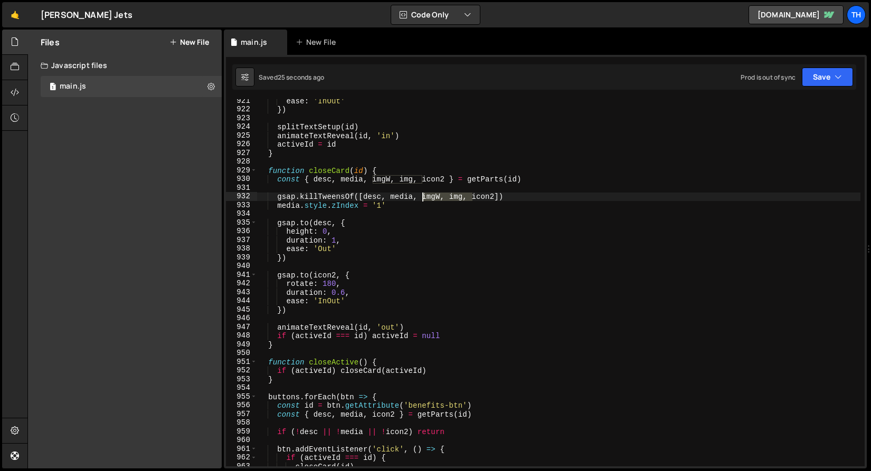
drag, startPoint x: 473, startPoint y: 194, endPoint x: 423, endPoint y: 199, distance: 50.4
click at [423, 199] on div "ease : 'InOut' }) splitTextSetup ( id ) animateTextReveal ( id , 'in' ) activeI…" at bounding box center [558, 289] width 603 height 385
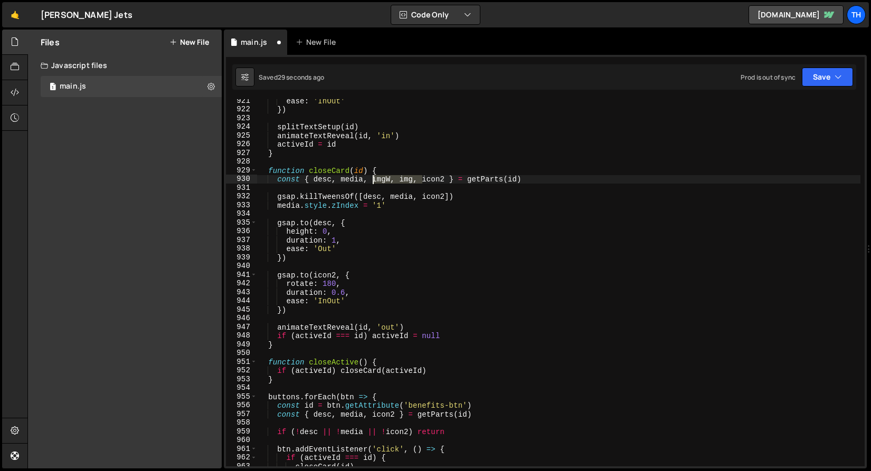
drag, startPoint x: 422, startPoint y: 178, endPoint x: 372, endPoint y: 179, distance: 50.1
click at [372, 179] on div "ease : 'InOut' }) splitTextSetup ( id ) animateTextReveal ( id , 'in' ) activeI…" at bounding box center [558, 289] width 603 height 385
click at [837, 74] on icon "button" at bounding box center [837, 77] width 7 height 11
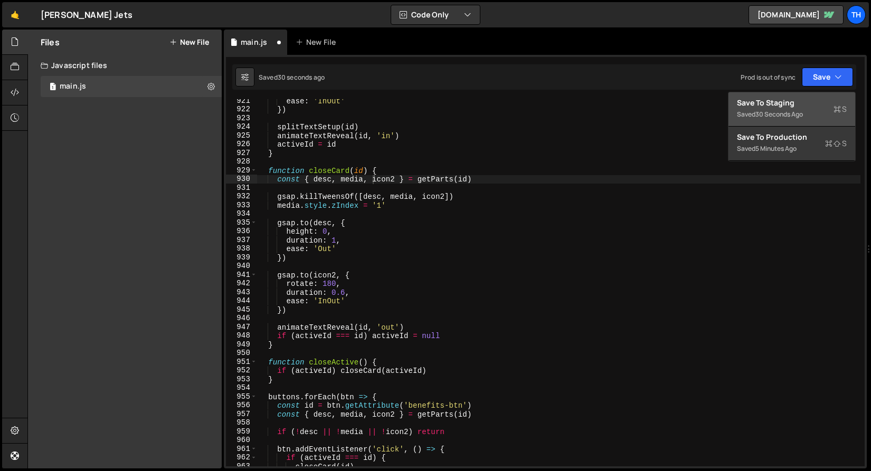
click at [818, 100] on div "Save to Staging S" at bounding box center [792, 103] width 110 height 11
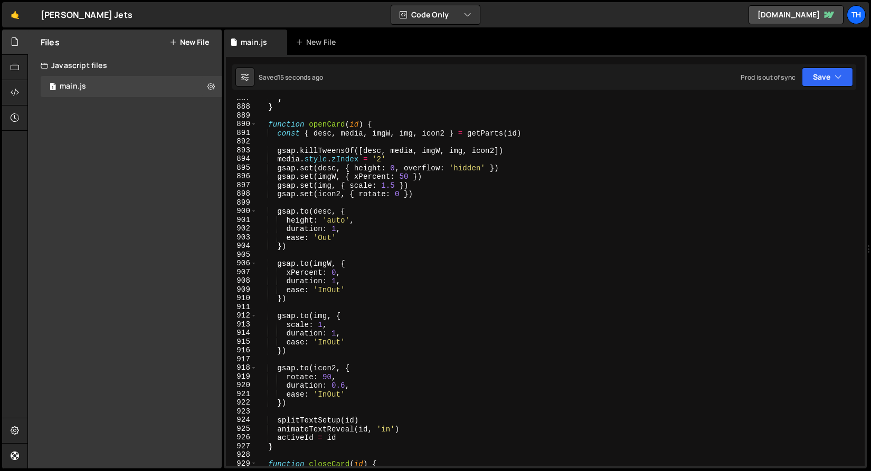
scroll to position [7697, 0]
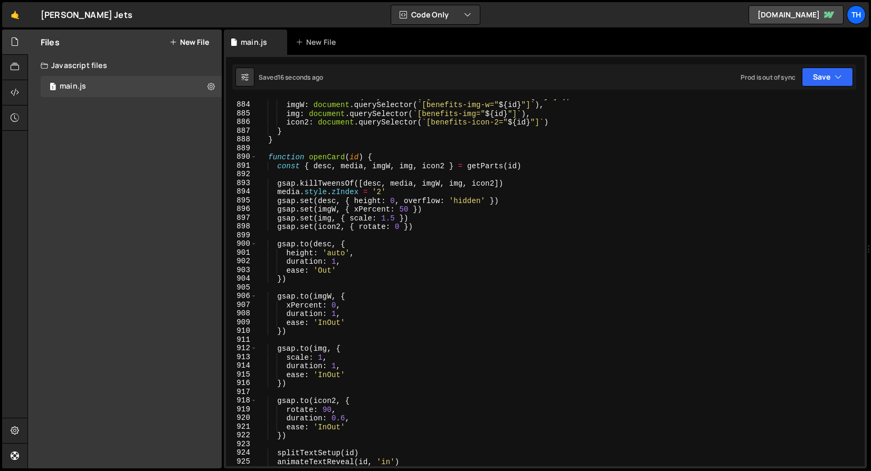
click at [408, 206] on div "media : document . querySelector ( ` [benefits-media-item=" ${ id } "] ` ) , im…" at bounding box center [558, 284] width 603 height 385
click at [406, 205] on div "media : document . querySelector ( ` [benefits-media-item=" ${ id } "] ` ) , im…" at bounding box center [558, 284] width 603 height 385
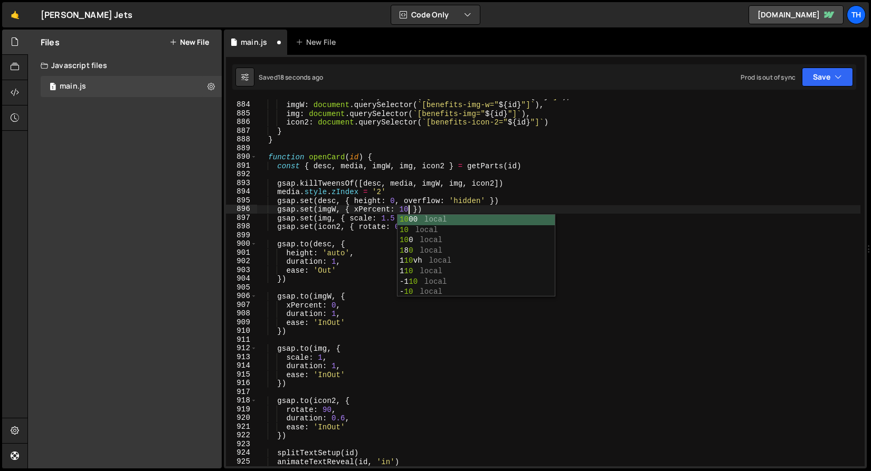
scroll to position [0, 11]
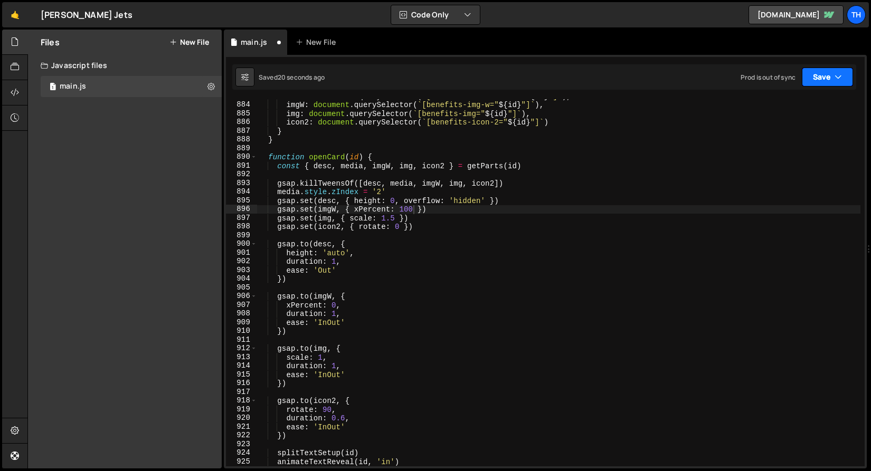
click at [825, 82] on button "Save" at bounding box center [827, 77] width 51 height 19
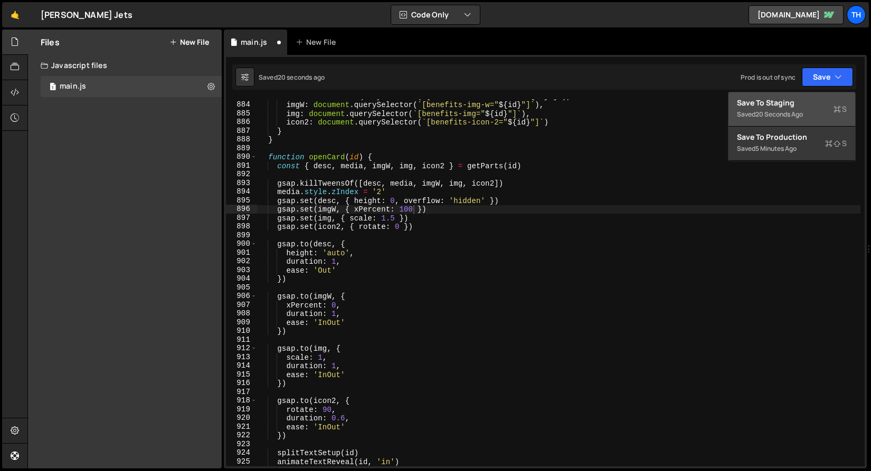
click at [815, 106] on div "Save to Staging S" at bounding box center [792, 103] width 110 height 11
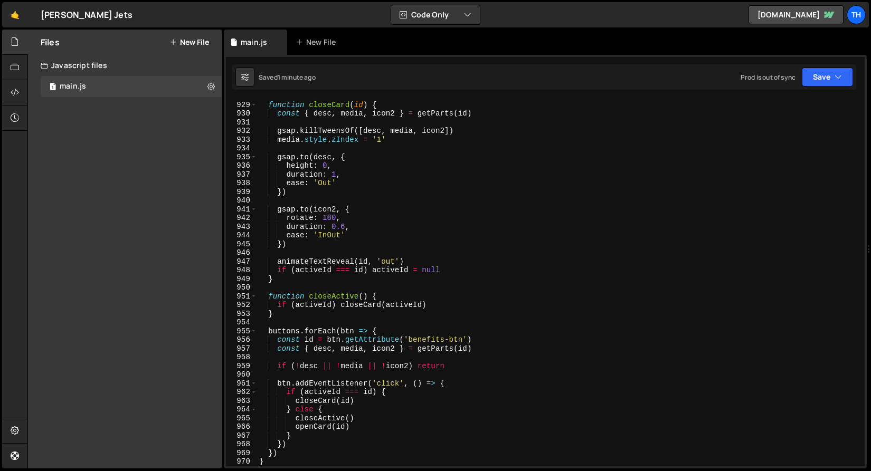
scroll to position [8080, 0]
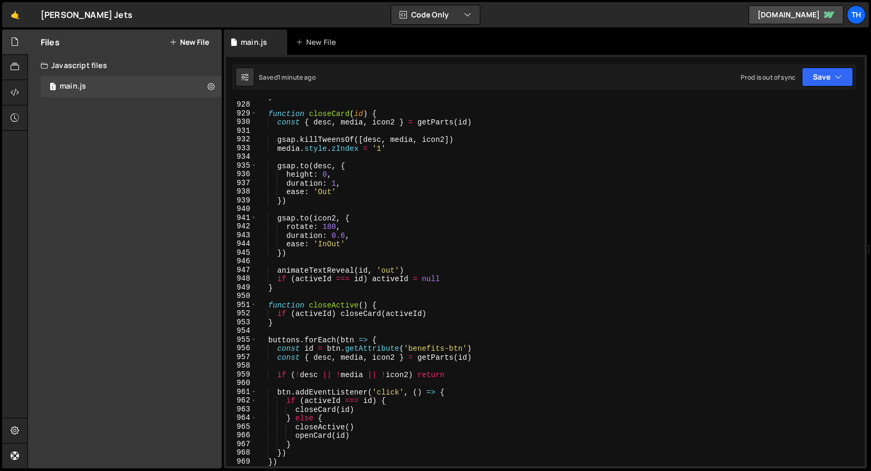
click at [275, 149] on div "} function closeCard ( id ) { const { desc , media , icon2 } = getParts ( id ) …" at bounding box center [558, 284] width 603 height 385
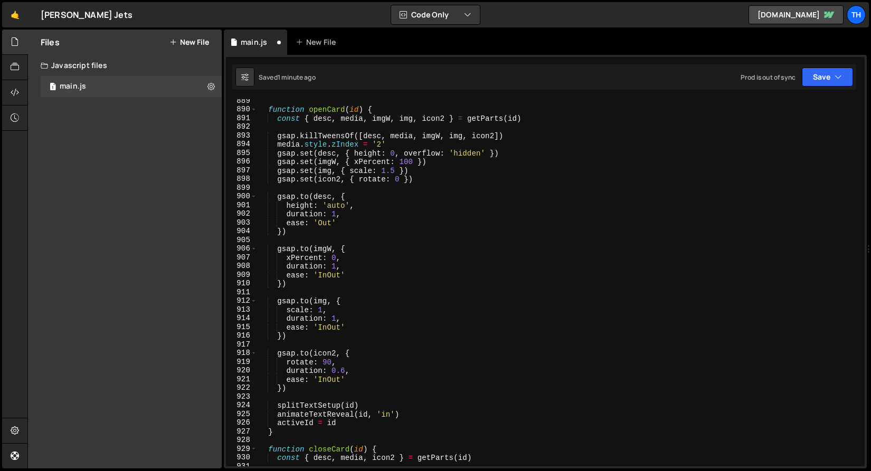
scroll to position [7742, 0]
click at [278, 146] on div "function openCard ( id ) { const { desc , media , imgW , img , icon2 } = getPar…" at bounding box center [558, 291] width 603 height 385
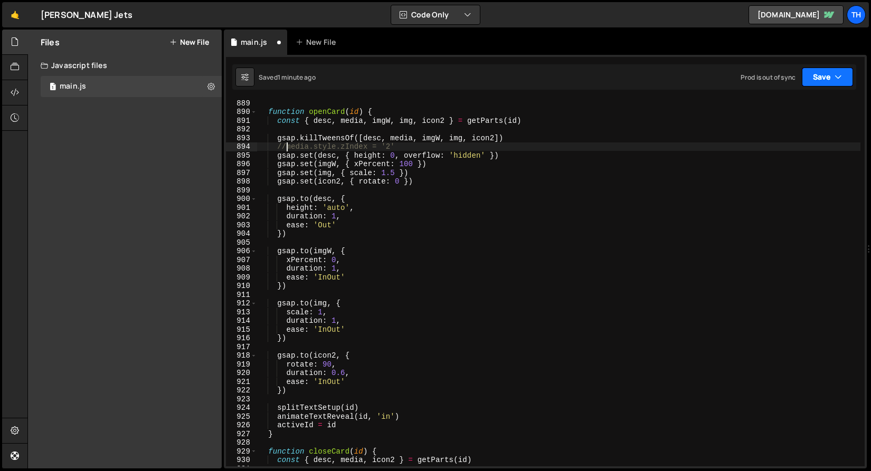
click at [827, 71] on button "Save" at bounding box center [827, 77] width 51 height 19
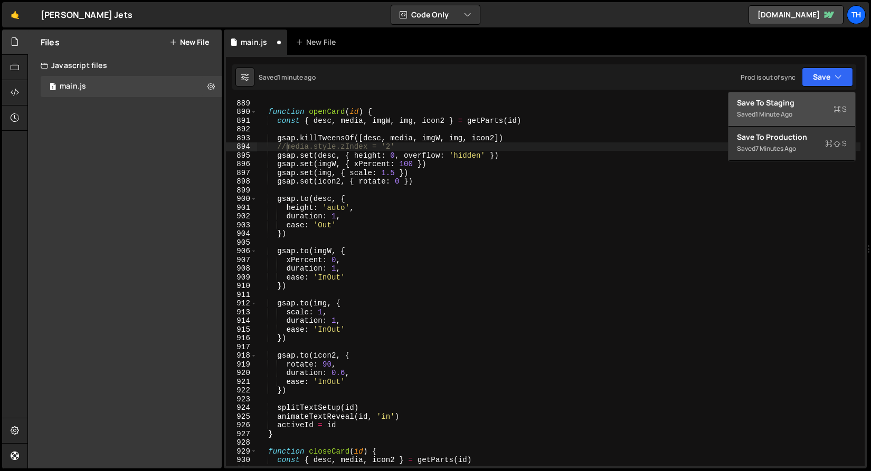
click at [809, 113] on div "Saved 1 minute ago" at bounding box center [792, 114] width 110 height 13
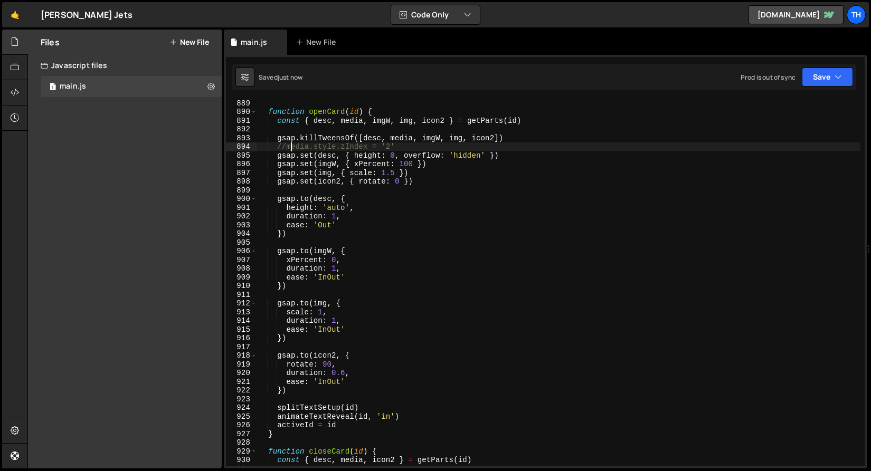
click at [289, 148] on div "function openCard ( id ) { const { desc , media , imgW , img , icon2 } = getPar…" at bounding box center [558, 291] width 603 height 385
click at [807, 88] on div "Saved just now Prod is out of sync Upgrade to Edit Save Save to Staging S Saved…" at bounding box center [544, 76] width 624 height 25
click at [807, 81] on button "Save" at bounding box center [827, 77] width 51 height 19
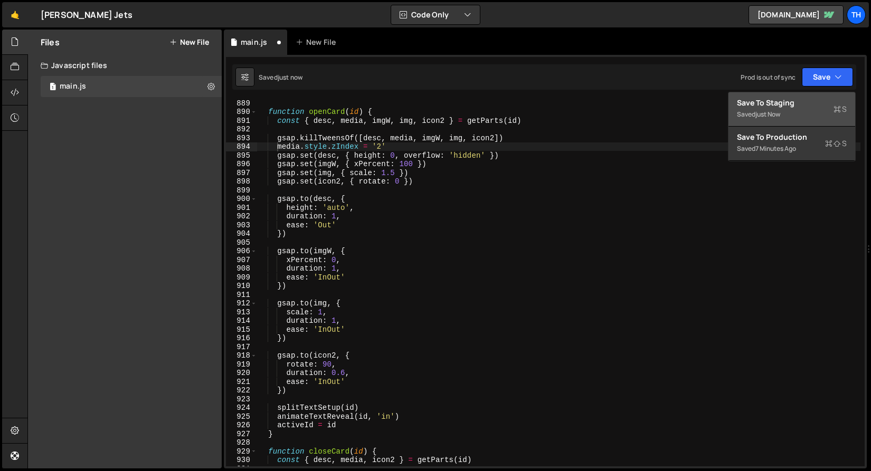
click at [807, 103] on div "Save to Staging S" at bounding box center [792, 103] width 110 height 11
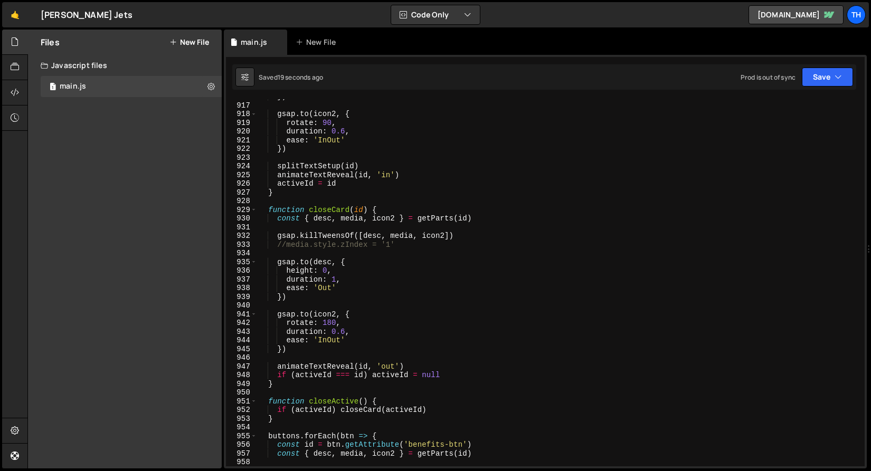
scroll to position [7984, 0]
click at [282, 246] on div "}) gsap . to ( icon2 , { rotate : 90 , duration : 0.6 , ease : 'InOut' }) split…" at bounding box center [558, 284] width 603 height 385
click at [284, 245] on div "}) gsap . to ( icon2 , { rotate : 90 , duration : 0.6 , ease : 'InOut' }) split…" at bounding box center [558, 284] width 603 height 385
click at [807, 82] on button "Save" at bounding box center [827, 77] width 51 height 19
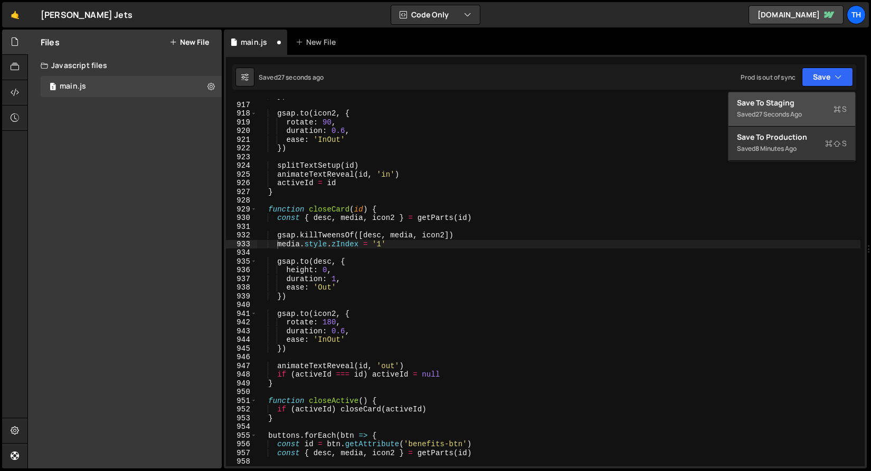
click at [801, 104] on div "Save to Staging S" at bounding box center [792, 103] width 110 height 11
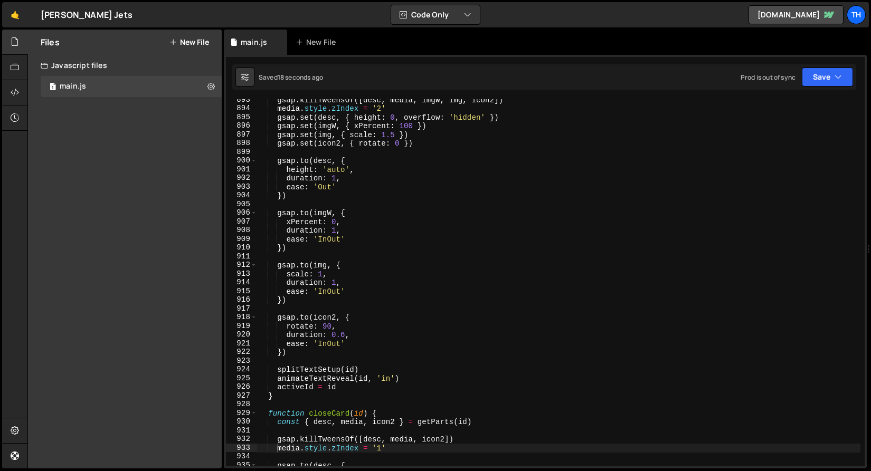
scroll to position [7780, 0]
click at [317, 220] on div "gsap . killTweensOf ([ desc , media , imgW , img , icon2 ]) media . style . zIn…" at bounding box center [558, 288] width 603 height 385
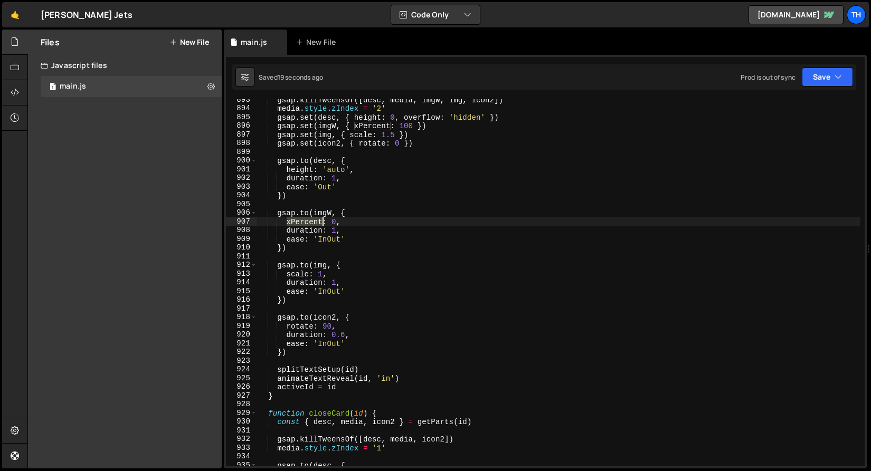
click at [317, 220] on div "gsap . killTweensOf ([ desc , media , imgW , img , icon2 ]) media . style . zIn…" at bounding box center [558, 288] width 603 height 385
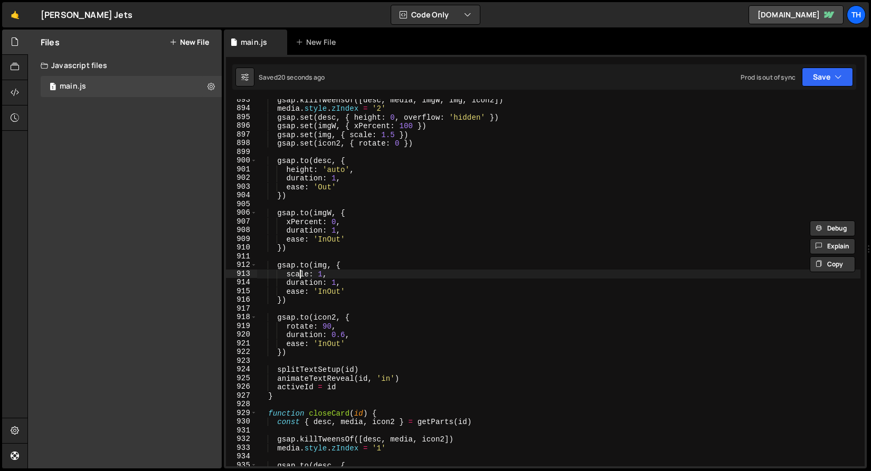
click at [298, 273] on div "gsap . killTweensOf ([ desc , media , imgW , img , icon2 ]) media . style . zIn…" at bounding box center [558, 288] width 603 height 385
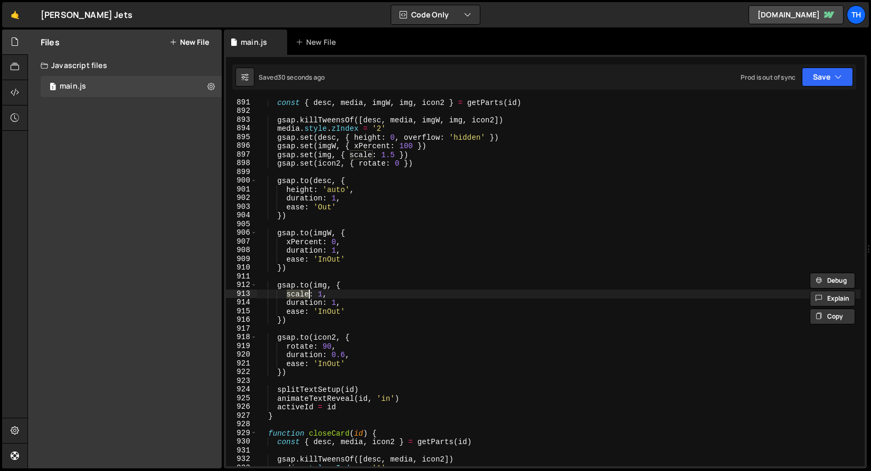
scroll to position [7759, 0]
click at [362, 155] on div "const { desc , media , imgW , img , icon2 } = getParts ( id ) gsap . killTweens…" at bounding box center [558, 291] width 603 height 385
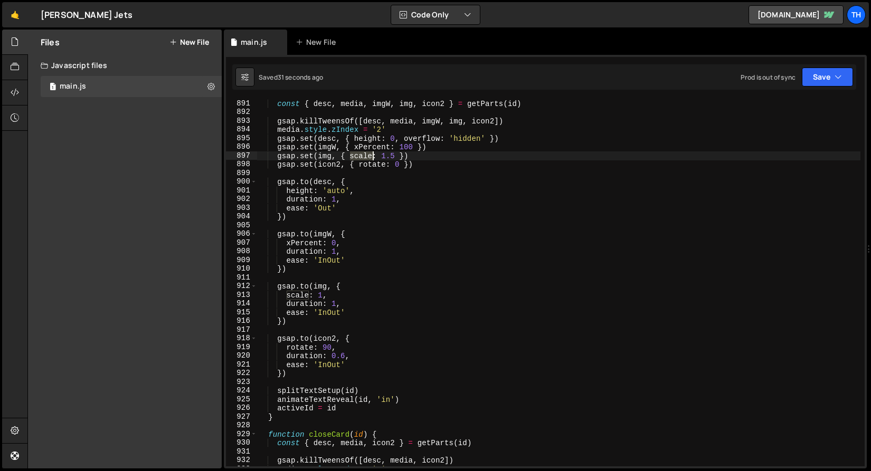
click at [362, 155] on div "const { desc , media , imgW , img , icon2 } = getParts ( id ) gsap . killTweens…" at bounding box center [558, 291] width 603 height 385
paste textarea "xPercent"
drag, startPoint x: 395, startPoint y: 157, endPoint x: 407, endPoint y: 157, distance: 12.1
click at [407, 157] on div "const { desc , media , imgW , img , icon2 } = getParts ( id ) gsap . killTweens…" at bounding box center [558, 291] width 603 height 385
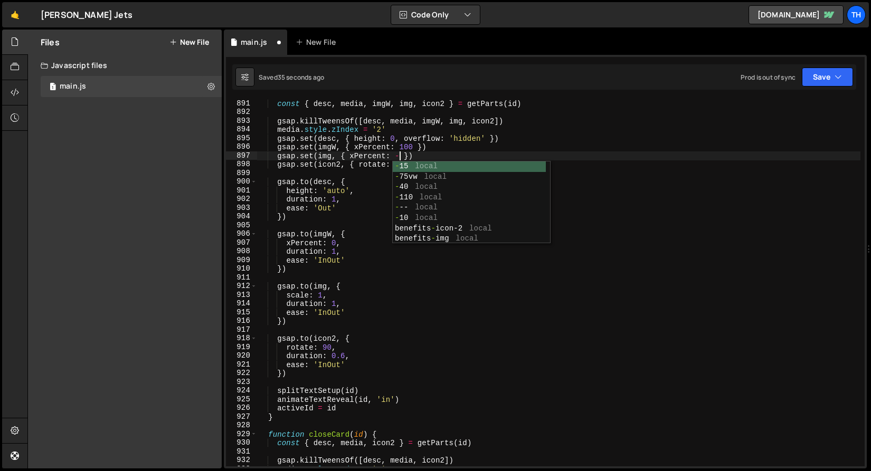
scroll to position [0, 10]
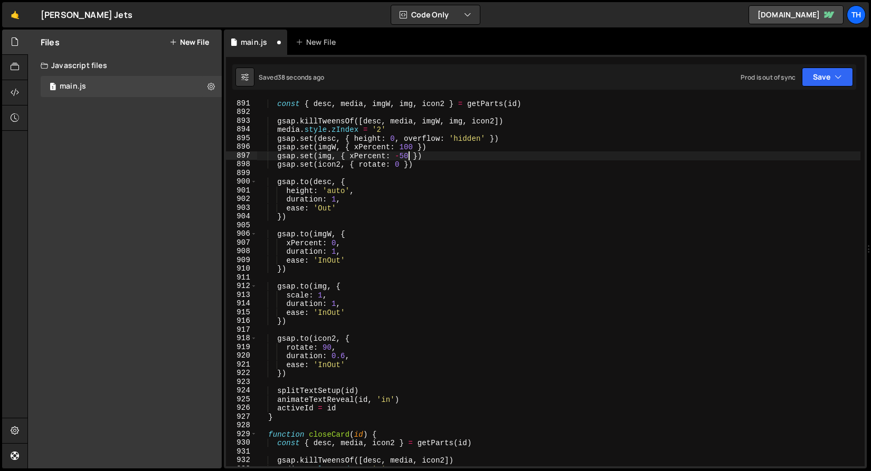
click at [302, 298] on div "const { desc , media , imgW , img , icon2 } = getParts ( id ) gsap . killTweens…" at bounding box center [558, 291] width 603 height 385
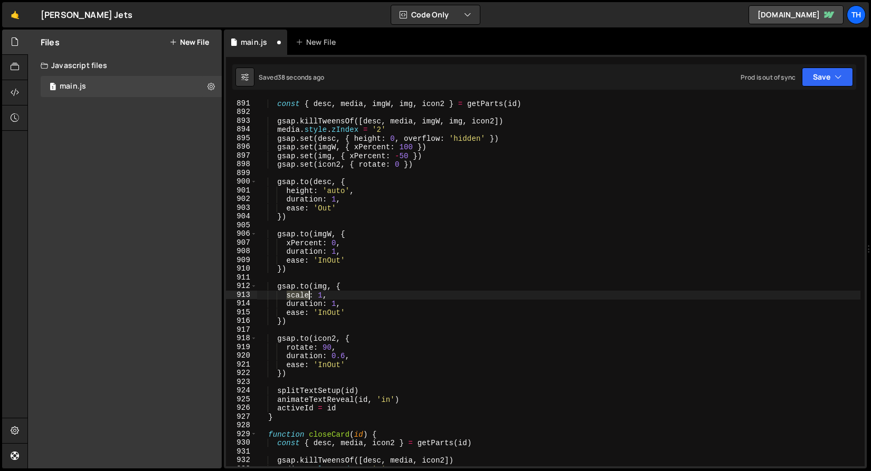
click at [302, 298] on div "const { desc , media , imgW , img , icon2 } = getParts ( id ) gsap . killTweens…" at bounding box center [558, 291] width 603 height 385
paste textarea "xPercent"
click at [335, 296] on div "const { desc , media , imgW , img , icon2 } = getParts ( id ) gsap . killTweens…" at bounding box center [558, 291] width 603 height 385
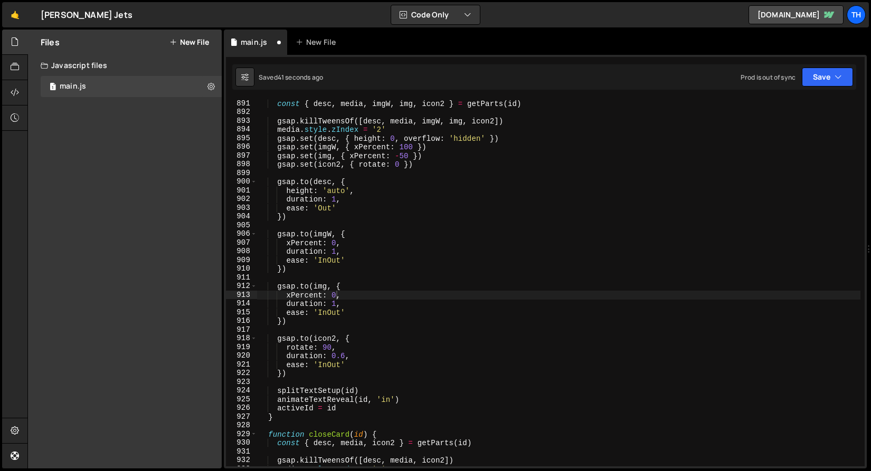
click at [822, 66] on div "Saved 41 seconds ago Prod is out of sync Upgrade to Edit Save Save to Staging S…" at bounding box center [544, 76] width 624 height 25
click at [820, 69] on button "Save" at bounding box center [827, 77] width 51 height 19
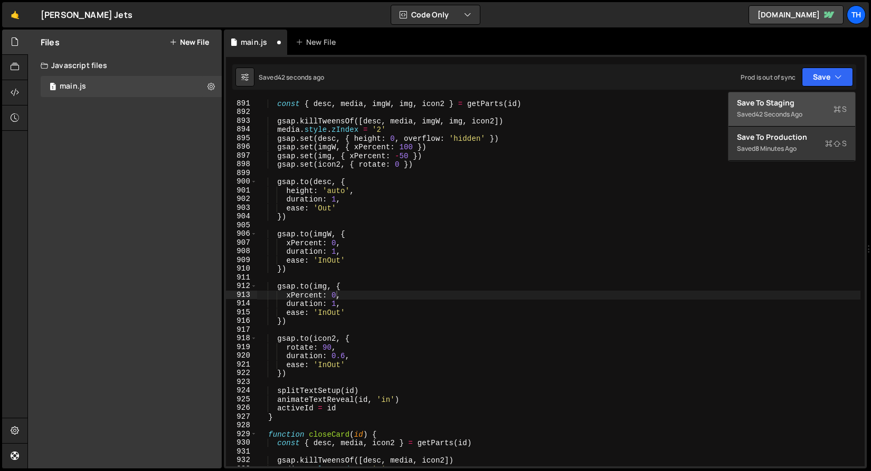
click at [791, 95] on button "Save to Staging S Saved 42 seconds ago" at bounding box center [791, 109] width 127 height 34
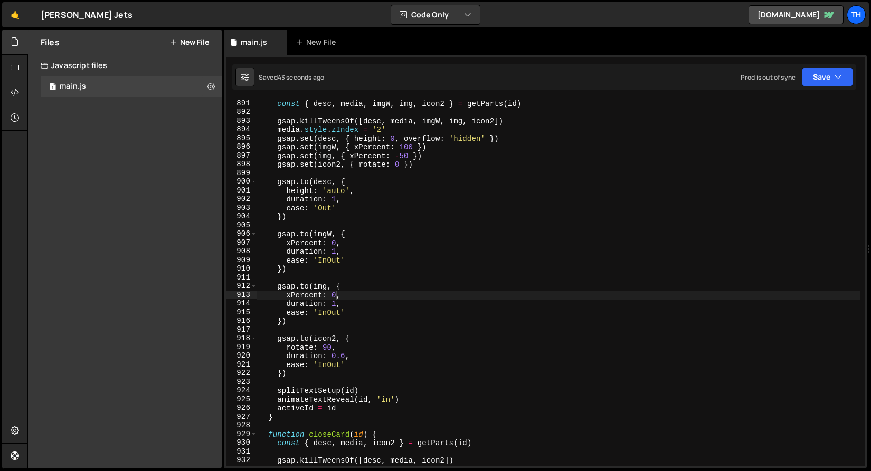
click at [409, 159] on div "const { desc , media , imgW , img , icon2 } = getParts ( id ) gsap . killTweens…" at bounding box center [558, 291] width 603 height 385
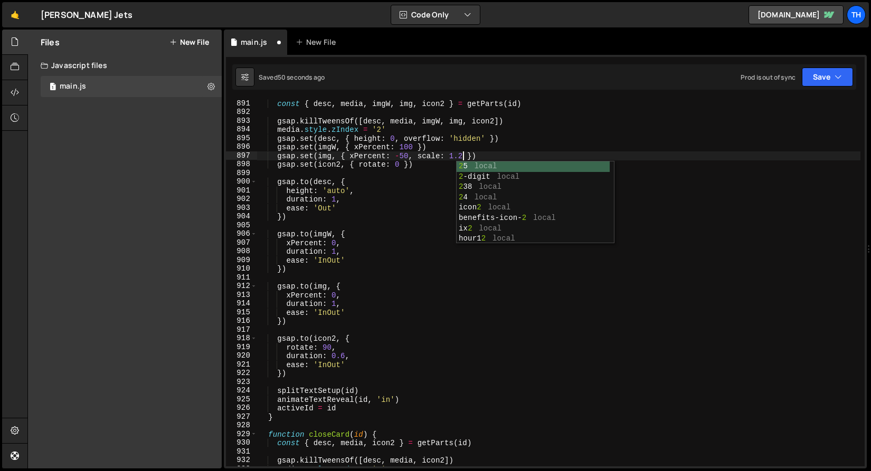
scroll to position [0, 14]
click at [341, 301] on div "const { desc , media , imgW , img , icon2 } = getParts ( id ) gsap . killTweens…" at bounding box center [558, 291] width 603 height 385
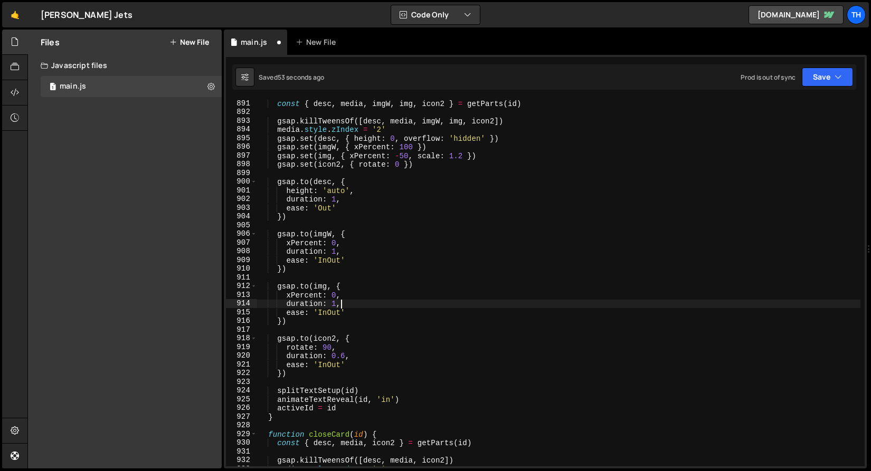
click at [348, 297] on div "const { desc , media , imgW , img , icon2 } = getParts ( id ) gsap . killTweens…" at bounding box center [558, 291] width 603 height 385
type textarea "xPercent: 0,"
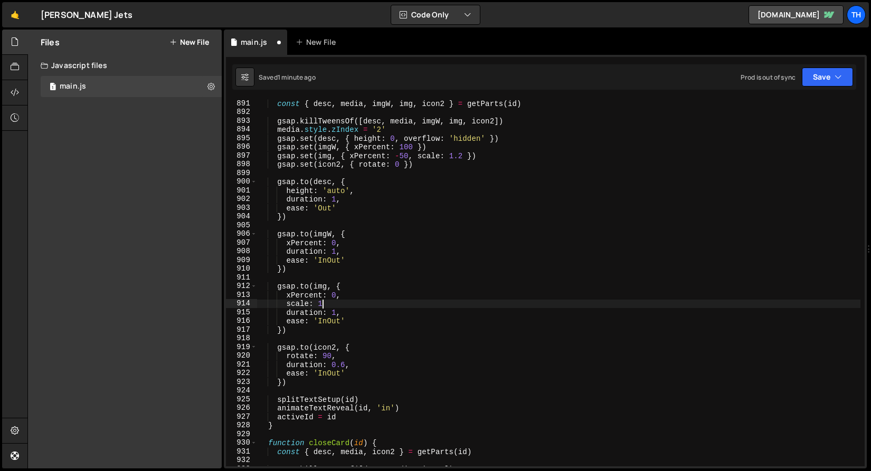
scroll to position [0, 4]
click at [838, 69] on button "Save" at bounding box center [827, 77] width 51 height 19
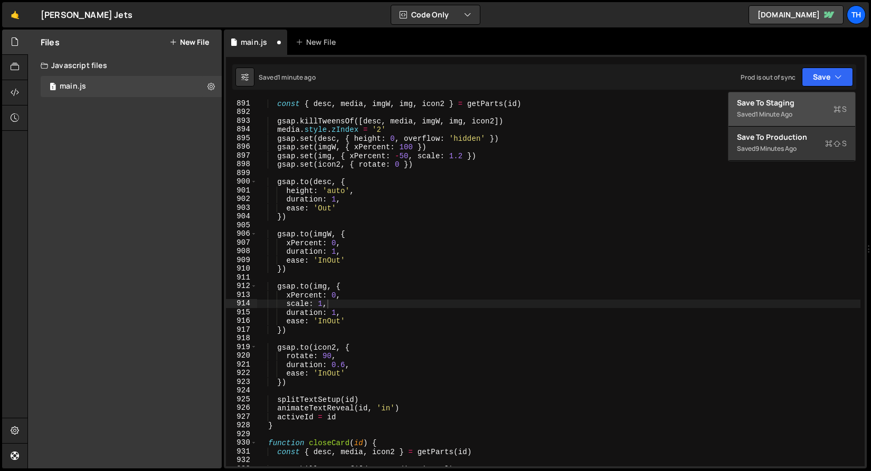
click at [805, 112] on div "Saved 1 minute ago" at bounding box center [792, 114] width 110 height 13
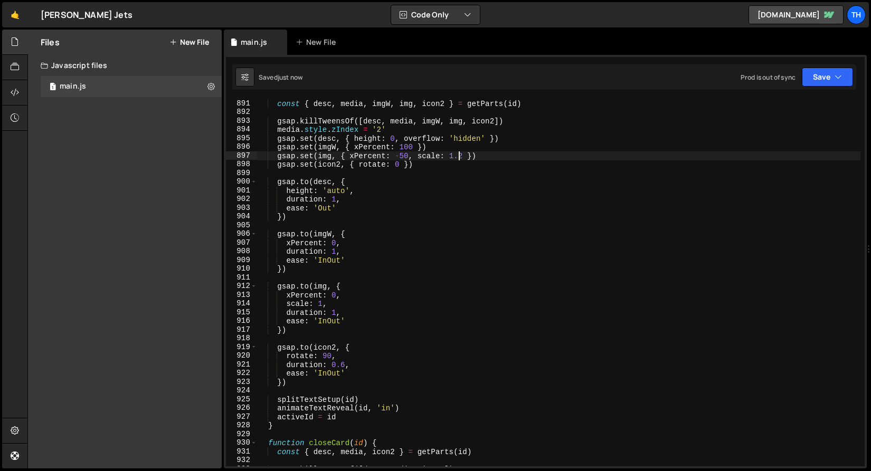
click at [460, 152] on div "const { desc , media , imgW , img , icon2 } = getParts ( id ) gsap . killTweens…" at bounding box center [558, 291] width 603 height 385
click at [463, 153] on div "const { desc , media , imgW , img , icon2 } = getParts ( id ) gsap . killTweens…" at bounding box center [558, 291] width 603 height 385
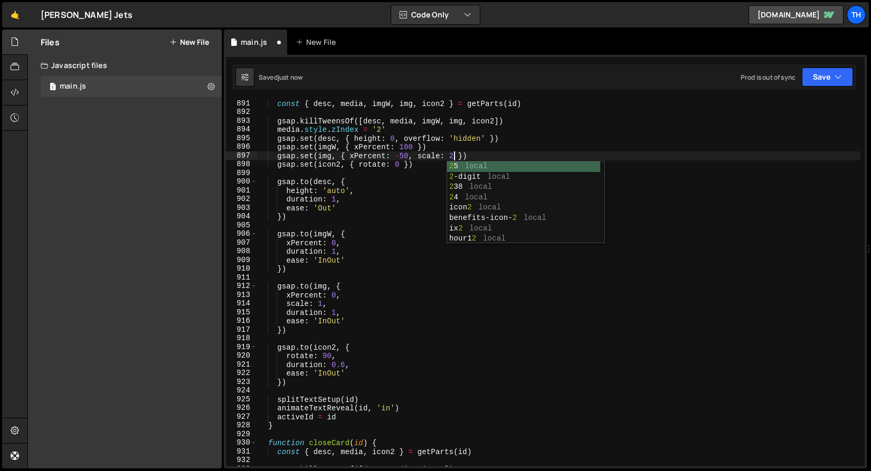
scroll to position [0, 13]
click at [819, 74] on button "Save" at bounding box center [827, 77] width 51 height 19
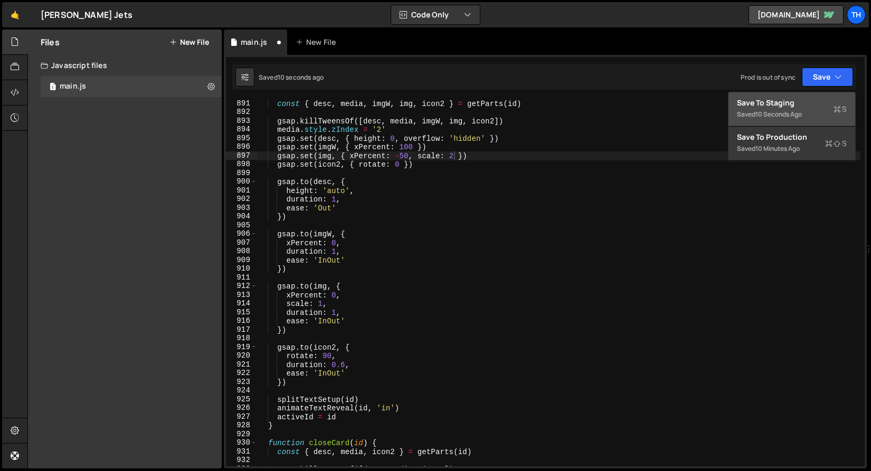
click at [790, 92] on button "Save to Staging S Saved 10 seconds ago" at bounding box center [791, 109] width 127 height 34
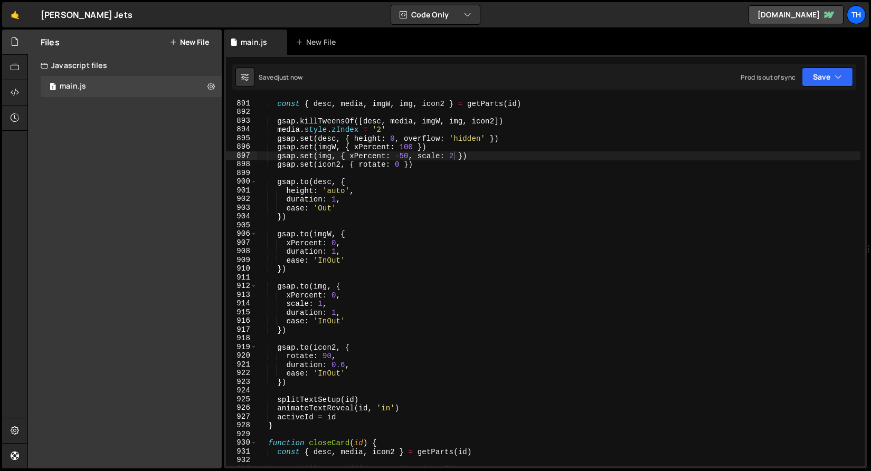
click at [328, 322] on div "const { desc , media , imgW , img , icon2 } = getParts ( id ) gsap . killTweens…" at bounding box center [558, 291] width 603 height 385
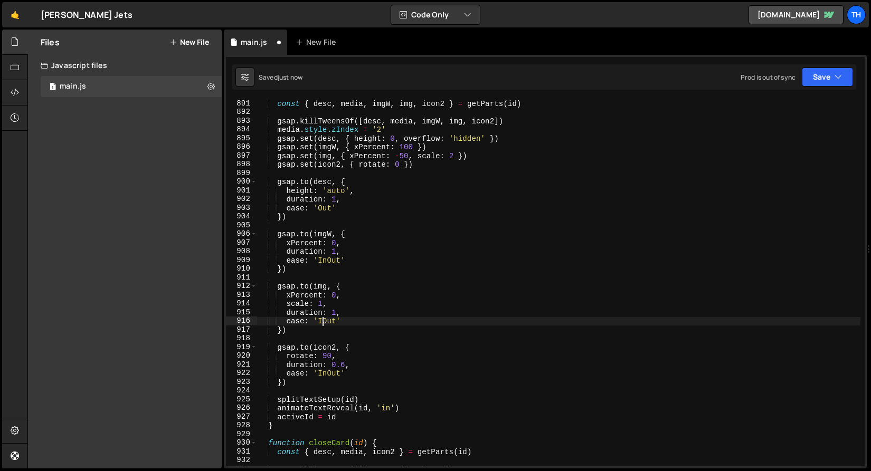
scroll to position [0, 5]
click at [326, 266] on div "const { desc , media , imgW , img , icon2 } = getParts ( id ) gsap . killTweens…" at bounding box center [558, 291] width 603 height 385
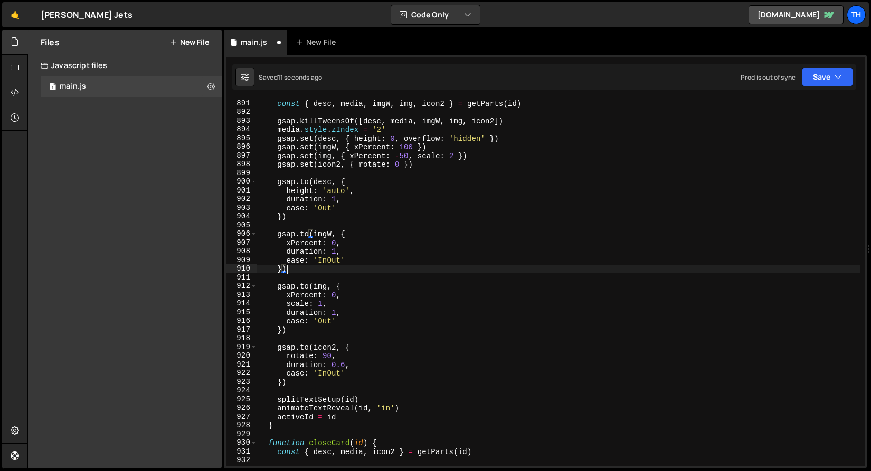
scroll to position [0, 1]
click at [331, 258] on div "const { desc , media , imgW , img , icon2 } = getParts ( id ) gsap . killTweens…" at bounding box center [558, 291] width 603 height 385
click at [836, 82] on button "Save" at bounding box center [827, 77] width 51 height 19
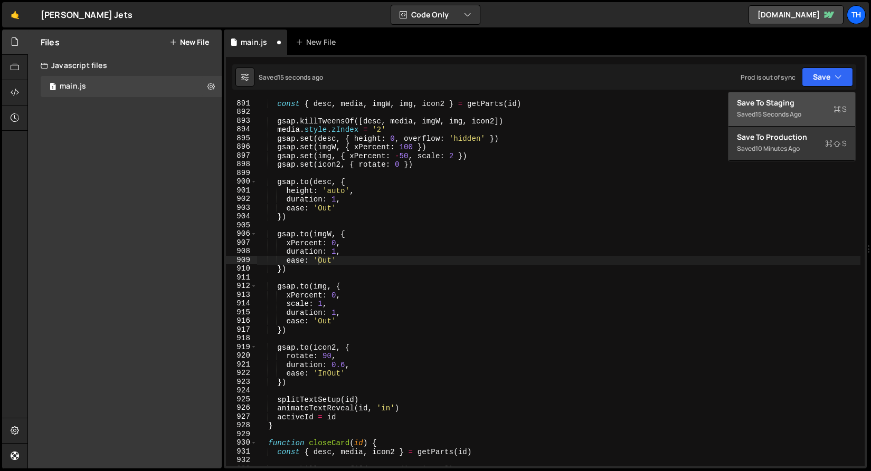
click at [819, 113] on div "Saved 15 seconds ago" at bounding box center [792, 114] width 110 height 13
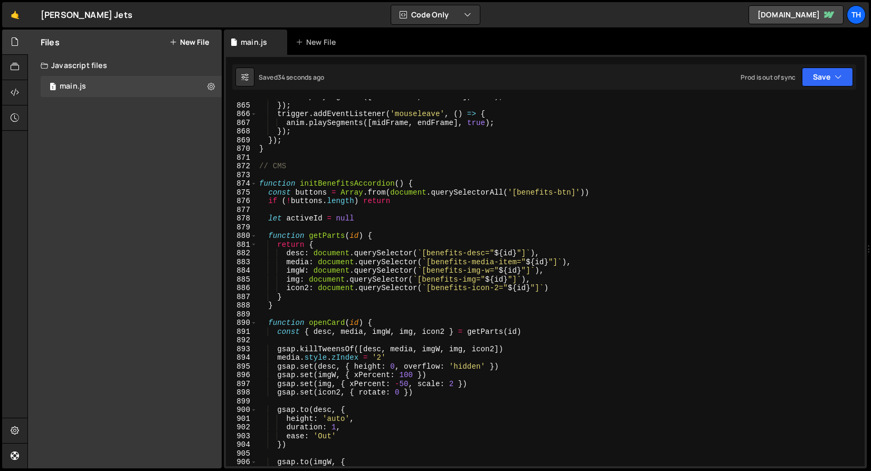
scroll to position [7531, 0]
click at [253, 185] on span at bounding box center [254, 183] width 6 height 9
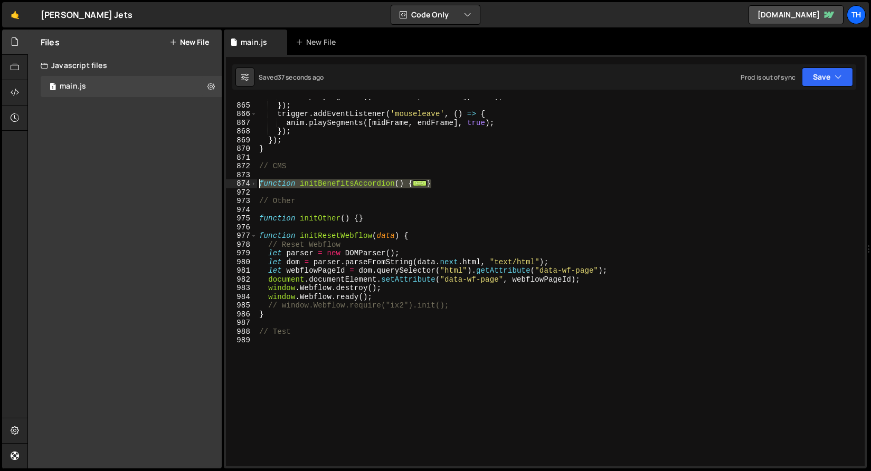
drag, startPoint x: 453, startPoint y: 183, endPoint x: 184, endPoint y: 183, distance: 268.6
click at [184, 183] on div "Files New File Javascript files 1 main.js 0 CSS files Copy share link Edit File…" at bounding box center [448, 250] width 843 height 440
type textarea "function initBenefitsAccordion() { const buttons = Array.from(document.querySel…"
click at [254, 186] on span at bounding box center [254, 183] width 6 height 9
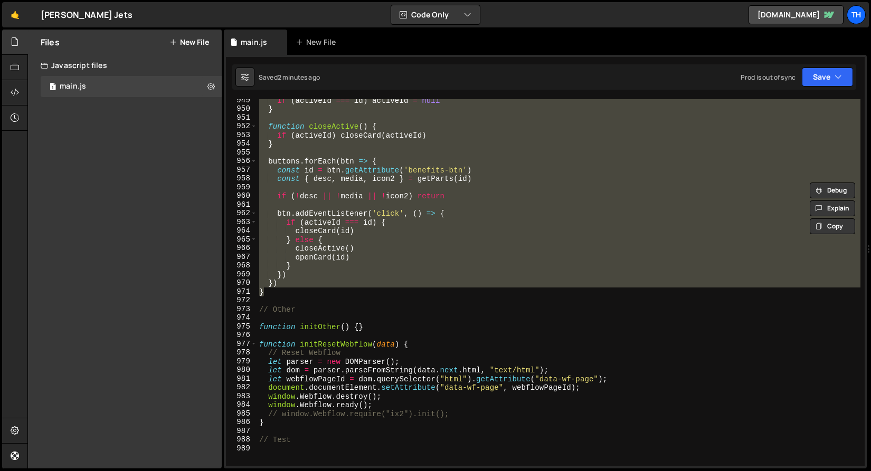
scroll to position [8259, 0]
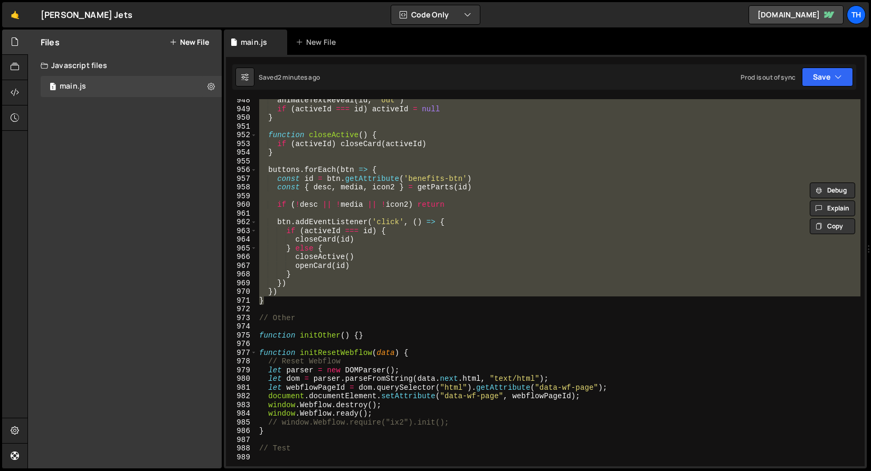
click at [365, 216] on div "animateTextReveal ( id , 'out' ) if ( activeId === id ) activeId = null } funct…" at bounding box center [558, 282] width 603 height 367
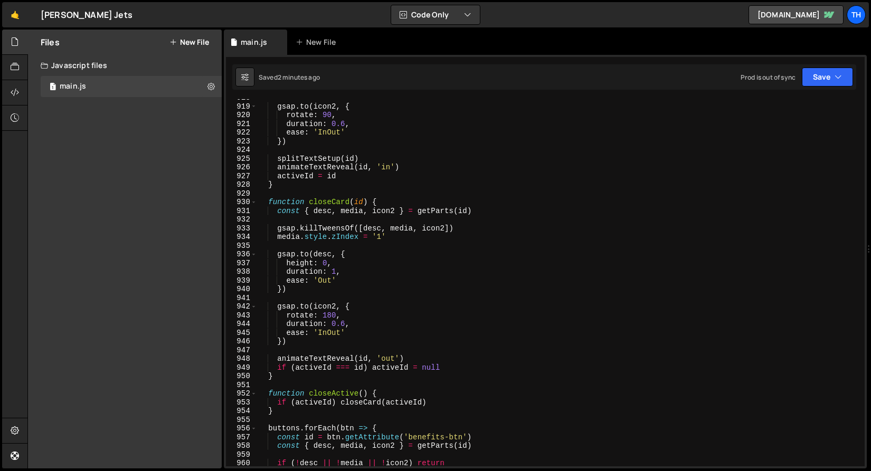
scroll to position [8006, 0]
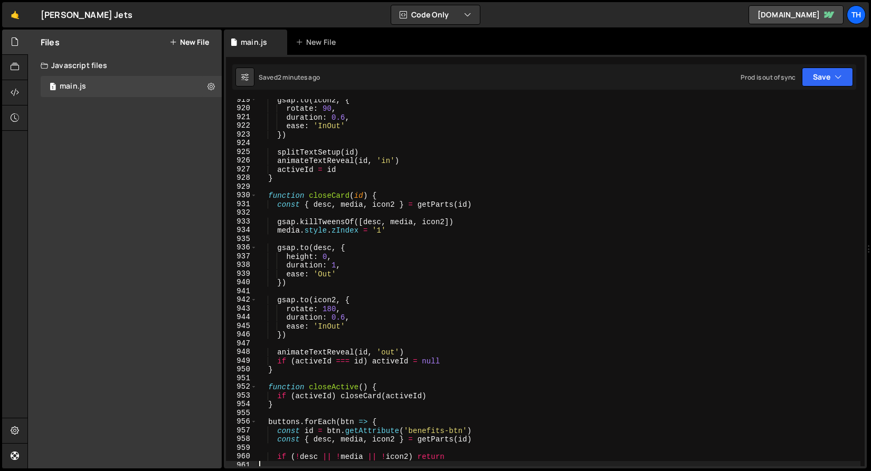
click at [277, 233] on div "gsap . to ( icon2 , { rotate : 90 , duration : 0.6 , ease : 'InOut' }) splitTex…" at bounding box center [558, 288] width 603 height 385
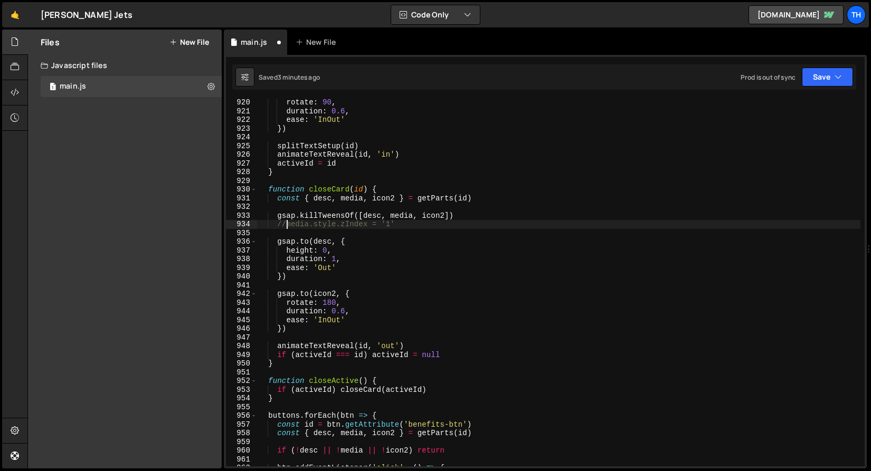
scroll to position [8014, 0]
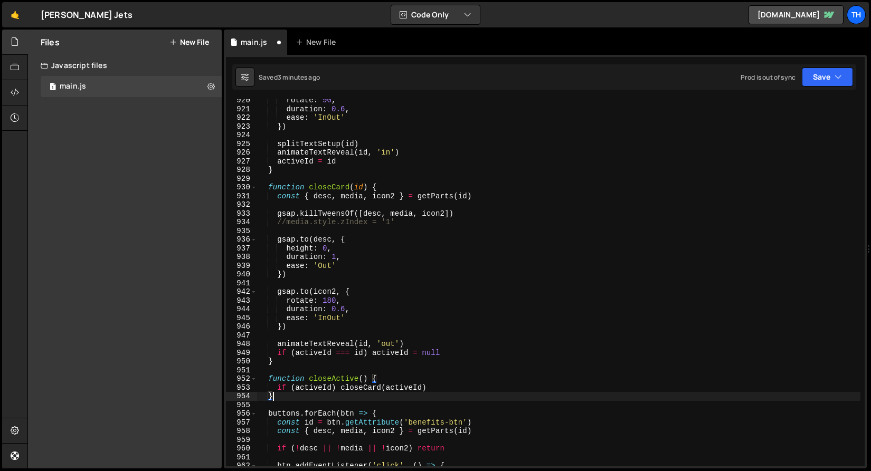
click at [399, 395] on div "rotate : 90 , duration : 0.6 , ease : 'InOut' }) splitTextSetup ( id ) animateT…" at bounding box center [558, 288] width 603 height 385
click at [398, 392] on div "rotate : 90 , duration : 0.6 , ease : 'InOut' }) splitTextSetup ( id ) animateT…" at bounding box center [558, 288] width 603 height 385
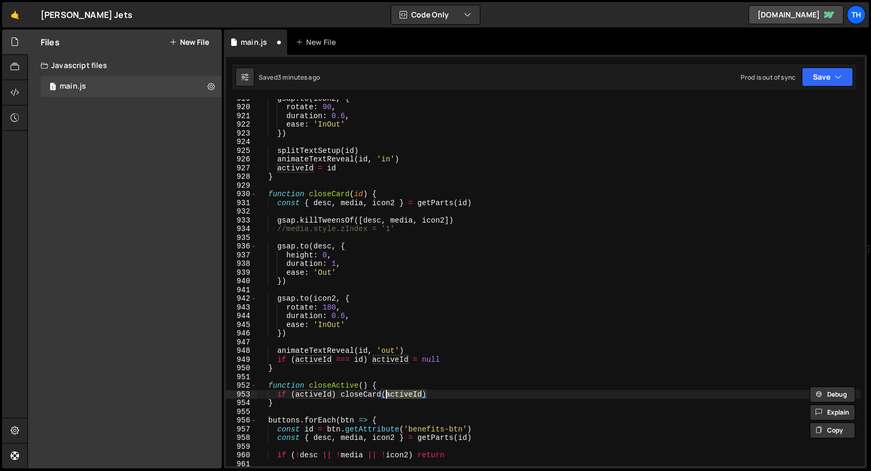
scroll to position [8008, 0]
click at [284, 231] on div "gsap . to ( icon2 , { rotate : 90 , duration : 0.6 , ease : 'InOut' }) splitTex…" at bounding box center [558, 286] width 603 height 385
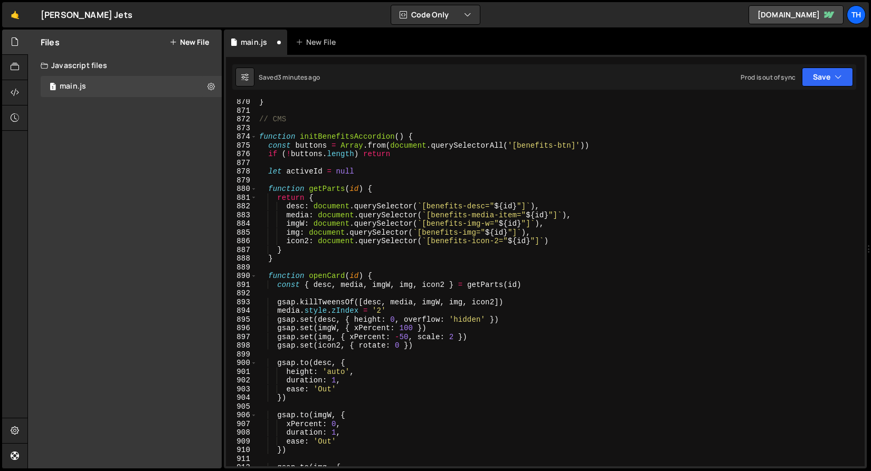
scroll to position [7576, 0]
click at [254, 136] on span at bounding box center [254, 138] width 6 height 9
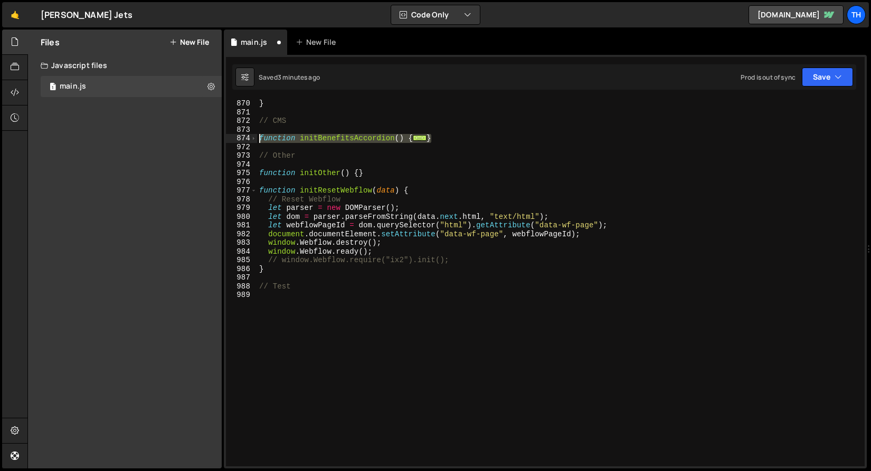
drag, startPoint x: 436, startPoint y: 140, endPoint x: 235, endPoint y: 140, distance: 201.6
click at [235, 140] on div "media.style.zIndex = '1' 870 871 872 873 874 972 973 974 975 976 977 978 979 98…" at bounding box center [545, 282] width 639 height 367
type textarea "function initBenefitsAccordion() { const buttons = Array.from(document.querySel…"
click at [294, 178] on div "} // CMS function initBenefitsAccordion ( ) { ... } // Other function initOther…" at bounding box center [558, 291] width 603 height 385
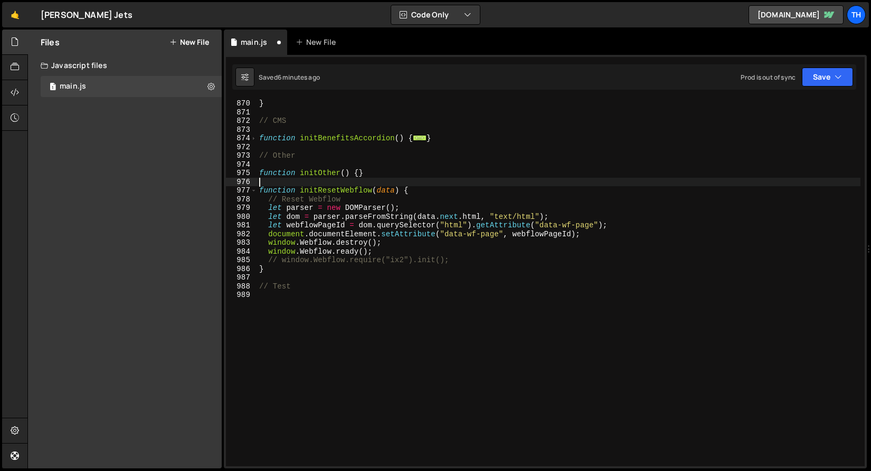
click at [256, 141] on div "874" at bounding box center [241, 138] width 31 height 9
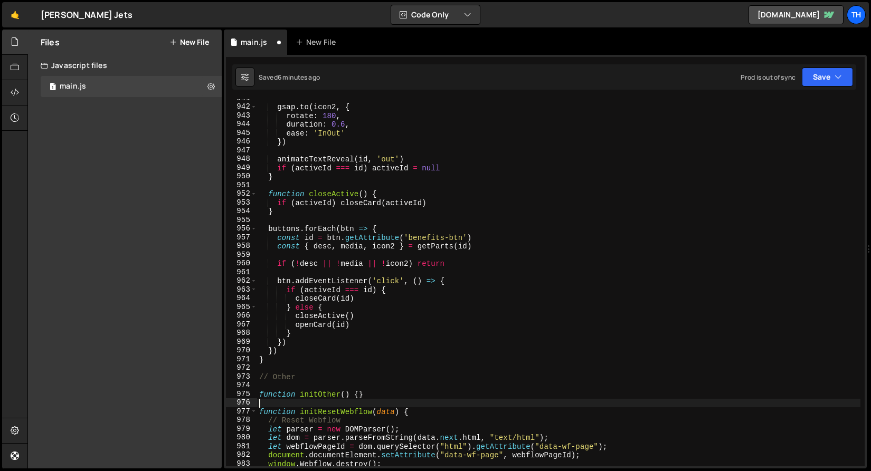
scroll to position [8201, 0]
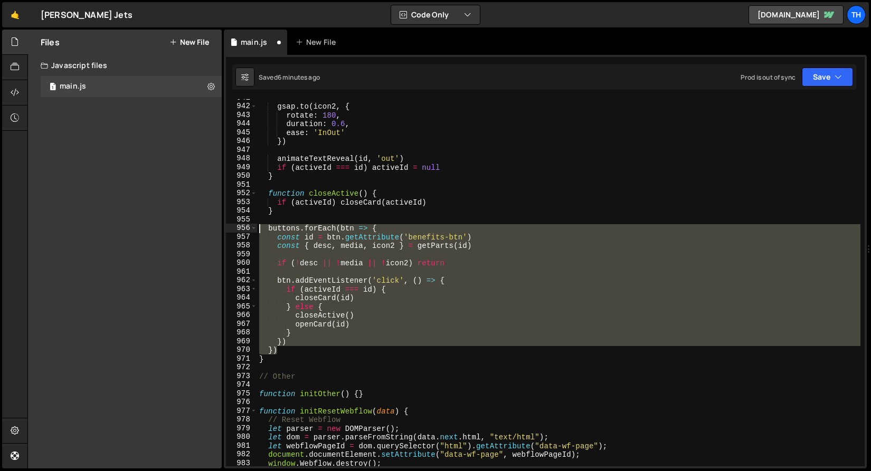
drag, startPoint x: 289, startPoint y: 349, endPoint x: 184, endPoint y: 225, distance: 161.8
click at [184, 225] on div "Files New File Javascript files 1 main.js 0 CSS files Copy share link Edit File…" at bounding box center [448, 250] width 843 height 440
paste textarea "}"
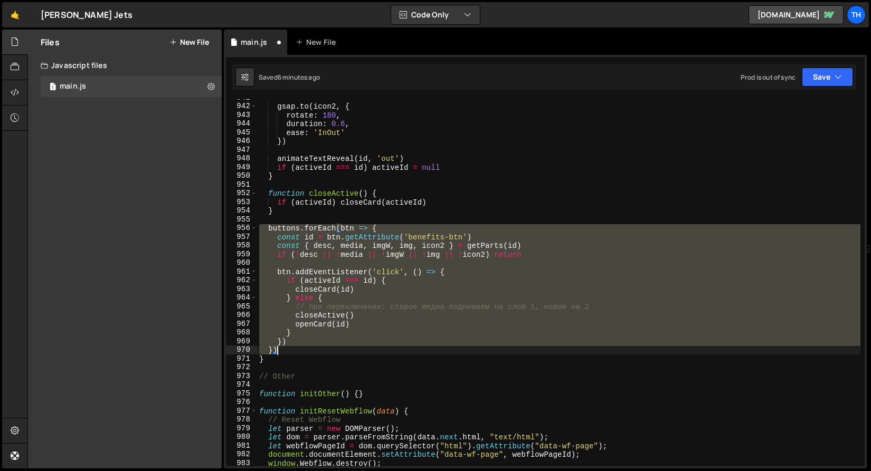
click at [321, 283] on div "gsap . to ( icon2 , { rotate : 180 , duration : 0.6 , ease : 'InOut' }) animate…" at bounding box center [558, 282] width 603 height 367
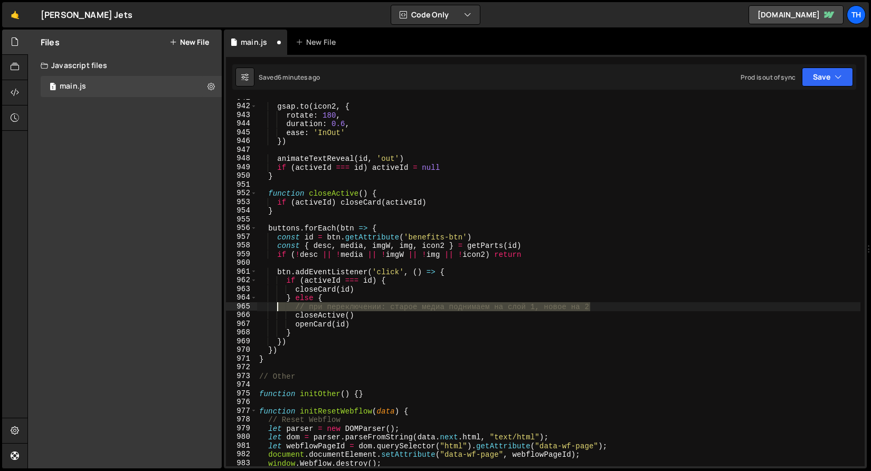
drag, startPoint x: 619, startPoint y: 309, endPoint x: 226, endPoint y: 312, distance: 392.1
click at [226, 312] on div "if (activeId === id) { 941 942 943 944 945 946 947 948 949 950 951 952 953 954 …" at bounding box center [545, 282] width 639 height 367
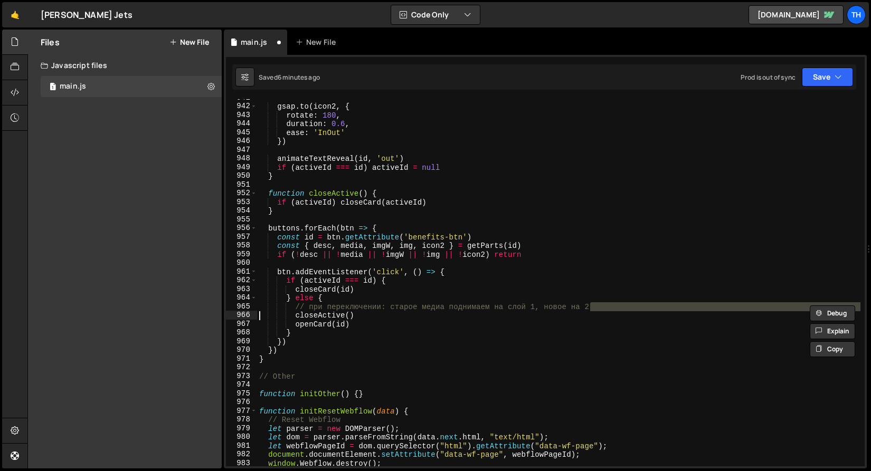
click at [569, 312] on div "gsap . to ( icon2 , { rotate : 180 , duration : 0.6 , ease : 'InOut' }) animate…" at bounding box center [558, 285] width 603 height 385
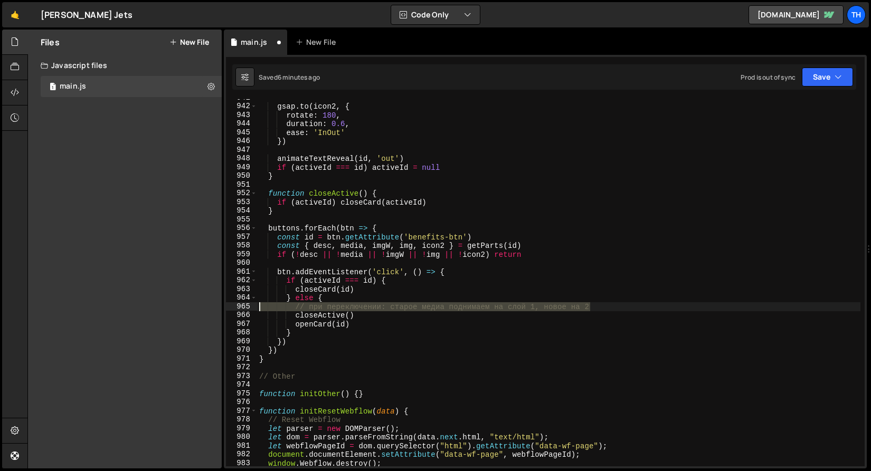
drag, startPoint x: 600, startPoint y: 307, endPoint x: 206, endPoint y: 310, distance: 393.2
click at [206, 310] on div "Files New File Javascript files 1 main.js 0 CSS files Copy share link Edit File…" at bounding box center [448, 250] width 843 height 440
type textarea "// при переключении: старое медиа поднимаем на слой 1, новое на 2"
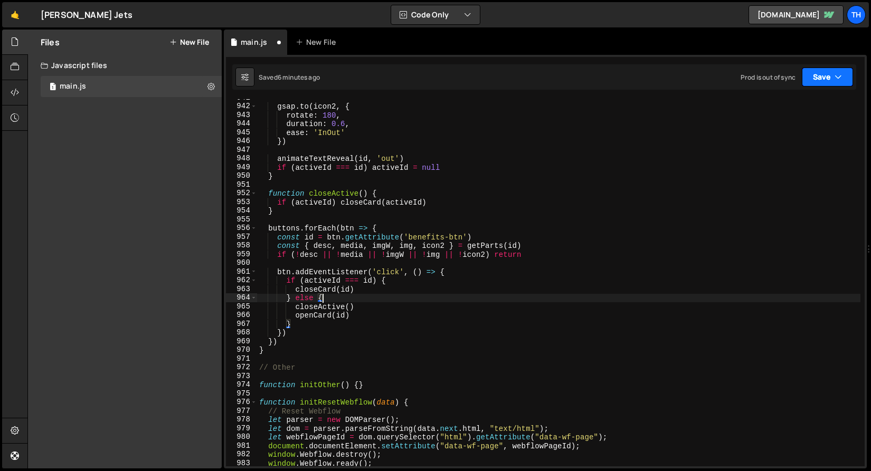
click at [819, 70] on button "Save" at bounding box center [827, 77] width 51 height 19
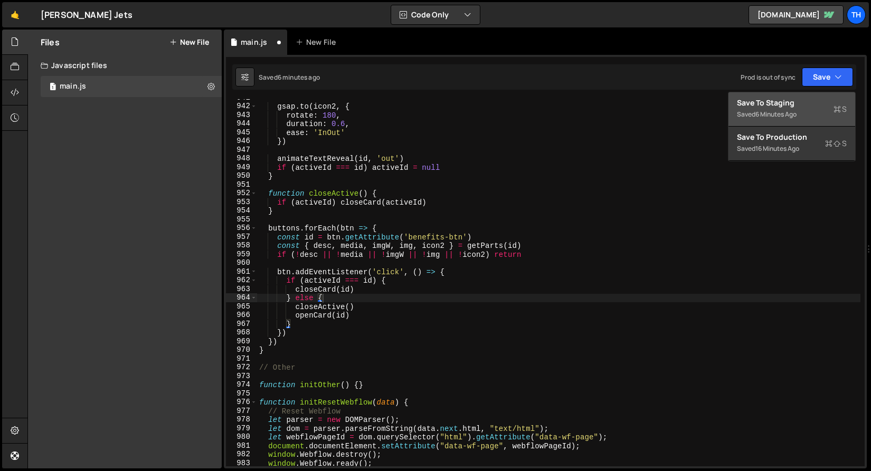
click at [792, 108] on div "Saved 6 minutes ago" at bounding box center [792, 114] width 110 height 13
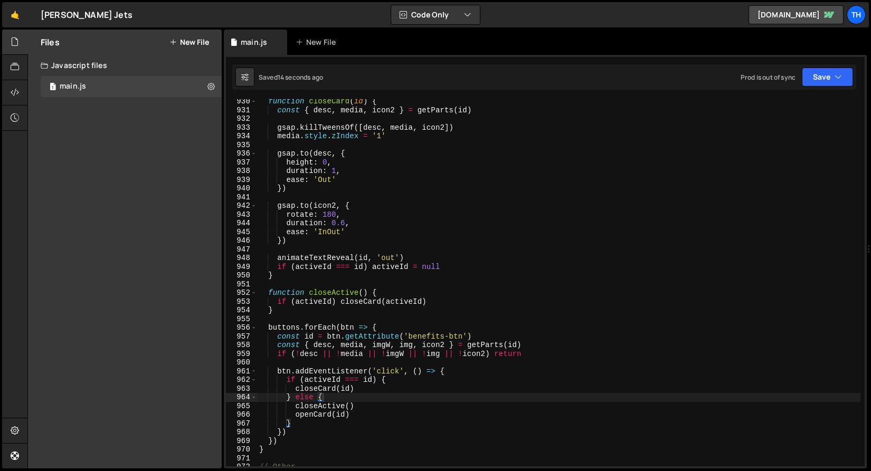
scroll to position [8100, 0]
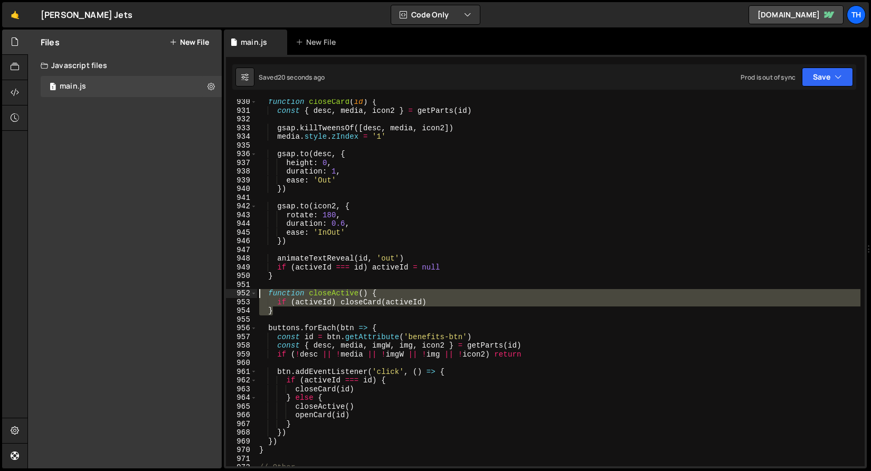
drag, startPoint x: 284, startPoint y: 311, endPoint x: 228, endPoint y: 296, distance: 58.5
click at [230, 296] on div "} 930 931 932 933 934 935 936 937 938 939 940 941 942 943 944 945 946 947 948 9…" at bounding box center [545, 282] width 639 height 367
paste textarea "}"
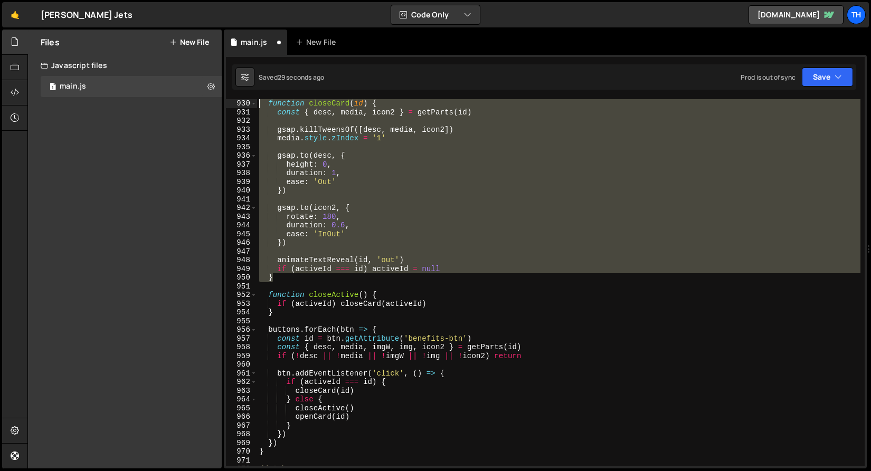
scroll to position [8099, 0]
drag, startPoint x: 282, startPoint y: 275, endPoint x: 241, endPoint y: 106, distance: 173.8
click at [241, 106] on div "} 930 931 932 933 934 935 936 937 938 939 940 941 942 943 944 945 946 947 948 9…" at bounding box center [545, 282] width 639 height 367
paste textarea "}"
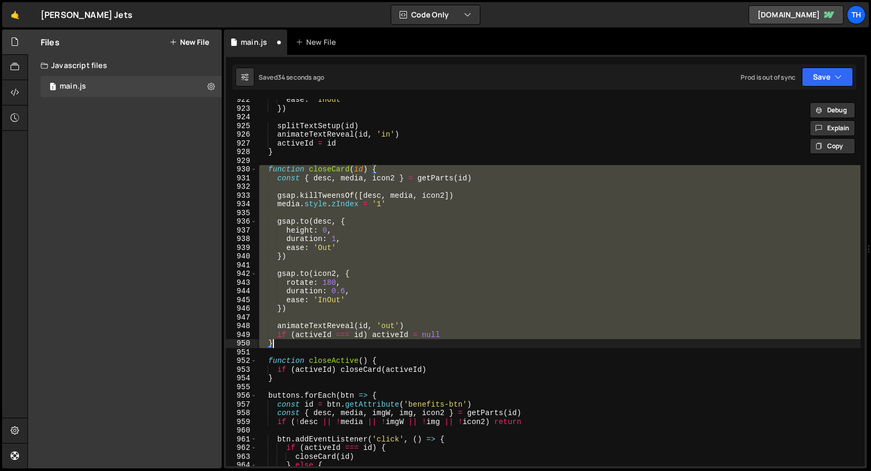
scroll to position [8031, 0]
click at [451, 335] on div "ease : 'InOut' }) splitTextSetup ( id ) animateTextReveal ( id , 'in' ) activeI…" at bounding box center [558, 282] width 603 height 367
type textarea "if (activeId === id) activeId = null"
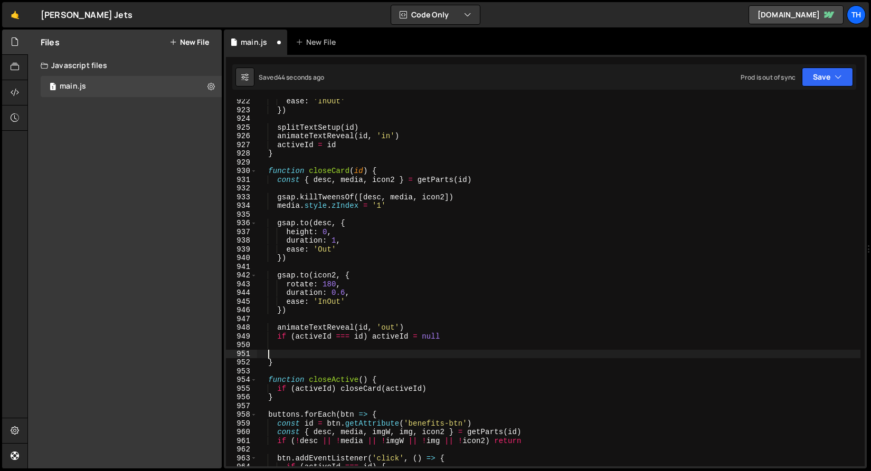
scroll to position [0, 0]
paste textarea "setZLayers(null, prevId)"
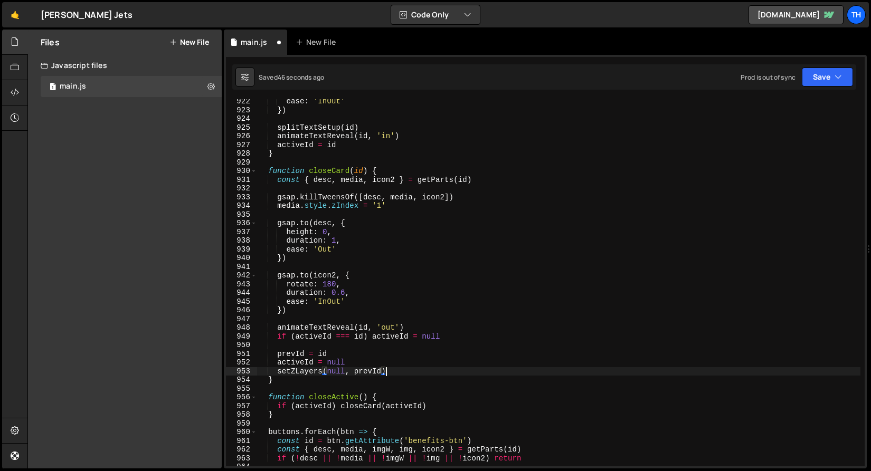
type textarea "setZLayers(null, prevId)"
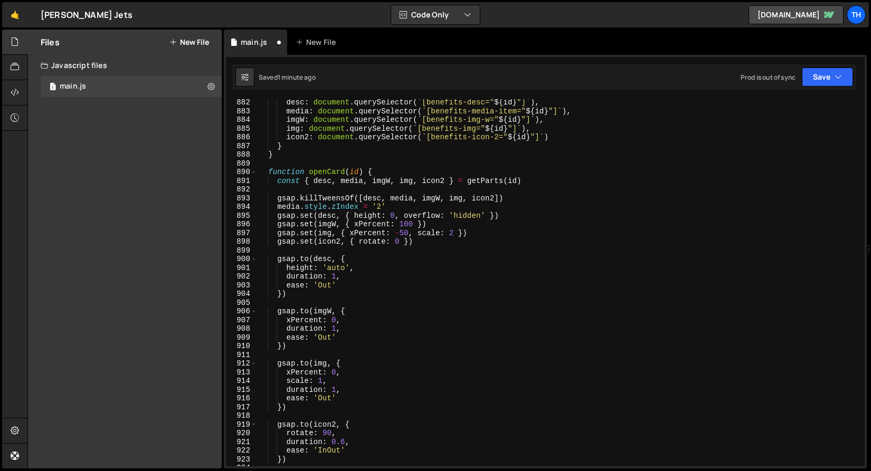
scroll to position [7680, 0]
click at [346, 193] on div "return { desc : document . querySelector ( ` [benefits-desc=" ${ id } "] ` ) , …" at bounding box center [558, 283] width 603 height 385
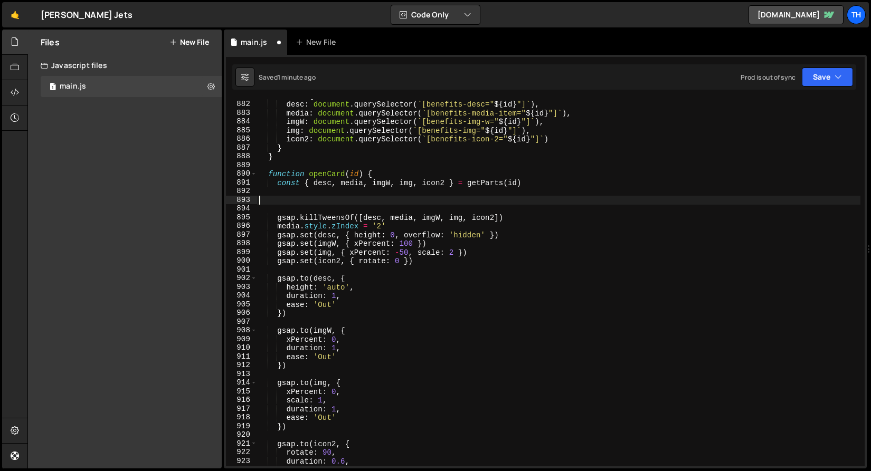
paste textarea "setZLayers(id, activeId)"
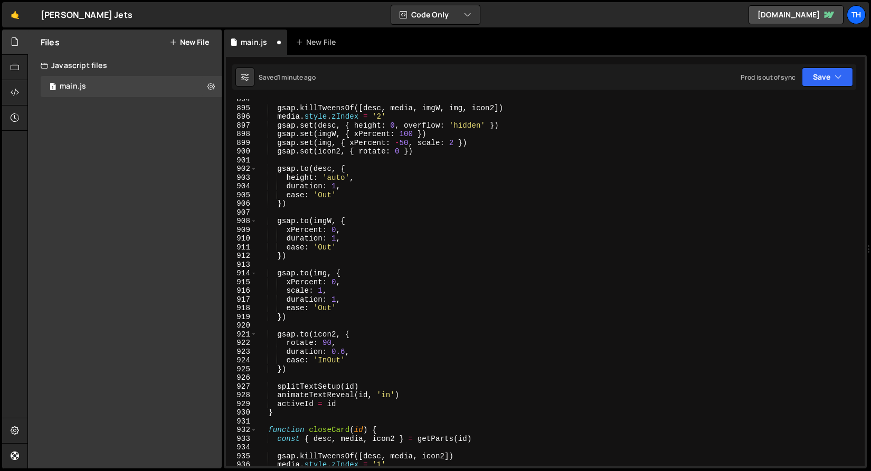
scroll to position [7798, 0]
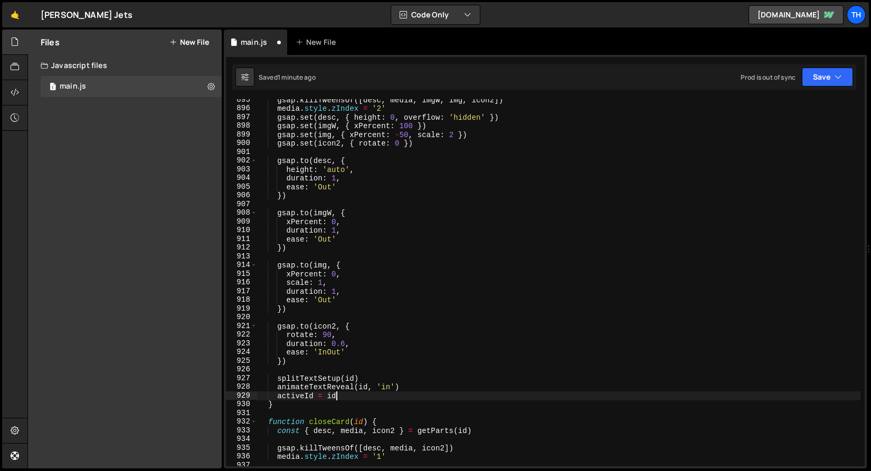
click at [346, 397] on div "gsap . killTweensOf ([ desc , media , imgW , img , icon2 ]) media . style . zIn…" at bounding box center [558, 288] width 603 height 385
type textarea "activeId = id"
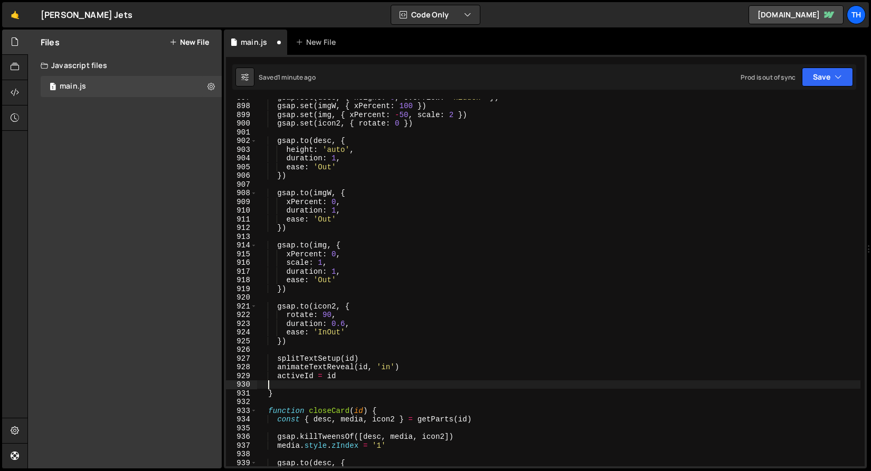
scroll to position [0, 0]
paste textarea "activeId = id"
type textarea "activeId = id"
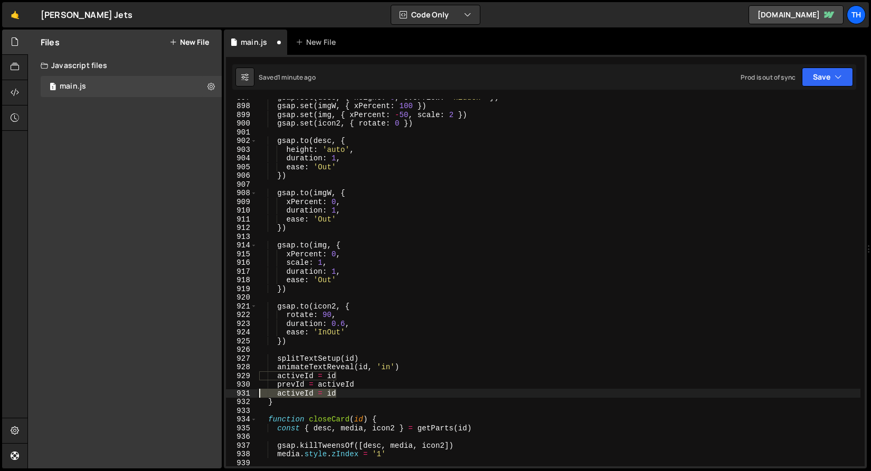
drag, startPoint x: 348, startPoint y: 393, endPoint x: 234, endPoint y: 393, distance: 114.5
click at [234, 393] on div "activeId = id 897 898 899 900 901 902 903 904 905 906 907 908 909 910 911 912 9…" at bounding box center [545, 282] width 639 height 367
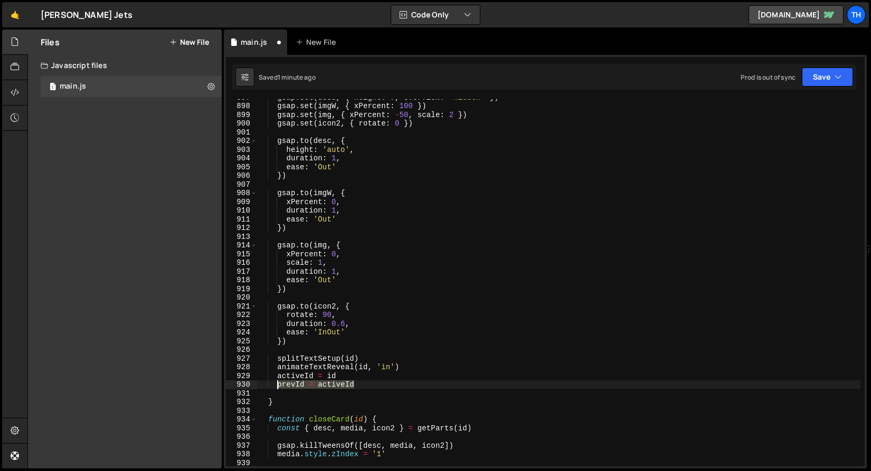
drag, startPoint x: 358, startPoint y: 386, endPoint x: 279, endPoint y: 387, distance: 79.2
click at [279, 387] on div "gsap . set ( desc , { height : 0 , overflow : 'hidden' }) gsap . set ( imgW , {…" at bounding box center [558, 285] width 603 height 385
type textarea "prevId = activeId"
click at [278, 382] on div "gsap . set ( desc , { height : 0 , overflow : 'hidden' }) gsap . set ( imgW , {…" at bounding box center [558, 285] width 603 height 385
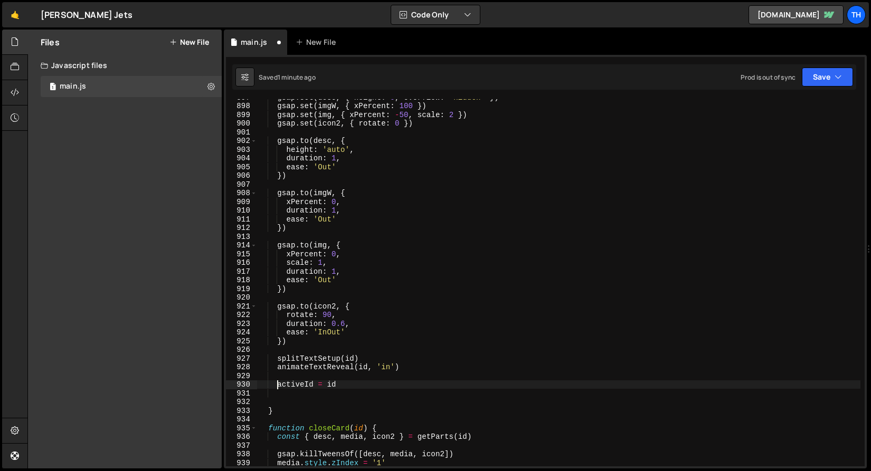
paste textarea "prevId = activeId"
type textarea "activeId = id"
paste textarea "prevId = activeId"
type textarea "prevId = activeId"
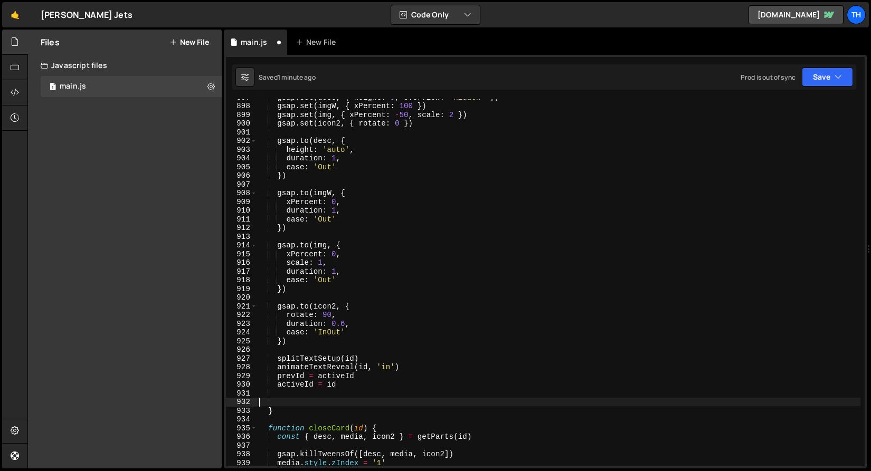
click at [385, 398] on div "gsap . set ( desc , { height : 0 , overflow : 'hidden' }) gsap . set ( imgW , {…" at bounding box center [558, 285] width 603 height 385
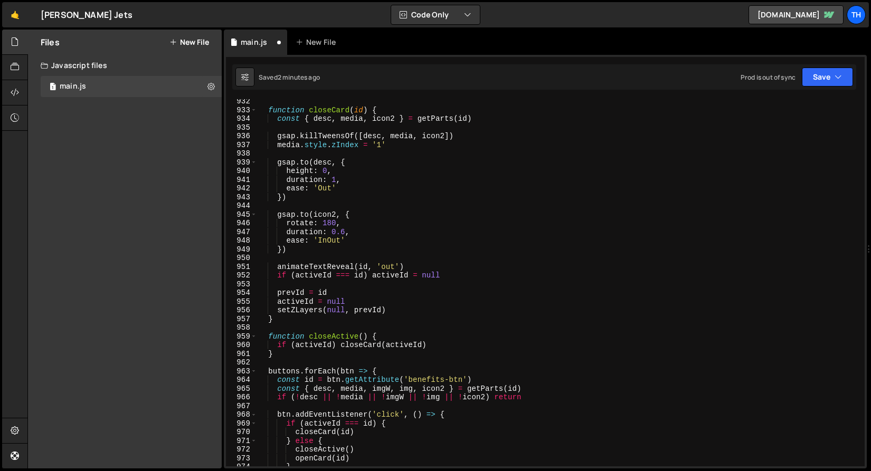
scroll to position [8117, 0]
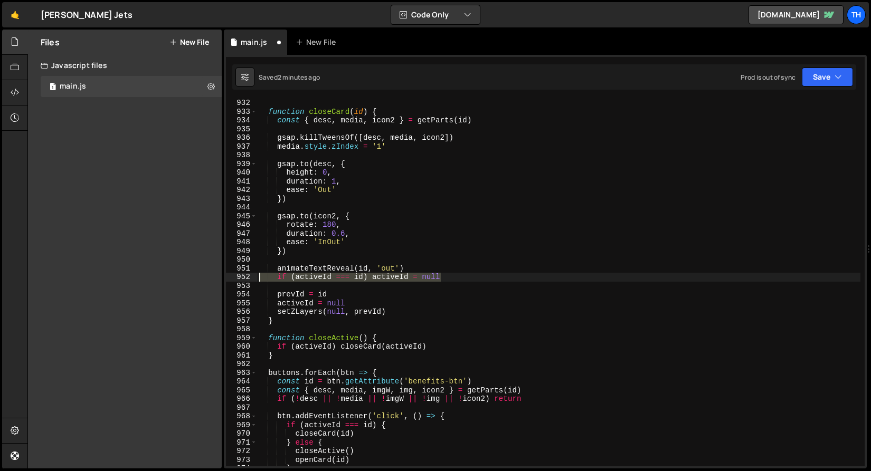
drag, startPoint x: 452, startPoint y: 279, endPoint x: 240, endPoint y: 272, distance: 211.8
click at [240, 272] on div "activeId = id 932 933 934 935 936 937 938 939 940 941 942 943 944 945 946 947 9…" at bounding box center [545, 282] width 639 height 367
type textarea "animateTextReveal(id, 'out') if (activeId === id) activeId = null"
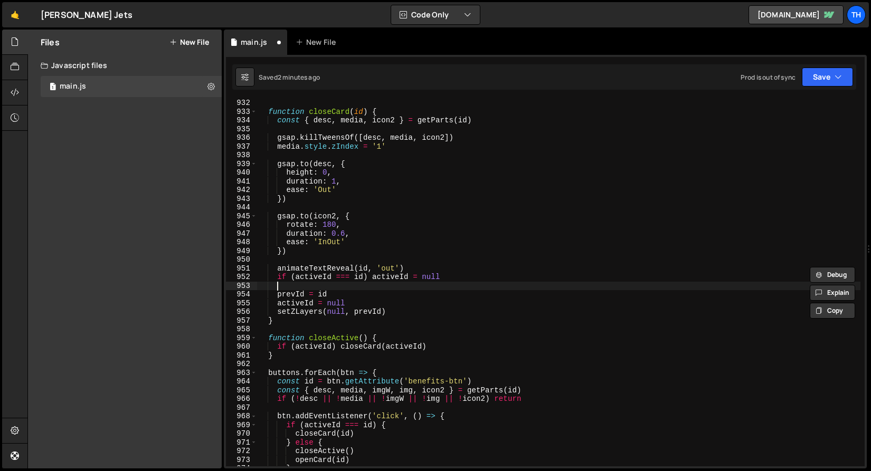
click at [348, 290] on div "function closeCard ( id ) { const { desc , media , icon2 } = getParts ( id ) gs…" at bounding box center [558, 291] width 603 height 385
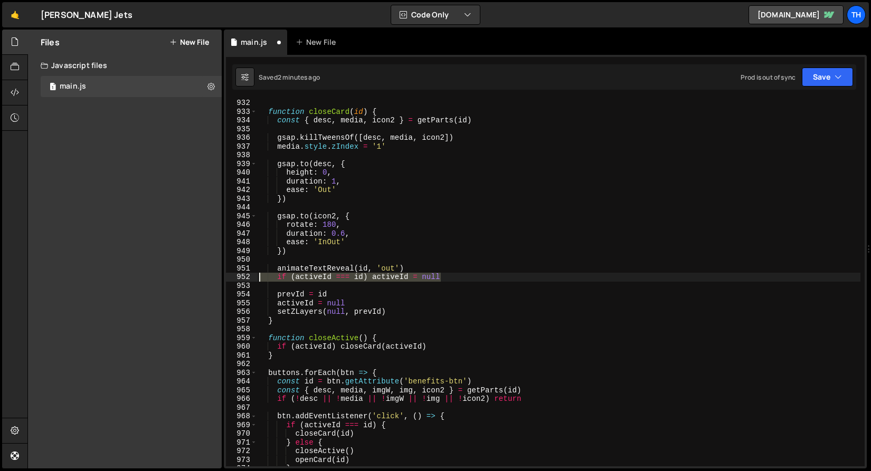
drag, startPoint x: 457, startPoint y: 277, endPoint x: 217, endPoint y: 275, distance: 239.6
click at [217, 275] on div "Files New File Javascript files 1 main.js 0 CSS files Copy share link Edit File…" at bounding box center [448, 250] width 843 height 440
type textarea "if (activeId === id) activeId = null"
type textarea "animateTextReveal(id, 'out')"
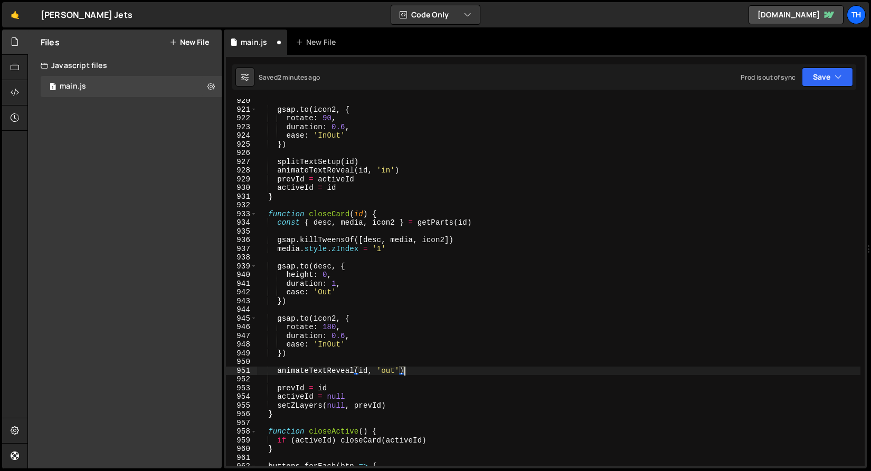
scroll to position [8016, 0]
click at [308, 375] on div "gsap . to ( icon2 , { rotate : 90 , duration : 0.6 , ease : 'InOut' }) splitTex…" at bounding box center [558, 286] width 603 height 385
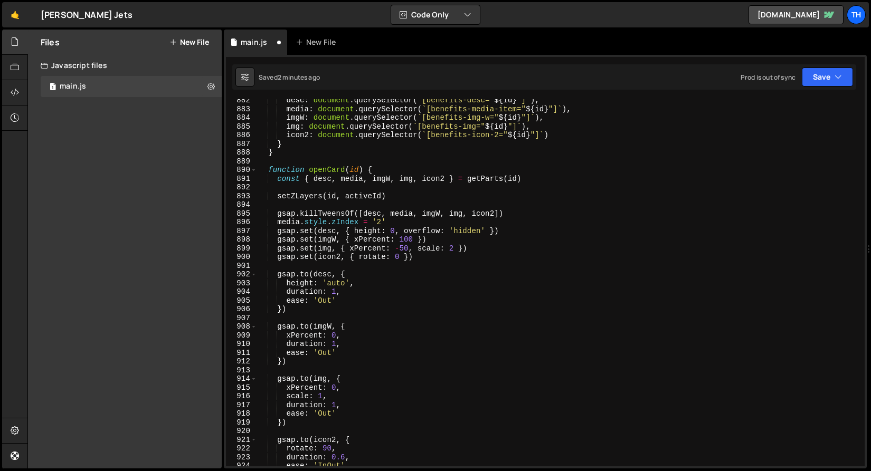
scroll to position [7684, 0]
type textarea "animateTextReveal(id, 'out')"
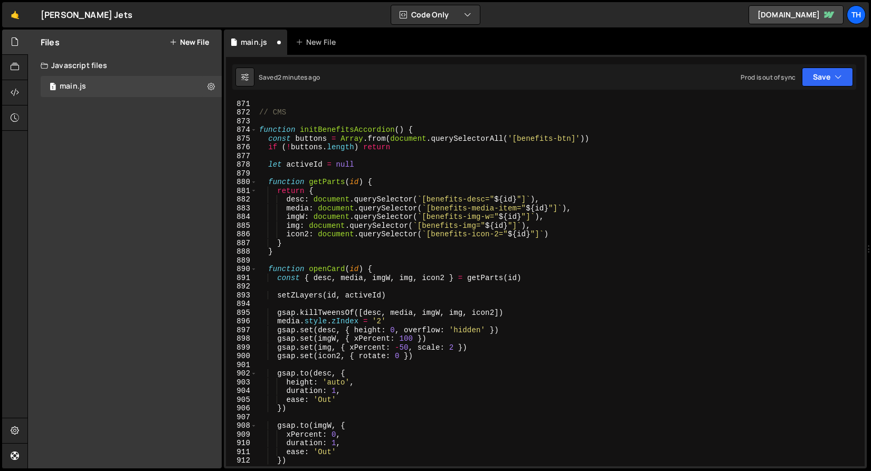
scroll to position [7585, 0]
click at [271, 258] on div "} // CMS function initBenefitsAccordion ( ) { const buttons = Array . from ( do…" at bounding box center [558, 283] width 603 height 385
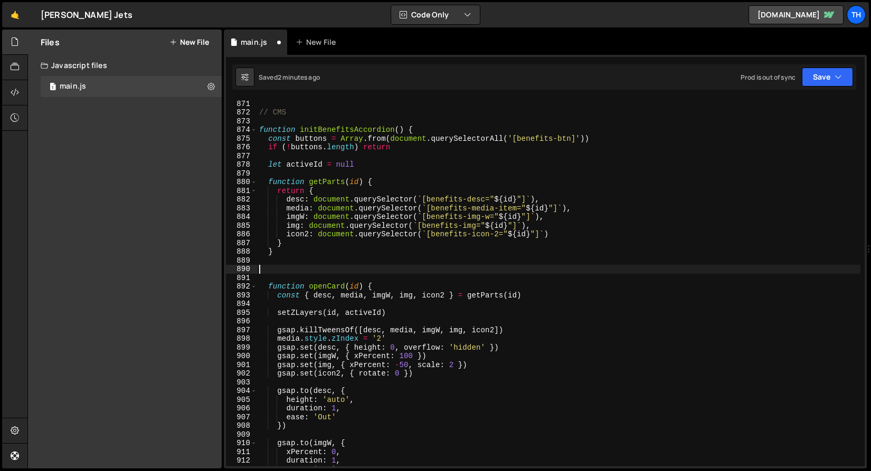
paste textarea "}"
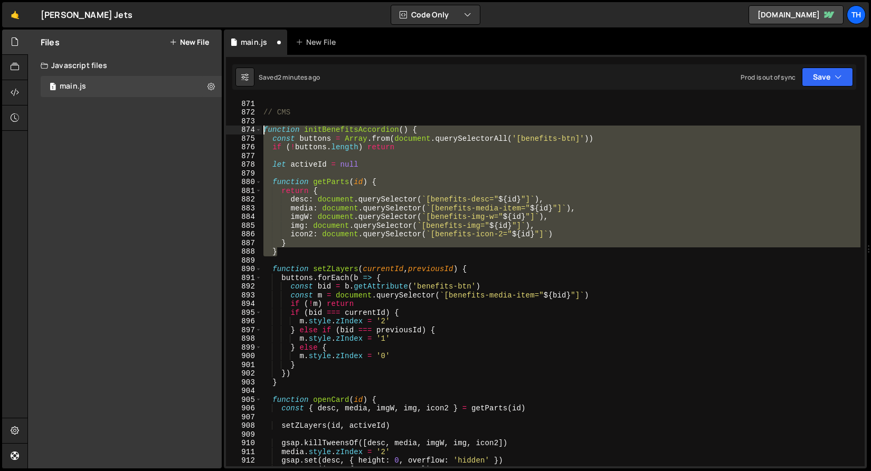
drag, startPoint x: 311, startPoint y: 255, endPoint x: 190, endPoint y: 132, distance: 172.4
click at [190, 132] on div "Files New File Javascript files 1 main.js 0 CSS files Copy share link Edit File…" at bounding box center [448, 250] width 843 height 440
paste textarea "}"
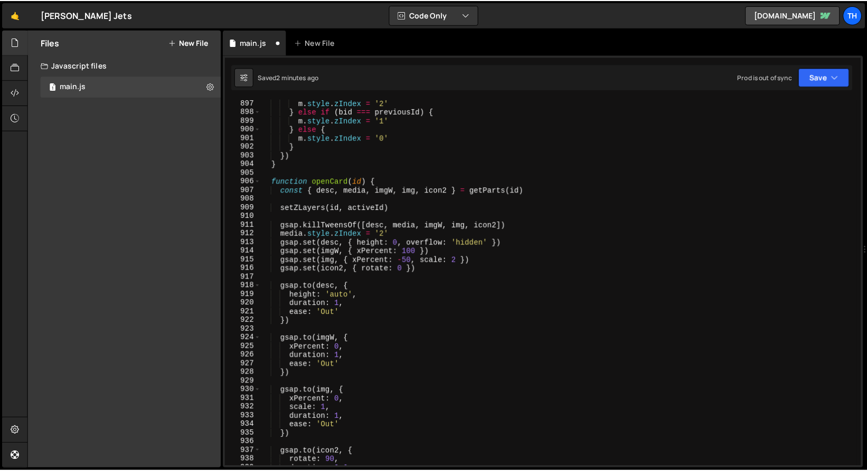
scroll to position [7812, 0]
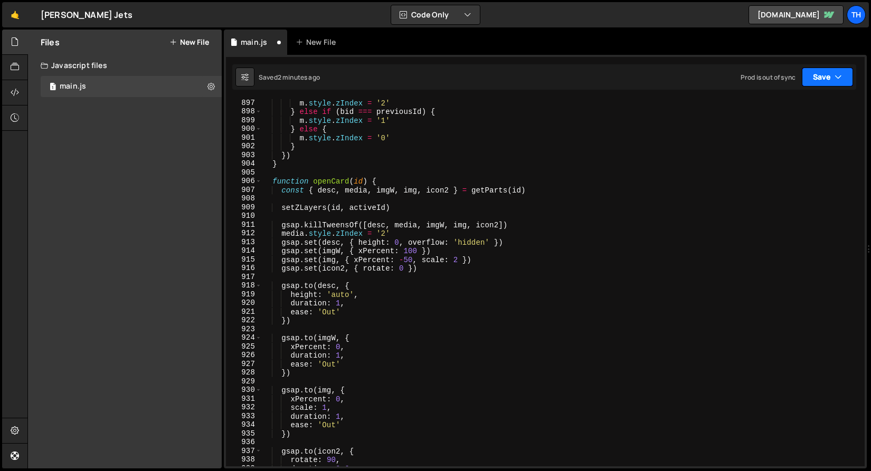
click at [834, 73] on icon "button" at bounding box center [837, 77] width 7 height 11
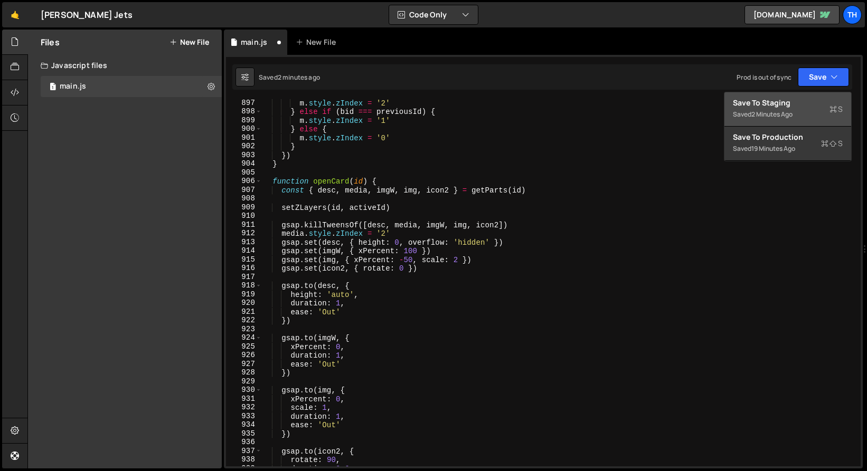
click at [802, 107] on div "Save to Staging S" at bounding box center [788, 103] width 110 height 11
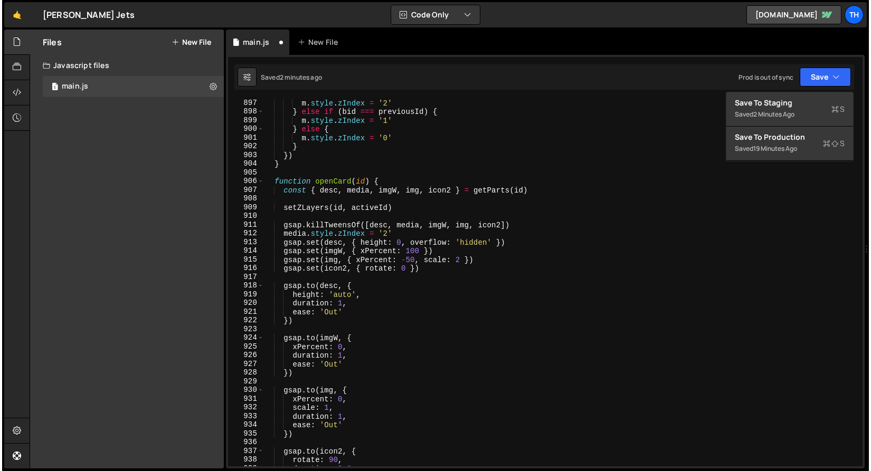
scroll to position [7558, 0]
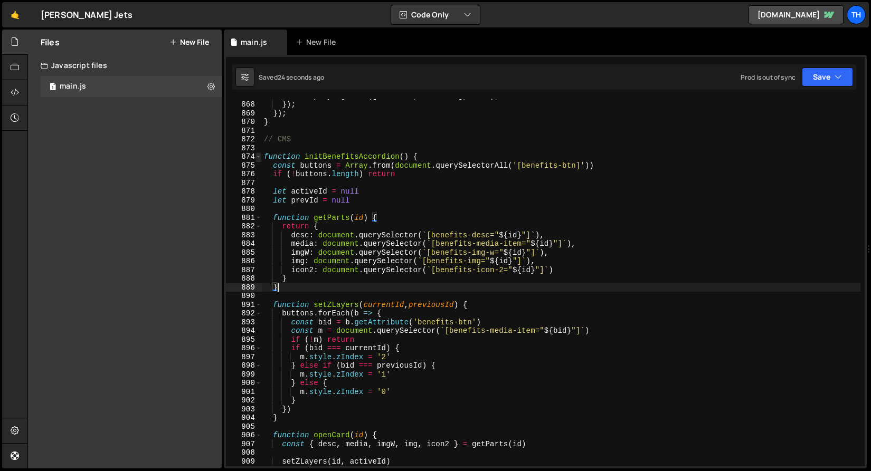
click at [258, 155] on span at bounding box center [258, 157] width 6 height 9
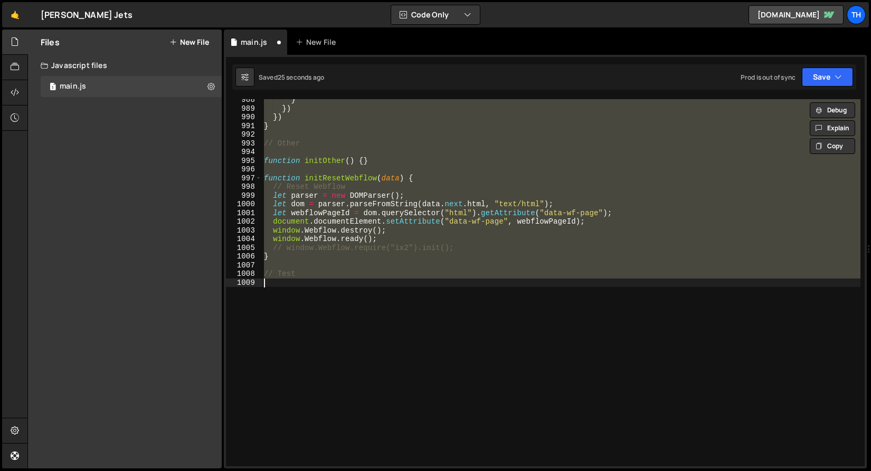
type textarea "} }"
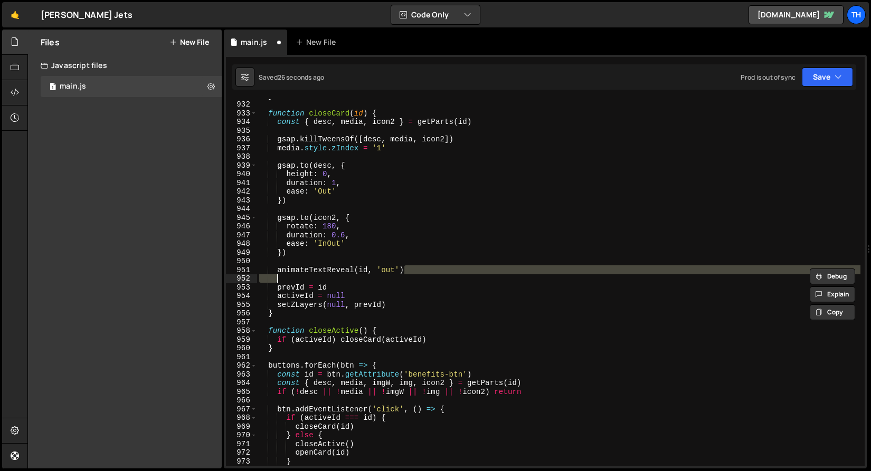
type textarea "animateTextReveal(id, 'out') if (activeId === id) activeId = null"
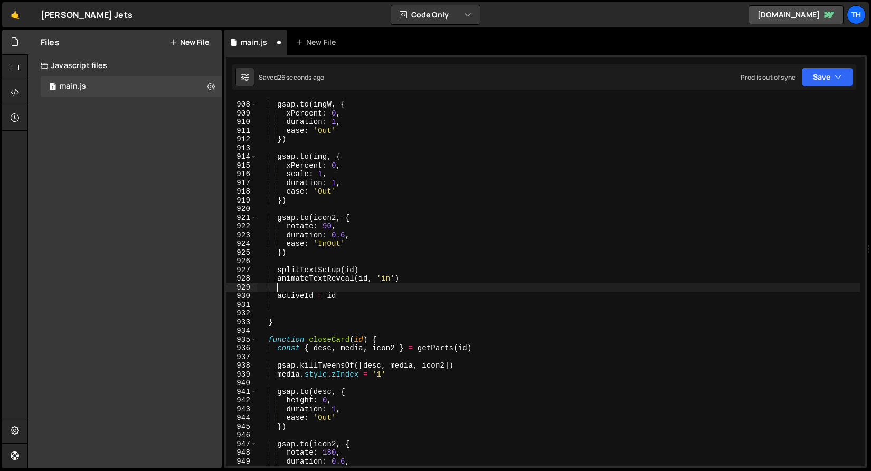
scroll to position [7906, 0]
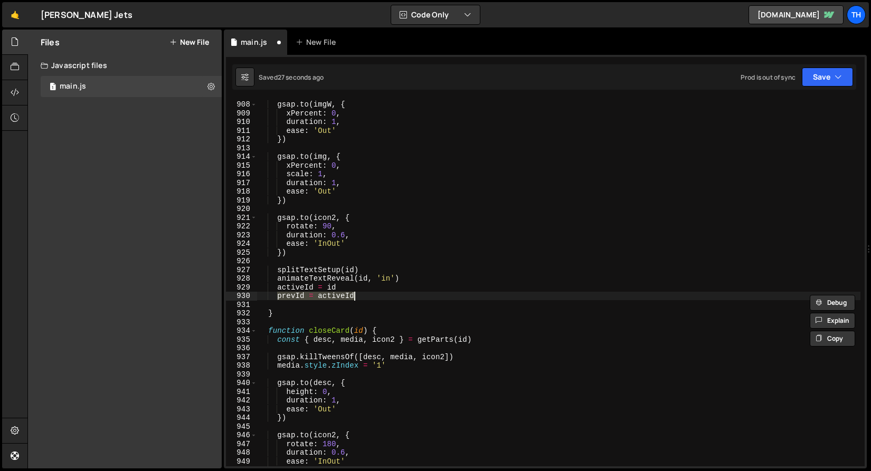
type textarea "activeId = id"
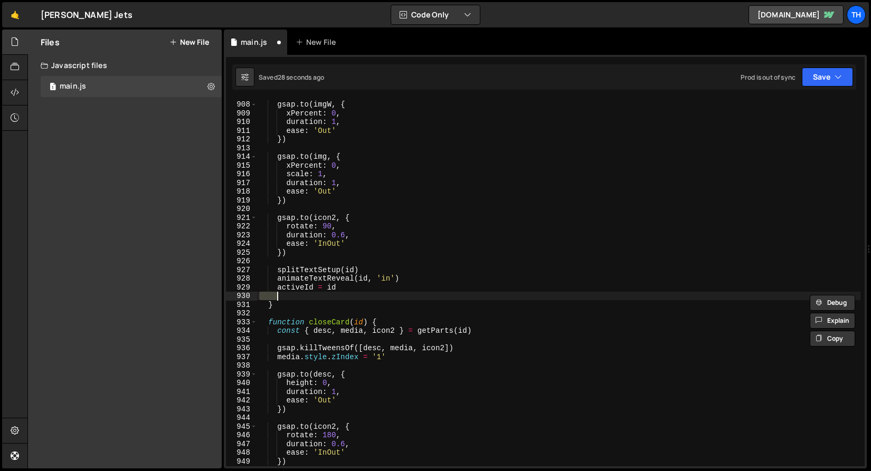
type textarea "activeId = id"
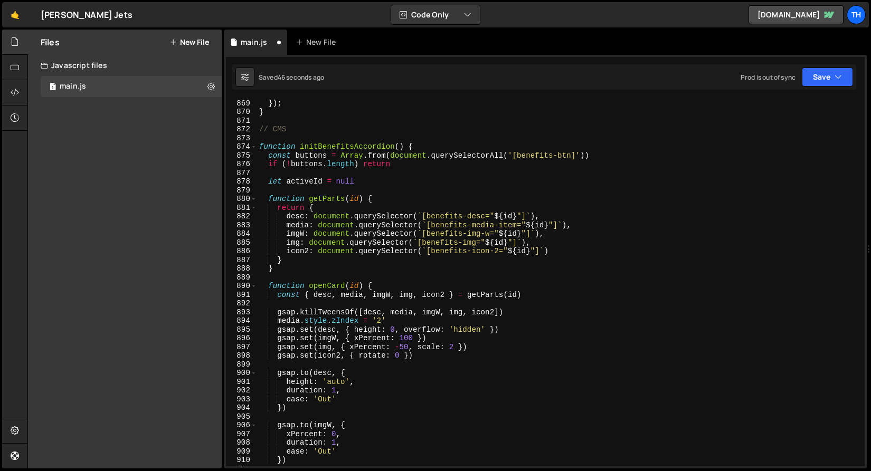
scroll to position [7513, 0]
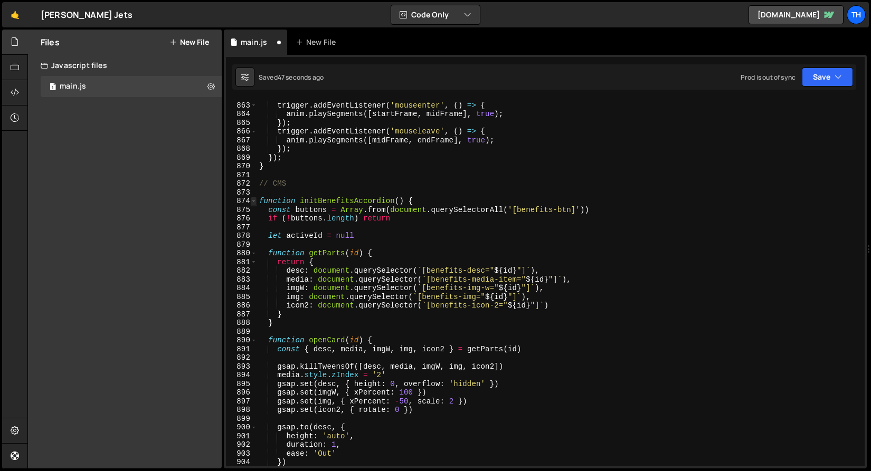
click at [254, 201] on span at bounding box center [254, 201] width 6 height 9
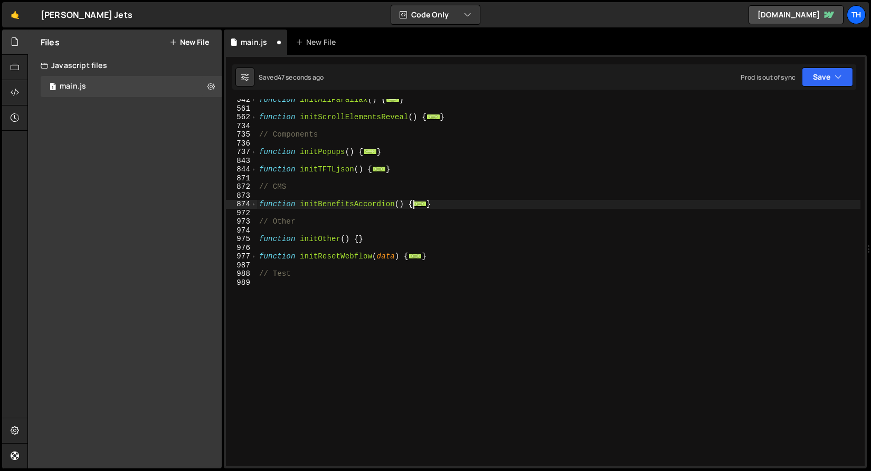
scroll to position [352, 0]
drag, startPoint x: 443, startPoint y: 206, endPoint x: 250, endPoint y: 206, distance: 193.2
click at [250, 206] on div "media.style.zIndex = '1' 542 561 562 734 735 736 737 843 844 871 872 873 874 97…" at bounding box center [545, 282] width 639 height 367
paste textarea "}"
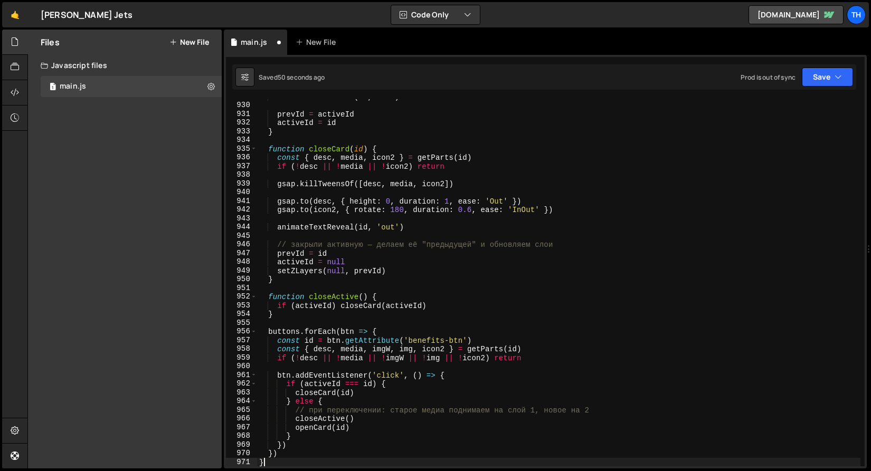
scroll to position [939, 0]
click at [827, 72] on button "Save" at bounding box center [827, 77] width 51 height 19
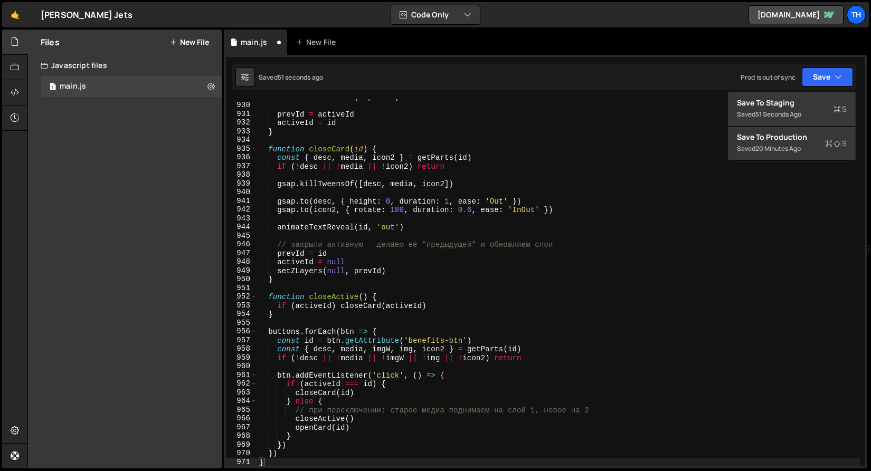
click at [803, 87] on div "Saved 51 seconds ago Prod is out of sync Upgrade to Edit Save Save to Staging S…" at bounding box center [544, 76] width 624 height 25
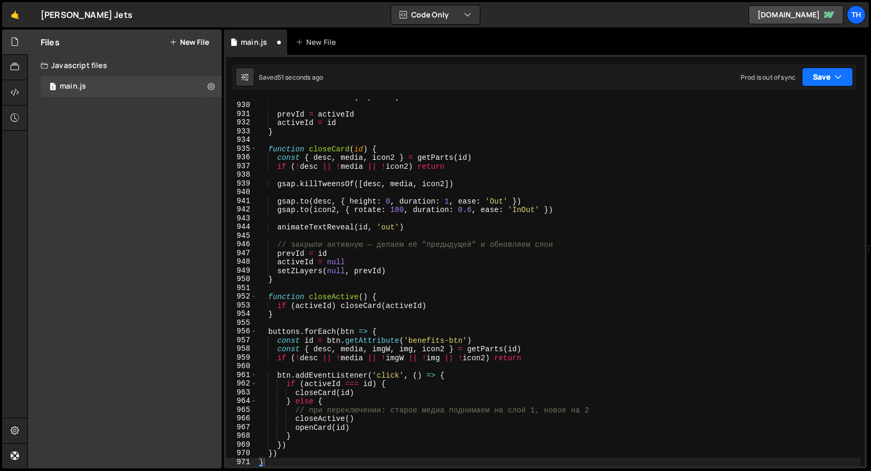
click at [824, 76] on button "Save" at bounding box center [827, 77] width 51 height 19
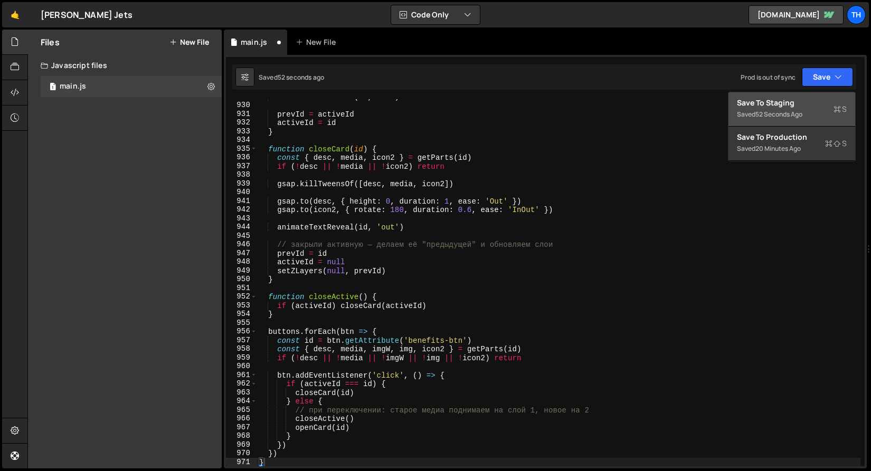
click at [809, 98] on div "Save to Staging S" at bounding box center [792, 103] width 110 height 11
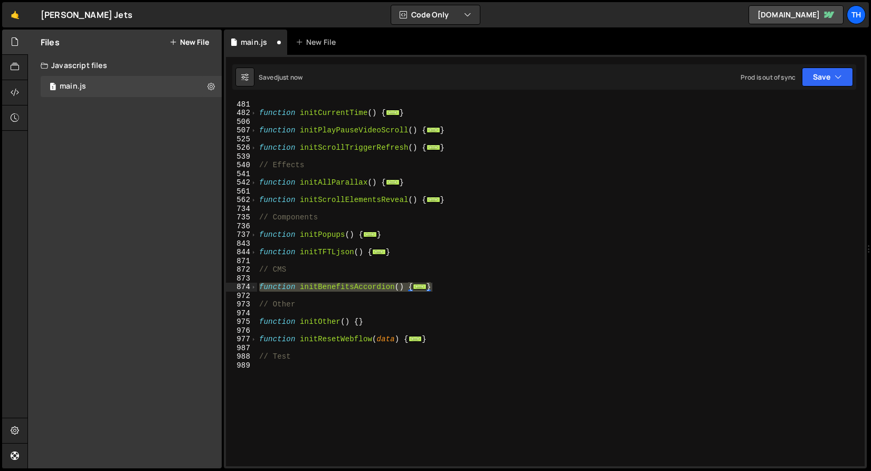
scroll to position [269, 0]
click at [253, 291] on span at bounding box center [254, 287] width 6 height 9
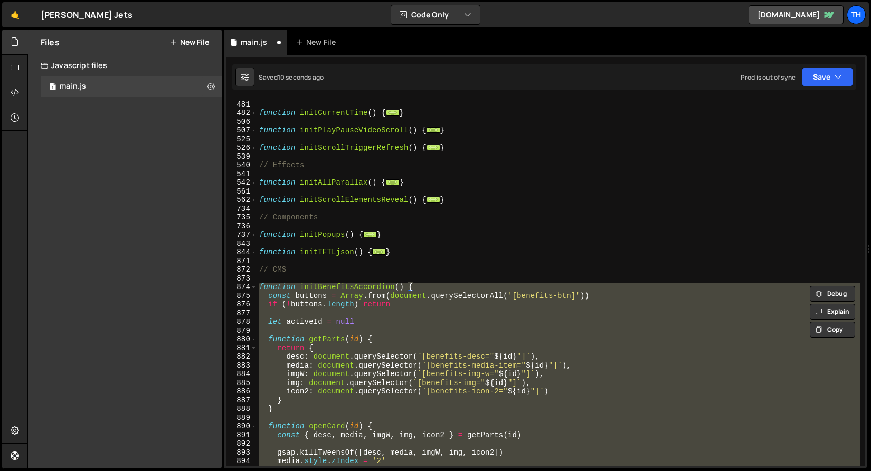
click at [411, 236] on div "function initThemeChange ( ) { ... } function initCurrentTime ( ) { ... } funct…" at bounding box center [558, 283] width 603 height 385
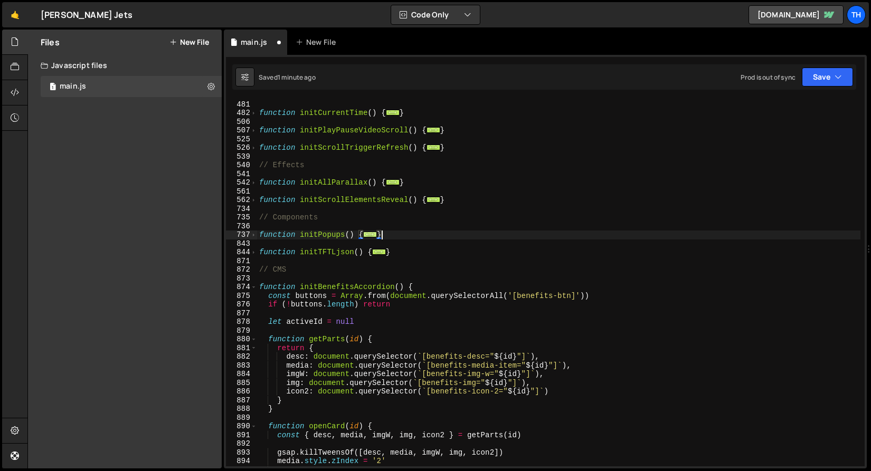
click at [374, 237] on span "..." at bounding box center [370, 235] width 14 height 6
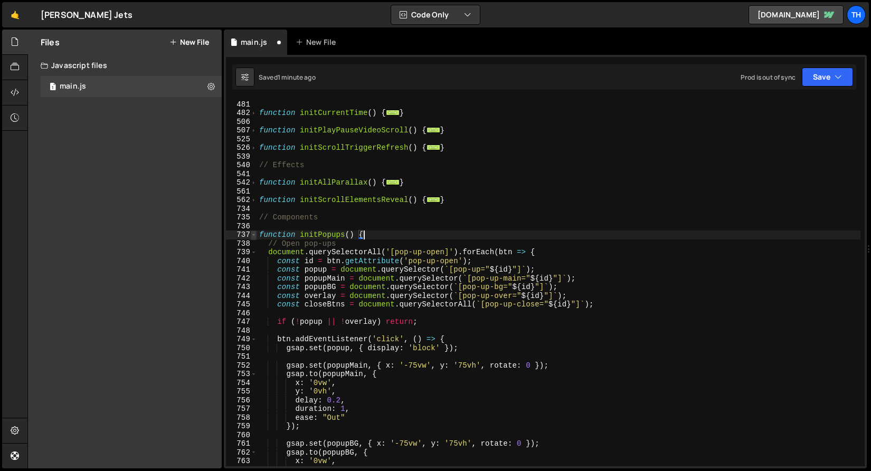
click at [256, 236] on span at bounding box center [254, 235] width 6 height 9
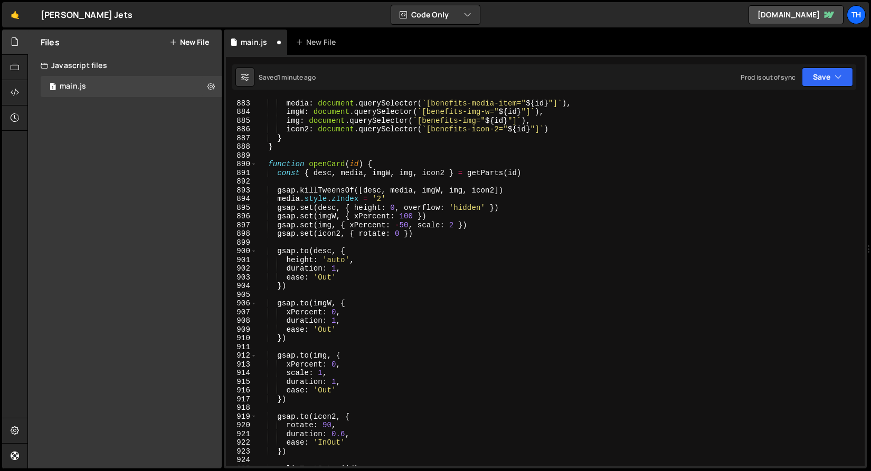
scroll to position [510, 0]
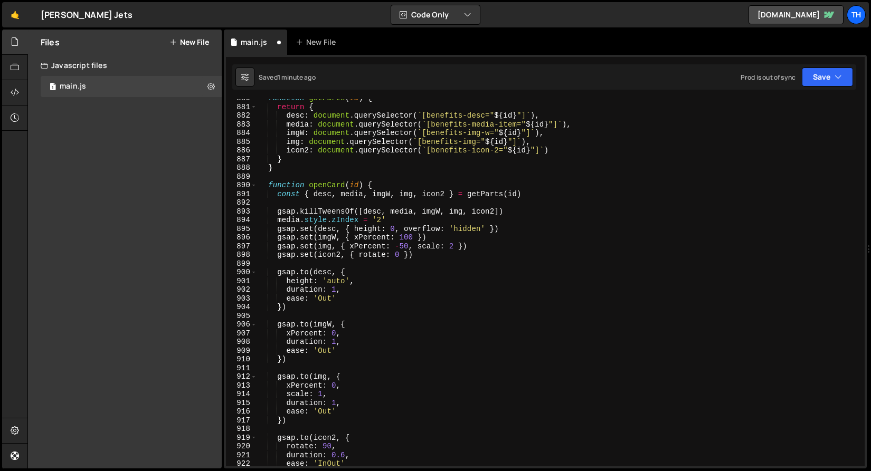
click at [380, 221] on div "function getParts ( id ) { return { desc : document . querySelector ( ` [benefi…" at bounding box center [558, 286] width 603 height 385
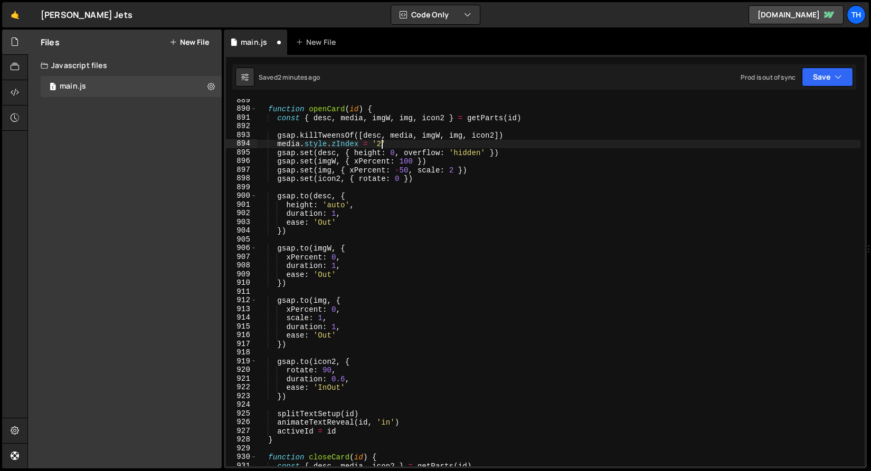
scroll to position [593, 0]
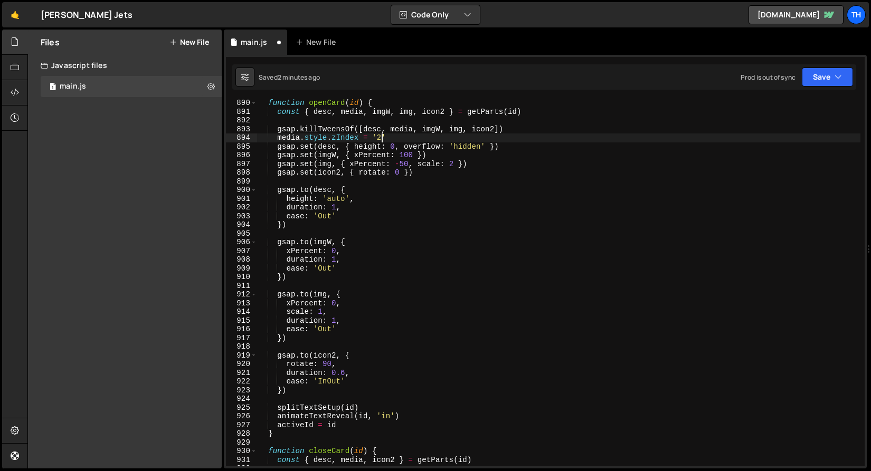
click at [339, 270] on div "function openCard ( id ) { const { desc , media , imgW , img , icon2 } = getPar…" at bounding box center [558, 291] width 603 height 385
type textarea "ease: 'Out'"
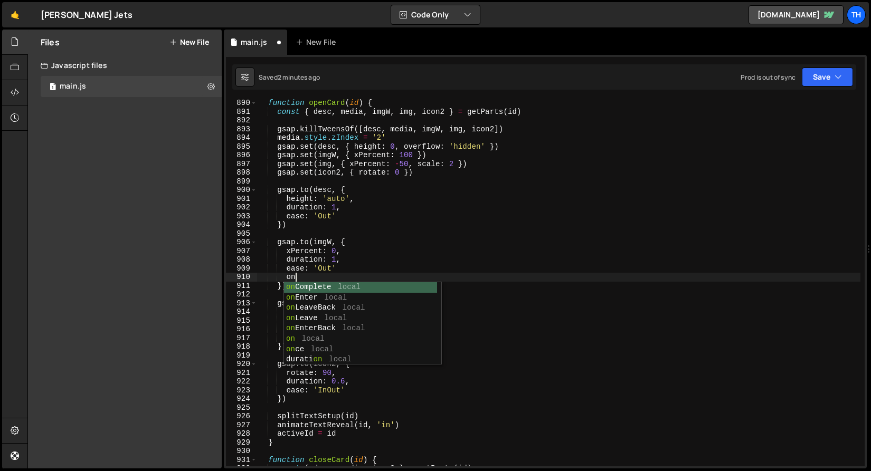
scroll to position [0, 2]
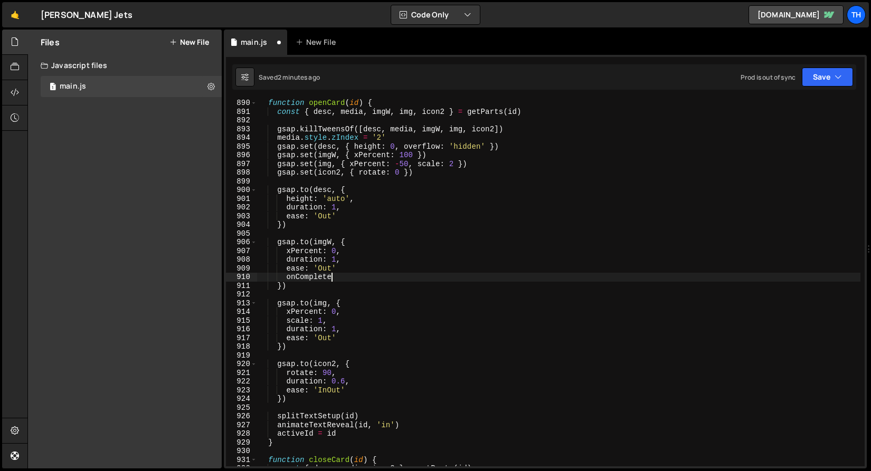
click at [339, 270] on div "function openCard ( id ) { const { desc , media , imgW , img , icon2 } = getPar…" at bounding box center [558, 291] width 603 height 385
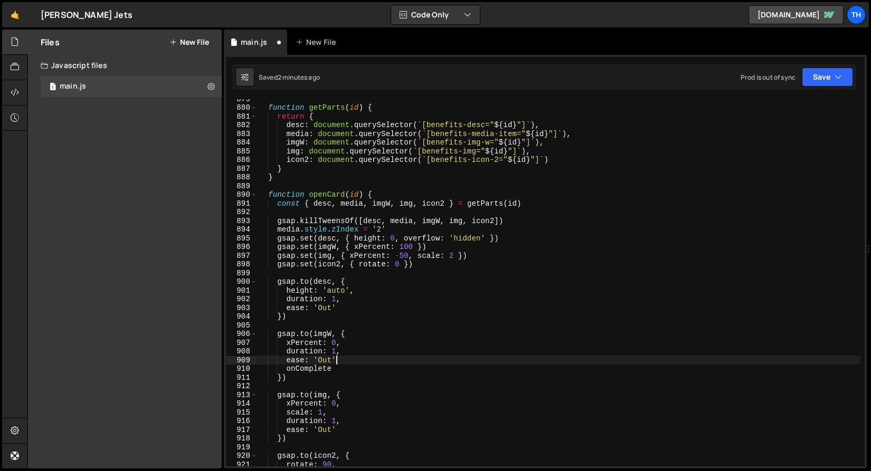
scroll to position [566, 0]
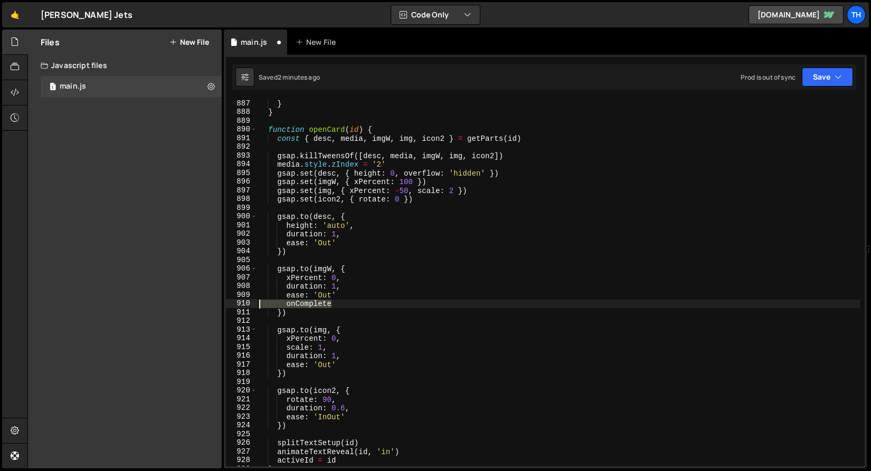
drag, startPoint x: 341, startPoint y: 301, endPoint x: 243, endPoint y: 306, distance: 97.7
click at [243, 306] on div "ease: 'Out' 887 888 889 890 891 892 893 894 895 896 897 898 899 900 901 902 903…" at bounding box center [545, 282] width 639 height 367
paste textarea "}"
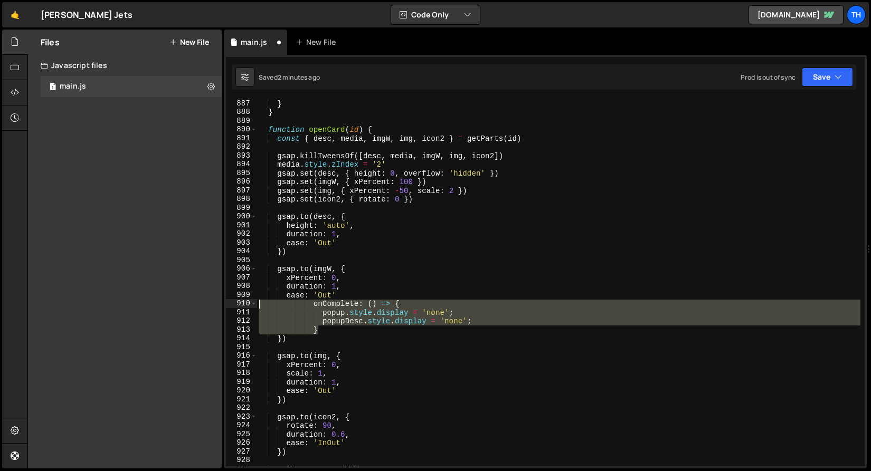
drag, startPoint x: 335, startPoint y: 331, endPoint x: 211, endPoint y: 302, distance: 126.7
click at [211, 302] on div "Files New File Javascript files 1 main.js 0 CSS files Copy share link Edit File…" at bounding box center [448, 250] width 843 height 440
click at [368, 359] on div "} } function openCard ( id ) { const { desc , media , imgW , img , icon2 } = ge…" at bounding box center [558, 291] width 603 height 385
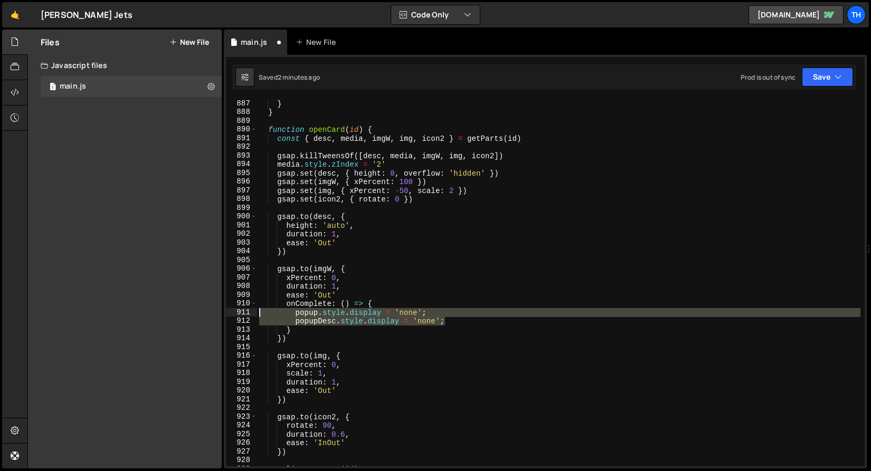
drag, startPoint x: 452, startPoint y: 323, endPoint x: 167, endPoint y: 319, distance: 285.0
click at [167, 319] on div "Files New File Javascript files 1 main.js 0 CSS files Copy share link Edit File…" at bounding box center [448, 250] width 843 height 440
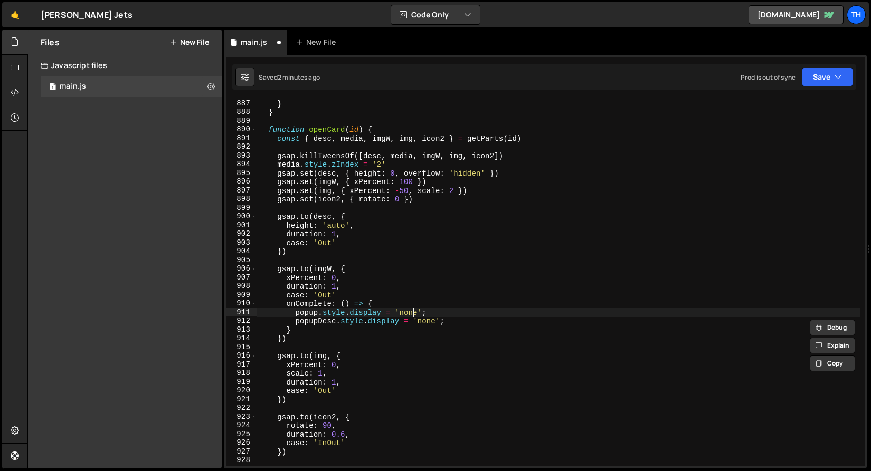
click at [413, 315] on div "} } function openCard ( id ) { const { desc , media , imgW , img , icon2 } = ge…" at bounding box center [558, 291] width 603 height 385
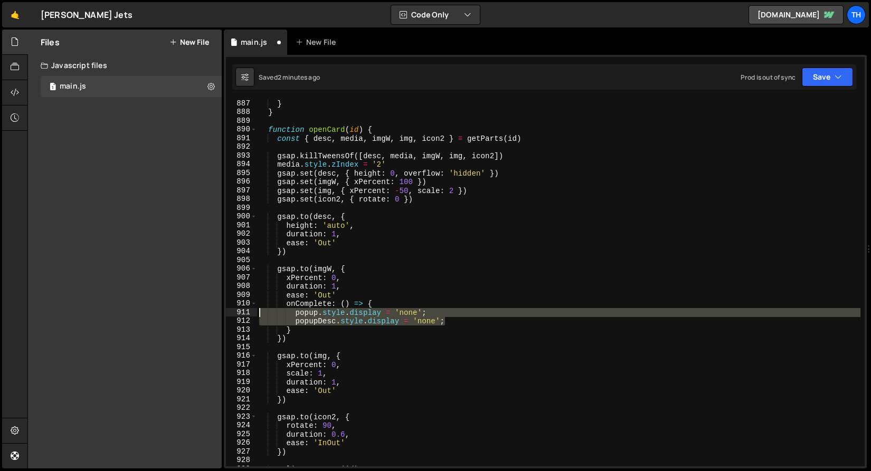
drag, startPoint x: 464, startPoint y: 324, endPoint x: 214, endPoint y: 310, distance: 250.0
click at [214, 310] on div "Files New File Javascript files 1 main.js 0 CSS files Copy share link Edit File…" at bounding box center [448, 250] width 843 height 440
type textarea "popup.style.display = 'none'; popupDesc.style.display = 'none';"
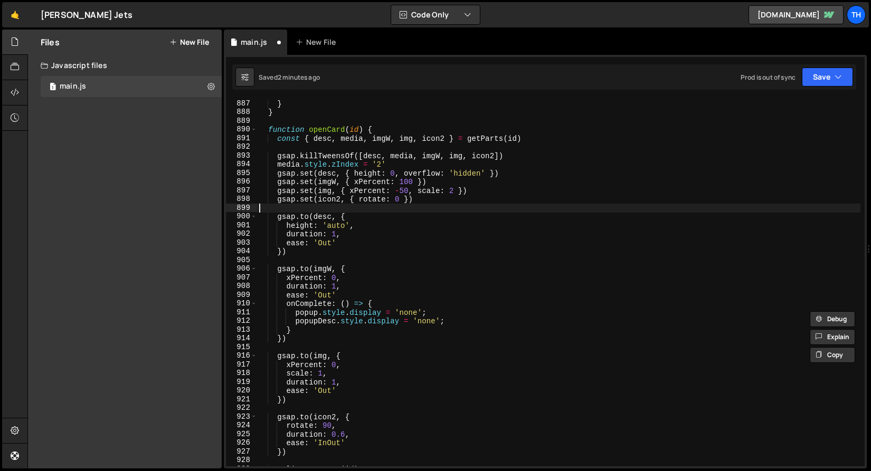
click at [280, 205] on div "} } function openCard ( id ) { const { desc , media , imgW , img , icon2 } = ge…" at bounding box center [558, 291] width 603 height 385
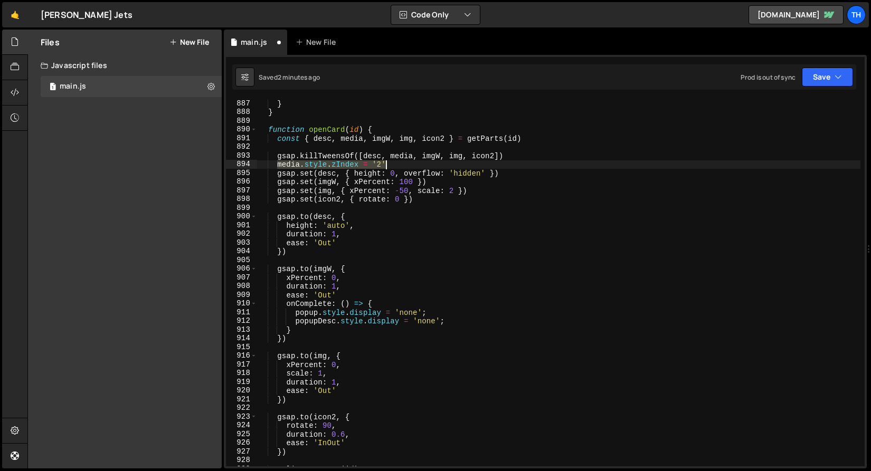
drag, startPoint x: 278, startPoint y: 165, endPoint x: 393, endPoint y: 161, distance: 115.1
click at [393, 161] on div "} } function openCard ( id ) { const { desc , media , imgW , img , icon2 } = ge…" at bounding box center [558, 291] width 603 height 385
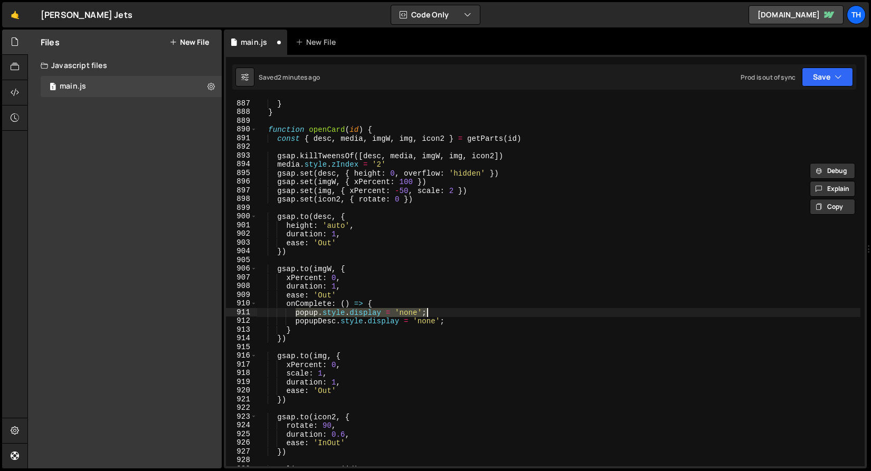
drag, startPoint x: 296, startPoint y: 311, endPoint x: 443, endPoint y: 309, distance: 147.3
click at [443, 309] on div "} } function openCard ( id ) { const { desc , media , imgW , img , icon2 } = ge…" at bounding box center [558, 291] width 603 height 385
paste textarea "media.style.zIndex = '2'"
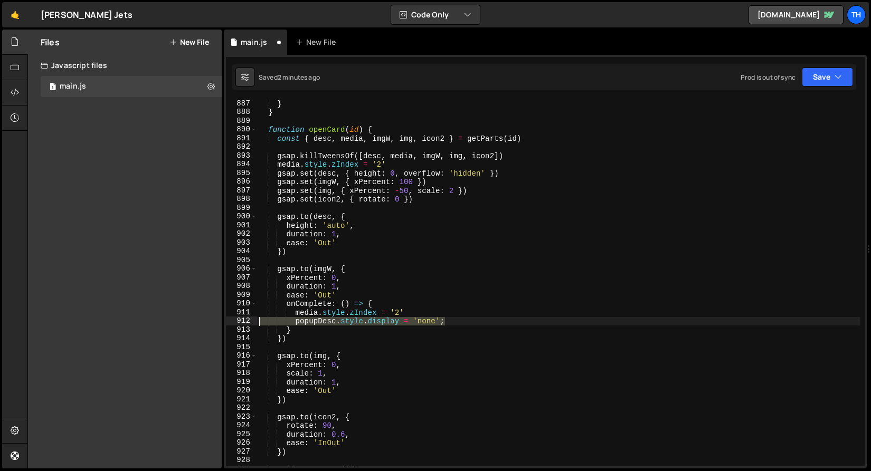
drag, startPoint x: 453, startPoint y: 324, endPoint x: 226, endPoint y: 320, distance: 227.5
click at [226, 320] on div "media.style.zIndex = '2' 887 888 889 890 891 892 893 894 895 896 897 898 899 90…" at bounding box center [545, 282] width 639 height 367
type textarea "popupDesc.style.display = 'none';"
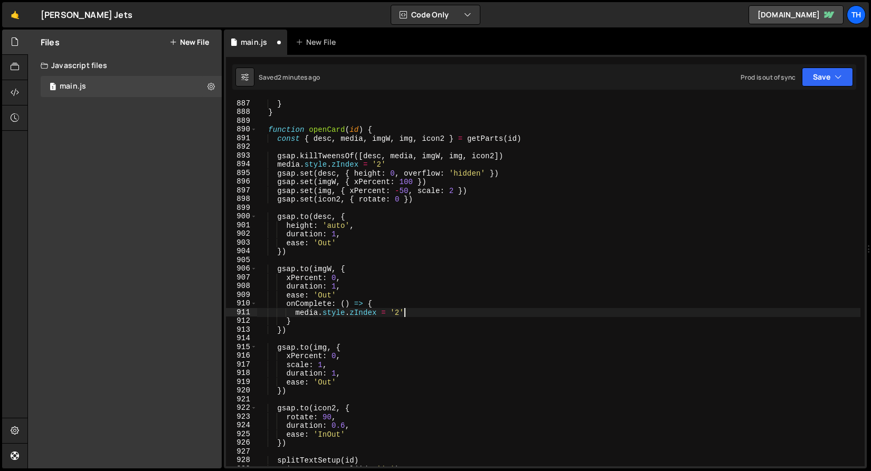
click at [400, 316] on div "} } function openCard ( id ) { const { desc , media , imgW , img , icon2 } = ge…" at bounding box center [558, 291] width 603 height 385
click at [336, 311] on div "} } function openCard ( id ) { const { desc , media , imgW , img , icon2 } = ge…" at bounding box center [558, 291] width 603 height 385
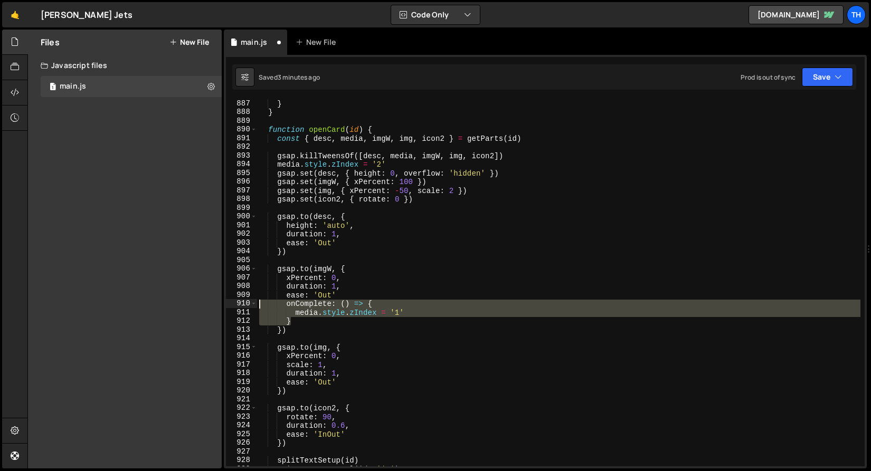
drag, startPoint x: 296, startPoint y: 323, endPoint x: 222, endPoint y: 302, distance: 77.4
click at [222, 302] on div "Files New File Javascript files 1 main.js 0 CSS files Copy share link Edit File…" at bounding box center [448, 250] width 843 height 440
type textarea "onComplete: () => { media.style.zIndex = '1'"
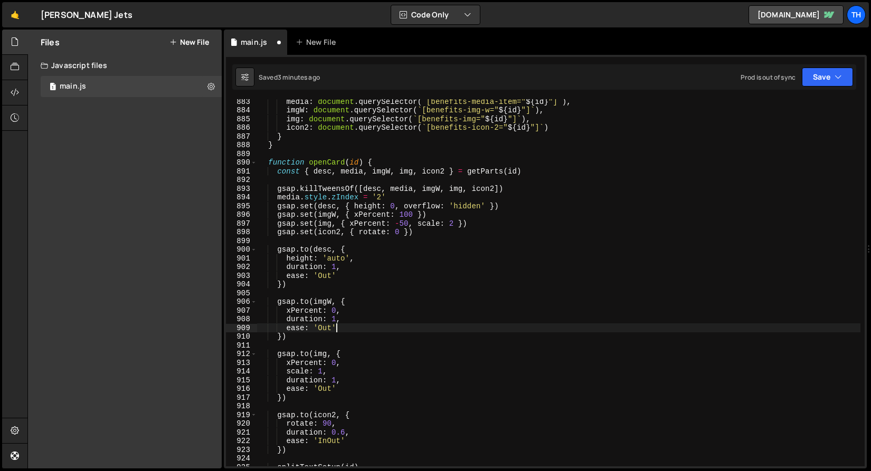
scroll to position [533, 0]
type textarea "ease: 'Out'"
click at [839, 79] on button "Save" at bounding box center [827, 77] width 51 height 19
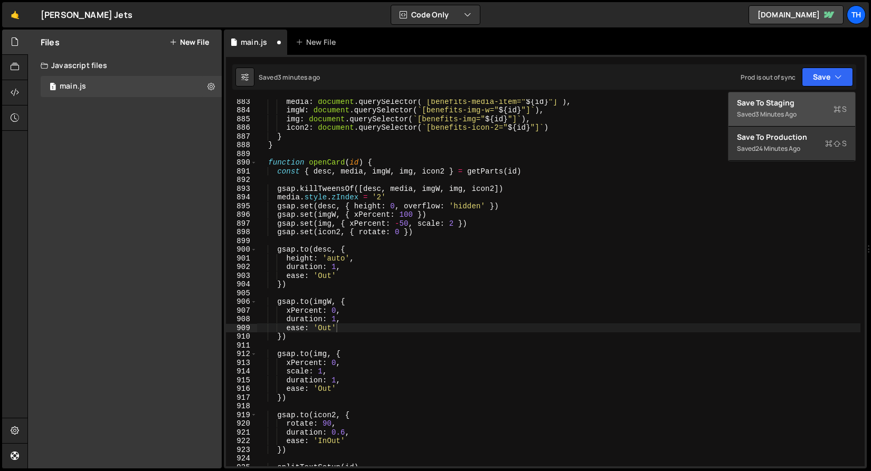
click at [765, 111] on div "3 minutes ago" at bounding box center [775, 114] width 41 height 9
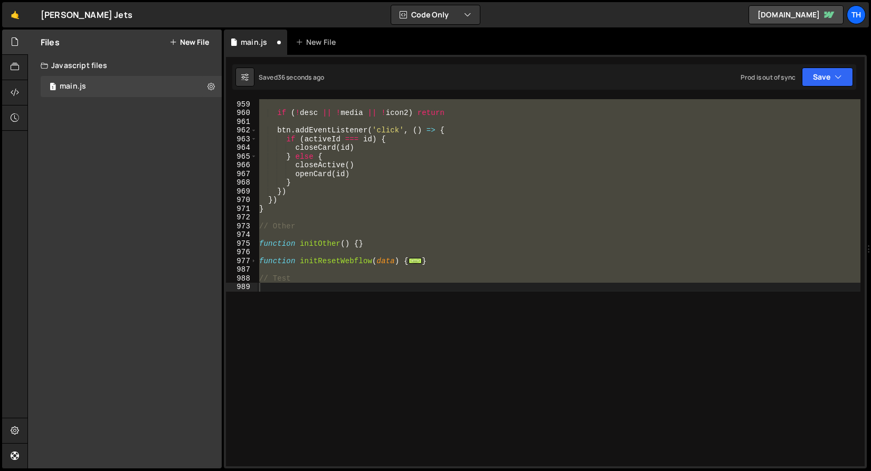
scroll to position [600, 0]
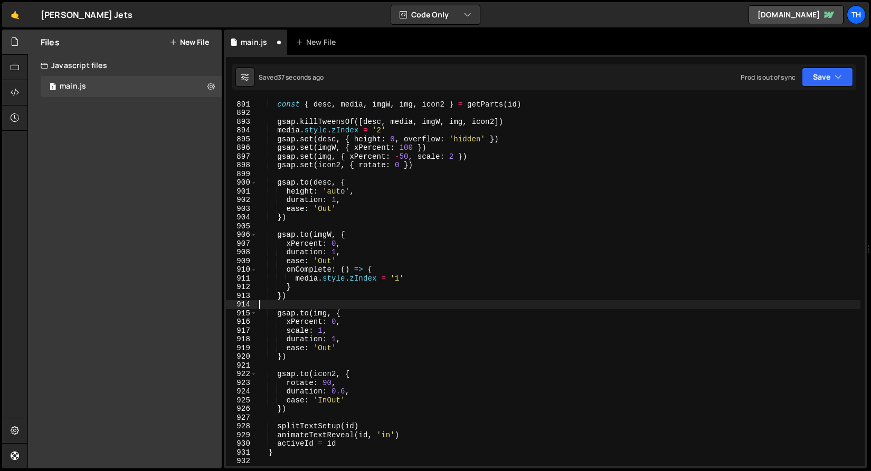
click at [312, 301] on div "function openCard ( id ) { const { desc , media , imgW , img , icon2 } = getPar…" at bounding box center [558, 283] width 603 height 385
click at [297, 286] on div "function openCard ( id ) { const { desc , media , imgW , img , icon2 } = getPar…" at bounding box center [558, 283] width 603 height 385
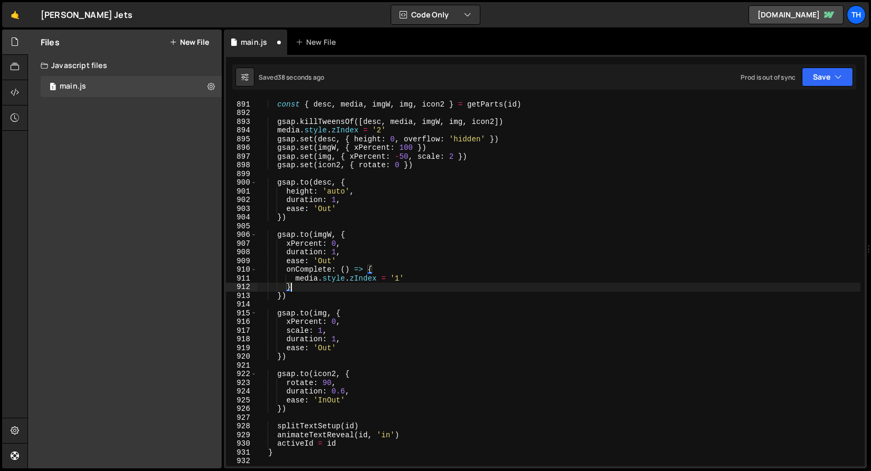
click at [297, 286] on div "function openCard ( id ) { const { desc , media , imgW , img , icon2 } = getPar…" at bounding box center [558, 283] width 603 height 385
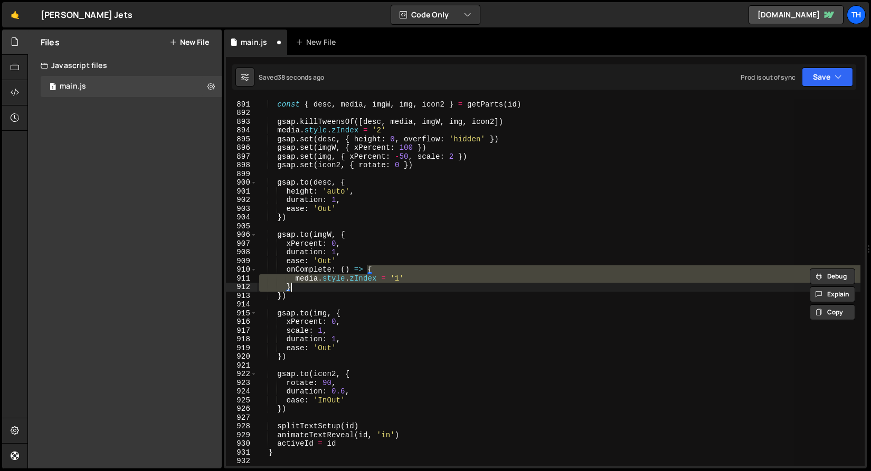
click at [305, 287] on div "function openCard ( id ) { const { desc , media , imgW , img , icon2 } = getPar…" at bounding box center [558, 282] width 603 height 367
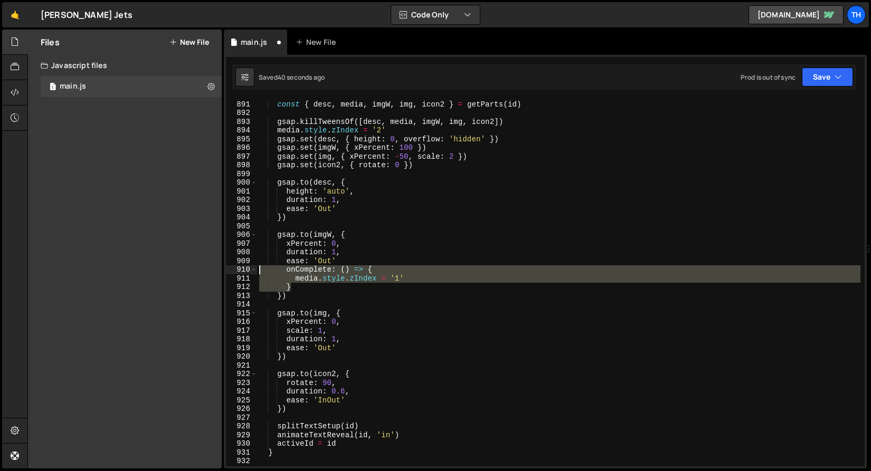
drag, startPoint x: 311, startPoint y: 287, endPoint x: 217, endPoint y: 271, distance: 95.2
click at [217, 271] on div "Files New File Javascript files 1 main.js 0 CSS files Copy share link Edit File…" at bounding box center [448, 250] width 843 height 440
type textarea "onComplete: () => { media.style.zIndex = '1'"
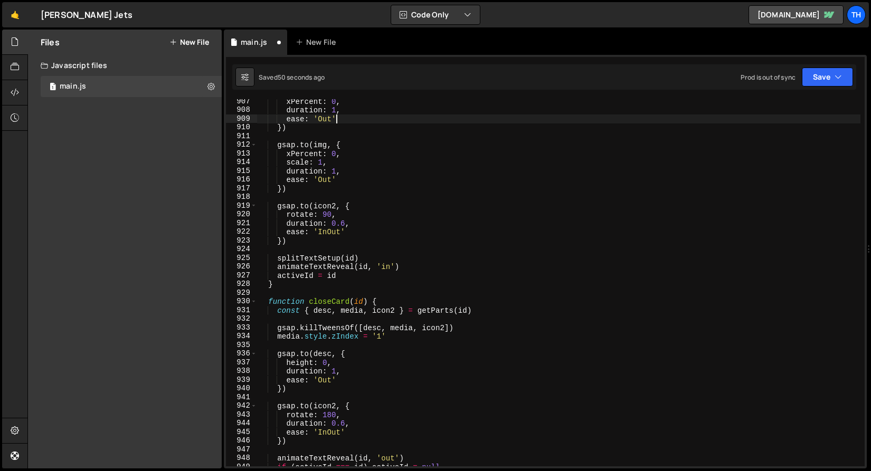
scroll to position [807, 0]
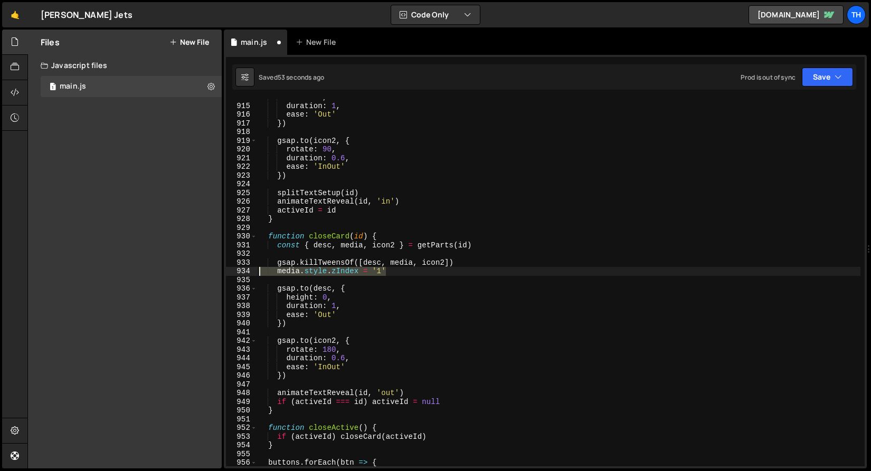
drag, startPoint x: 390, startPoint y: 271, endPoint x: 241, endPoint y: 272, distance: 149.4
click at [241, 272] on div "ease: 'Out' 914 915 916 917 918 919 920 921 922 923 924 925 926 927 928 929 930…" at bounding box center [545, 282] width 639 height 367
type textarea "media.style.zIndex = '1'"
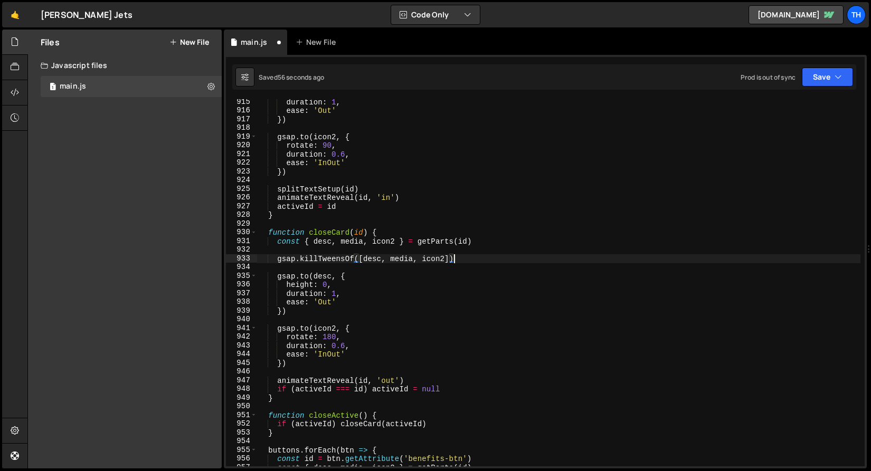
scroll to position [851, 0]
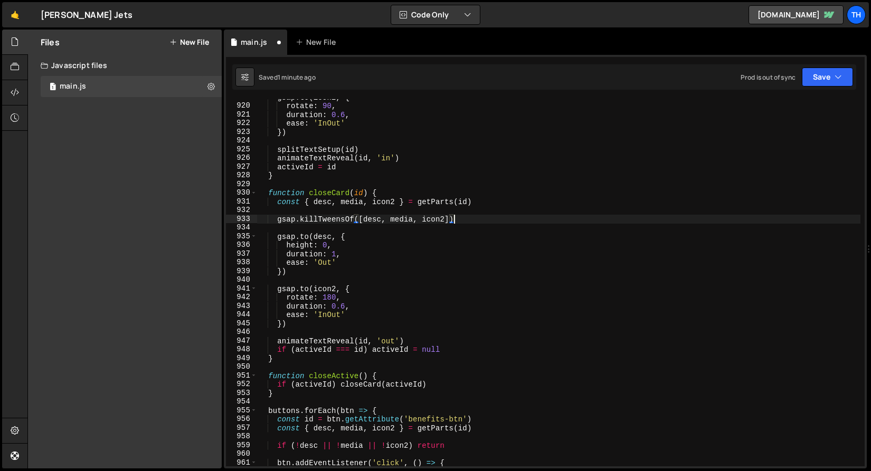
click at [345, 271] on div "gsap . to ( icon2 , { rotate : 90 , duration : 0.6 , ease : 'InOut' }) splitTex…" at bounding box center [558, 285] width 603 height 385
click at [346, 264] on div "gsap . to ( icon2 , { rotate : 90 , duration : 0.6 , ease : 'InOut' }) splitTex…" at bounding box center [558, 285] width 603 height 385
type textarea "ease: 'Out'"
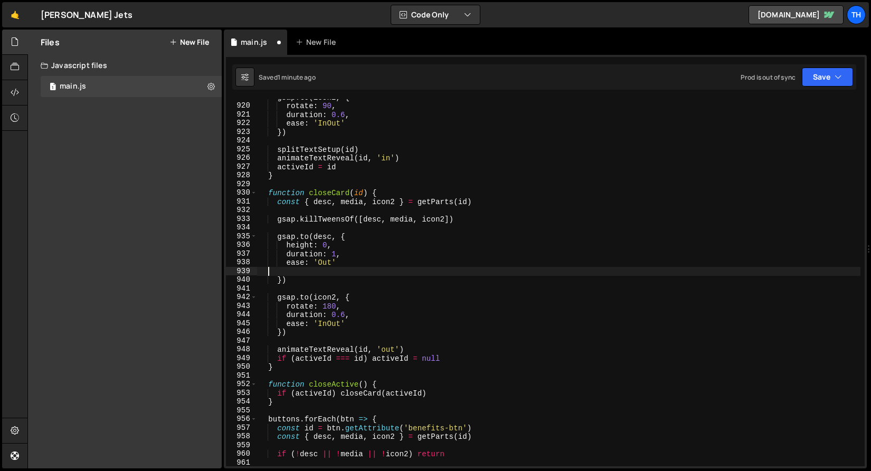
scroll to position [0, 0]
paste textarea "}"
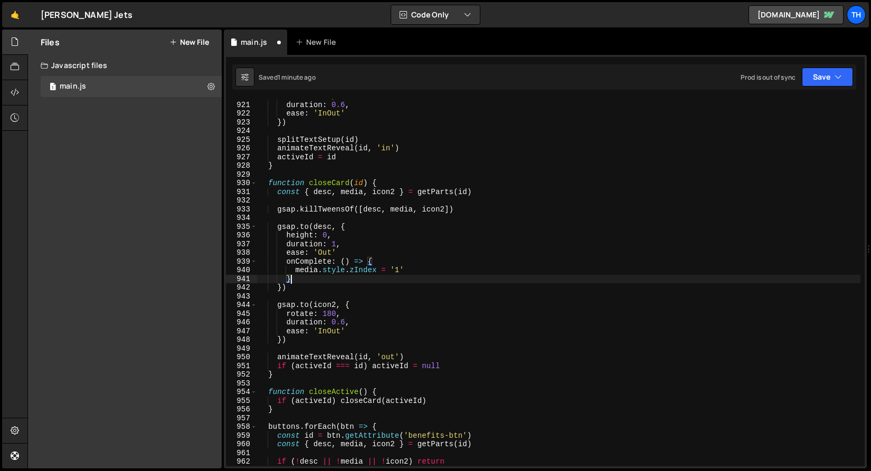
scroll to position [861, 0]
click at [842, 75] on button "Save" at bounding box center [827, 77] width 51 height 19
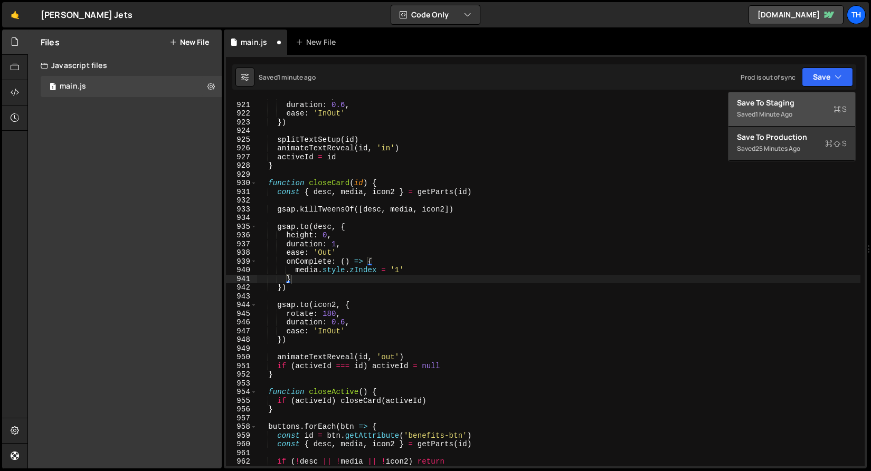
click at [780, 110] on div "1 minute ago" at bounding box center [773, 114] width 37 height 9
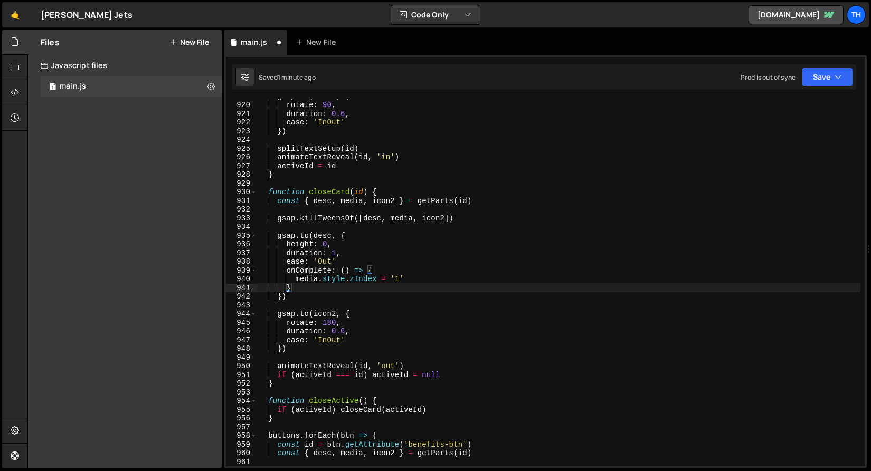
scroll to position [8010, 0]
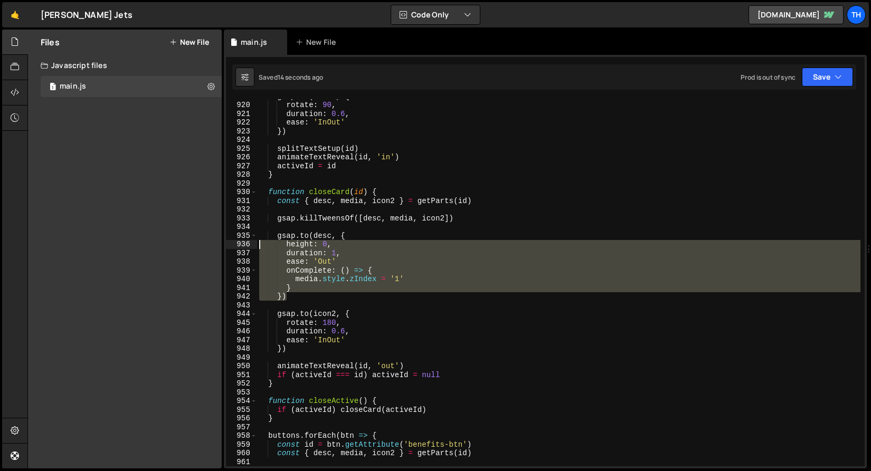
drag, startPoint x: 296, startPoint y: 295, endPoint x: 218, endPoint y: 247, distance: 91.2
click at [218, 247] on div "Files New File Javascript files 1 main.js 0 CSS files Copy share link Edit File…" at bounding box center [448, 250] width 843 height 440
click at [335, 255] on div "gsap . to ( icon2 , { rotate : 90 , duration : 0.6 , ease : 'InOut' }) splitTex…" at bounding box center [558, 282] width 603 height 367
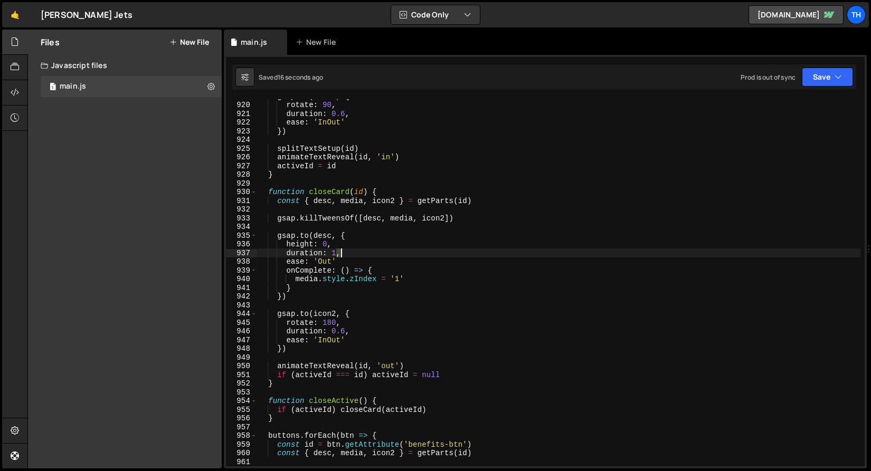
drag, startPoint x: 336, startPoint y: 254, endPoint x: 343, endPoint y: 254, distance: 6.4
click at [343, 254] on div "gsap . to ( icon2 , { rotate : 90 , duration : 0.6 , ease : 'InOut' }) splitTex…" at bounding box center [558, 284] width 603 height 385
click at [349, 262] on div "gsap . to ( icon2 , { rotate : 90 , duration : 0.6 , ease : 'InOut' }) splitTex…" at bounding box center [558, 284] width 603 height 385
paste textarea ","
type textarea "ease: 'Out',"
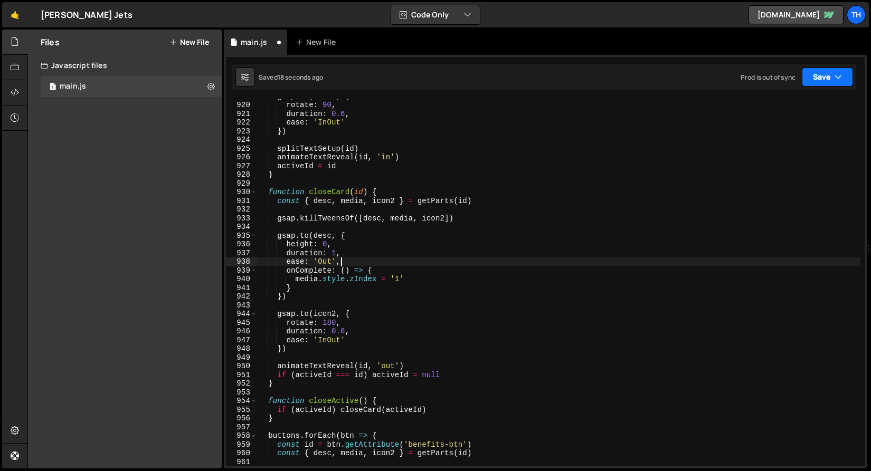
click at [820, 77] on button "Save" at bounding box center [827, 77] width 51 height 19
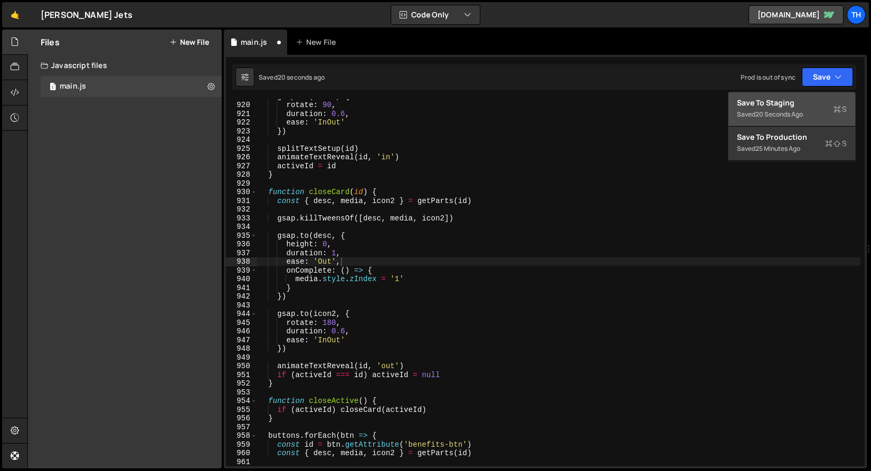
click at [770, 97] on button "Save to Staging S Saved 20 seconds ago" at bounding box center [791, 109] width 127 height 34
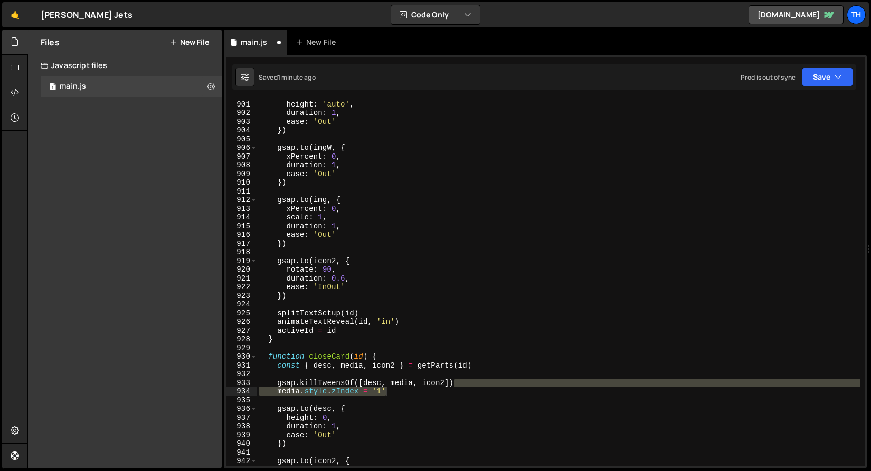
scroll to position [589, 0]
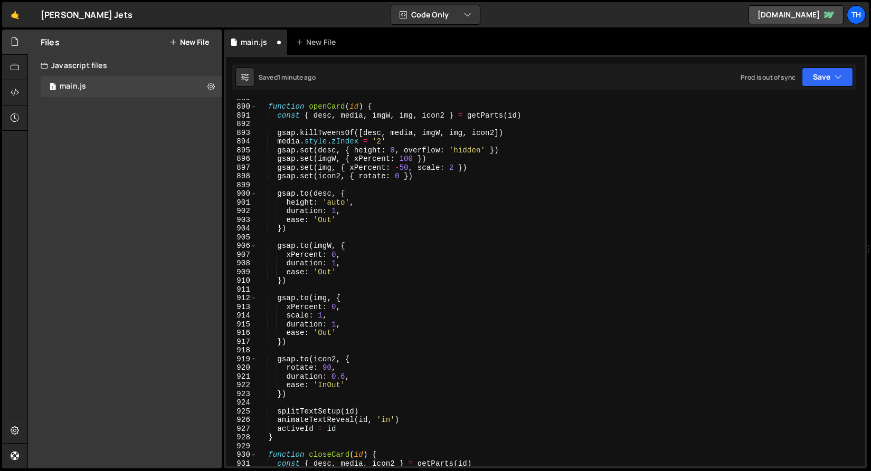
click at [367, 237] on div "function openCard ( id ) { const { desc , media , imgW , img , icon2 } = getPar…" at bounding box center [558, 285] width 603 height 385
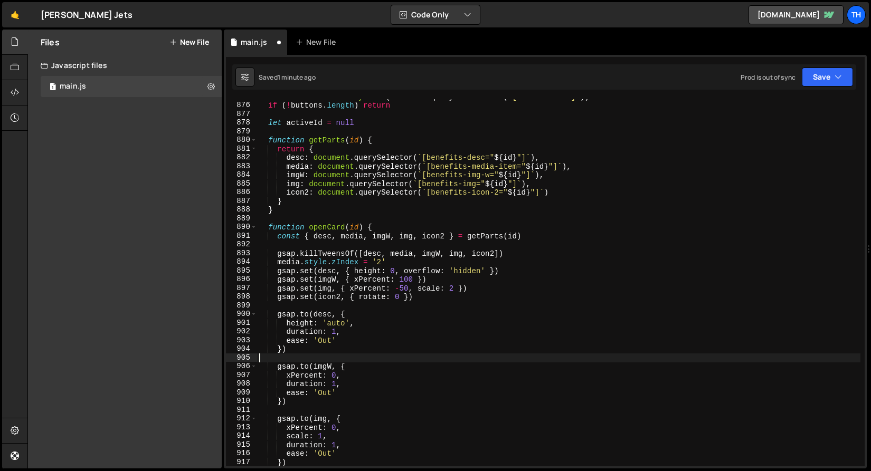
scroll to position [393, 0]
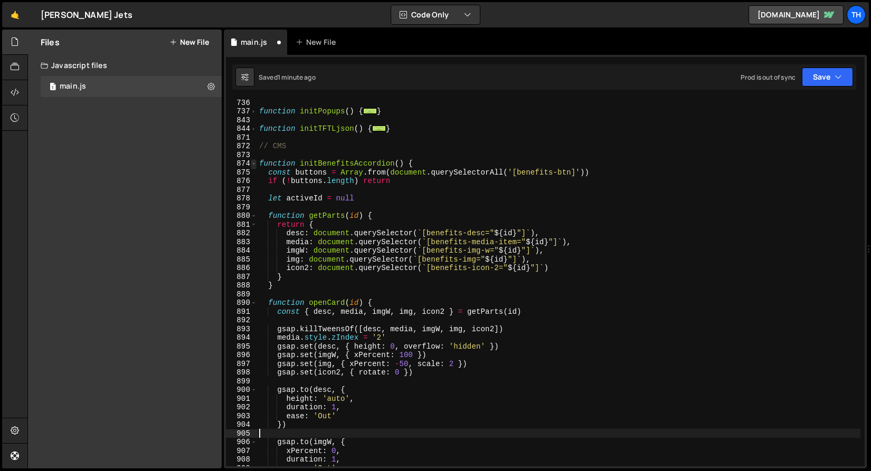
click at [253, 163] on span at bounding box center [254, 163] width 6 height 9
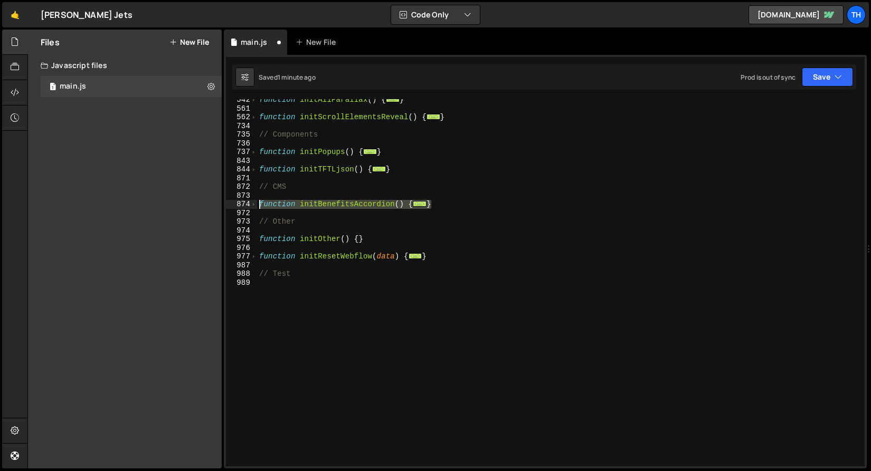
drag, startPoint x: 440, startPoint y: 204, endPoint x: 242, endPoint y: 206, distance: 197.4
click at [242, 206] on div "542 561 562 734 735 736 737 843 844 871 872 873 874 972 973 974 975 976 977 987…" at bounding box center [545, 282] width 639 height 367
paste textarea "}"
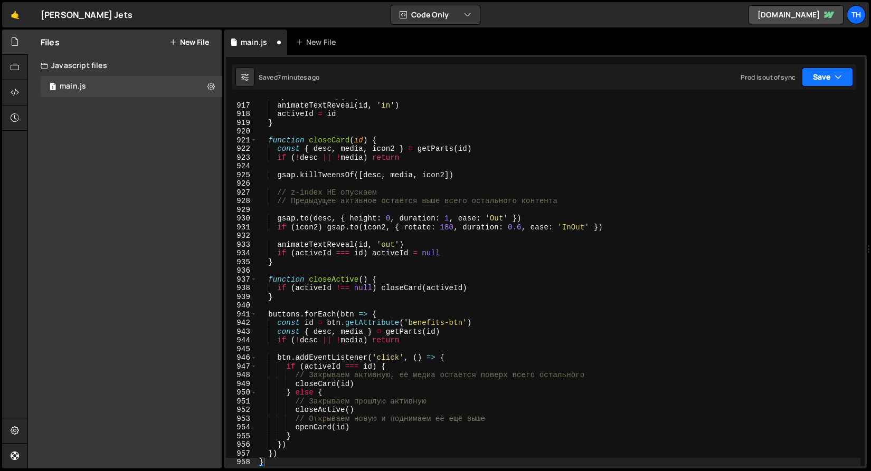
click at [840, 70] on button "Save" at bounding box center [827, 77] width 51 height 19
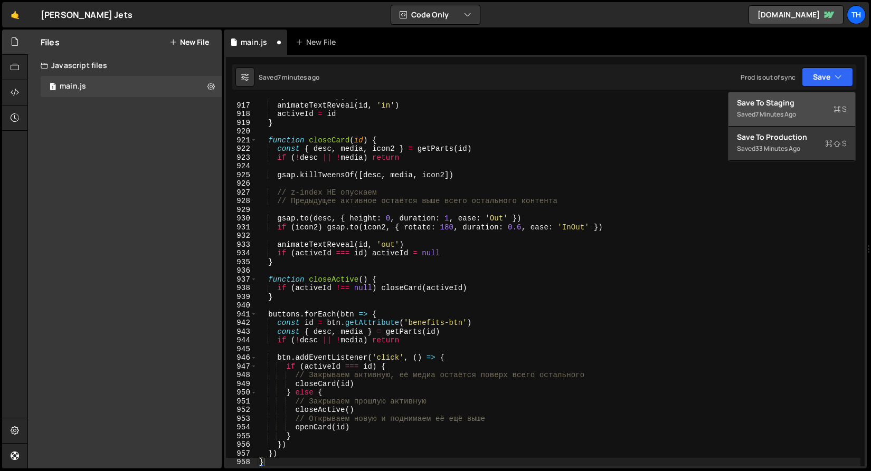
click at [821, 99] on div "Save to Staging S" at bounding box center [792, 103] width 110 height 11
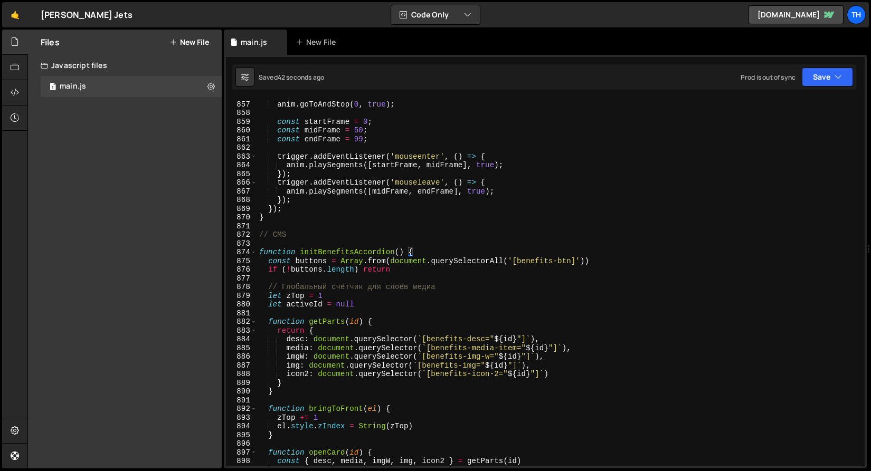
scroll to position [7462, 0]
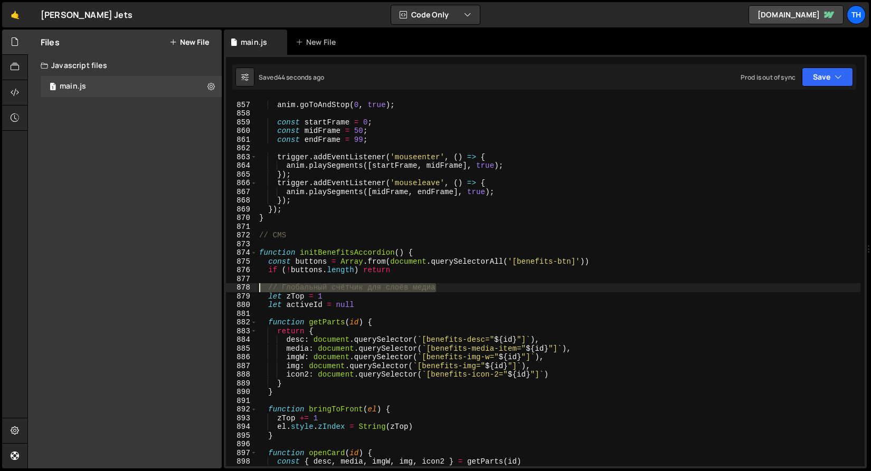
drag, startPoint x: 458, startPoint y: 290, endPoint x: 211, endPoint y: 292, distance: 247.0
click at [211, 292] on div "Files New File Javascript files 1 main.js 0 CSS files Copy share link Edit File…" at bounding box center [448, 250] width 843 height 440
click at [336, 287] on div "anim . goToAndStop ( 0 , true ) ; const startFrame = 0 ; const midFrame = 50 ; …" at bounding box center [558, 284] width 603 height 385
type textarea "// Глобальный счётчик для слоёв медиа"
drag, startPoint x: 453, startPoint y: 289, endPoint x: 229, endPoint y: 290, distance: 224.8
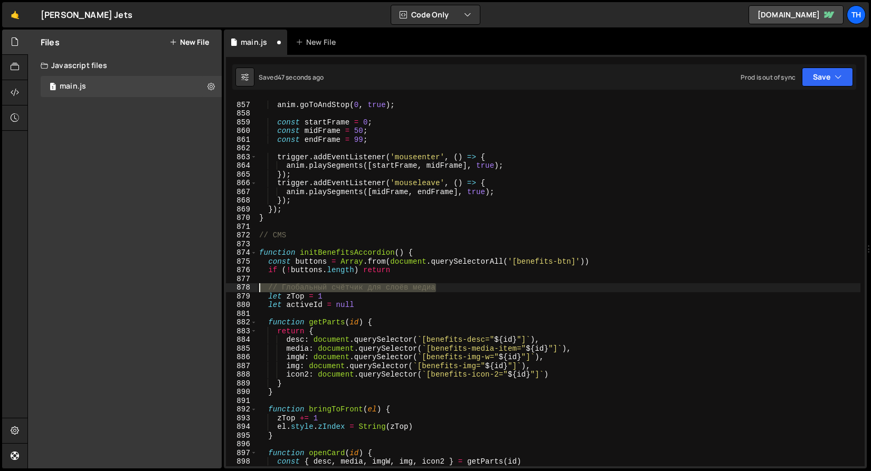
click at [229, 290] on div "// Глобальный счётчик для слоёв медиа 856 857 858 859 860 861 862 863 864 865 8…" at bounding box center [545, 282] width 639 height 367
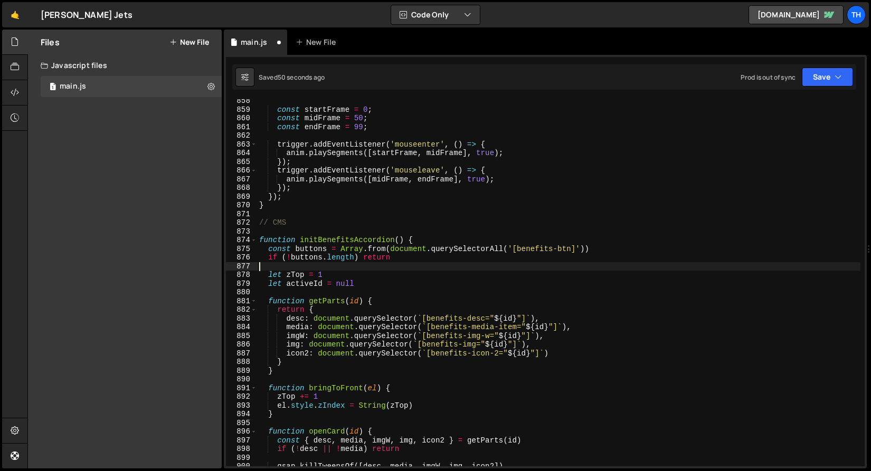
scroll to position [7509, 0]
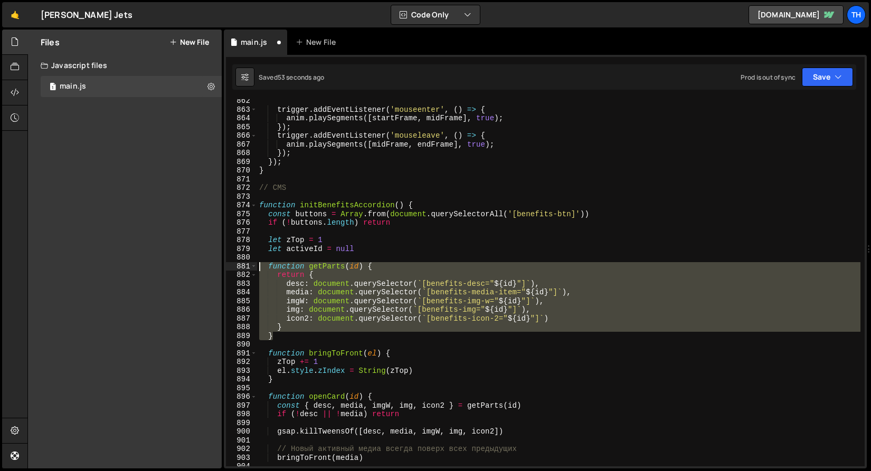
drag, startPoint x: 291, startPoint y: 336, endPoint x: 176, endPoint y: 264, distance: 135.3
click at [176, 264] on div "Files New File Javascript files 1 main.js 0 CSS files Copy share link Edit File…" at bounding box center [448, 250] width 843 height 440
type textarea "function getParts(id) { return {"
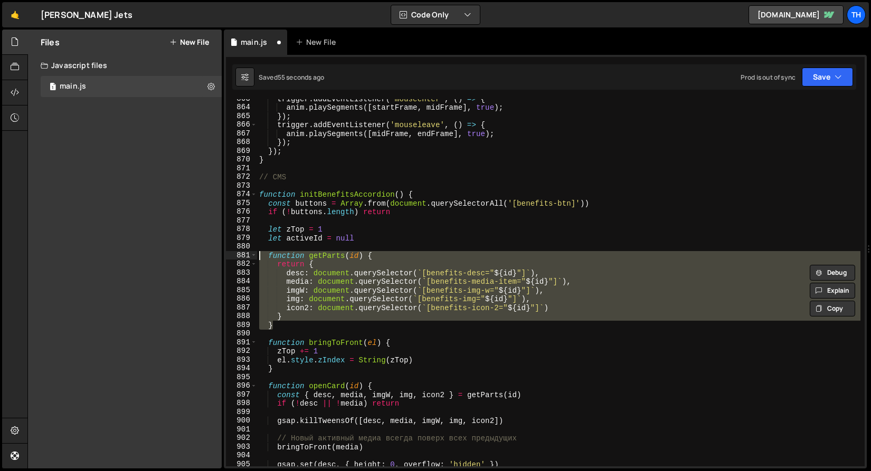
scroll to position [7612, 0]
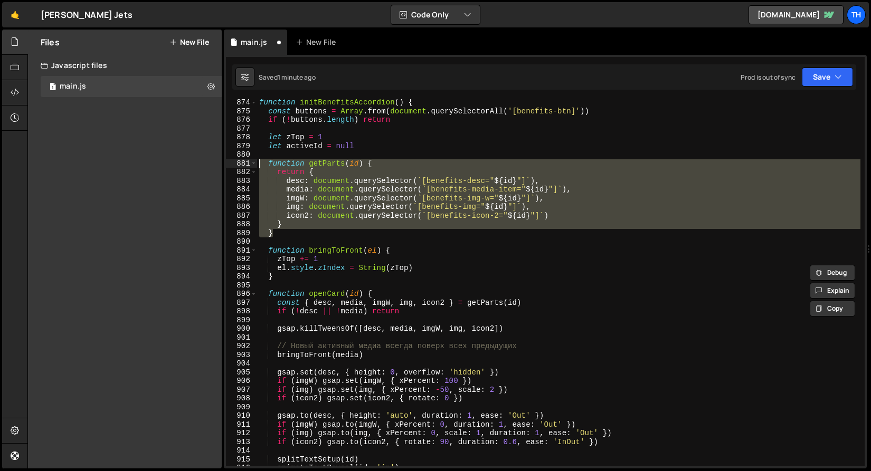
click at [313, 241] on div "function initBenefitsAccordion ( ) { const buttons = Array . from ( document . …" at bounding box center [558, 290] width 603 height 385
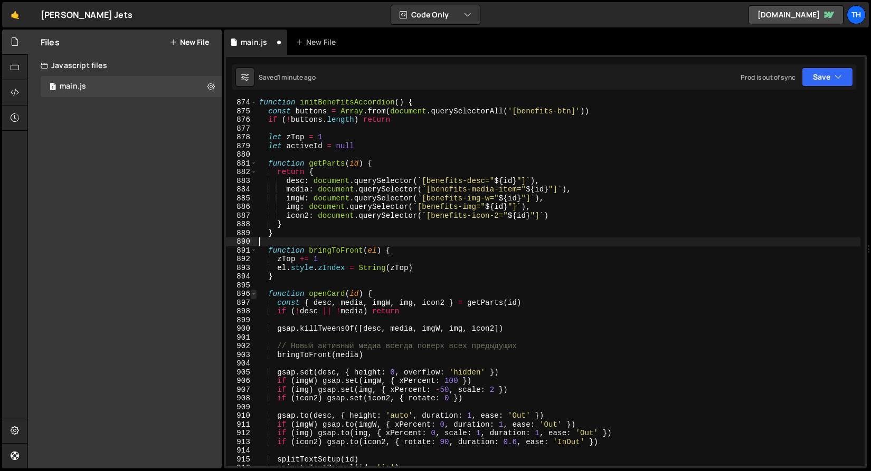
click at [254, 293] on span at bounding box center [254, 294] width 6 height 9
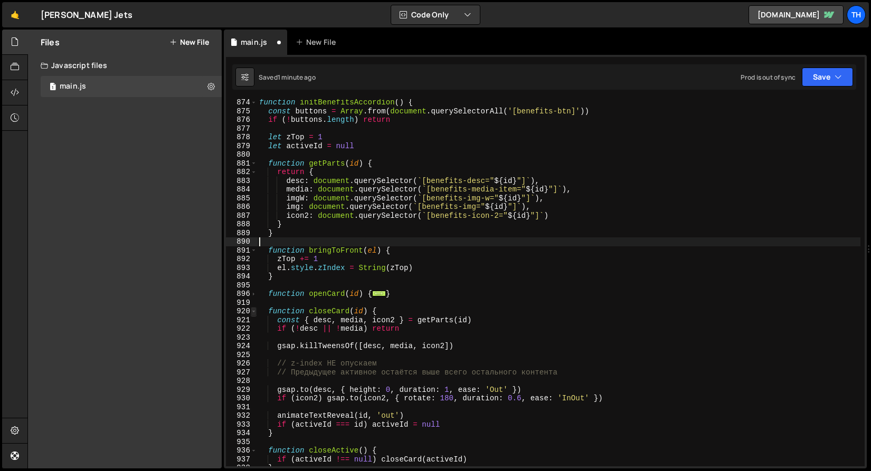
click at [255, 308] on span at bounding box center [254, 311] width 6 height 9
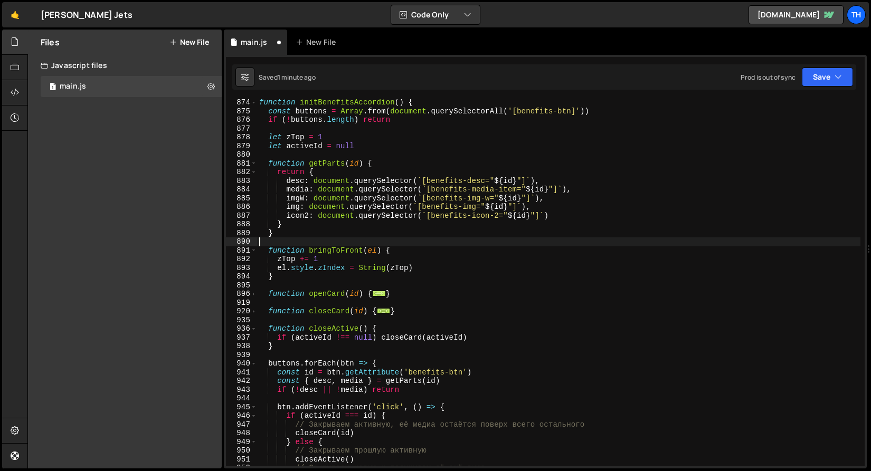
click at [253, 323] on div "935" at bounding box center [241, 320] width 31 height 9
click at [254, 326] on span at bounding box center [254, 329] width 6 height 9
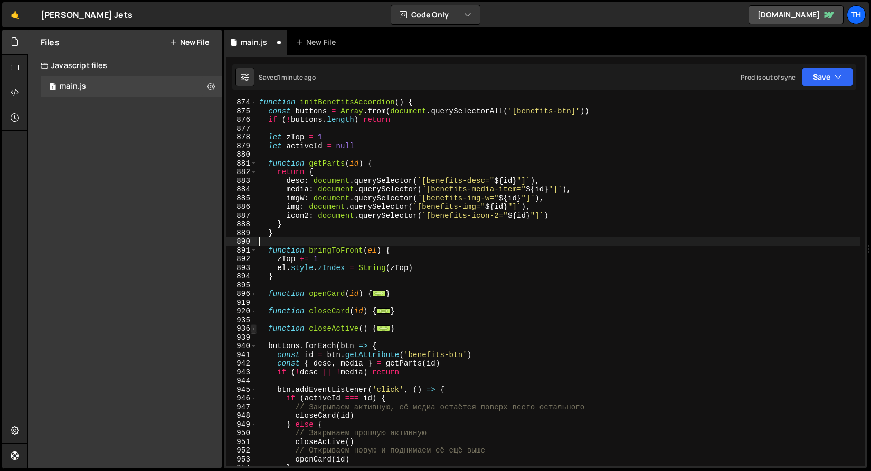
click at [255, 327] on span at bounding box center [254, 329] width 6 height 9
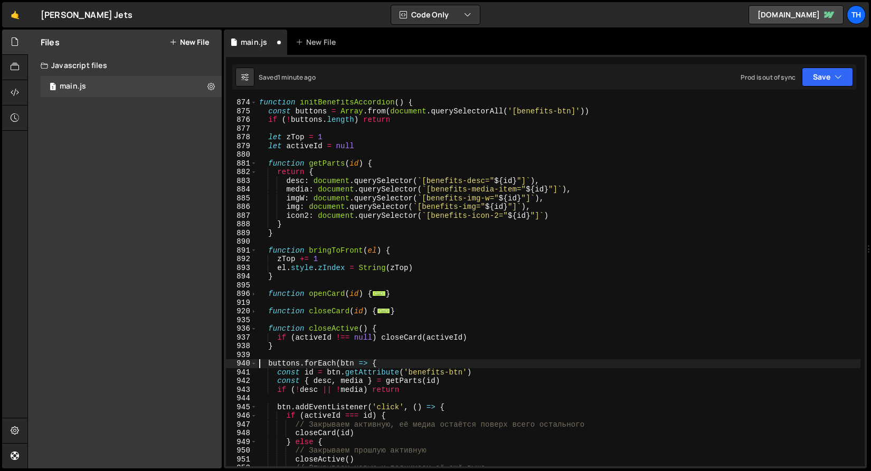
click at [258, 363] on div "function initBenefitsAccordion ( ) { const buttons = Array . from ( document . …" at bounding box center [558, 290] width 603 height 385
click at [256, 364] on span at bounding box center [254, 363] width 6 height 9
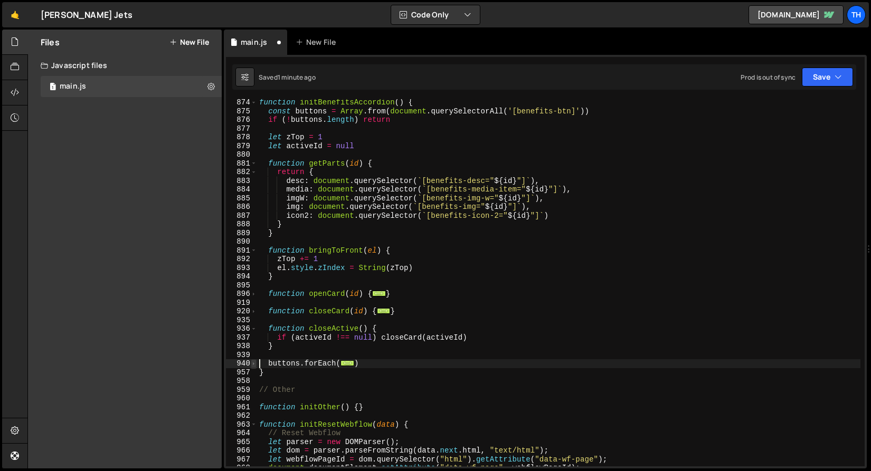
click at [256, 364] on span at bounding box center [254, 363] width 6 height 9
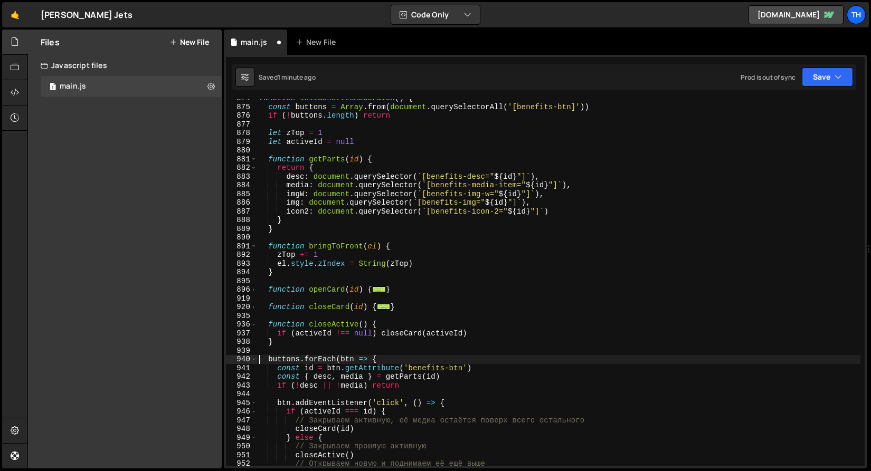
scroll to position [7690, 0]
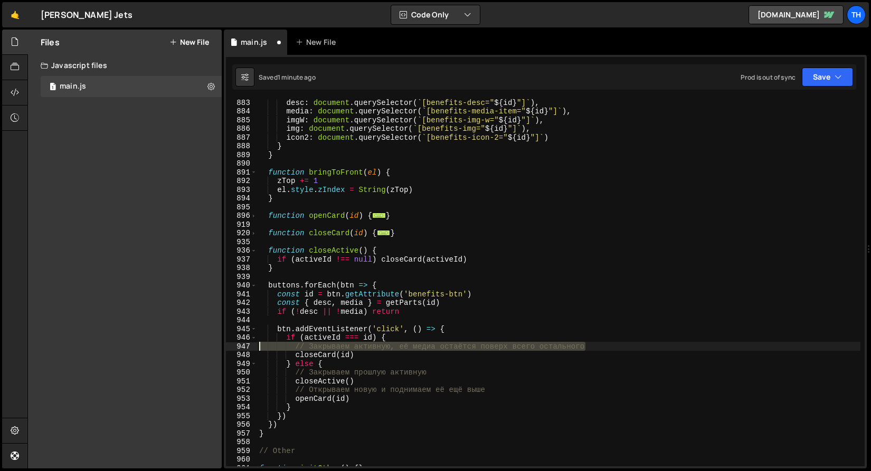
drag, startPoint x: 609, startPoint y: 348, endPoint x: 165, endPoint y: 348, distance: 443.3
click at [165, 348] on div "Files New File Javascript files 1 main.js 0 CSS files Copy share link Edit File…" at bounding box center [448, 250] width 843 height 440
type textarea "// Закрываем активную, её медиа остаётся поверх всего остального"
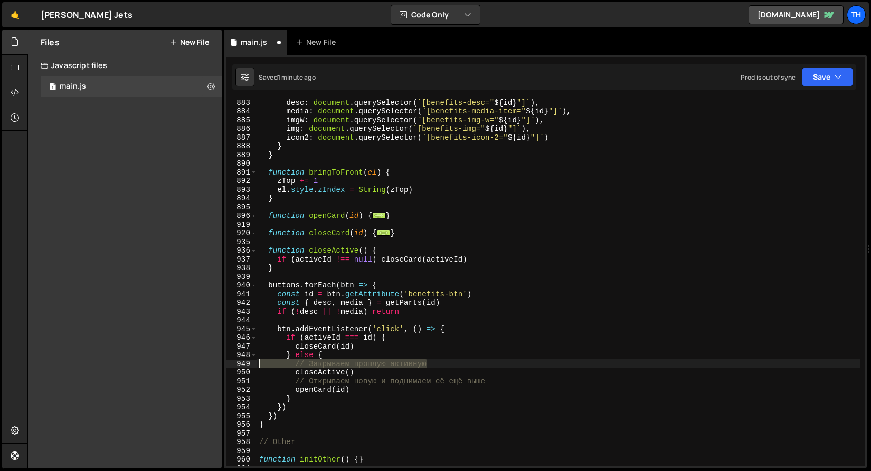
drag, startPoint x: 453, startPoint y: 364, endPoint x: 193, endPoint y: 364, distance: 260.2
click at [193, 364] on div "Files New File Javascript files 1 main.js 0 CSS files Copy share link Edit File…" at bounding box center [448, 250] width 843 height 440
type textarea "// Закрываем прошлую активную"
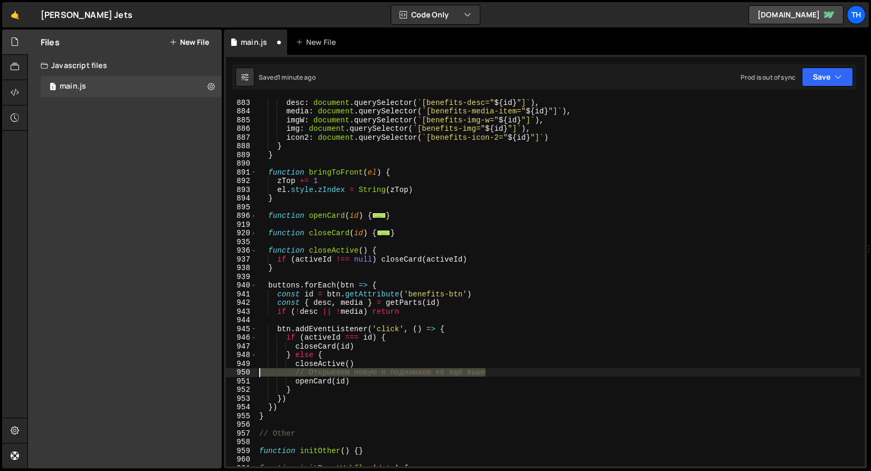
drag, startPoint x: 483, startPoint y: 374, endPoint x: 187, endPoint y: 369, distance: 296.1
click at [187, 369] on div "Files New File Javascript files 1 main.js 0 CSS files Copy share link Edit File…" at bounding box center [448, 250] width 843 height 440
type textarea "// Открываем новую и поднимаем её ещё выше"
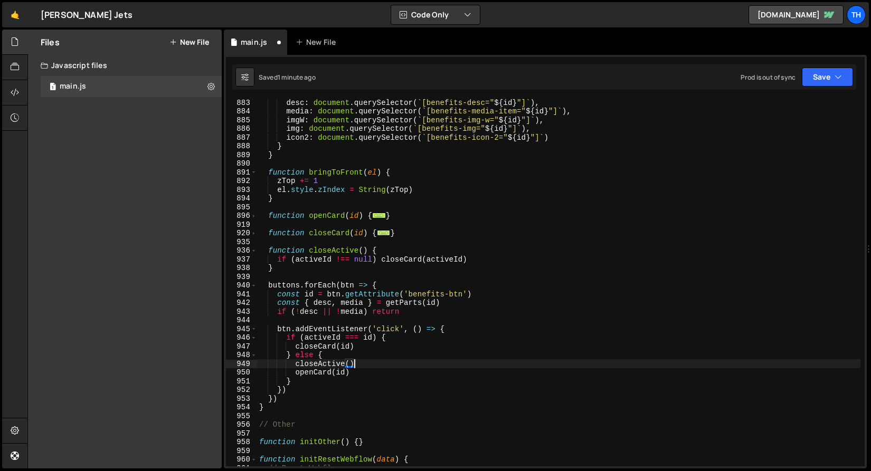
click at [431, 353] on div "desc : document . querySelector ( ` [benefits-desc=" ${ id } "] ` ) , media : d…" at bounding box center [558, 290] width 603 height 385
click at [408, 359] on div "desc : document . querySelector ( ` [benefits-desc=" ${ id } "] ` ) , media : d…" at bounding box center [558, 290] width 603 height 385
click at [402, 363] on div "desc : document . querySelector ( ` [benefits-desc=" ${ id } "] ` ) , media : d…" at bounding box center [558, 290] width 603 height 385
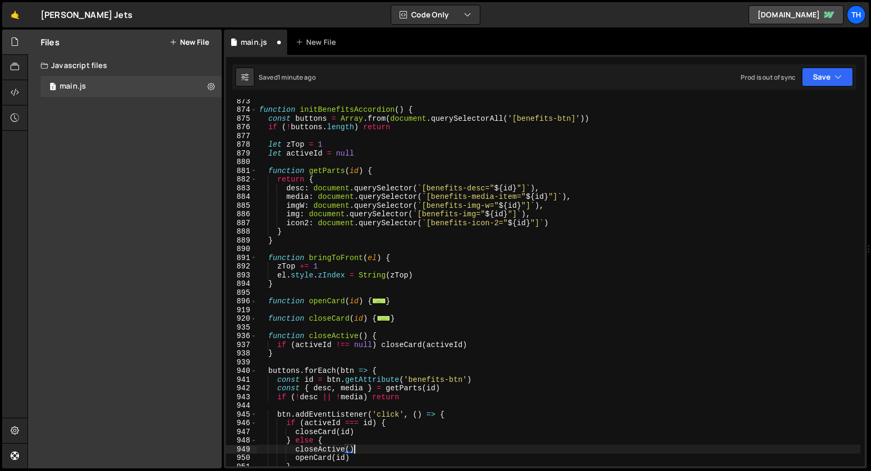
scroll to position [7600, 0]
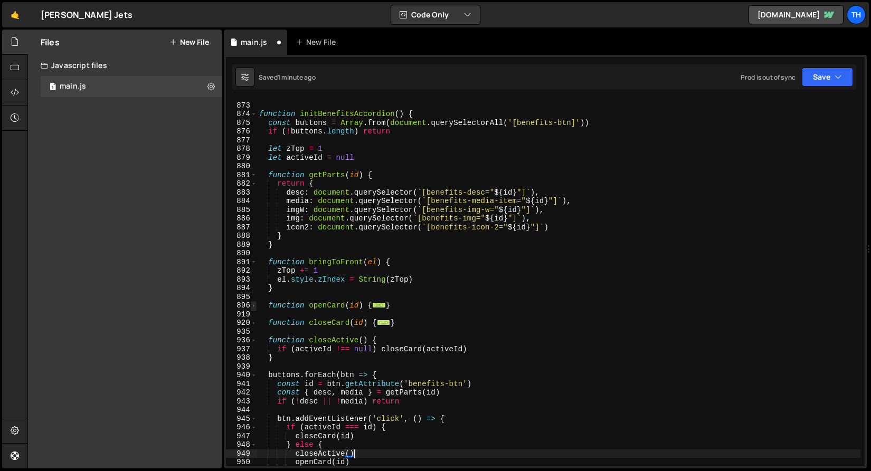
click at [252, 304] on span at bounding box center [254, 305] width 6 height 9
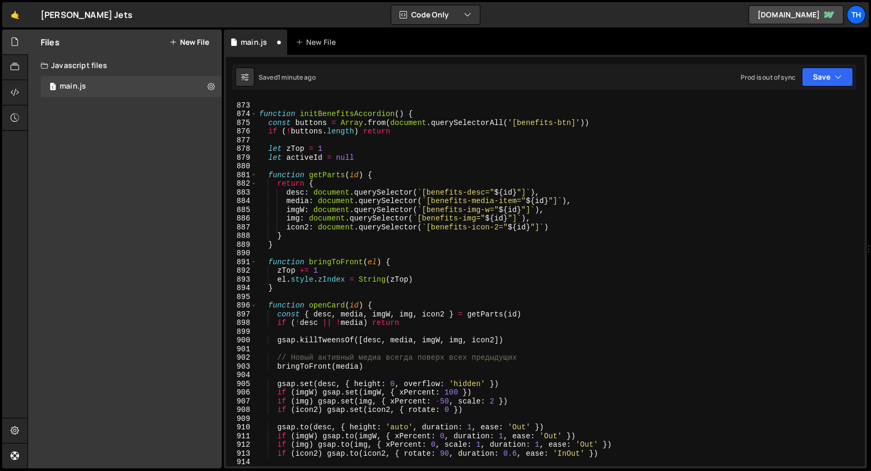
scroll to position [7637, 0]
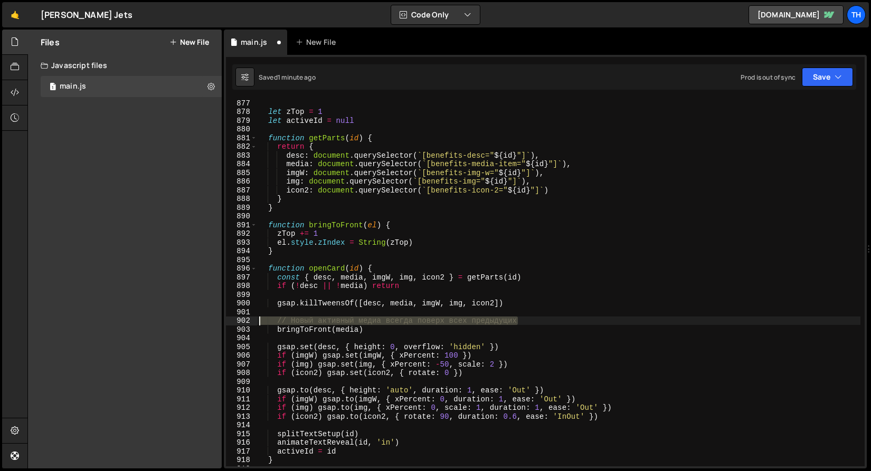
drag, startPoint x: 541, startPoint y: 319, endPoint x: 187, endPoint y: 324, distance: 353.6
click at [187, 324] on div "Files New File Javascript files 1 main.js 0 CSS files Copy share link Edit File…" at bounding box center [448, 250] width 843 height 440
type textarea "// Новый активный медиа всегда поверх всех предыдущих"
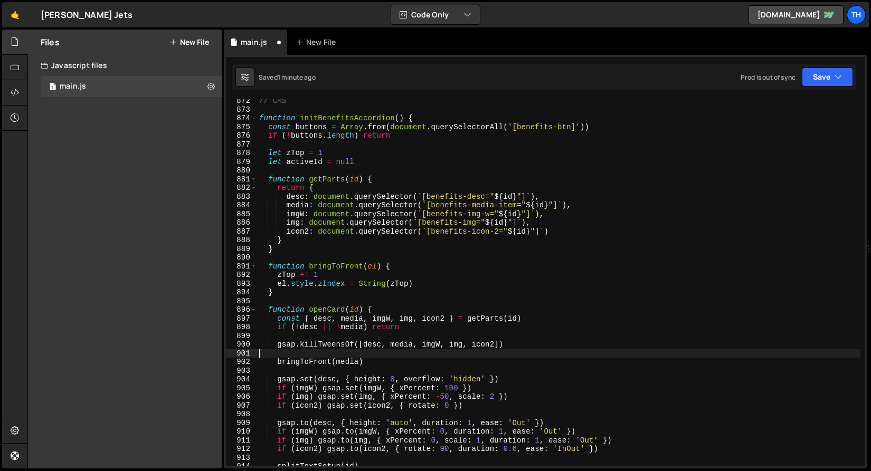
scroll to position [7592, 0]
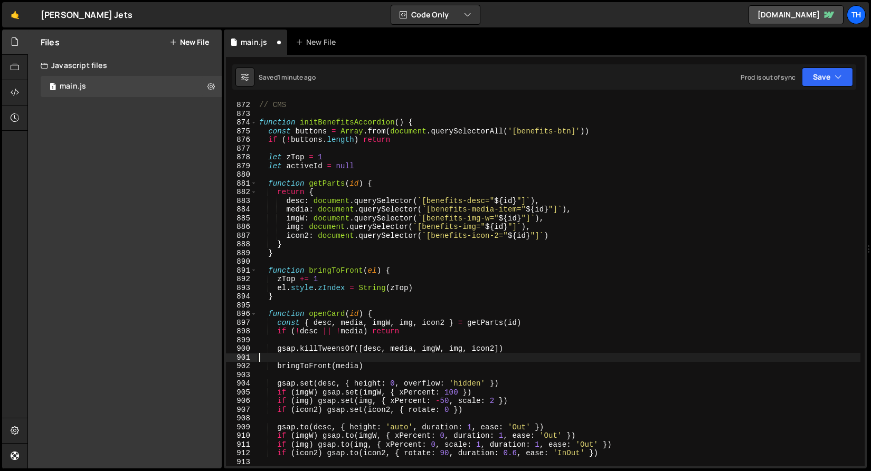
click at [360, 329] on div "// CMS function initBenefitsAccordion ( ) { const buttons = Array . from ( docu…" at bounding box center [558, 284] width 603 height 385
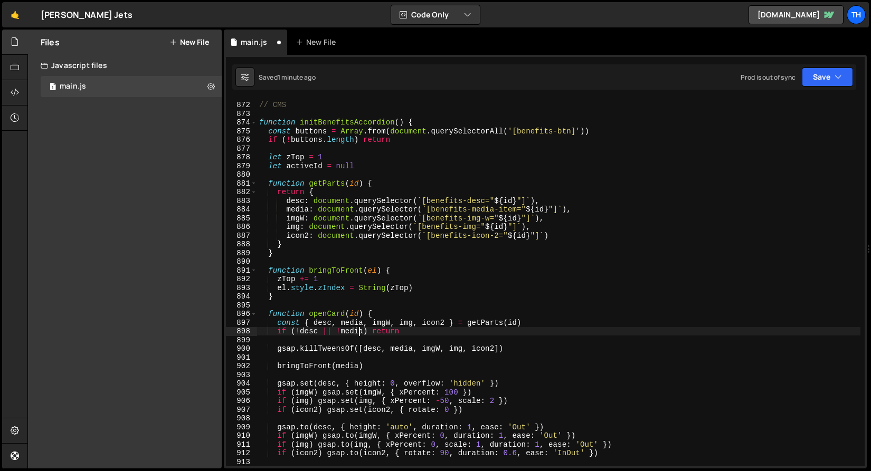
click at [439, 329] on div "// CMS function initBenefitsAccordion ( ) { const buttons = Array . from ( docu…" at bounding box center [558, 284] width 603 height 385
drag, startPoint x: 435, startPoint y: 329, endPoint x: 265, endPoint y: 334, distance: 170.0
click at [265, 334] on div "// CMS function initBenefitsAccordion ( ) { const buttons = Array . from ( docu…" at bounding box center [558, 284] width 603 height 385
click at [319, 329] on div "// CMS function initBenefitsAccordion ( ) { const buttons = Array . from ( docu…" at bounding box center [558, 282] width 603 height 367
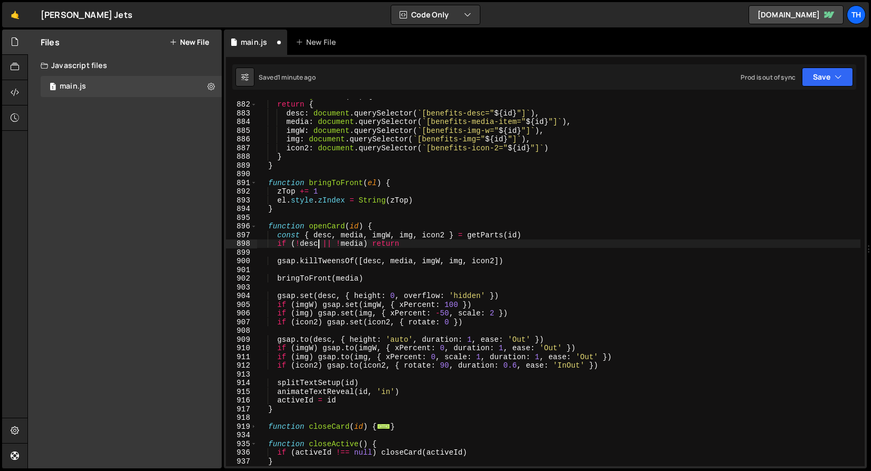
scroll to position [7680, 0]
drag, startPoint x: 320, startPoint y: 306, endPoint x: 278, endPoint y: 306, distance: 42.2
click at [278, 306] on div "function getParts ( id ) { return { desc : document . querySelector ( ` [benefi…" at bounding box center [558, 283] width 603 height 385
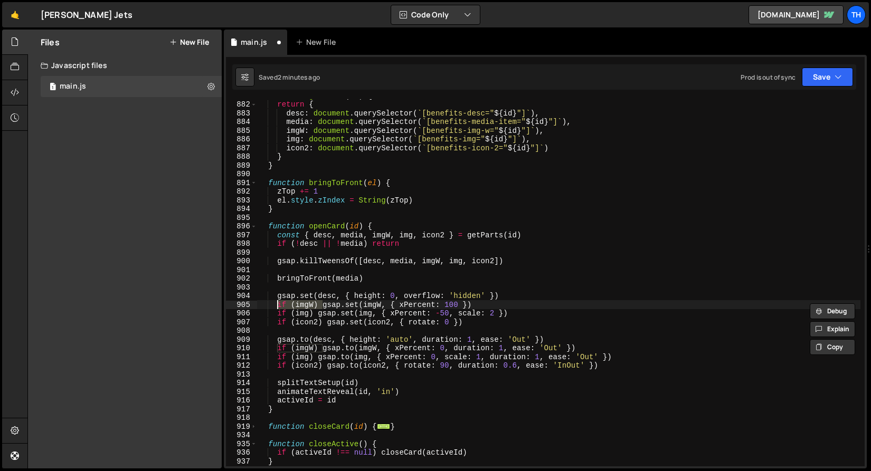
click at [369, 359] on div "function getParts ( id ) { return { desc : document . querySelector ( ` [benefi…" at bounding box center [558, 283] width 603 height 385
drag, startPoint x: 324, startPoint y: 305, endPoint x: 277, endPoint y: 302, distance: 46.5
click at [277, 302] on div "function getParts ( id ) { return { desc : document . querySelector ( ` [benefi…" at bounding box center [558, 283] width 603 height 385
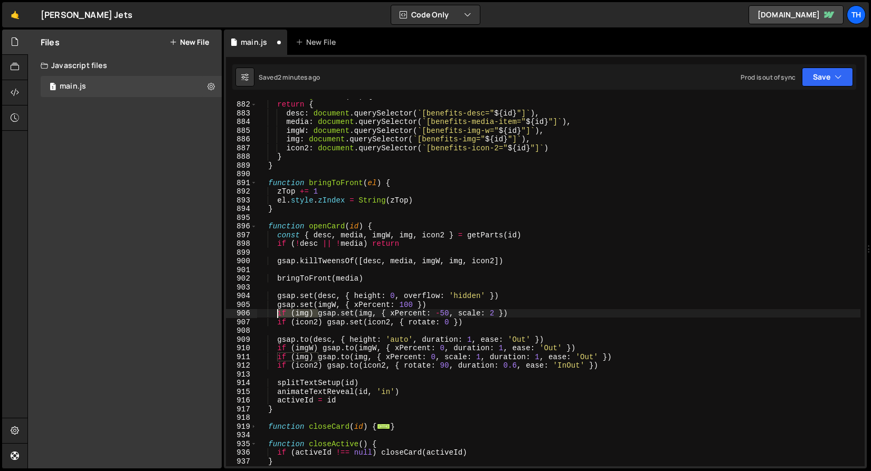
drag, startPoint x: 318, startPoint y: 312, endPoint x: 277, endPoint y: 310, distance: 41.2
click at [277, 310] on div "function getParts ( id ) { return { desc : document . querySelector ( ` [benefi…" at bounding box center [558, 283] width 603 height 385
drag, startPoint x: 328, startPoint y: 324, endPoint x: 277, endPoint y: 325, distance: 51.7
click at [277, 325] on div "function getParts ( id ) { return { desc : document . querySelector ( ` [benefi…" at bounding box center [558, 283] width 603 height 385
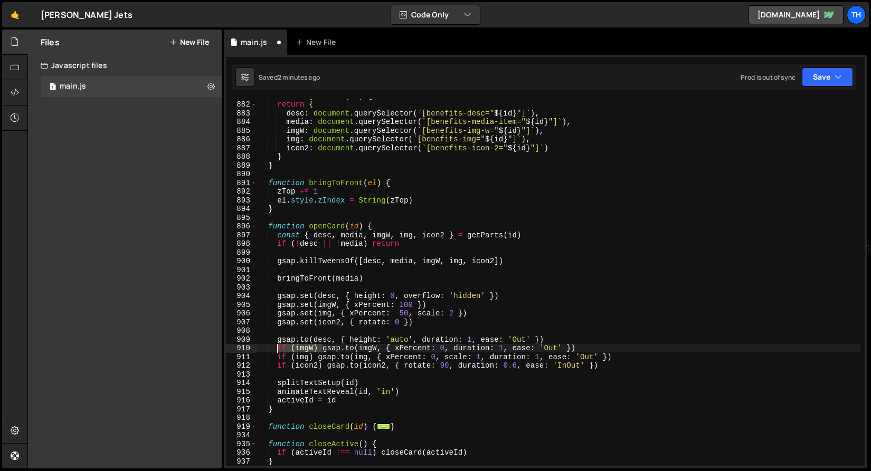
drag, startPoint x: 323, startPoint y: 349, endPoint x: 279, endPoint y: 348, distance: 44.3
click at [279, 348] on div "function getParts ( id ) { return { desc : document . querySelector ( ` [benefi…" at bounding box center [558, 283] width 603 height 385
drag, startPoint x: 318, startPoint y: 358, endPoint x: 279, endPoint y: 354, distance: 39.3
click at [279, 354] on div "function getParts ( id ) { return { desc : document . querySelector ( ` [benefi…" at bounding box center [558, 283] width 603 height 385
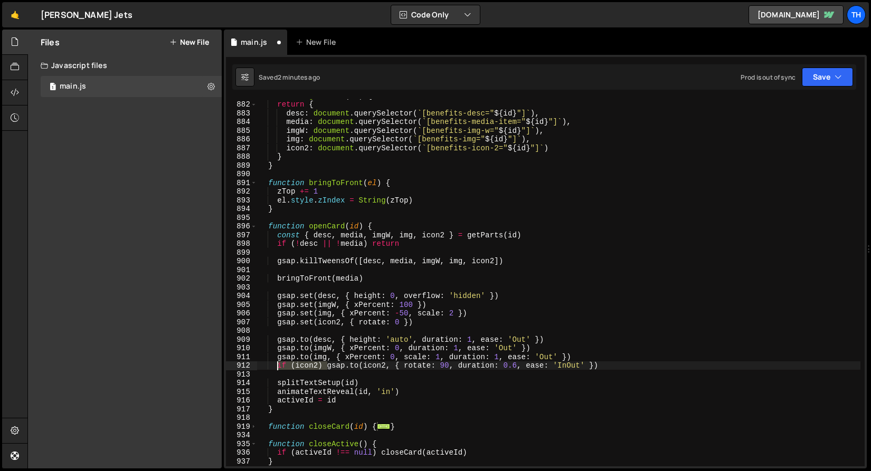
drag, startPoint x: 328, startPoint y: 370, endPoint x: 278, endPoint y: 365, distance: 50.4
click at [278, 365] on div "function getParts ( id ) { return { desc : document . querySelector ( ` [benefi…" at bounding box center [558, 283] width 603 height 385
click at [800, 77] on div "Prod is out of sync Upgrade to Edit Save Save to Staging S Saved 2 minutes ago …" at bounding box center [796, 77] width 112 height 19
click at [839, 67] on div "Saved 2 minutes ago Prod is out of sync Upgrade to Edit Save Save to Staging S …" at bounding box center [544, 76] width 624 height 25
click at [834, 83] on button "Save" at bounding box center [827, 77] width 51 height 19
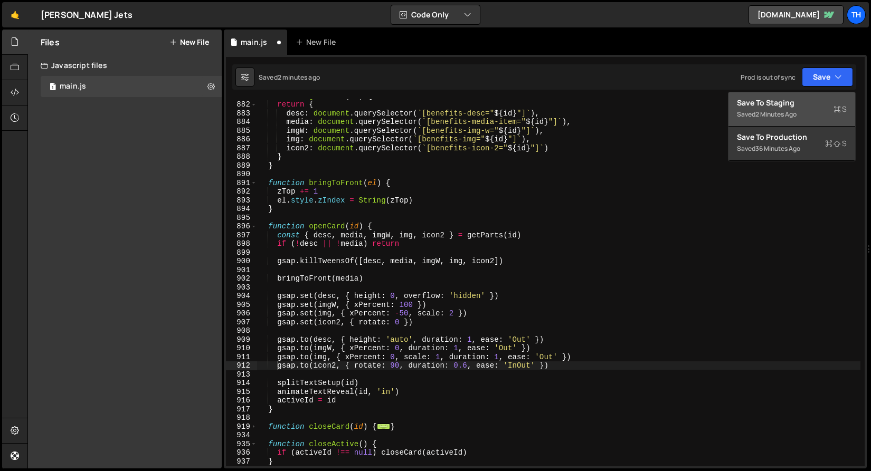
click at [824, 99] on div "Save to Staging S" at bounding box center [792, 103] width 110 height 11
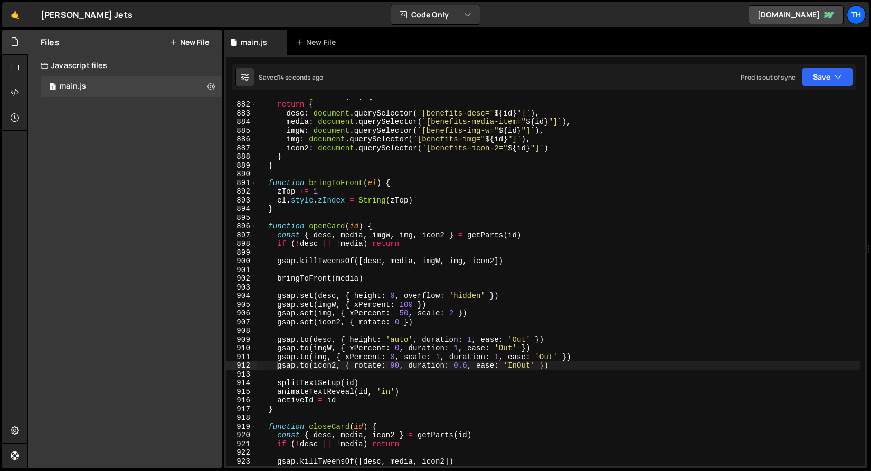
click at [336, 293] on div "function getParts ( id ) { return { desc : document . querySelector ( ` [benefi…" at bounding box center [558, 283] width 603 height 385
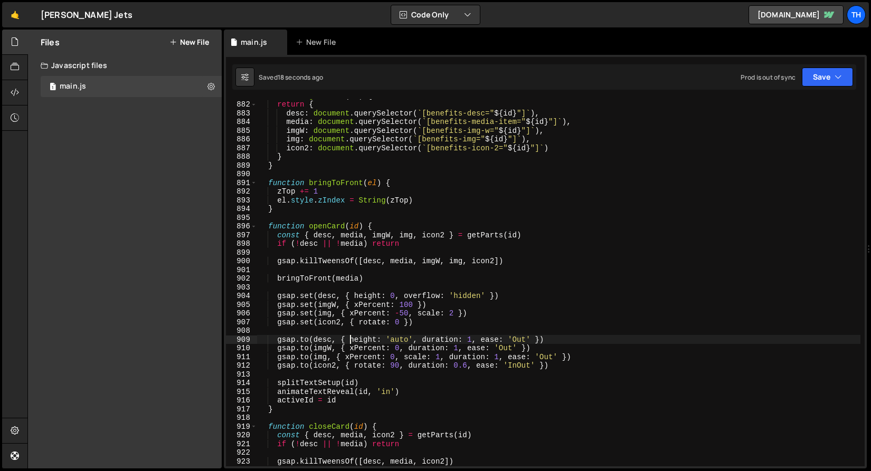
click at [352, 341] on div "function getParts ( id ) { return { desc : document . querySelector ( ` [benefi…" at bounding box center [558, 283] width 603 height 385
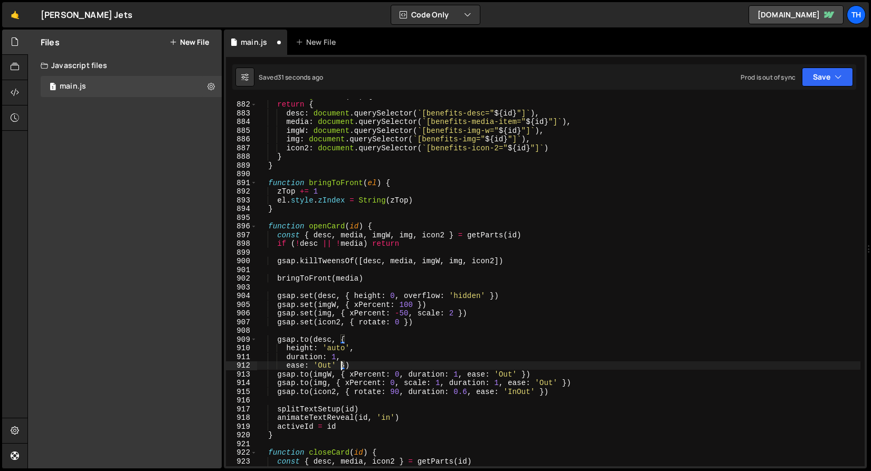
type textarea "ease: 'Out'})"
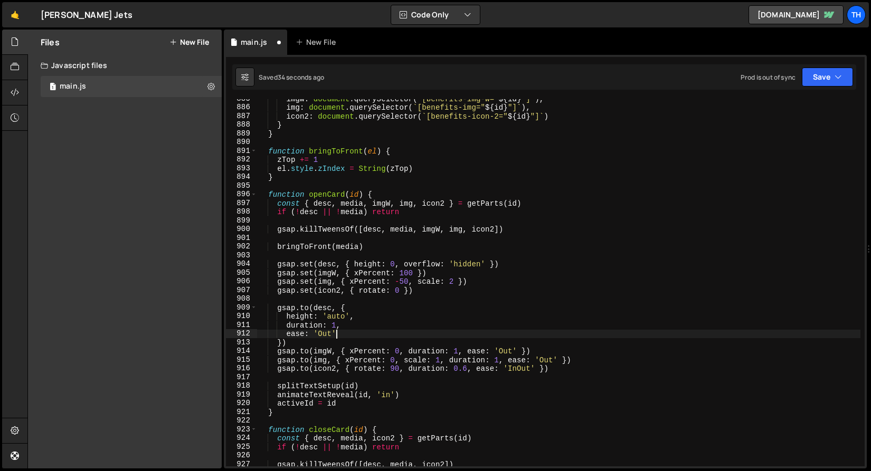
scroll to position [7726, 0]
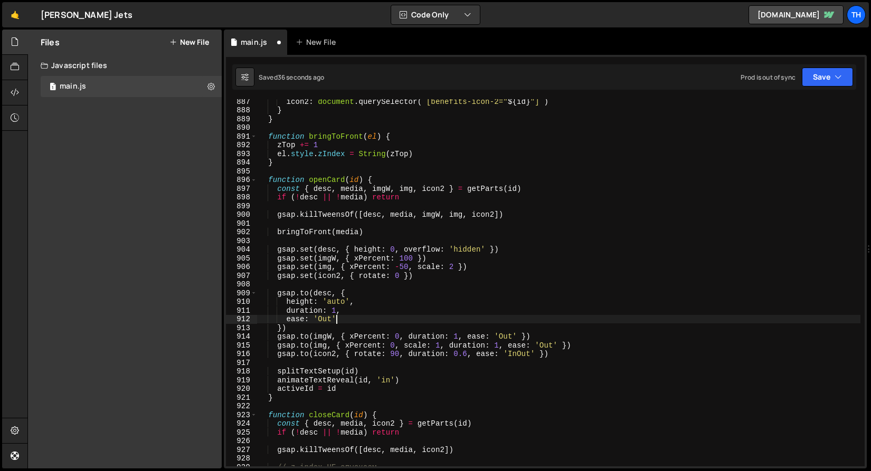
click at [253, 336] on div "914" at bounding box center [241, 336] width 31 height 9
click at [256, 337] on div "914" at bounding box center [241, 336] width 31 height 9
click at [259, 338] on div "icon2 : document . querySelector ( ` [benefits-icon-2=" ${ id } "] ` ) } } func…" at bounding box center [558, 289] width 603 height 385
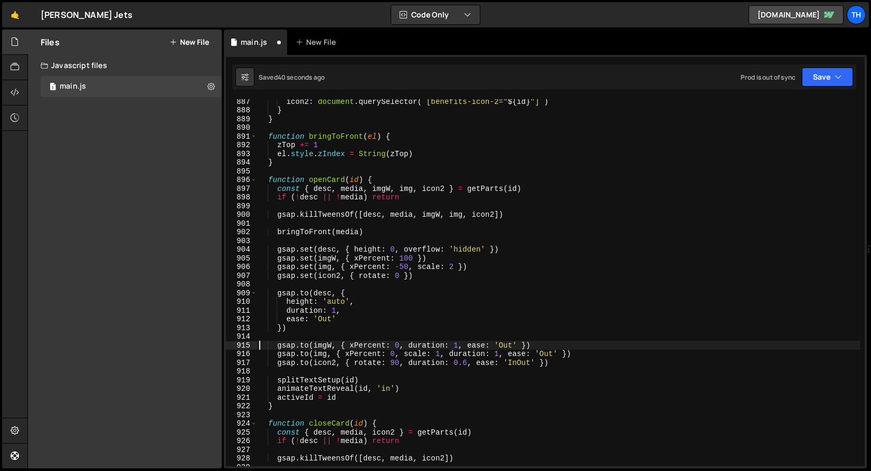
click at [351, 344] on div "icon2 : document . querySelector ( ` [benefits-icon-2=" ${ id } "] ` ) } } func…" at bounding box center [558, 289] width 603 height 385
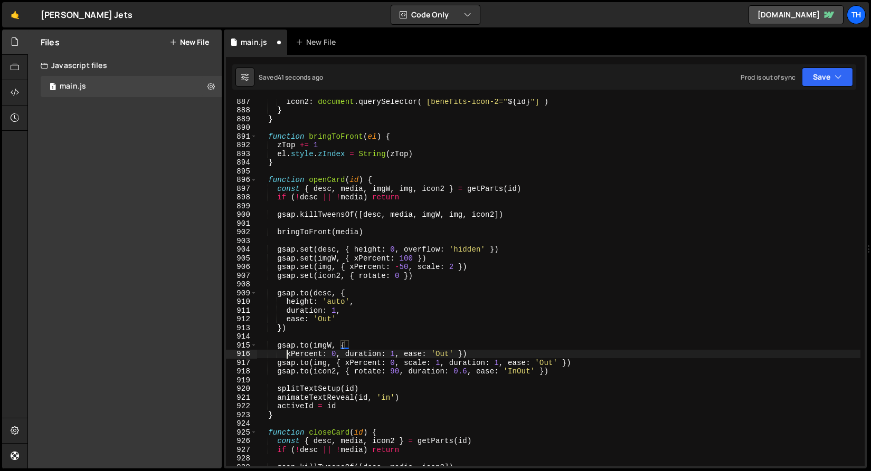
scroll to position [0, 2]
click at [346, 353] on div "icon2 : document . querySelector ( ` [benefits-icon-2=" ${ id } "] ` ) } } func…" at bounding box center [558, 289] width 603 height 385
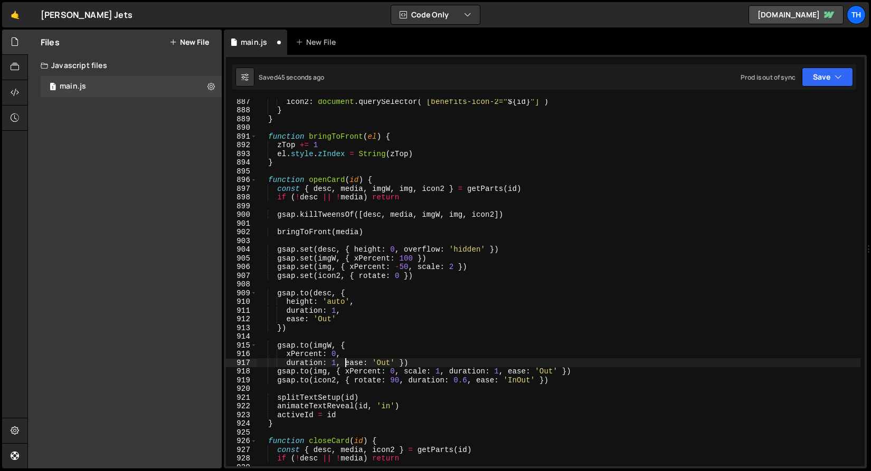
click at [344, 363] on div "icon2 : document . querySelector ( ` [benefits-icon-2=" ${ id } "] ` ) } } func…" at bounding box center [558, 289] width 603 height 385
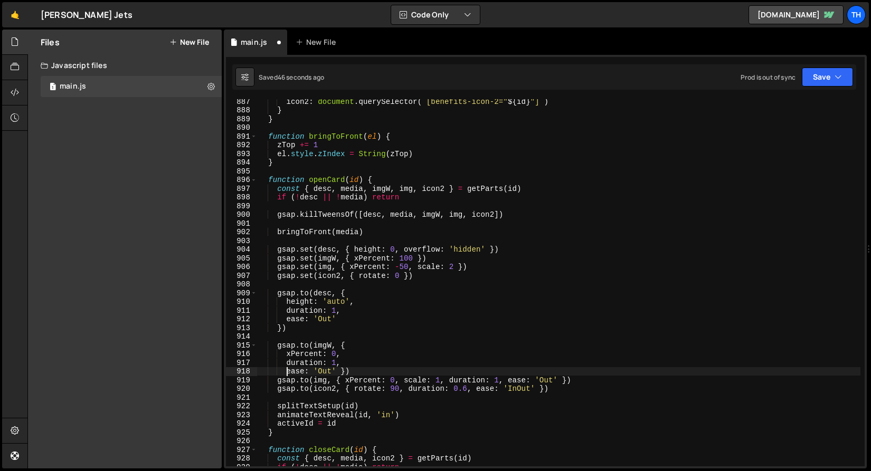
click at [341, 374] on div "icon2 : document . querySelector ( ` [benefits-icon-2=" ${ id } "] ` ) } } func…" at bounding box center [558, 289] width 603 height 385
type textarea "ease: 'Out'})"
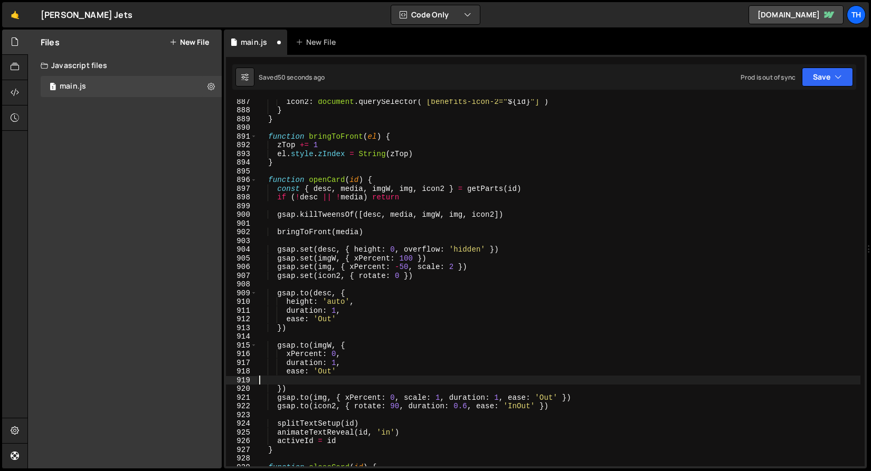
scroll to position [0, 0]
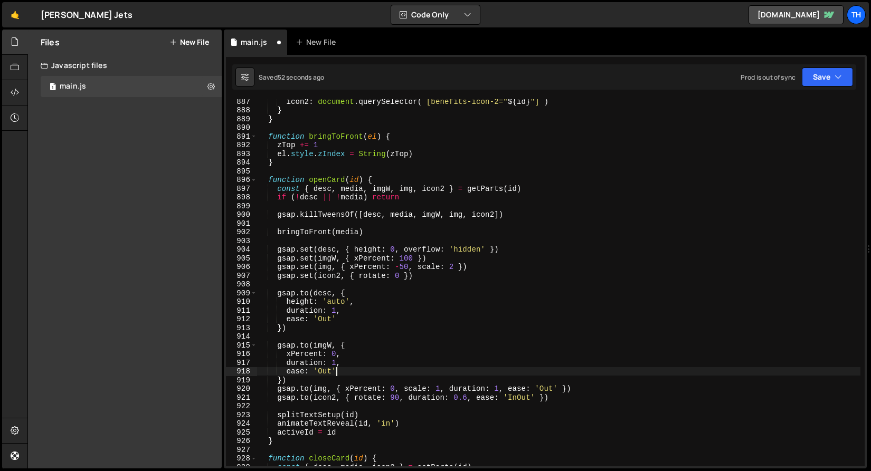
click at [255, 392] on div "920" at bounding box center [241, 389] width 31 height 9
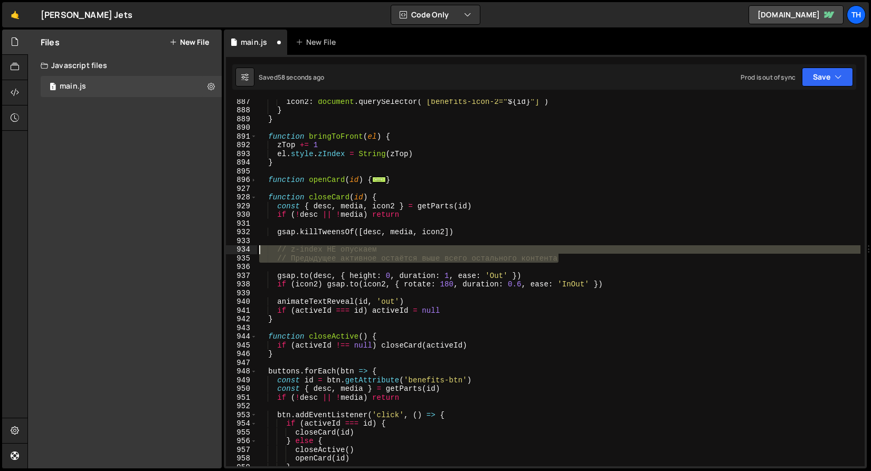
drag, startPoint x: 575, startPoint y: 258, endPoint x: 187, endPoint y: 243, distance: 388.2
click at [187, 243] on div "Files New File Javascript files 1 main.js 0 CSS files Copy share link Edit File…" at bounding box center [448, 250] width 843 height 440
type textarea "// z-index НЕ опускаем"
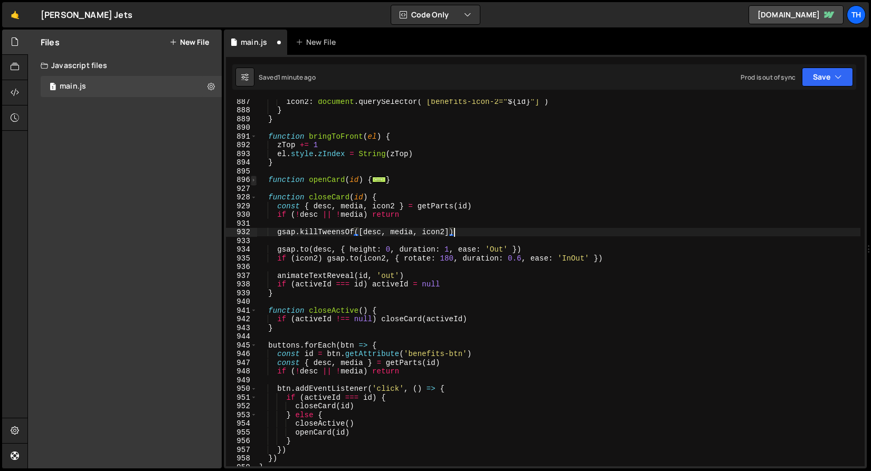
click at [255, 178] on span at bounding box center [254, 180] width 6 height 9
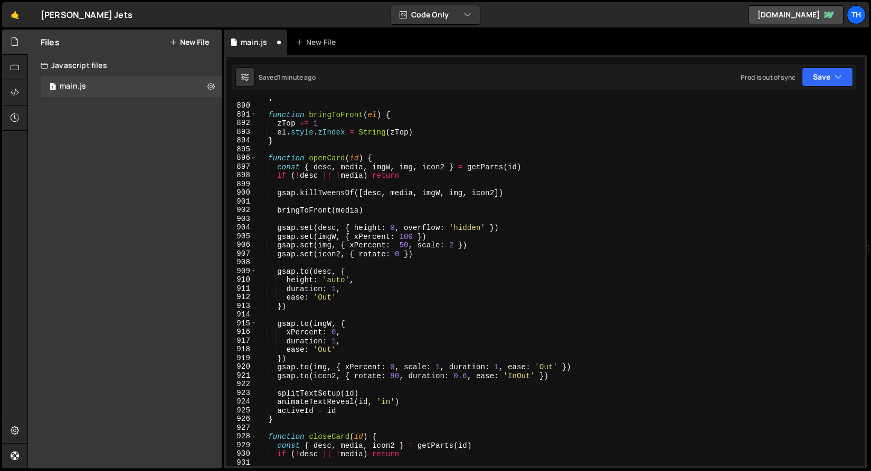
scroll to position [7778, 0]
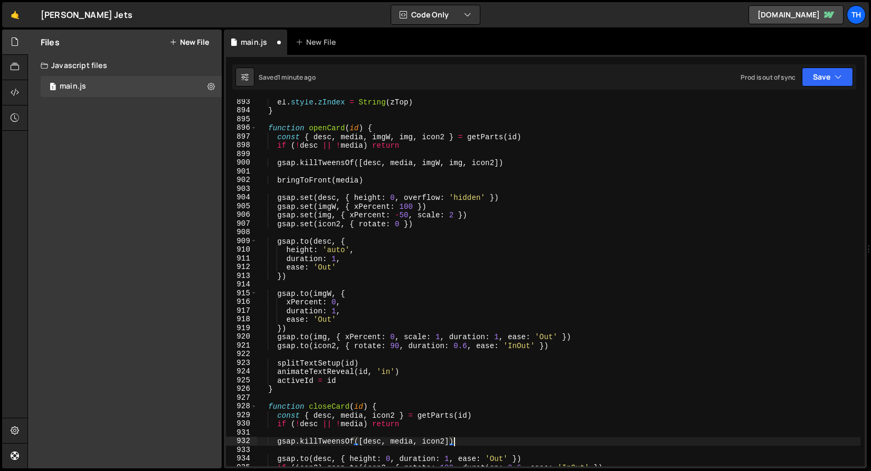
click at [305, 328] on div "el . style . zIndex = String ( zTop ) } function openCard ( id ) { const { desc…" at bounding box center [558, 290] width 603 height 385
type textarea "})"
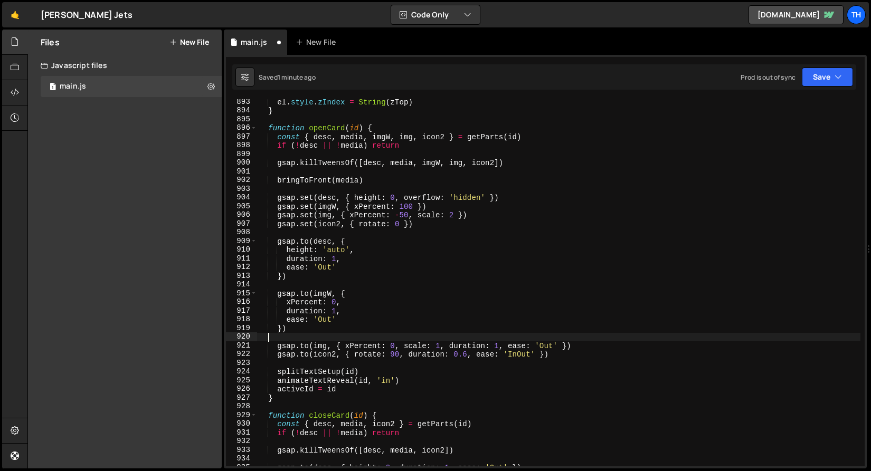
scroll to position [0, 0]
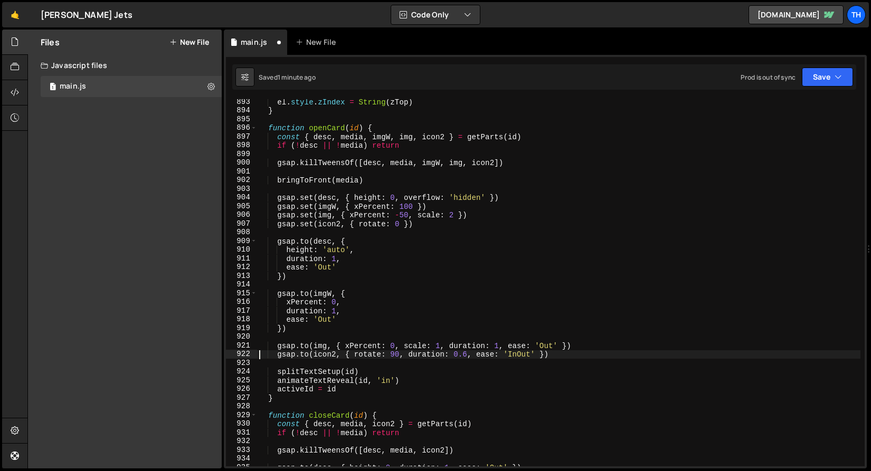
type textarea "gsap.to(icon2, { rotate: 90, duration: 0.6, ease: 'InOut' })"
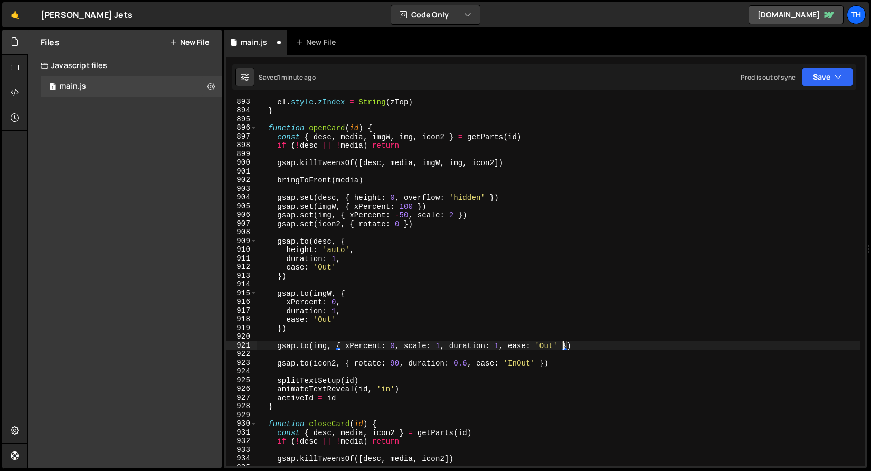
type textarea "gsap.to(img, { xPercent: 0, scale: 1, duration: 1, ease: 'Out'})"
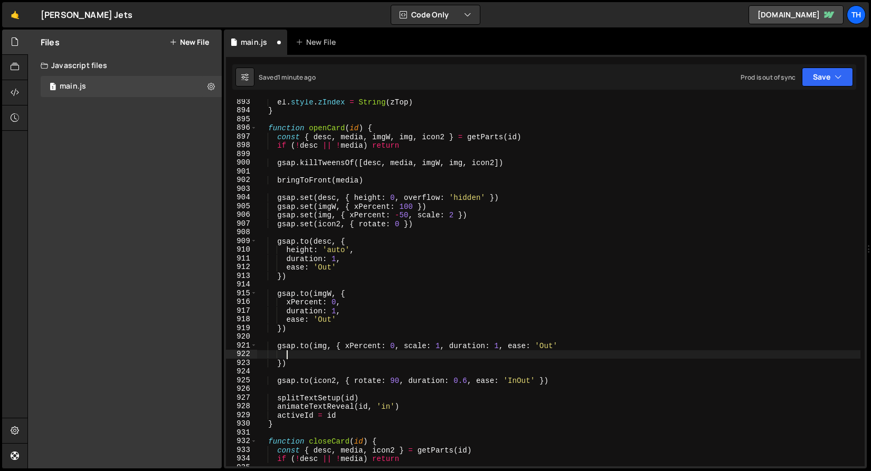
scroll to position [0, 1]
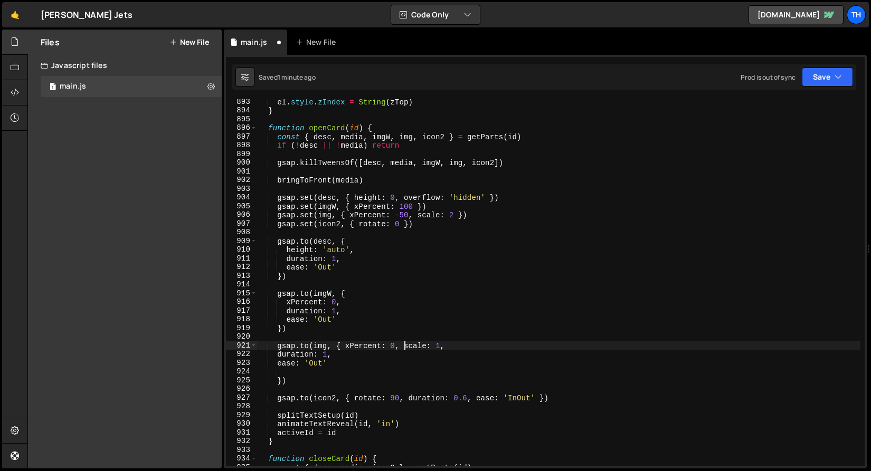
click at [405, 348] on div "el . style . zIndex = String ( zTop ) } function openCard ( id ) { const { desc…" at bounding box center [558, 290] width 603 height 385
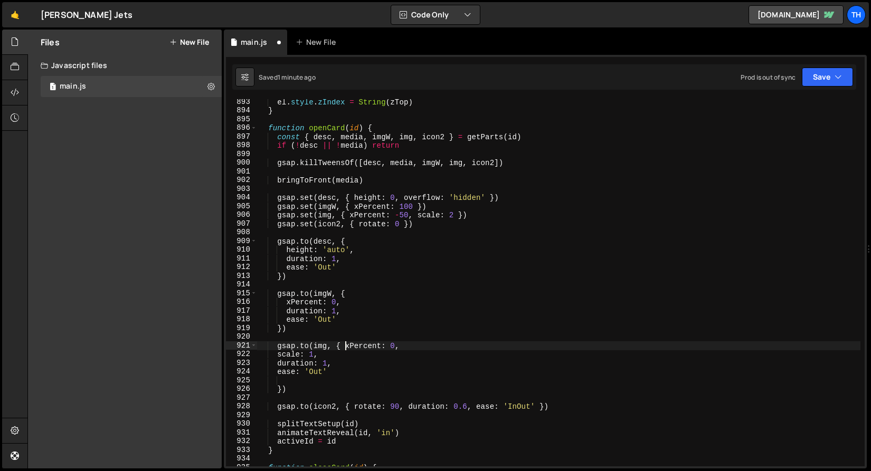
click at [344, 343] on div "el . style . zIndex = String ( zTop ) } function openCard ( id ) { const { desc…" at bounding box center [558, 290] width 603 height 385
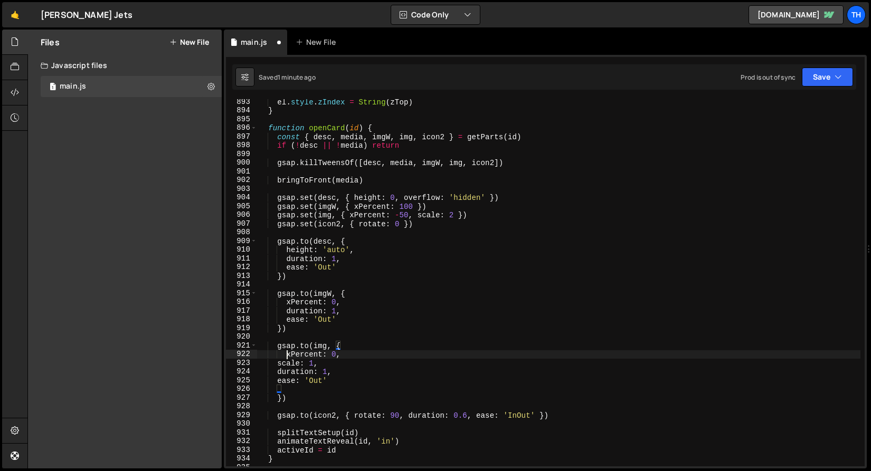
scroll to position [0, 2]
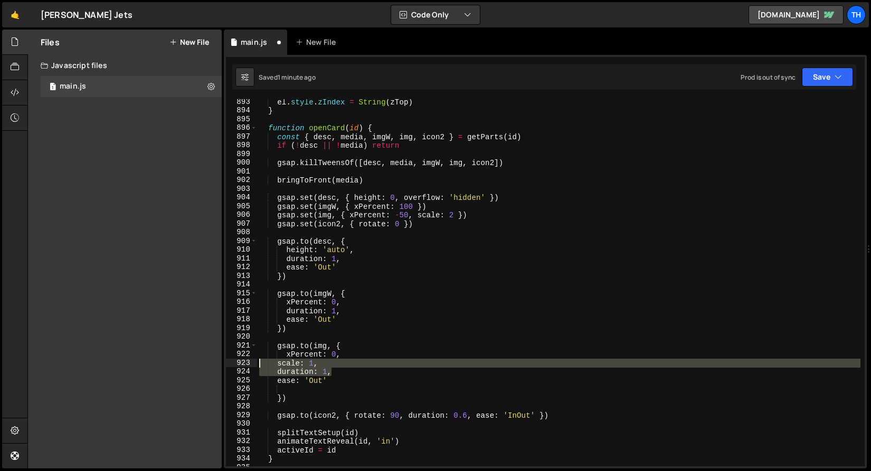
drag, startPoint x: 336, startPoint y: 376, endPoint x: 231, endPoint y: 363, distance: 106.4
click at [231, 363] on div "xPercent: 0, 893 894 895 896 897 898 899 900 901 902 903 904 905 906 907 908 90…" at bounding box center [545, 282] width 639 height 367
click at [296, 373] on div "el . style . zIndex = String ( zTop ) } function openCard ( id ) { const { desc…" at bounding box center [558, 282] width 603 height 367
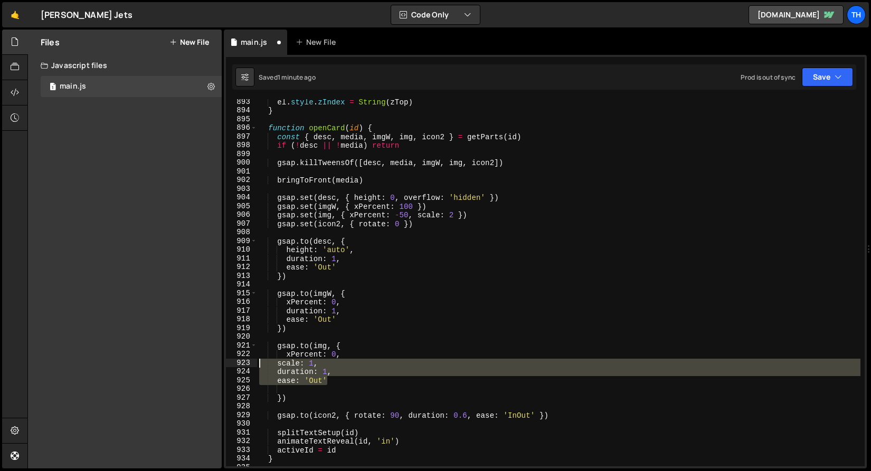
drag, startPoint x: 331, startPoint y: 385, endPoint x: 193, endPoint y: 365, distance: 139.7
click at [193, 365] on div "Files New File Javascript files 1 main.js 0 CSS files Copy share link Edit File…" at bounding box center [448, 250] width 843 height 440
type textarea "scale: 1, duration: 1,"
click at [328, 392] on div "el . style . zIndex = String ( zTop ) } function openCard ( id ) { const { desc…" at bounding box center [558, 290] width 603 height 385
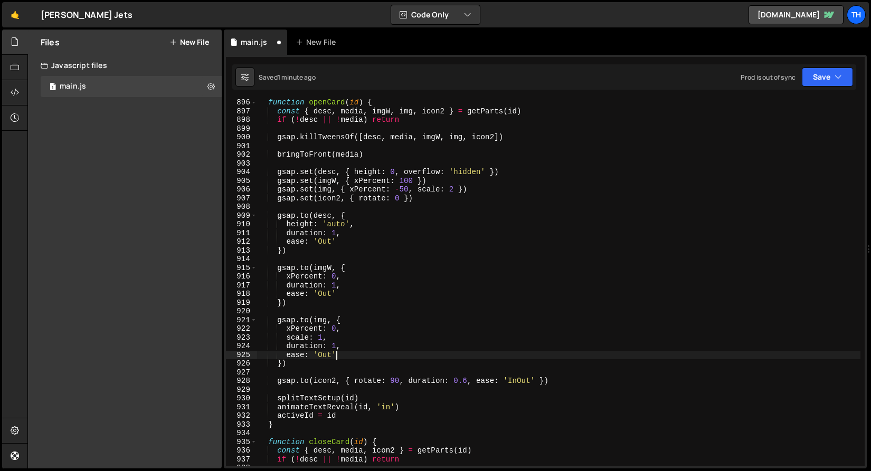
scroll to position [7805, 0]
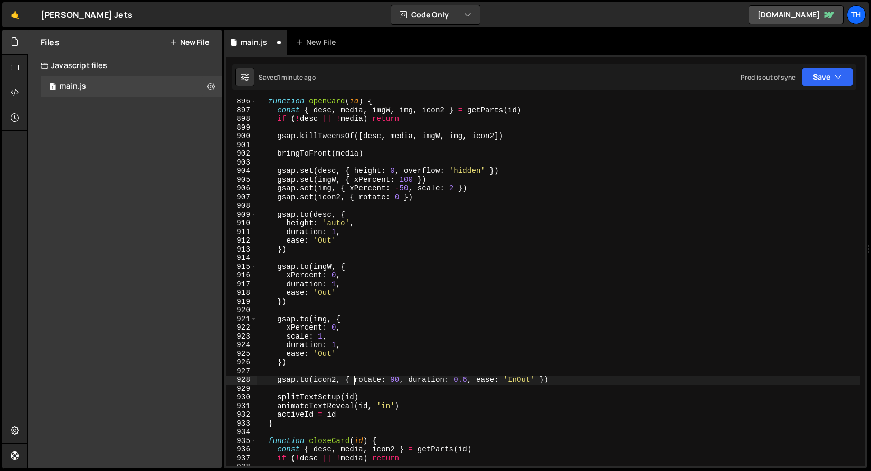
click at [353, 380] on div "function openCard ( id ) { const { desc , media , imgW , img , icon2 } = getPar…" at bounding box center [558, 289] width 603 height 385
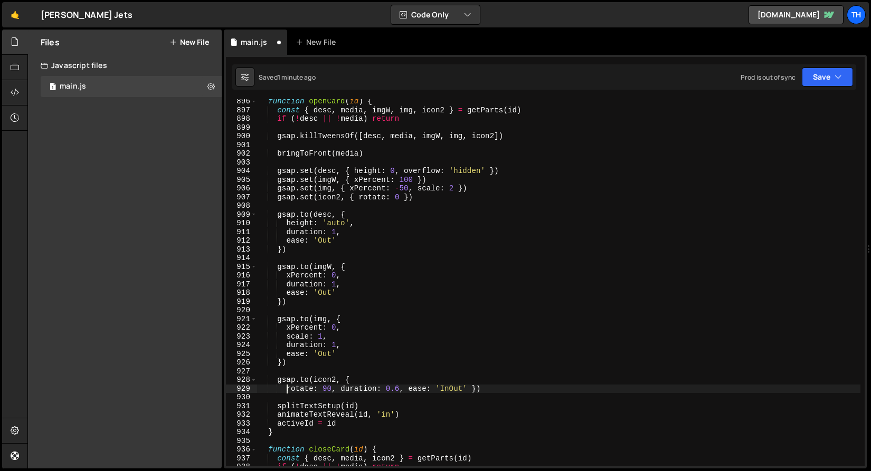
scroll to position [0, 2]
click at [340, 388] on div "function openCard ( id ) { const { desc , media , imgW , img , icon2 } = getPar…" at bounding box center [558, 289] width 603 height 385
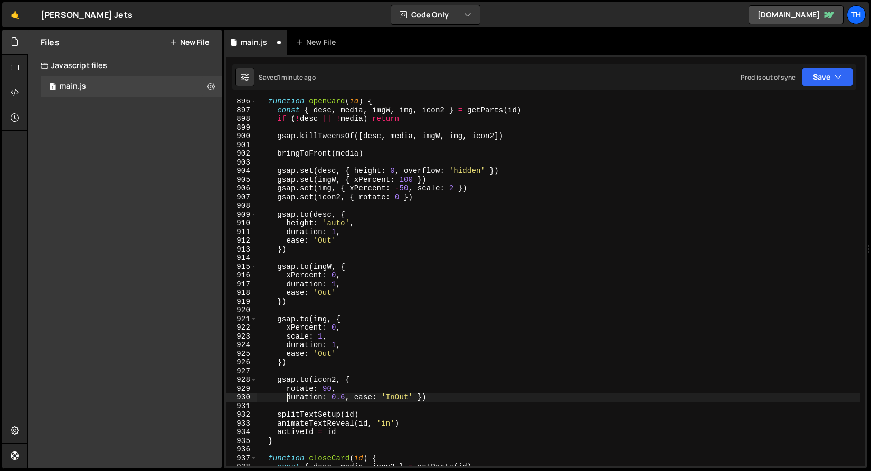
click at [354, 398] on div "function openCard ( id ) { const { desc , media , imgW , img , icon2 } = getPar…" at bounding box center [558, 289] width 603 height 385
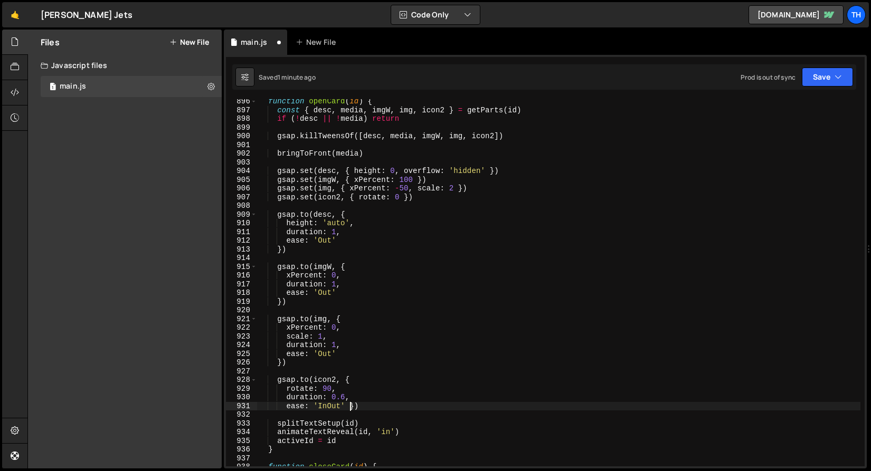
click at [351, 406] on div "function openCard ( id ) { const { desc , media , imgW , img , icon2 } = getPar…" at bounding box center [558, 289] width 603 height 385
type textarea "ease: 'InOut'})"
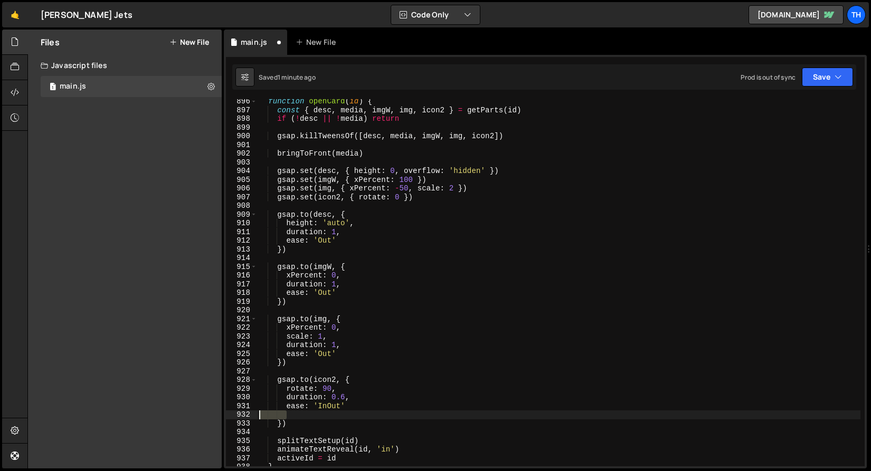
drag, startPoint x: 330, startPoint y: 412, endPoint x: 218, endPoint y: 415, distance: 112.4
click at [218, 415] on div "Files New File Javascript files 1 main.js 0 CSS files Copy share link Edit File…" at bounding box center [448, 250] width 843 height 440
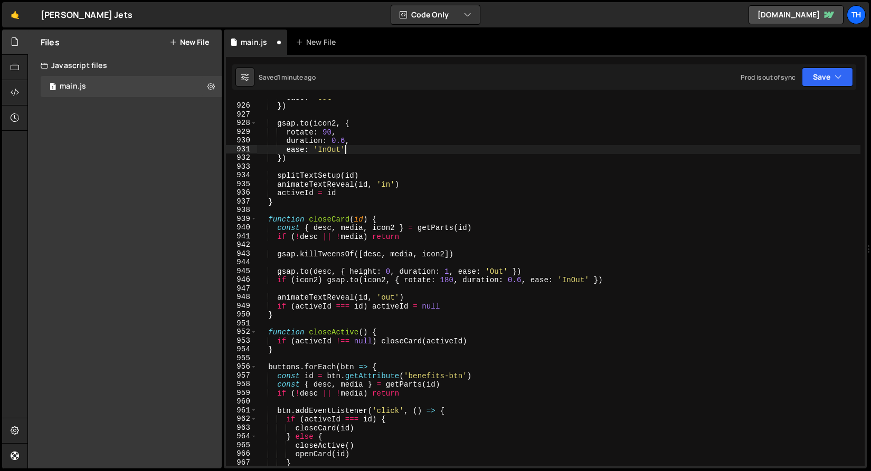
scroll to position [8062, 0]
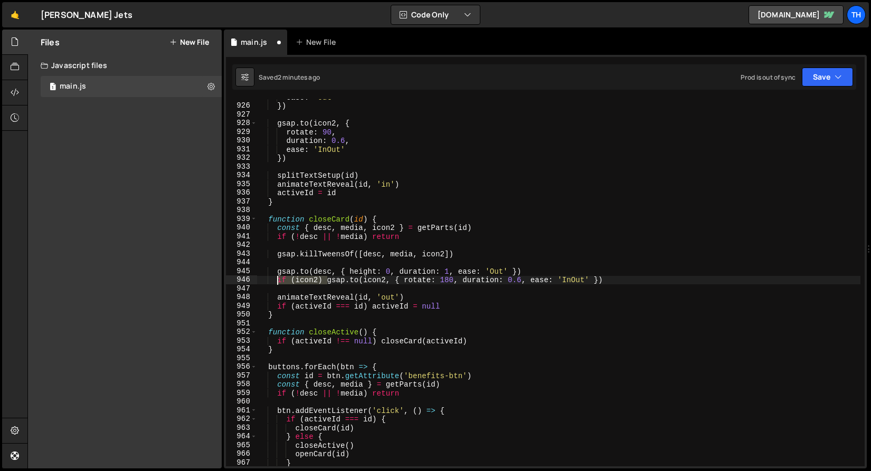
drag, startPoint x: 328, startPoint y: 279, endPoint x: 276, endPoint y: 279, distance: 51.7
click at [276, 279] on div "ease : 'Out' }) gsap . to ( icon2 , { rotate : 90 , duration : 0.6 , ease : 'In…" at bounding box center [558, 285] width 603 height 385
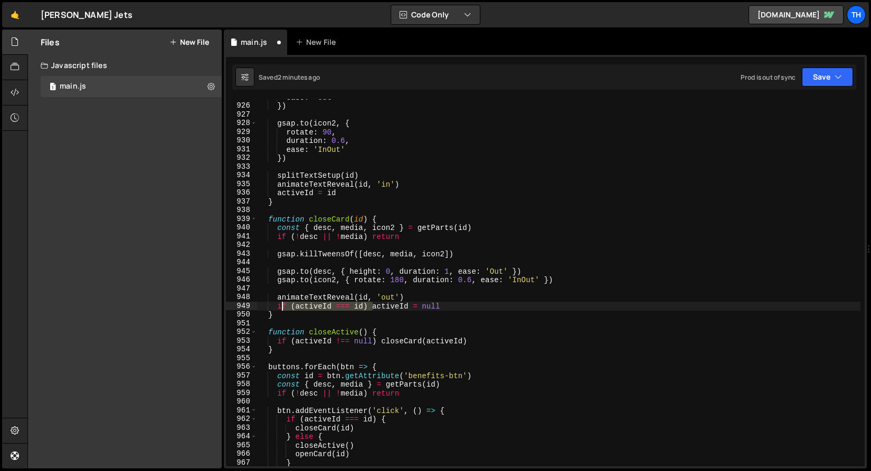
drag, startPoint x: 373, startPoint y: 308, endPoint x: 282, endPoint y: 304, distance: 91.4
click at [282, 304] on div "ease : 'Out' }) gsap . to ( icon2 , { rotate : 90 , duration : 0.6 , ease : 'In…" at bounding box center [558, 285] width 603 height 385
click at [321, 312] on div "ease : 'Out' }) gsap . to ( icon2 , { rotate : 90 , duration : 0.6 , ease : 'In…" at bounding box center [558, 285] width 603 height 385
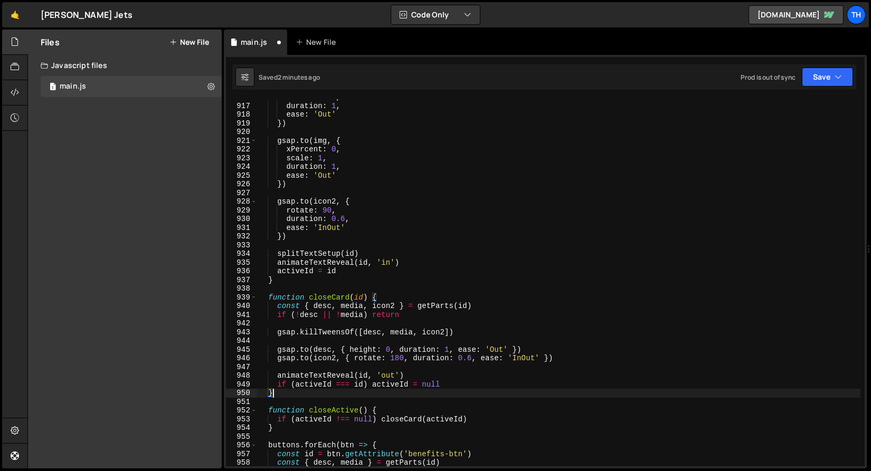
scroll to position [7984, 0]
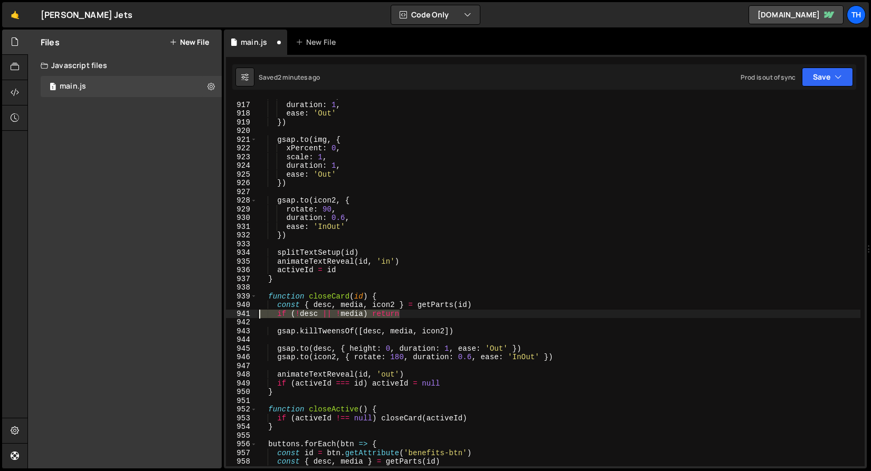
drag, startPoint x: 415, startPoint y: 317, endPoint x: 211, endPoint y: 310, distance: 203.8
click at [211, 310] on div "Files New File Javascript files 1 main.js 0 CSS files Copy share link Edit File…" at bounding box center [448, 250] width 843 height 440
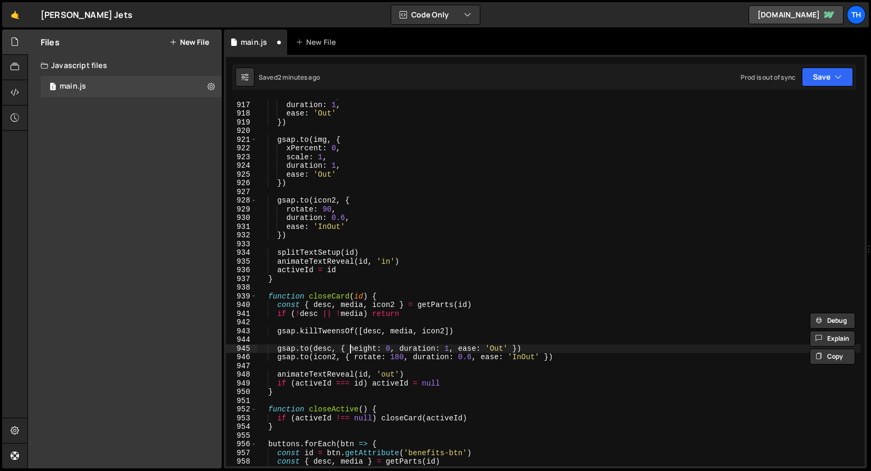
click at [348, 348] on div "xPercent : 0 , duration : 1 , ease : 'Out' }) gsap . to ( img , { xPercent : 0 …" at bounding box center [558, 284] width 603 height 385
click at [260, 354] on div "xPercent : 0 , duration : 1 , ease : 'Out' }) gsap . to ( img , { xPercent : 0 …" at bounding box center [558, 284] width 603 height 385
type textarea "gsap.to(icon2, { rotate: 180, duration: 0.6, ease: 'InOut' })"
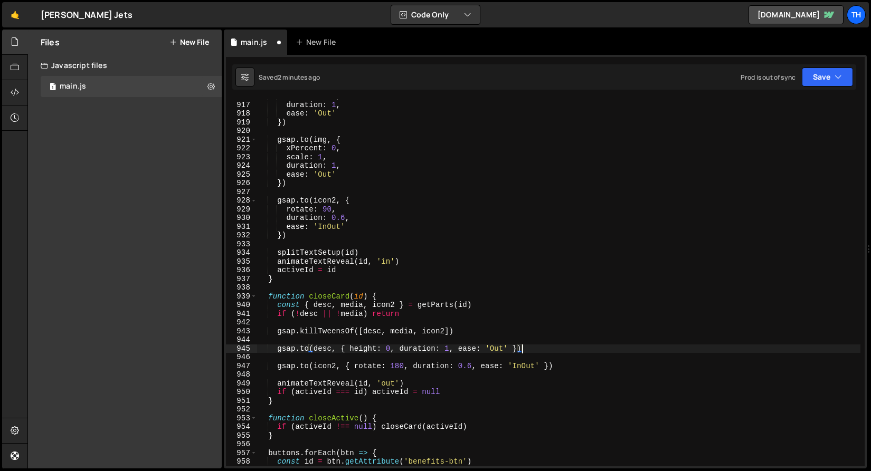
click at [348, 348] on div "xPercent : 0 , duration : 1 , ease : 'Out' }) gsap . to ( img , { xPercent : 0 …" at bounding box center [558, 284] width 603 height 385
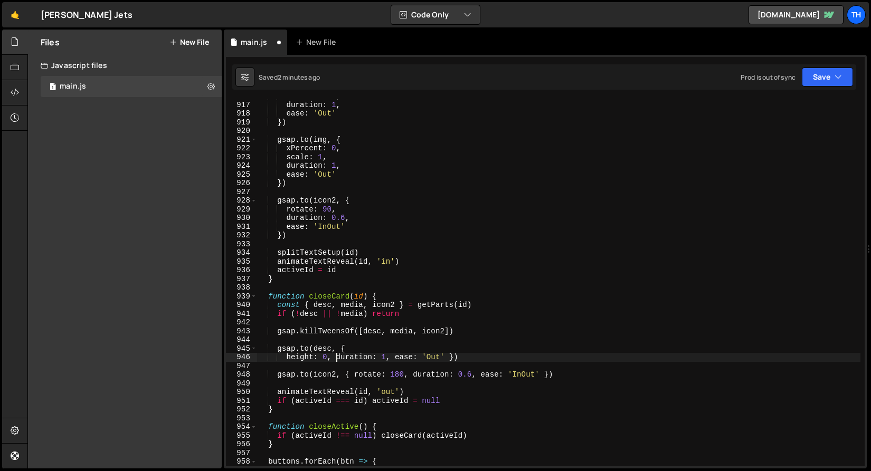
click at [335, 356] on div "xPercent : 0 , duration : 1 , ease : 'Out' }) gsap . to ( img , { xPercent : 0 …" at bounding box center [558, 284] width 603 height 385
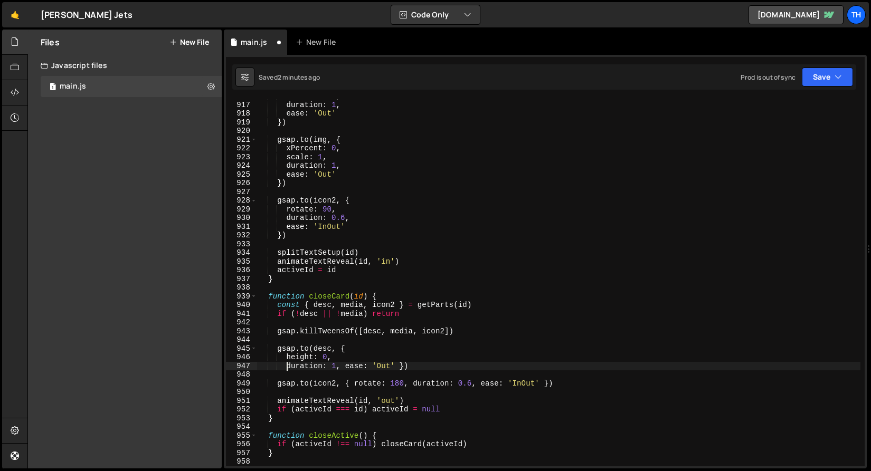
click at [345, 364] on div "xPercent : 0 , duration : 1 , ease : 'Out' }) gsap . to ( img , { xPercent : 0 …" at bounding box center [558, 284] width 603 height 385
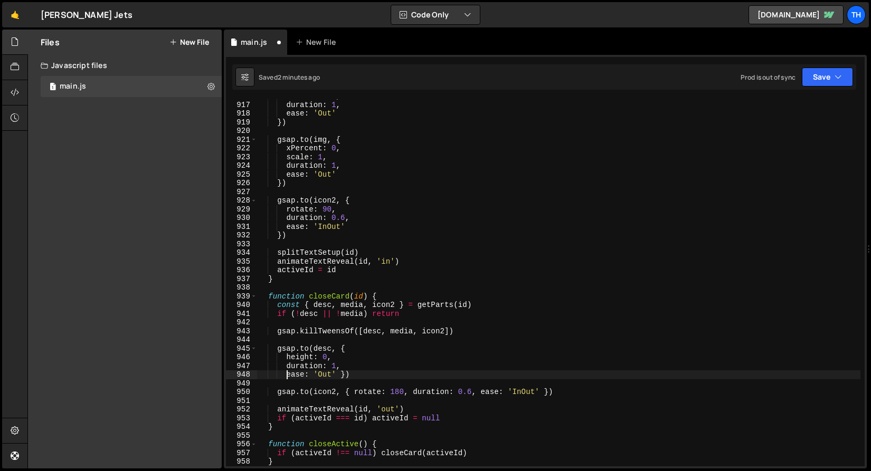
click at [340, 373] on div "xPercent : 0 , duration : 1 , ease : 'Out' }) gsap . to ( img , { xPercent : 0 …" at bounding box center [558, 284] width 603 height 385
type textarea "ease: 'Out'})"
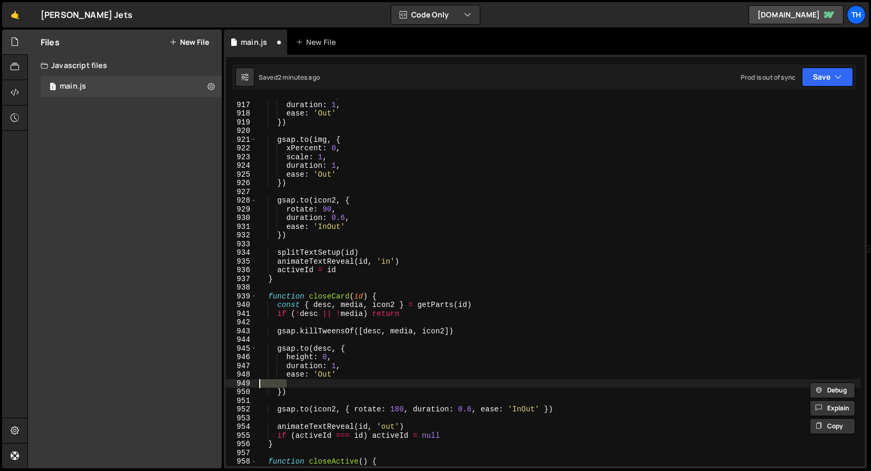
scroll to position [0, 0]
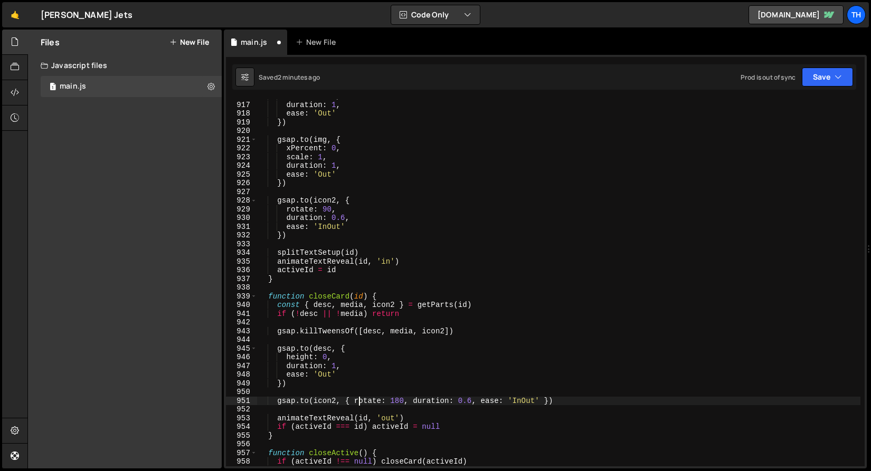
click at [357, 401] on div "xPercent : 0 , duration : 1 , ease : 'Out' }) gsap . to ( img , { xPercent : 0 …" at bounding box center [558, 284] width 603 height 385
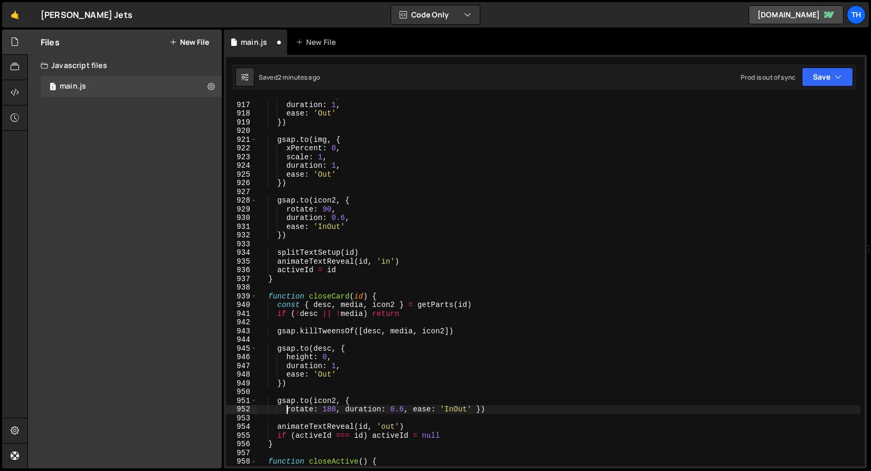
scroll to position [0, 2]
click at [343, 410] on div "xPercent : 0 , duration : 1 , ease : 'Out' }) gsap . to ( img , { xPercent : 0 …" at bounding box center [558, 284] width 603 height 385
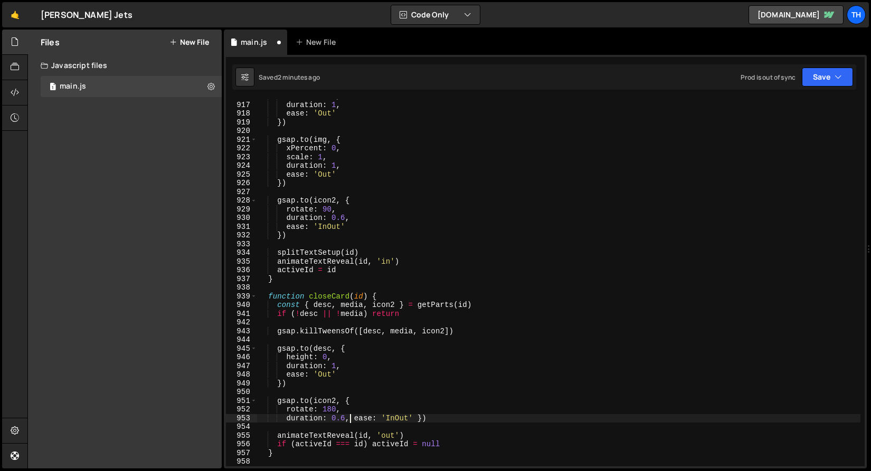
click at [351, 416] on div "xPercent : 0 , duration : 1 , ease : 'Out' }) gsap . to ( img , { xPercent : 0 …" at bounding box center [558, 284] width 603 height 385
click at [347, 424] on div "xPercent : 0 , duration : 1 , ease : 'Out' }) gsap . to ( img , { xPercent : 0 …" at bounding box center [558, 284] width 603 height 385
type textarea "ease: 'InOut'})"
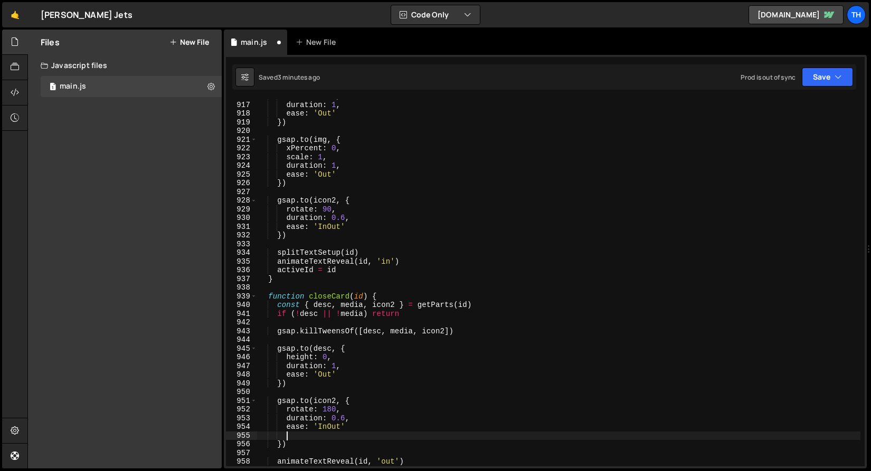
click at [353, 424] on div "xPercent : 0 , duration : 1 , ease : 'Out' }) gsap . to ( img , { xPercent : 0 …" at bounding box center [558, 284] width 603 height 385
type textarea "ease: 'InOut'"
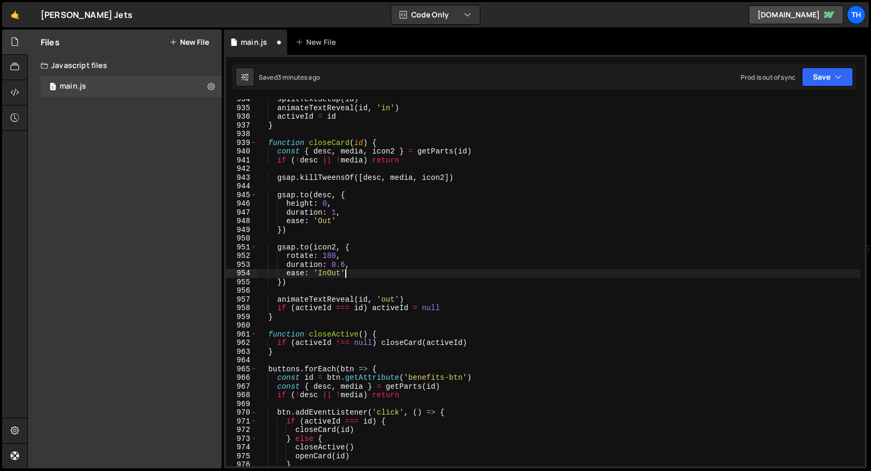
scroll to position [8073, 0]
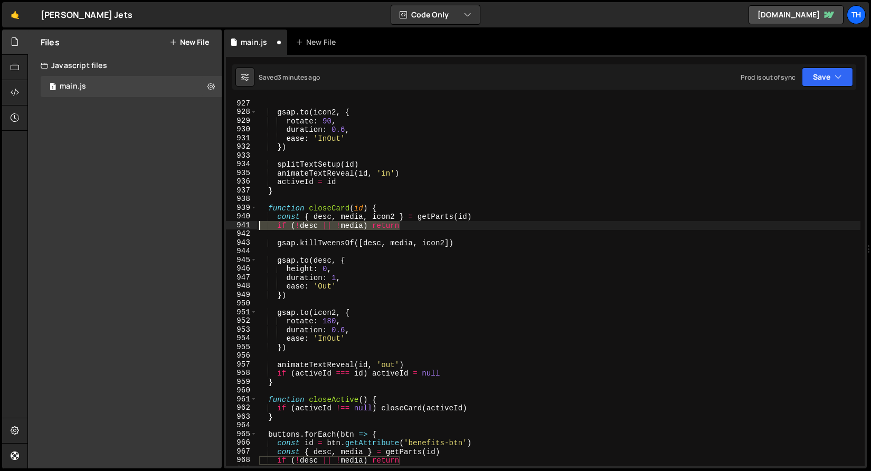
drag, startPoint x: 418, startPoint y: 228, endPoint x: 180, endPoint y: 227, distance: 237.5
click at [180, 227] on div "Files New File Javascript files 1 main.js 0 CSS files Copy share link Edit File…" at bounding box center [448, 250] width 843 height 440
type textarea "if (!desc || !media) return"
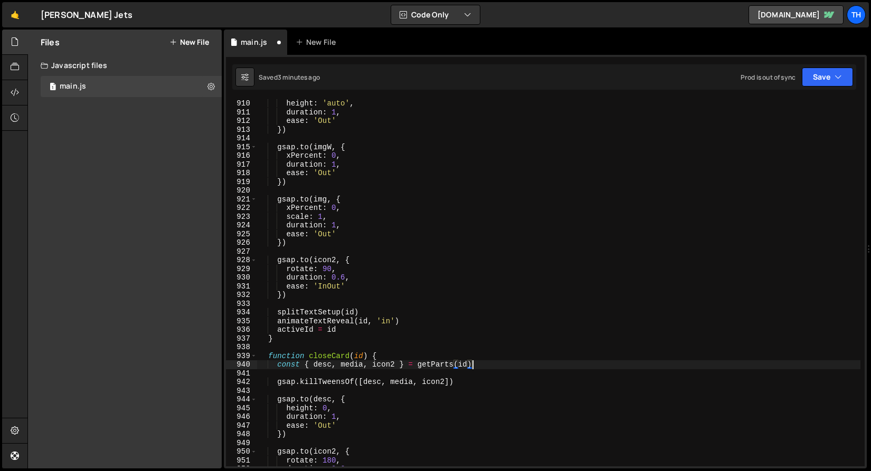
scroll to position [7762, 0]
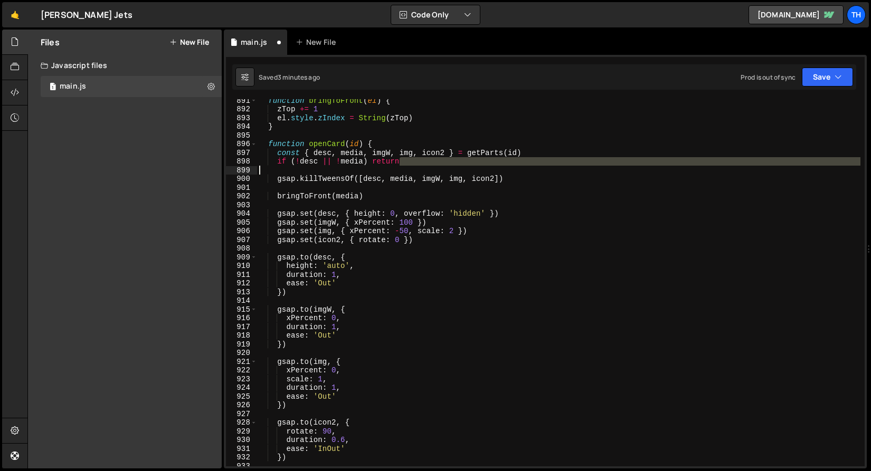
drag, startPoint x: 435, startPoint y: 165, endPoint x: 161, endPoint y: 172, distance: 274.0
click at [161, 172] on div "Files New File Javascript files 1 main.js 0 CSS files Copy share link Edit File…" at bounding box center [448, 250] width 843 height 440
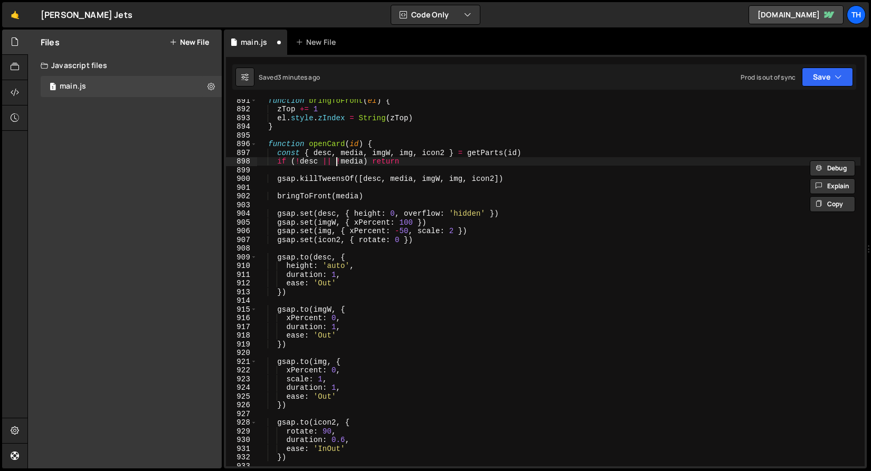
click at [336, 163] on div "function bringToFront ( el ) { zTop += 1 el . style . zIndex = String ( zTop ) …" at bounding box center [558, 288] width 603 height 385
type textarea "if (!desc || !media) return"
drag, startPoint x: 419, startPoint y: 161, endPoint x: 145, endPoint y: 165, distance: 273.9
click at [145, 165] on div "Files New File Javascript files 1 main.js 0 CSS files Copy share link Edit File…" at bounding box center [448, 250] width 843 height 440
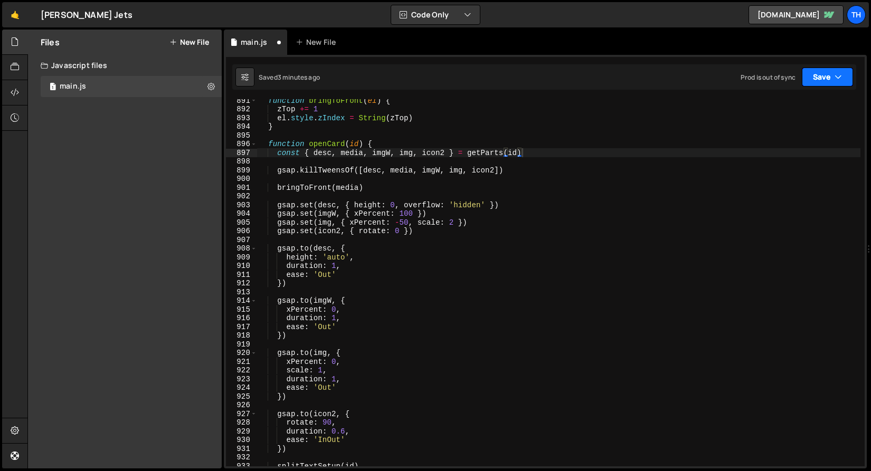
click at [820, 75] on button "Save" at bounding box center [827, 77] width 51 height 19
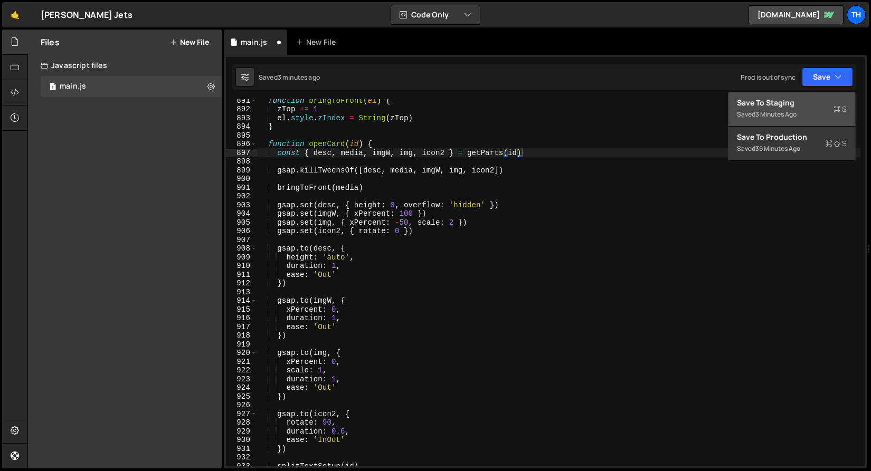
click at [811, 104] on div "Save to Staging S" at bounding box center [792, 103] width 110 height 11
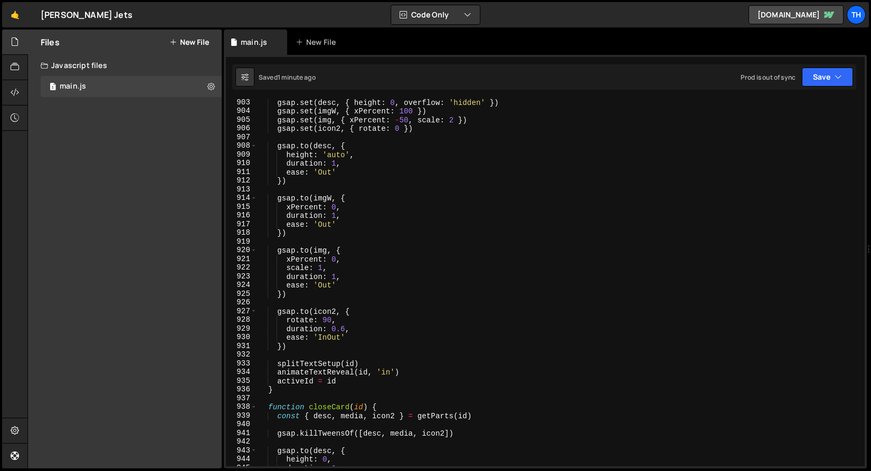
scroll to position [7799, 0]
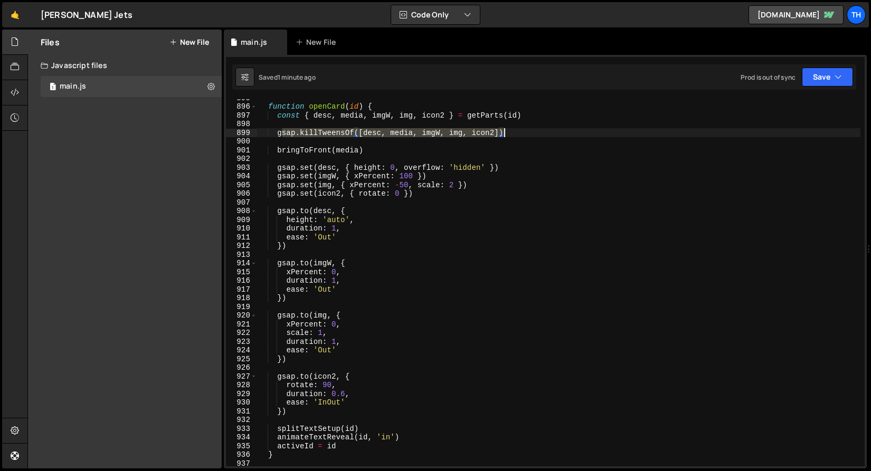
drag, startPoint x: 280, startPoint y: 135, endPoint x: 524, endPoint y: 131, distance: 243.9
click at [524, 131] on div "function openCard ( id ) { const { desc , media , imgW , img , icon2 } = getPar…" at bounding box center [558, 285] width 603 height 385
drag, startPoint x: 277, startPoint y: 134, endPoint x: 522, endPoint y: 135, distance: 244.9
click at [522, 135] on div "function openCard ( id ) { const { desc , media , imgW , img , icon2 } = getPar…" at bounding box center [558, 285] width 603 height 385
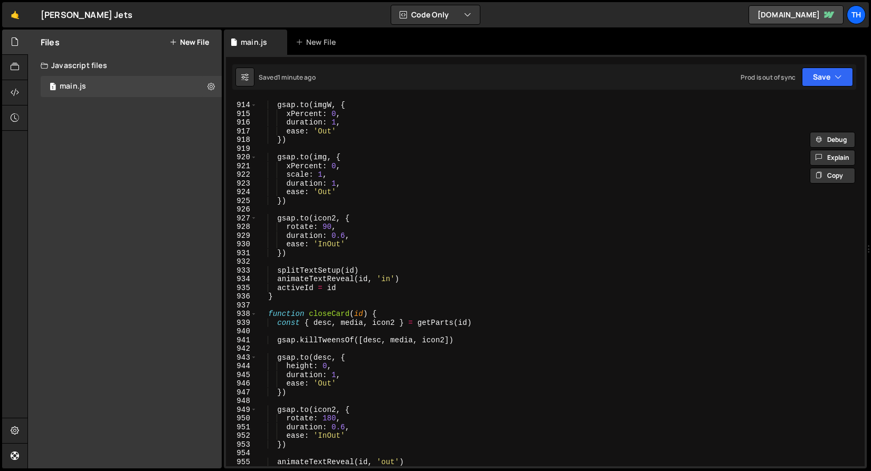
scroll to position [7980, 0]
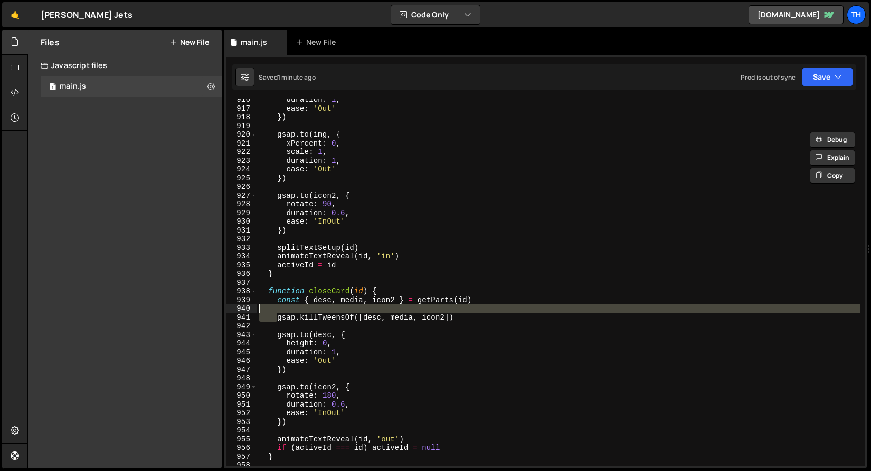
drag, startPoint x: 277, startPoint y: 318, endPoint x: 491, endPoint y: 307, distance: 214.6
click at [491, 307] on div "duration : 1 , ease : 'Out' }) gsap . to ( img , { xPercent : 0 , scale : 1 , d…" at bounding box center [558, 288] width 603 height 385
type textarea "gsap.killTweensOf([desc, media, icon2])"
click at [476, 313] on div "duration : 1 , ease : 'Out' }) gsap . to ( img , { xPercent : 0 , scale : 1 , d…" at bounding box center [558, 282] width 603 height 367
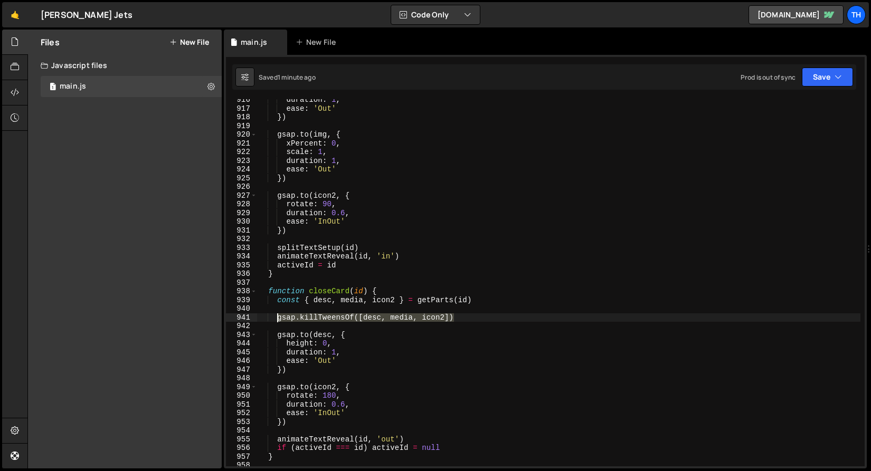
drag, startPoint x: 473, startPoint y: 317, endPoint x: 277, endPoint y: 319, distance: 196.3
click at [277, 319] on div "duration : 1 , ease : 'Out' }) gsap . to ( img , { xPercent : 0 , scale : 1 , d…" at bounding box center [558, 288] width 603 height 385
paste textarea "mgW, img, i"
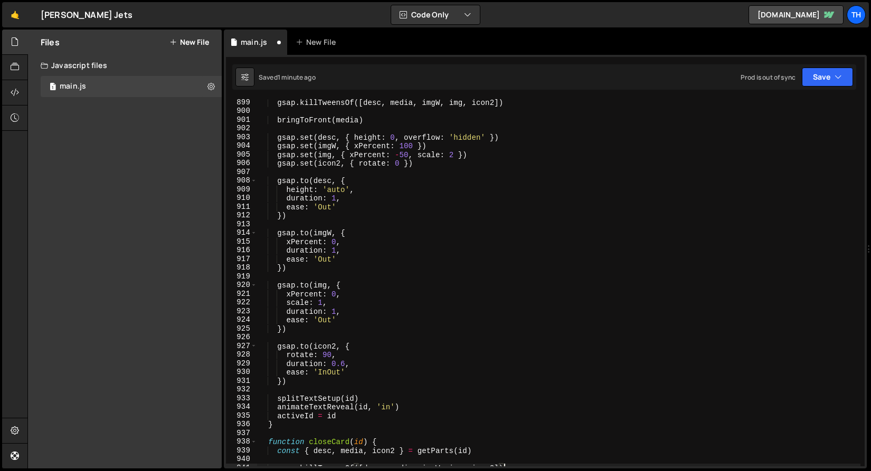
scroll to position [7894, 0]
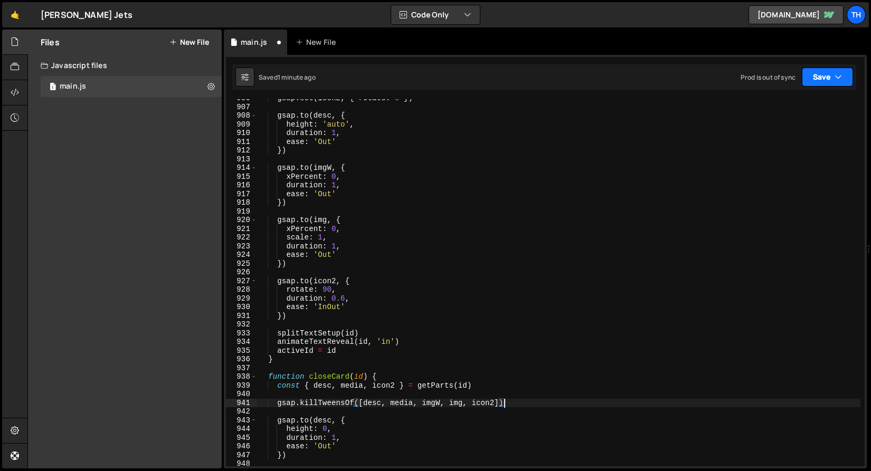
click at [826, 86] on button "Save" at bounding box center [827, 77] width 51 height 19
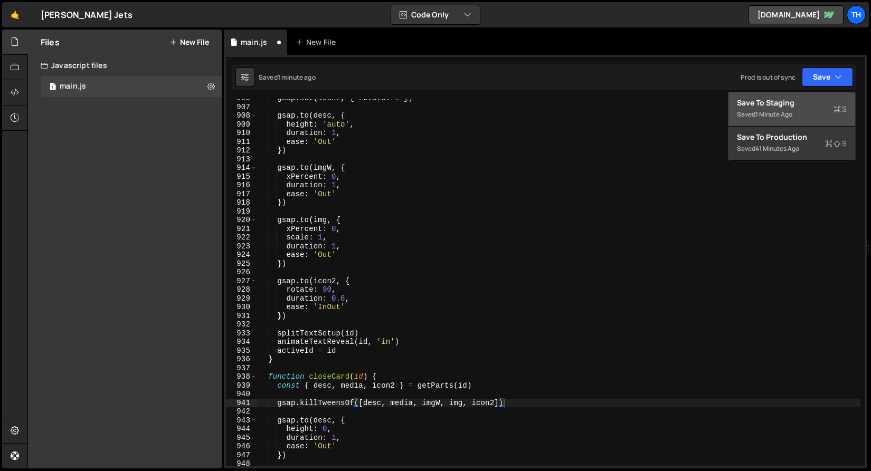
click at [812, 103] on div "Save to Staging S" at bounding box center [792, 103] width 110 height 11
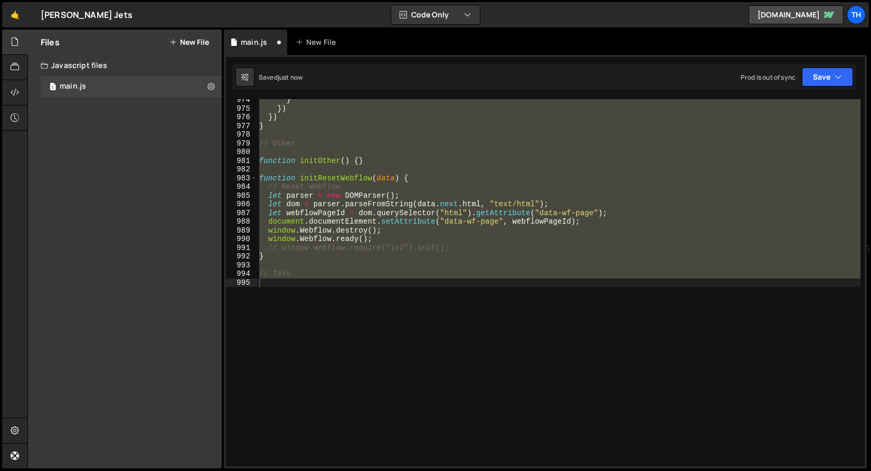
scroll to position [8011, 0]
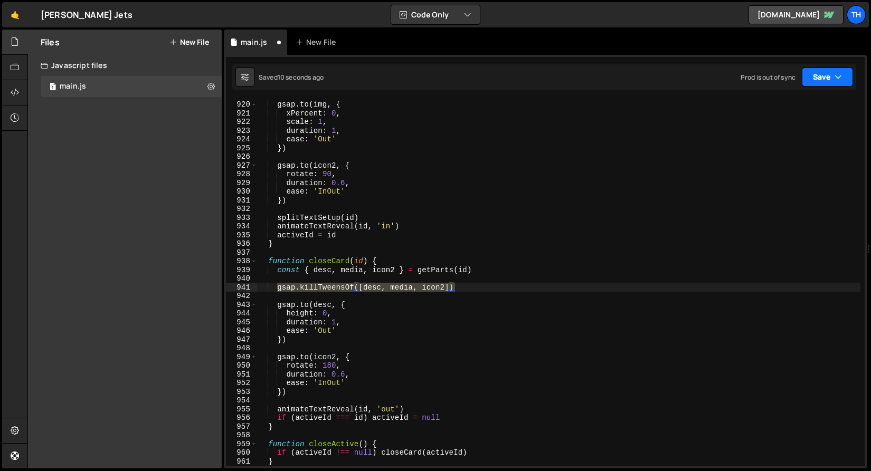
click at [822, 81] on button "Save" at bounding box center [827, 77] width 51 height 19
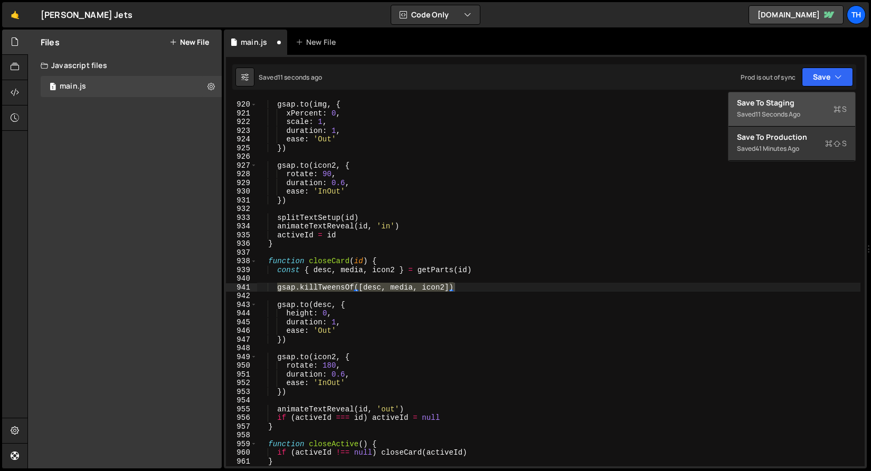
click at [809, 107] on div "Save to Staging S" at bounding box center [792, 103] width 110 height 11
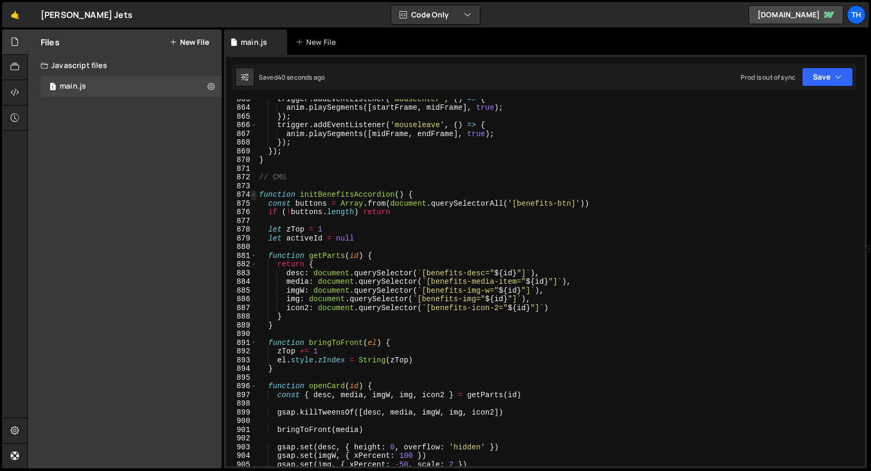
click at [254, 197] on span at bounding box center [254, 195] width 6 height 9
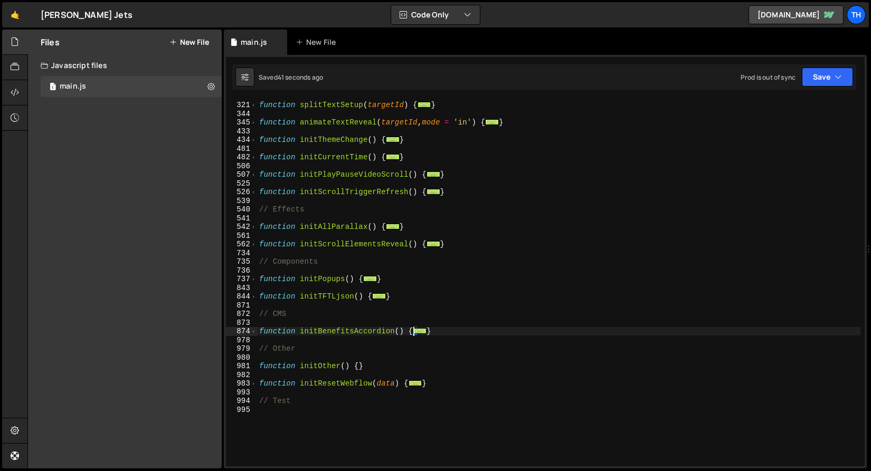
scroll to position [223, 0]
click at [248, 227] on div "542" at bounding box center [241, 228] width 31 height 9
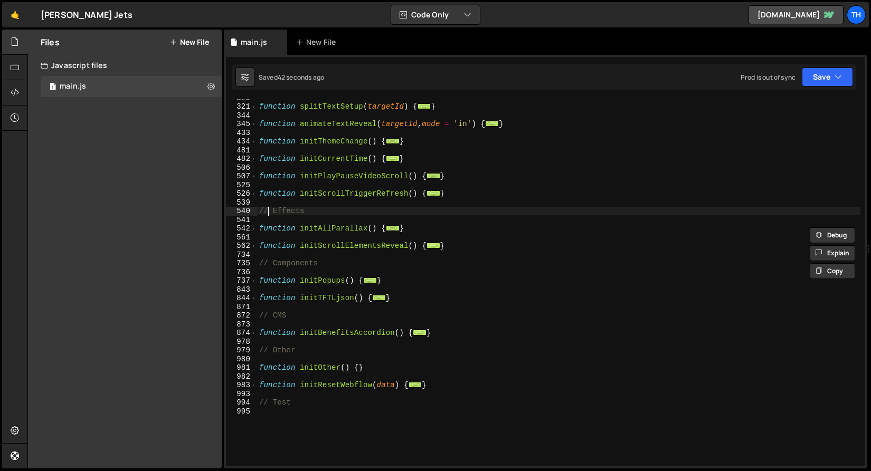
click at [268, 207] on div "function splitTextSetup ( targetId ) { ... } function animateTextReveal ( targe…" at bounding box center [558, 285] width 603 height 385
click at [254, 225] on span at bounding box center [254, 228] width 6 height 9
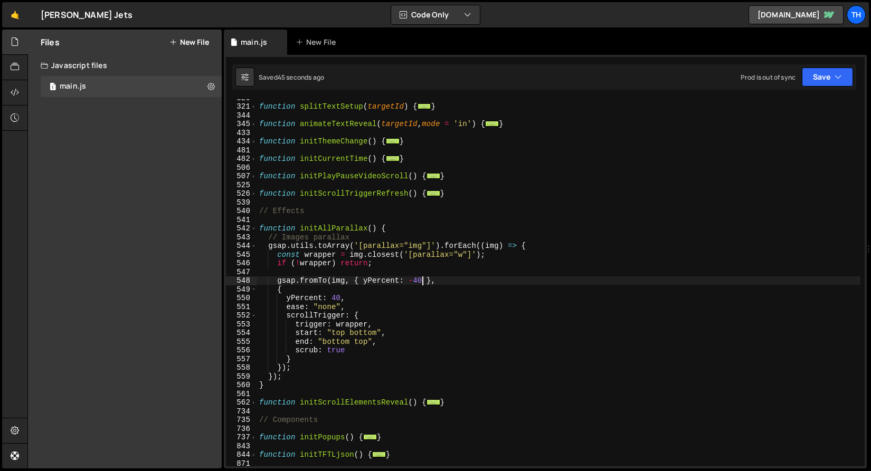
click at [423, 279] on div "function splitTextSetup ( targetId ) { ... } function animateTextReveal ( targe…" at bounding box center [558, 285] width 603 height 385
click at [416, 279] on div "function splitTextSetup ( targetId ) { ... } function animateTextReveal ( targe…" at bounding box center [558, 285] width 603 height 385
click at [341, 297] on div "function splitTextSetup ( targetId ) { ... } function animateTextReveal ( targe…" at bounding box center [558, 285] width 603 height 385
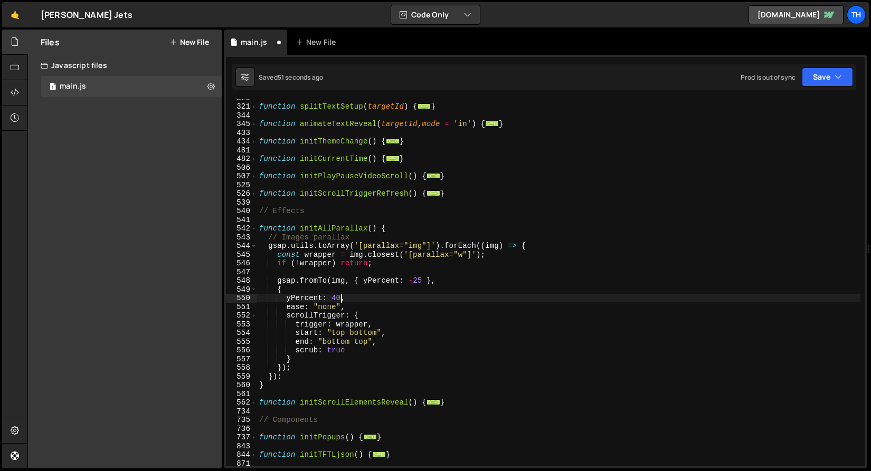
click at [341, 297] on div "function splitTextSetup ( targetId ) { ... } function animateTextReveal ( targe…" at bounding box center [558, 285] width 603 height 385
click at [818, 81] on button "Save" at bounding box center [827, 77] width 51 height 19
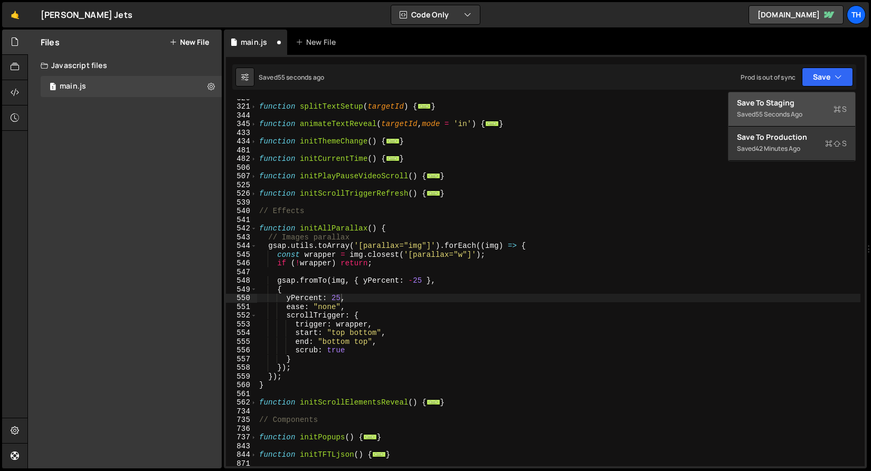
click at [812, 95] on button "Save to Staging S Saved 55 seconds ago" at bounding box center [791, 109] width 127 height 34
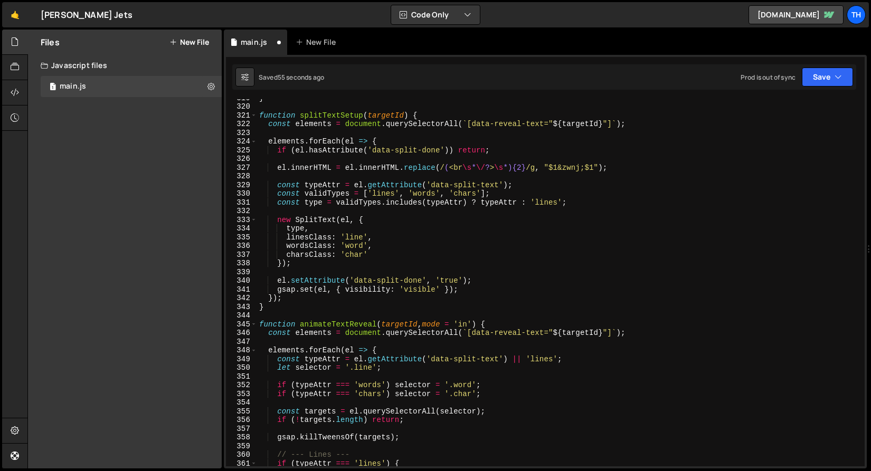
scroll to position [2783, 0]
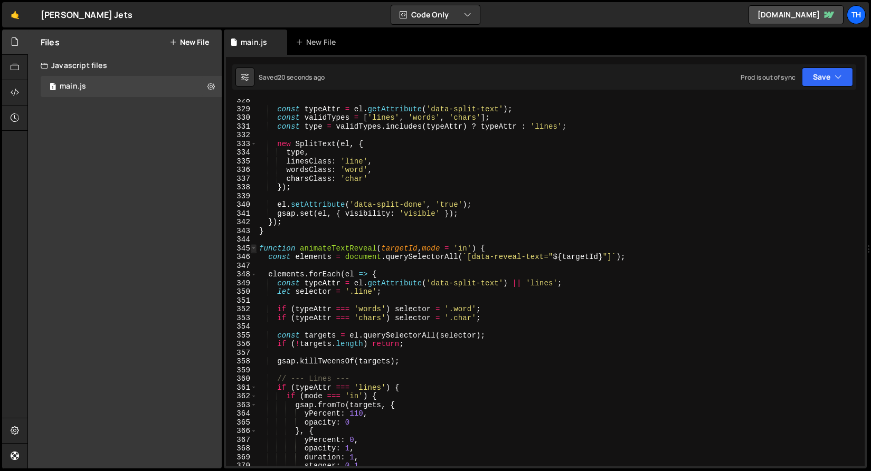
click at [255, 248] on span at bounding box center [254, 248] width 6 height 9
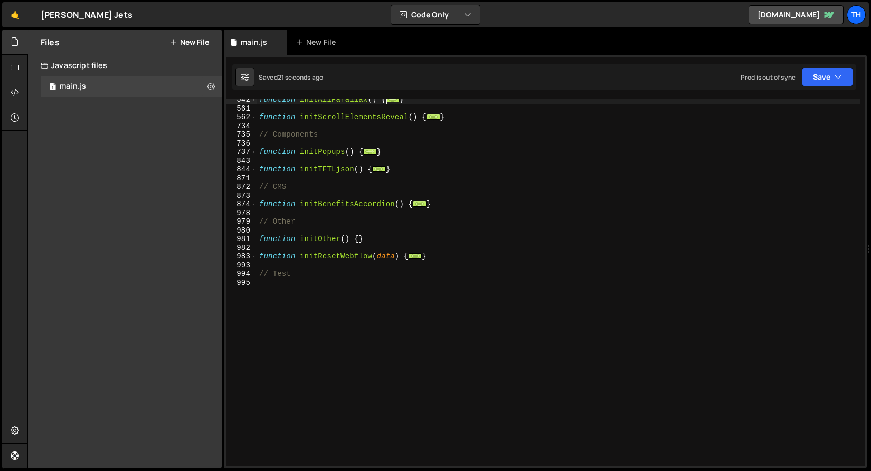
scroll to position [340, 0]
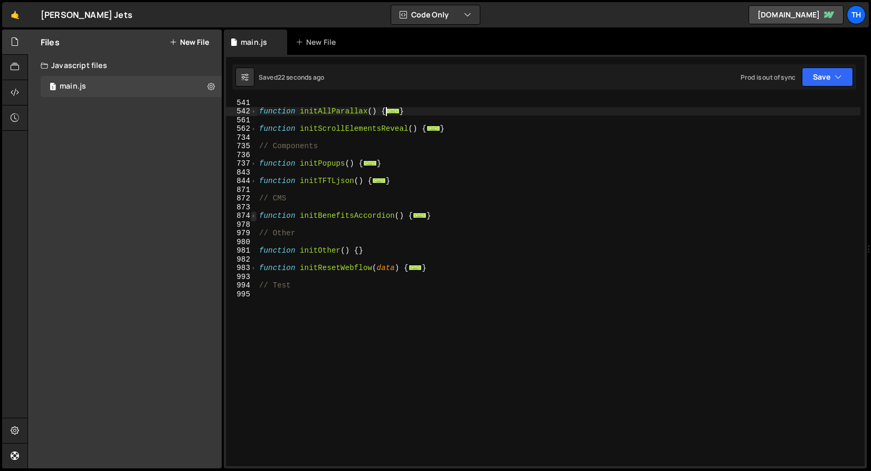
click at [256, 214] on span at bounding box center [254, 216] width 6 height 9
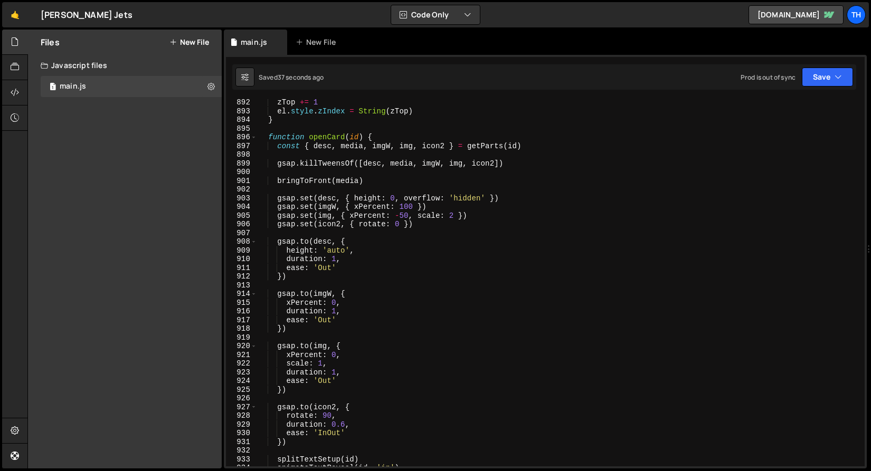
scroll to position [609, 0]
click at [398, 217] on div "function bringToFront ( el ) { zTop += 1 el . style . zIndex = String ( zTop ) …" at bounding box center [558, 283] width 603 height 385
click at [408, 221] on div "function bringToFront ( el ) { zTop += 1 el . style . zIndex = String ( zTop ) …" at bounding box center [558, 283] width 603 height 385
click at [337, 243] on div "function bringToFront ( el ) { zTop += 1 el . style . zIndex = String ( zTop ) …" at bounding box center [558, 283] width 603 height 385
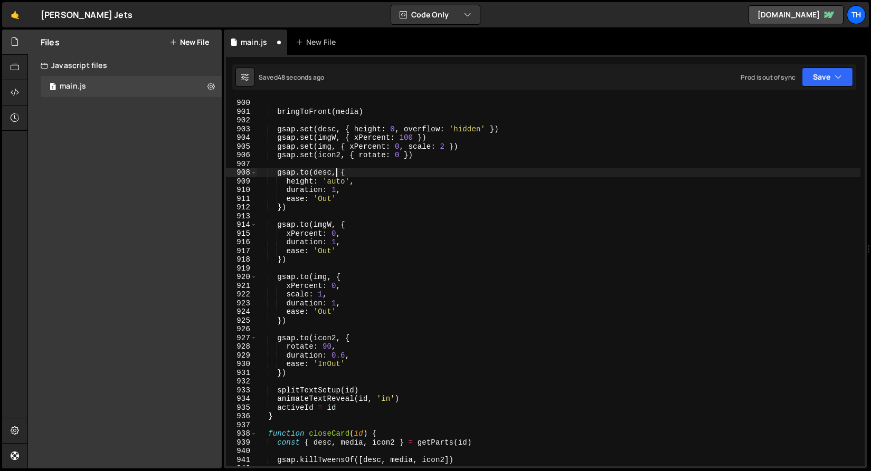
scroll to position [680, 0]
type textarea "gsap.to(desc, {"
click at [842, 65] on div "Saved 50 seconds ago Prod is out of sync Upgrade to Edit Save Save to Staging S…" at bounding box center [544, 76] width 624 height 25
click at [835, 69] on button "Save" at bounding box center [827, 77] width 51 height 19
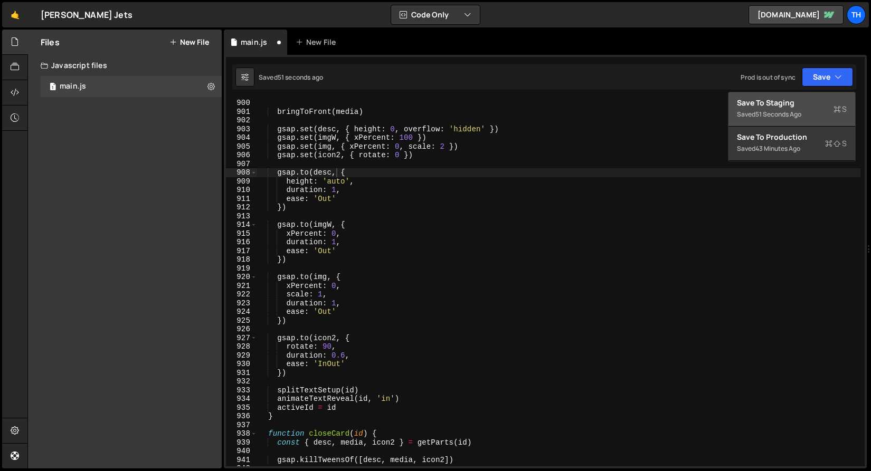
click at [814, 98] on div "Save to Staging S" at bounding box center [792, 103] width 110 height 11
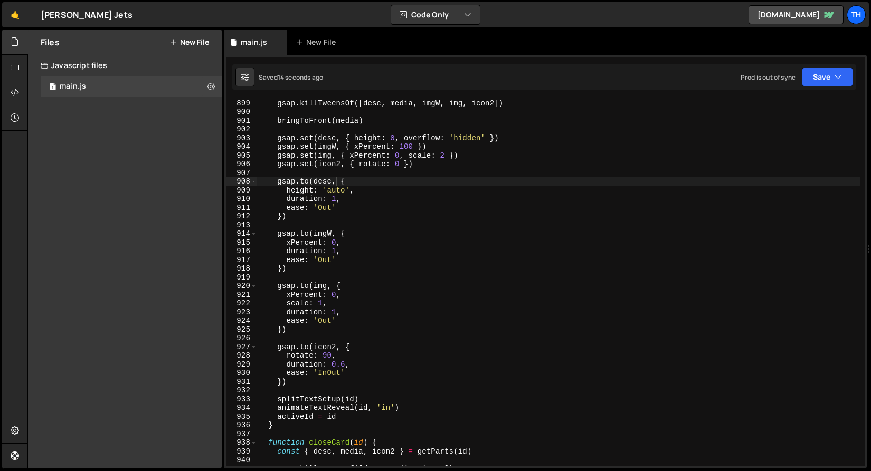
click at [310, 176] on div "gsap . killTweensOf ([ desc , media , imgW , img , icon2 ]) bringToFront ( medi…" at bounding box center [558, 291] width 603 height 385
click at [357, 146] on div "gsap . killTweensOf ([ desc , media , imgW , img , icon2 ]) bringToFront ( medi…" at bounding box center [558, 291] width 603 height 385
type textarea "gsap.set(imgW, { yPercent: 100 })"
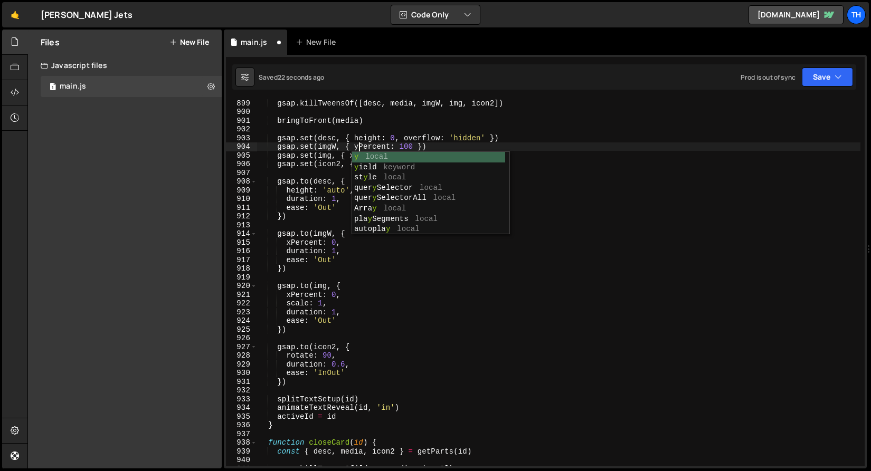
click at [502, 110] on div "gsap . killTweensOf ([ desc , media , imgW , img , icon2 ]) bringToFront ( medi…" at bounding box center [558, 291] width 603 height 385
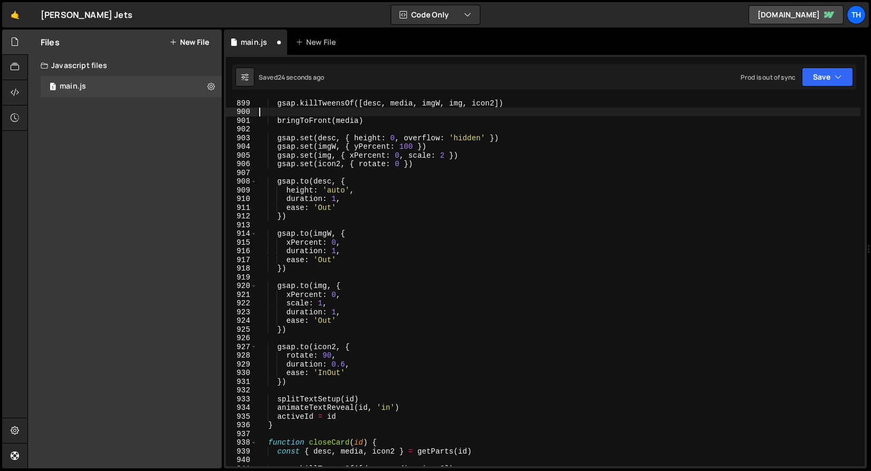
click at [293, 245] on div "gsap . killTweensOf ([ desc , media , imgW , img , icon2 ]) bringToFront ( medi…" at bounding box center [558, 291] width 603 height 385
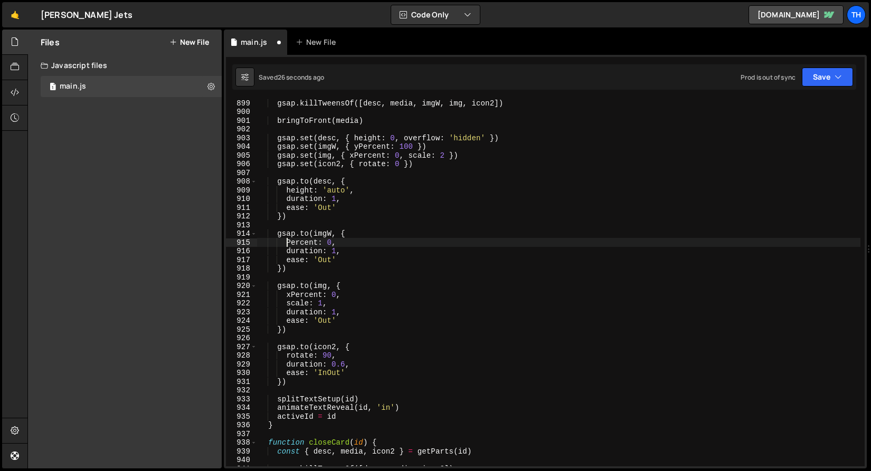
scroll to position [0, 2]
type textarea "yPercent: 0,"
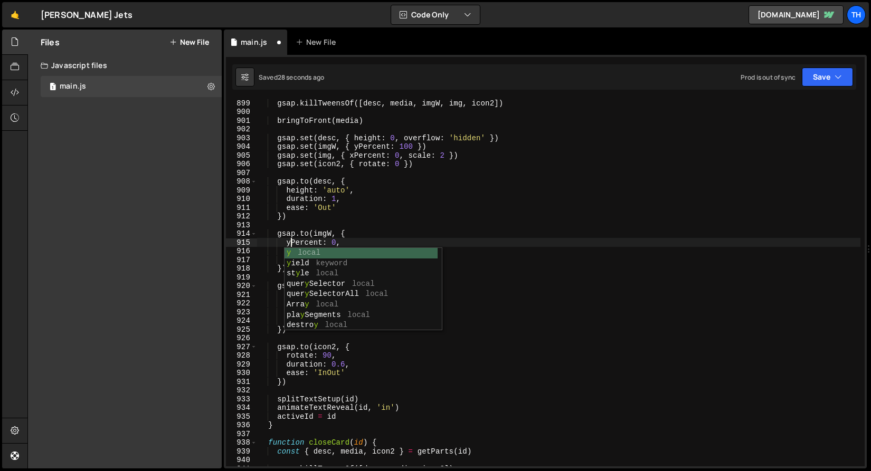
click at [262, 275] on div "gsap . killTweensOf ([ desc , media , imgW , img , icon2 ]) bringToFront ( medi…" at bounding box center [558, 291] width 603 height 385
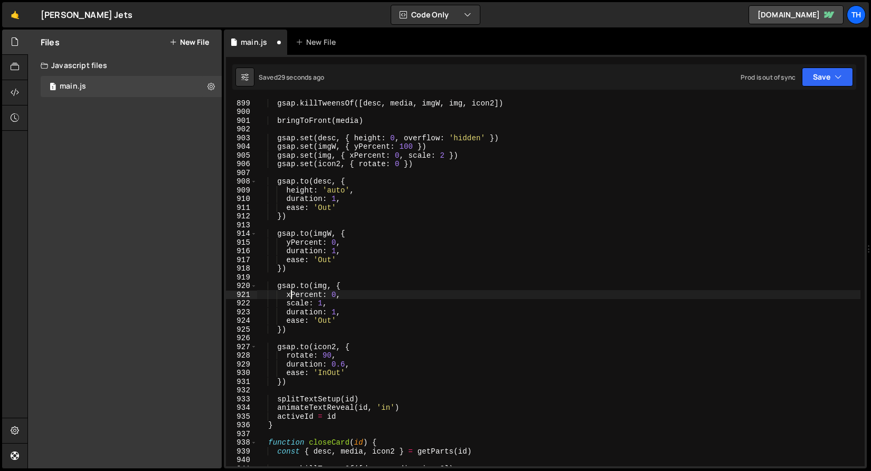
click at [291, 294] on div "gsap . killTweensOf ([ desc , media , imgW , img , icon2 ]) bringToFront ( medi…" at bounding box center [558, 291] width 603 height 385
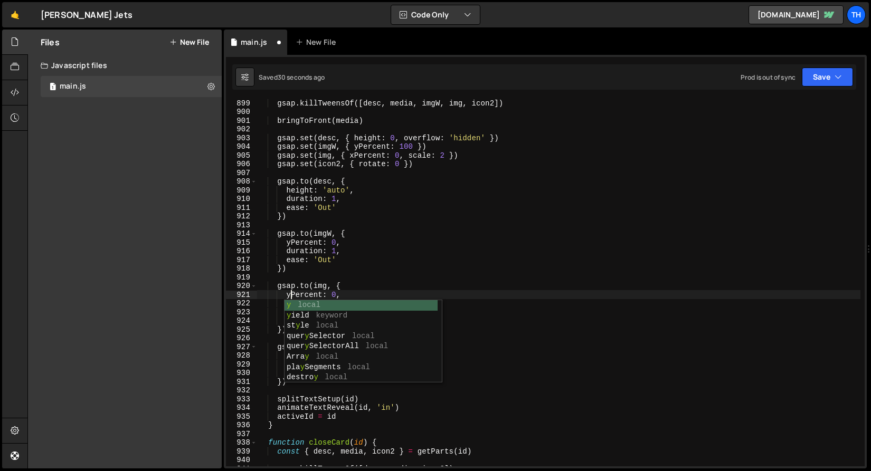
scroll to position [0, 2]
click at [820, 71] on button "Save" at bounding box center [827, 77] width 51 height 19
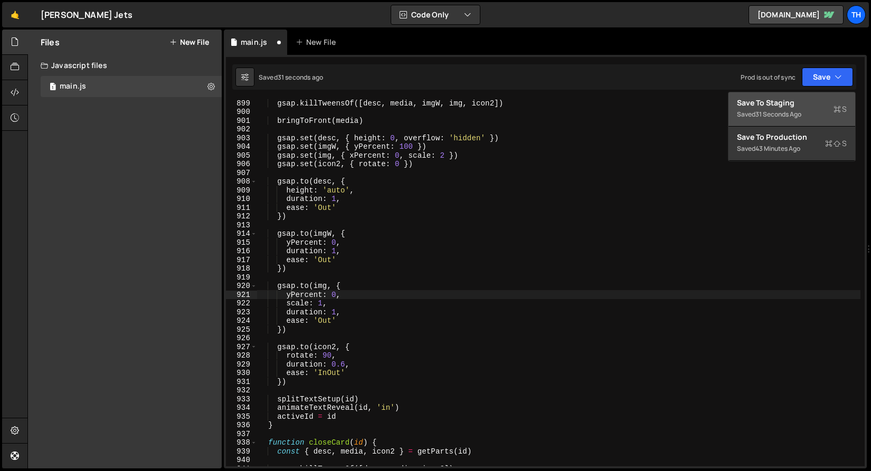
click at [801, 112] on div "31 seconds ago" at bounding box center [778, 114] width 46 height 9
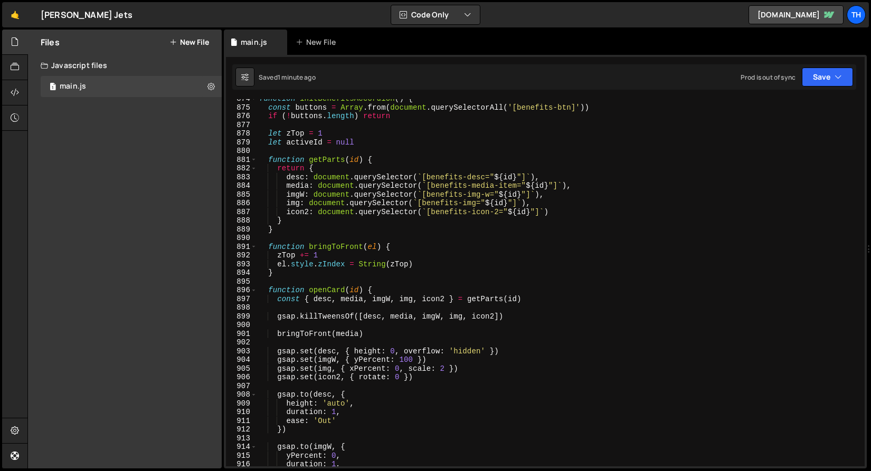
scroll to position [7713, 0]
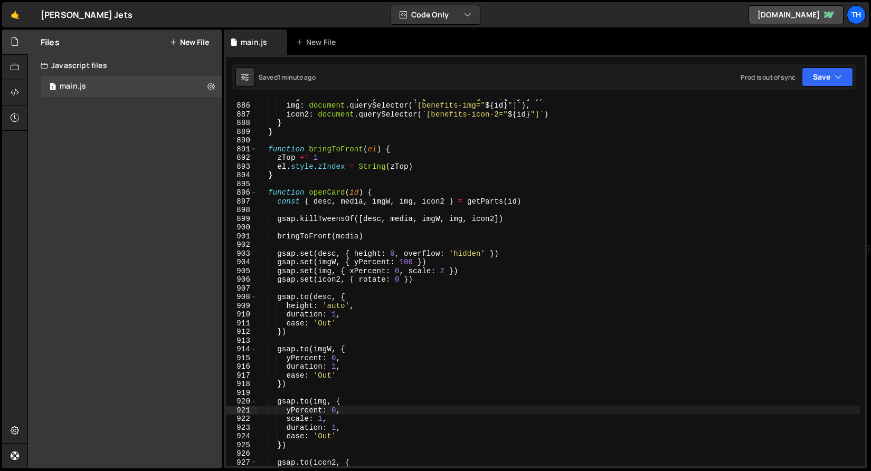
click at [406, 260] on div "imgW : document . querySelector ( ` [benefits-img-w=" ${ id } "] ` ) , img : do…" at bounding box center [558, 284] width 603 height 385
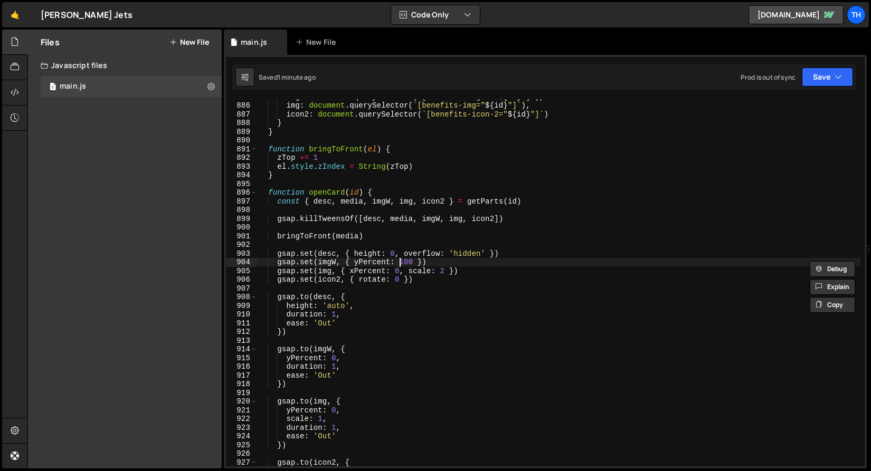
scroll to position [0, 10]
click at [812, 70] on button "Save" at bounding box center [827, 77] width 51 height 19
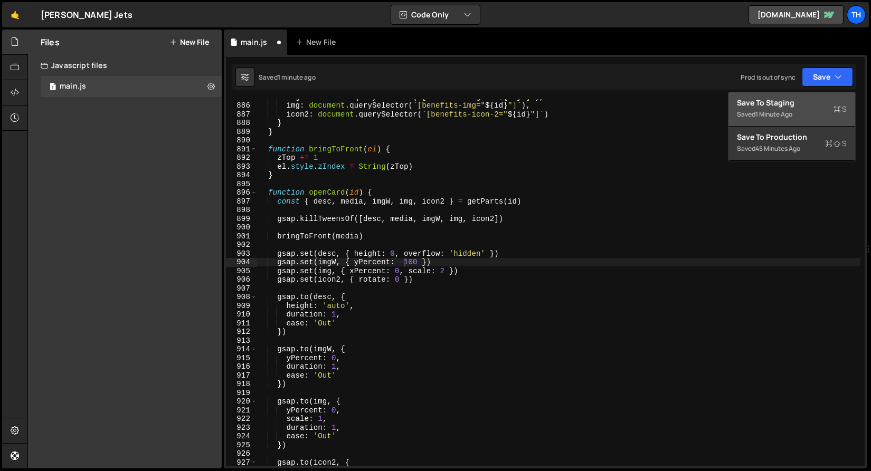
click at [811, 89] on div "Saved 1 minute ago Prod is out of sync Upgrade to Edit Save Save to Staging S S…" at bounding box center [544, 76] width 624 height 25
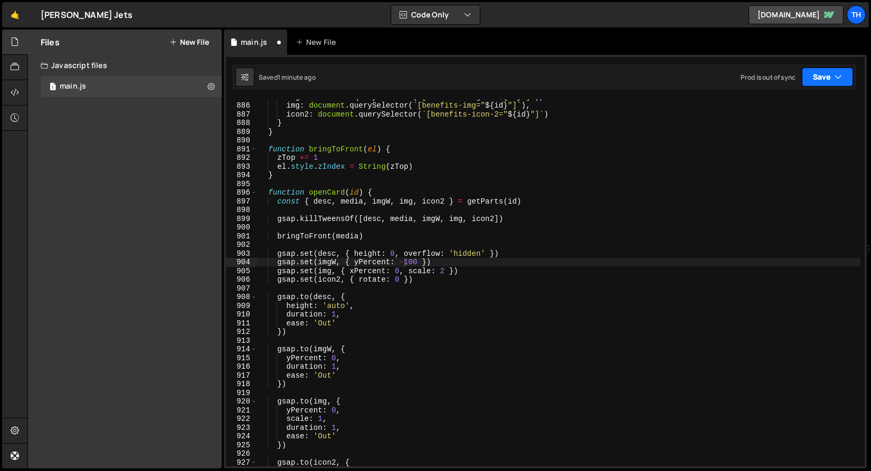
click at [814, 82] on button "Save" at bounding box center [827, 77] width 51 height 19
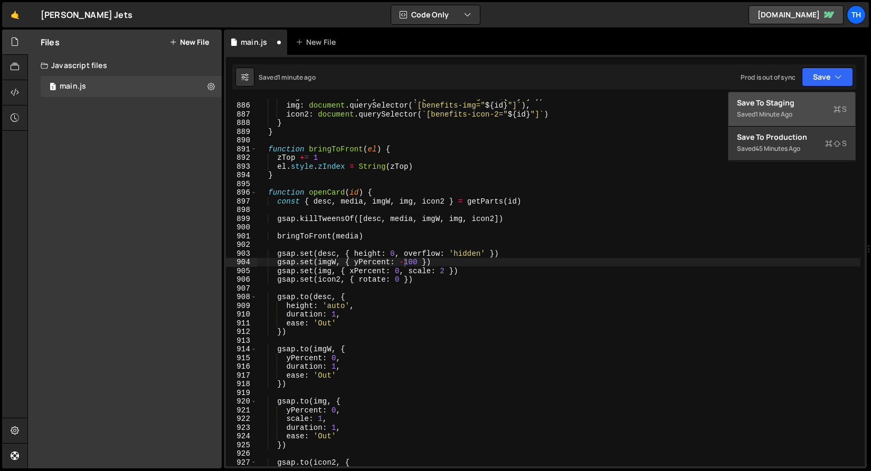
click at [802, 125] on button "Save to Staging S Saved 1 minute ago" at bounding box center [791, 109] width 127 height 34
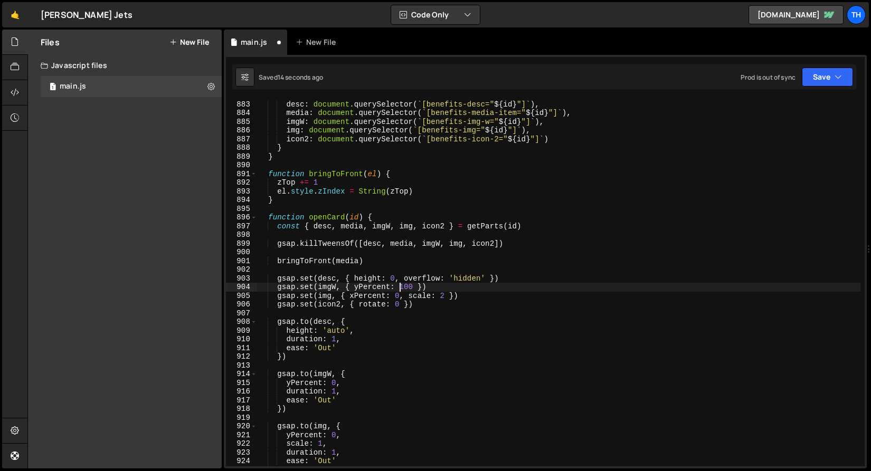
scroll to position [7696, 0]
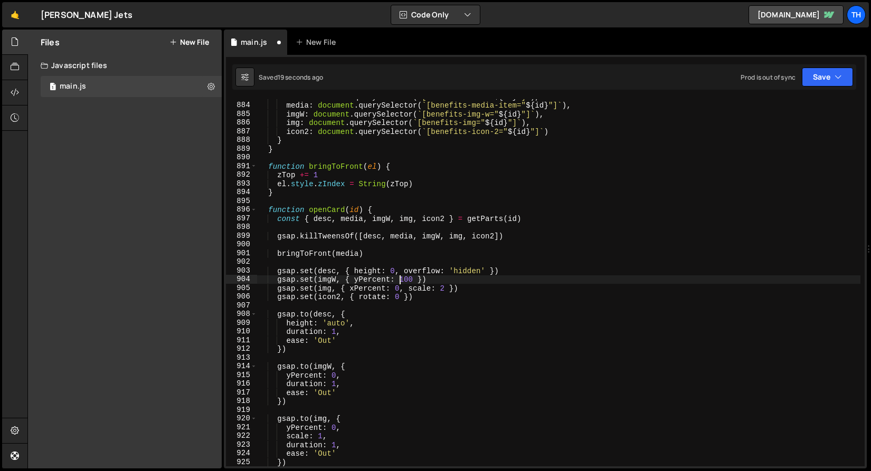
click at [393, 291] on div "desc : document . querySelector ( ` [benefits-desc=" ${ id } "] ` ) , media : d…" at bounding box center [558, 284] width 603 height 385
click at [397, 291] on div "desc : document . querySelector ( ` [benefits-desc=" ${ id } "] ` ) , media : d…" at bounding box center [558, 284] width 603 height 385
click at [825, 82] on button "Save" at bounding box center [827, 77] width 51 height 19
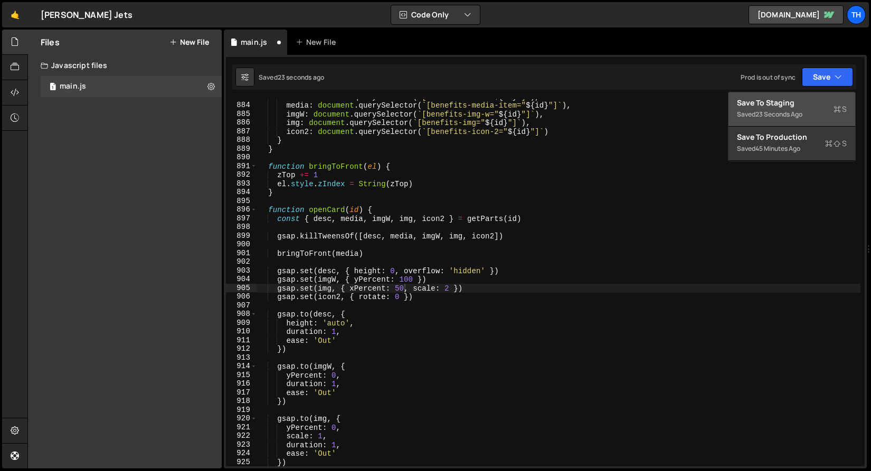
click at [806, 104] on div "Save to Staging S" at bounding box center [792, 103] width 110 height 11
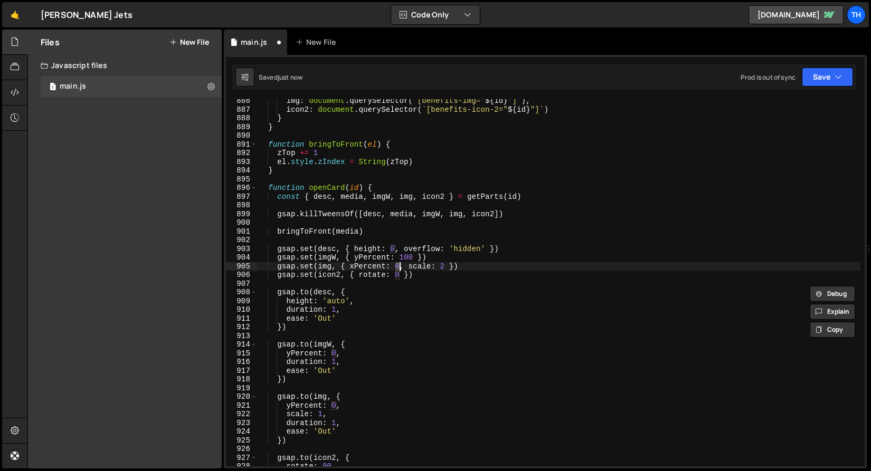
scroll to position [7726, 0]
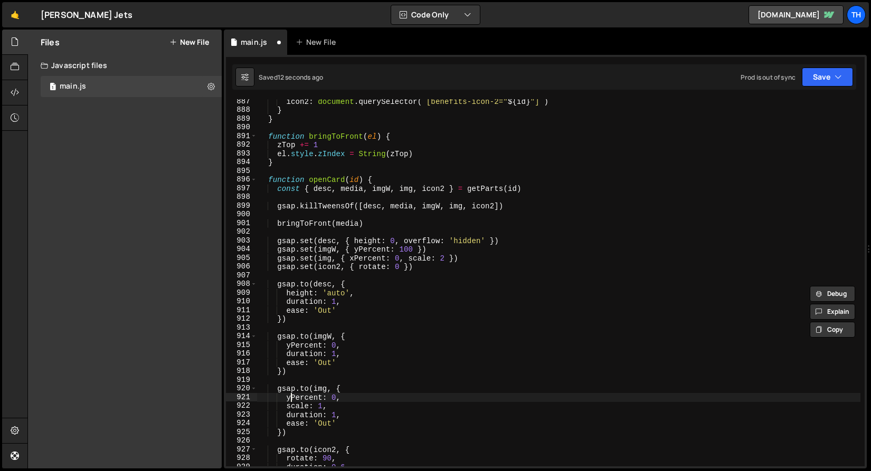
click at [287, 401] on div "icon2 : document . querySelector ( ` [benefits-icon-2=" ${ id } "] ` ) } } func…" at bounding box center [558, 289] width 603 height 385
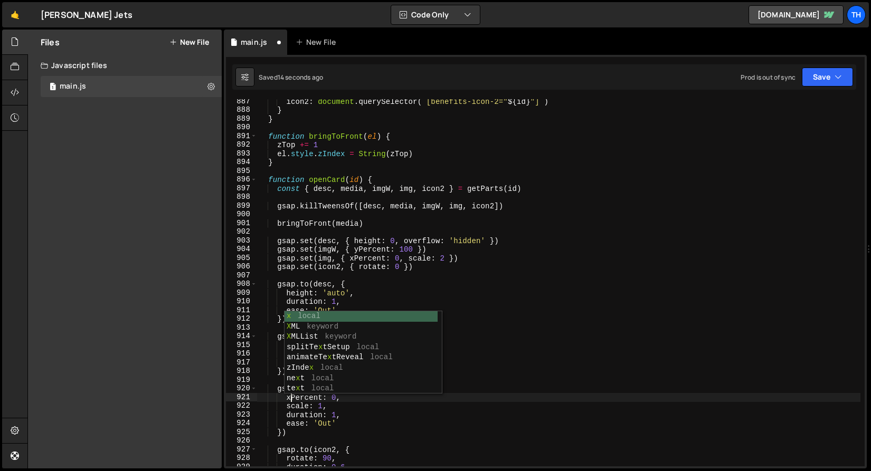
click at [360, 258] on div "icon2 : document . querySelector ( ` [benefits-icon-2=" ${ id } "] ` ) } } func…" at bounding box center [558, 289] width 603 height 385
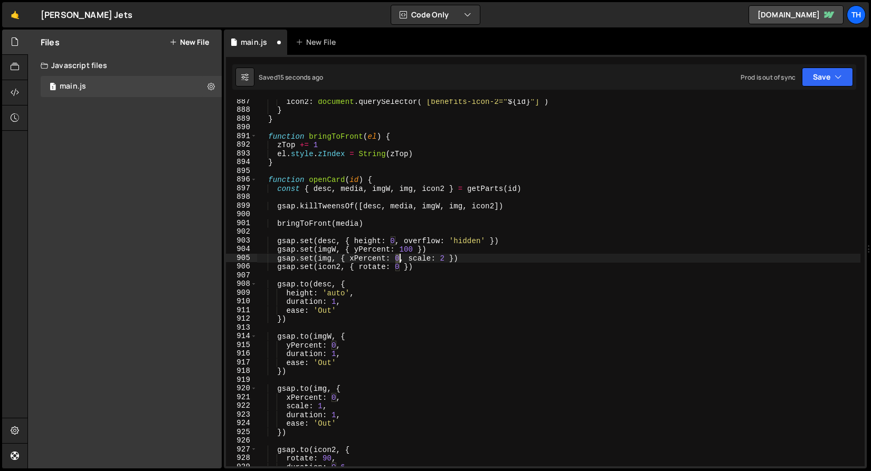
click at [398, 260] on div "icon2 : document . querySelector ( ` [benefits-icon-2=" ${ id } "] ` ) } } func…" at bounding box center [558, 289] width 603 height 385
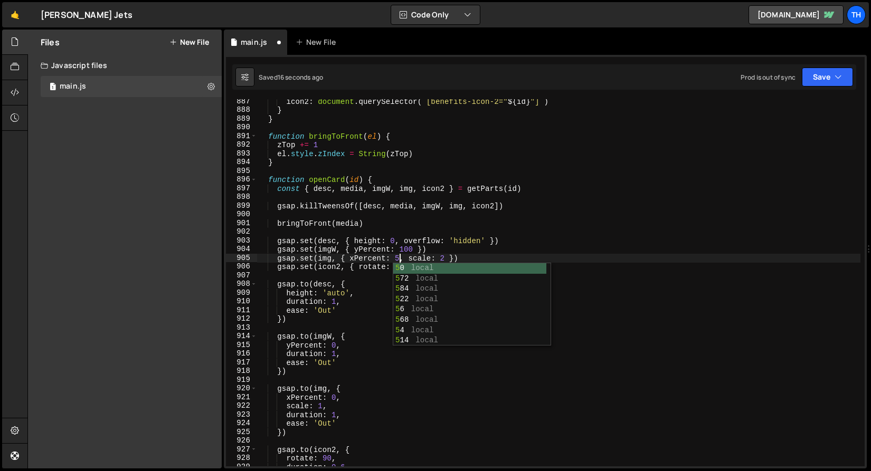
type textarea "gsap.set(img, { xPercent: 50, scale: 2 })"
click at [514, 214] on div "icon2 : document . querySelector ( ` [benefits-icon-2=" ${ id } "] ` ) } } func…" at bounding box center [558, 289] width 603 height 385
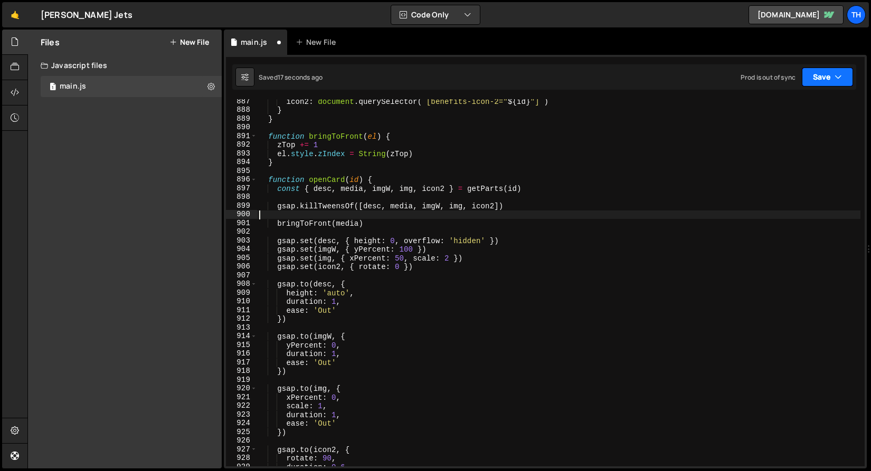
click at [841, 80] on icon "button" at bounding box center [837, 77] width 7 height 11
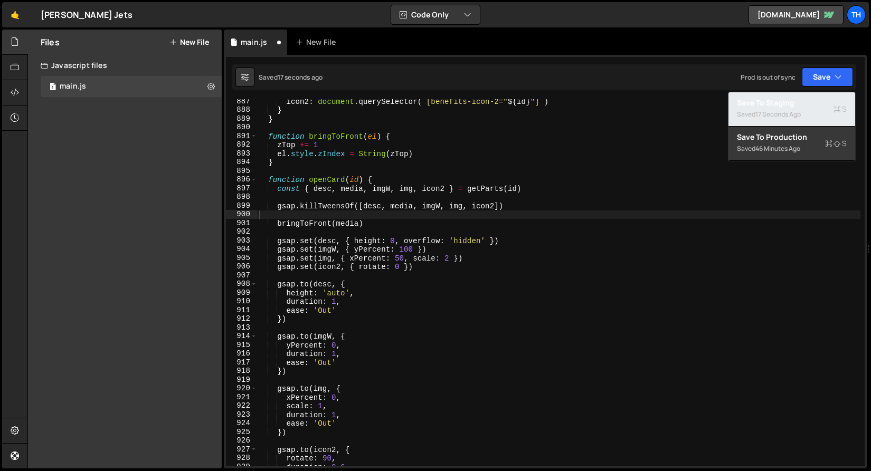
click at [807, 110] on div "Saved 17 seconds ago" at bounding box center [792, 114] width 110 height 13
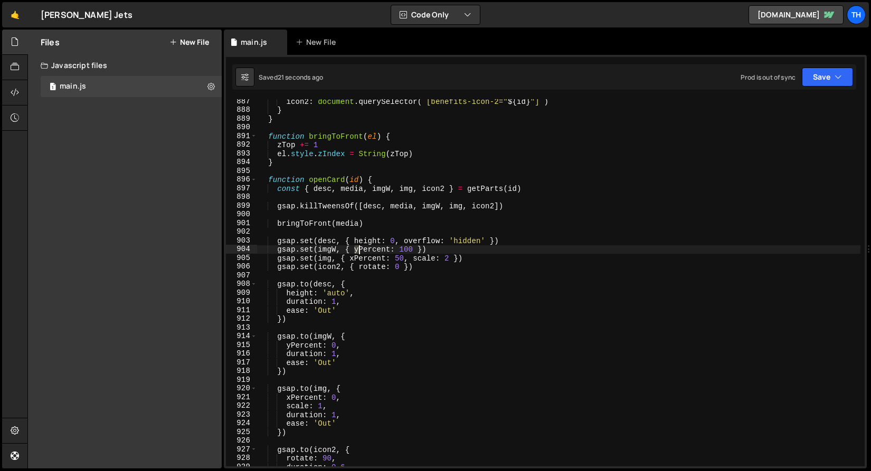
click at [357, 250] on div "icon2 : document . querySelector ( ` [benefits-icon-2=" ${ id } "] ` ) } } func…" at bounding box center [558, 289] width 603 height 385
click at [353, 259] on div "icon2 : document . querySelector ( ` [benefits-icon-2=" ${ id } "] ` ) } } func…" at bounding box center [558, 289] width 603 height 385
paste textarea "y"
click at [396, 257] on div "icon2 : document . querySelector ( ` [benefits-icon-2=" ${ id } "] ` ) } } func…" at bounding box center [558, 289] width 603 height 385
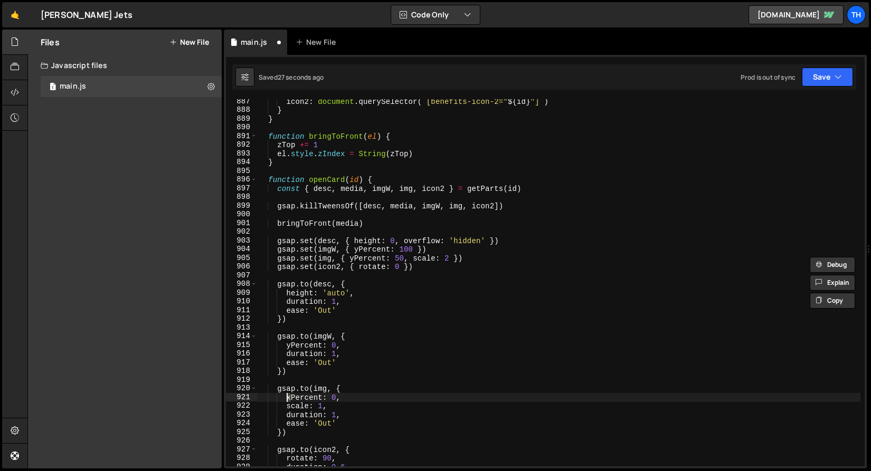
click at [287, 398] on div "icon2 : document . querySelector ( ` [benefits-icon-2=" ${ id } "] ` ) } } func…" at bounding box center [558, 289] width 603 height 385
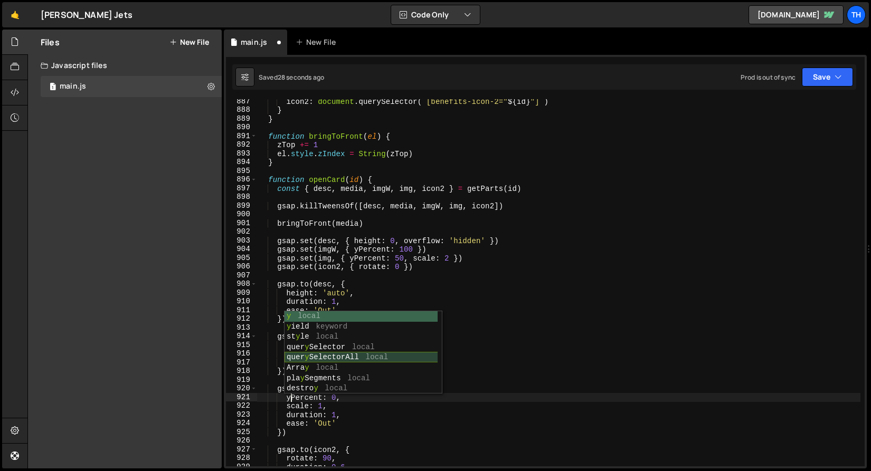
click at [400, 360] on div "y local y ield keyword st y le local quer y Selector local quer y SelectorAll l…" at bounding box center [362, 362] width 157 height 103
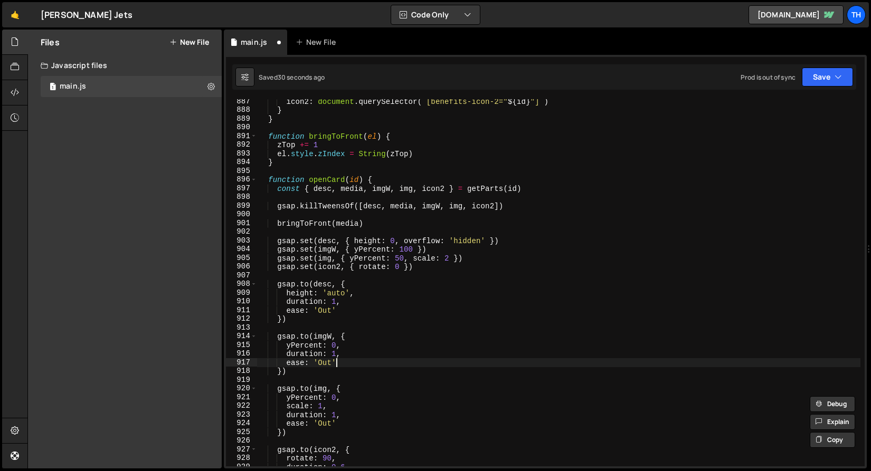
click at [452, 363] on div "icon2 : document . querySelector ( ` [benefits-icon-2=" ${ id } "] ` ) } } func…" at bounding box center [558, 289] width 603 height 385
click at [832, 82] on button "Save" at bounding box center [827, 77] width 51 height 19
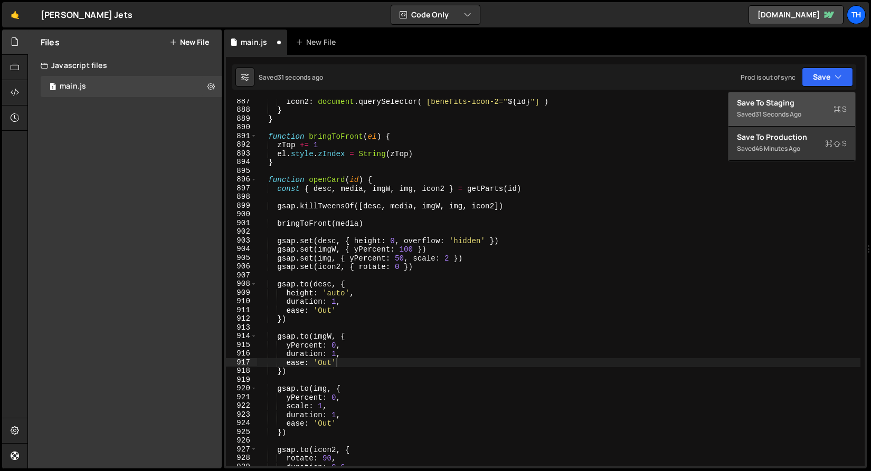
click at [825, 110] on div "Saved 31 seconds ago" at bounding box center [792, 114] width 110 height 13
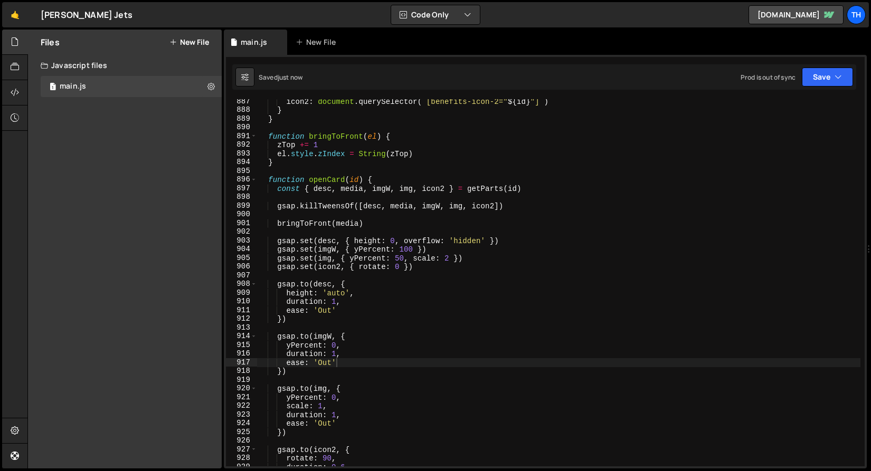
click at [402, 258] on div "icon2 : document . querySelector ( ` [benefits-icon-2=" ${ id } "] ` ) } } func…" at bounding box center [558, 289] width 603 height 385
drag, startPoint x: 401, startPoint y: 258, endPoint x: 404, endPoint y: 276, distance: 18.2
click at [401, 258] on div "icon2 : document . querySelector ( ` [benefits-icon-2=" ${ id } "] ` ) } } func…" at bounding box center [558, 289] width 603 height 385
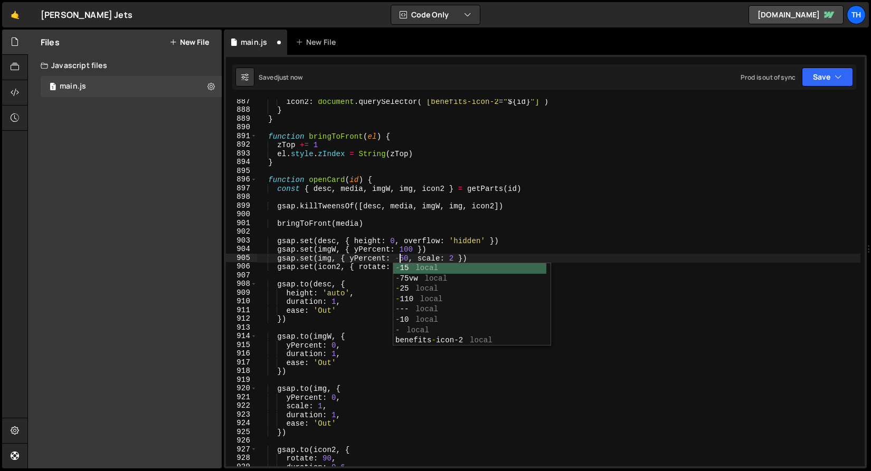
scroll to position [0, 9]
click at [824, 77] on button "Save" at bounding box center [827, 77] width 51 height 19
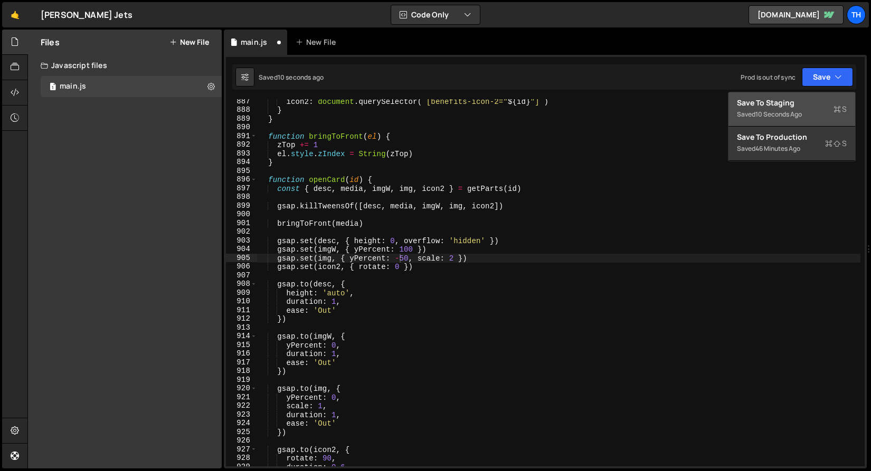
click at [810, 107] on div "Save to Staging S" at bounding box center [792, 103] width 110 height 11
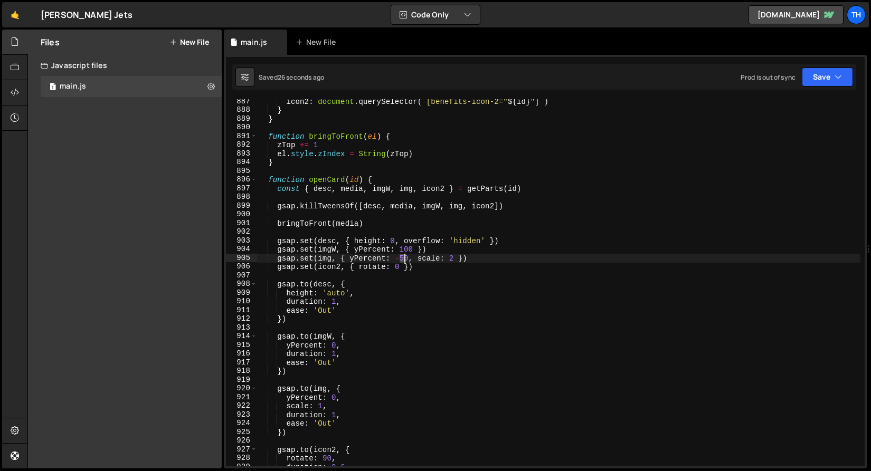
click at [405, 261] on div "icon2 : document . querySelector ( ` [benefits-icon-2=" ${ id } "] ` ) } } func…" at bounding box center [558, 289] width 603 height 385
click at [809, 74] on button "Save" at bounding box center [827, 77] width 51 height 19
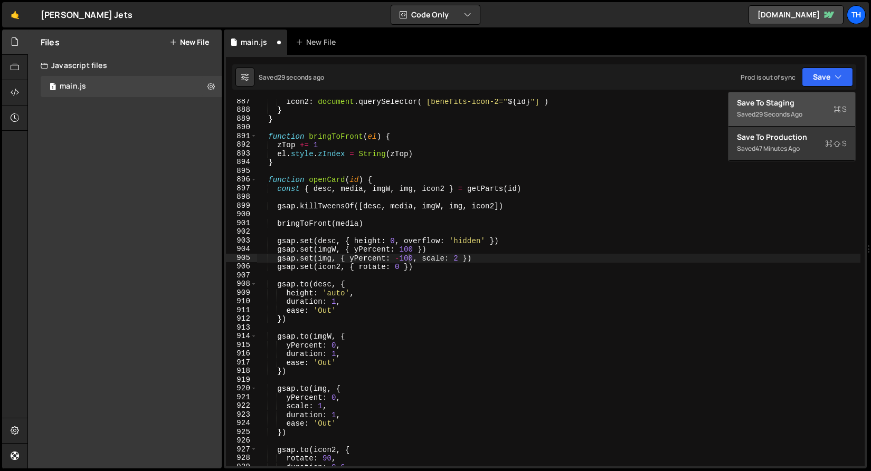
click at [800, 99] on div "Save to Staging S" at bounding box center [792, 103] width 110 height 11
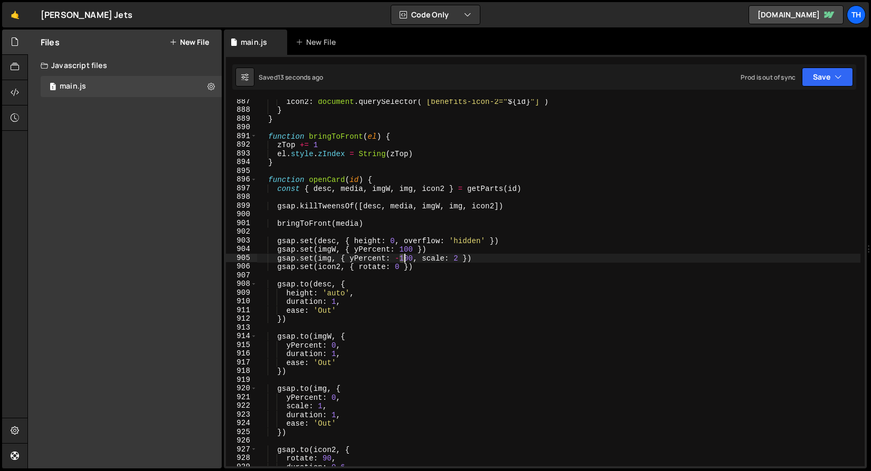
drag, startPoint x: 401, startPoint y: 258, endPoint x: 407, endPoint y: 261, distance: 6.6
click at [406, 260] on div "icon2 : document . querySelector ( ` [benefits-icon-2=" ${ id } "] ` ) } } func…" at bounding box center [558, 289] width 603 height 385
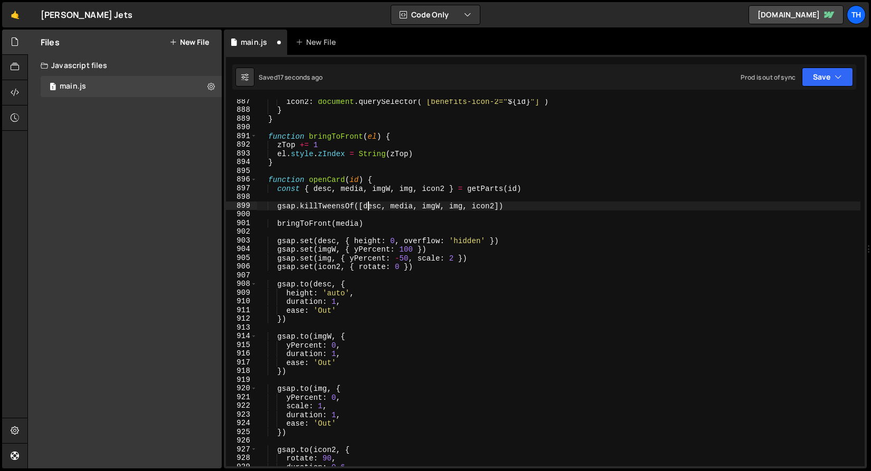
click at [369, 210] on div "icon2 : document . querySelector ( ` [benefits-icon-2=" ${ id } "] ` ) } } func…" at bounding box center [558, 289] width 603 height 385
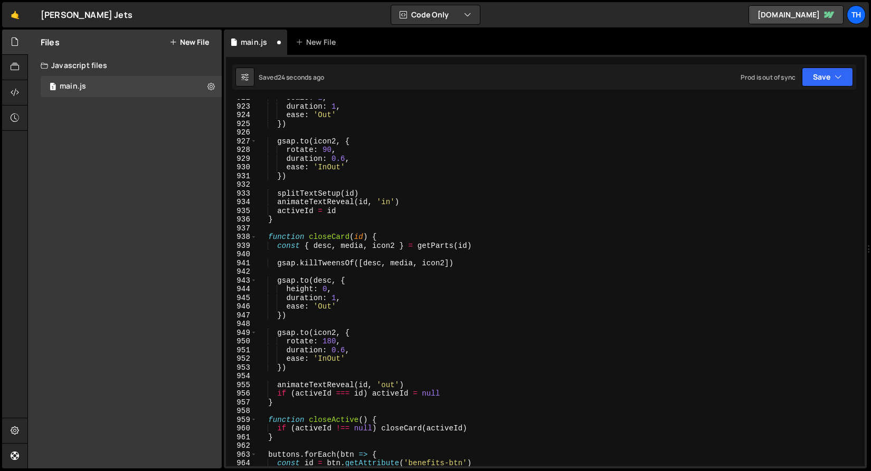
scroll to position [8065, 0]
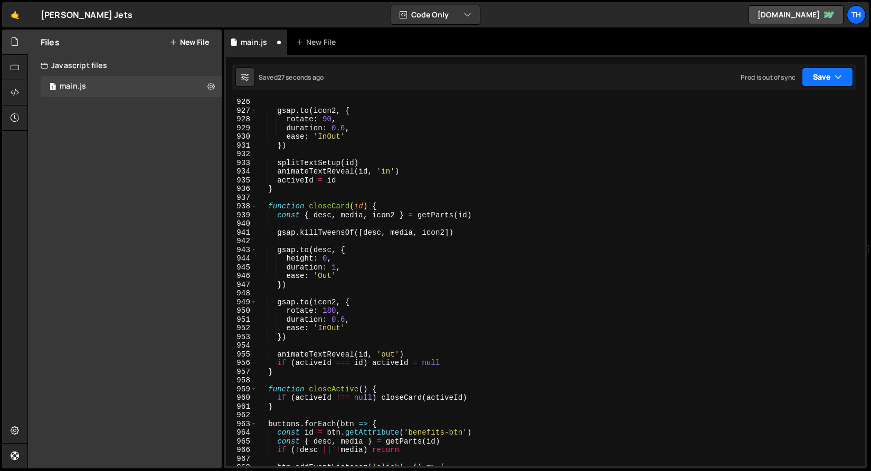
type textarea "gsap.killTweensOf([desc, media, imgW, img, icon2])"
click at [823, 69] on button "Save" at bounding box center [827, 77] width 51 height 19
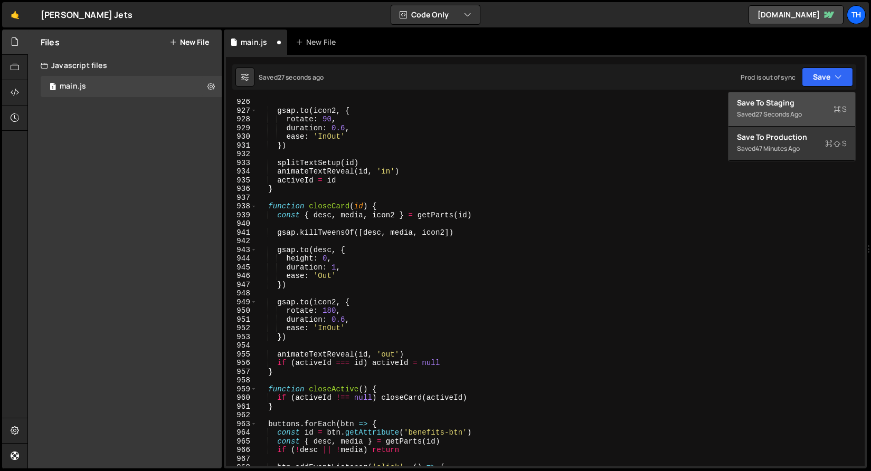
click at [813, 99] on div "Save to Staging S" at bounding box center [792, 103] width 110 height 11
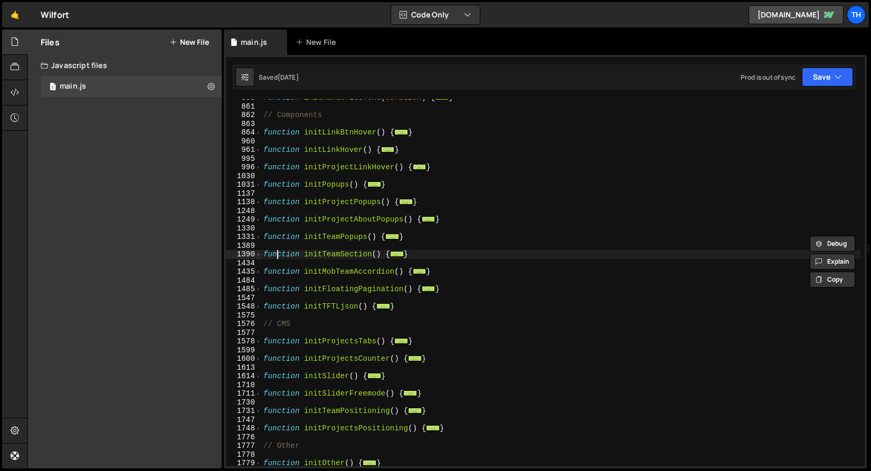
click at [279, 251] on div "function initHandwriteText ( duration ) { ... } // Components function initLink…" at bounding box center [560, 285] width 599 height 385
click at [260, 235] on span at bounding box center [258, 237] width 6 height 9
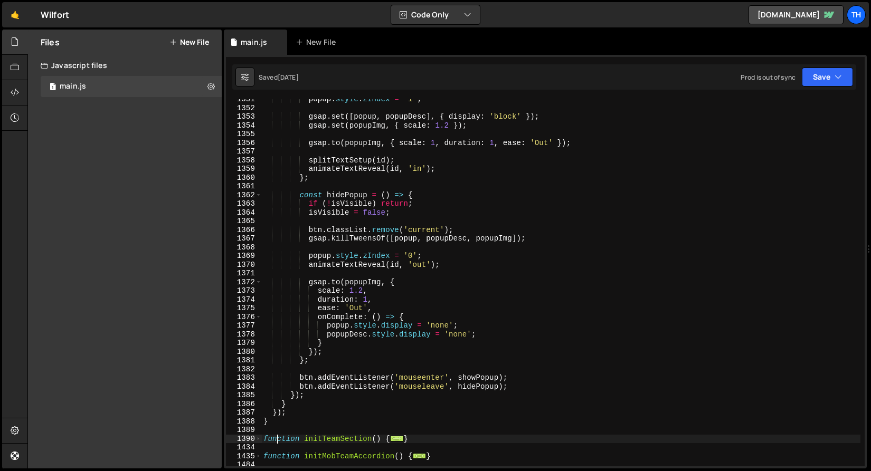
scroll to position [683, 0]
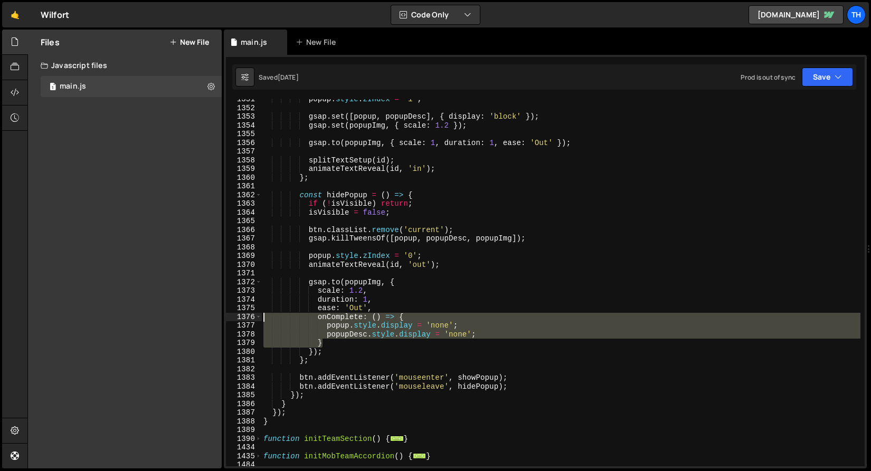
drag, startPoint x: 331, startPoint y: 344, endPoint x: 195, endPoint y: 319, distance: 138.8
click at [195, 319] on div "Files New File Javascript files 1 main.js 0 CSS files Copy share link Edit File…" at bounding box center [448, 250] width 843 height 440
type textarea "onComplete: () => { popup.style.display = 'none';"
